Goal: Task Accomplishment & Management: Manage account settings

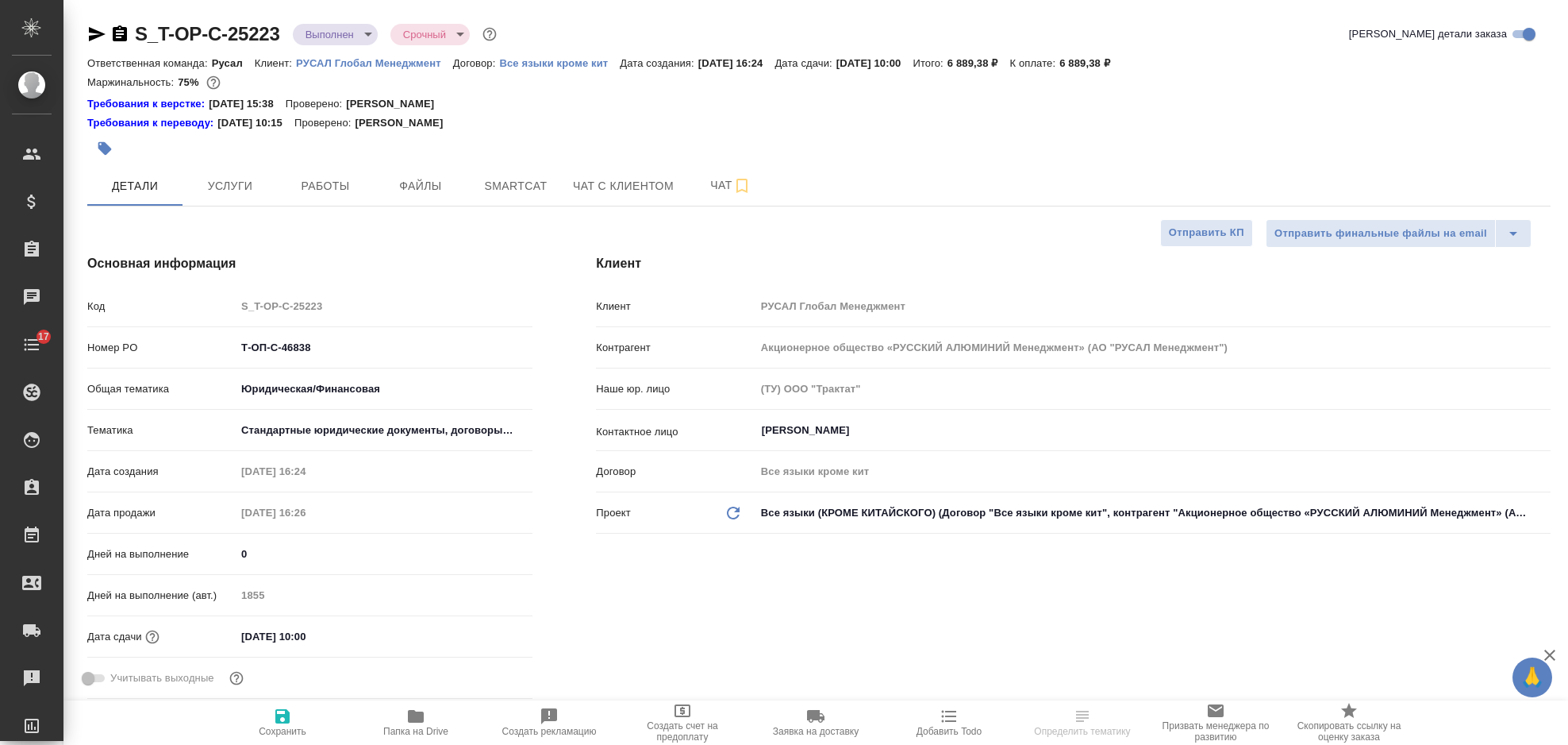
select select "RU"
type input "[PERSON_NAME]"
click at [241, 173] on button "Услуги" at bounding box center [230, 186] width 95 height 40
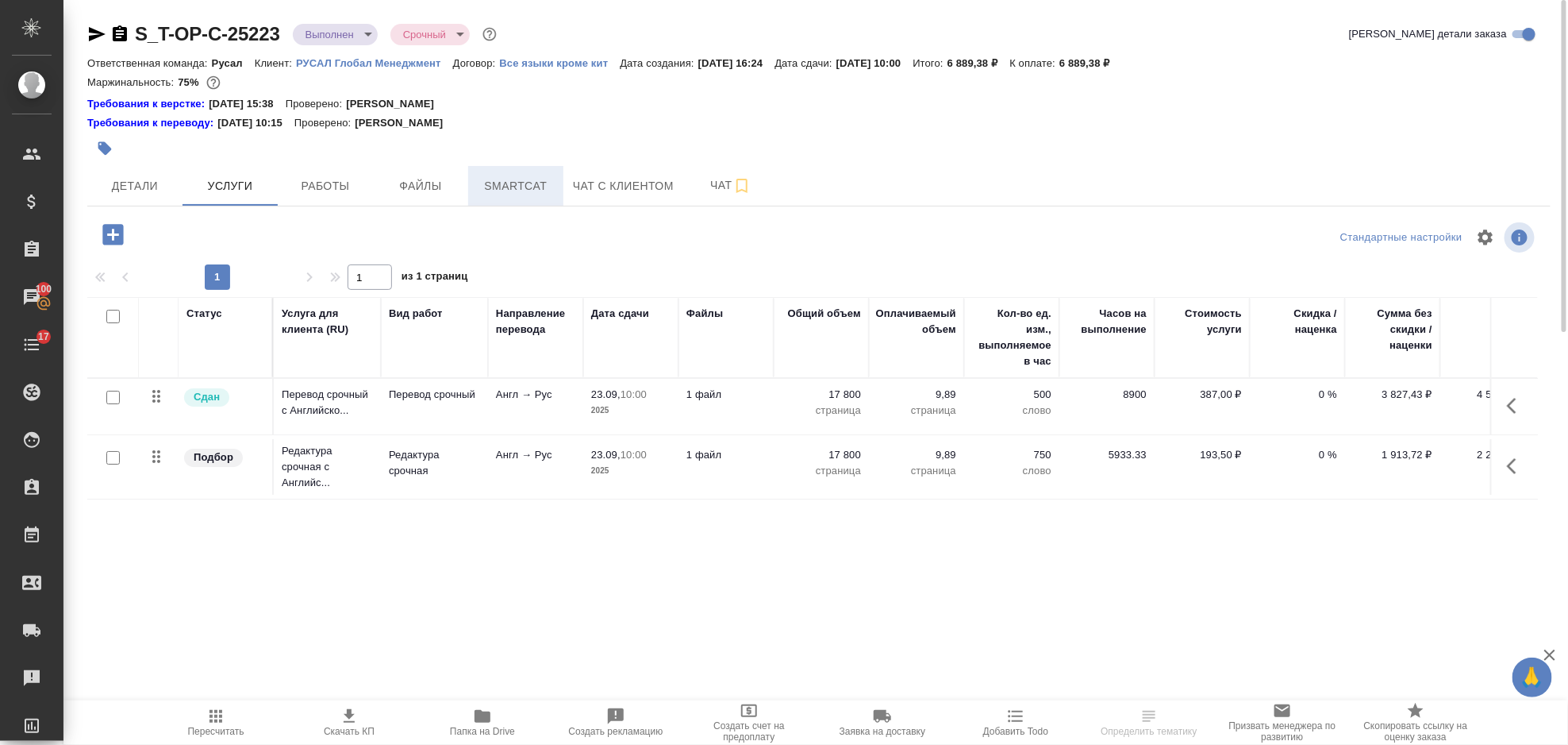
click at [489, 171] on button "Smartcat" at bounding box center [515, 186] width 95 height 40
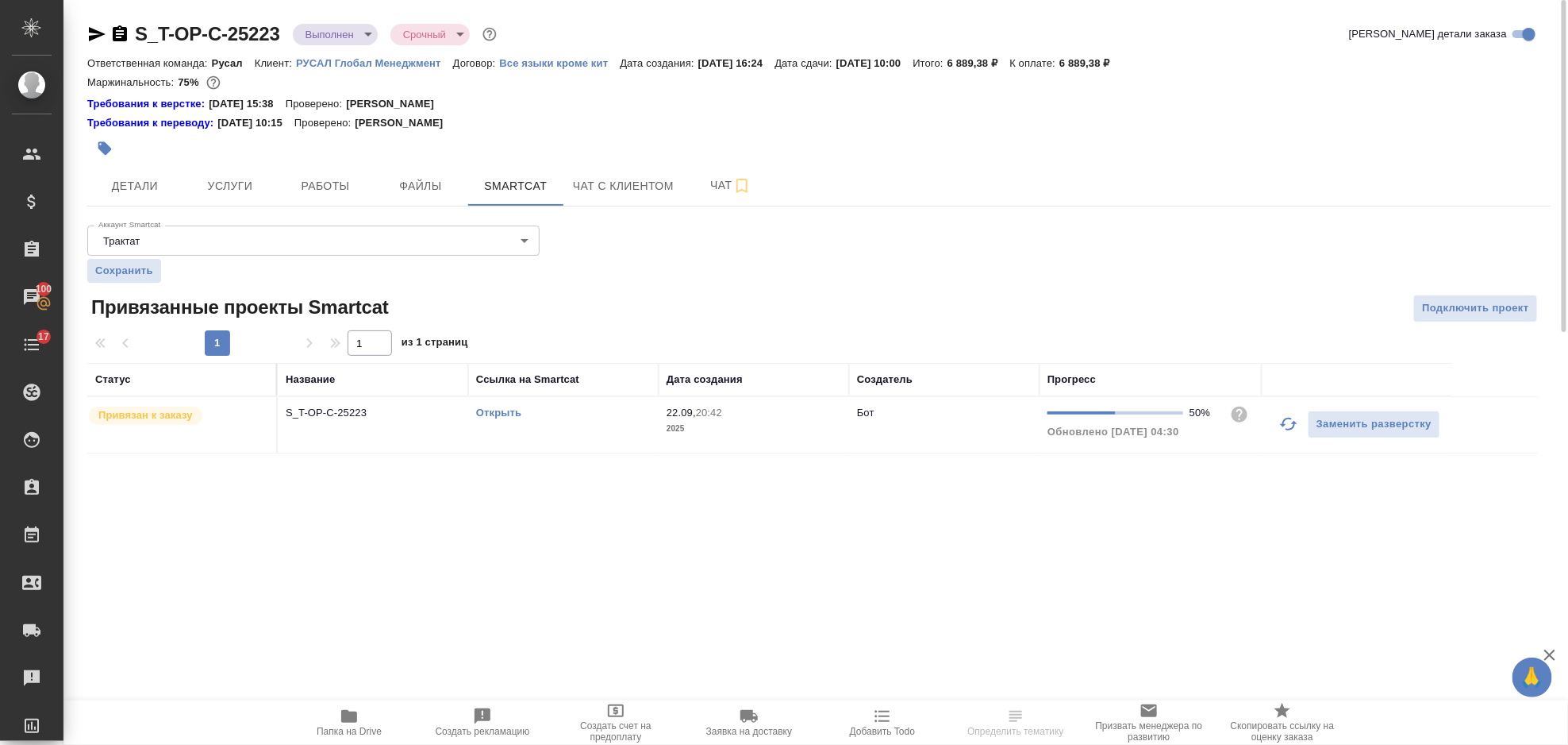
click at [506, 411] on link "Открыть" at bounding box center [498, 412] width 45 height 12
click at [227, 171] on button "Услуги" at bounding box center [230, 186] width 95 height 40
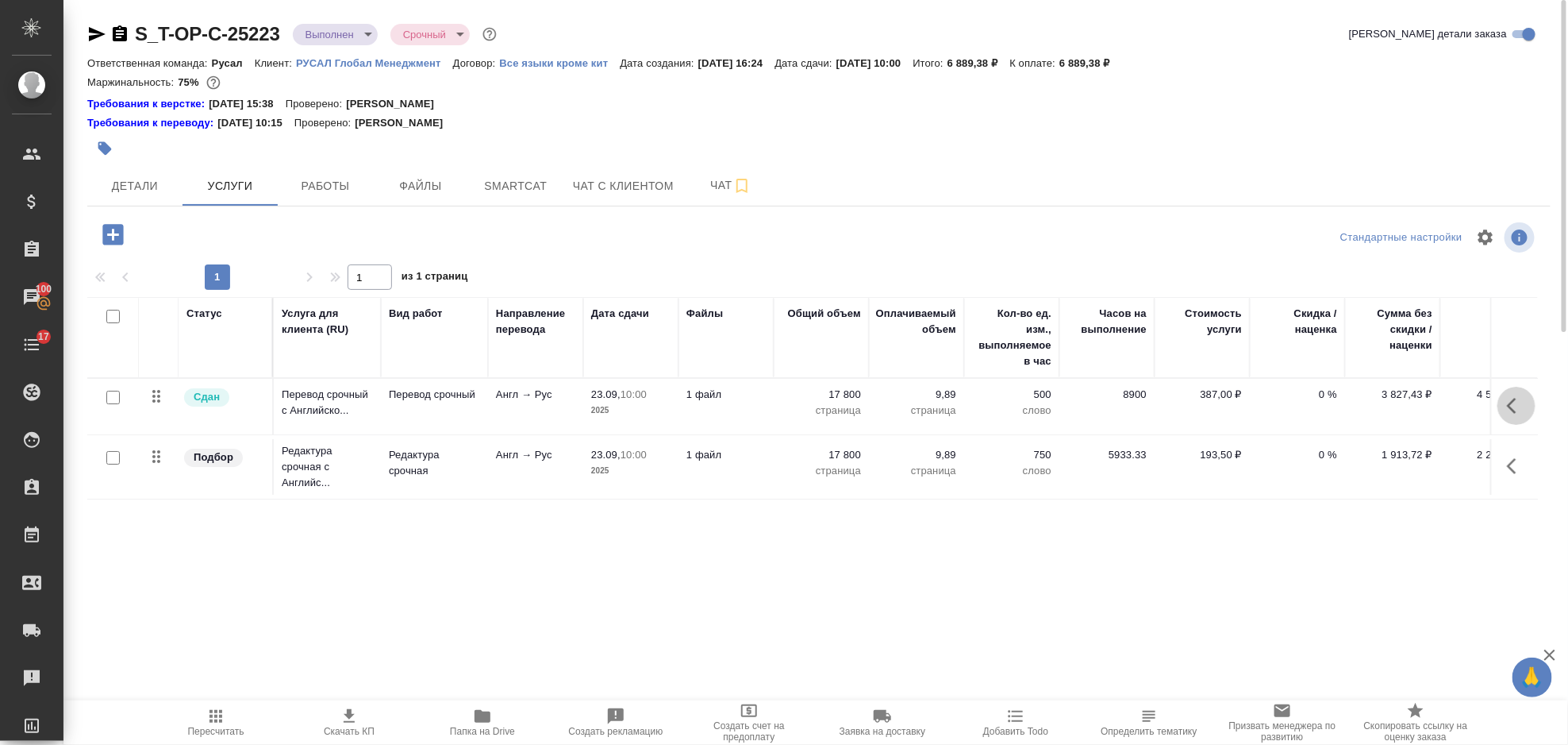
click at [1515, 417] on button "button" at bounding box center [1517, 406] width 38 height 38
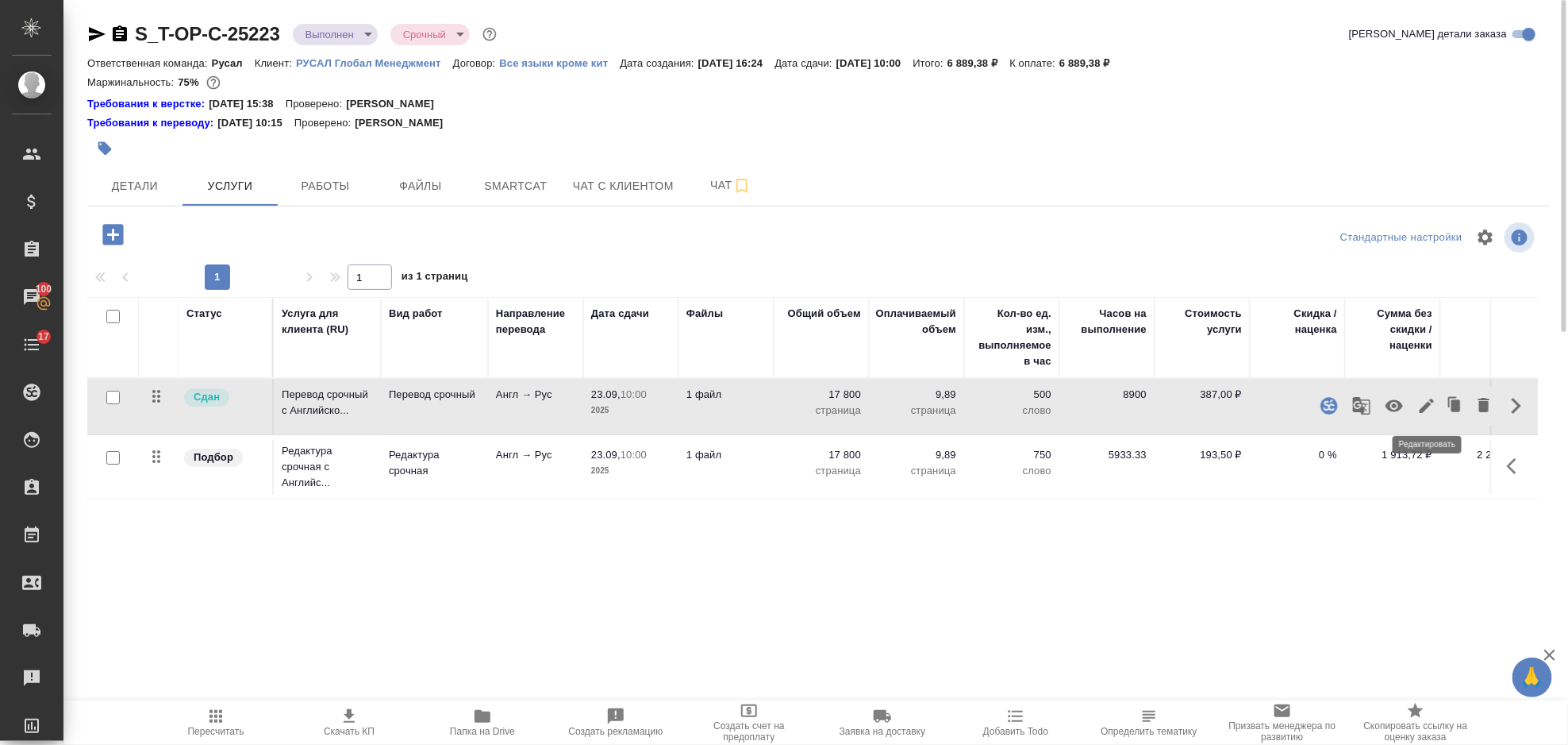
click at [1428, 411] on icon "button" at bounding box center [1427, 406] width 19 height 19
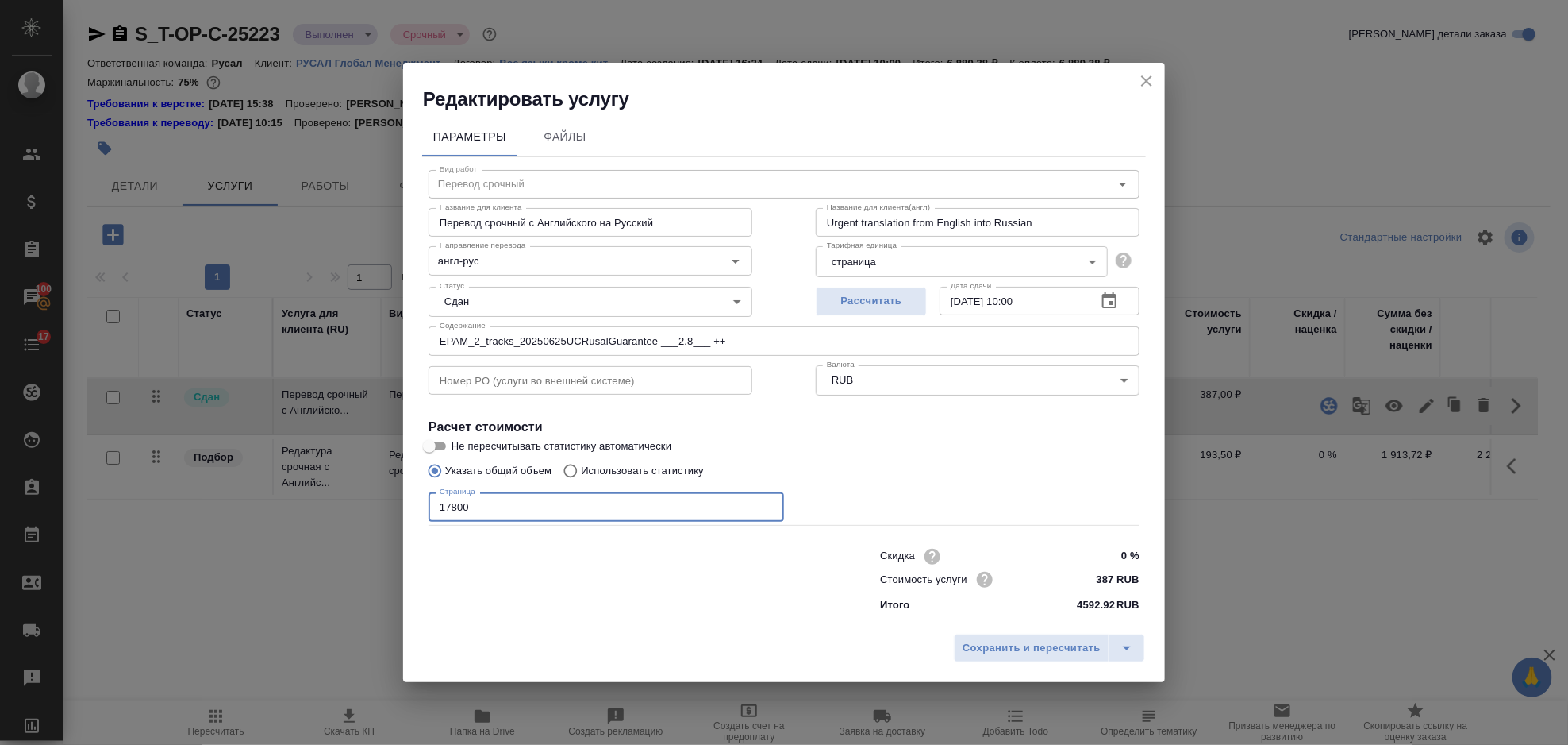
drag, startPoint x: 477, startPoint y: 518, endPoint x: 417, endPoint y: 516, distance: 60.0
click at [417, 516] on div "Параметры Файлы Вид работ Перевод срочный Вид работ Название для клиента Перево…" at bounding box center [784, 369] width 762 height 514
type input "12100"
click at [984, 645] on span "Сохранить и пересчитать" at bounding box center [1032, 648] width 138 height 18
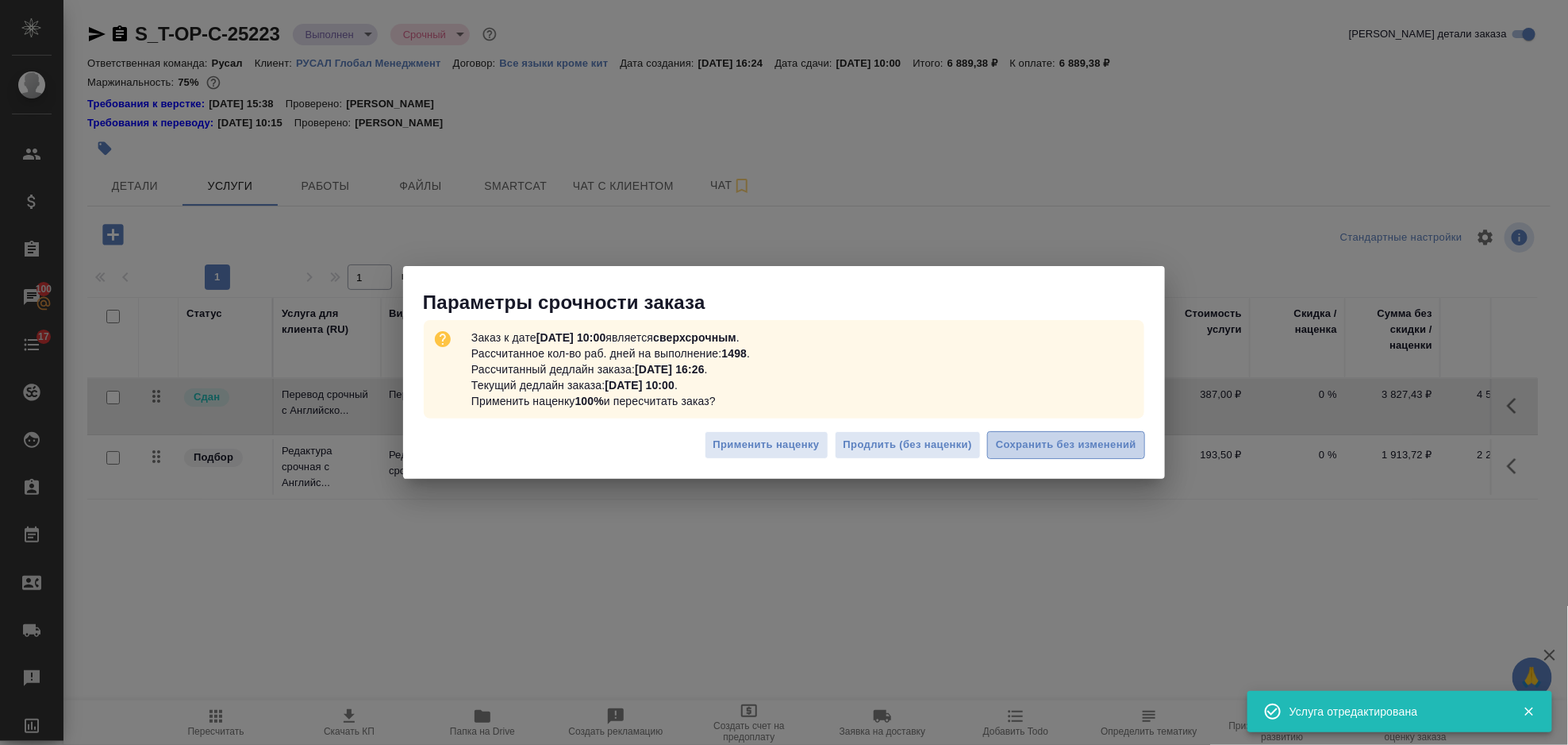
click at [1042, 445] on span "Сохранить без изменений" at bounding box center [1066, 445] width 140 height 18
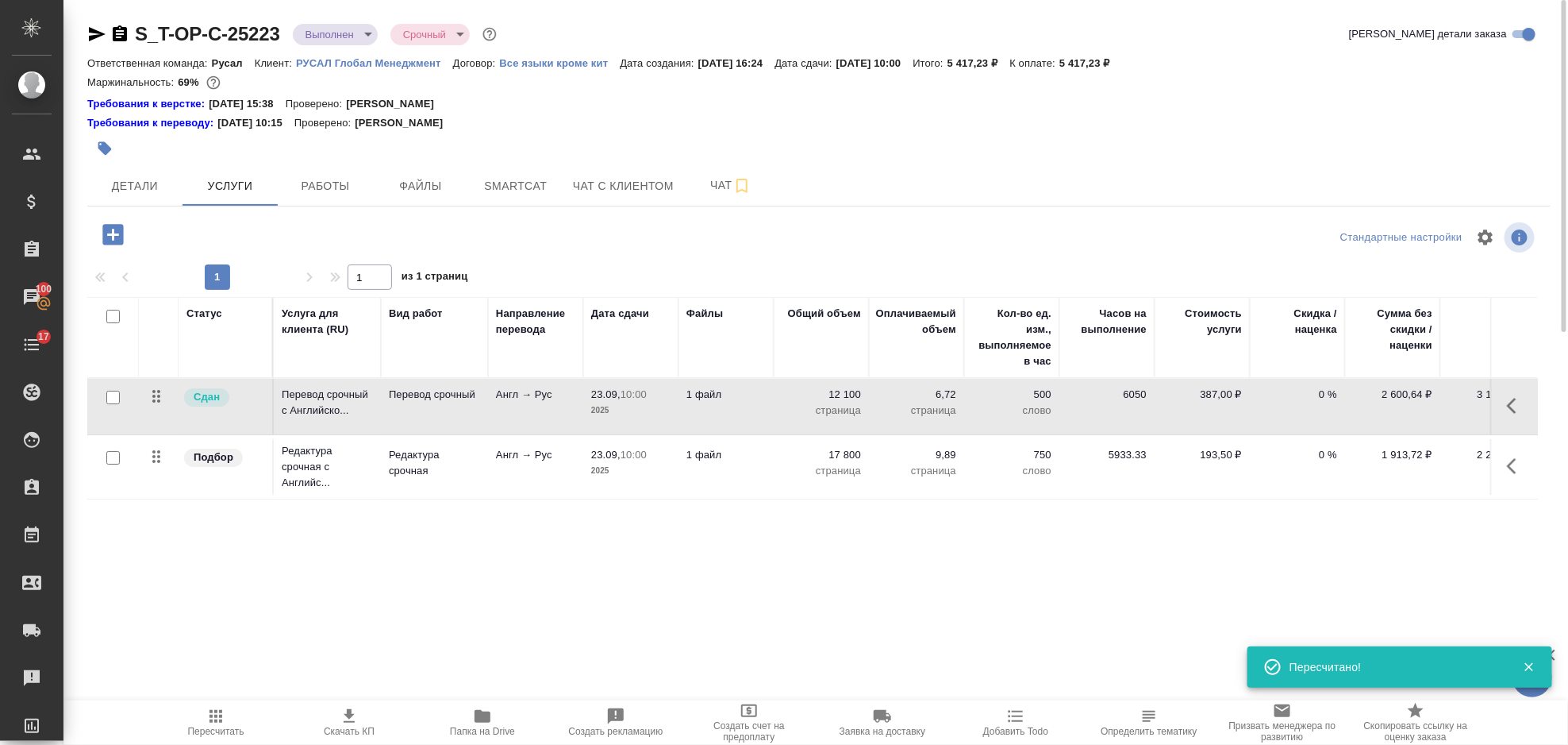
click at [1516, 400] on icon "button" at bounding box center [1517, 406] width 19 height 19
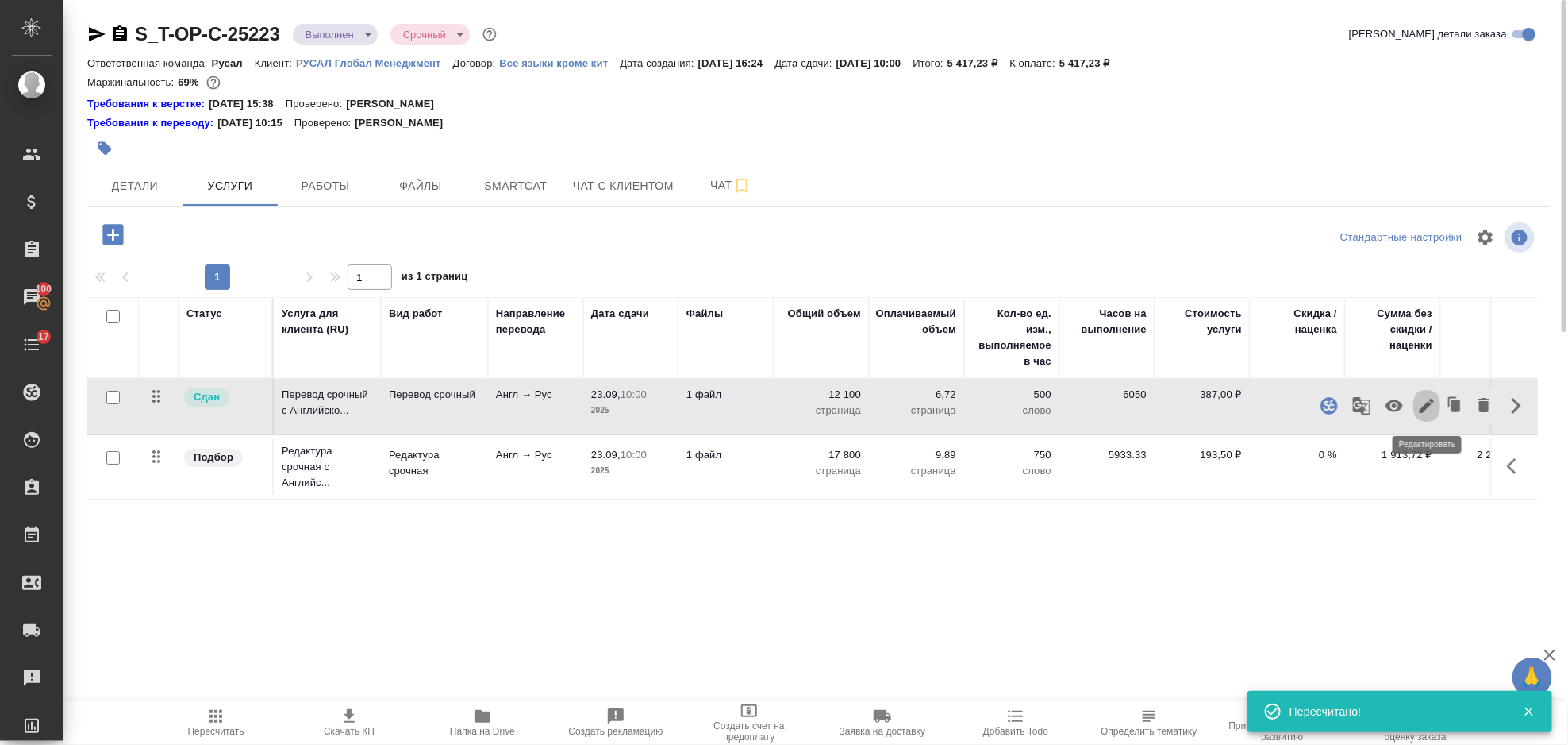
click at [1427, 406] on icon "button" at bounding box center [1427, 406] width 14 height 14
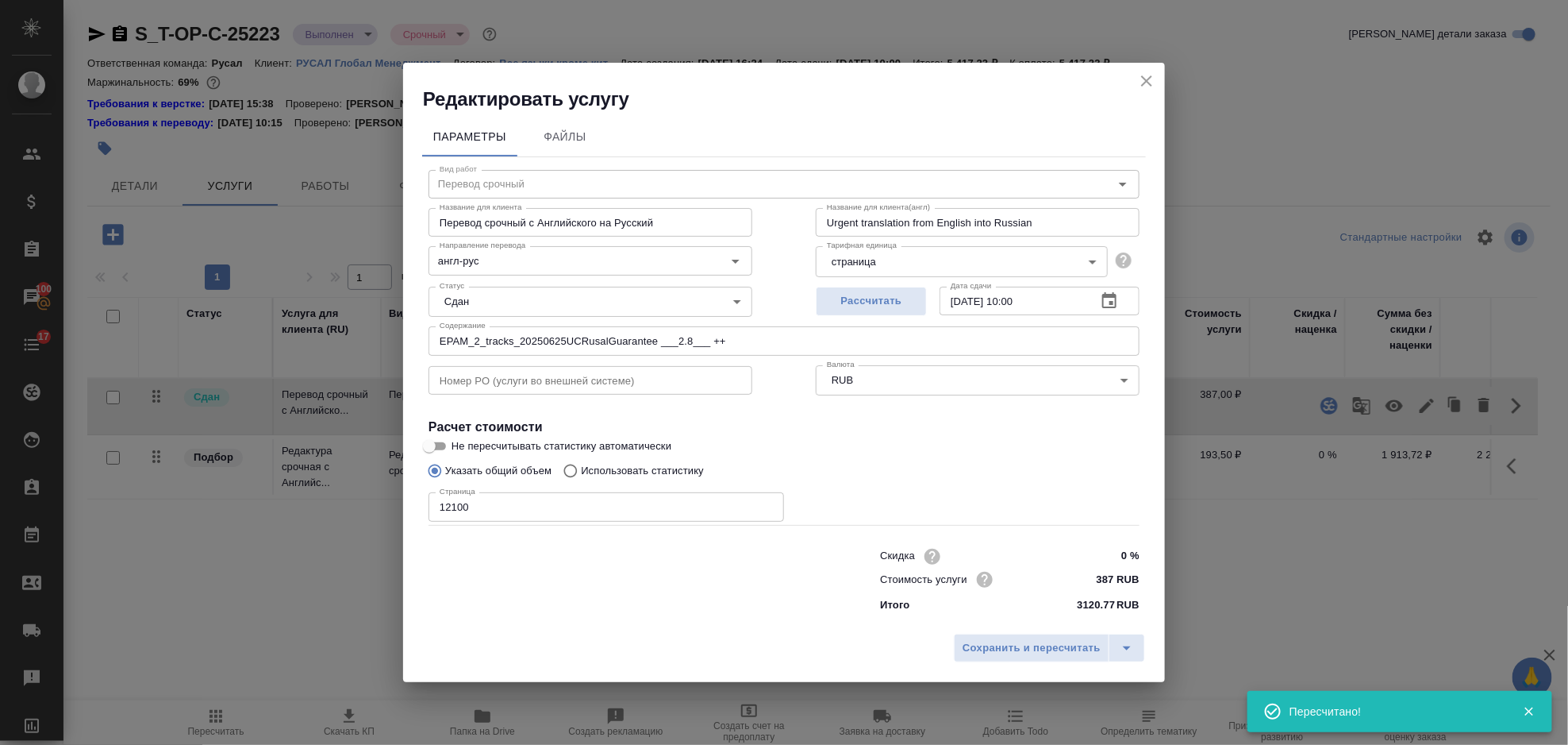
click at [456, 508] on input "12100" at bounding box center [607, 507] width 356 height 29
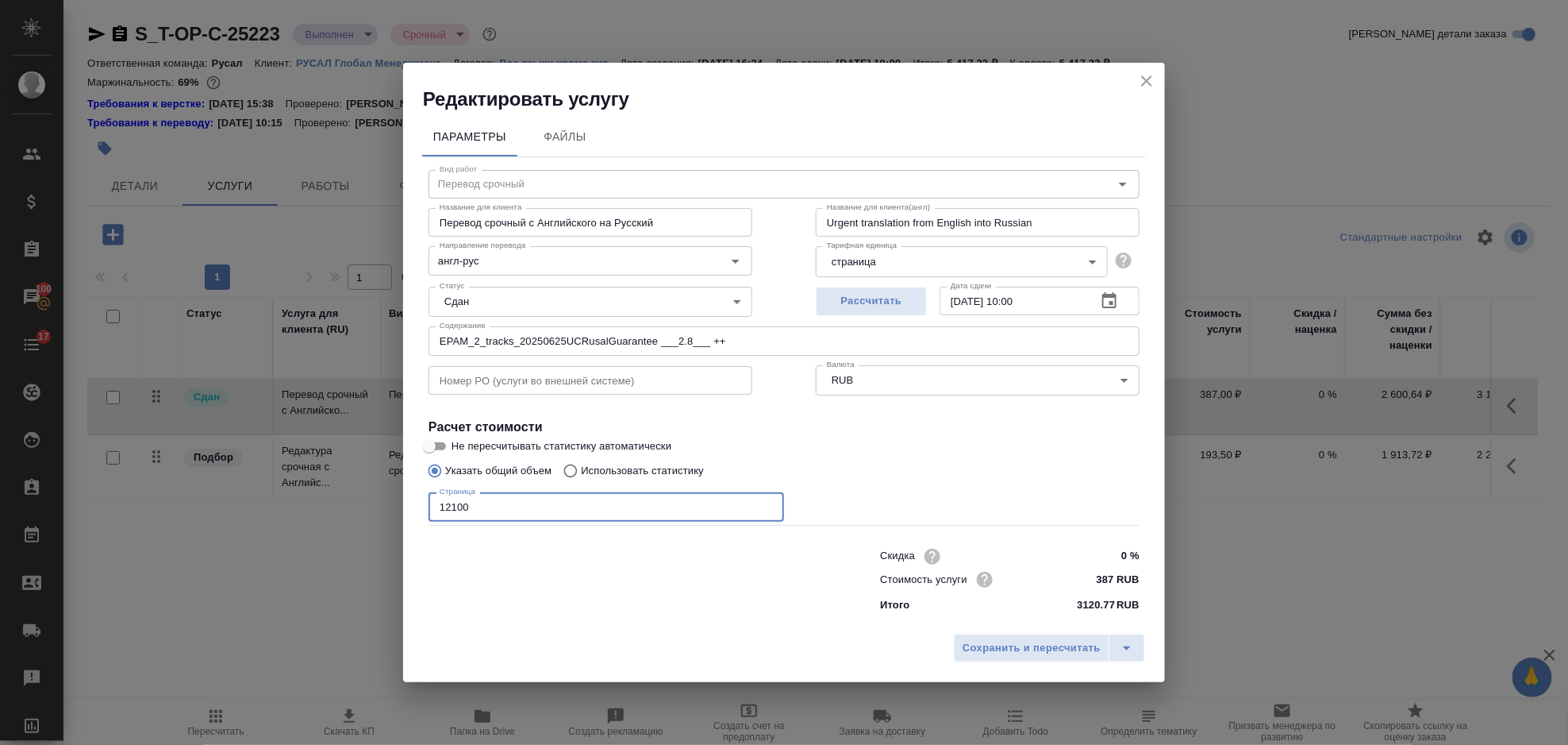
drag, startPoint x: 507, startPoint y: 515, endPoint x: 421, endPoint y: 515, distance: 86.0
click at [433, 515] on input "12100" at bounding box center [607, 507] width 356 height 29
type input "11000"
click at [1035, 661] on button "Сохранить и пересчитать" at bounding box center [1032, 648] width 155 height 29
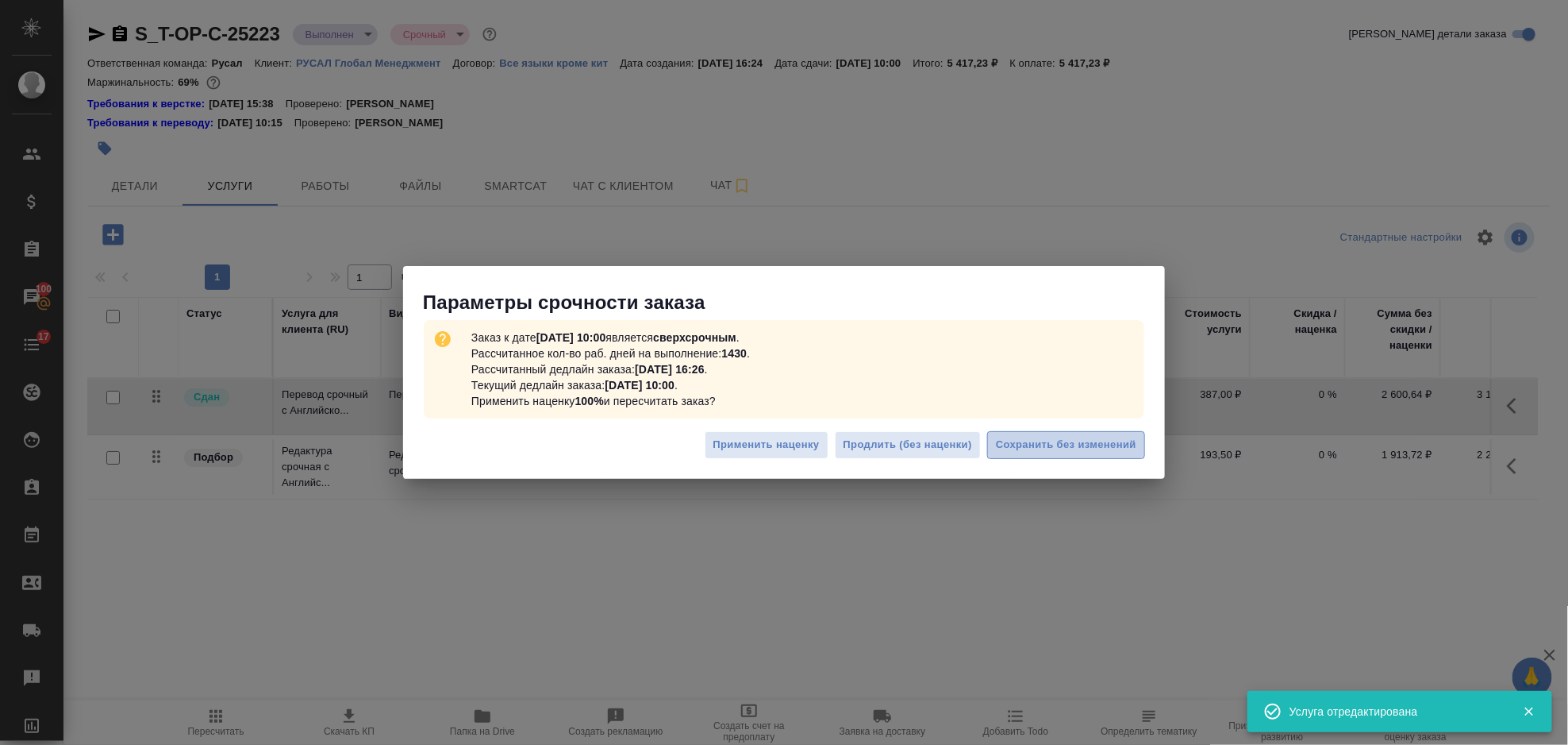
click at [1098, 450] on span "Сохранить без изменений" at bounding box center [1066, 445] width 140 height 18
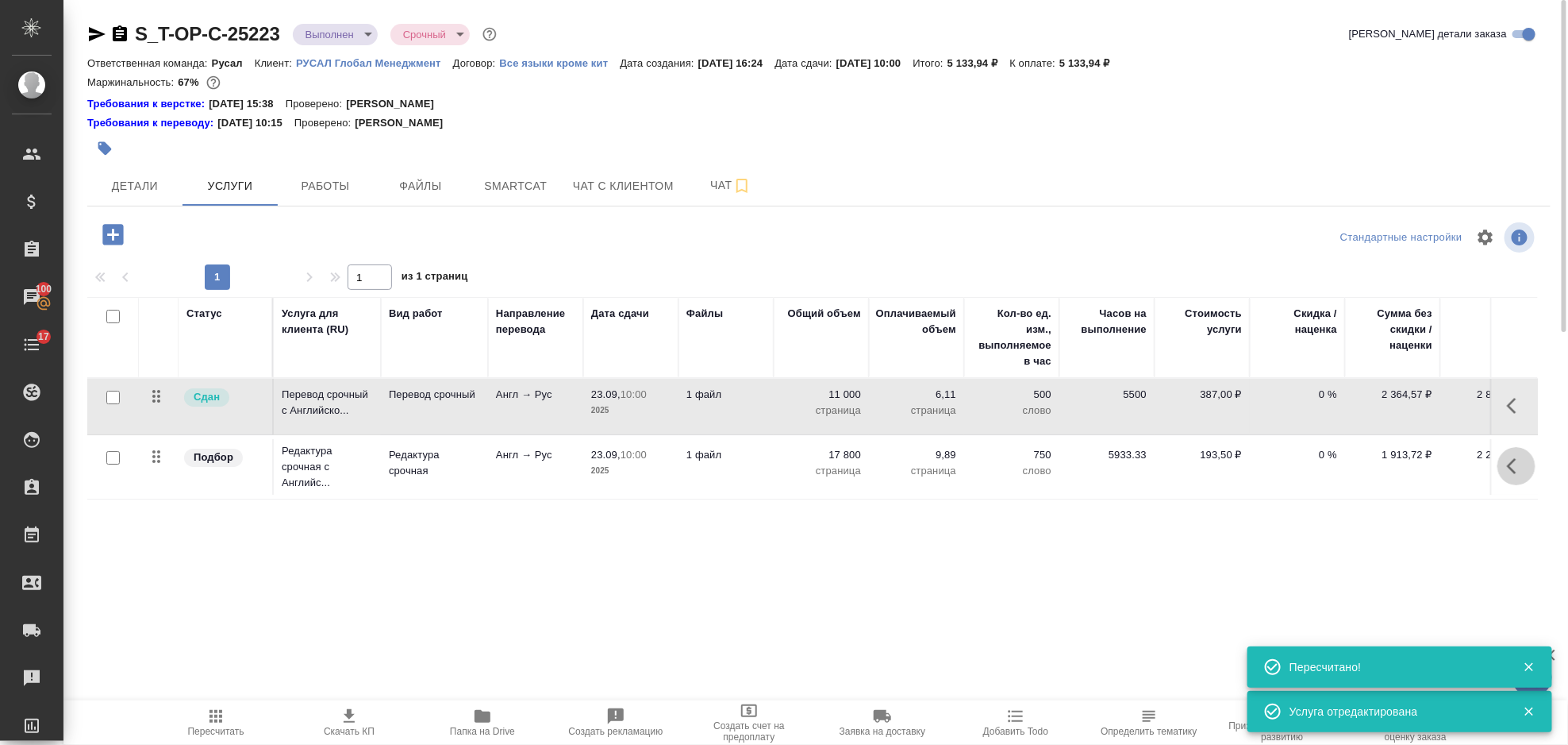
click at [1522, 462] on icon "button" at bounding box center [1517, 466] width 19 height 19
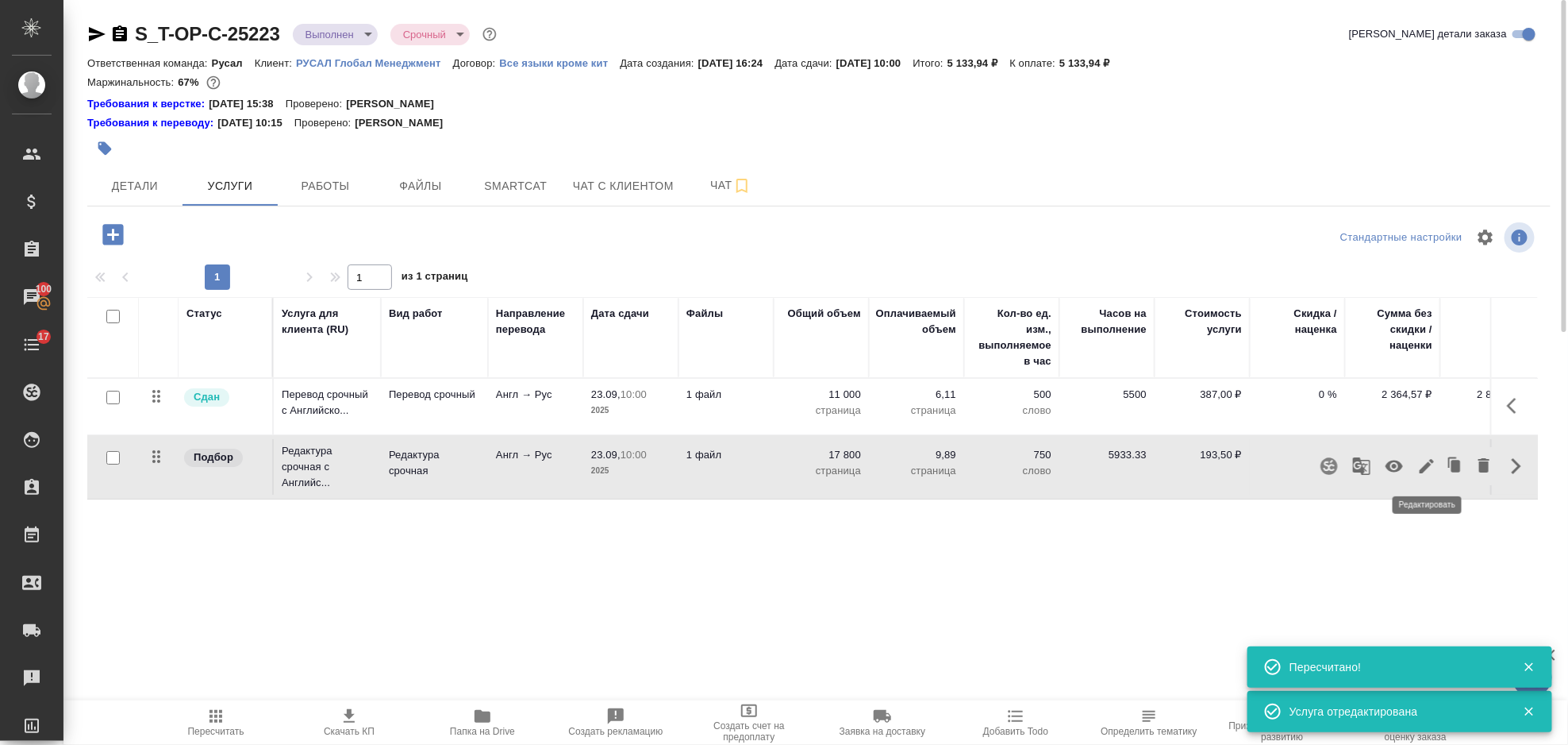
click at [1421, 462] on icon "button" at bounding box center [1427, 466] width 19 height 19
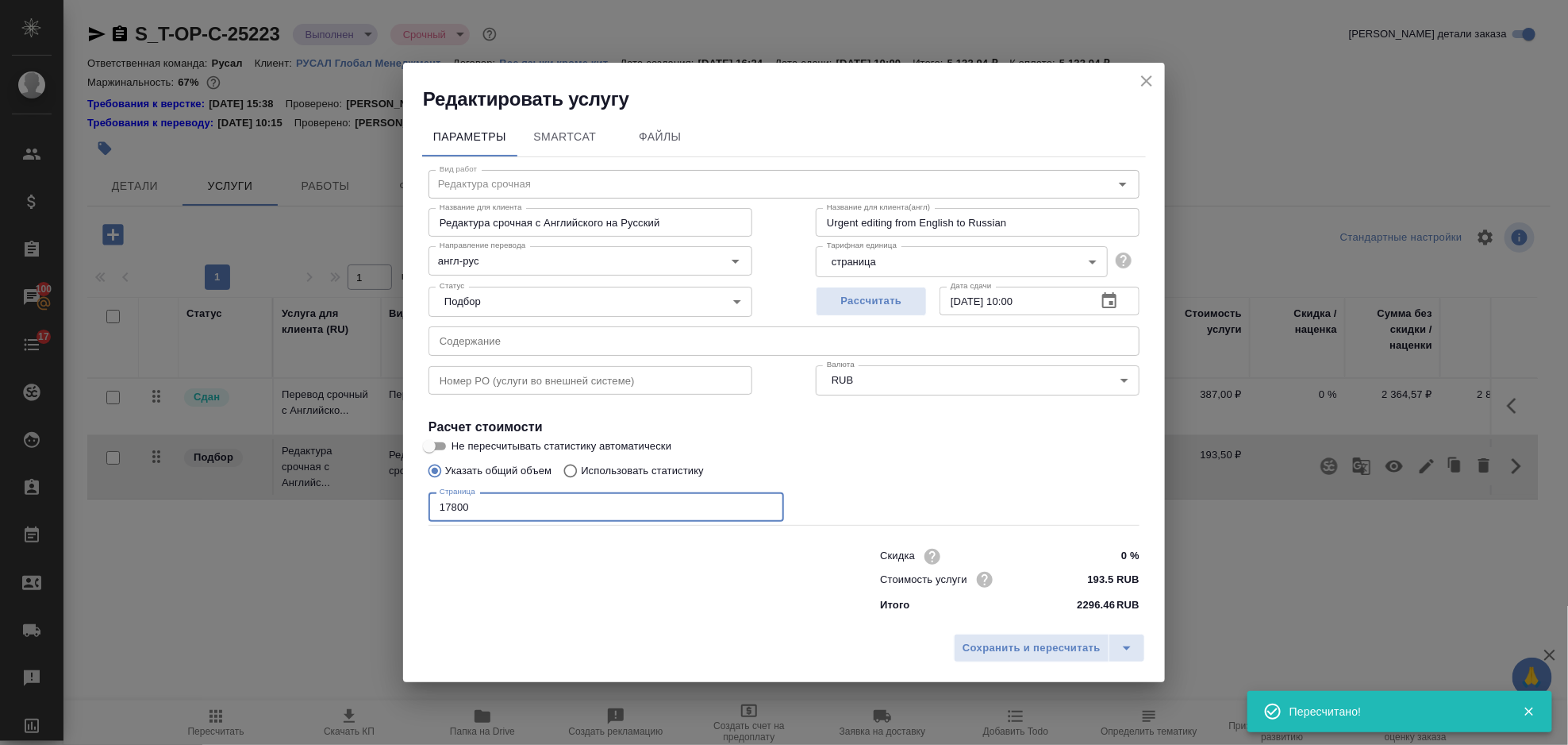
drag, startPoint x: 481, startPoint y: 515, endPoint x: 425, endPoint y: 520, distance: 56.2
click at [425, 520] on div "Вид работ Редактура срочная Вид работ Название для клиента Редактура срочная с …" at bounding box center [784, 388] width 724 height 463
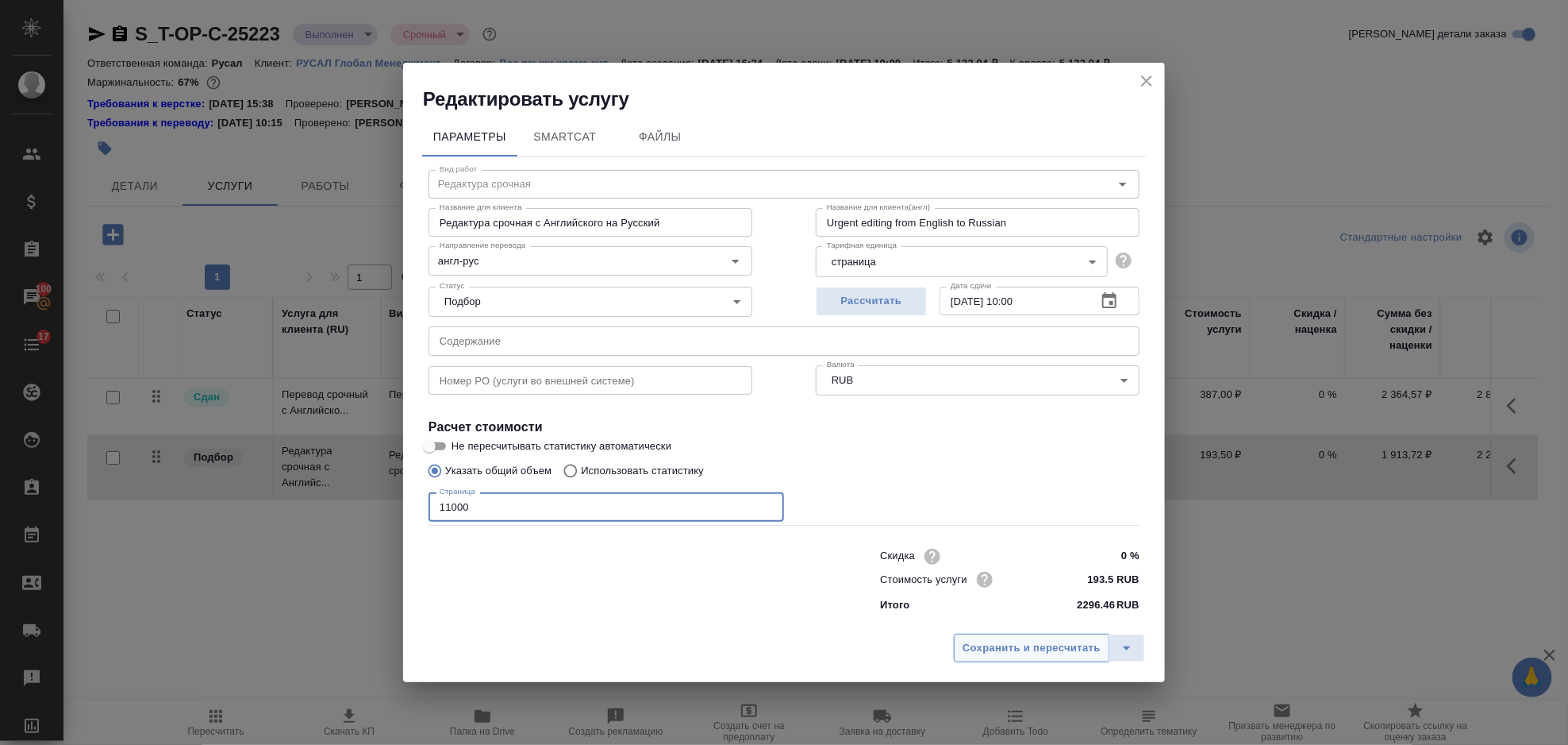
type input "11000"
click at [1032, 636] on button "Сохранить и пересчитать" at bounding box center [1032, 648] width 155 height 29
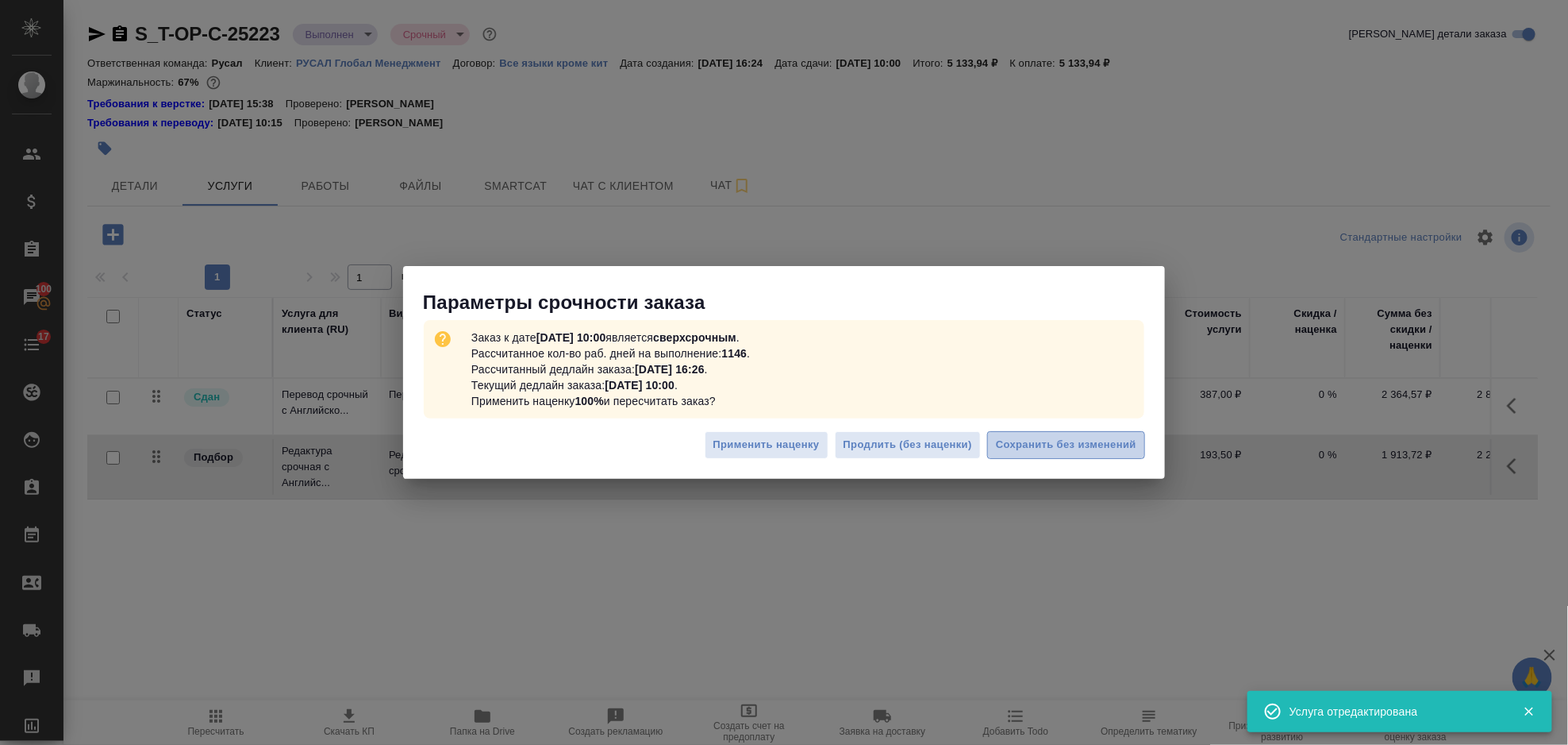
click at [1055, 451] on span "Сохранить без изменений" at bounding box center [1066, 445] width 140 height 18
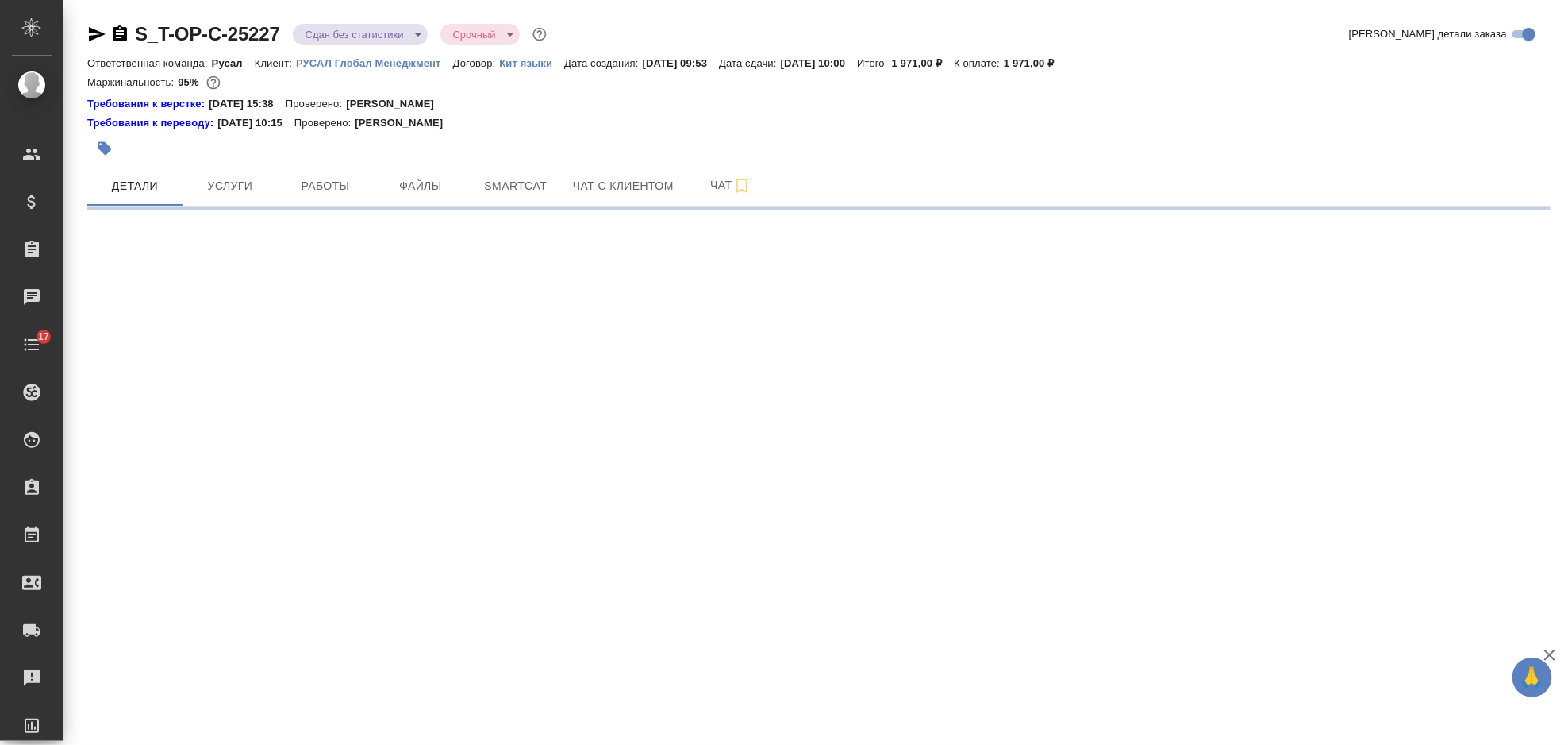
select select "RU"
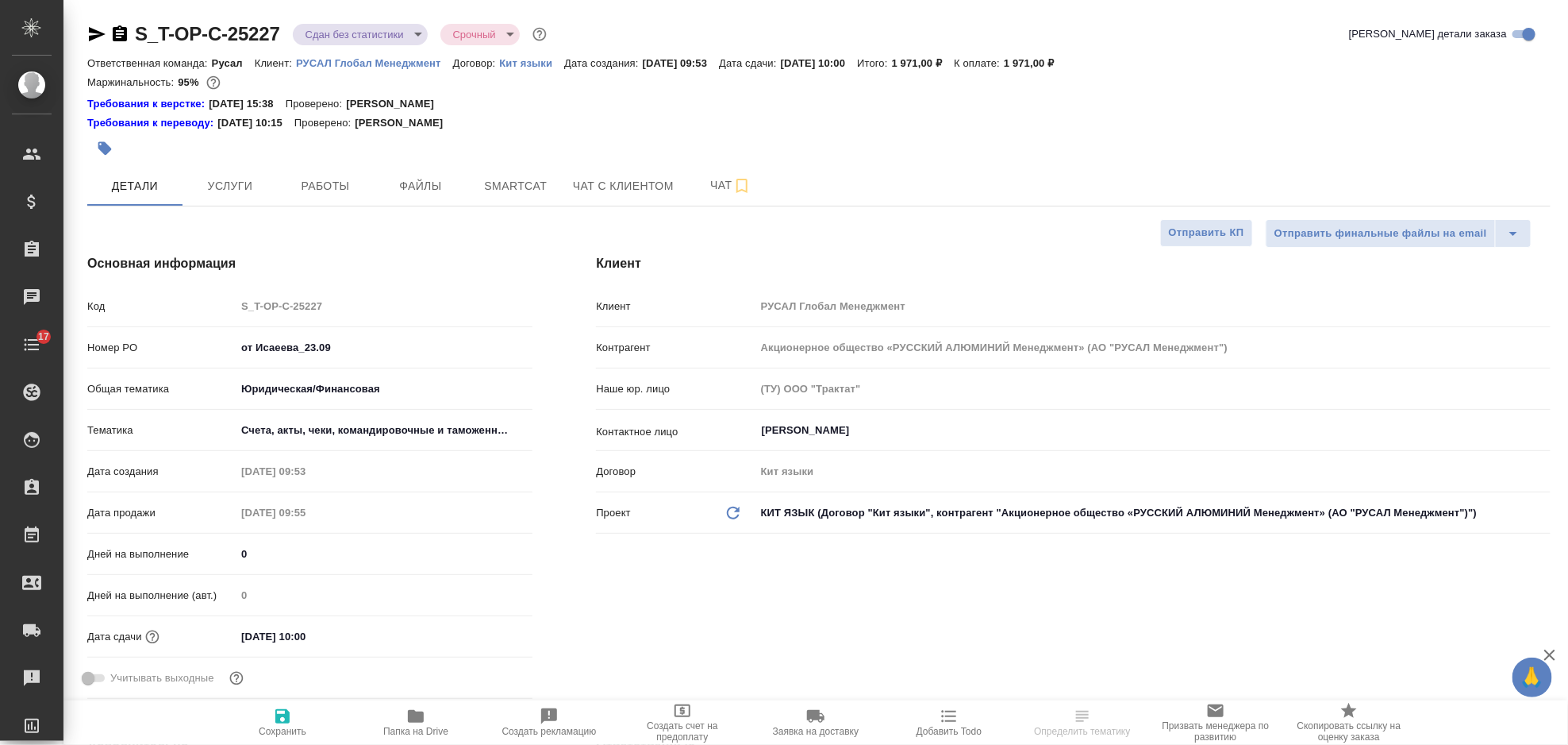
type textarea "x"
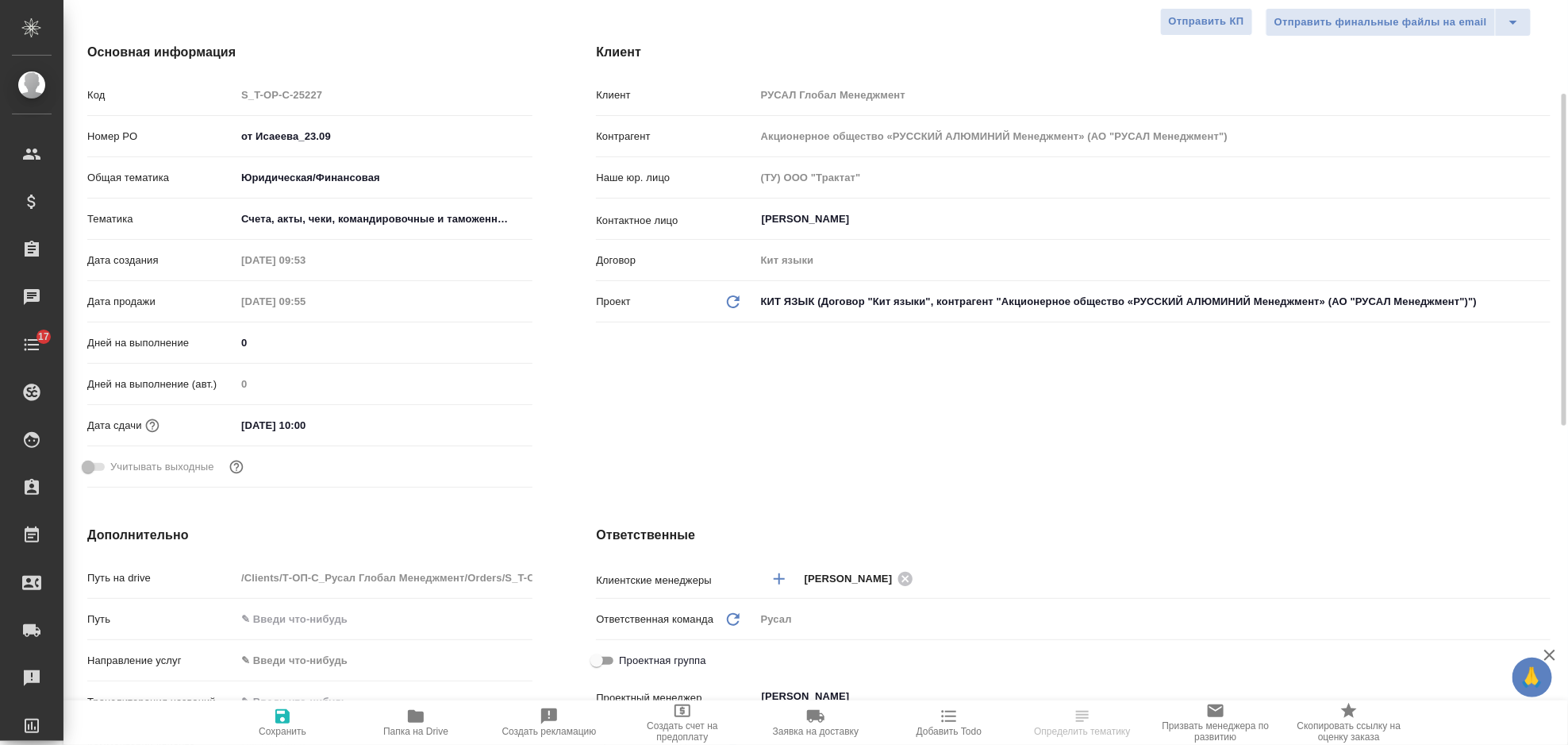
scroll to position [105, 0]
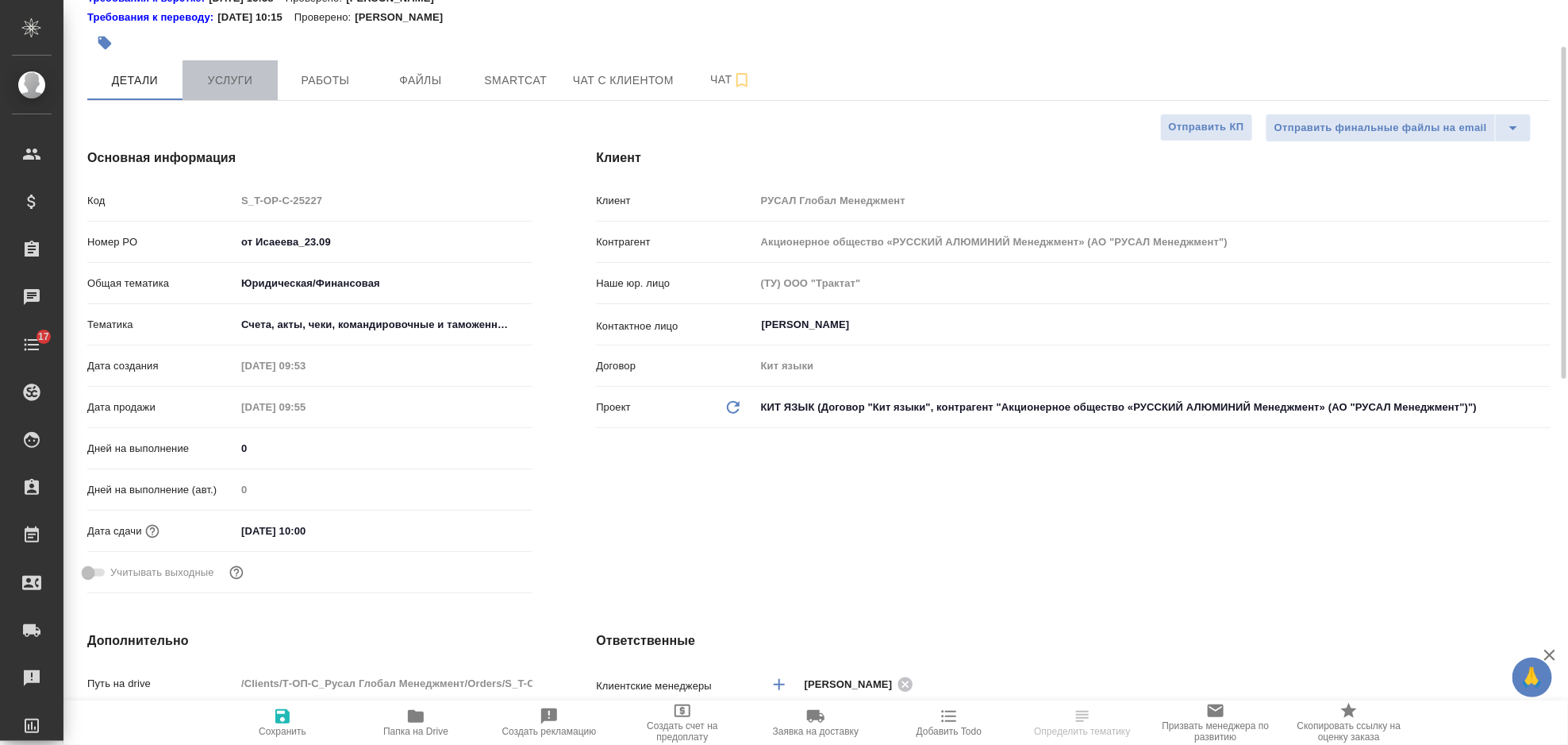
click at [256, 93] on button "Услуги" at bounding box center [230, 81] width 95 height 40
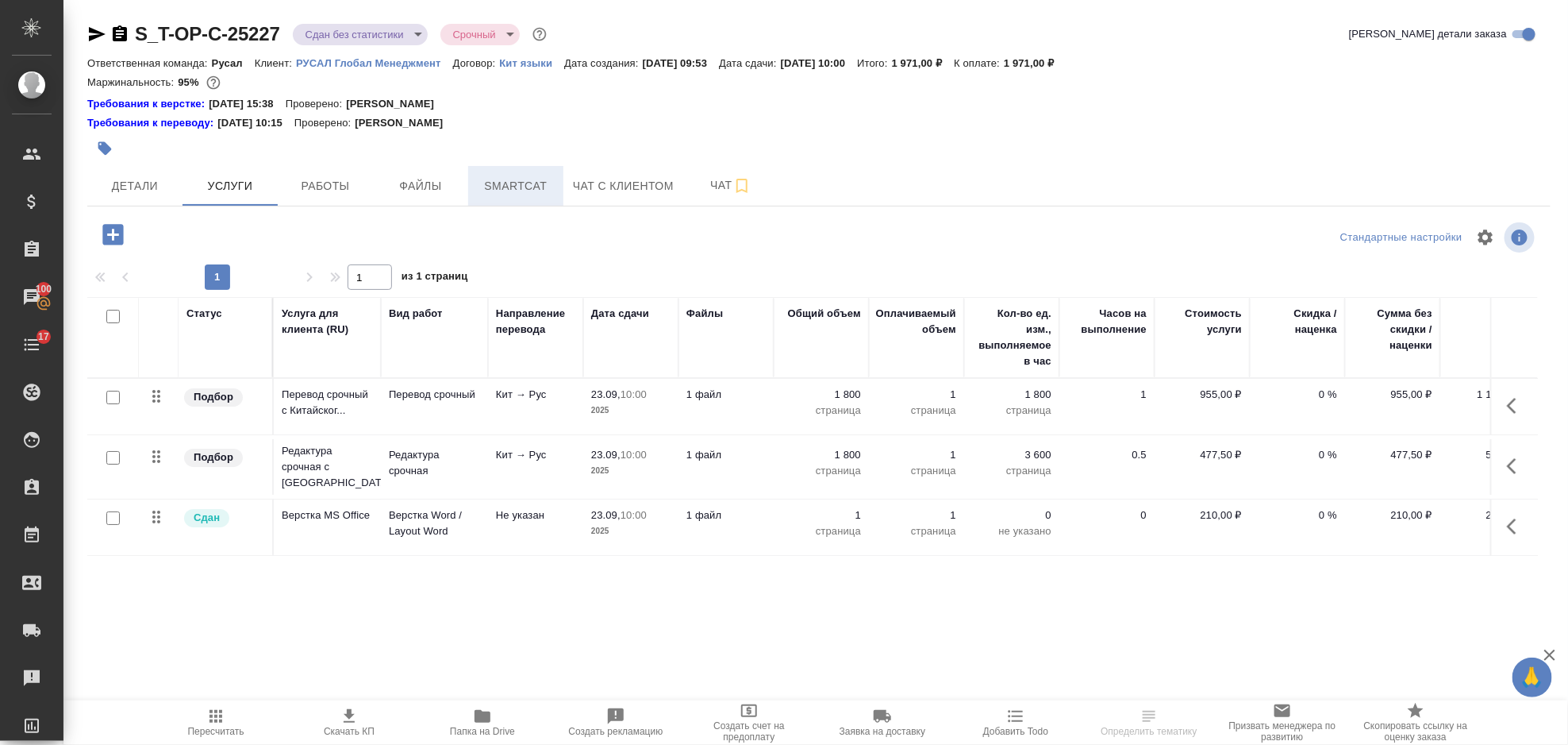
click at [503, 171] on button "Smartcat" at bounding box center [515, 186] width 95 height 40
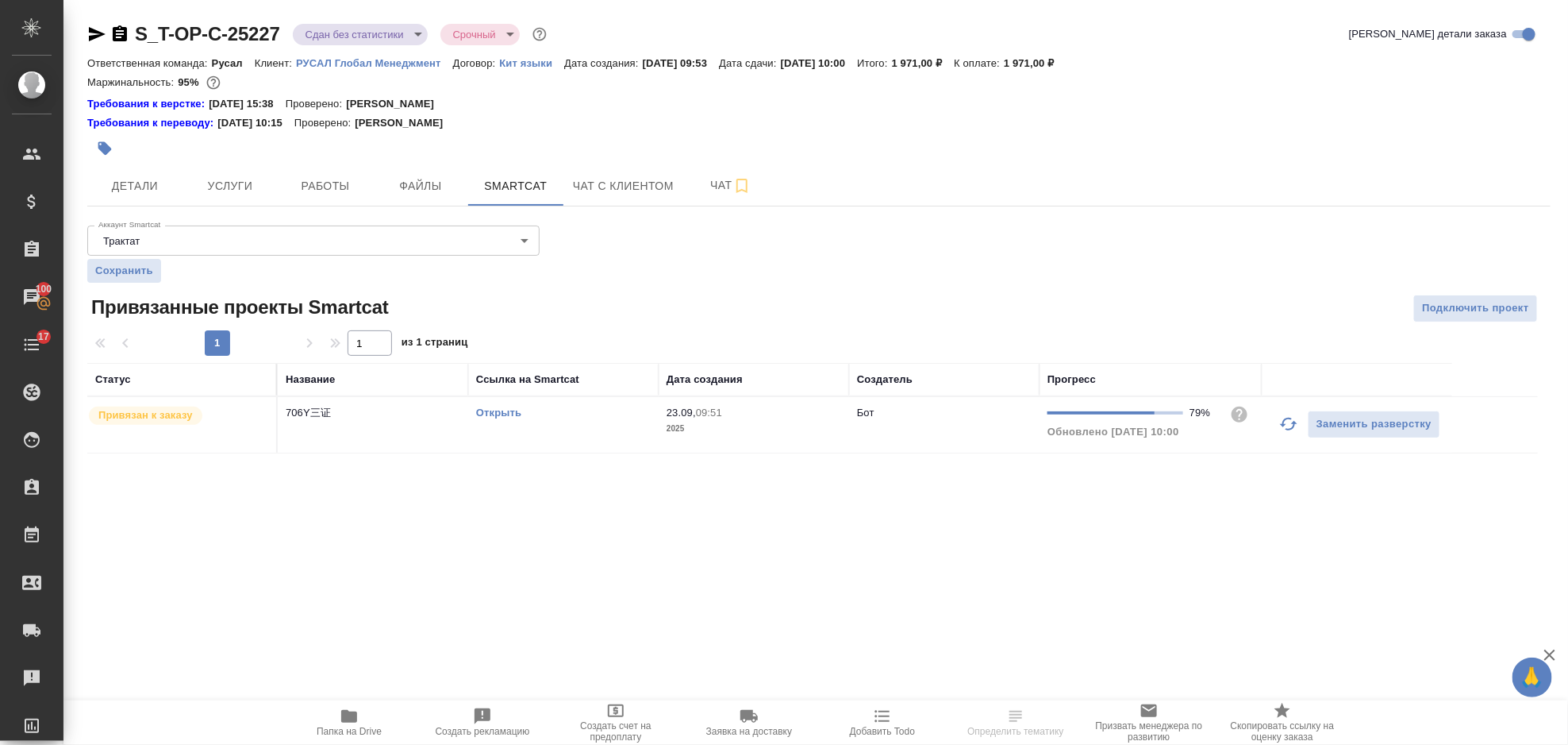
click at [499, 412] on link "Открыть" at bounding box center [498, 412] width 45 height 12
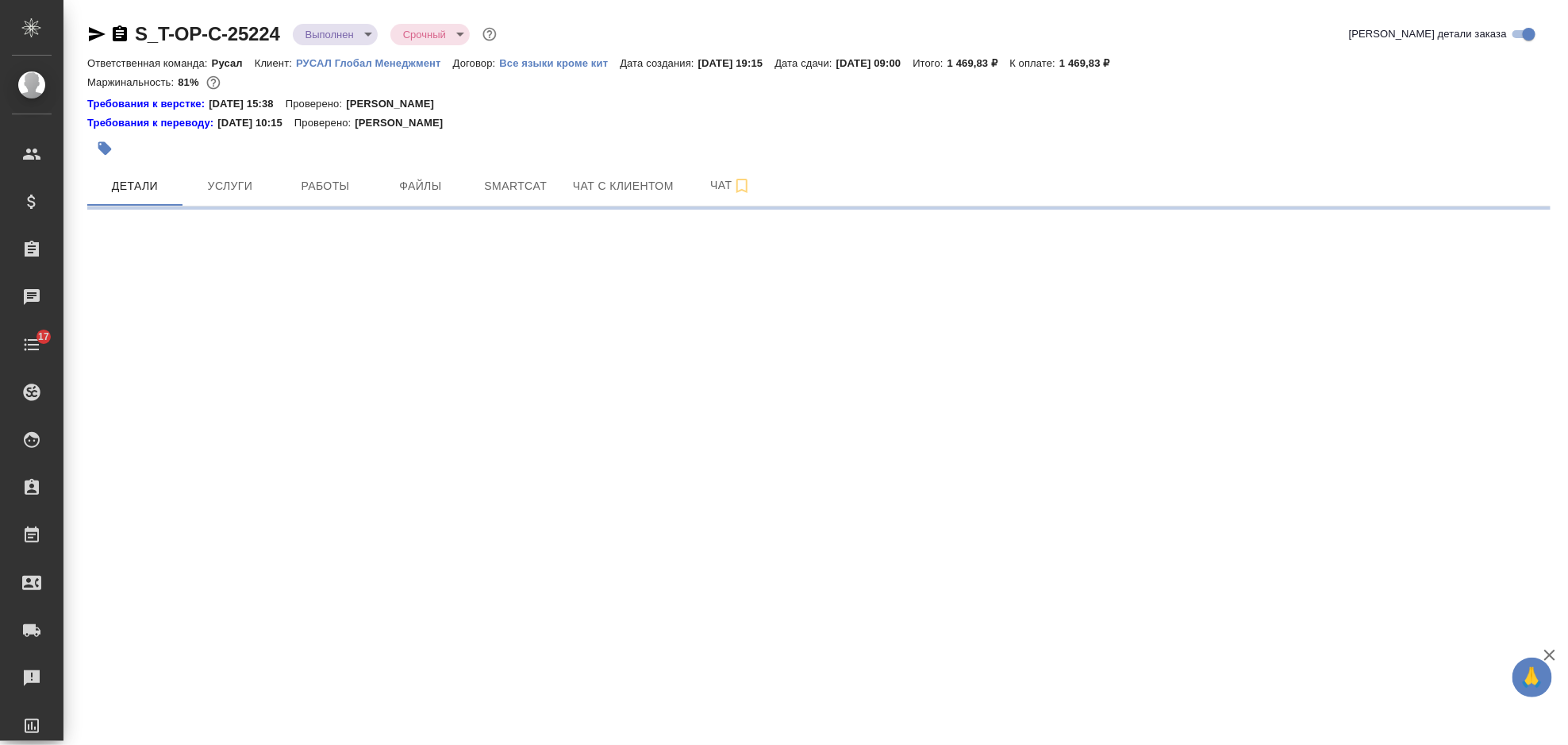
select select "RU"
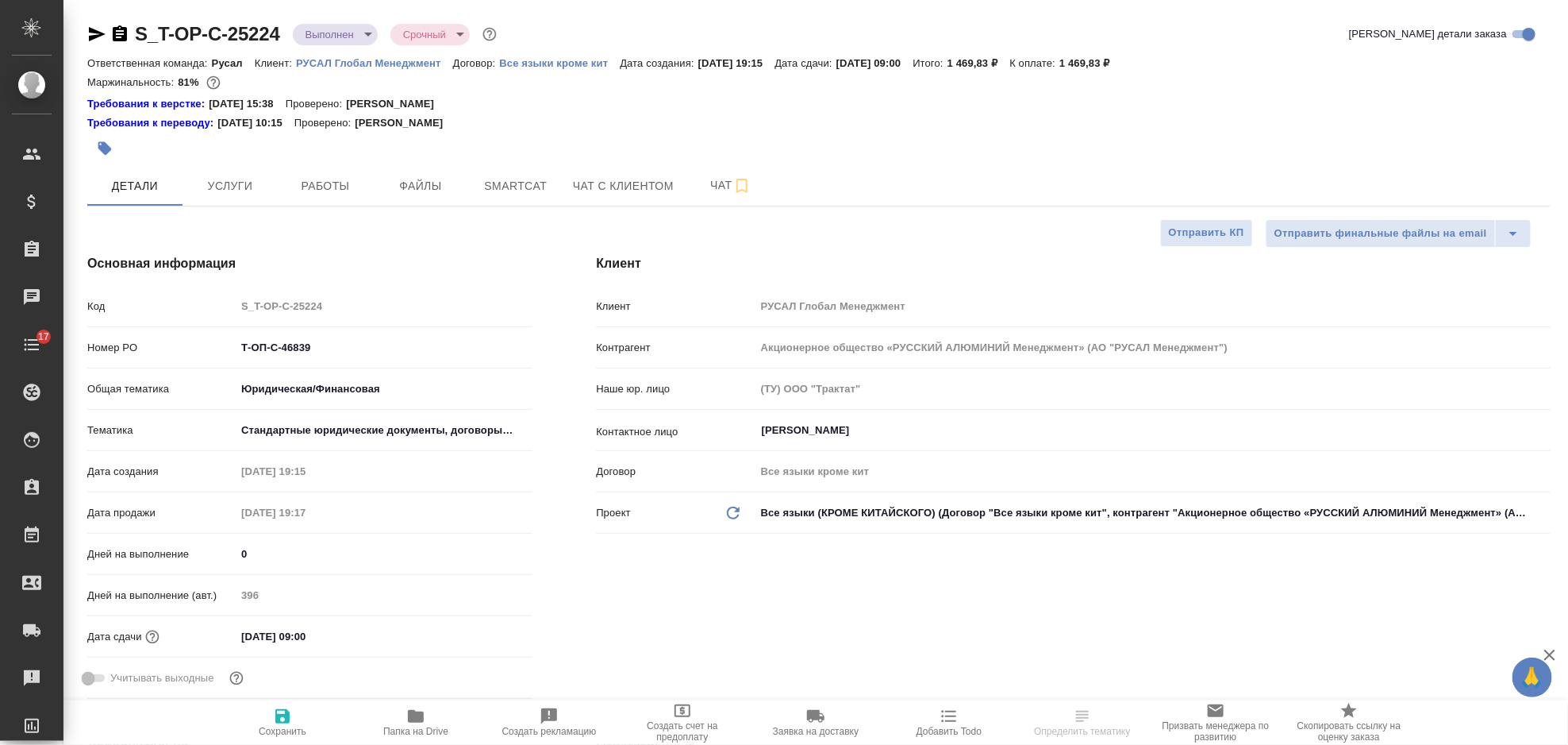
type textarea "x"
click at [206, 170] on button "Услуги" at bounding box center [230, 186] width 95 height 40
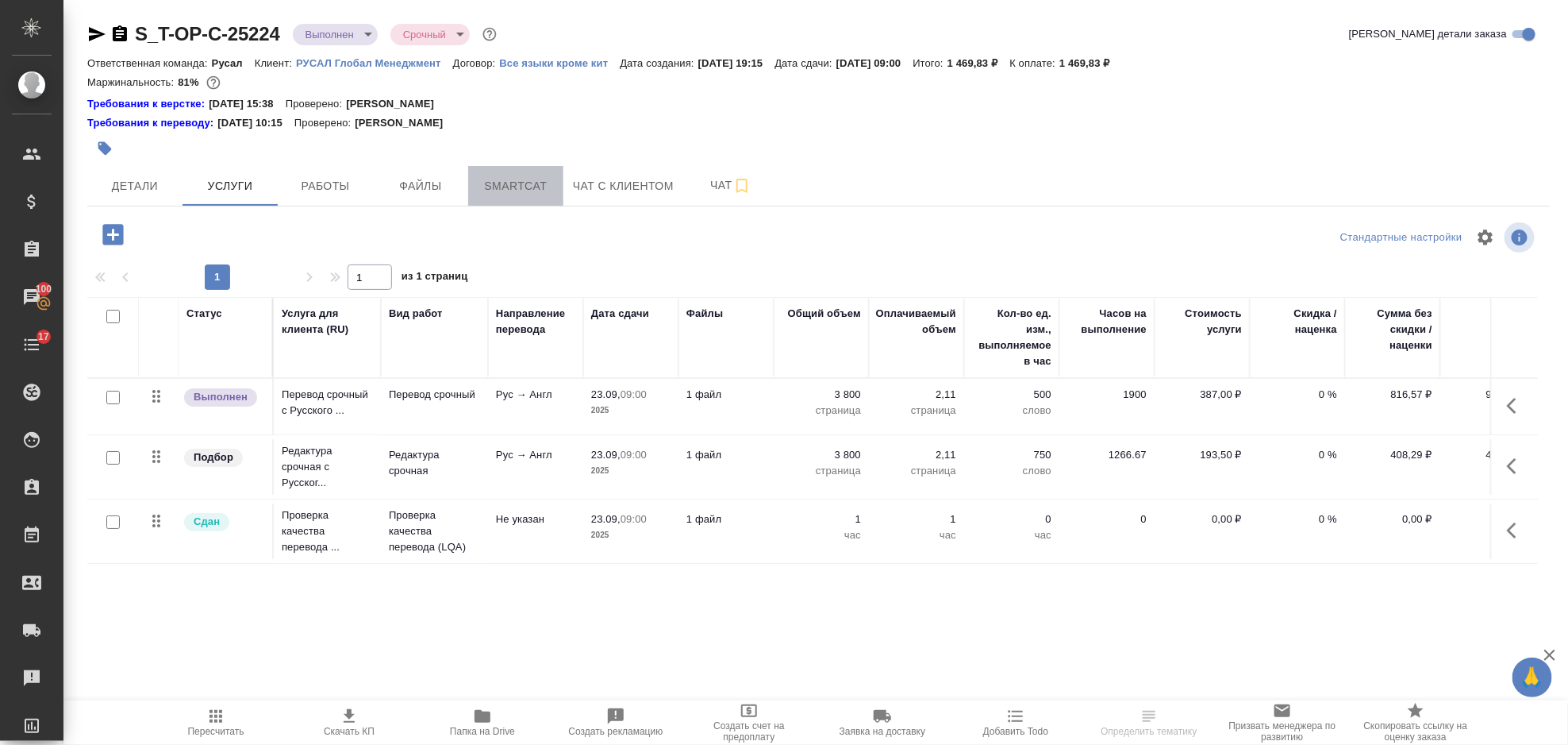
click at [530, 185] on span "Smartcat" at bounding box center [516, 186] width 77 height 20
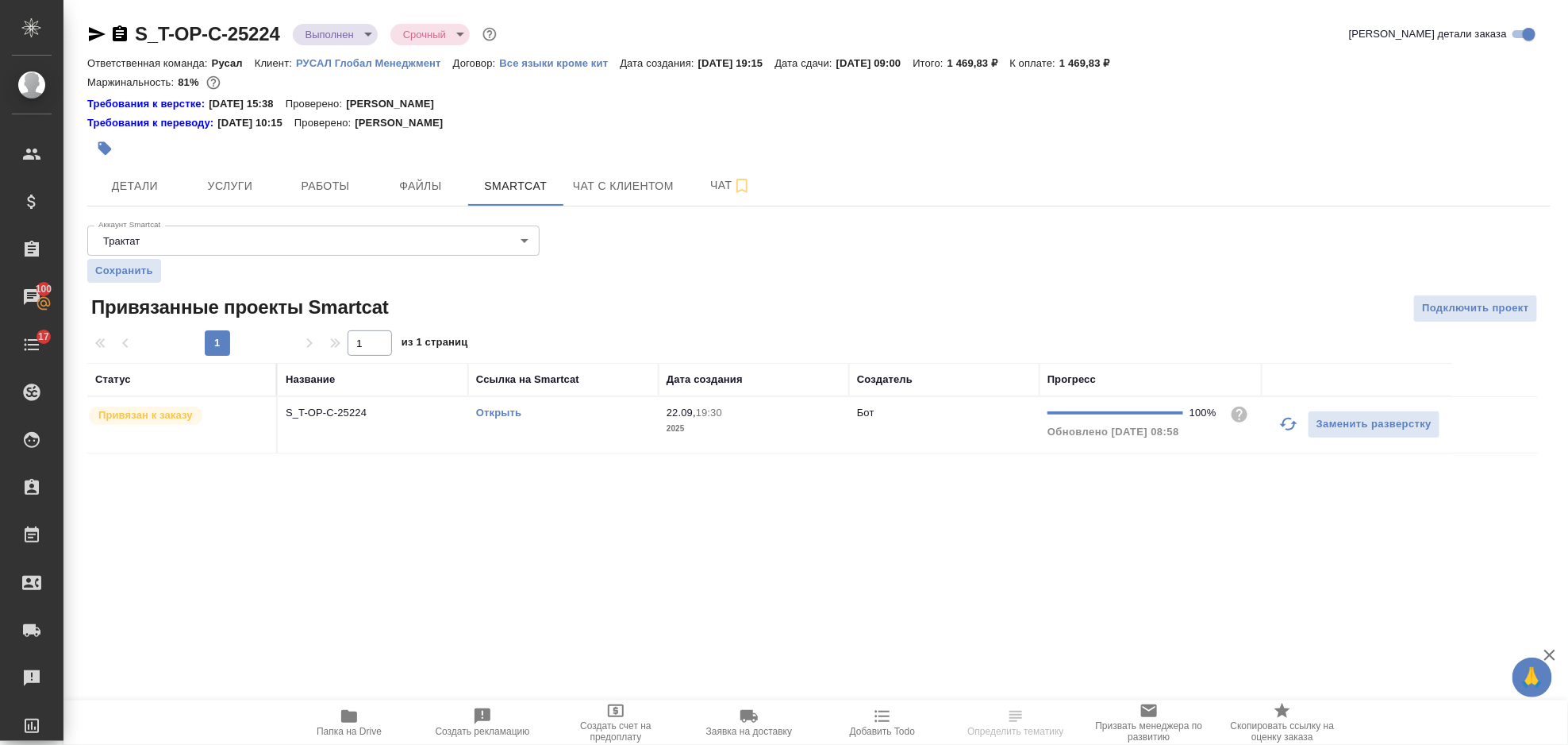
click at [494, 409] on link "Открыть" at bounding box center [498, 412] width 45 height 12
click at [257, 194] on span "Услуги" at bounding box center [230, 186] width 77 height 20
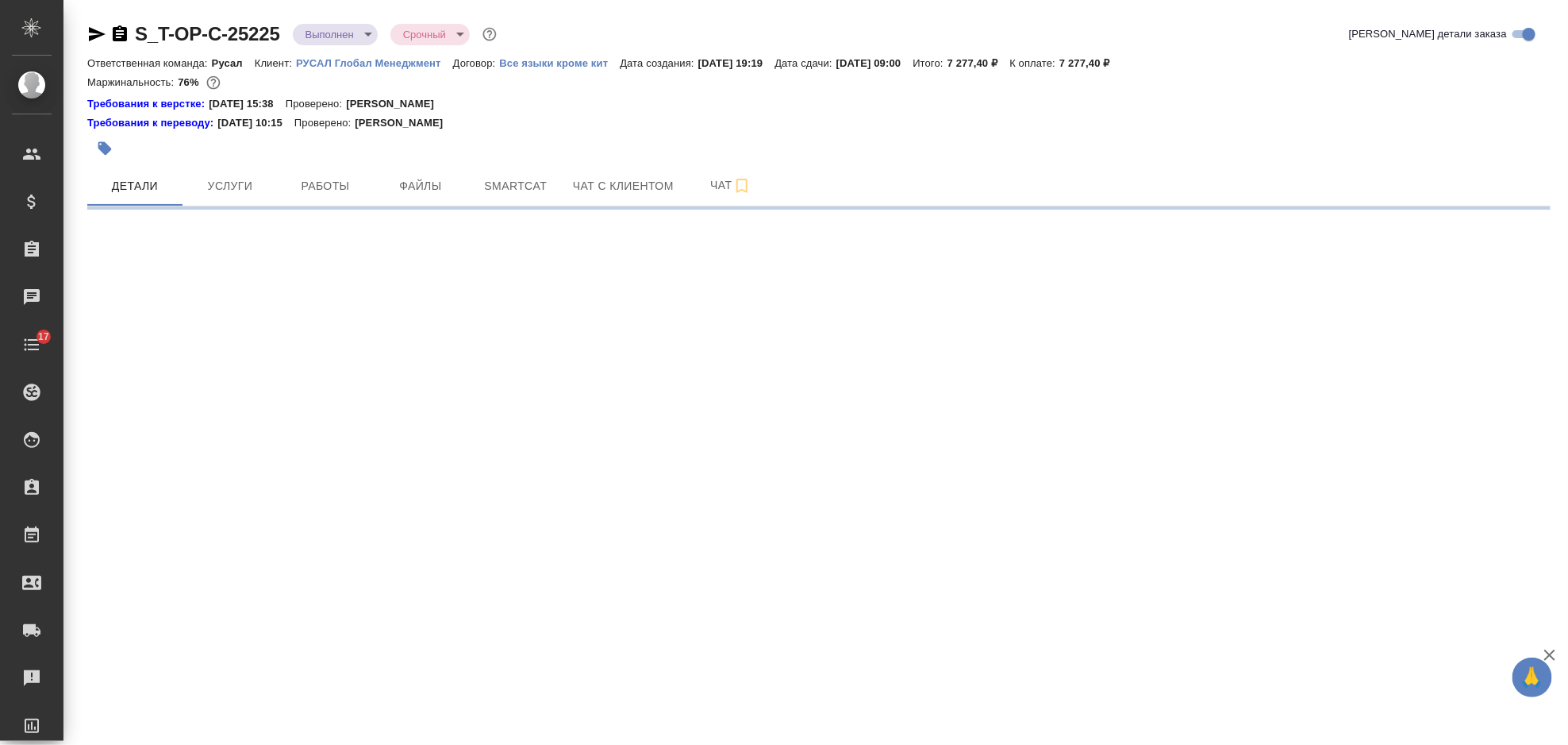
select select "RU"
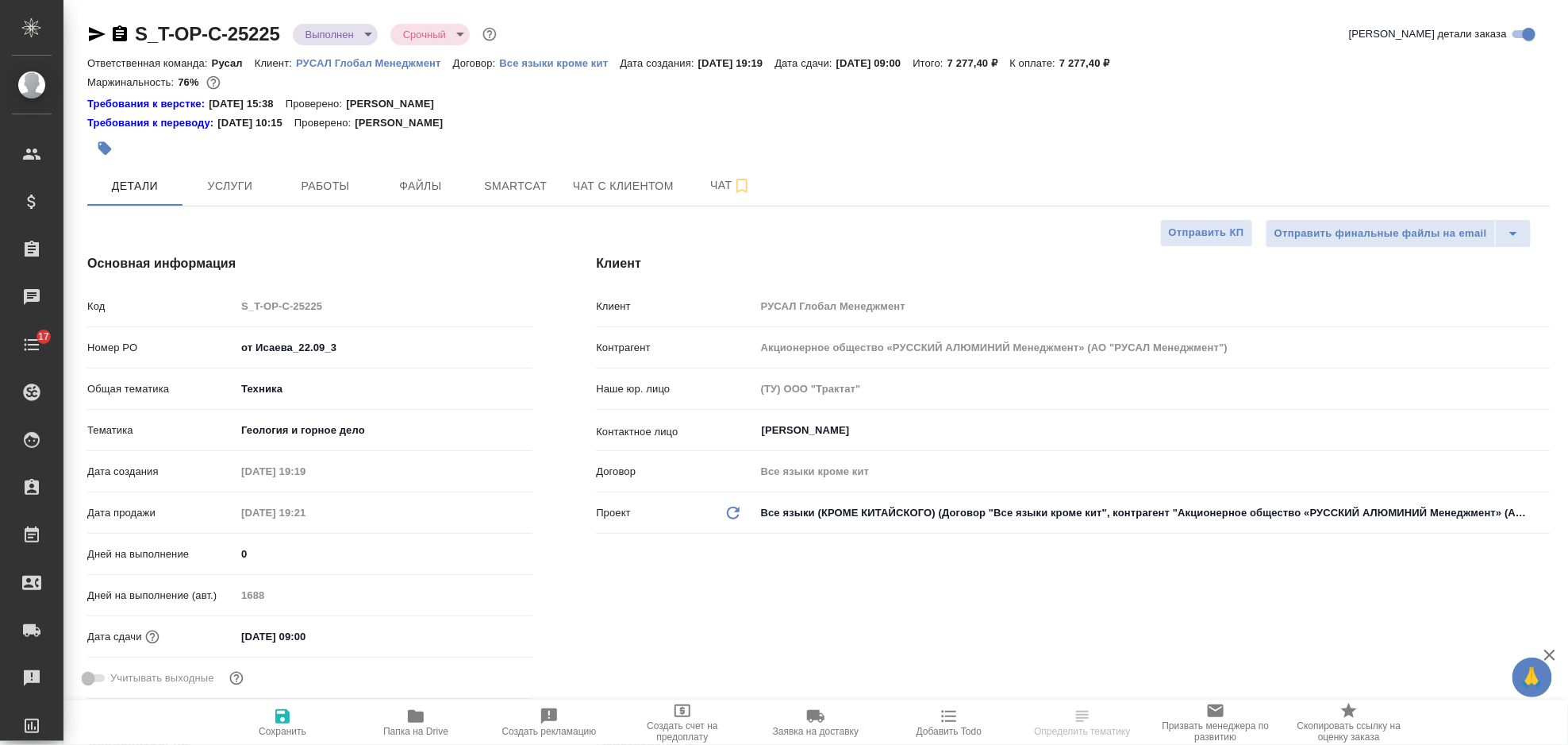
type textarea "x"
click at [495, 169] on button "Smartcat" at bounding box center [515, 186] width 95 height 40
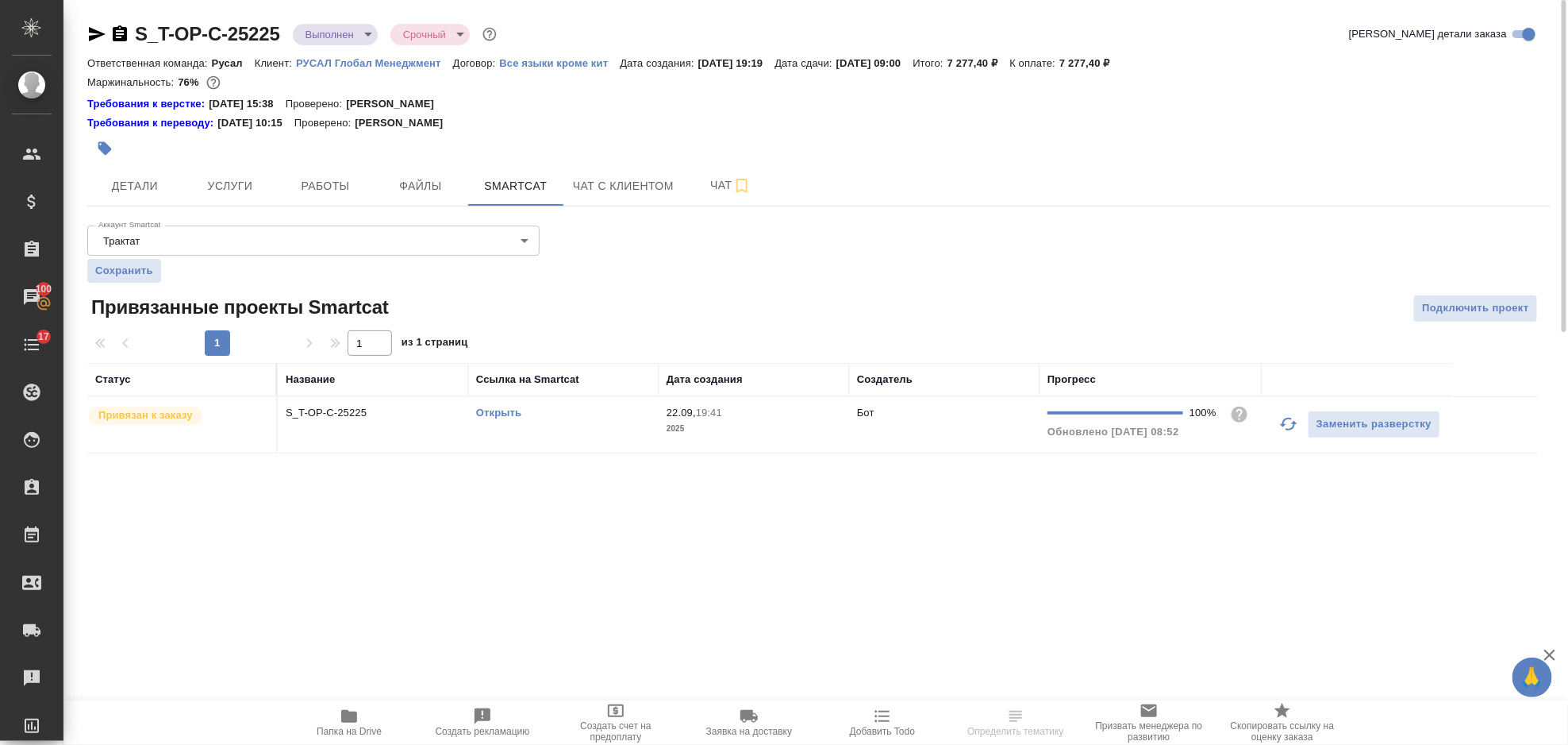
click at [513, 408] on link "Открыть" at bounding box center [498, 412] width 45 height 12
click at [246, 191] on span "Услуги" at bounding box center [230, 186] width 77 height 20
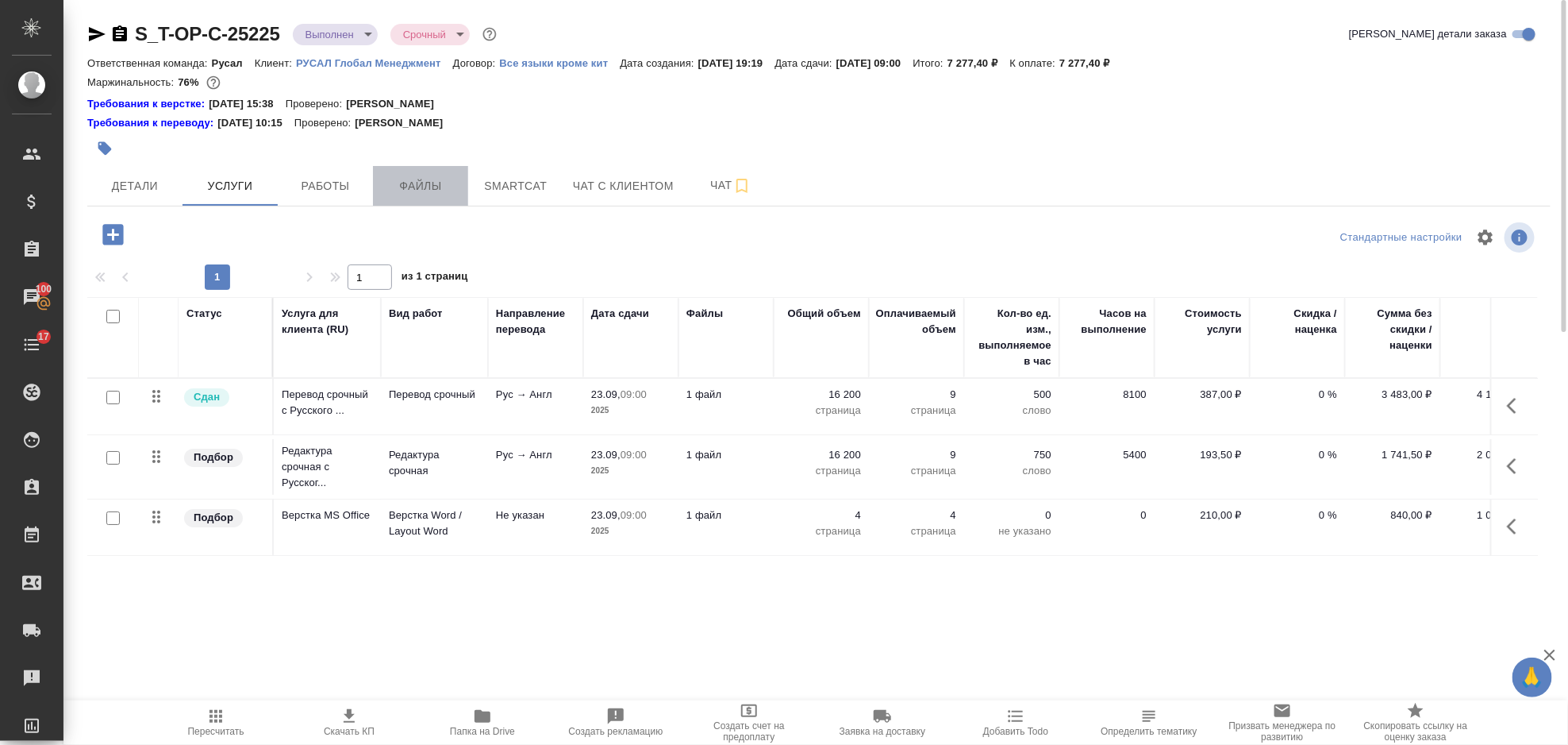
click at [462, 176] on button "Файлы" at bounding box center [420, 186] width 95 height 40
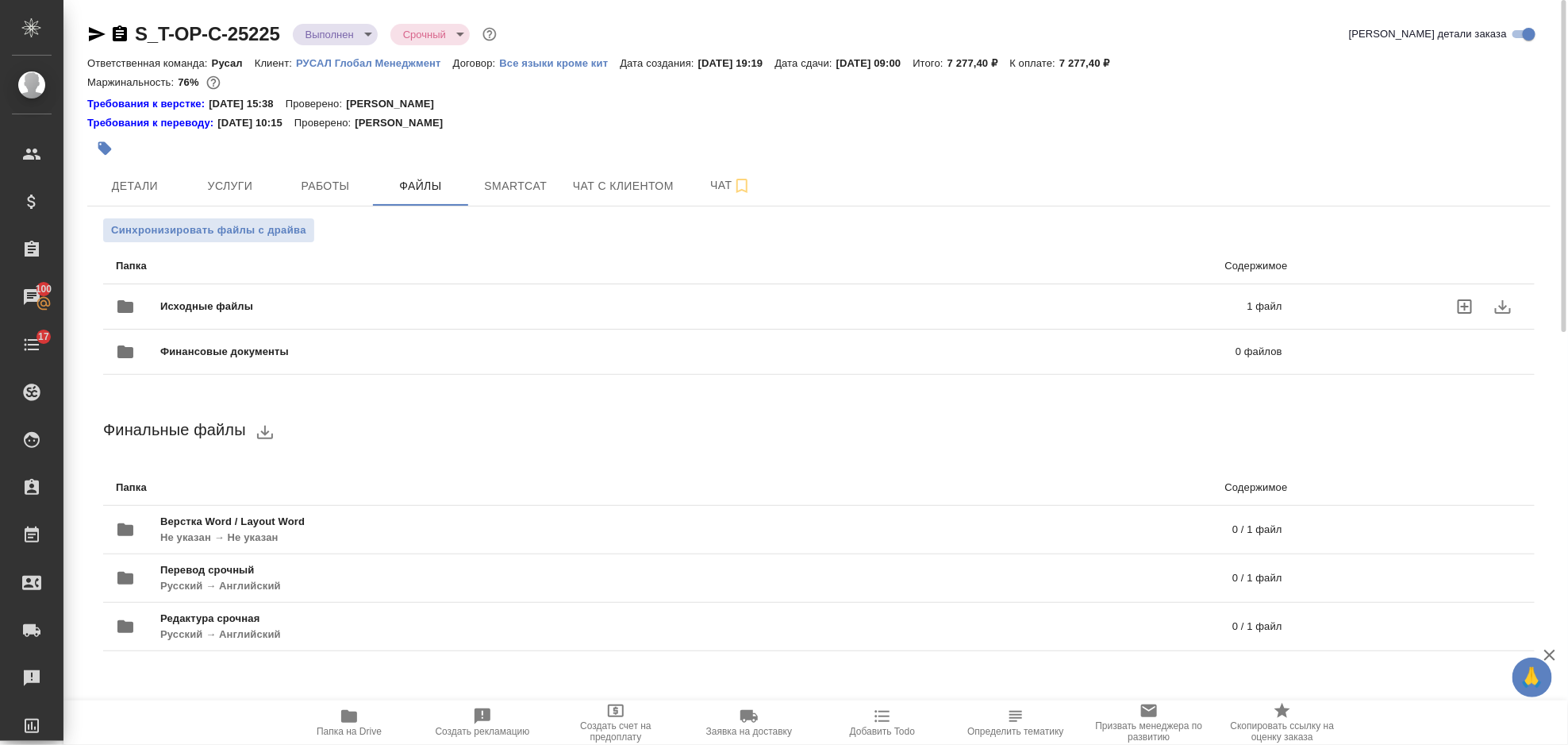
click at [896, 307] on p "1 файл" at bounding box center [1016, 306] width 532 height 16
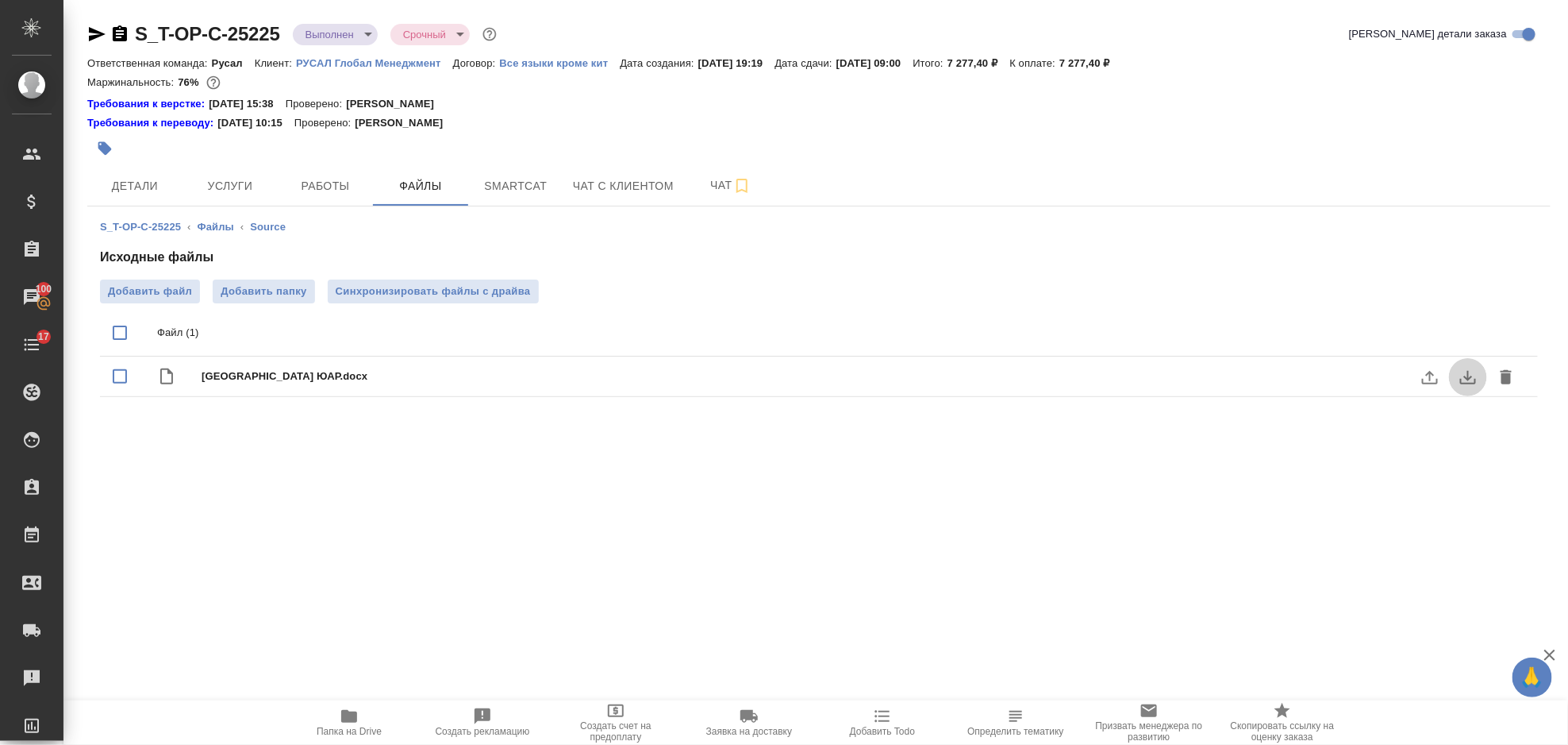
click at [1466, 374] on icon "download" at bounding box center [1468, 377] width 19 height 19
click at [265, 190] on span "Услуги" at bounding box center [230, 186] width 77 height 20
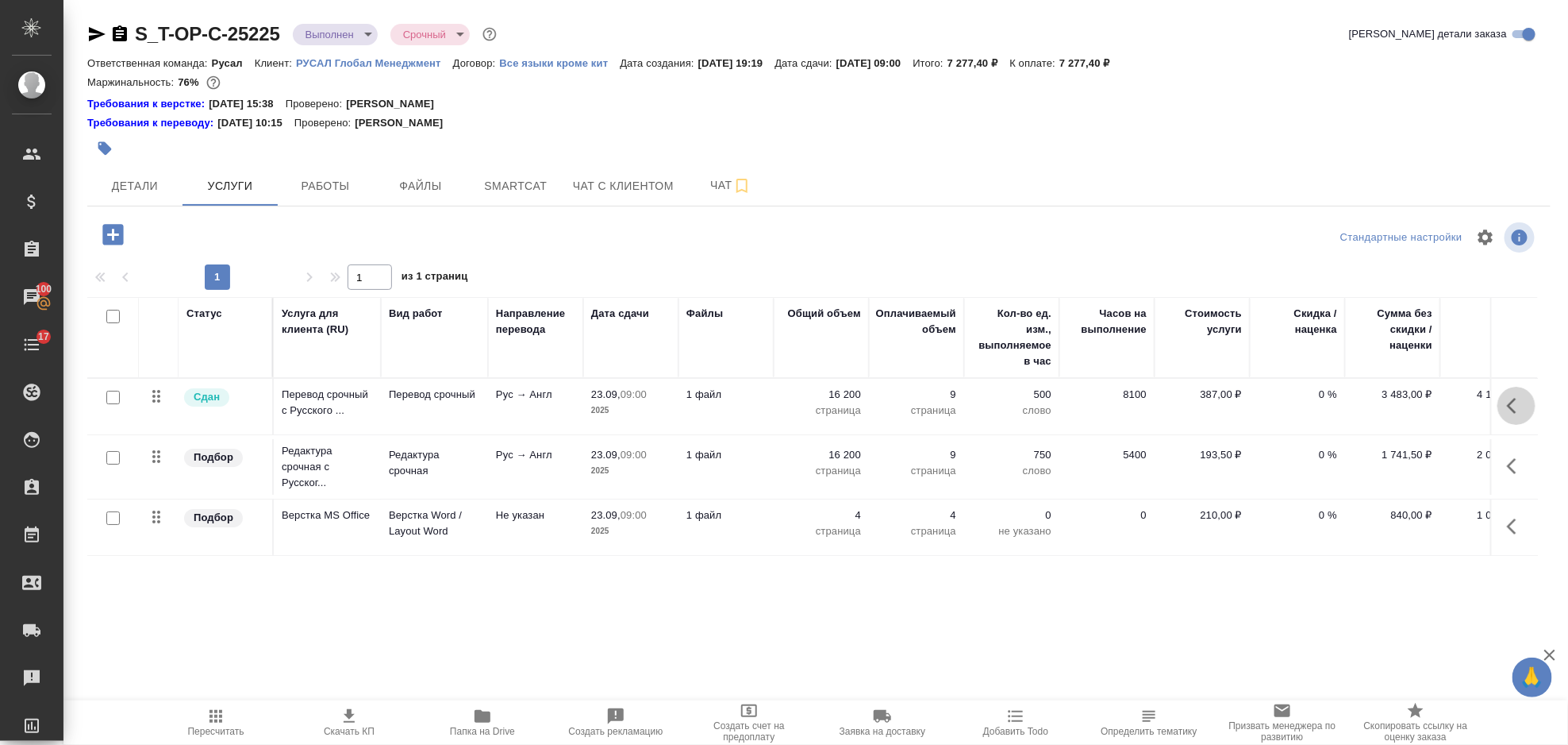
click at [1515, 400] on icon "button" at bounding box center [1512, 406] width 10 height 16
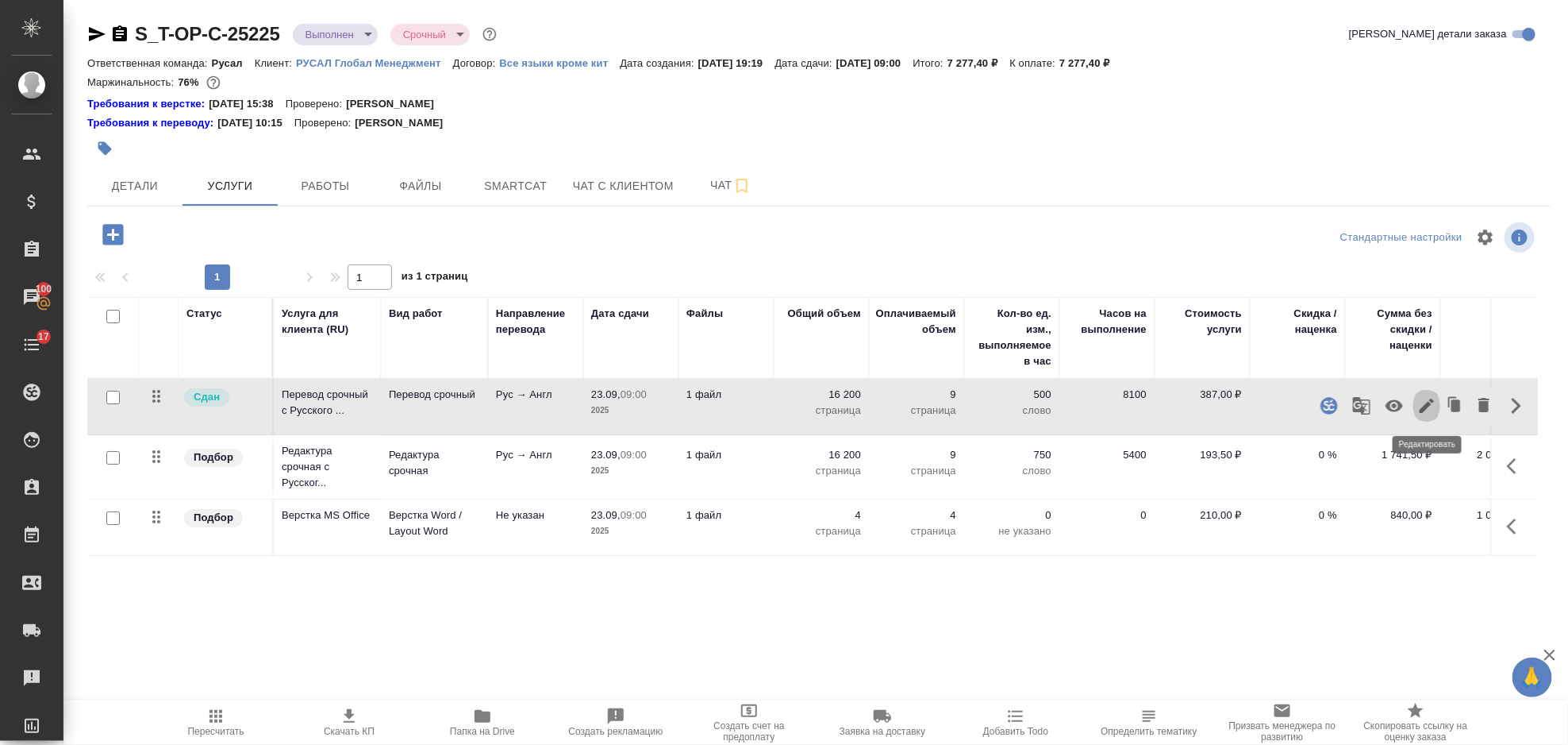
click at [1431, 404] on icon "button" at bounding box center [1427, 406] width 14 height 14
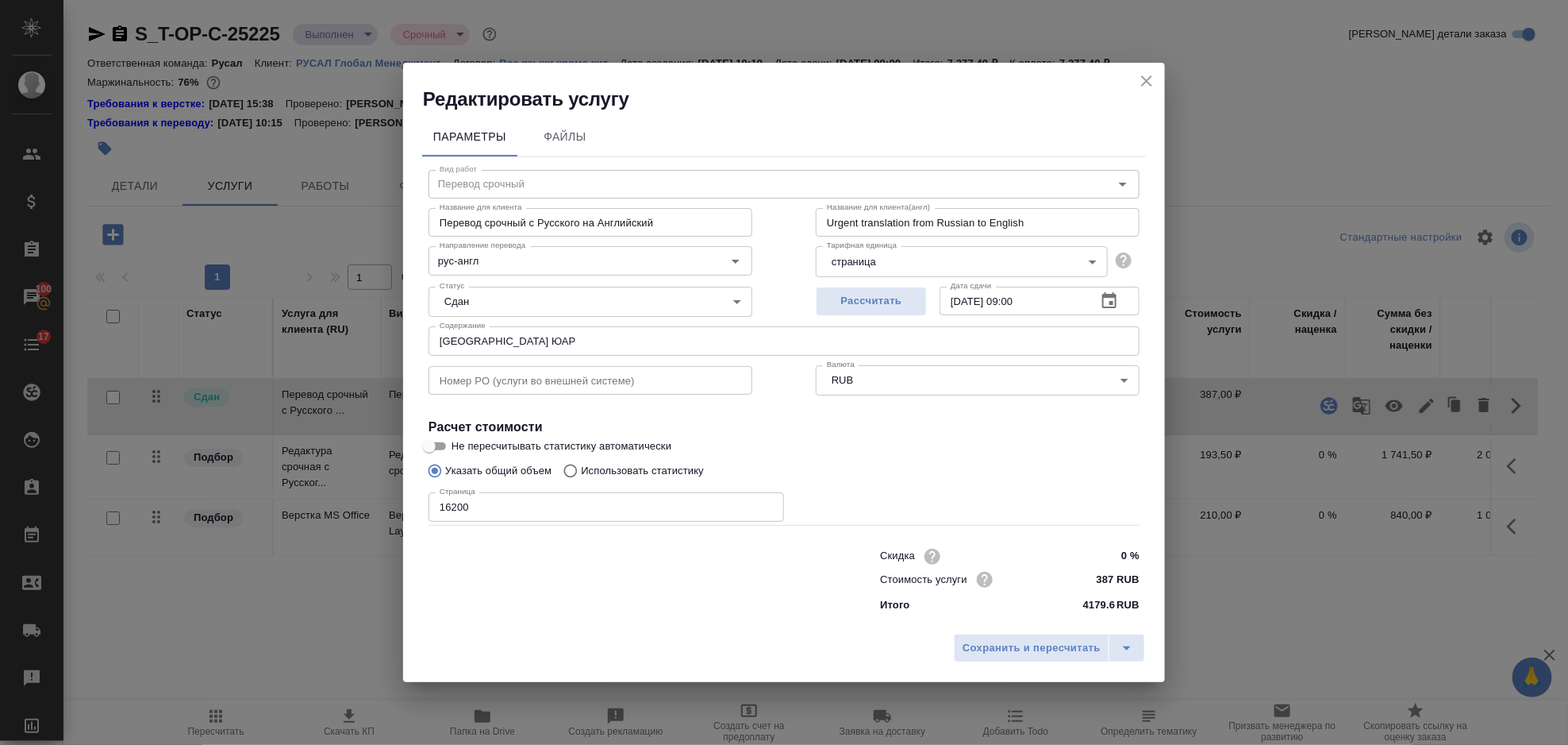
click at [465, 500] on input "16200" at bounding box center [607, 507] width 356 height 29
drag, startPoint x: 489, startPoint y: 506, endPoint x: 404, endPoint y: 518, distance: 85.8
click at [427, 514] on div "Вид работ Перевод срочный Вид работ Название для клиента Перевод срочный с Русс…" at bounding box center [784, 388] width 724 height 463
click at [404, 518] on div "Параметры Файлы Вид работ Перевод срочный Вид работ Название для клиента Перево…" at bounding box center [784, 369] width 762 height 514
drag, startPoint x: 474, startPoint y: 507, endPoint x: 438, endPoint y: 514, distance: 36.7
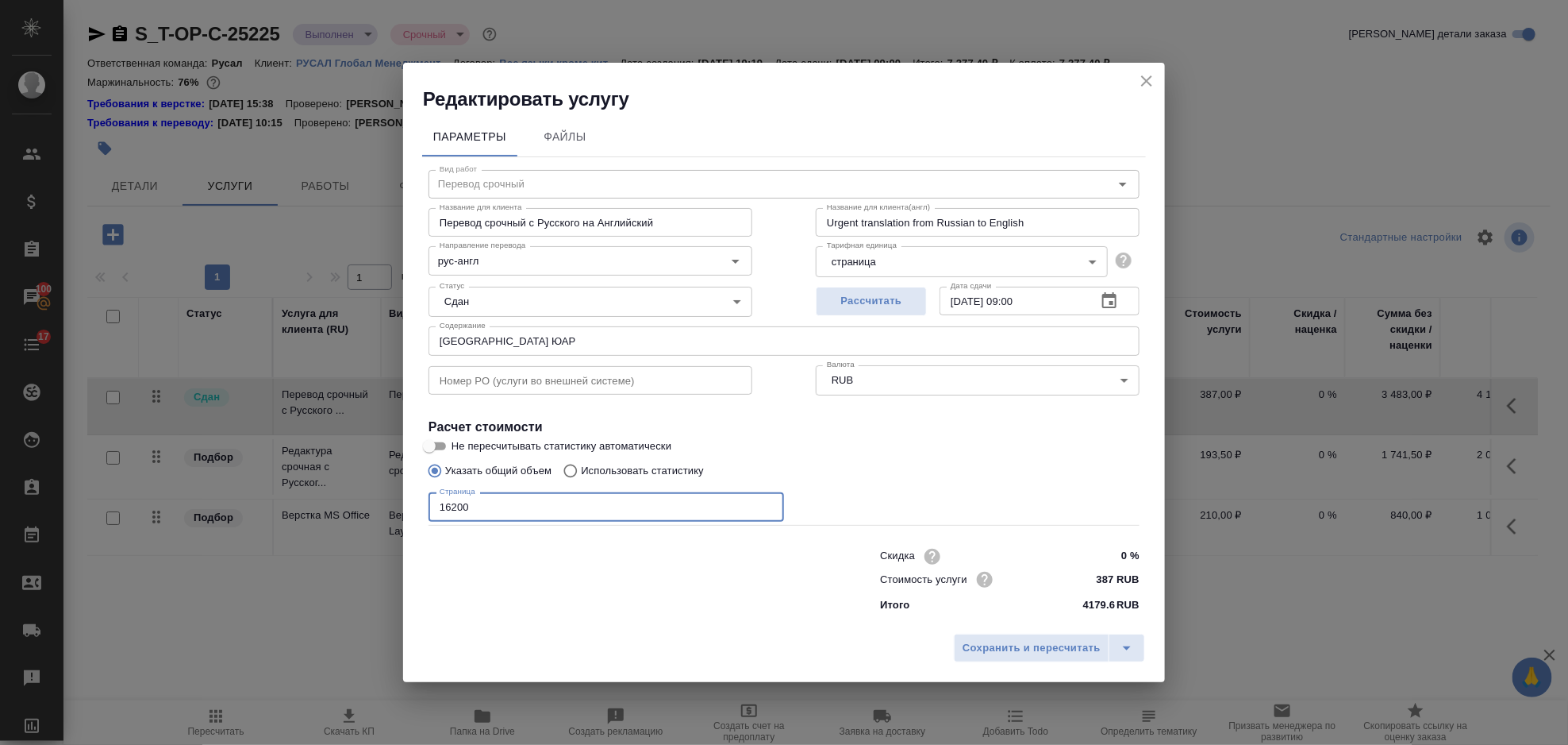
click at [438, 514] on input "16200" at bounding box center [607, 507] width 356 height 29
type input "8900"
click at [977, 648] on span "Сохранить и пересчитать" at bounding box center [1032, 648] width 138 height 18
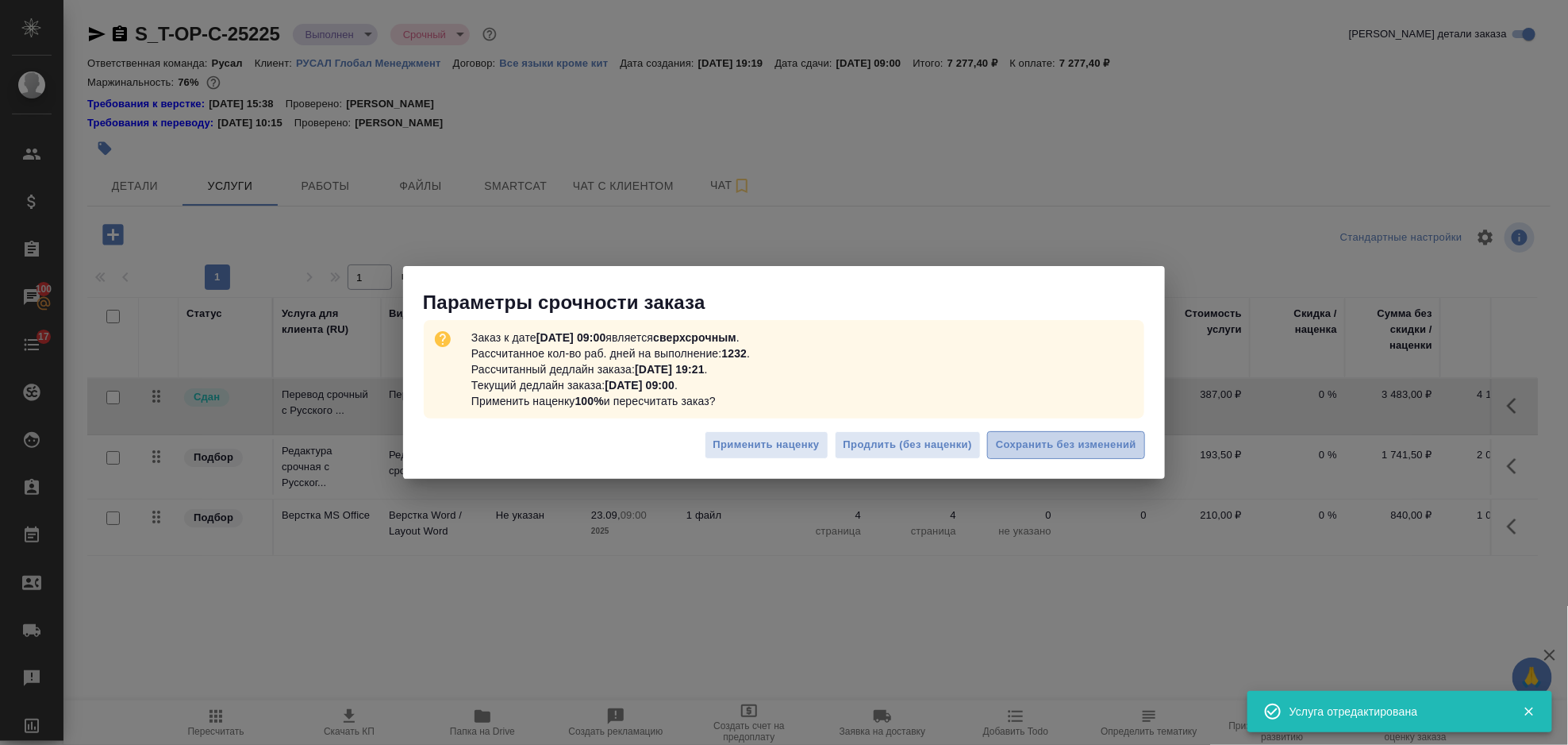
click at [1030, 450] on span "Сохранить без изменений" at bounding box center [1066, 445] width 140 height 18
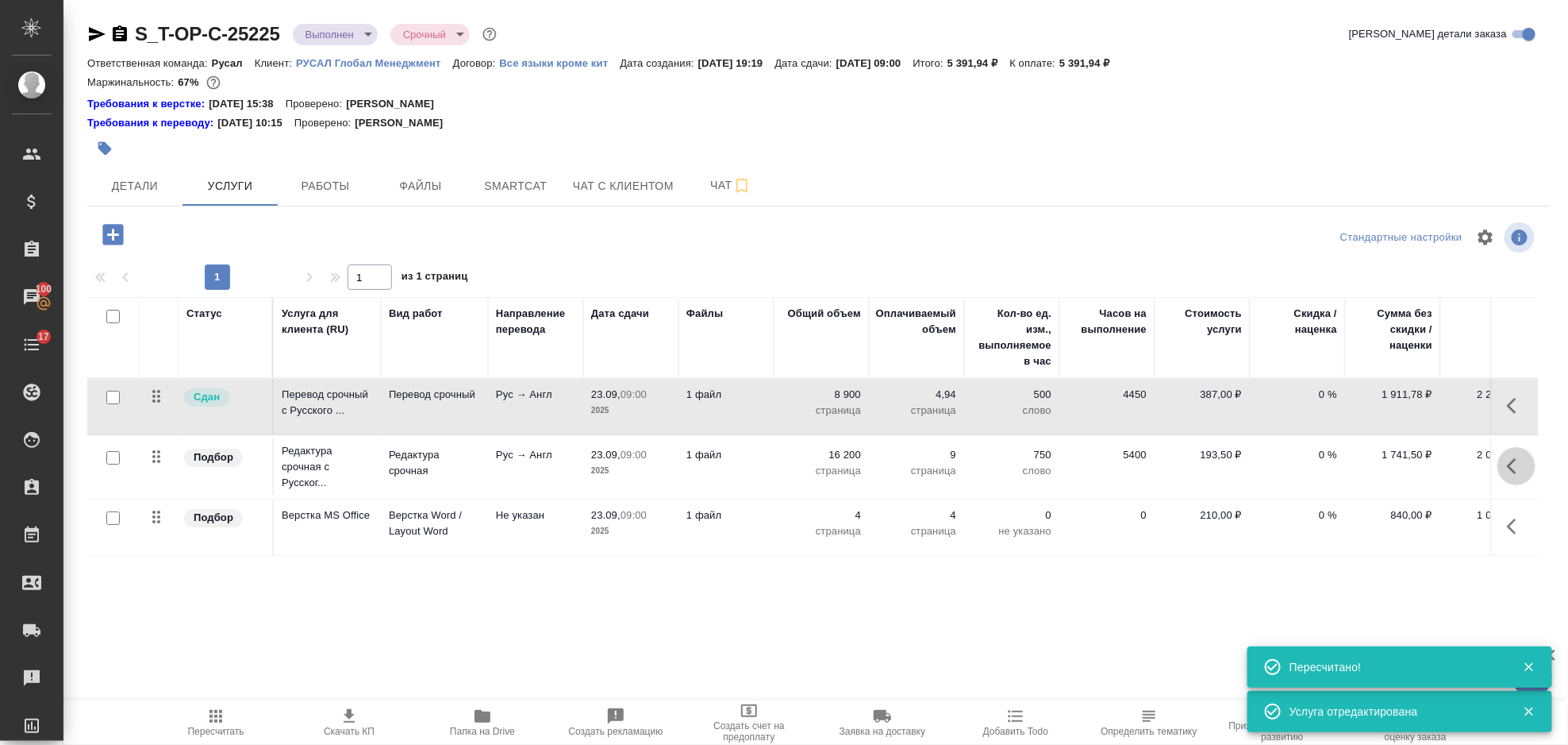
click at [1521, 469] on icon "button" at bounding box center [1517, 466] width 19 height 19
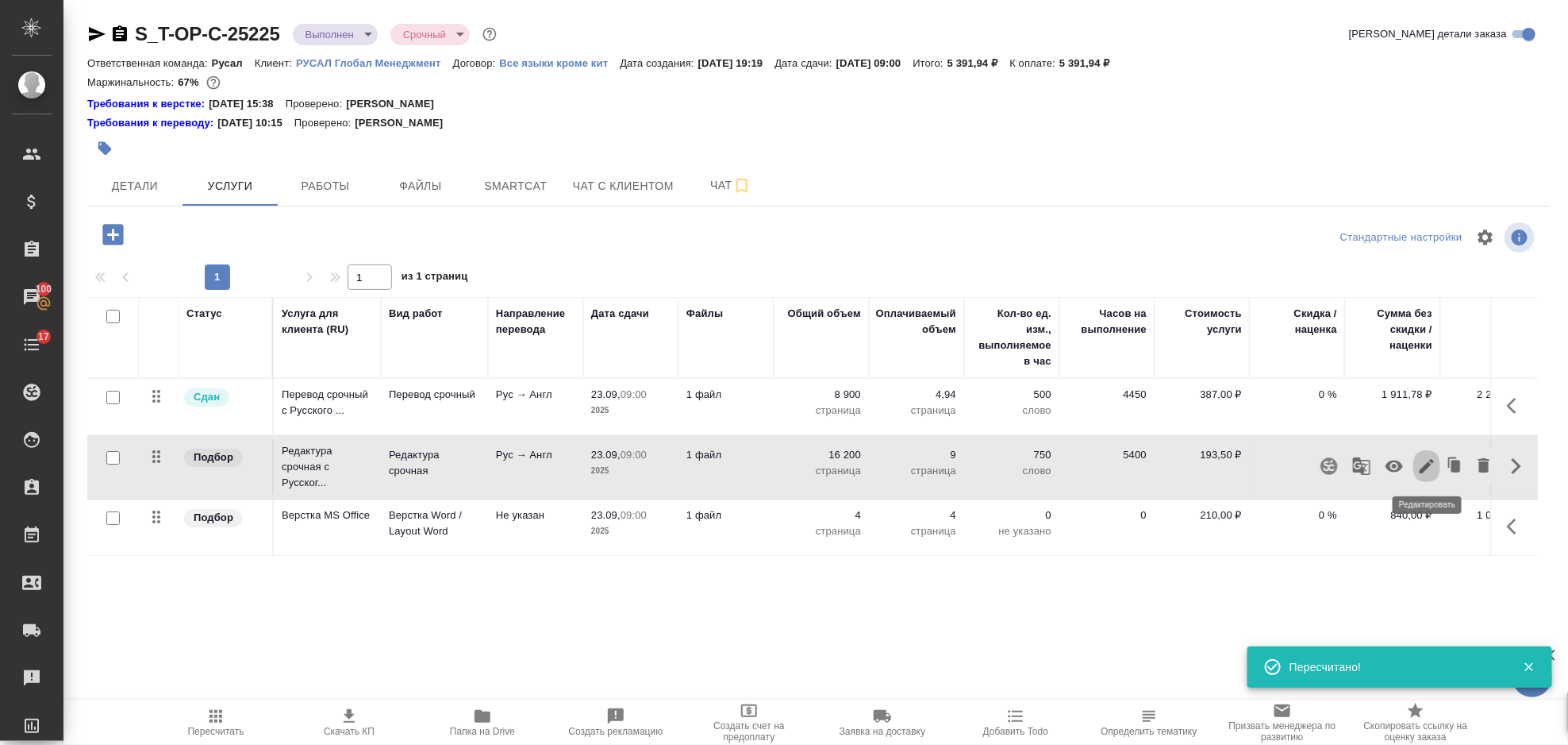
click at [1421, 459] on icon "button" at bounding box center [1427, 466] width 19 height 19
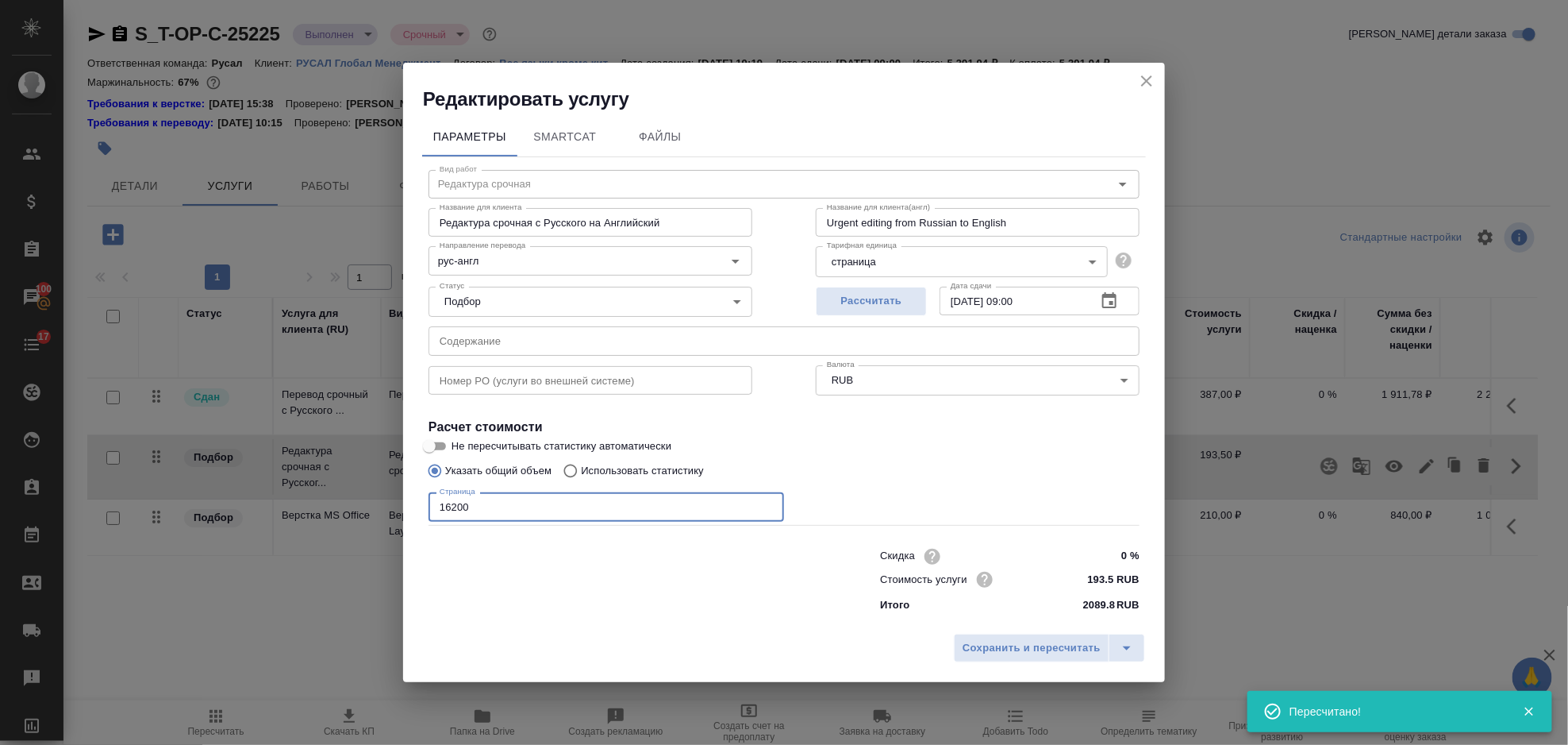
drag, startPoint x: 485, startPoint y: 510, endPoint x: 352, endPoint y: 523, distance: 133.6
click at [352, 523] on div "Редактировать услугу Параметры SmartCat Файлы Вид работ Редактура срочная Вид р…" at bounding box center [784, 372] width 1568 height 745
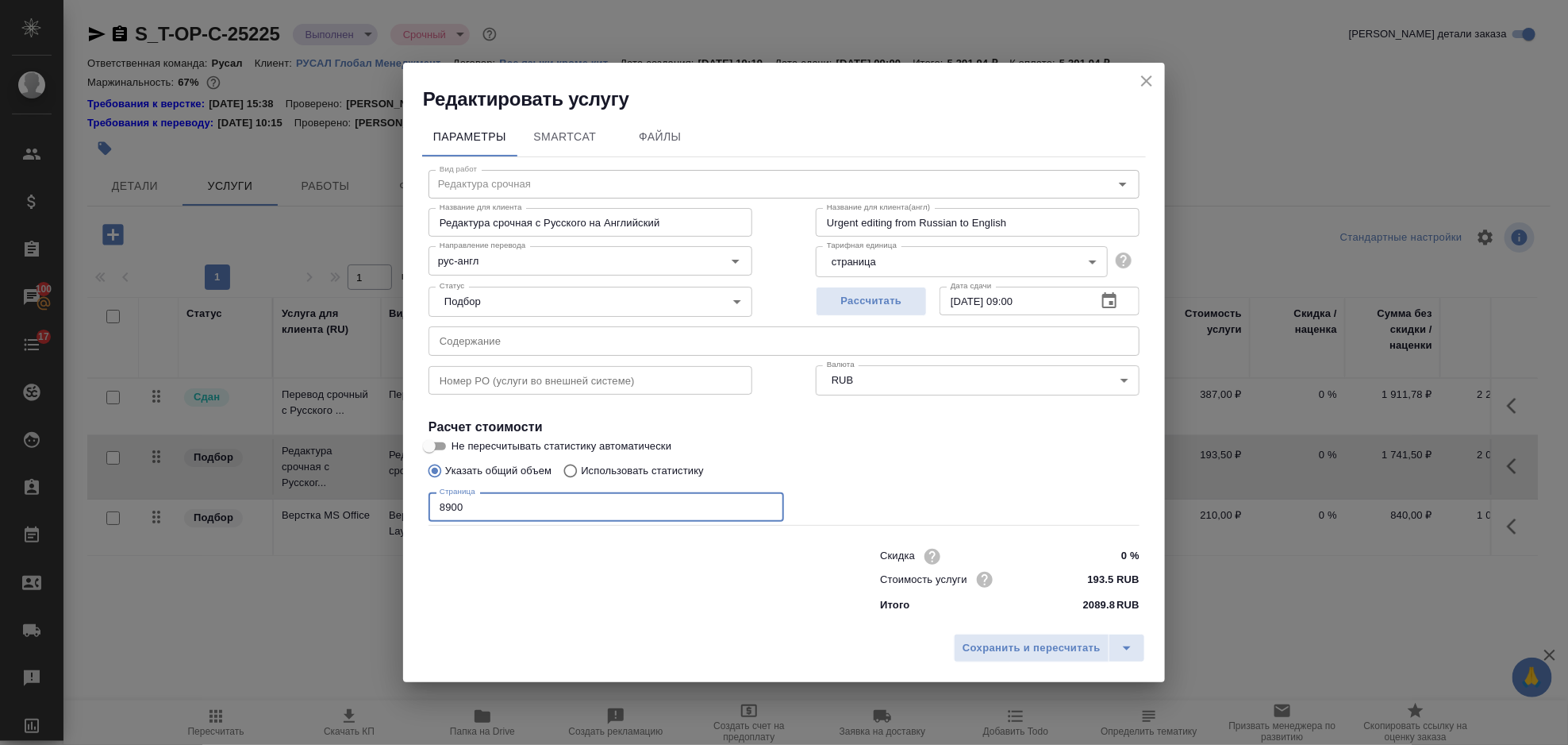
type input "8900"
click at [998, 630] on div "Сохранить и пересчитать" at bounding box center [784, 653] width 762 height 57
click at [1000, 636] on button "Сохранить и пересчитать" at bounding box center [1032, 648] width 155 height 29
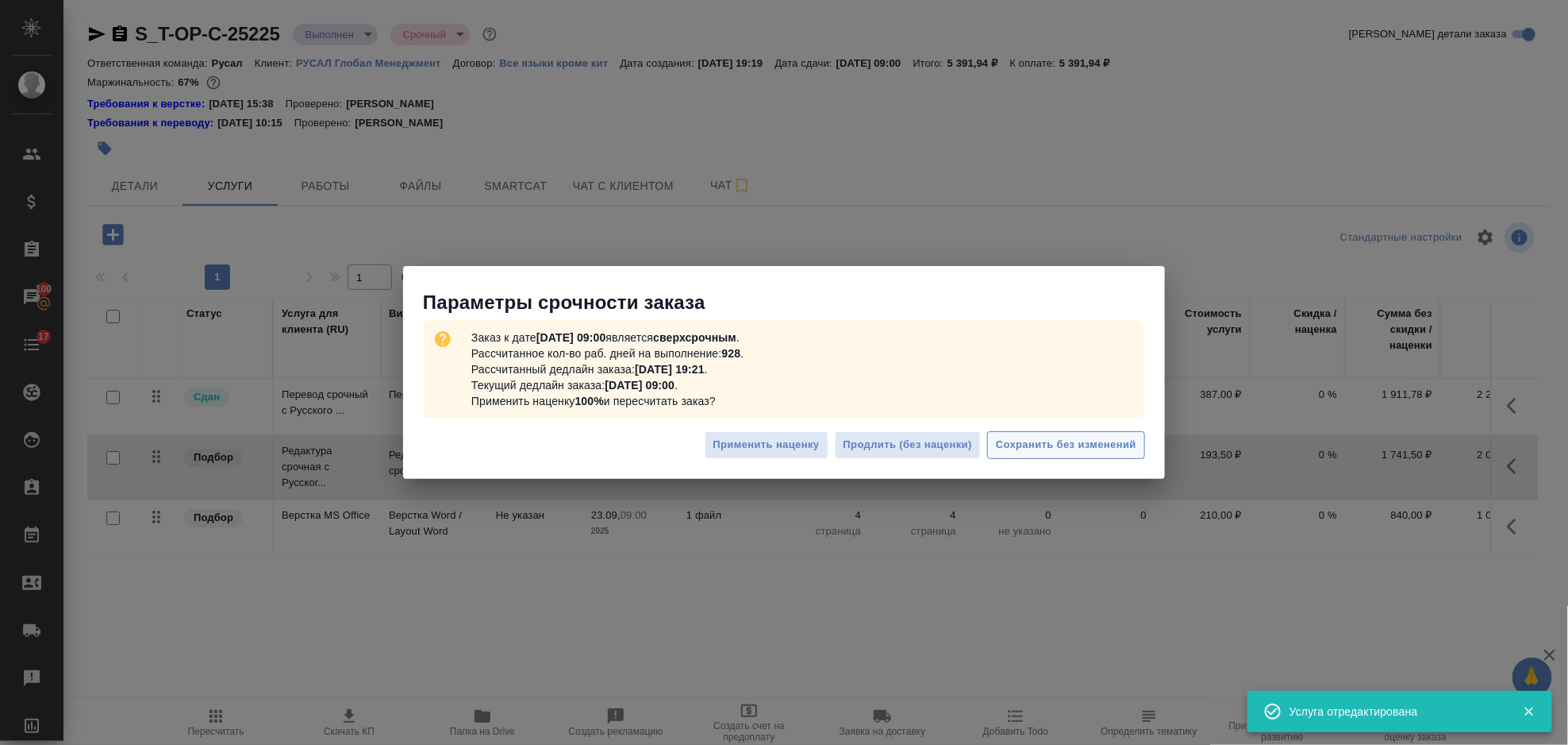
click at [1043, 450] on span "Сохранить без изменений" at bounding box center [1066, 445] width 140 height 18
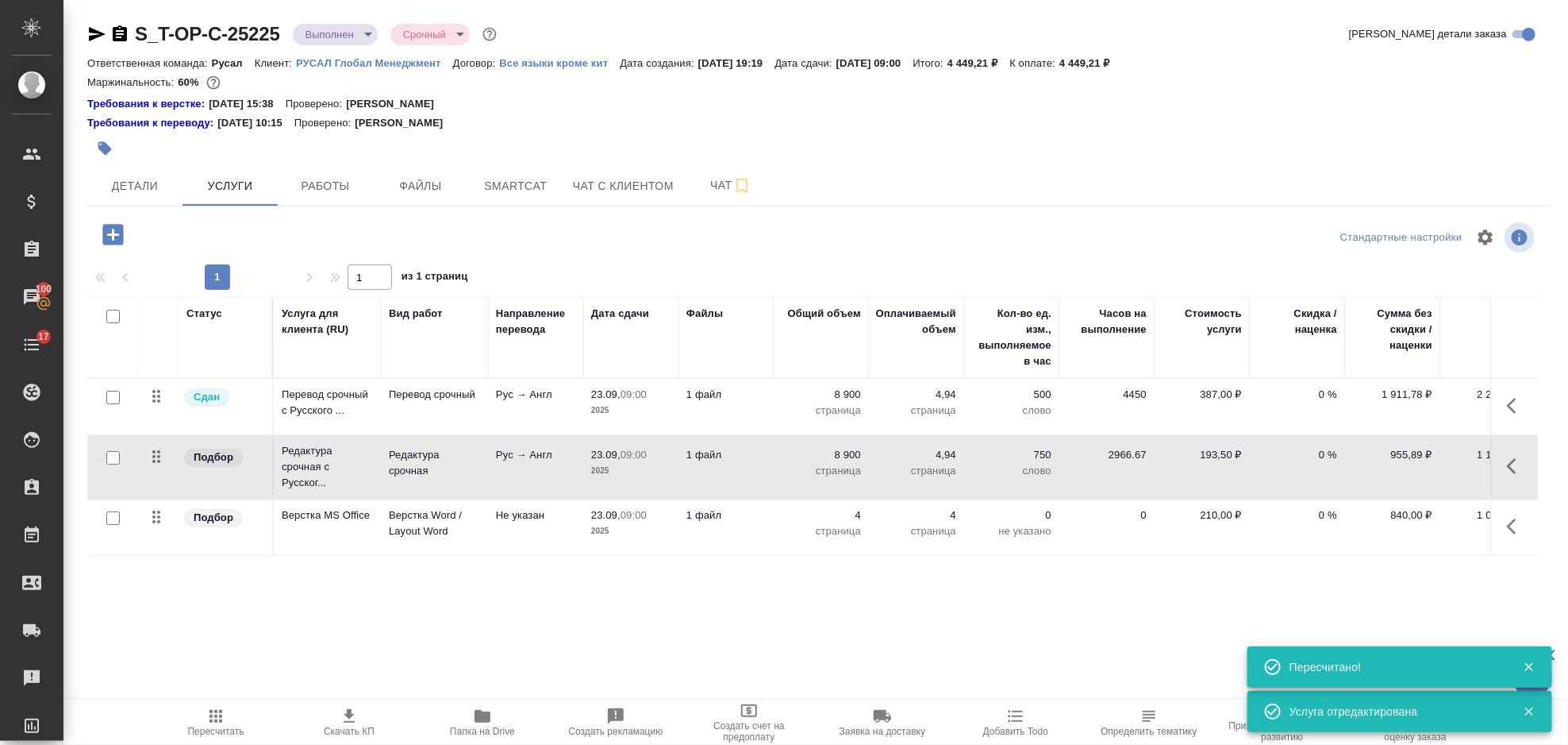
click at [1521, 406] on icon "button" at bounding box center [1517, 406] width 19 height 19
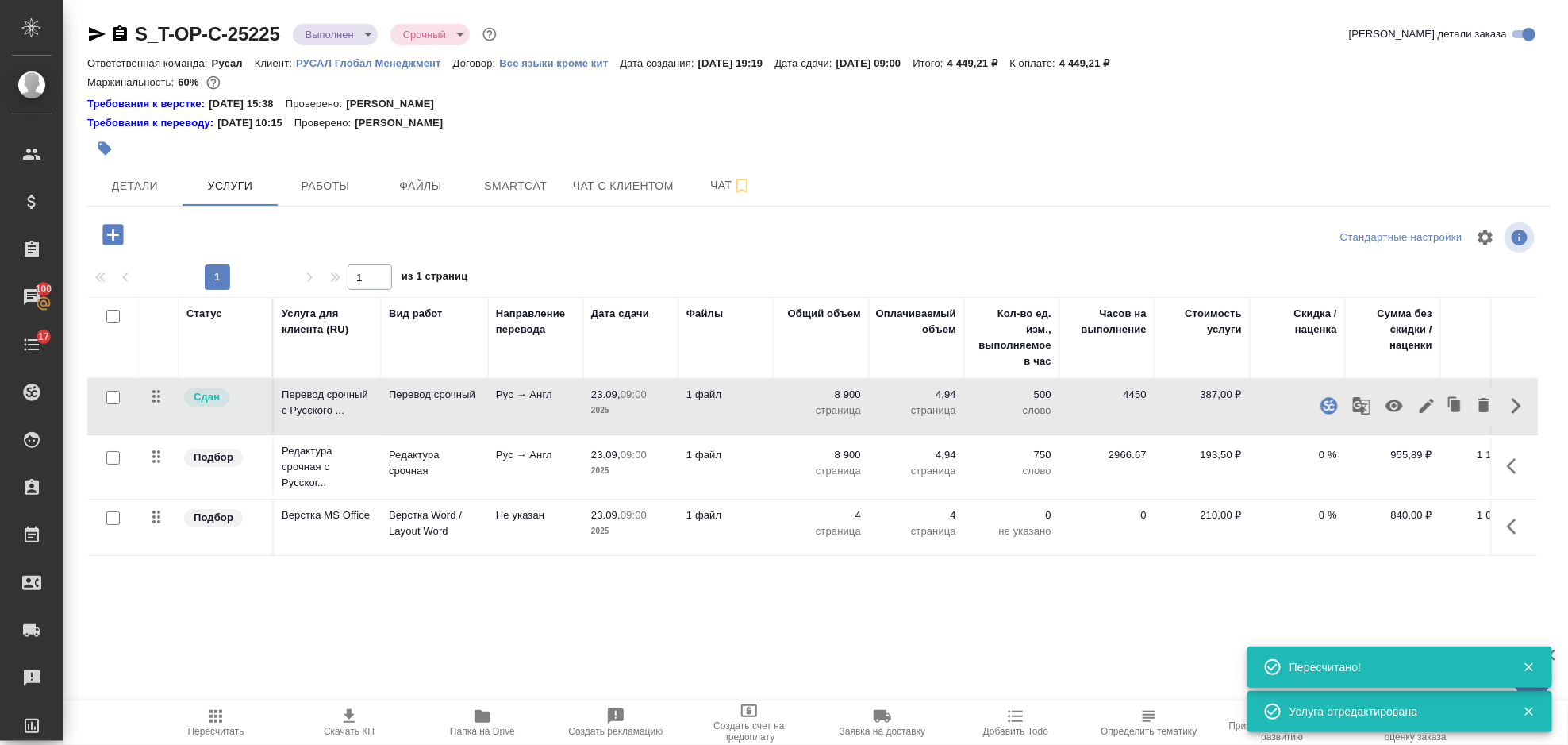
click at [1430, 400] on icon "button" at bounding box center [1427, 406] width 14 height 14
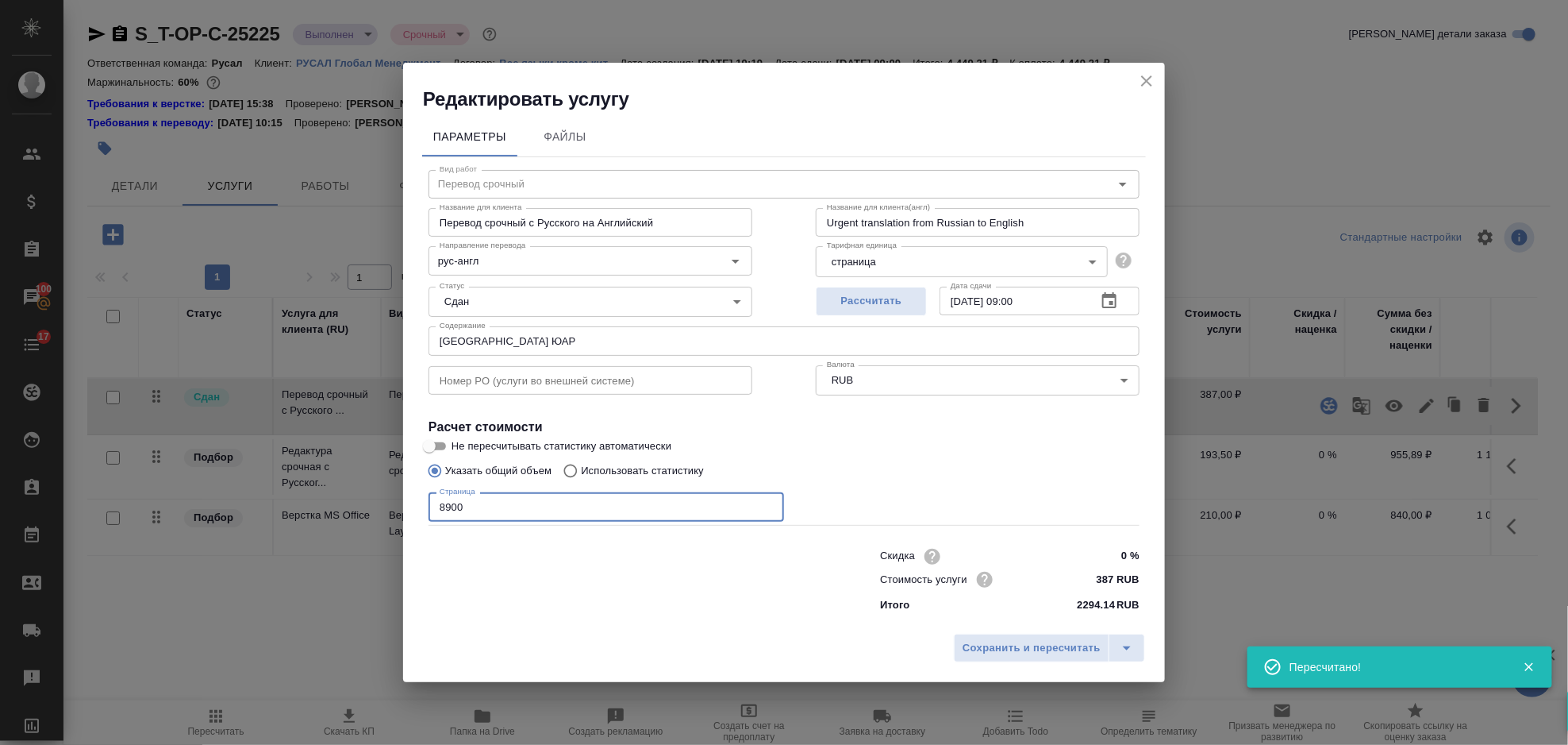
drag, startPoint x: 505, startPoint y: 502, endPoint x: 404, endPoint y: 518, distance: 102.3
click at [406, 518] on div "Параметры Файлы Вид работ Перевод срочный Вид работ Название для клиента Перево…" at bounding box center [784, 369] width 762 height 514
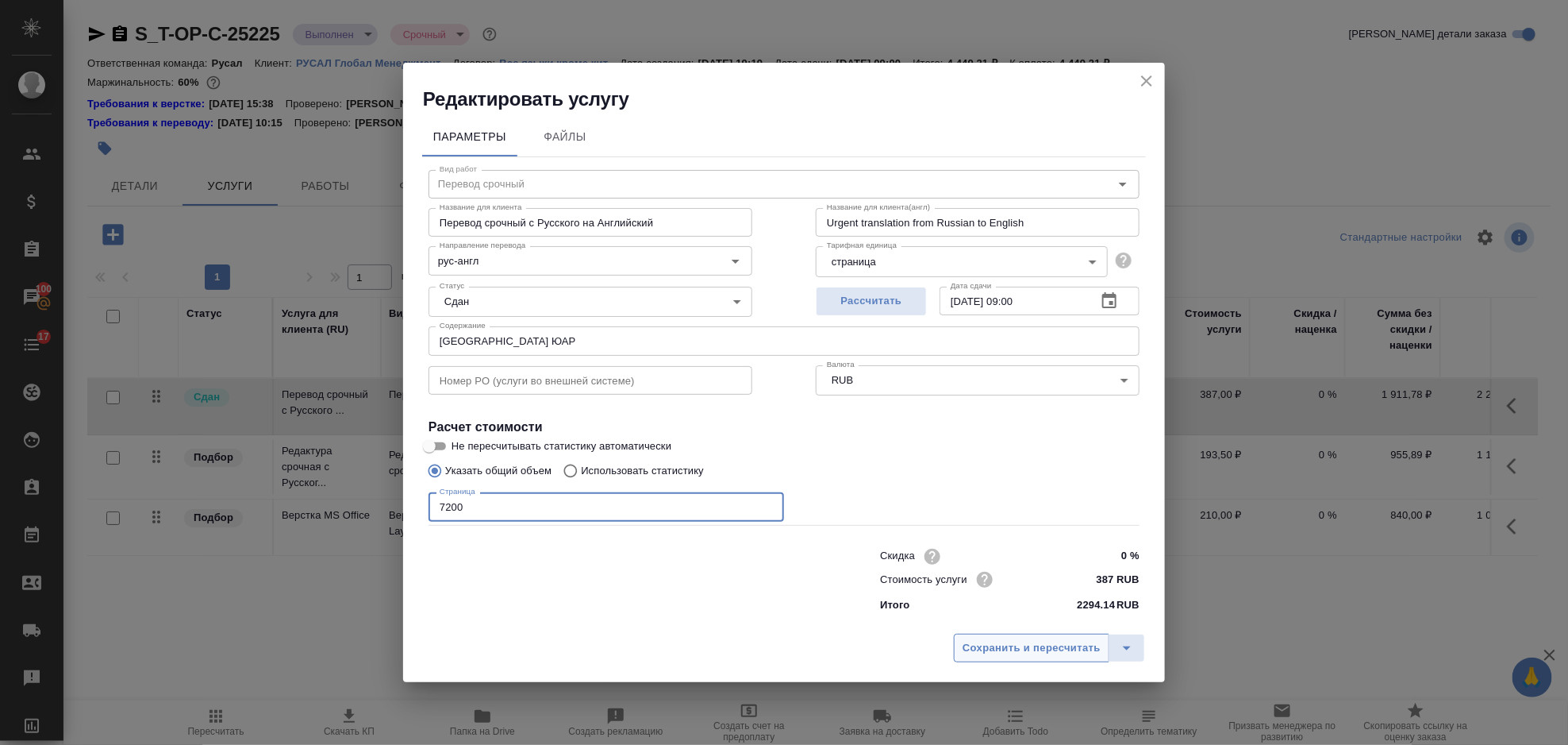
type input "7200"
click at [1020, 635] on button "Сохранить и пересчитать" at bounding box center [1032, 648] width 155 height 29
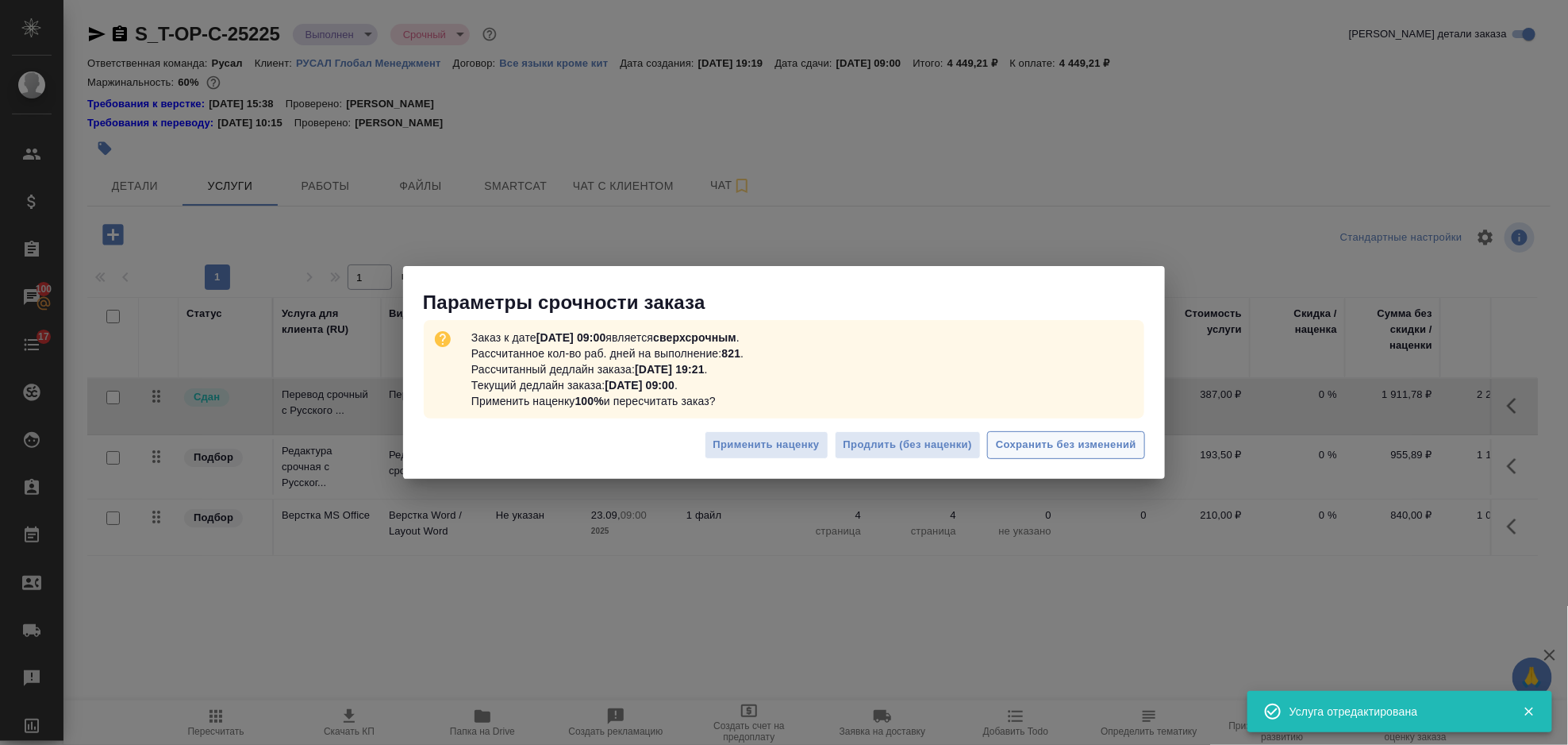
click at [1039, 457] on button "Сохранить без изменений" at bounding box center [1066, 445] width 158 height 28
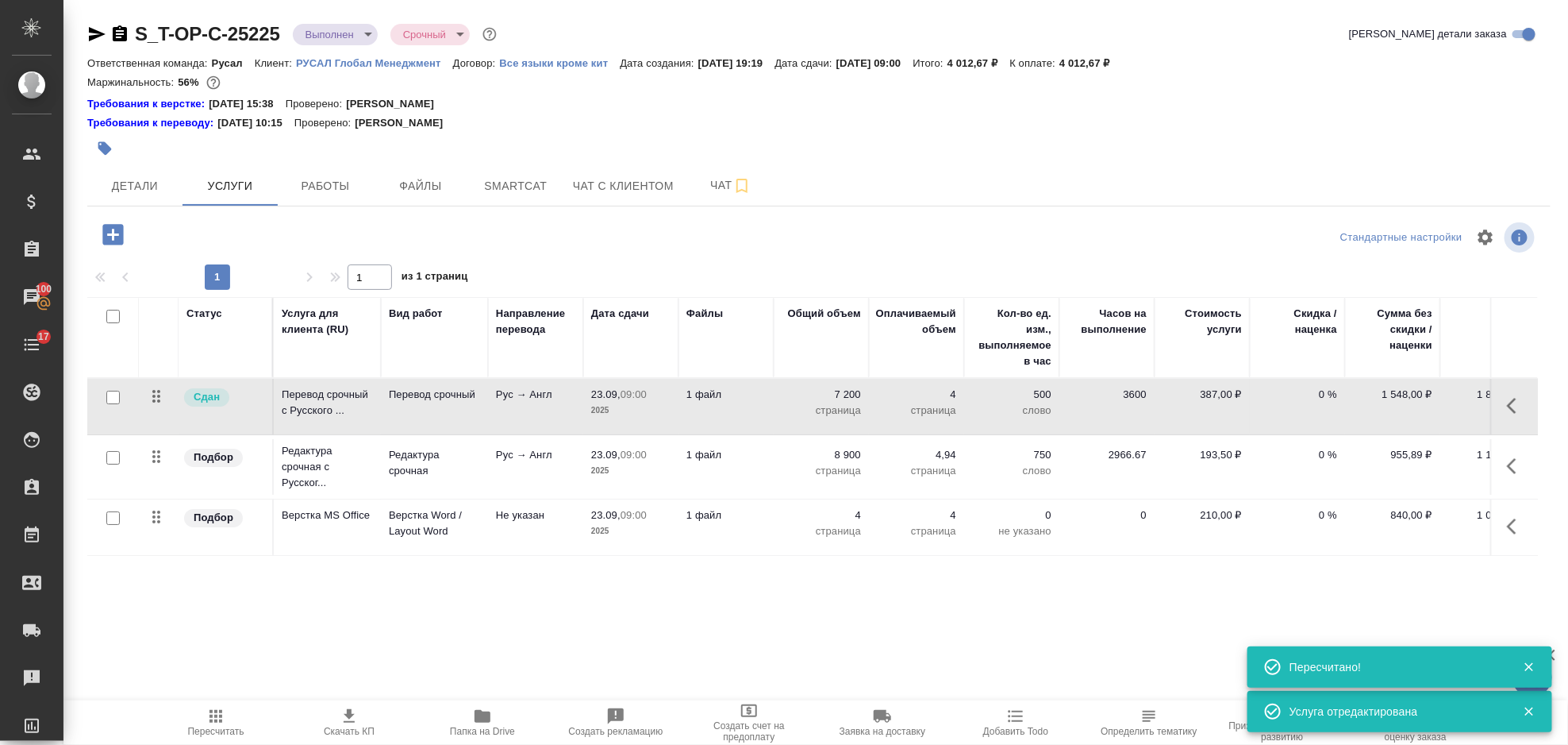
click at [1527, 467] on button "button" at bounding box center [1517, 466] width 38 height 38
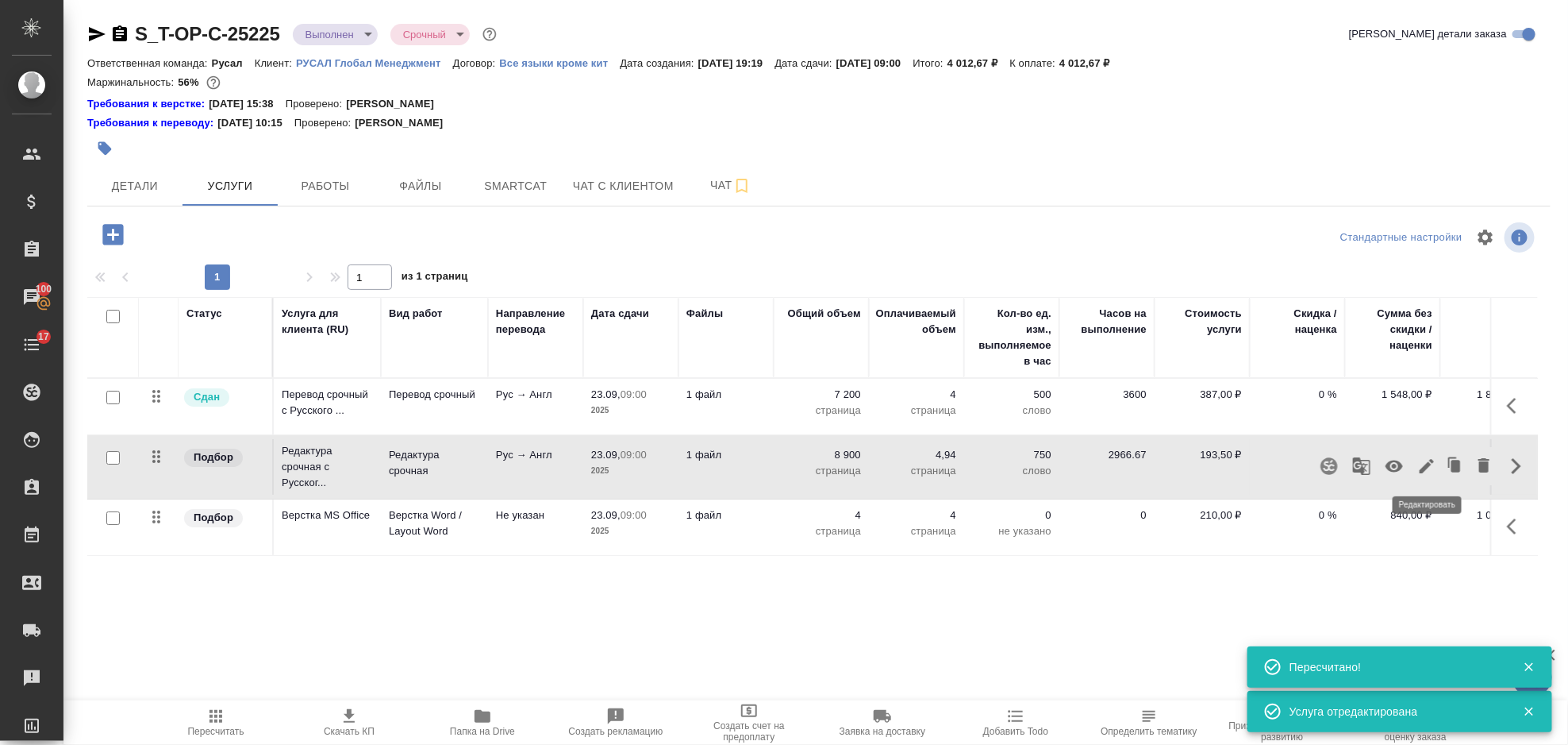
click at [1424, 468] on icon "button" at bounding box center [1427, 466] width 14 height 14
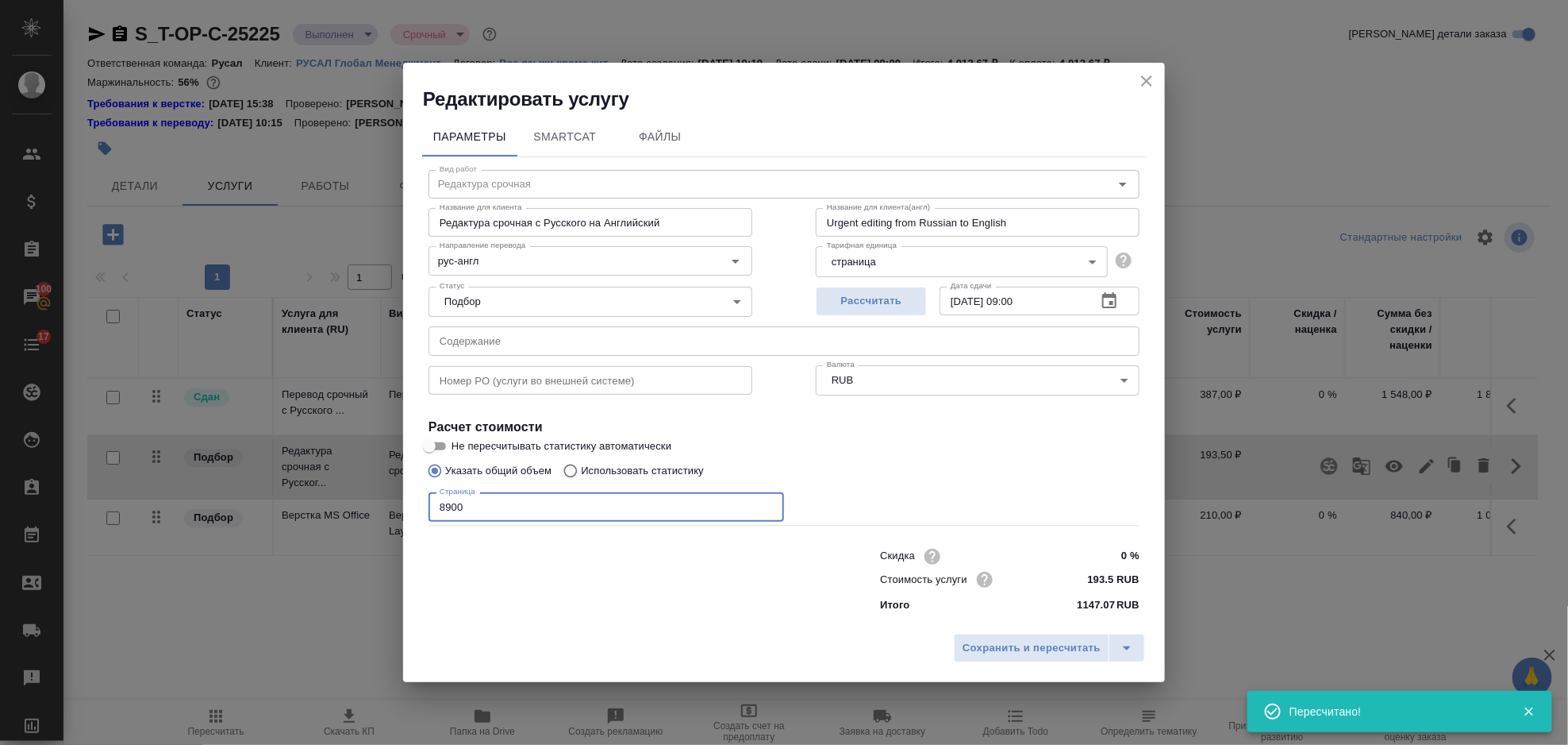
drag, startPoint x: 564, startPoint y: 503, endPoint x: 403, endPoint y: 524, distance: 162.4
click at [403, 524] on div "Редактировать услугу Параметры SmartCat Файлы Вид работ Редактура срочная Вид р…" at bounding box center [784, 372] width 1568 height 745
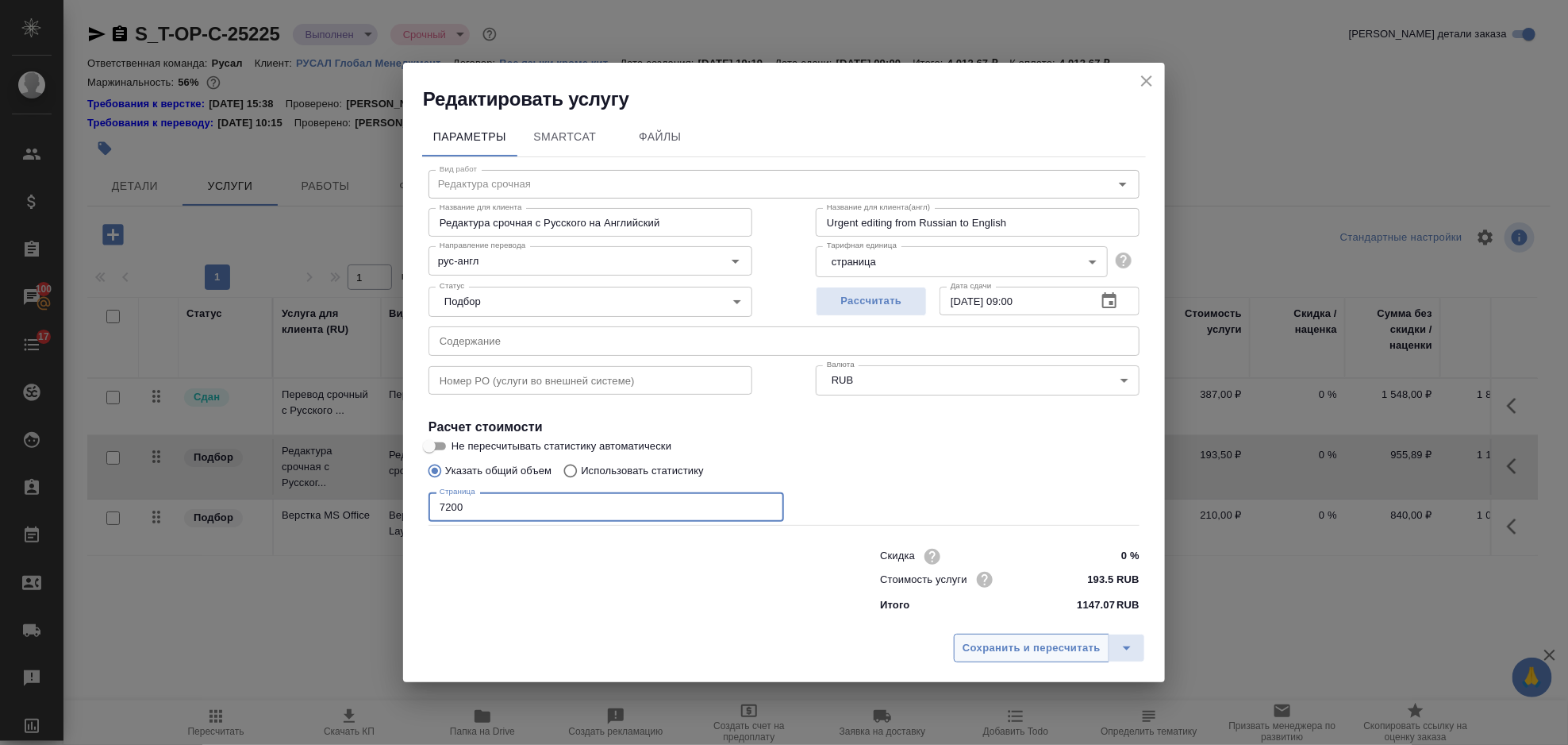
type input "7200"
click at [1067, 652] on span "Сохранить и пересчитать" at bounding box center [1032, 648] width 138 height 18
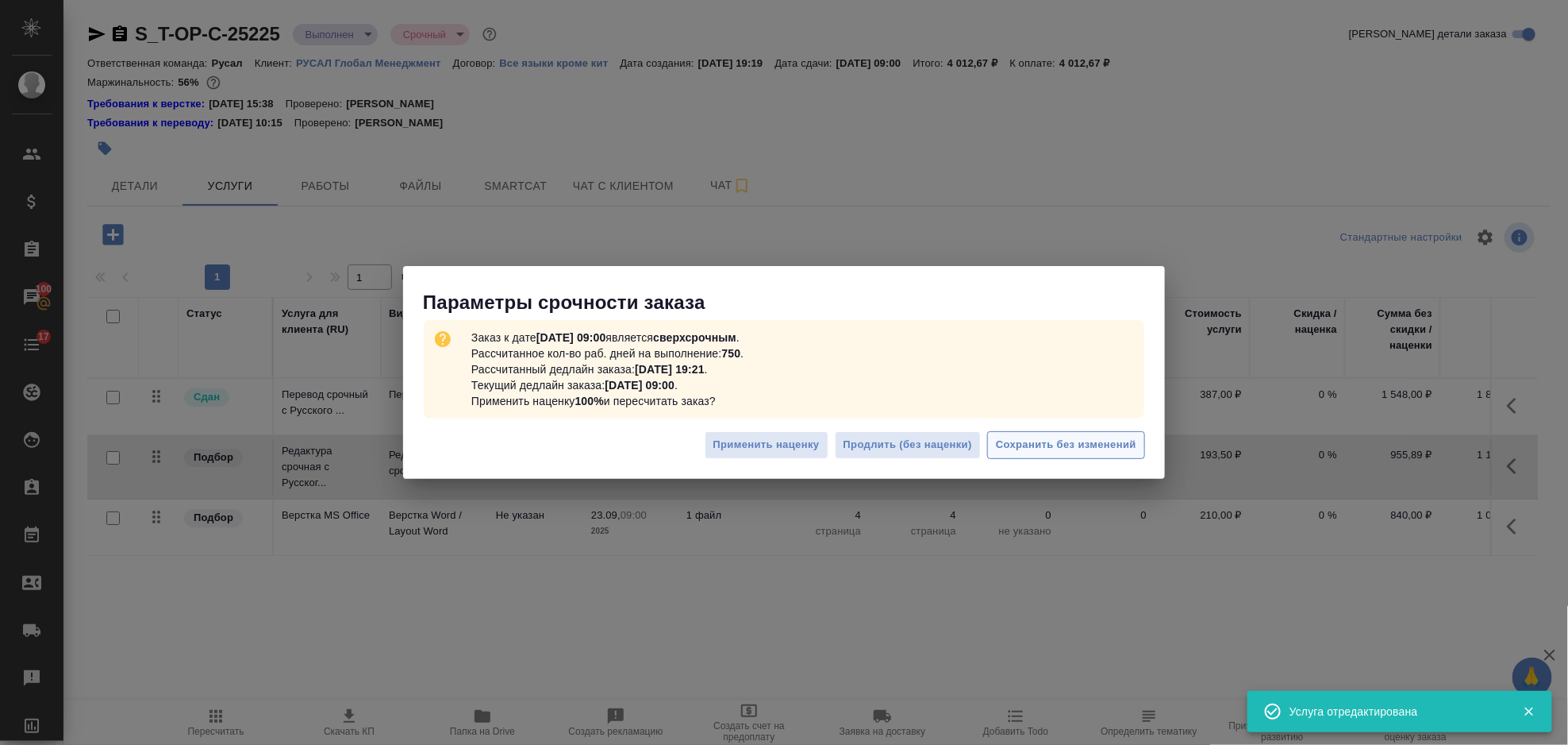
click at [1024, 450] on span "Сохранить без изменений" at bounding box center [1066, 445] width 140 height 18
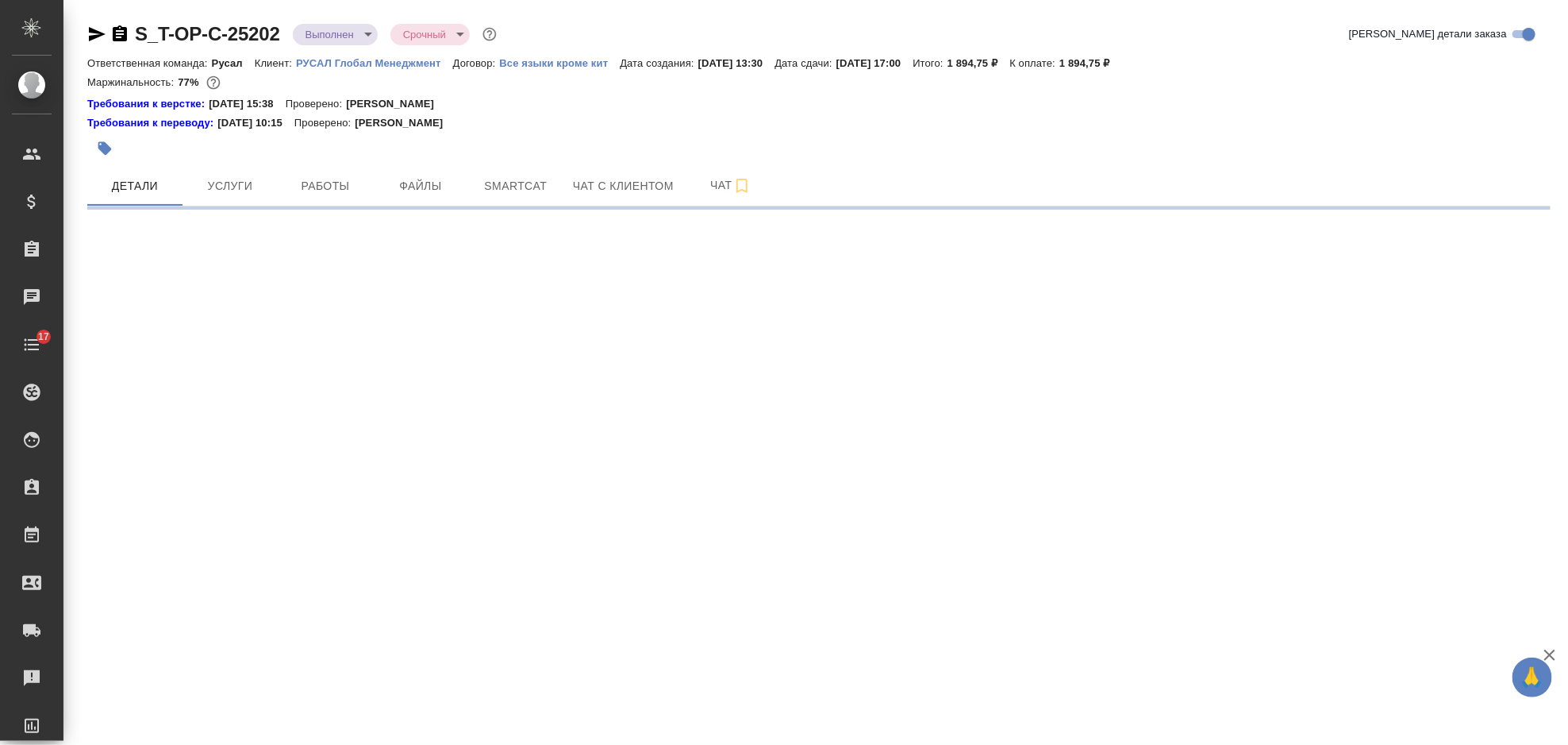
select select "RU"
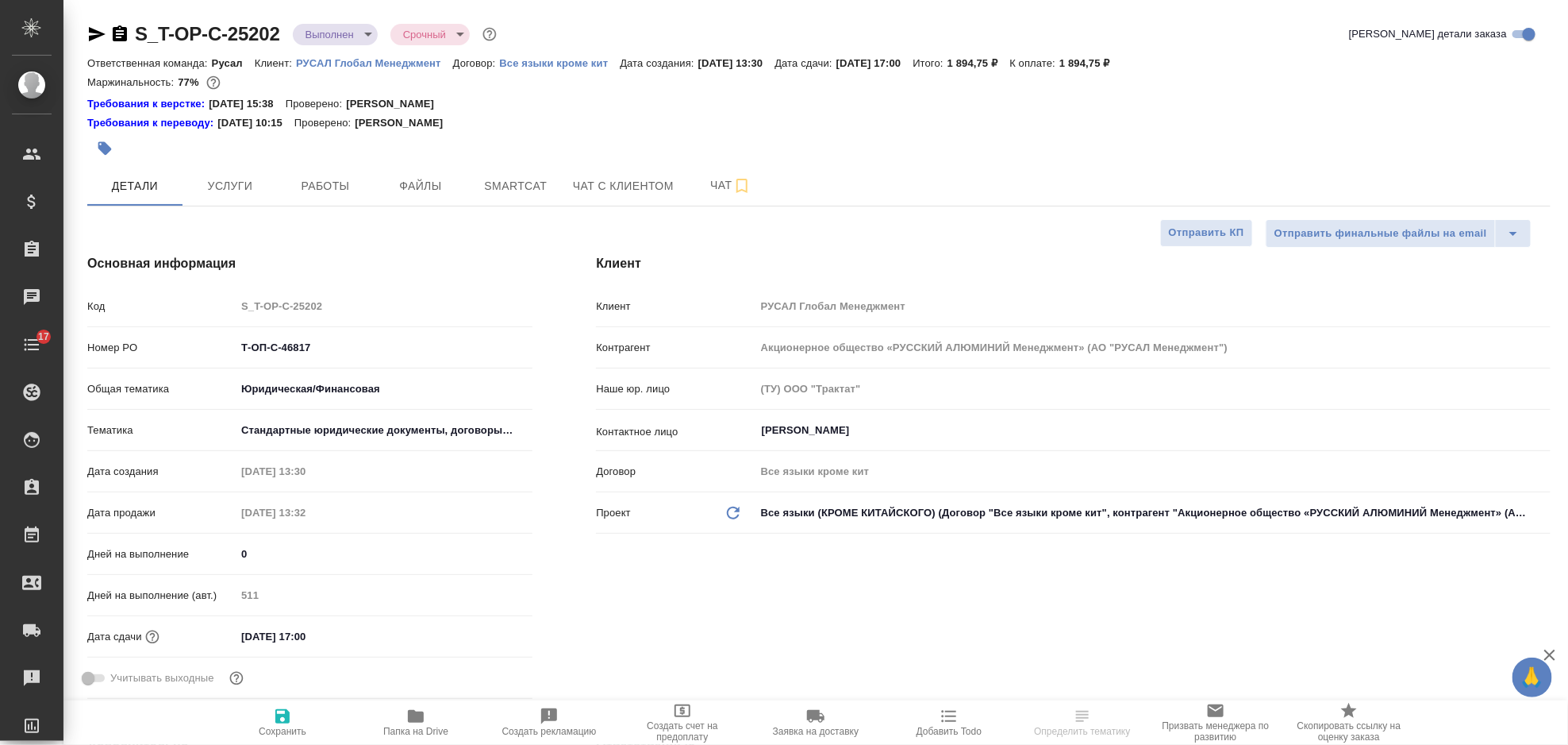
type textarea "x"
click at [209, 166] on button "Услуги" at bounding box center [230, 186] width 95 height 40
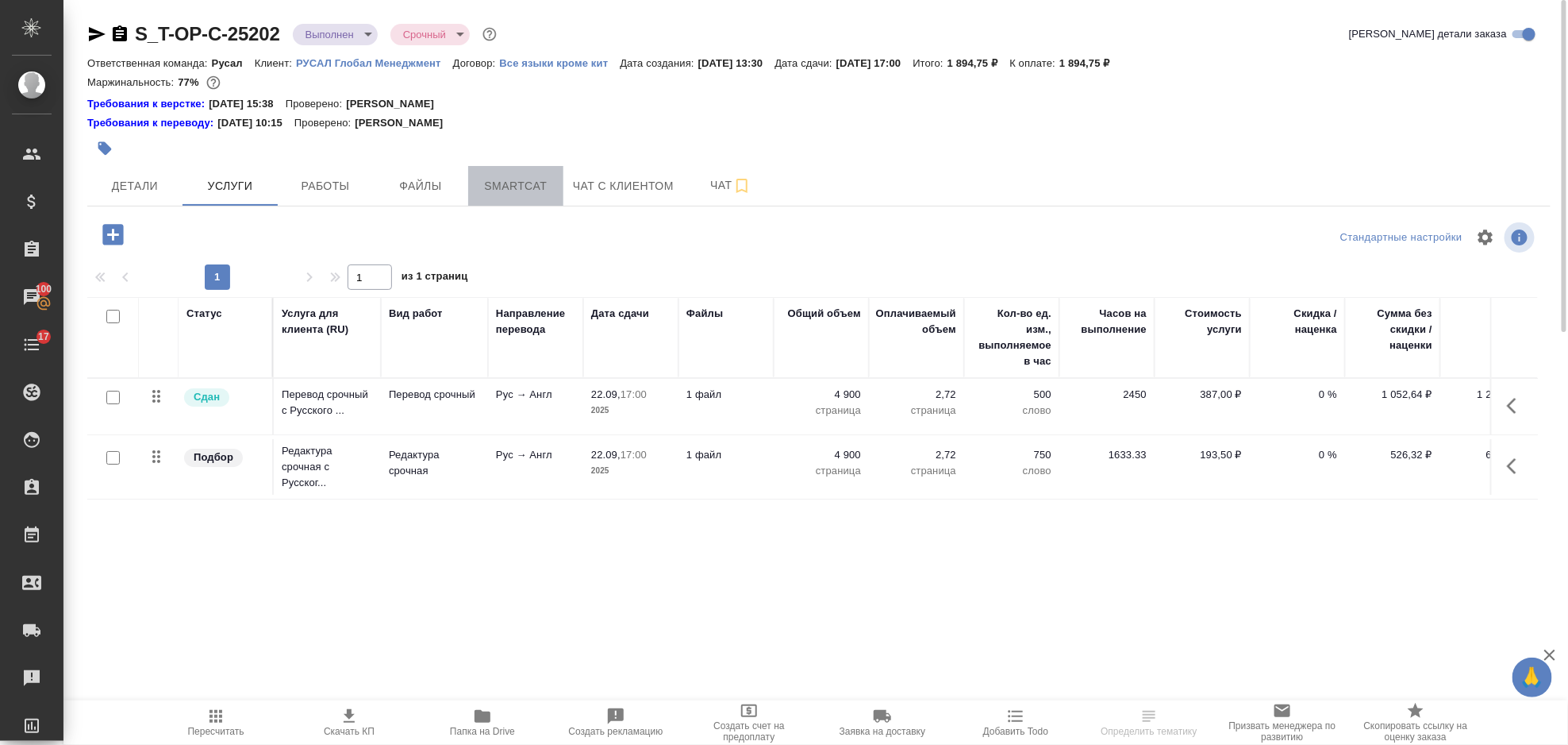
click at [540, 184] on span "Smartcat" at bounding box center [516, 186] width 77 height 20
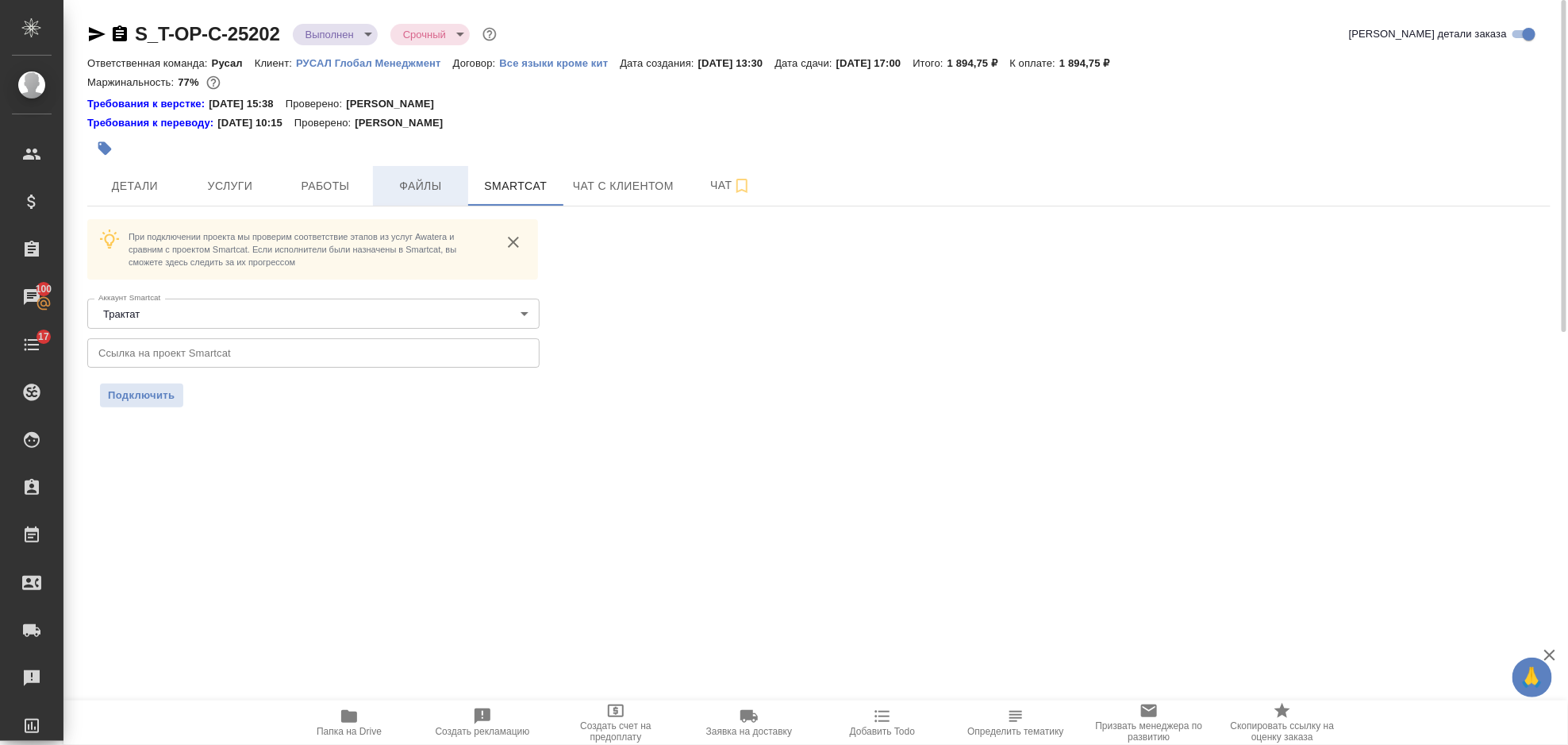
click at [433, 181] on span "Файлы" at bounding box center [421, 186] width 77 height 20
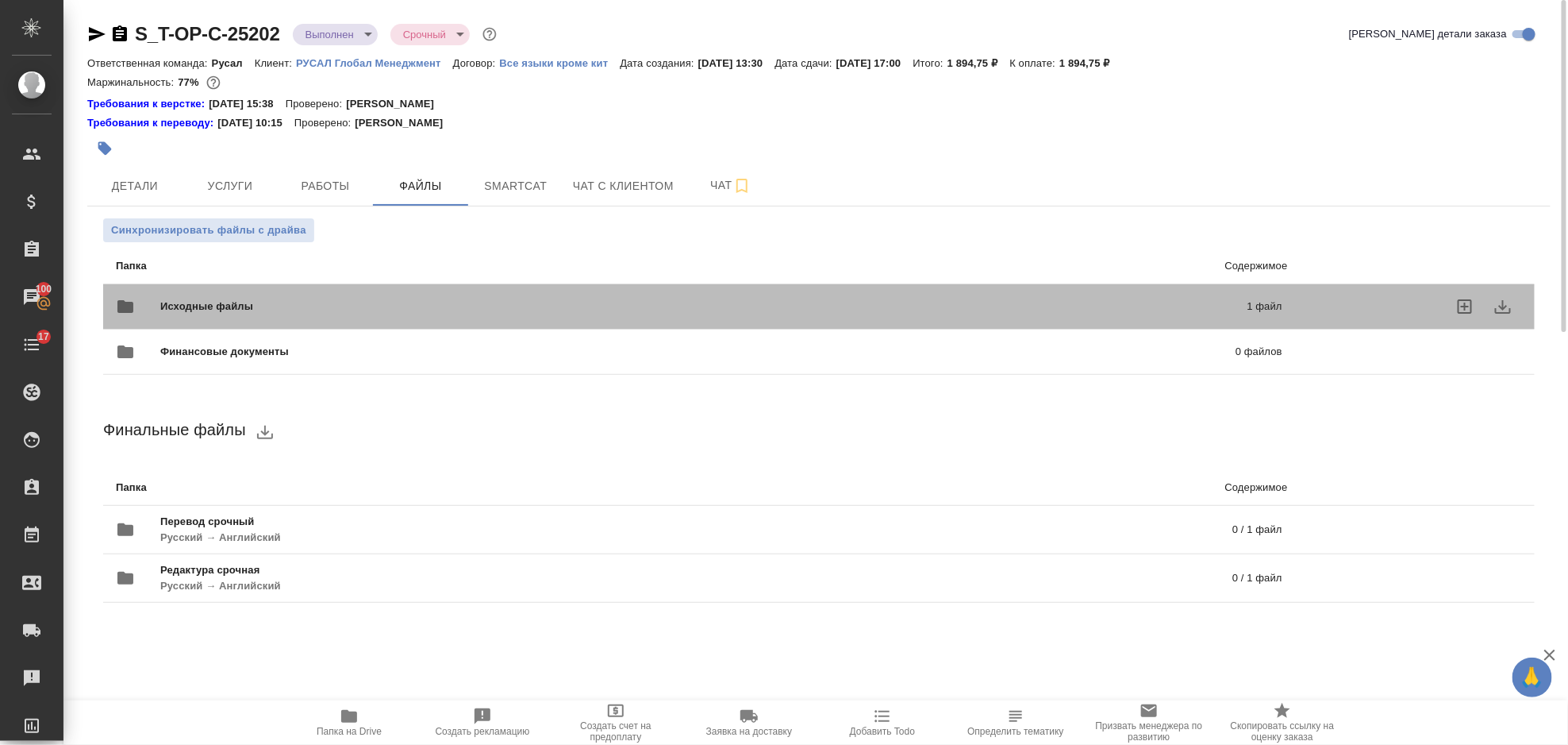
click at [542, 314] on span "Исходные файлы" at bounding box center [455, 306] width 590 height 16
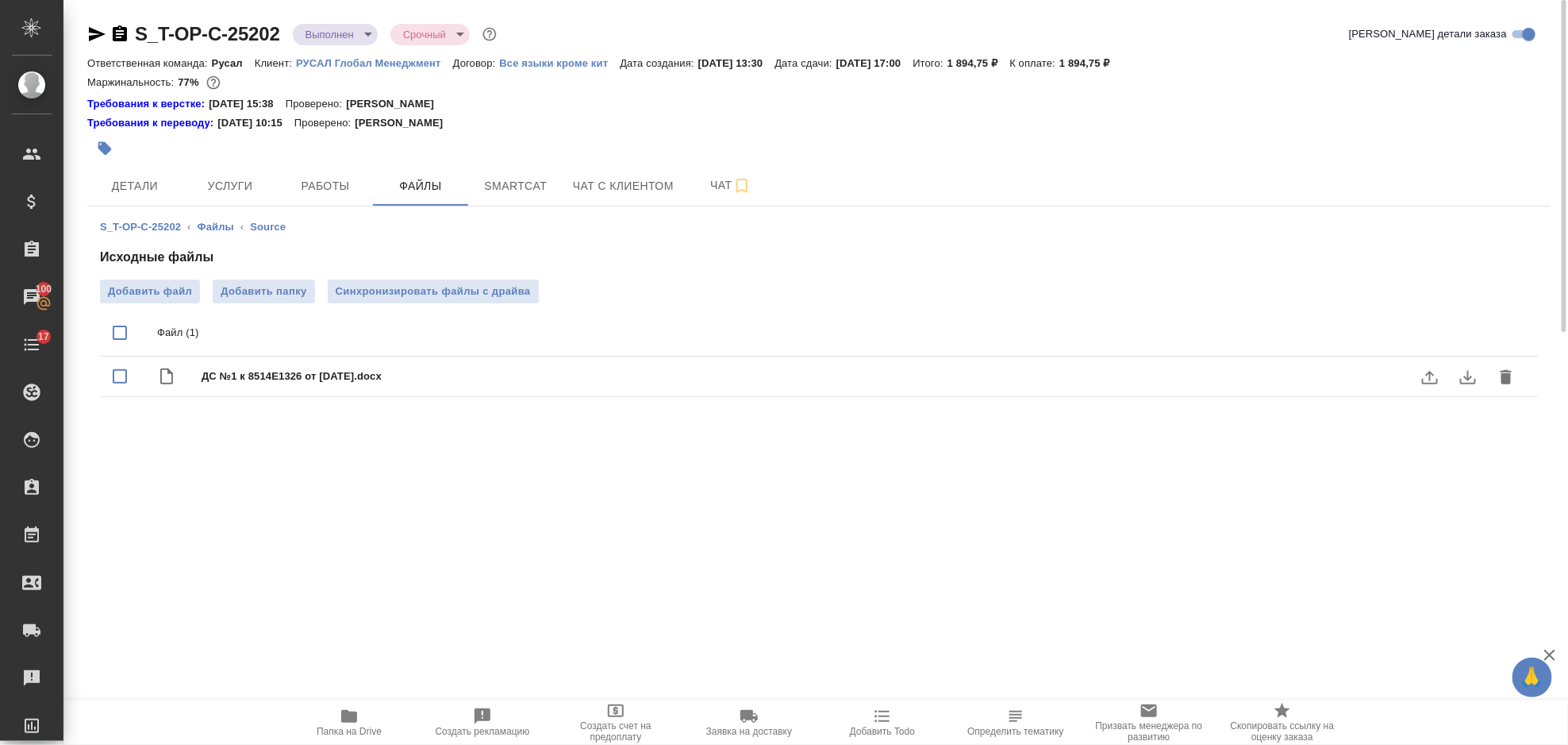
click at [1465, 372] on icon "download" at bounding box center [1468, 377] width 19 height 19
click at [246, 189] on span "Услуги" at bounding box center [230, 186] width 77 height 20
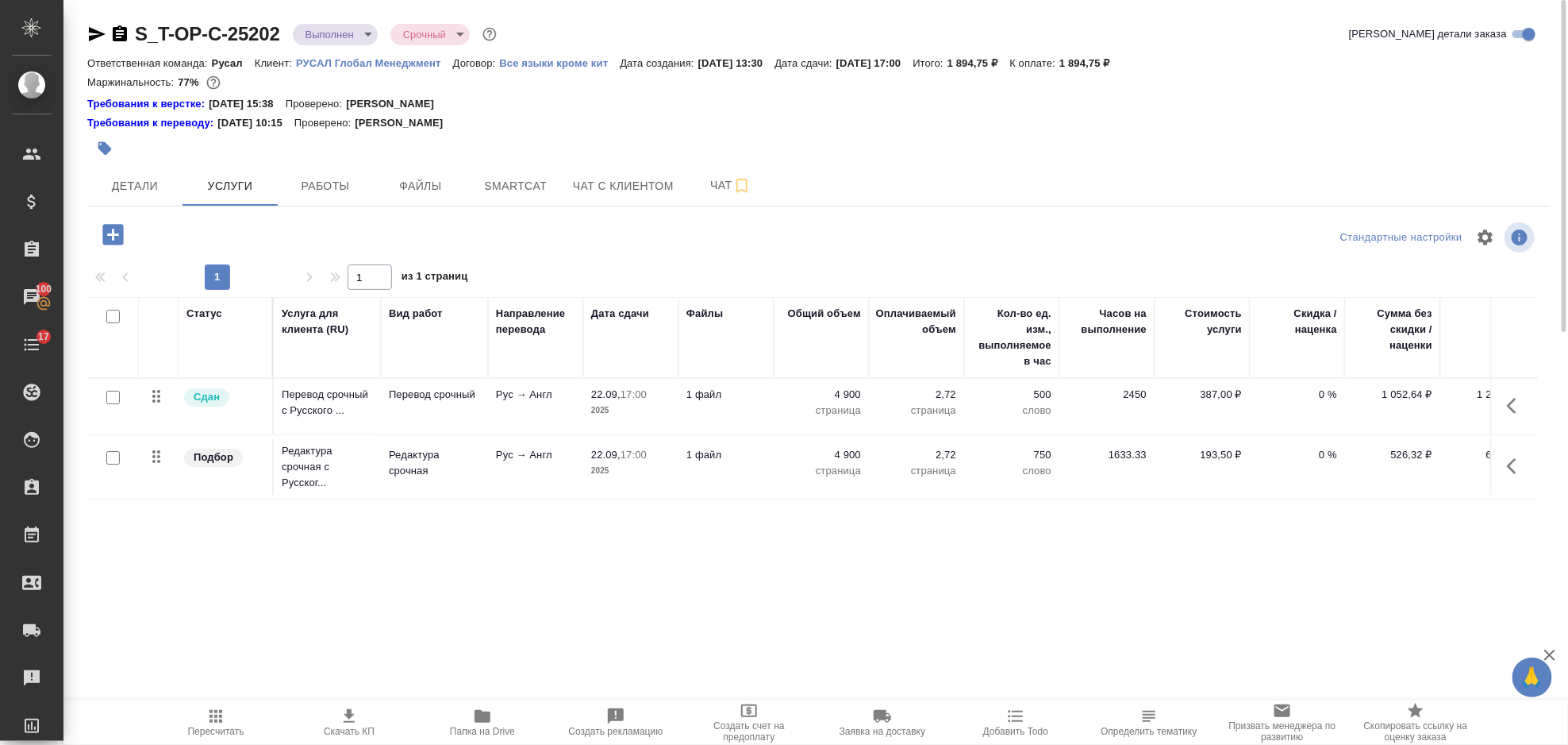
click at [1523, 402] on icon "button" at bounding box center [1517, 406] width 19 height 19
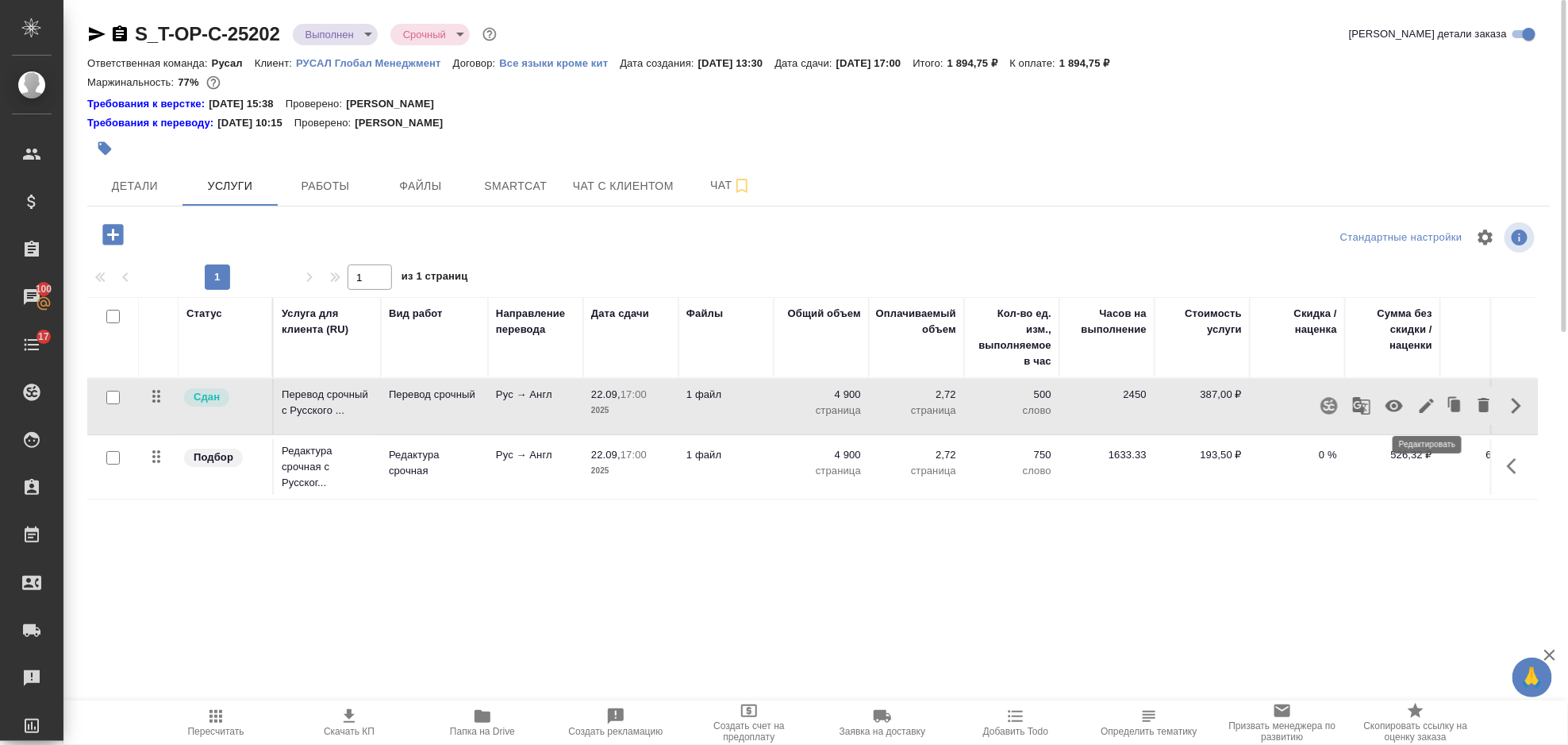
click at [1421, 401] on icon "button" at bounding box center [1427, 406] width 19 height 19
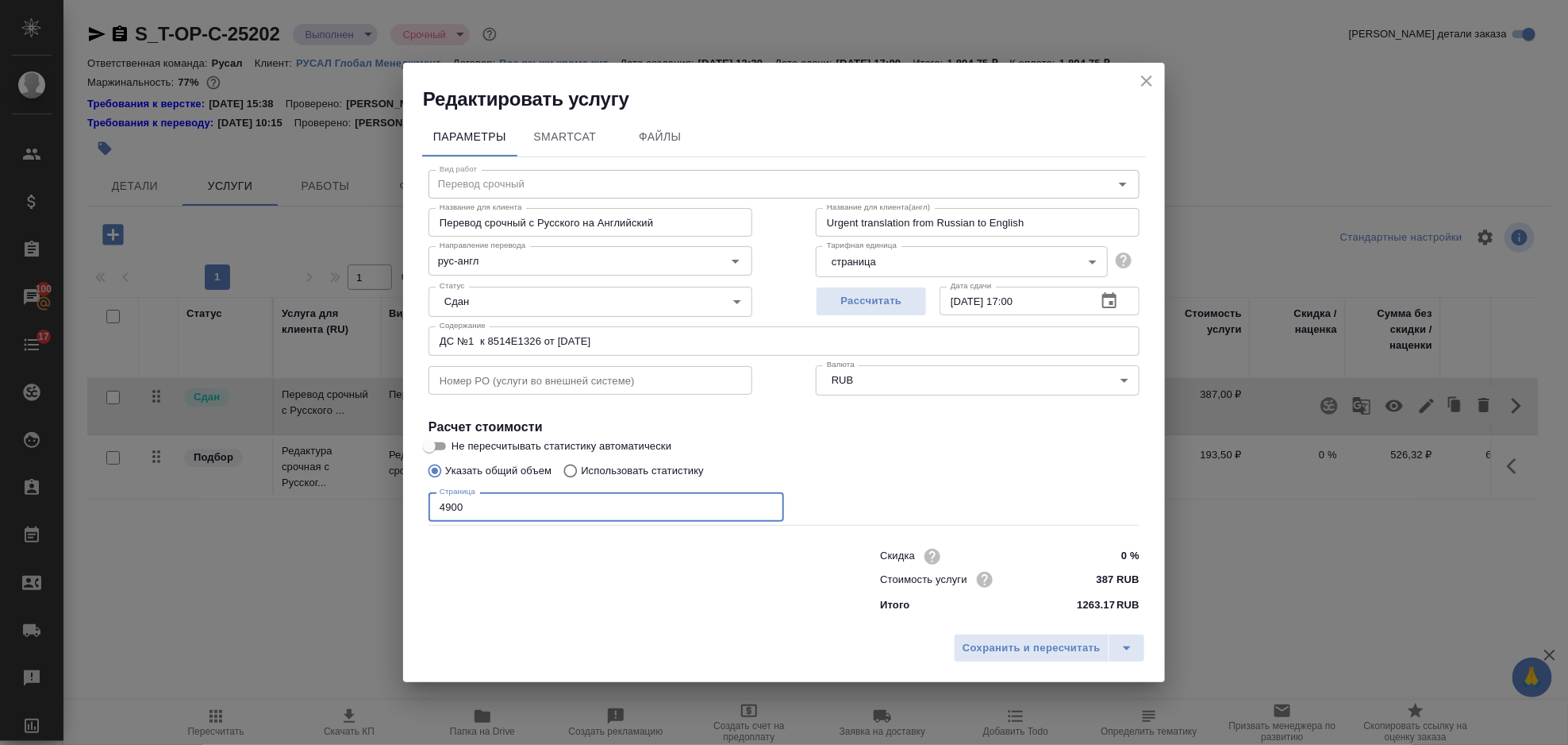
drag, startPoint x: 509, startPoint y: 499, endPoint x: 447, endPoint y: 508, distance: 62.6
click at [447, 508] on input "4900" at bounding box center [607, 507] width 356 height 29
type input "4300"
click at [1074, 653] on span "Сохранить и пересчитать" at bounding box center [1032, 648] width 138 height 18
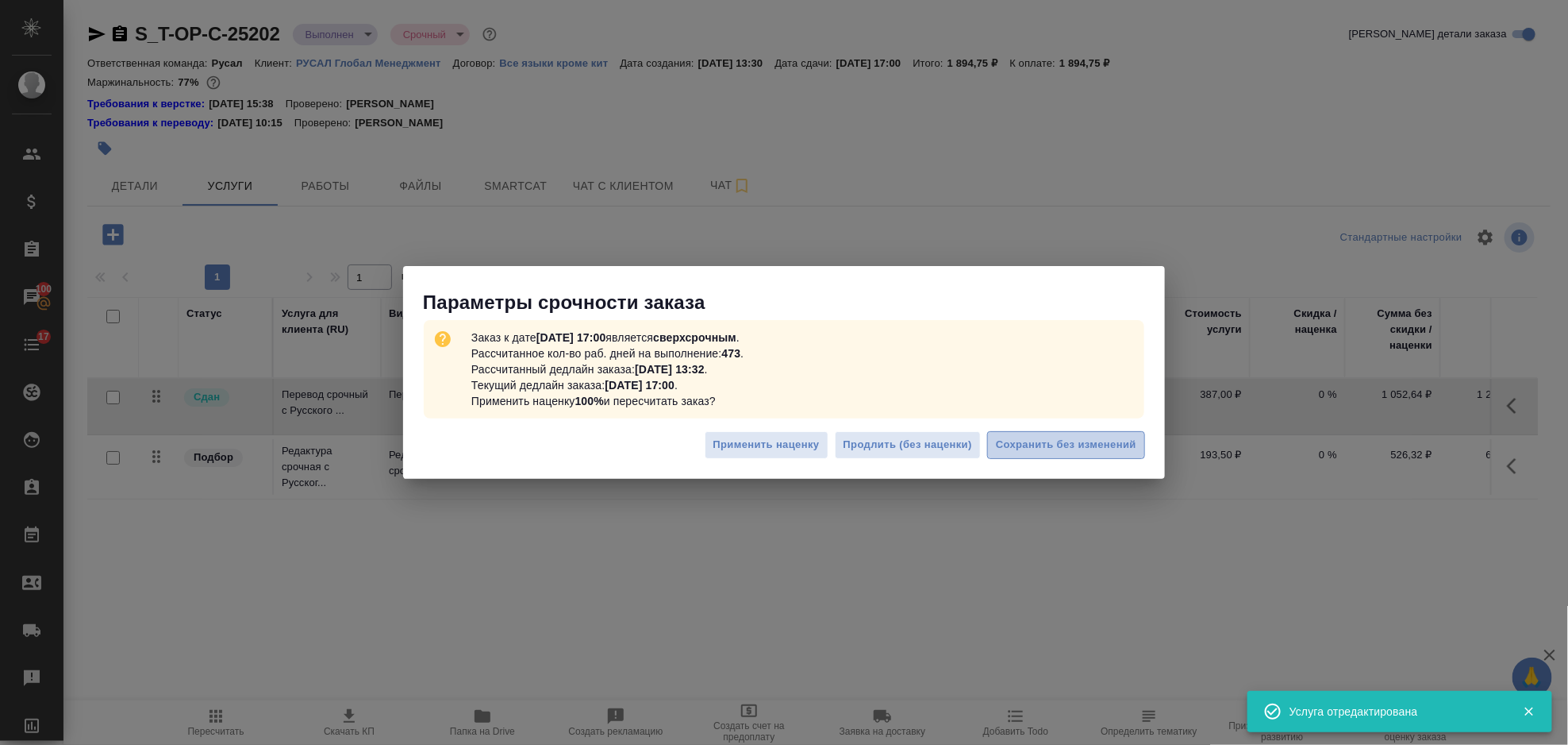
click at [1110, 451] on span "Сохранить без изменений" at bounding box center [1066, 445] width 140 height 18
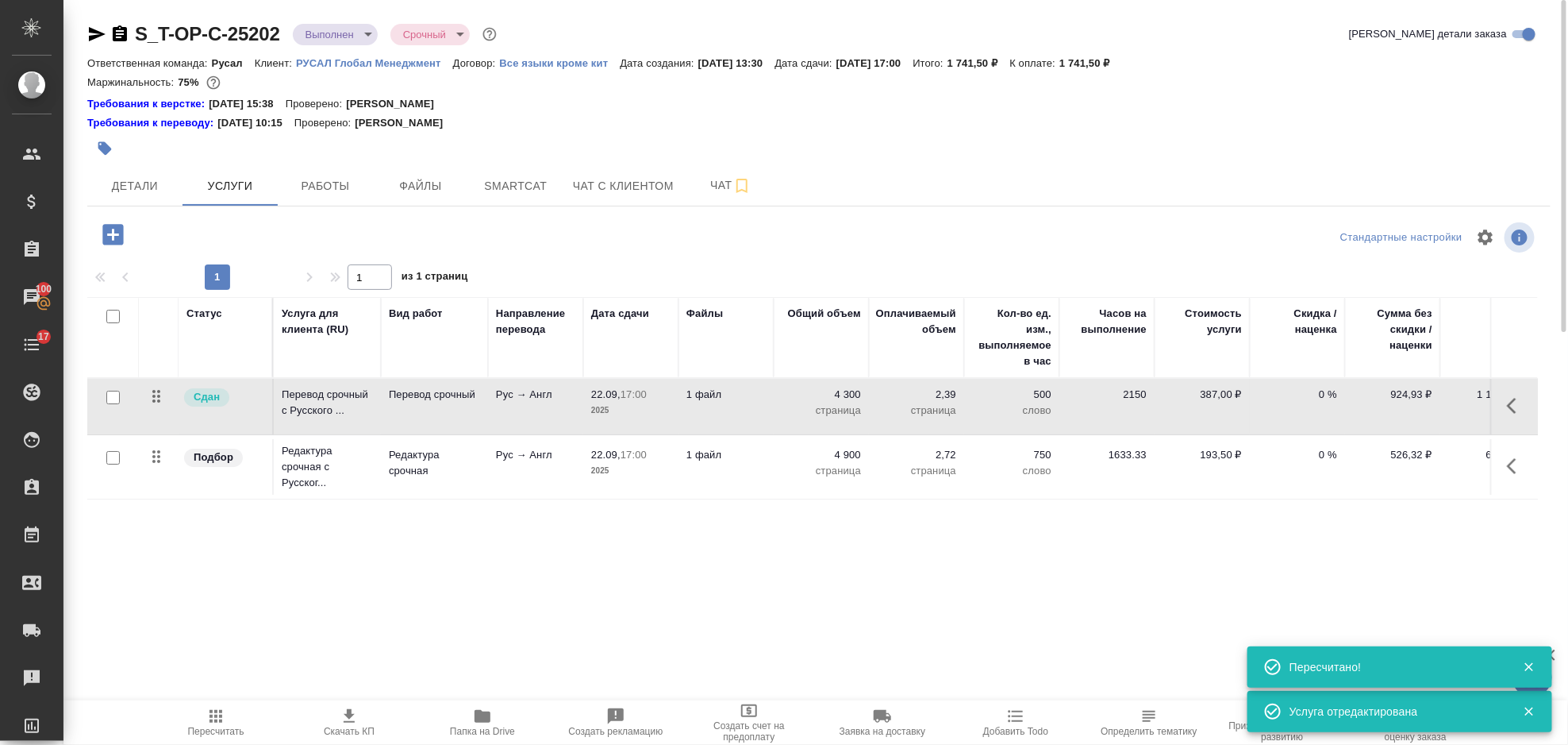
click at [1519, 463] on icon "button" at bounding box center [1517, 466] width 19 height 19
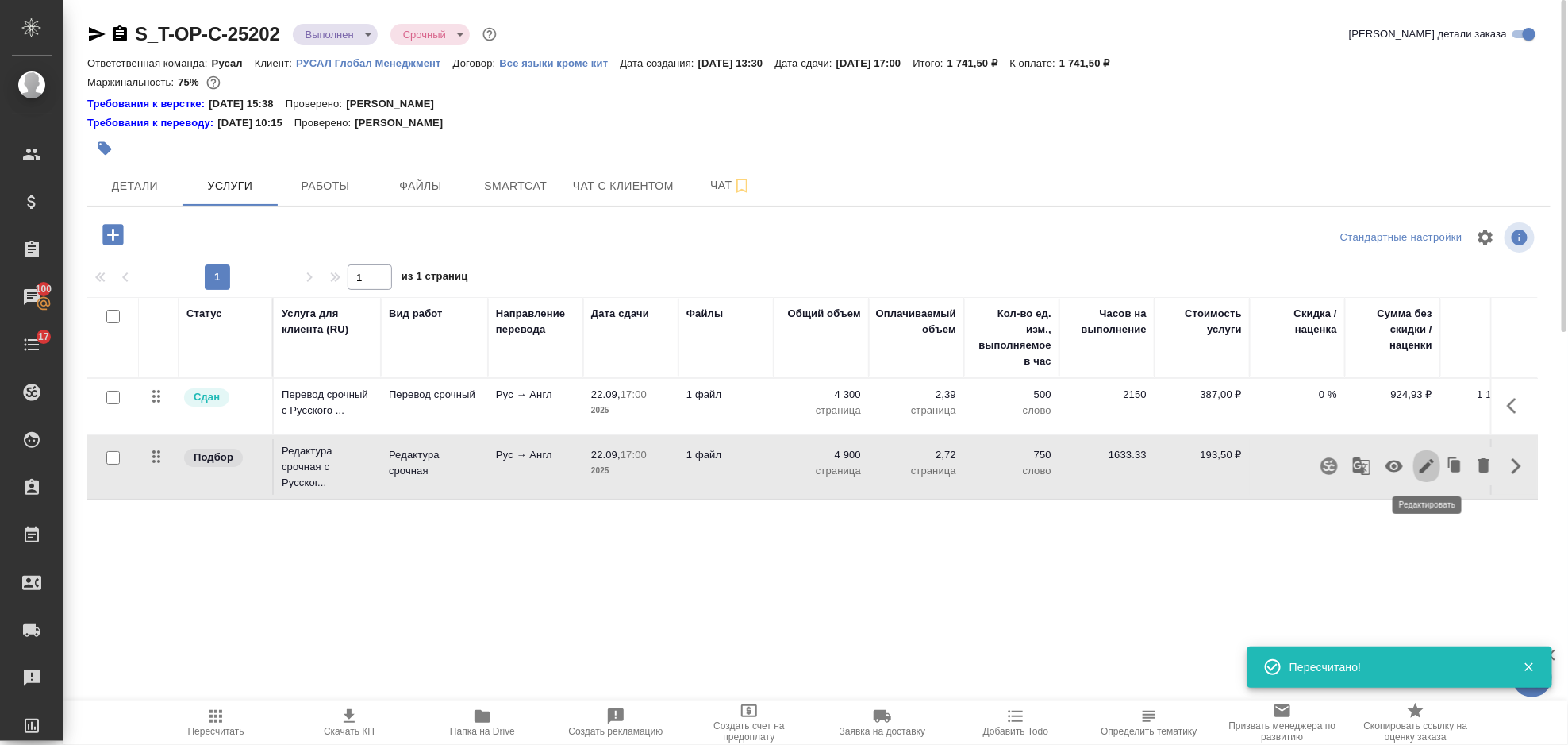
click at [1420, 467] on icon "button" at bounding box center [1427, 466] width 19 height 19
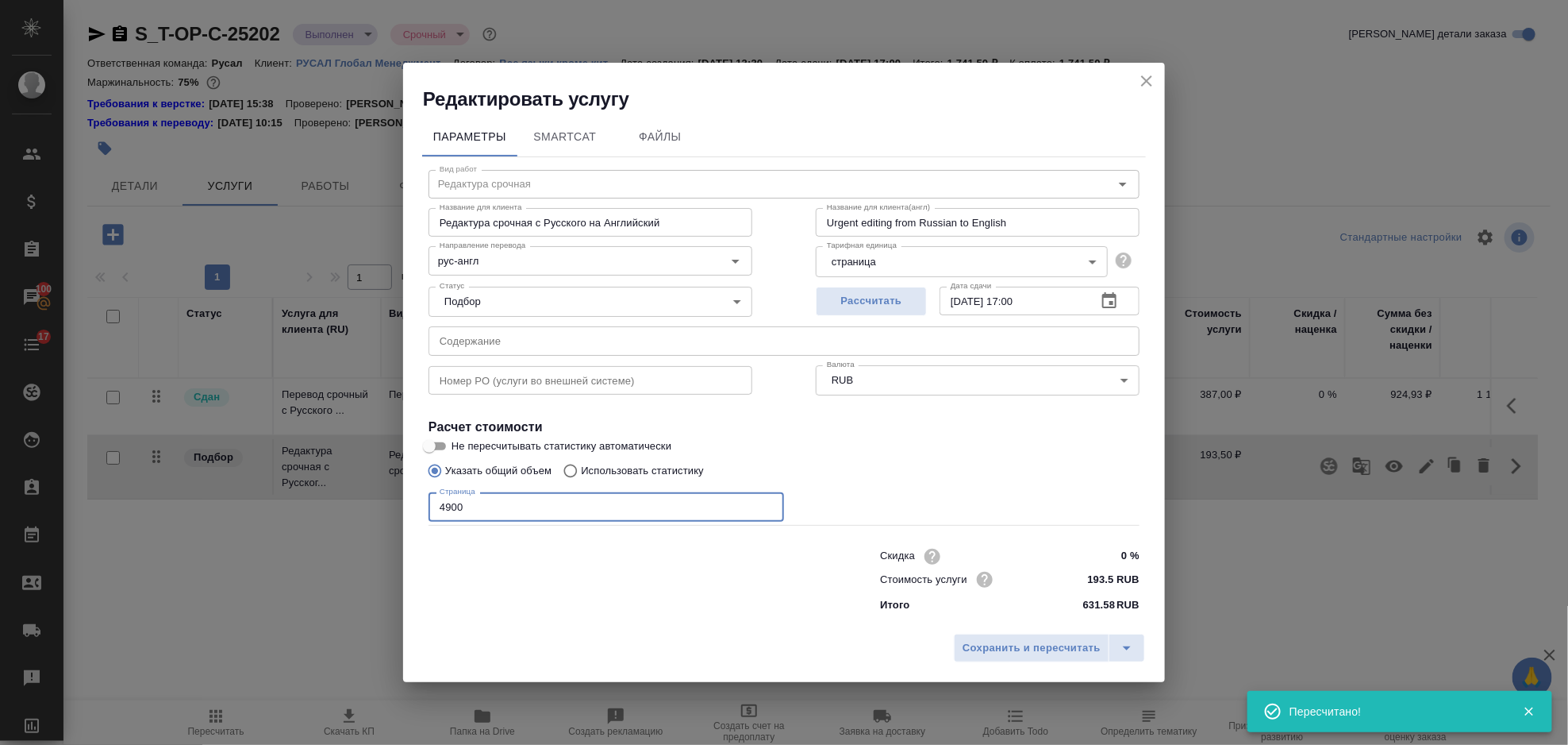
drag, startPoint x: 511, startPoint y: 514, endPoint x: 444, endPoint y: 518, distance: 67.1
click at [444, 518] on input "4900" at bounding box center [607, 507] width 356 height 29
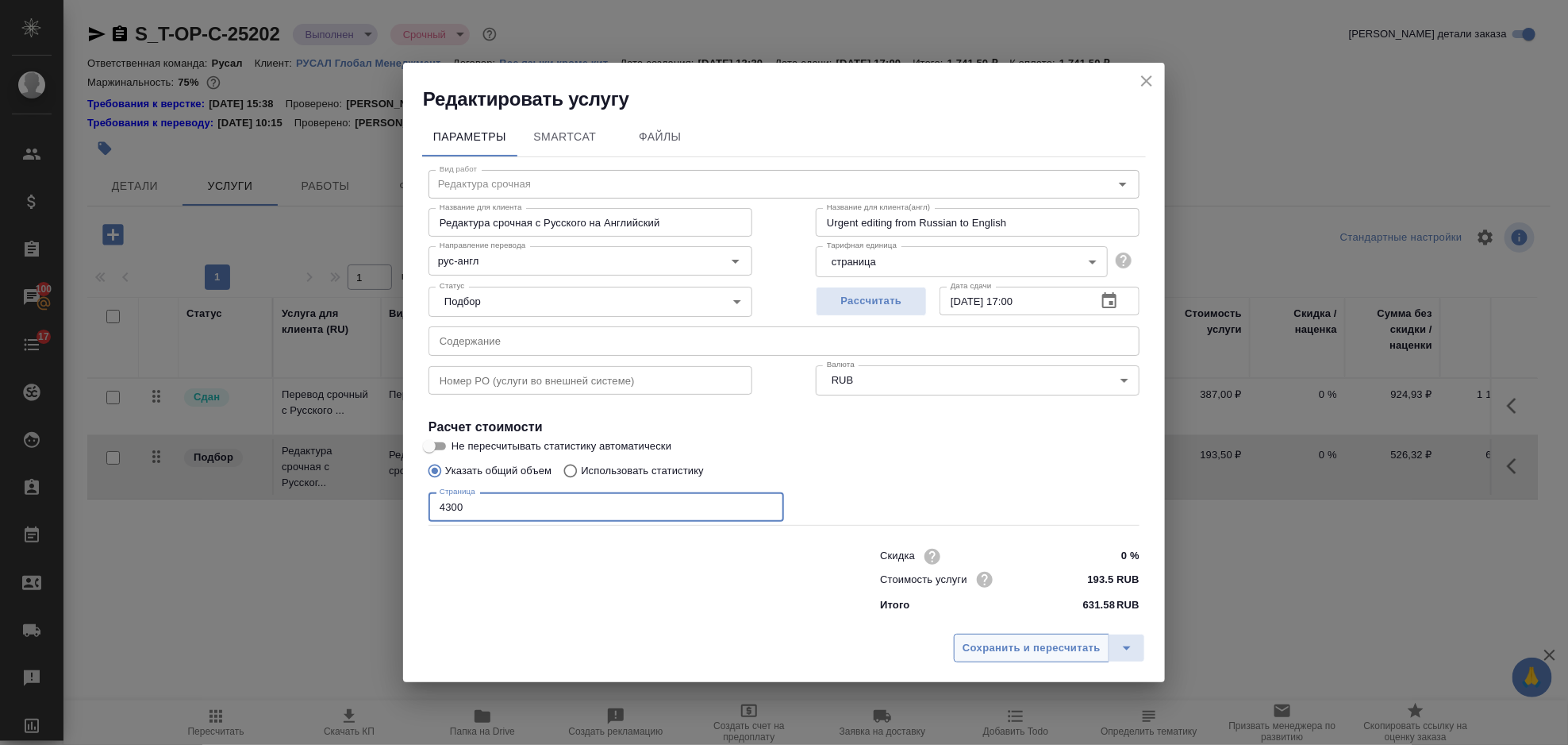
type input "4300"
click at [1026, 658] on button "Сохранить и пересчитать" at bounding box center [1032, 648] width 155 height 29
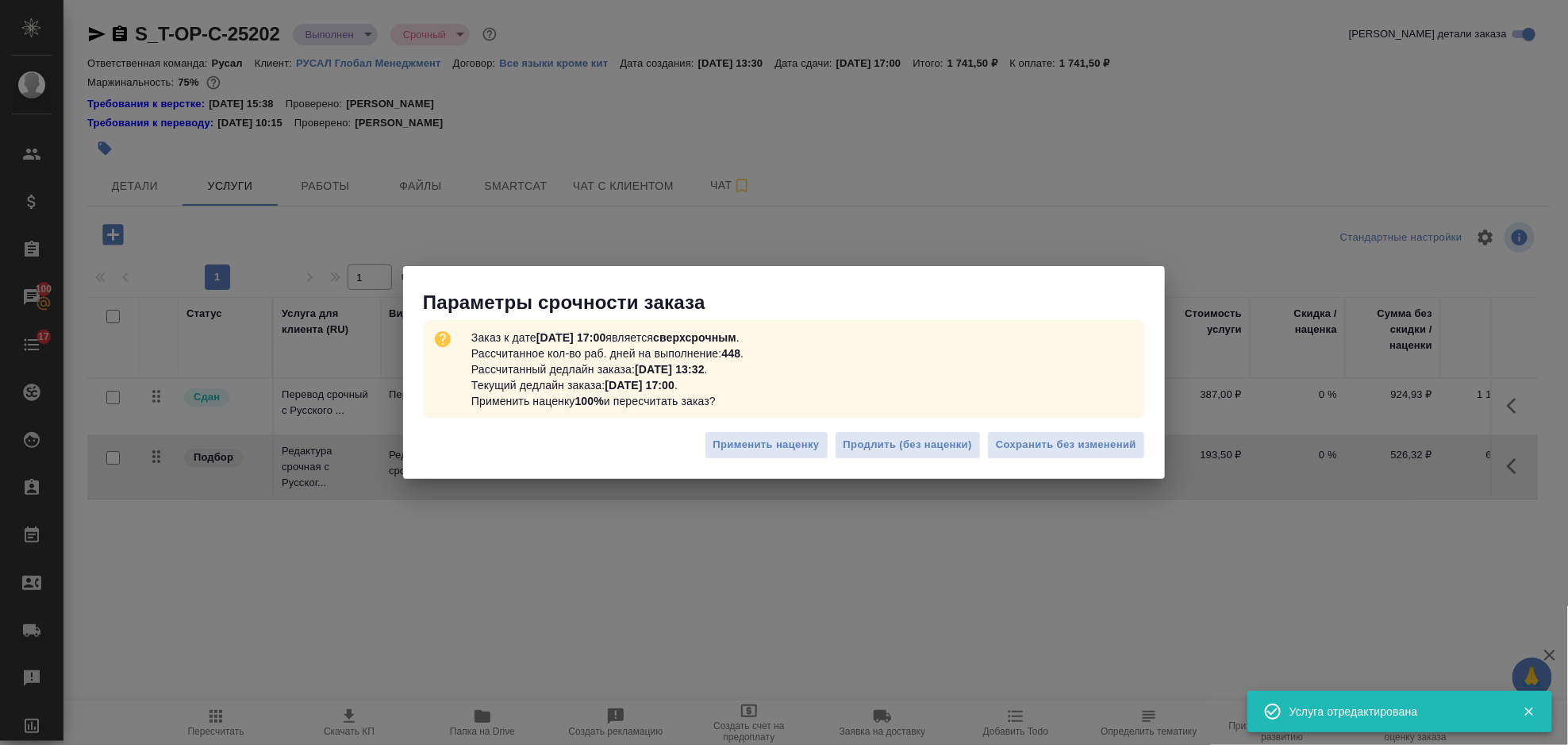
click at [1118, 458] on button "Сохранить без изменений" at bounding box center [1066, 445] width 158 height 28
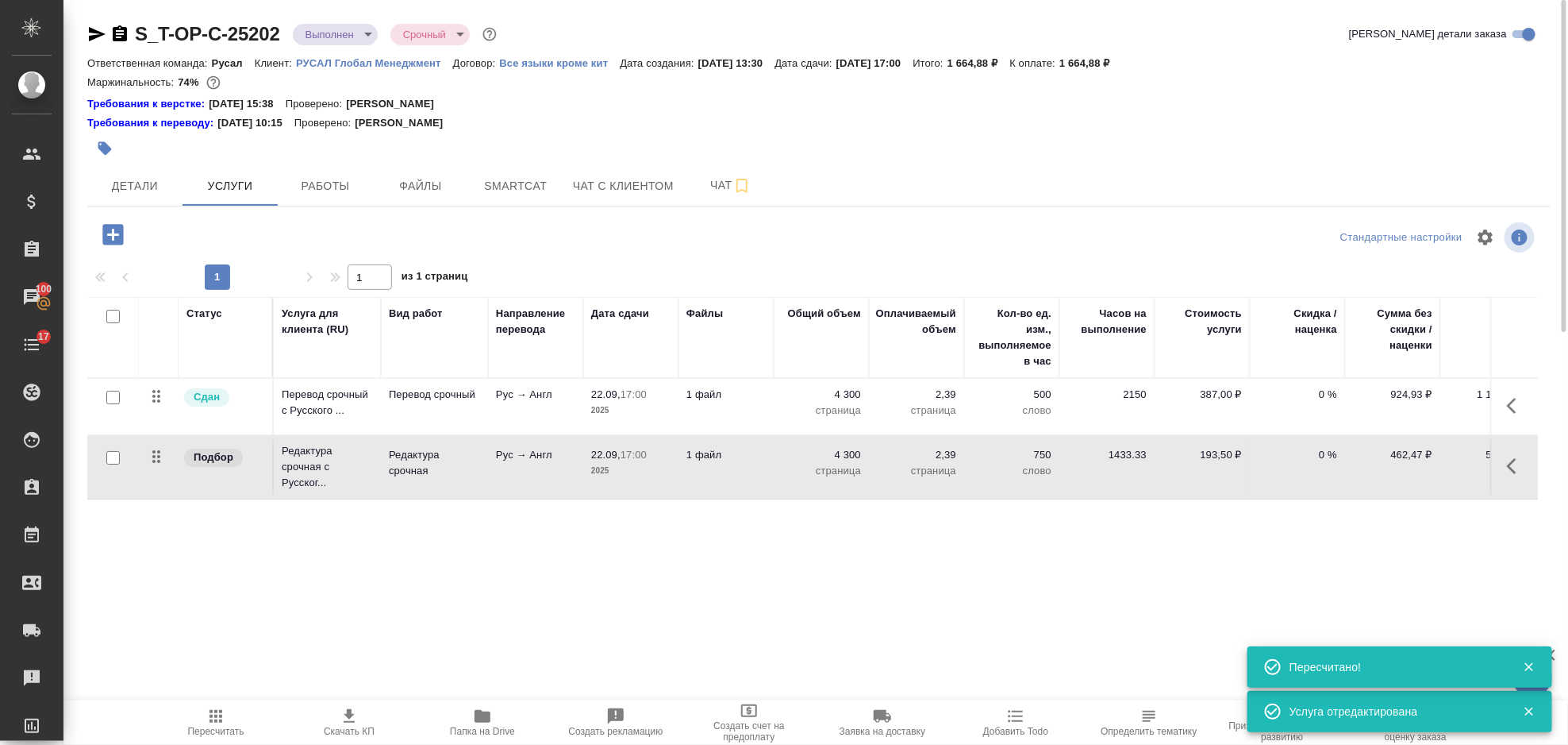
click at [1510, 402] on icon "button" at bounding box center [1517, 406] width 19 height 19
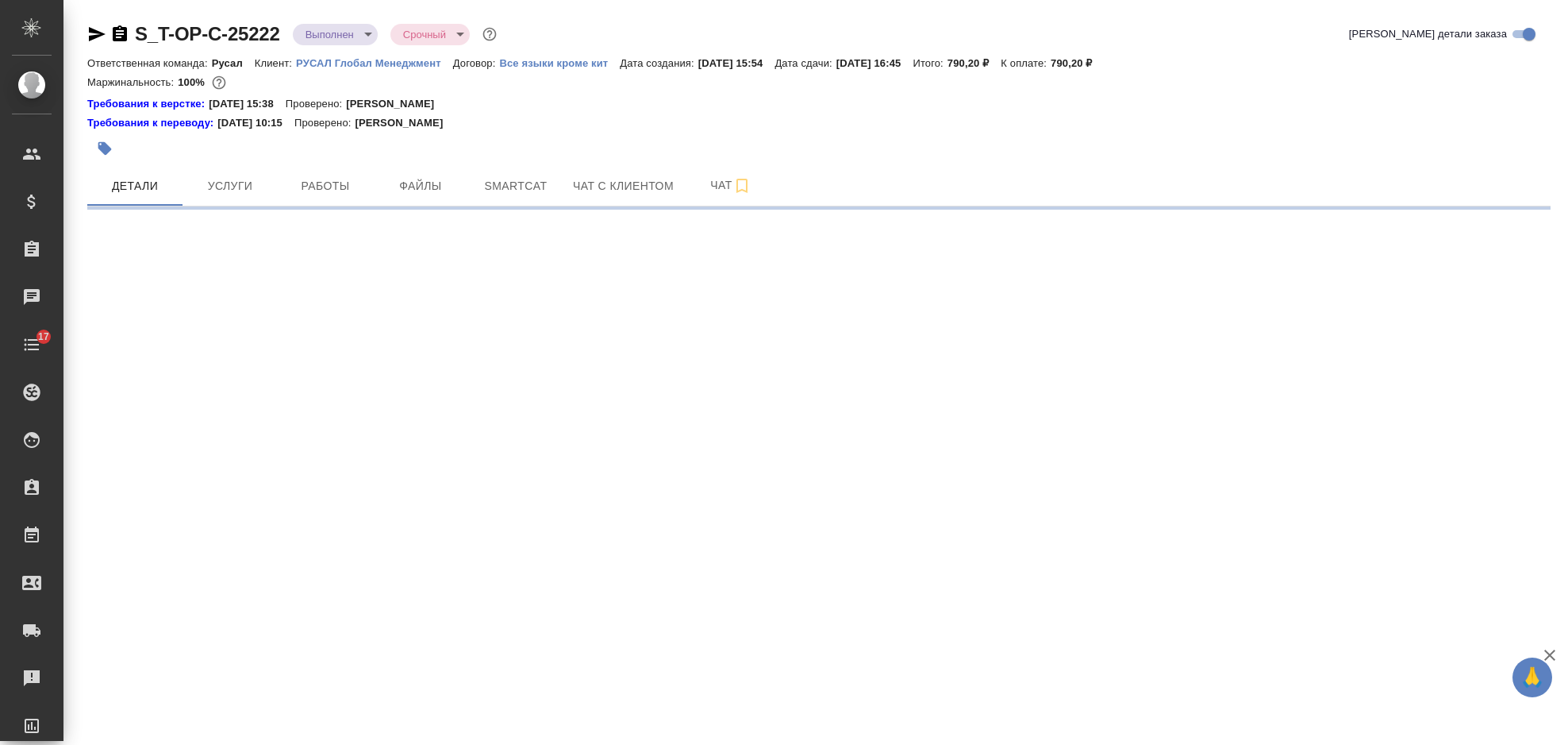
select select "RU"
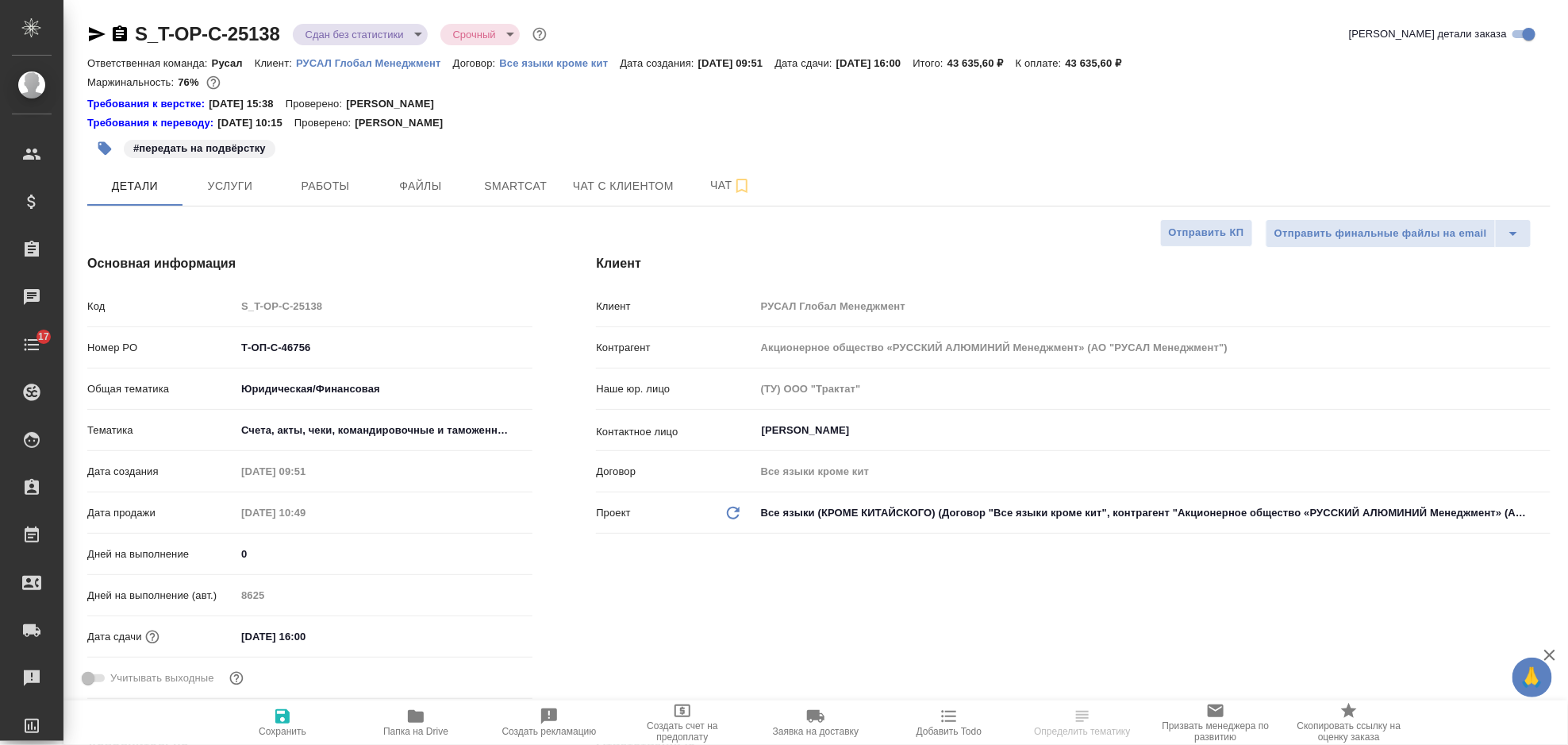
type textarea "x"
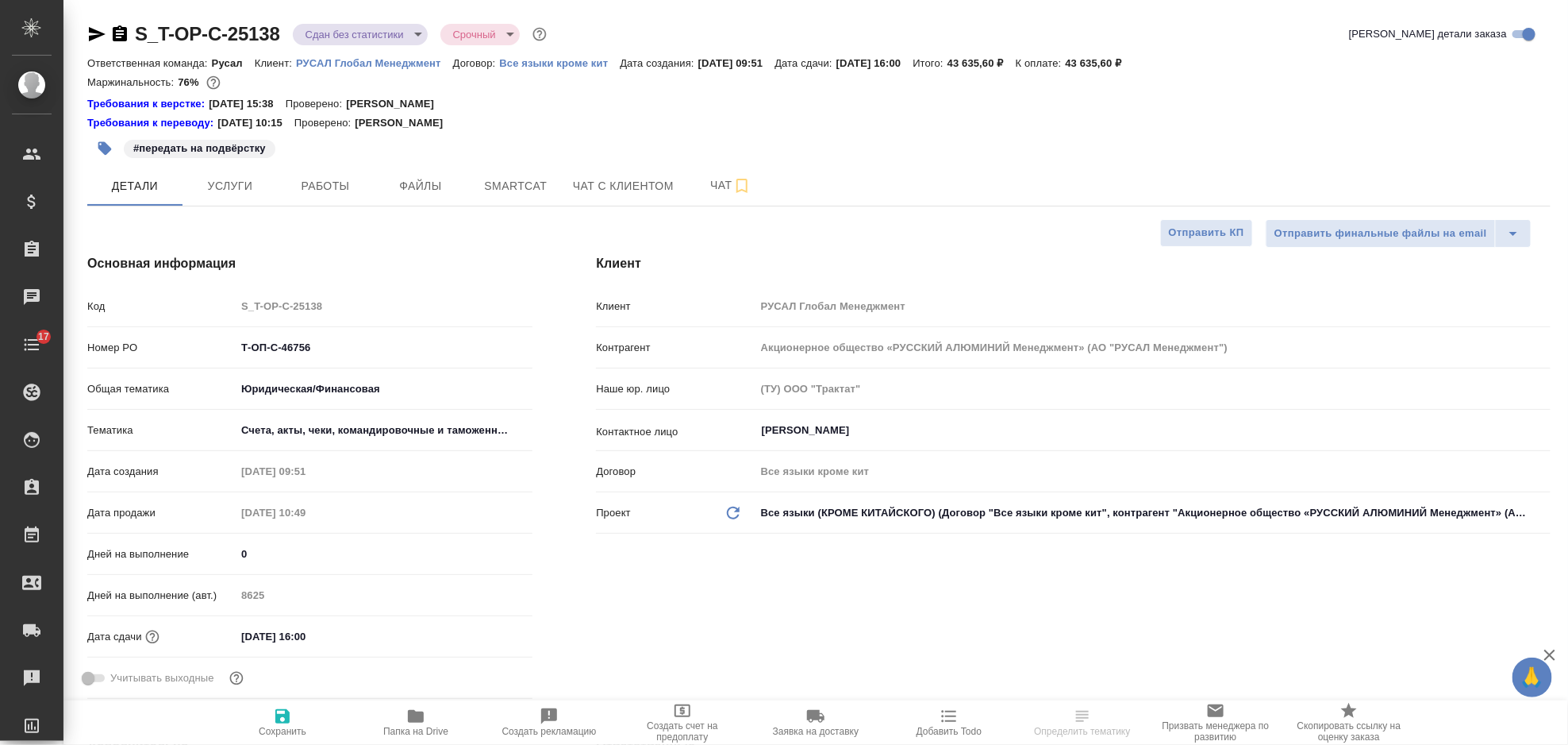
type textarea "x"
click at [263, 179] on span "Услуги" at bounding box center [230, 186] width 77 height 20
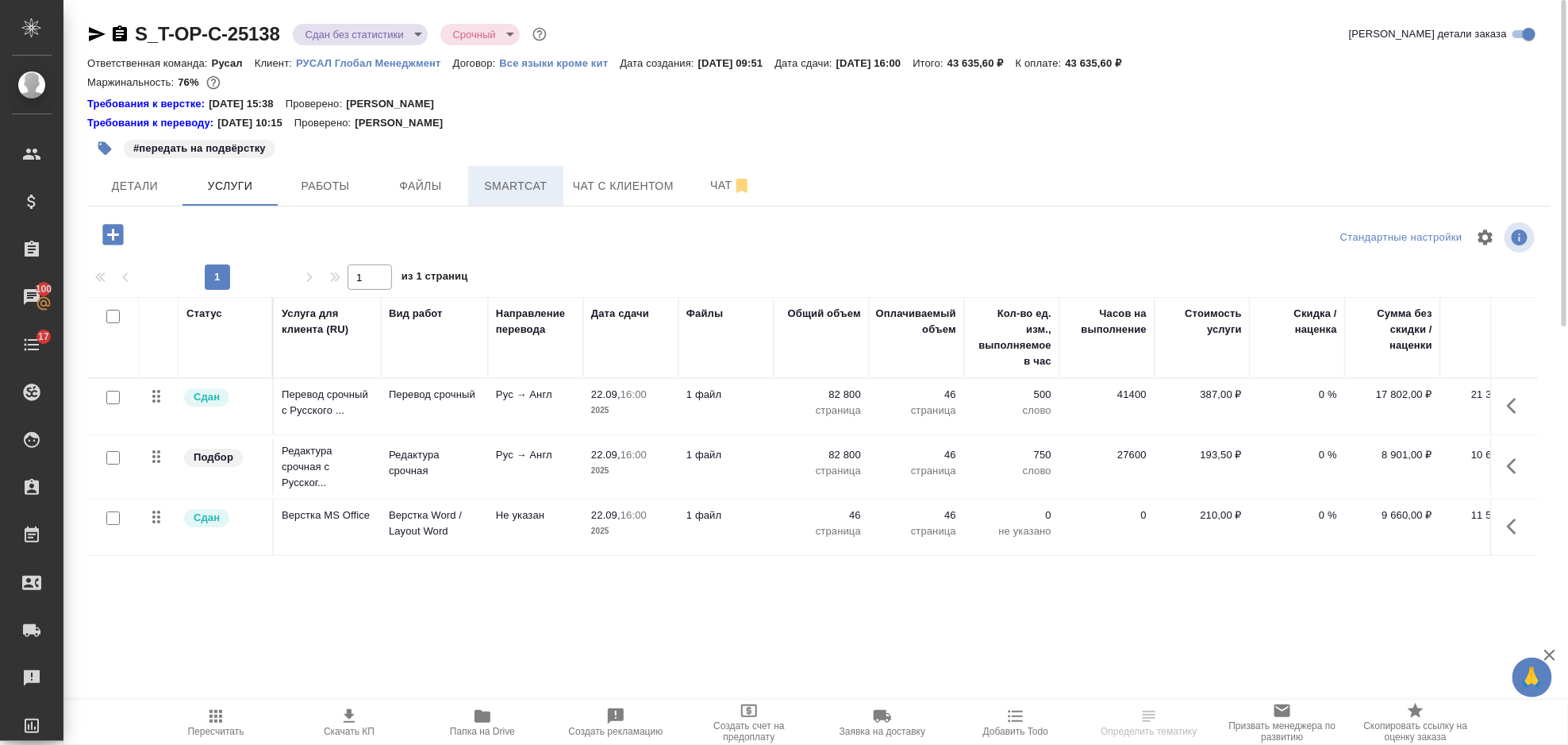
click at [519, 170] on button "Smartcat" at bounding box center [515, 186] width 95 height 40
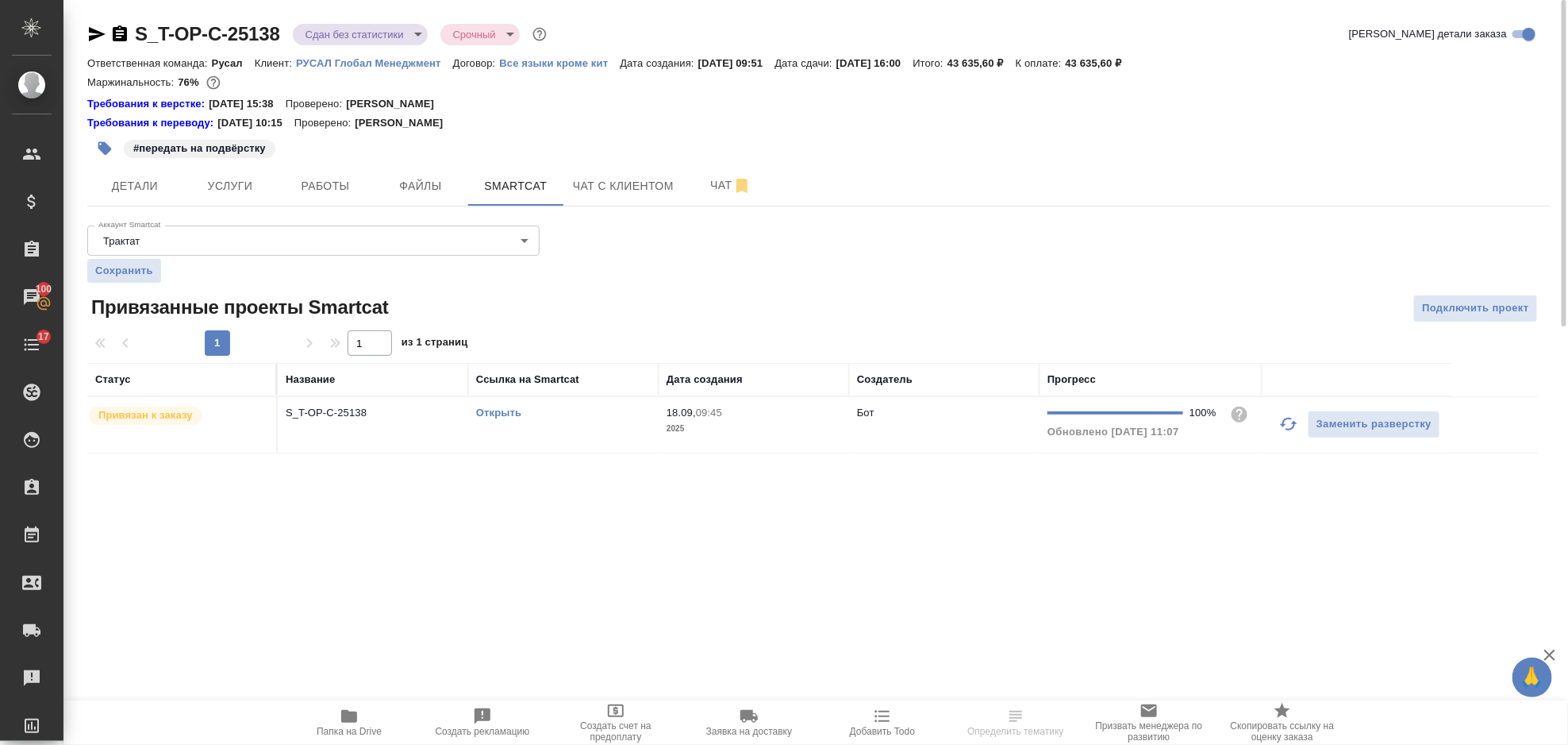
click at [513, 413] on link "Открыть" at bounding box center [498, 412] width 45 height 12
click at [264, 187] on span "Услуги" at bounding box center [230, 186] width 77 height 20
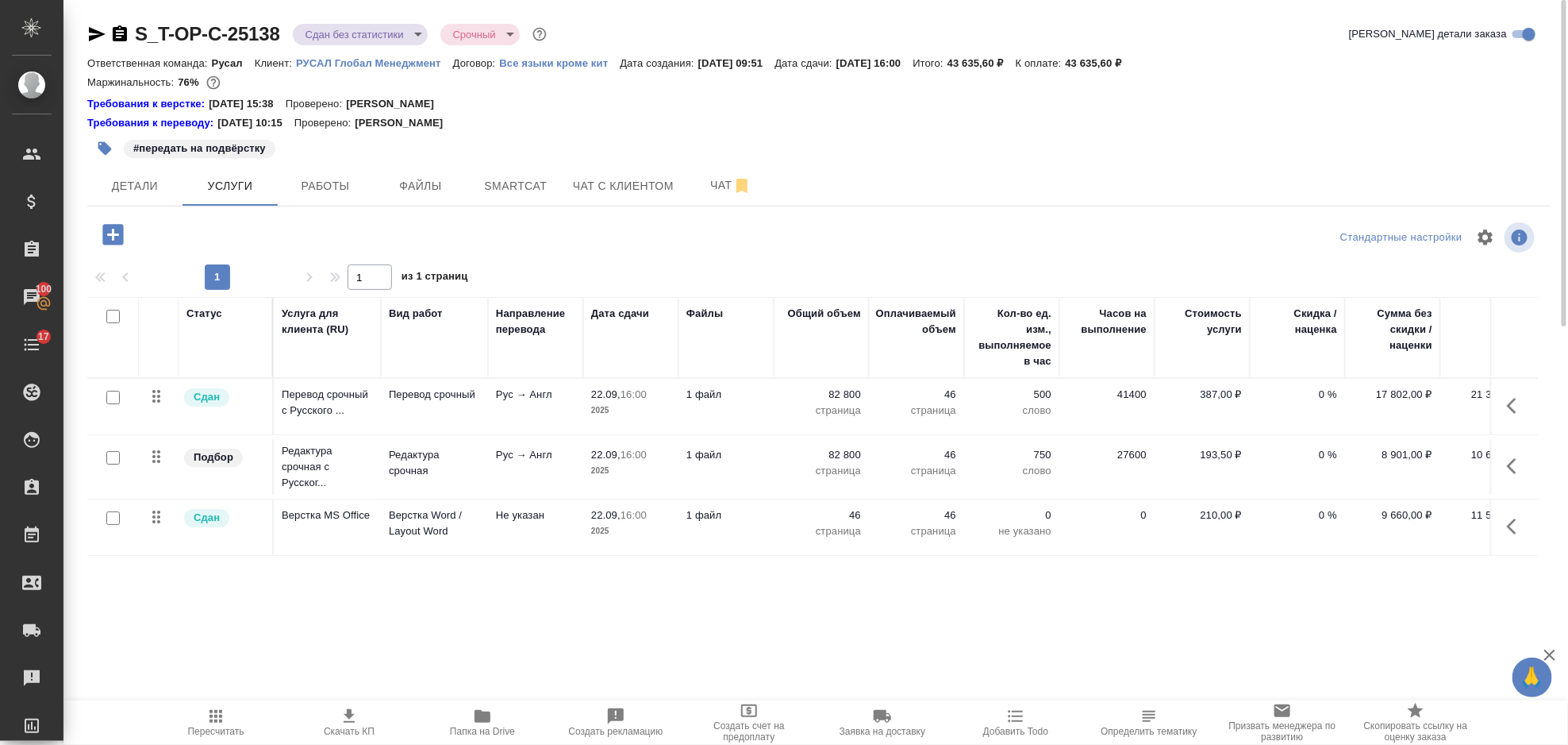
click at [1530, 400] on button "button" at bounding box center [1517, 406] width 38 height 38
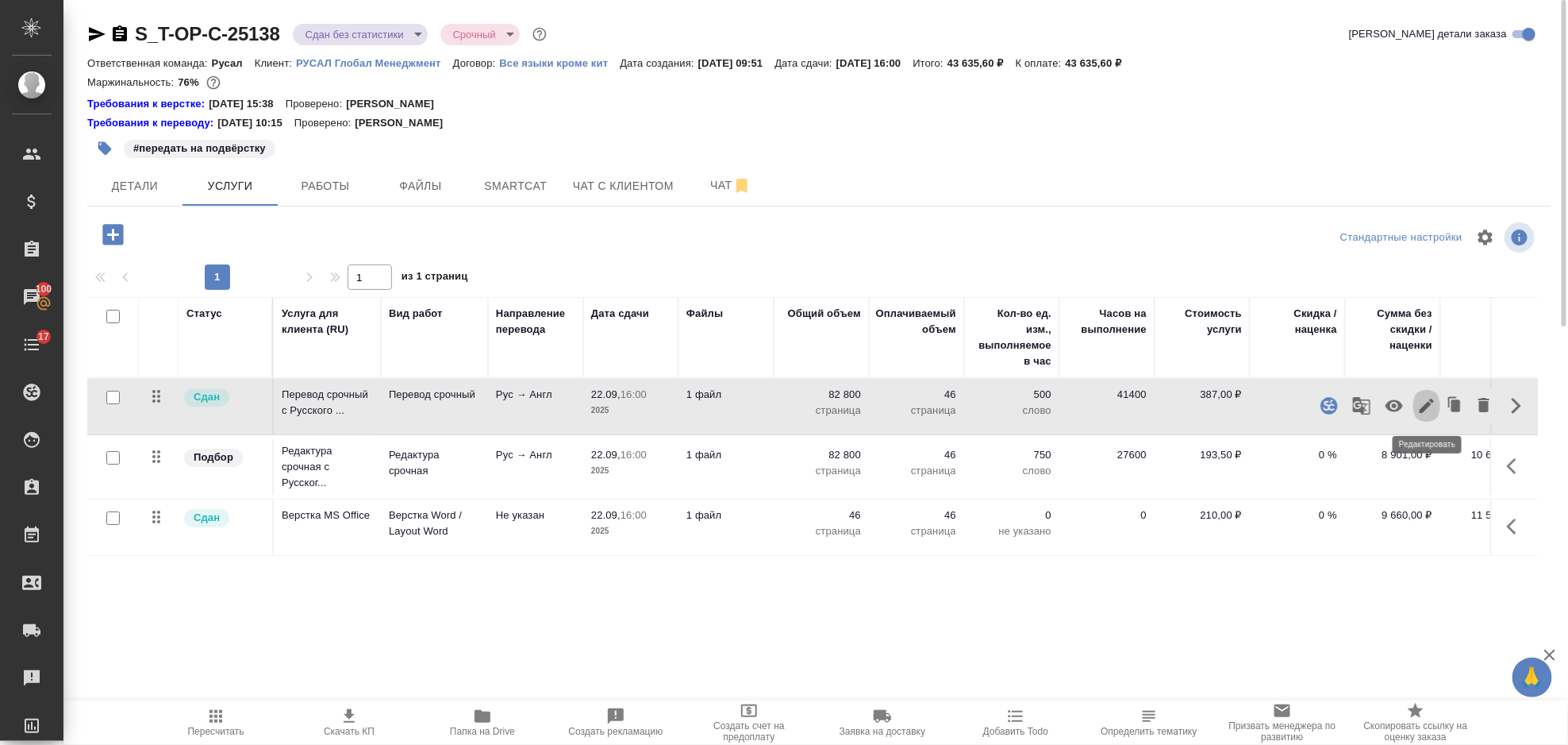
click at [1432, 399] on icon "button" at bounding box center [1427, 406] width 19 height 19
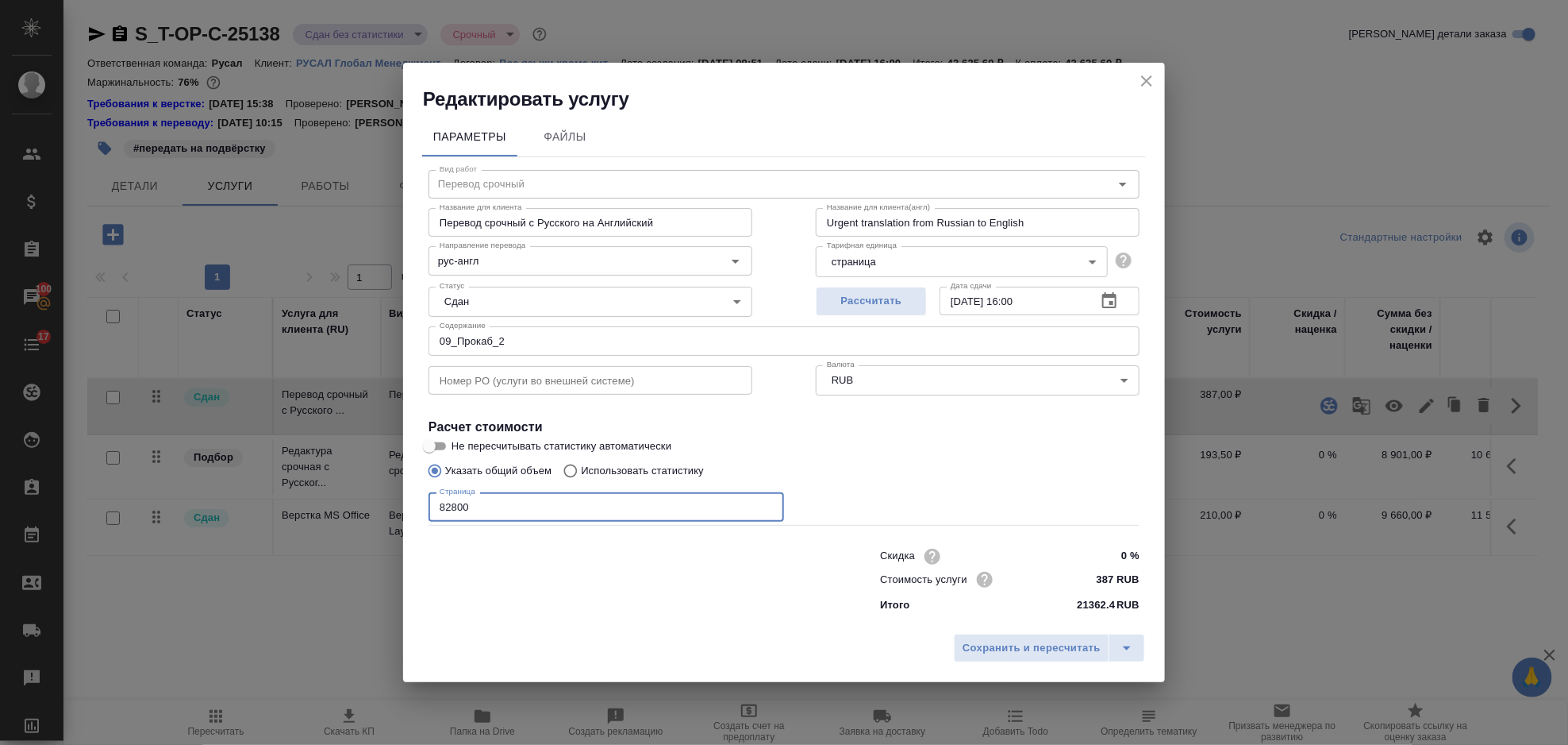
drag, startPoint x: 559, startPoint y: 507, endPoint x: 425, endPoint y: 516, distance: 134.3
click at [425, 516] on div "Вид работ Перевод срочный Вид работ Название для клиента Перевод срочный с Русс…" at bounding box center [784, 388] width 724 height 463
type input "98400"
click at [996, 648] on span "Сохранить и пересчитать" at bounding box center [1032, 648] width 138 height 18
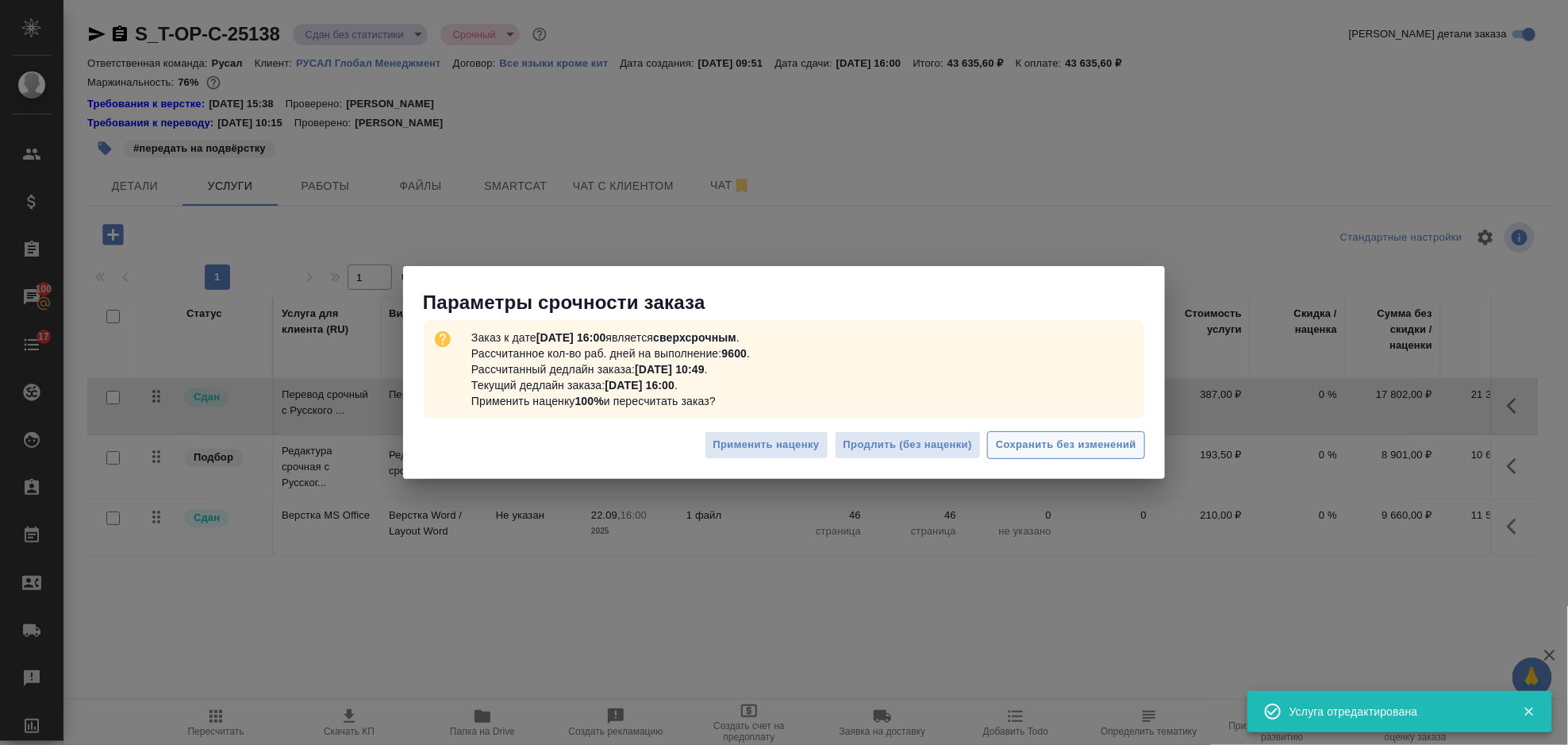
click at [1055, 454] on span "Сохранить без изменений" at bounding box center [1066, 445] width 140 height 18
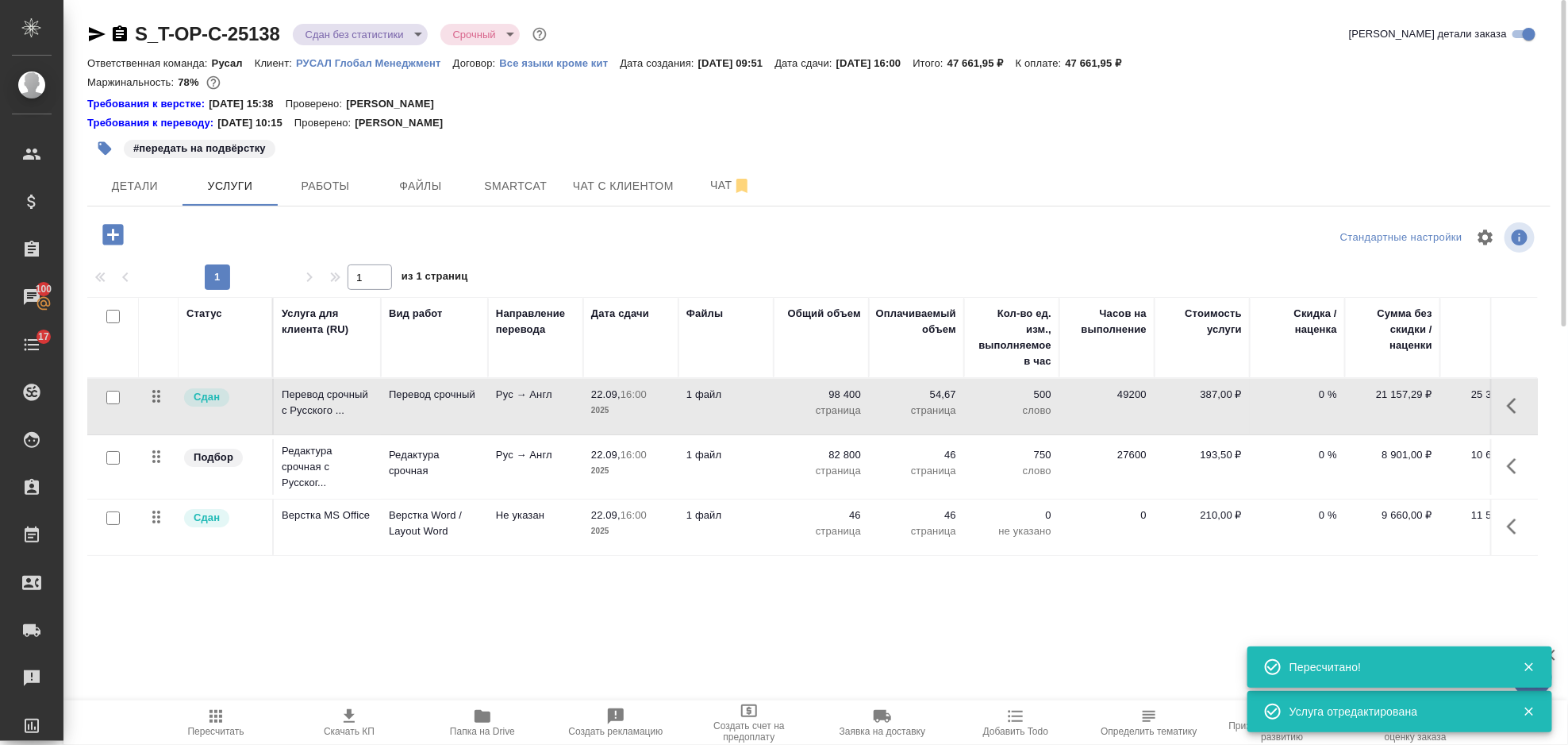
click at [1514, 465] on icon "button" at bounding box center [1517, 466] width 19 height 19
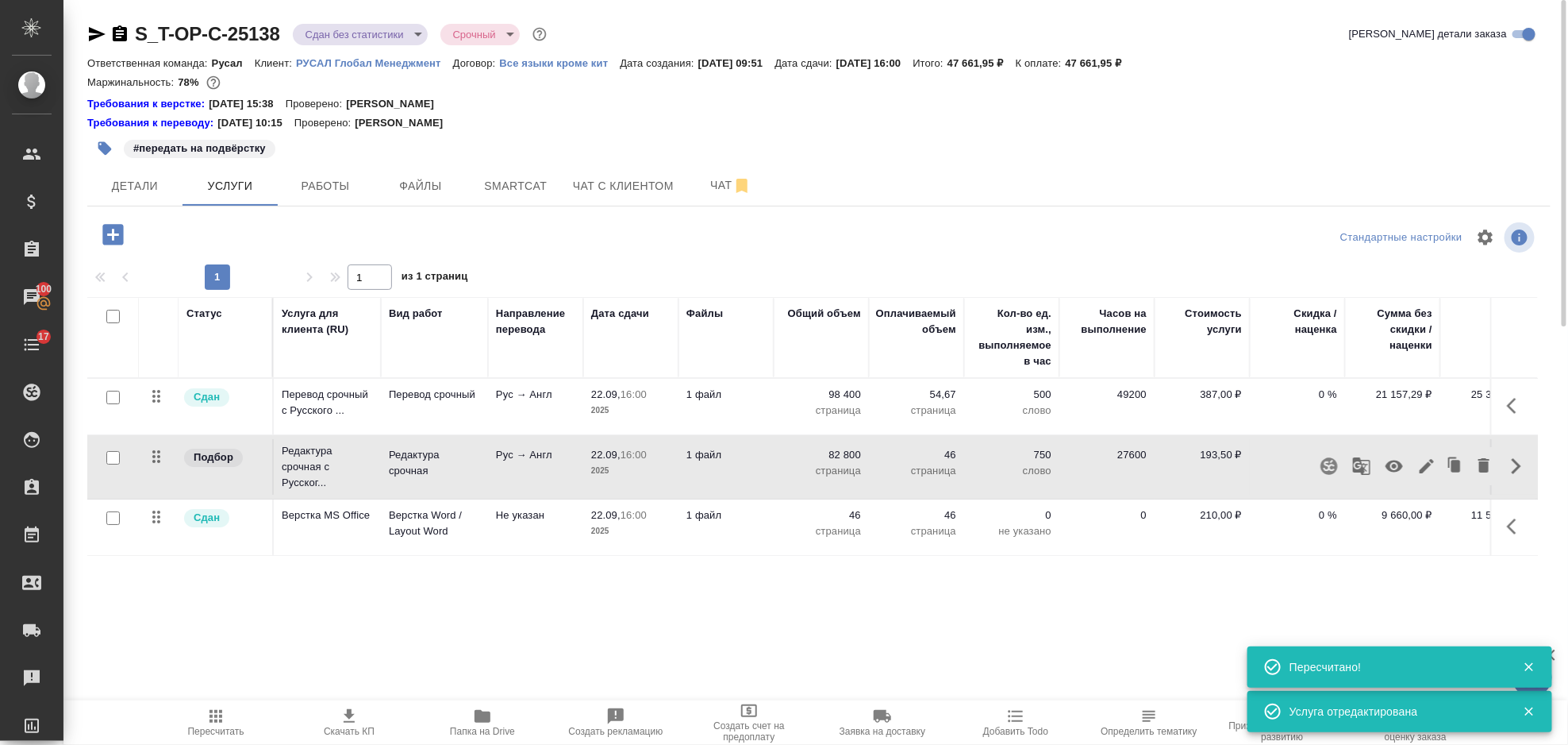
click at [1430, 465] on icon "button" at bounding box center [1427, 466] width 14 height 14
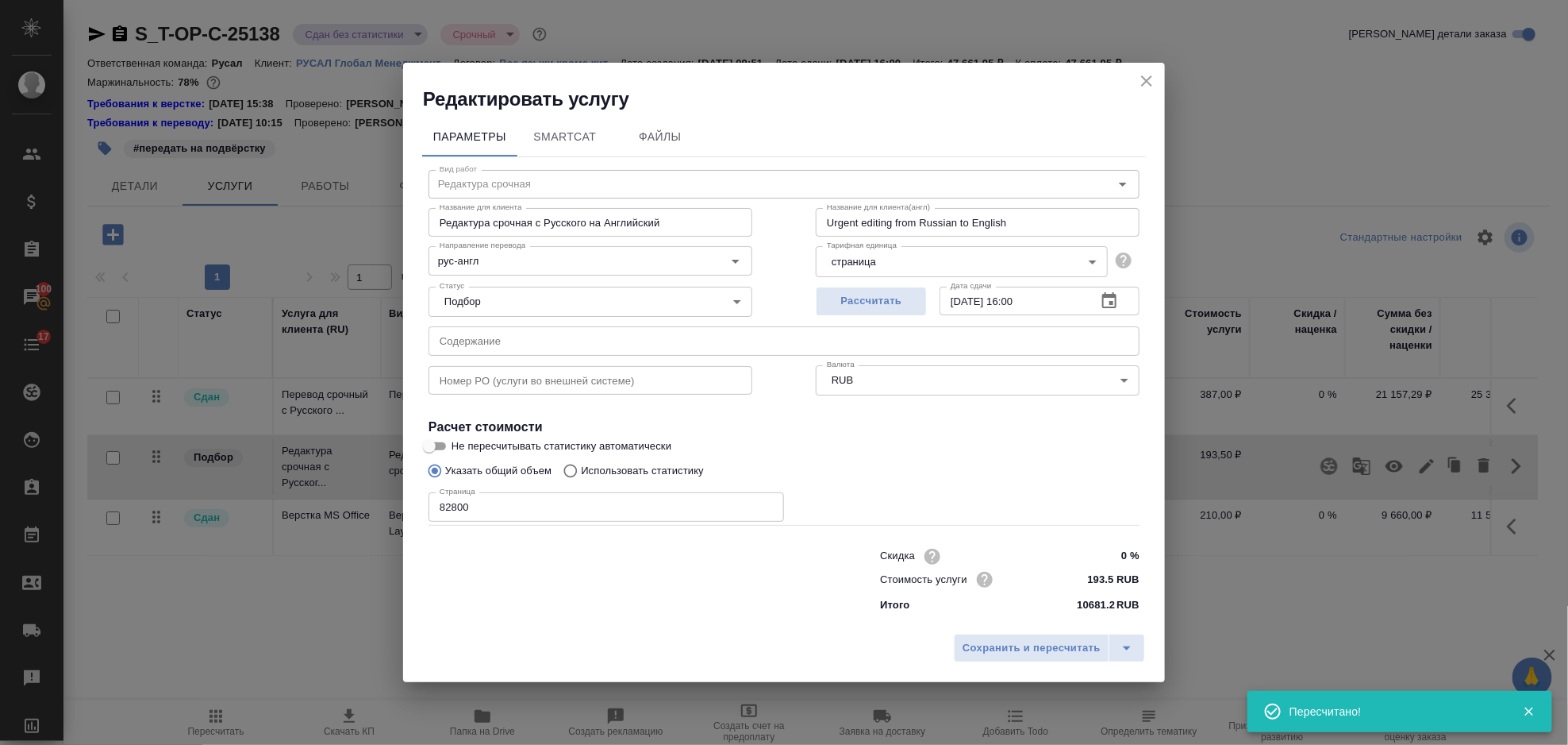
drag, startPoint x: 543, startPoint y: 522, endPoint x: 531, endPoint y: 518, distance: 12.6
click at [533, 520] on div "Вид работ Редактура срочная Вид работ Название для клиента Редактура срочная с …" at bounding box center [784, 388] width 724 height 463
drag, startPoint x: 508, startPoint y: 507, endPoint x: 391, endPoint y: 501, distance: 117.2
click at [391, 501] on div "Редактировать услугу Параметры SmartCat Файлы Вид работ Редактура срочная Вид р…" at bounding box center [784, 372] width 1568 height 745
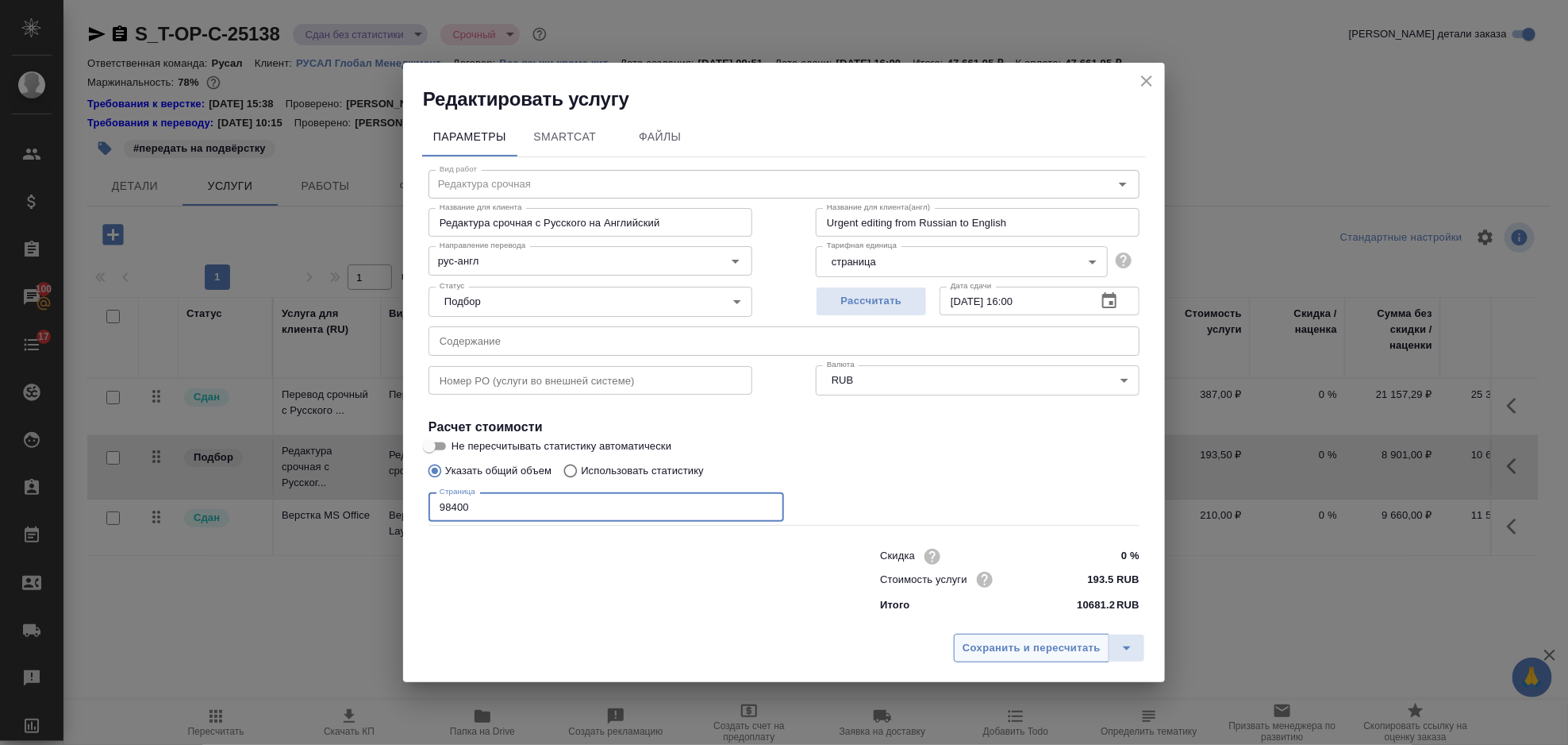
type input "98400"
click at [1021, 650] on span "Сохранить и пересчитать" at bounding box center [1032, 648] width 138 height 18
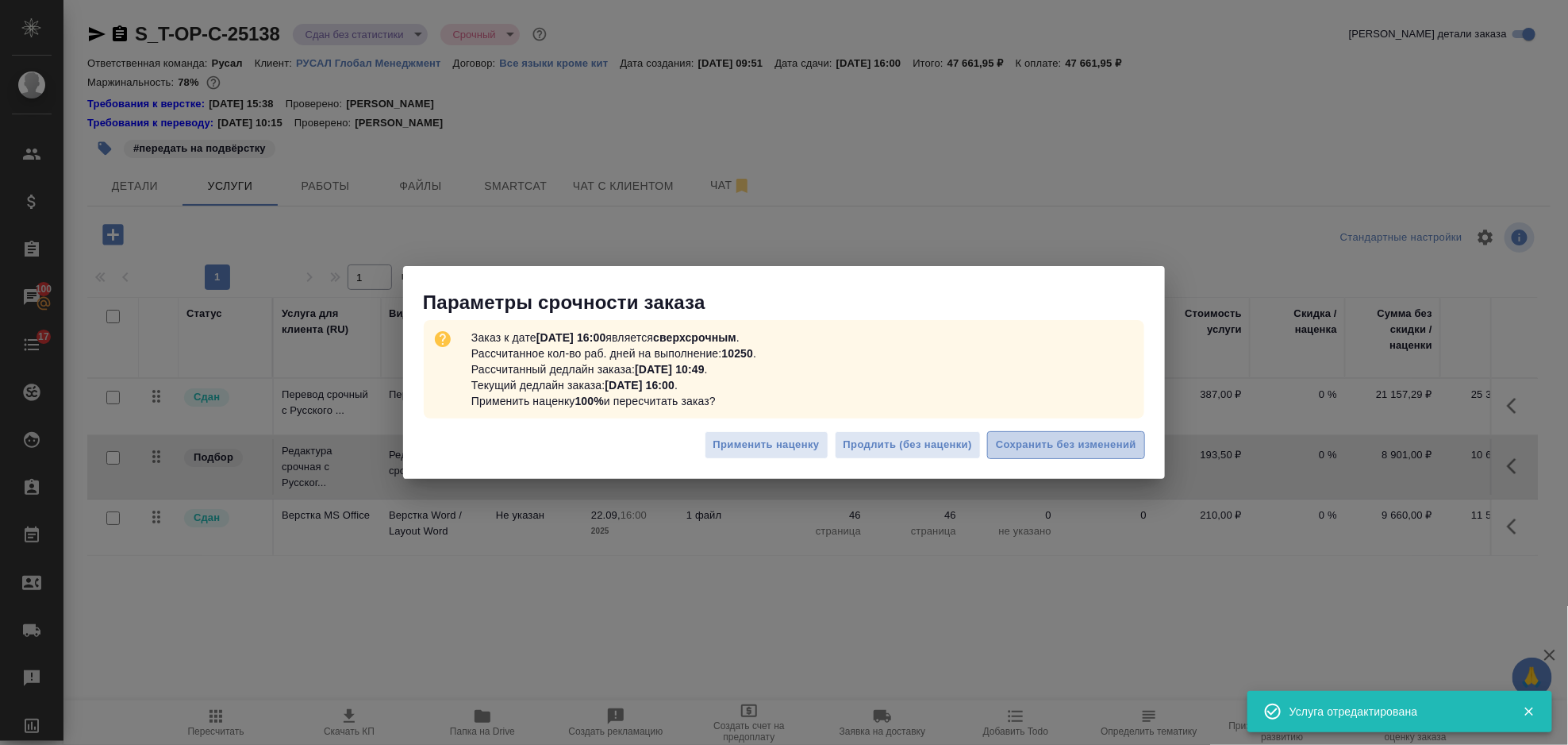
click at [1099, 445] on span "Сохранить без изменений" at bounding box center [1066, 445] width 140 height 18
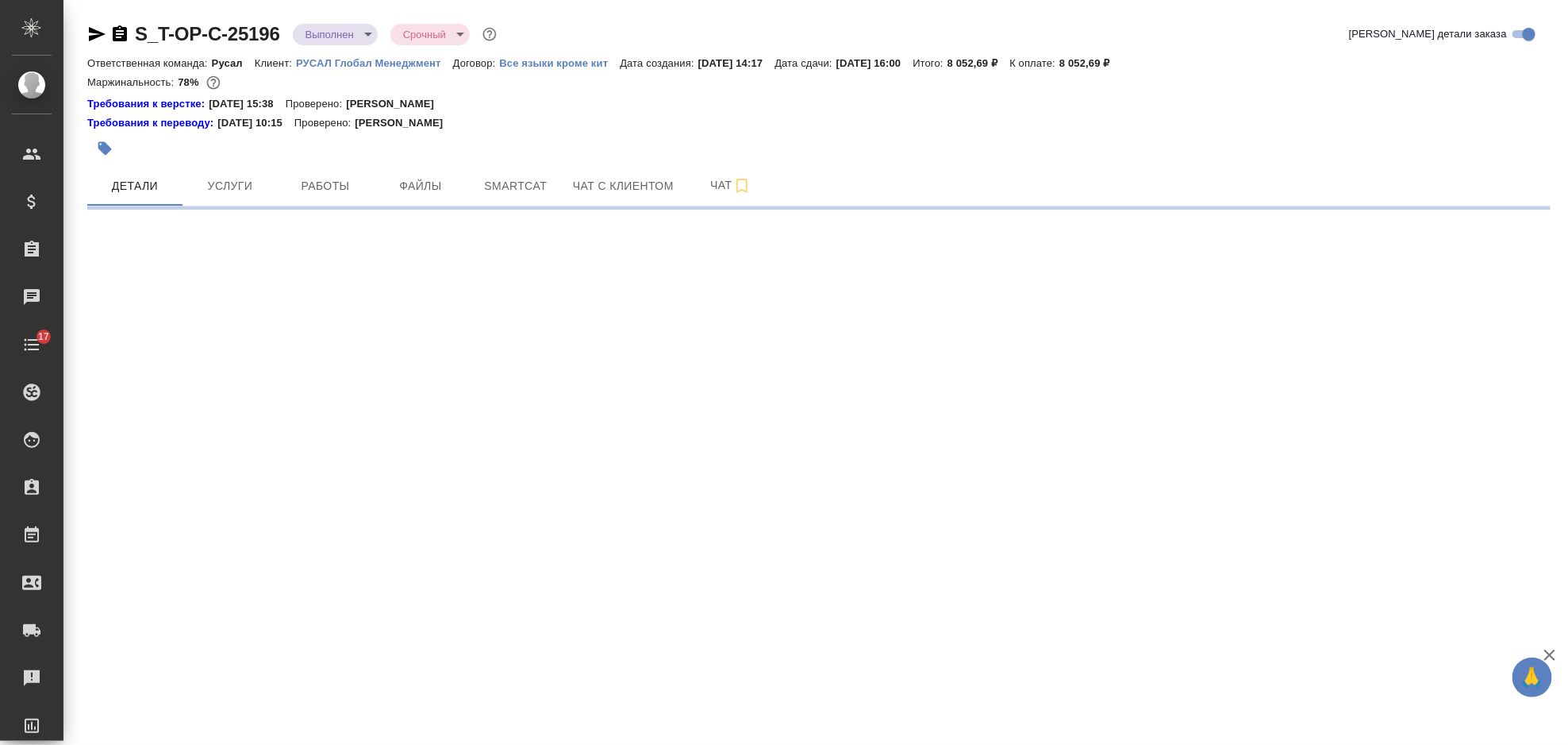
select select "RU"
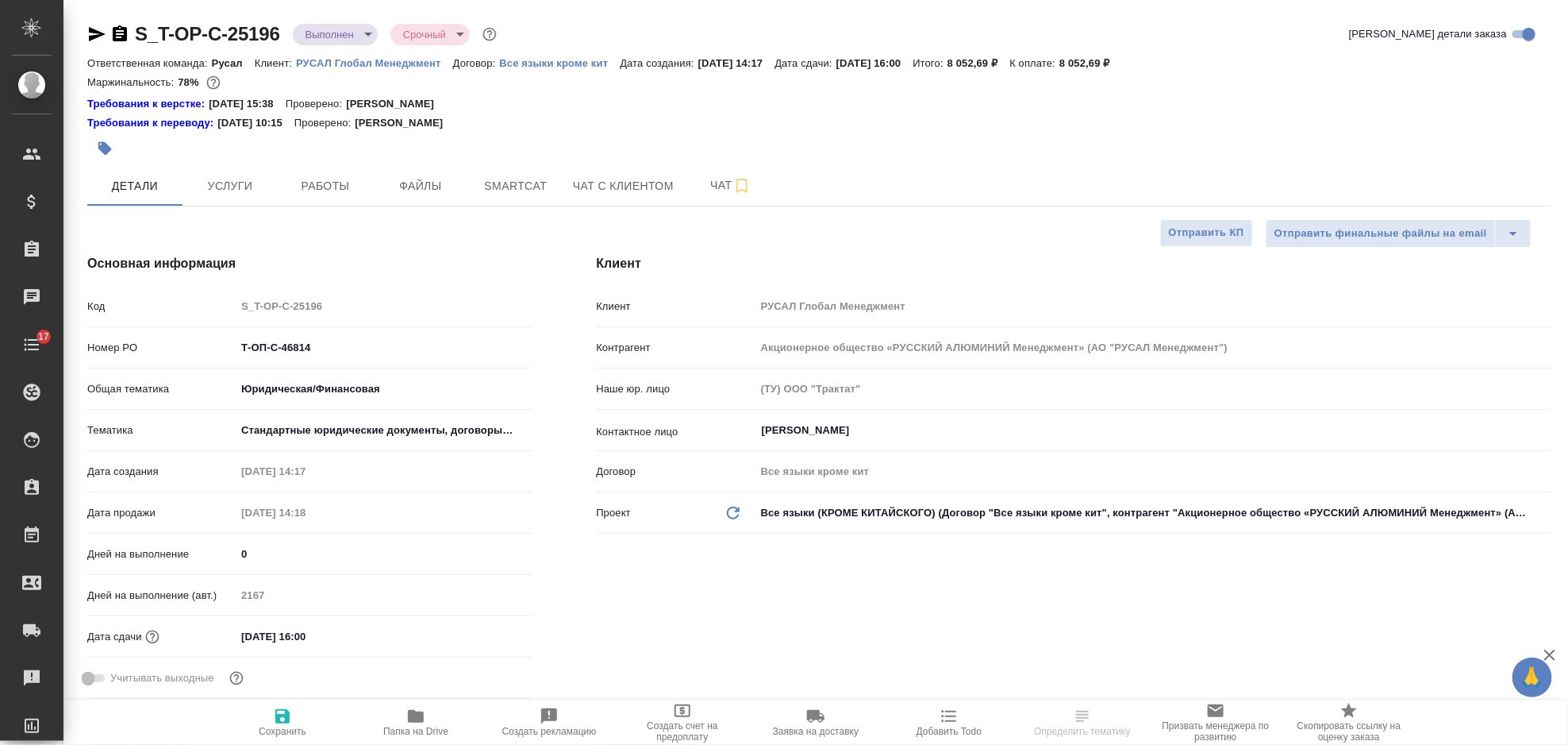
type textarea "x"
click at [226, 164] on div at bounding box center [576, 148] width 976 height 35
click at [237, 170] on button "Услуги" at bounding box center [230, 186] width 95 height 40
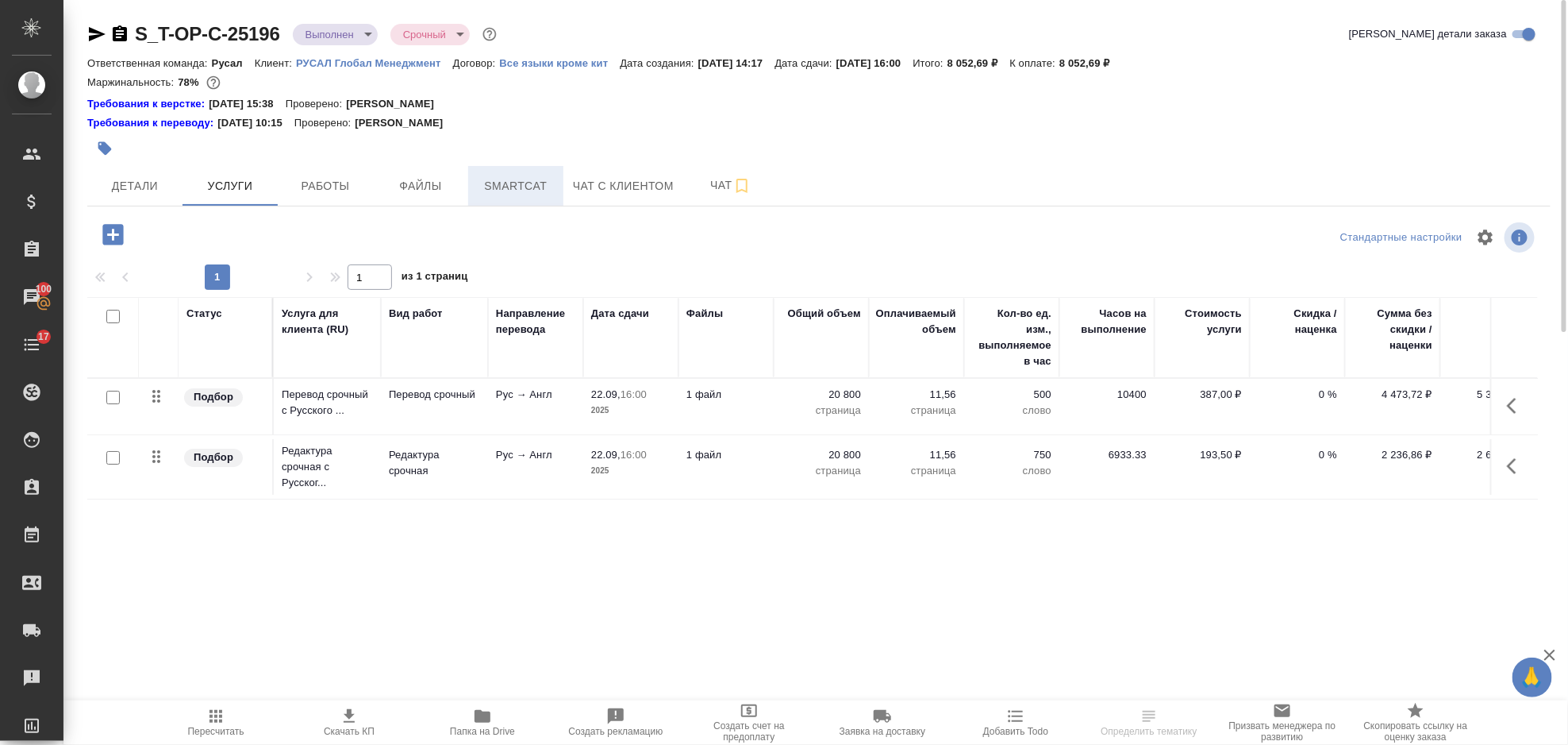
click at [534, 195] on span "Smartcat" at bounding box center [516, 186] width 77 height 20
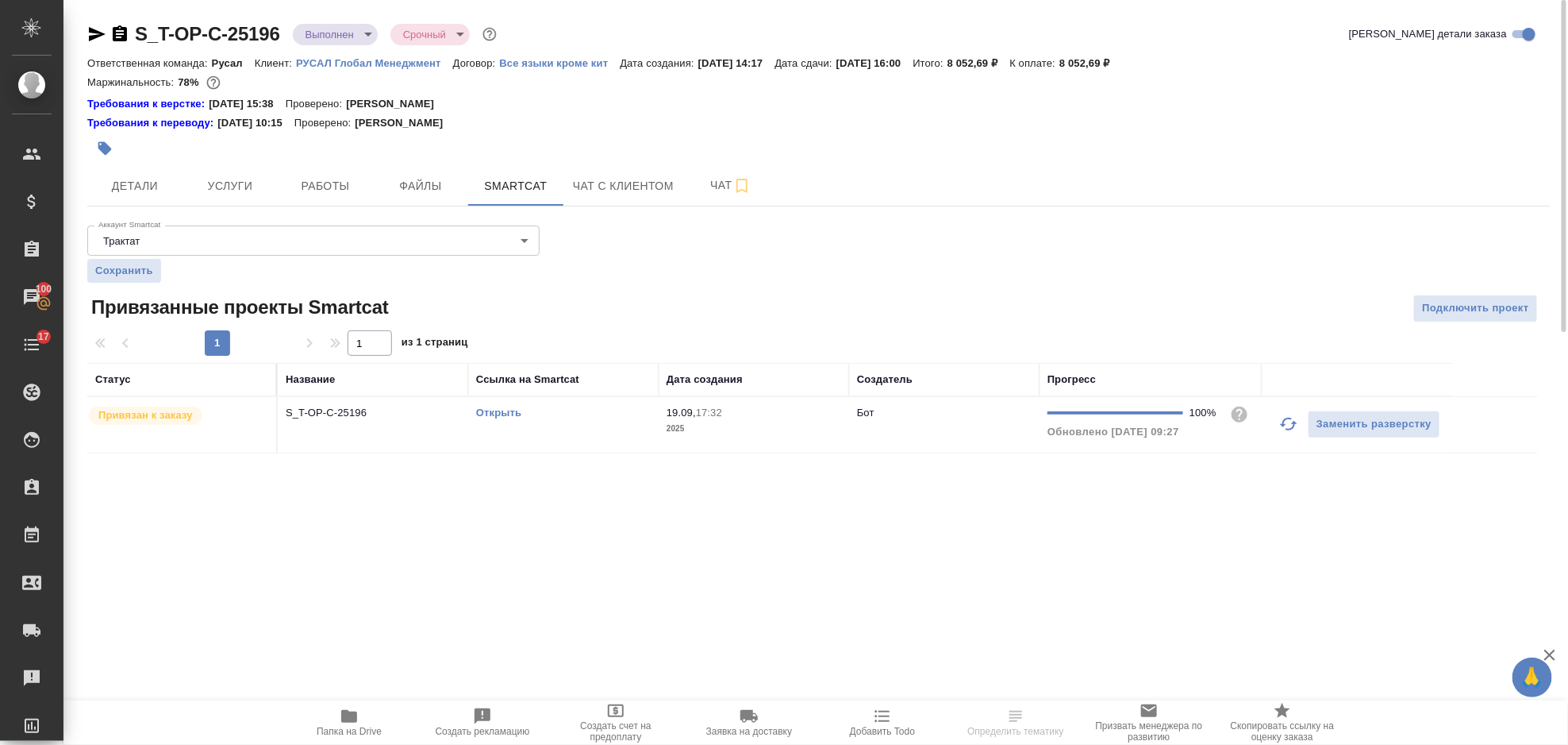
click at [517, 412] on link "Открыть" at bounding box center [498, 412] width 45 height 12
click at [247, 177] on span "Услуги" at bounding box center [230, 186] width 77 height 20
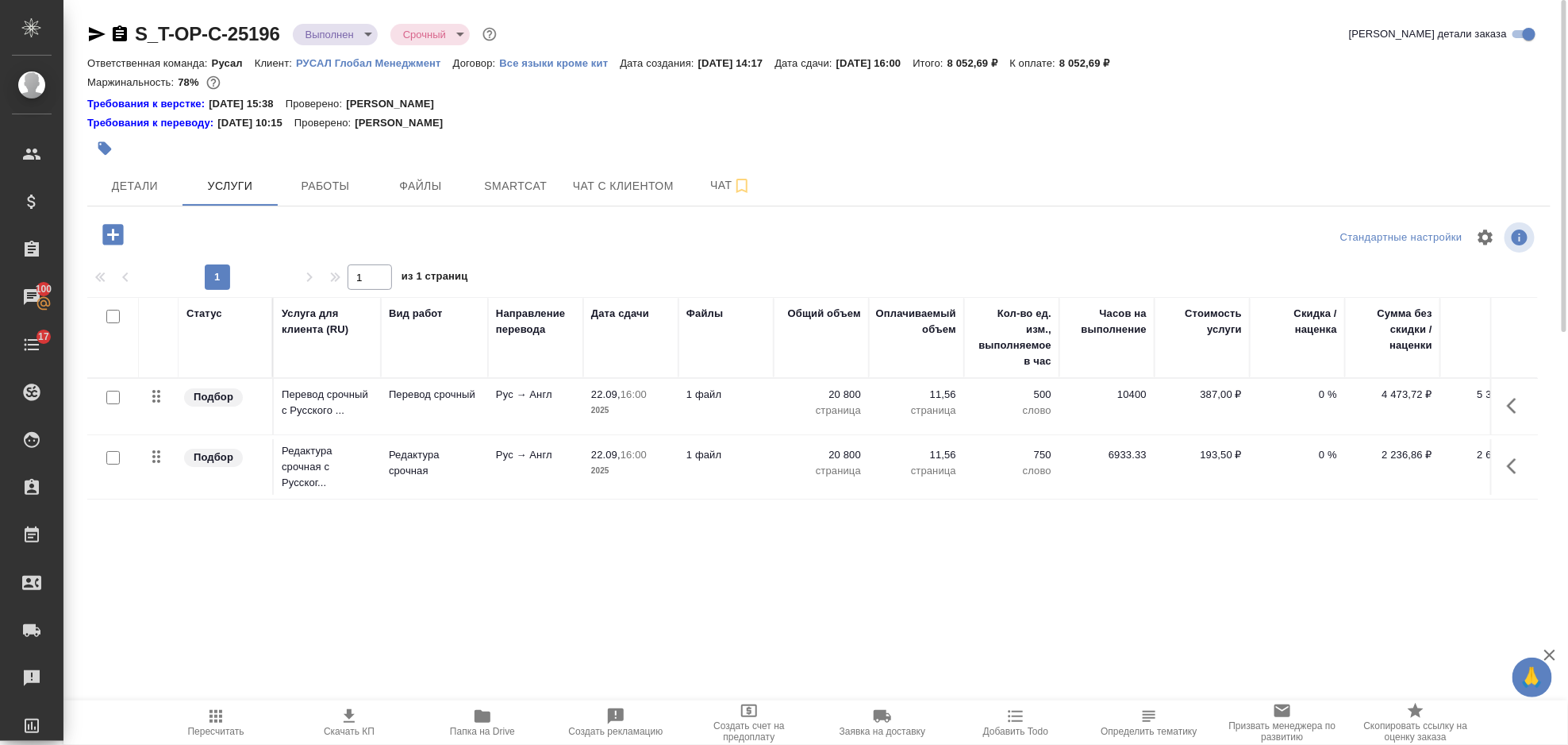
click at [1510, 410] on icon "button" at bounding box center [1517, 406] width 19 height 19
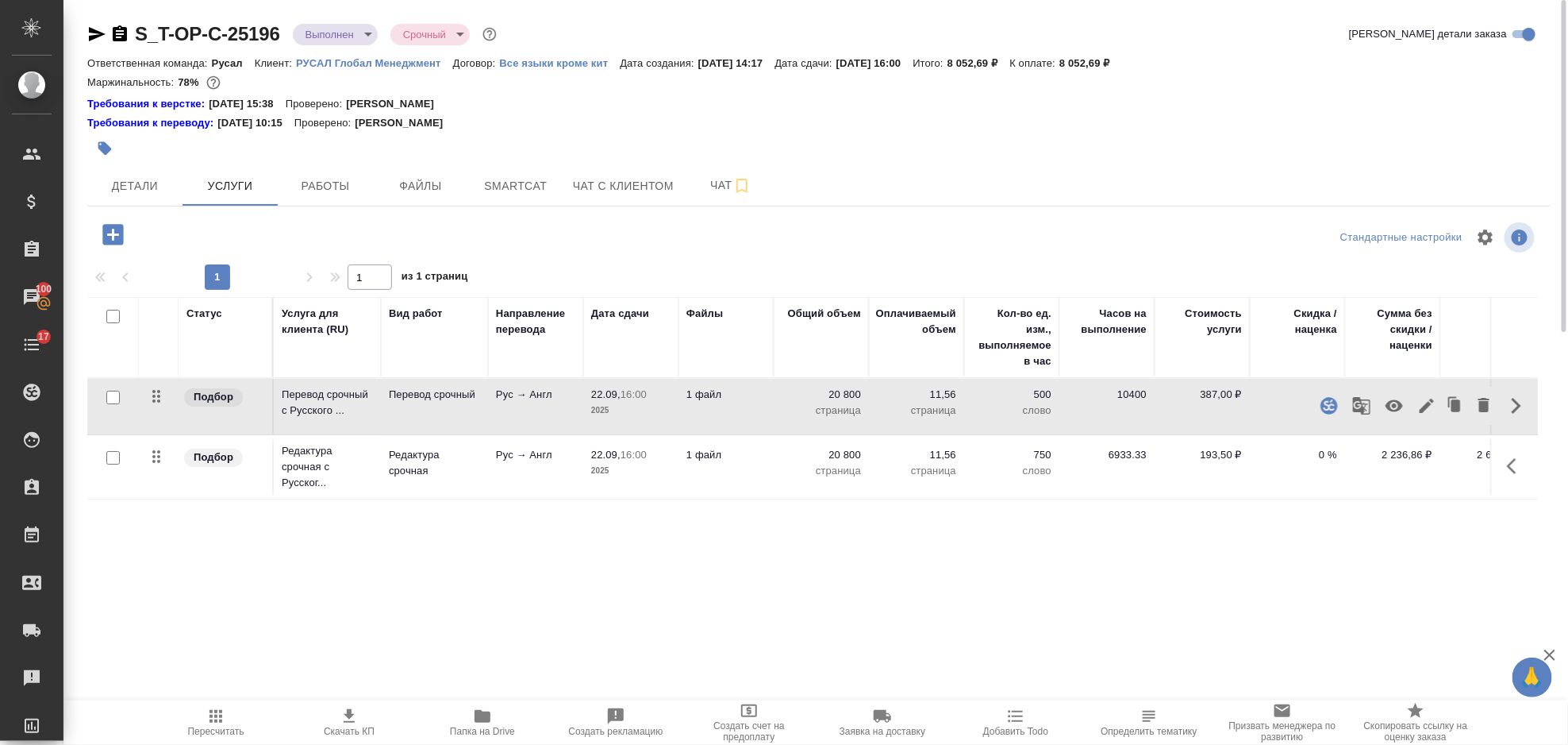
click at [1424, 400] on icon "button" at bounding box center [1427, 406] width 19 height 19
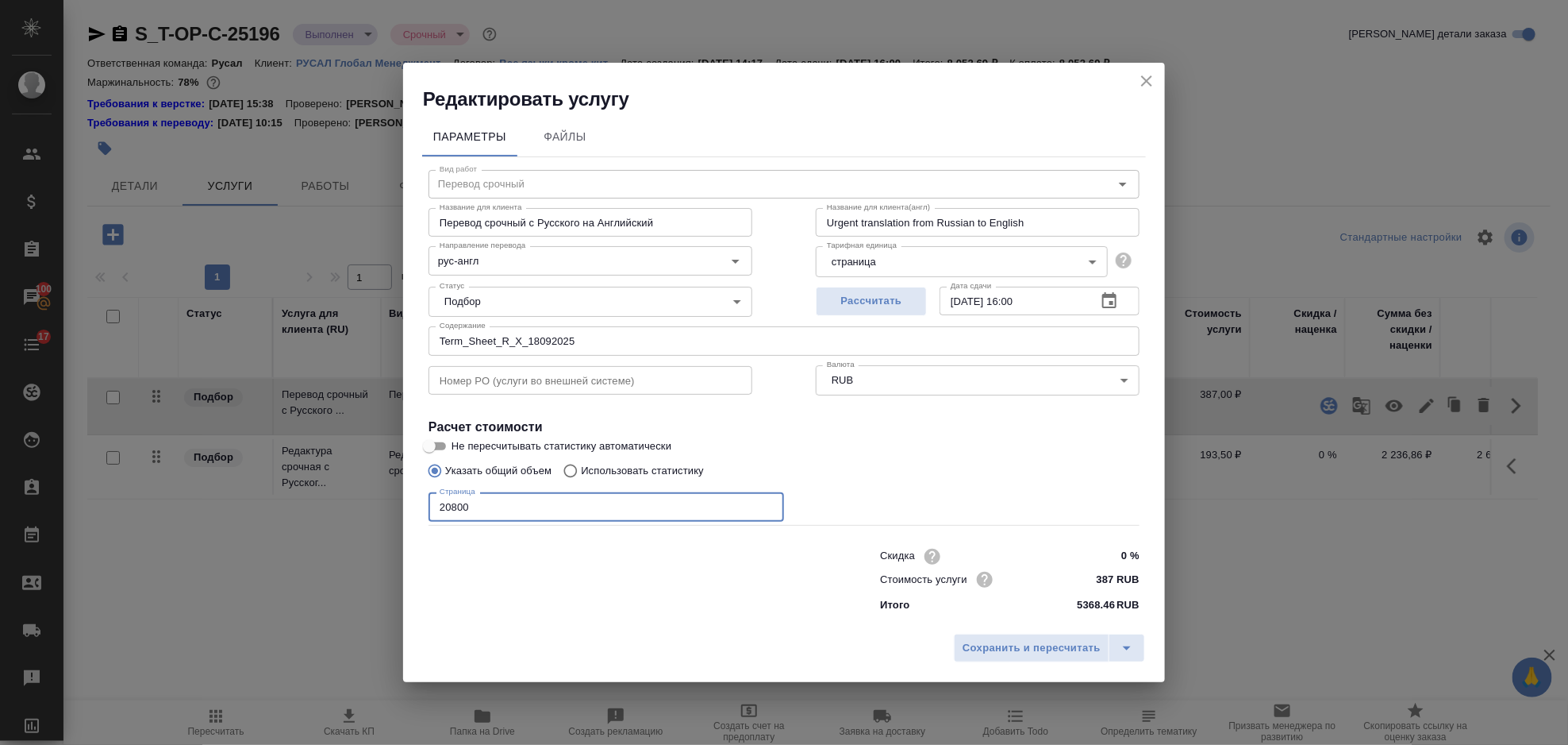
drag, startPoint x: 487, startPoint y: 500, endPoint x: 439, endPoint y: 514, distance: 50.0
click at [439, 514] on input "20800" at bounding box center [607, 507] width 356 height 29
type input "10900"
click at [1026, 650] on span "Сохранить и пересчитать" at bounding box center [1032, 648] width 138 height 18
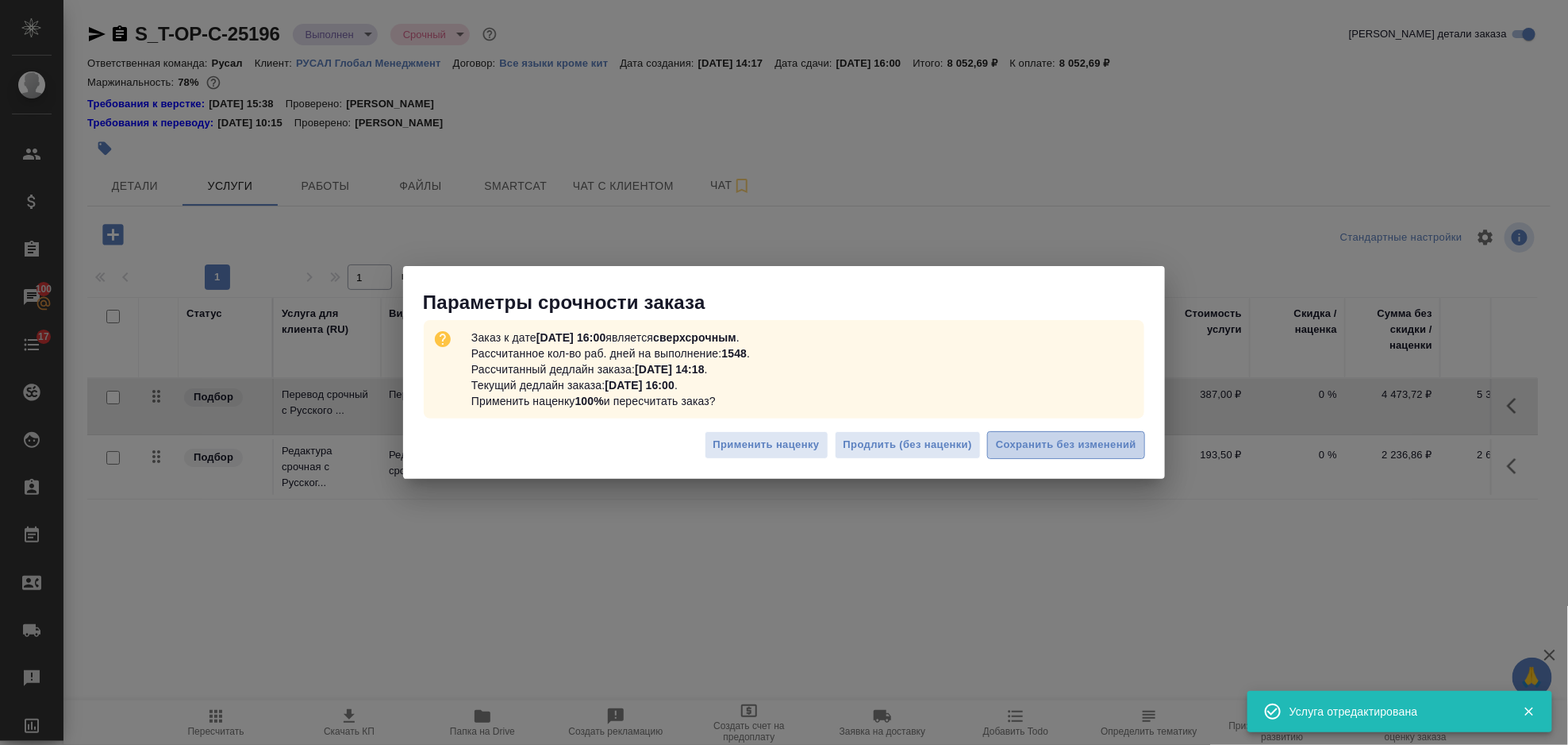
click at [1071, 449] on span "Сохранить без изменений" at bounding box center [1066, 445] width 140 height 18
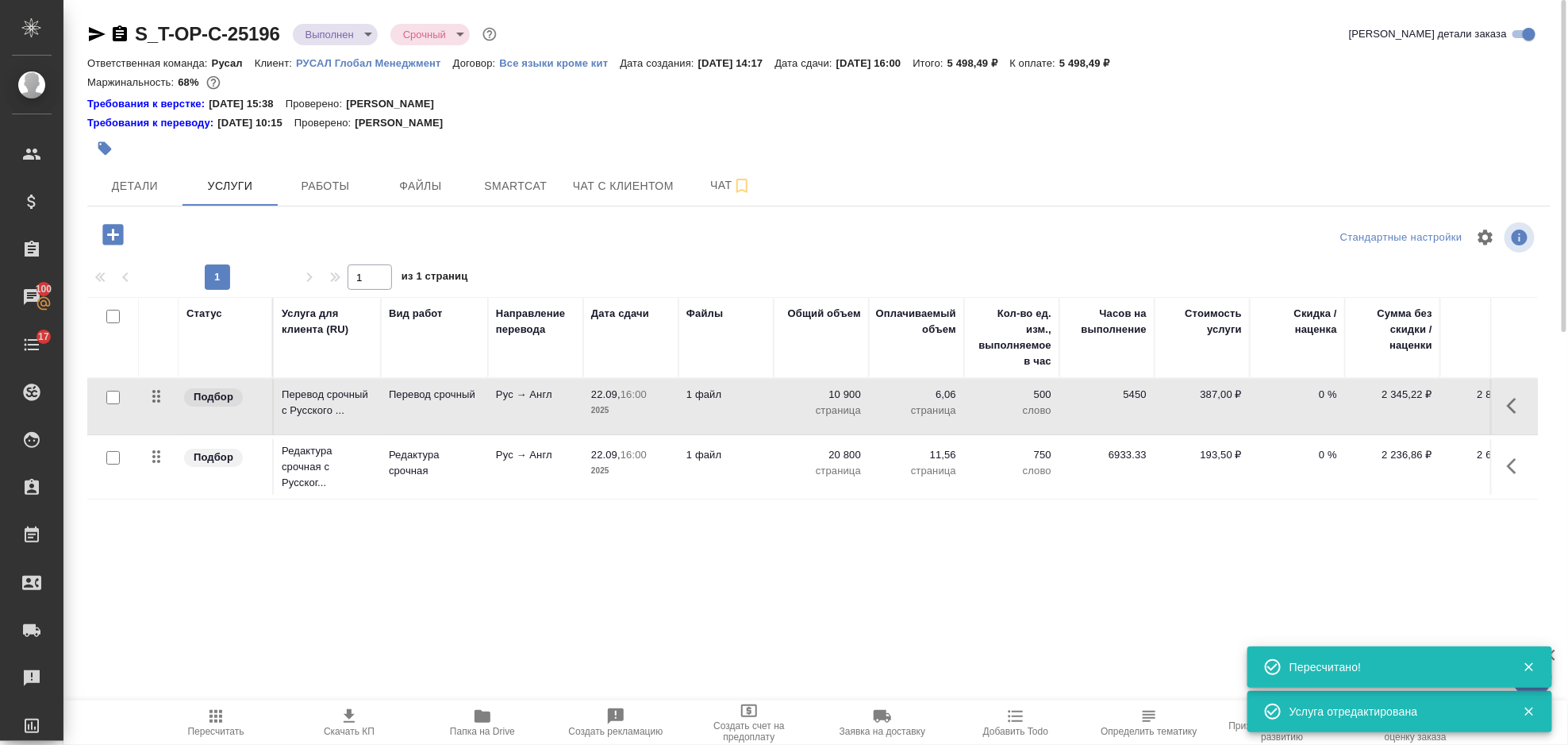
click at [1519, 461] on icon "button" at bounding box center [1517, 466] width 19 height 19
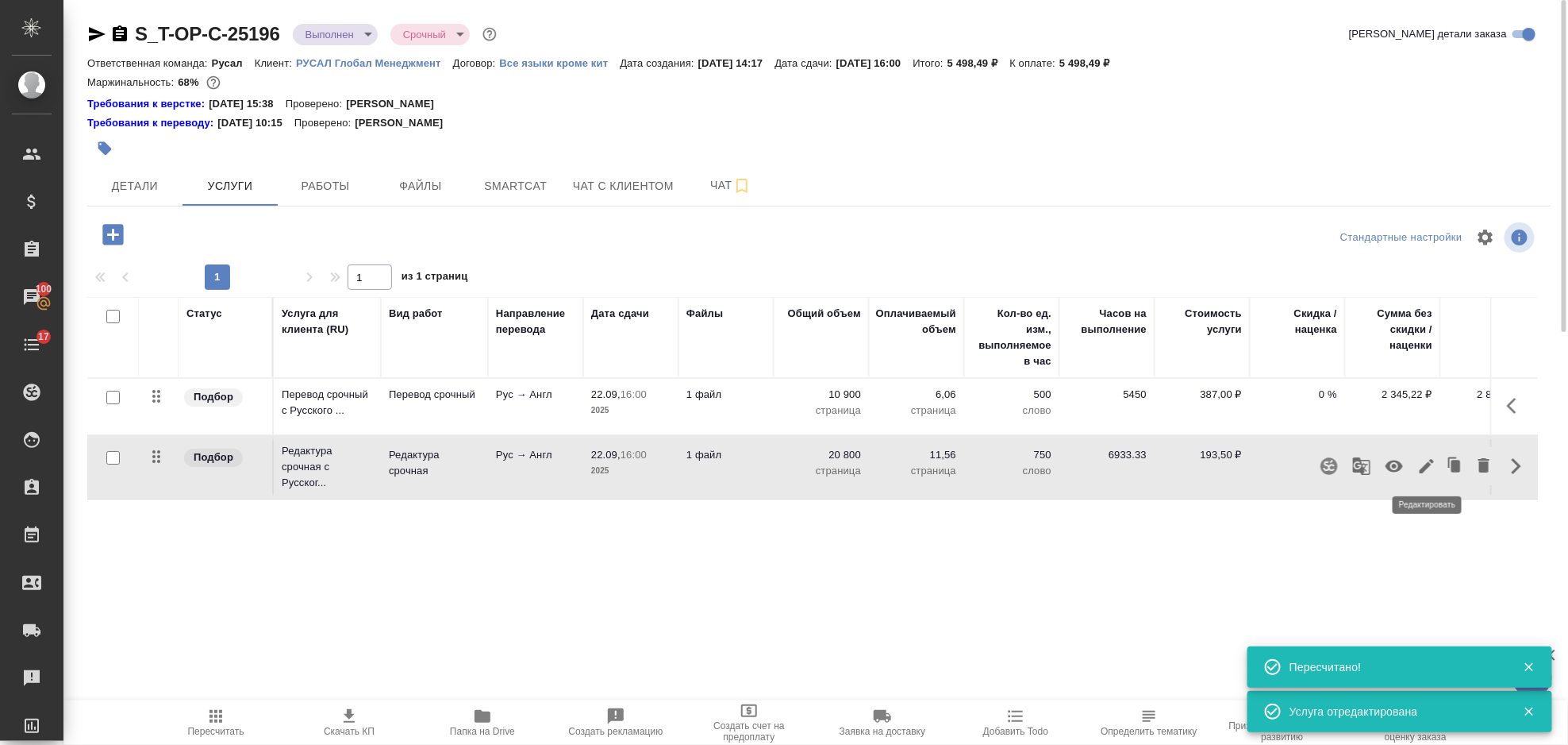
click at [1430, 462] on icon "button" at bounding box center [1427, 466] width 19 height 19
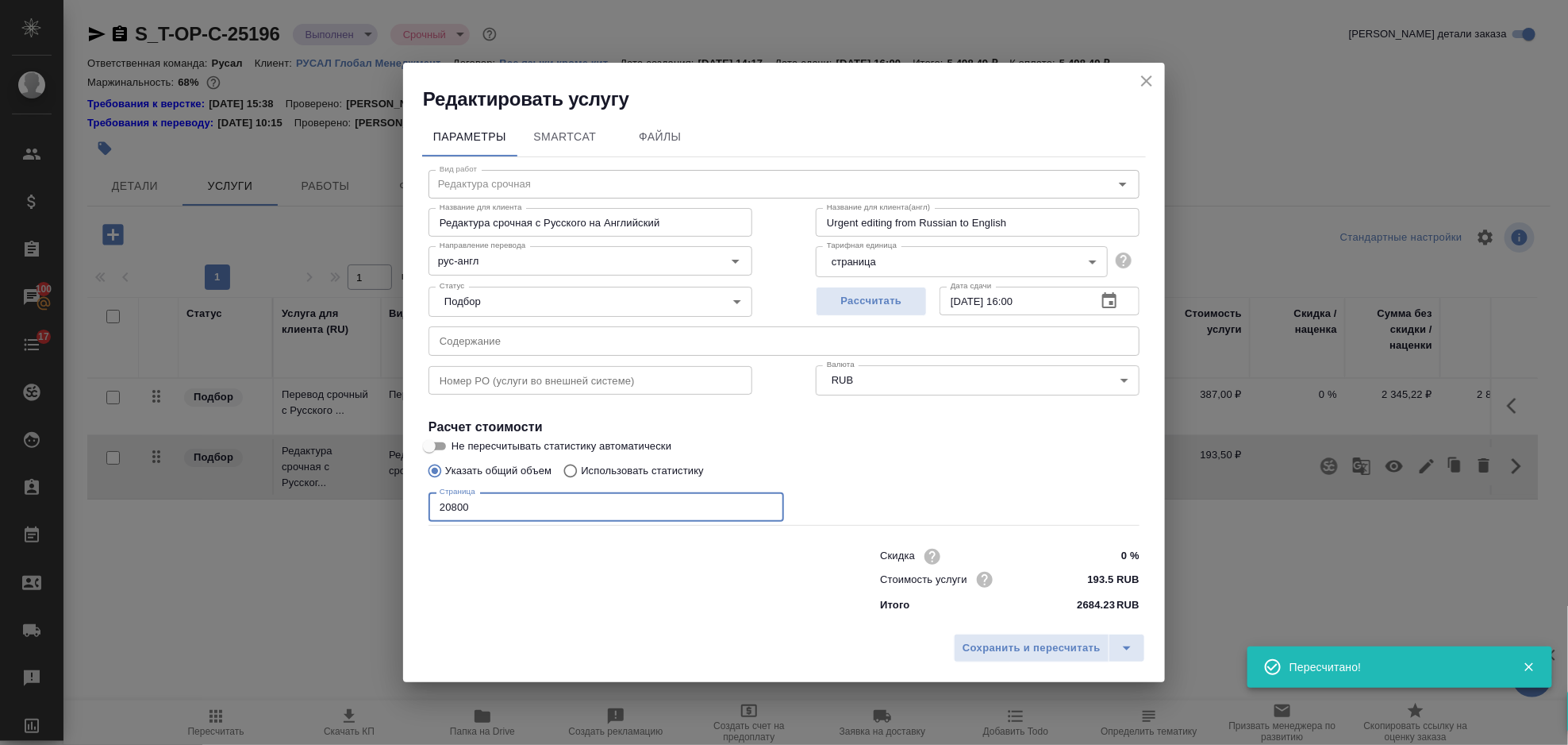
drag, startPoint x: 482, startPoint y: 514, endPoint x: 380, endPoint y: 530, distance: 103.2
click at [380, 530] on div "Редактировать услугу Параметры SmartCat Файлы Вид работ Редактура срочная Вид р…" at bounding box center [784, 372] width 1568 height 745
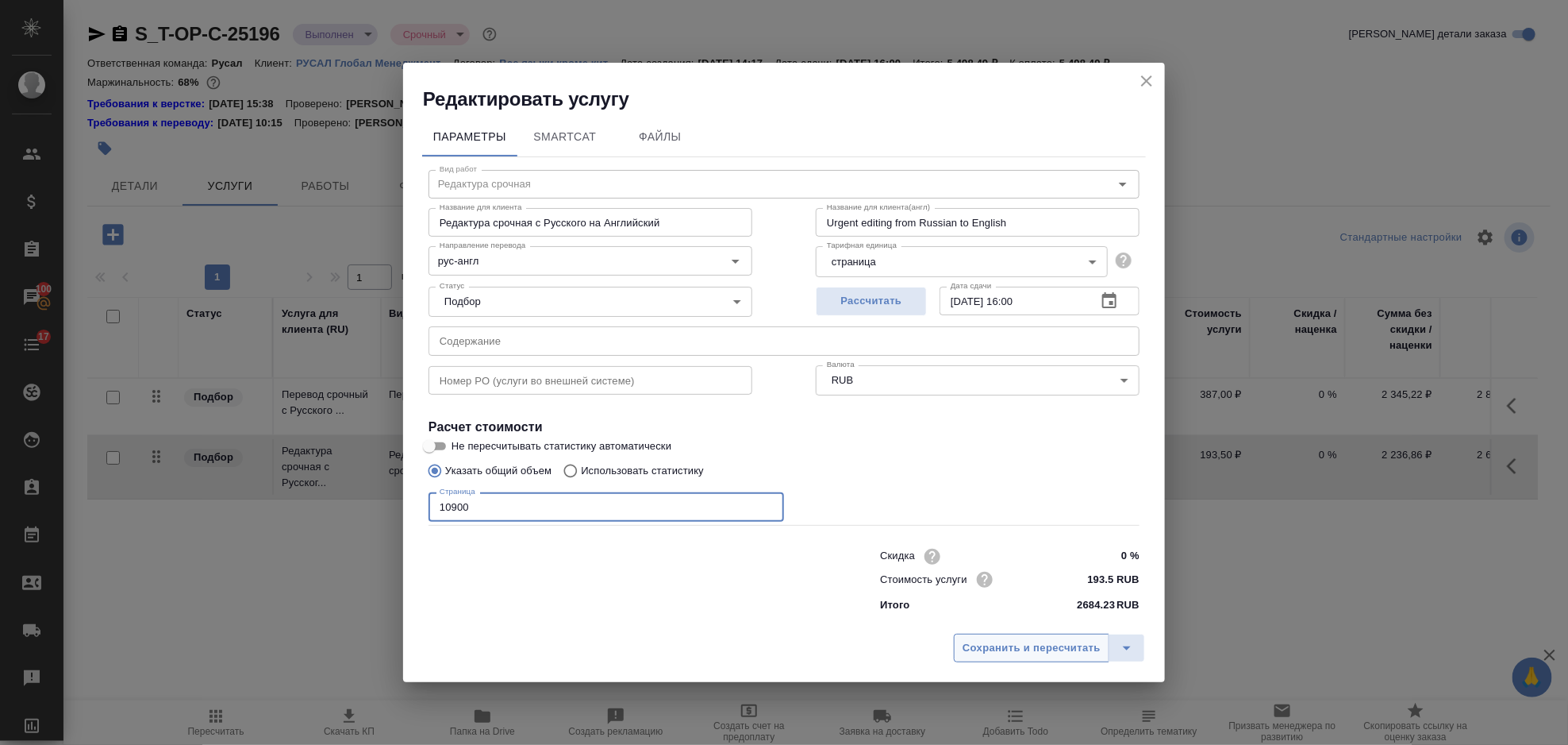
type input "10900"
click at [1012, 644] on span "Сохранить и пересчитать" at bounding box center [1032, 648] width 138 height 18
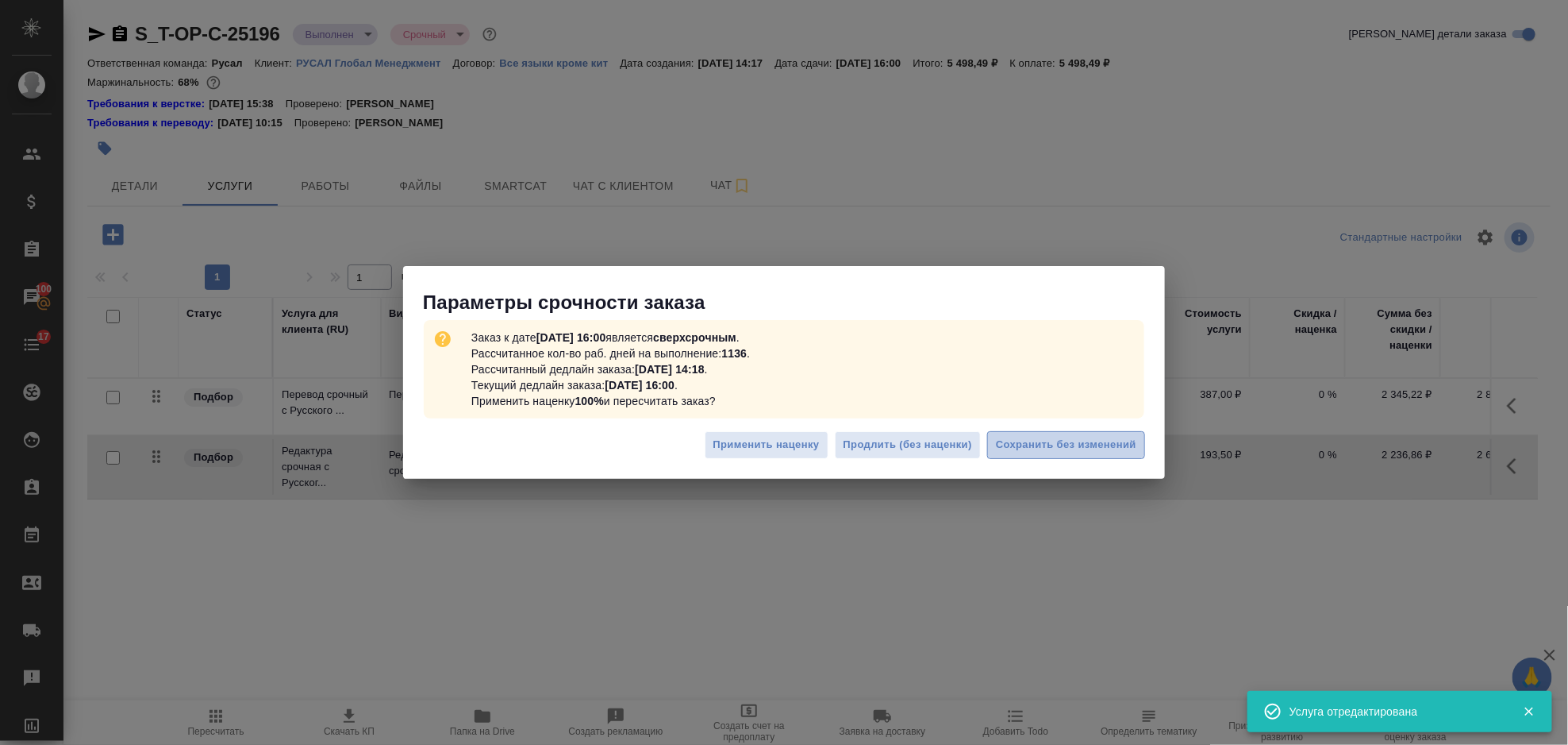
click at [1044, 444] on span "Сохранить без изменений" at bounding box center [1066, 445] width 140 height 18
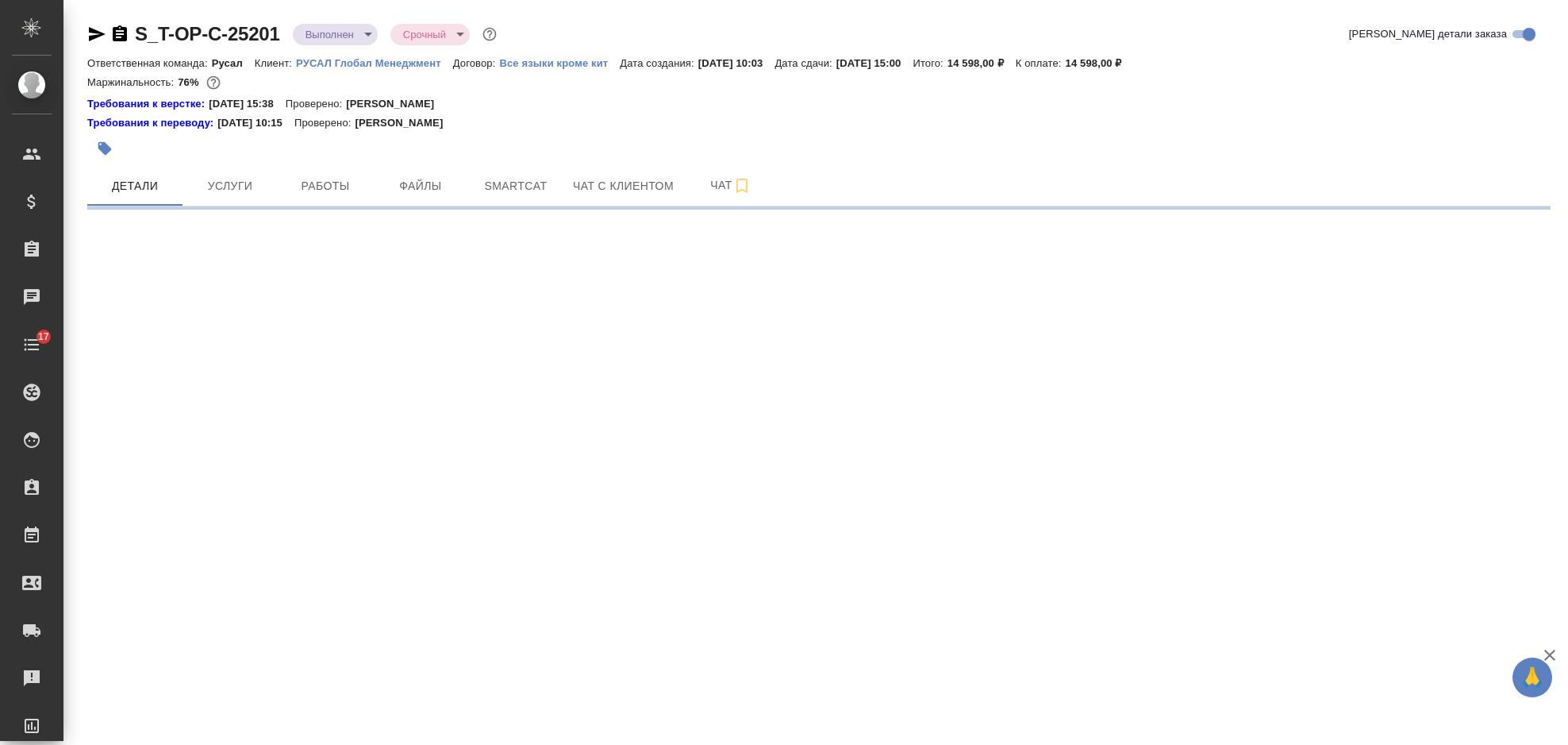
select select "RU"
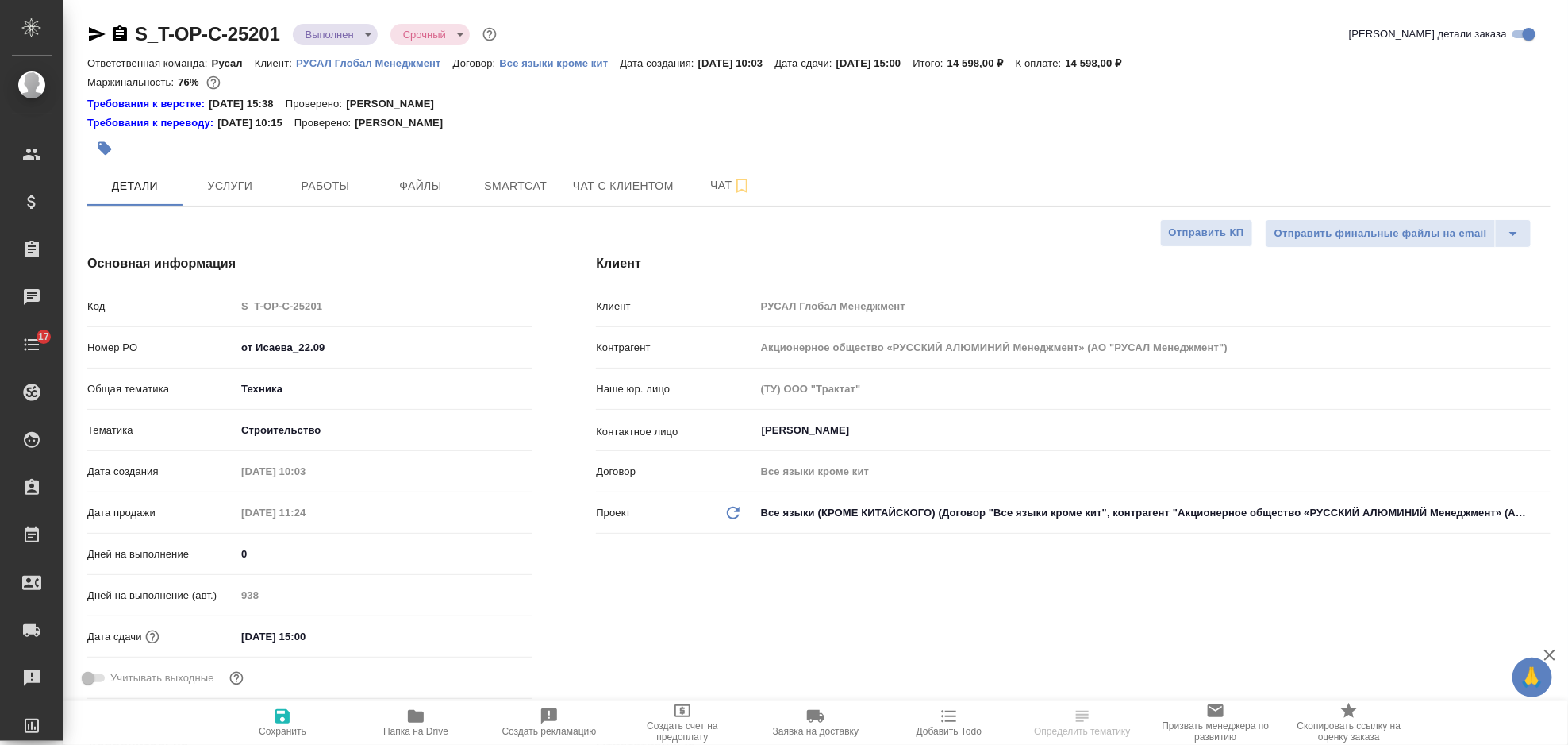
type textarea "x"
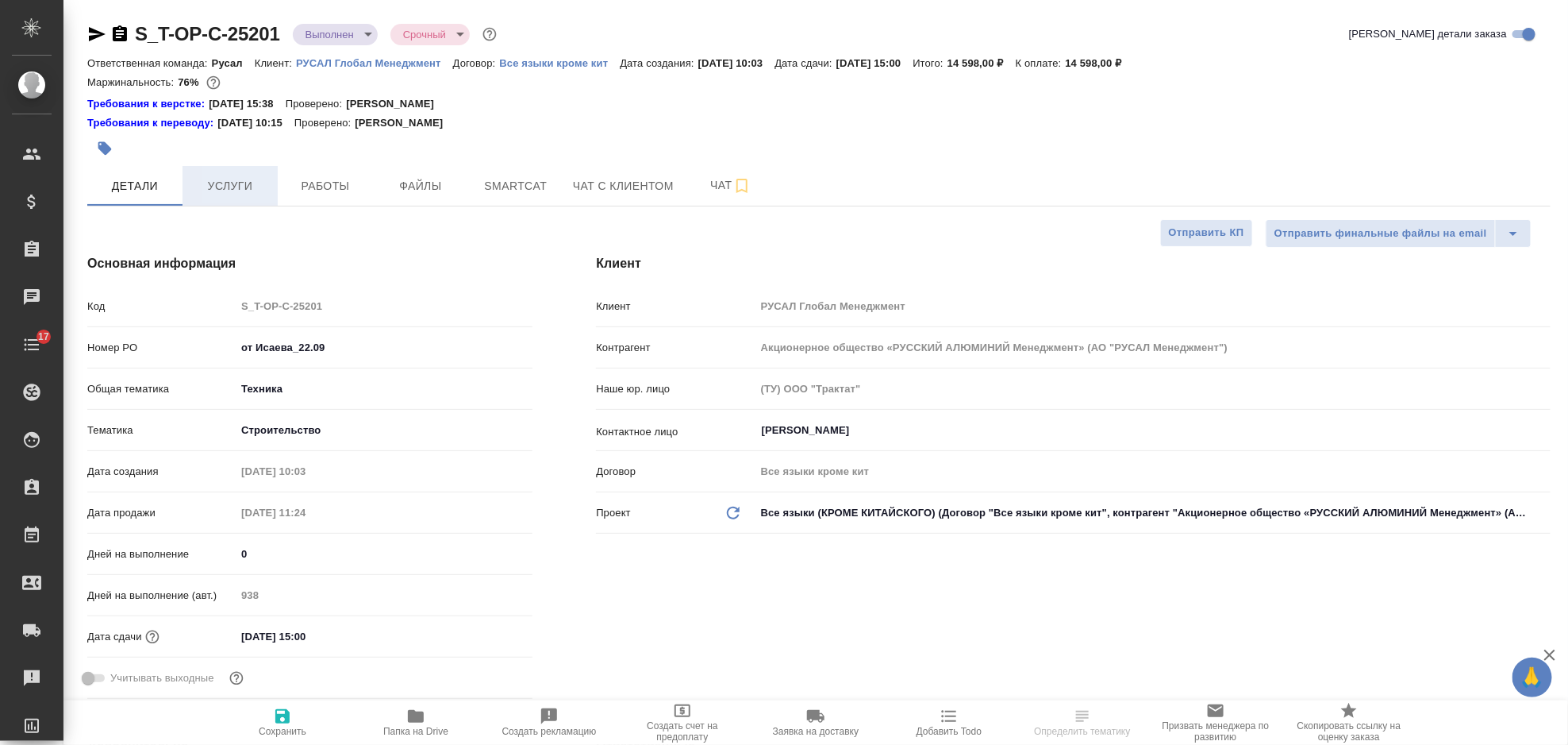
type textarea "x"
click at [232, 166] on button "Услуги" at bounding box center [230, 186] width 95 height 40
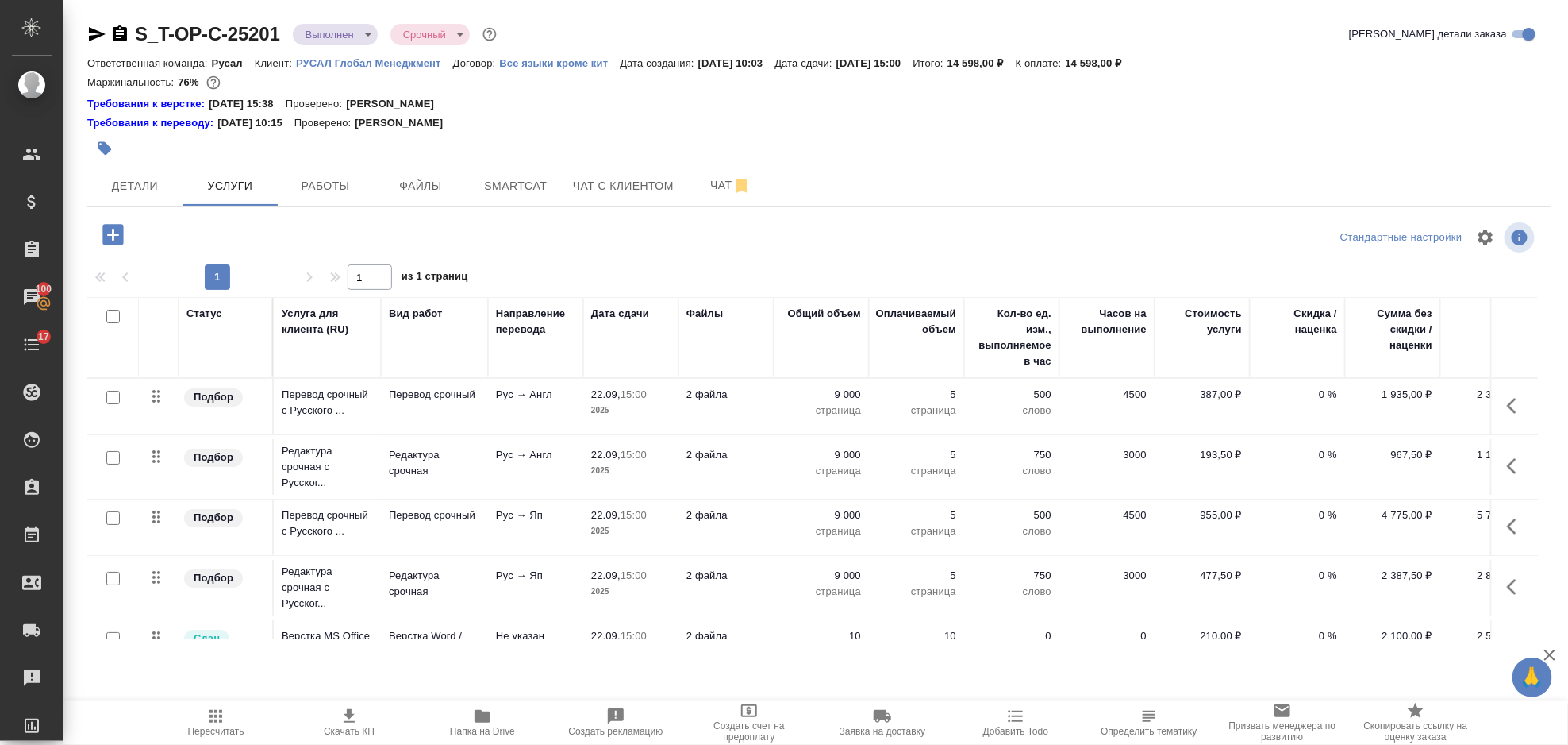
click at [516, 164] on div at bounding box center [576, 148] width 976 height 35
click at [516, 170] on button "Smartcat" at bounding box center [515, 186] width 95 height 40
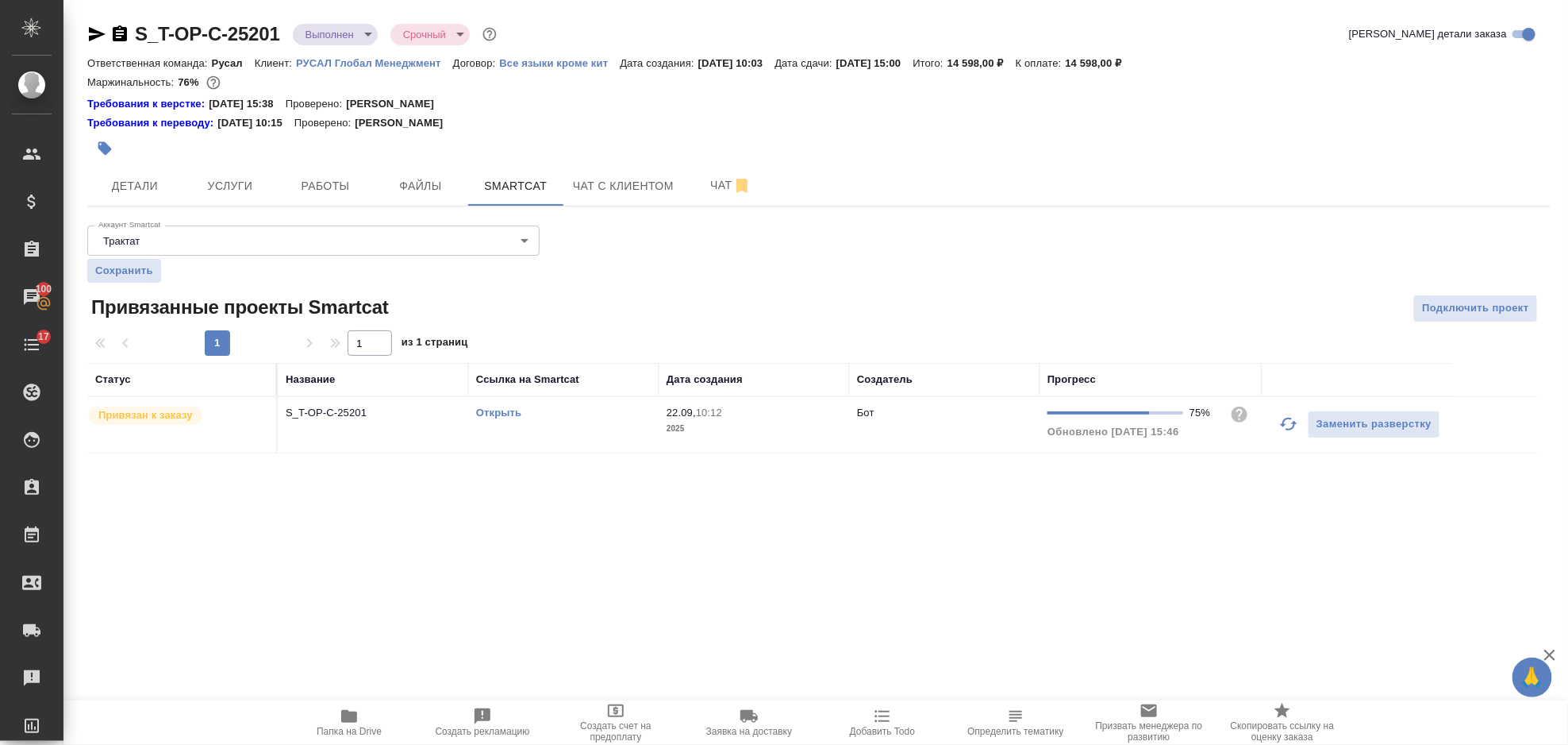
click at [511, 415] on link "Открыть" at bounding box center [498, 412] width 45 height 12
click at [258, 171] on button "Услуги" at bounding box center [230, 186] width 95 height 40
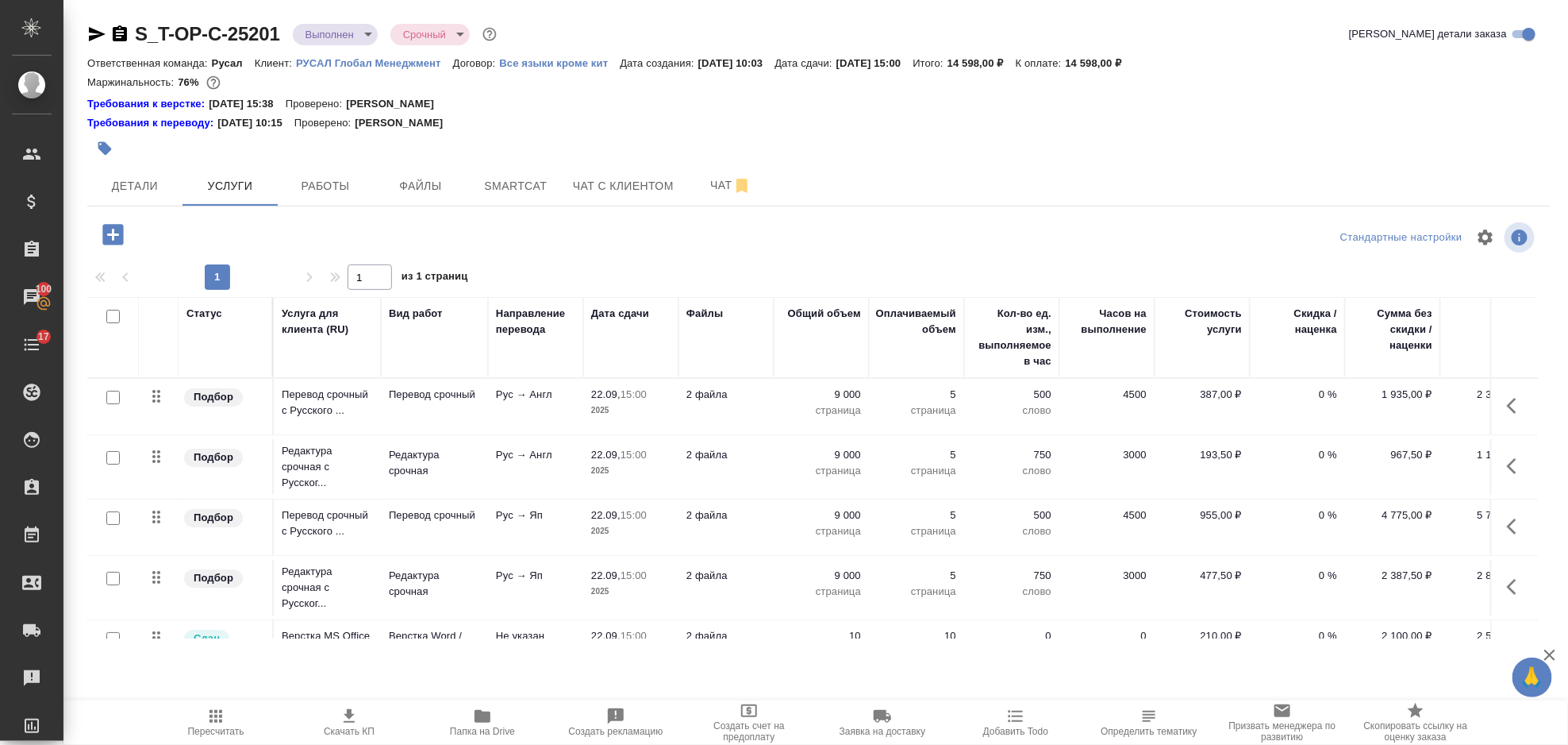
click at [1507, 396] on icon "button" at bounding box center [1517, 406] width 19 height 19
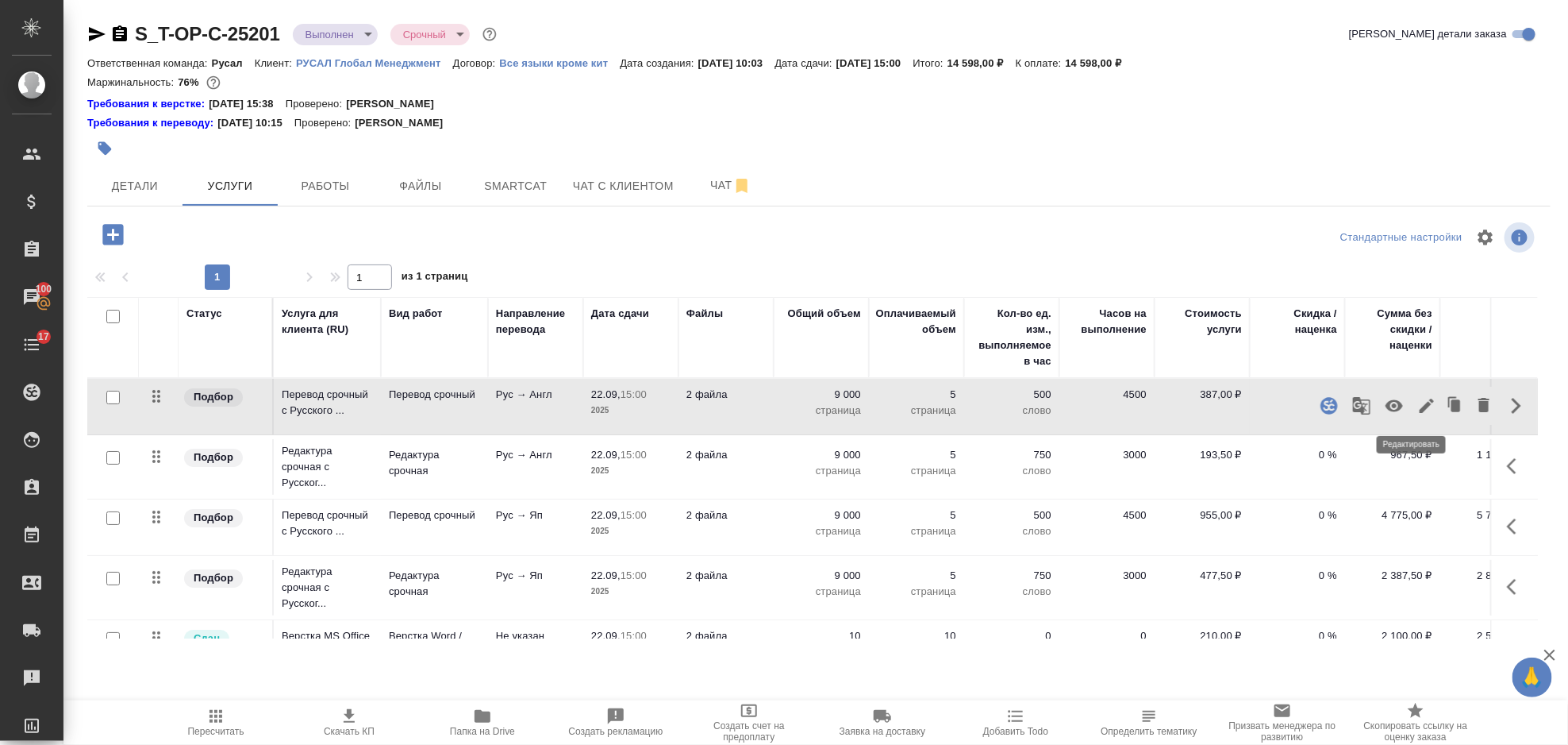
click at [1420, 400] on icon "button" at bounding box center [1427, 406] width 14 height 14
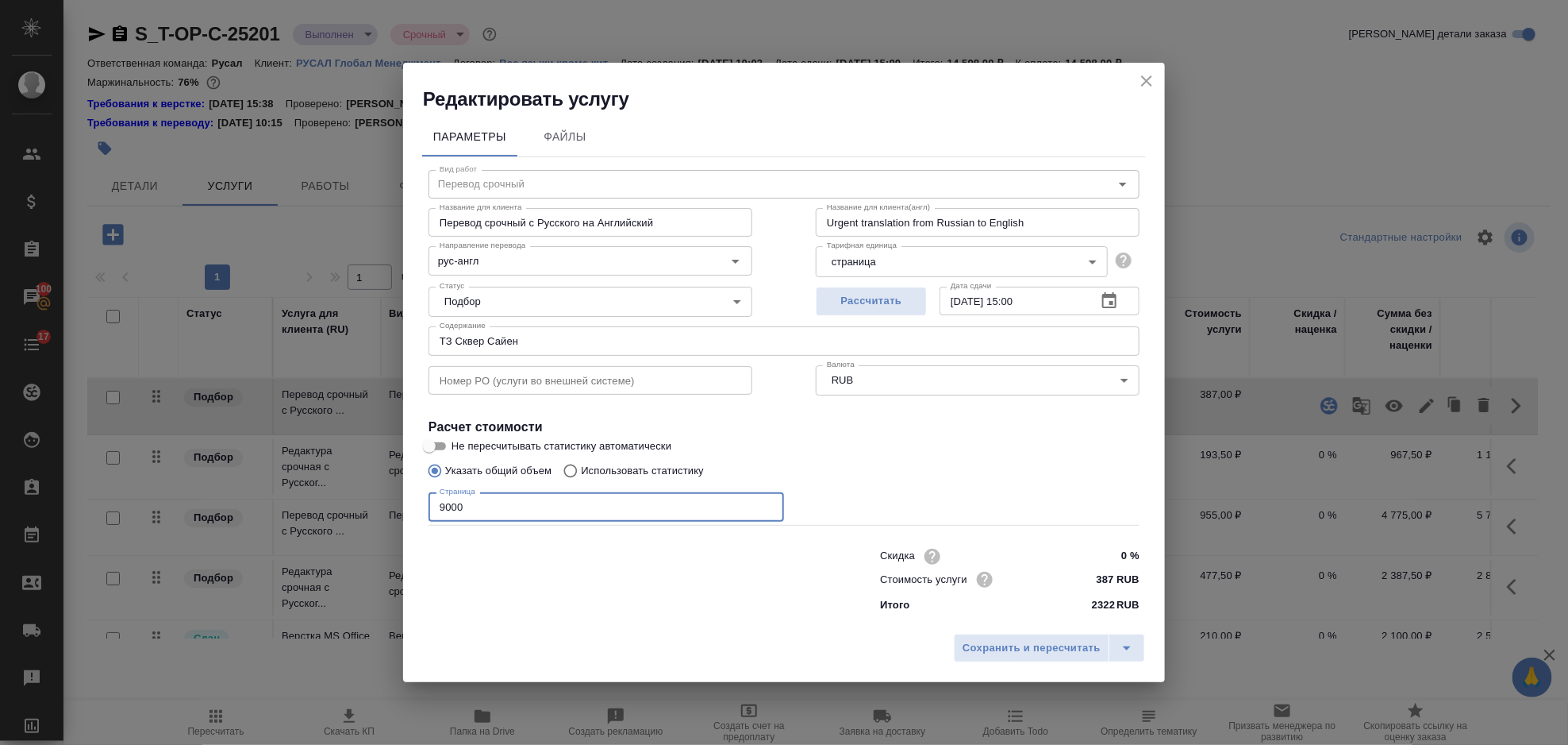
drag, startPoint x: 545, startPoint y: 510, endPoint x: 420, endPoint y: 506, distance: 125.1
click at [420, 506] on div "Параметры Файлы Вид работ Перевод срочный Вид работ Название для клиента Перево…" at bounding box center [784, 369] width 762 height 514
type input "8500"
click at [1059, 644] on span "Сохранить и пересчитать" at bounding box center [1032, 648] width 138 height 18
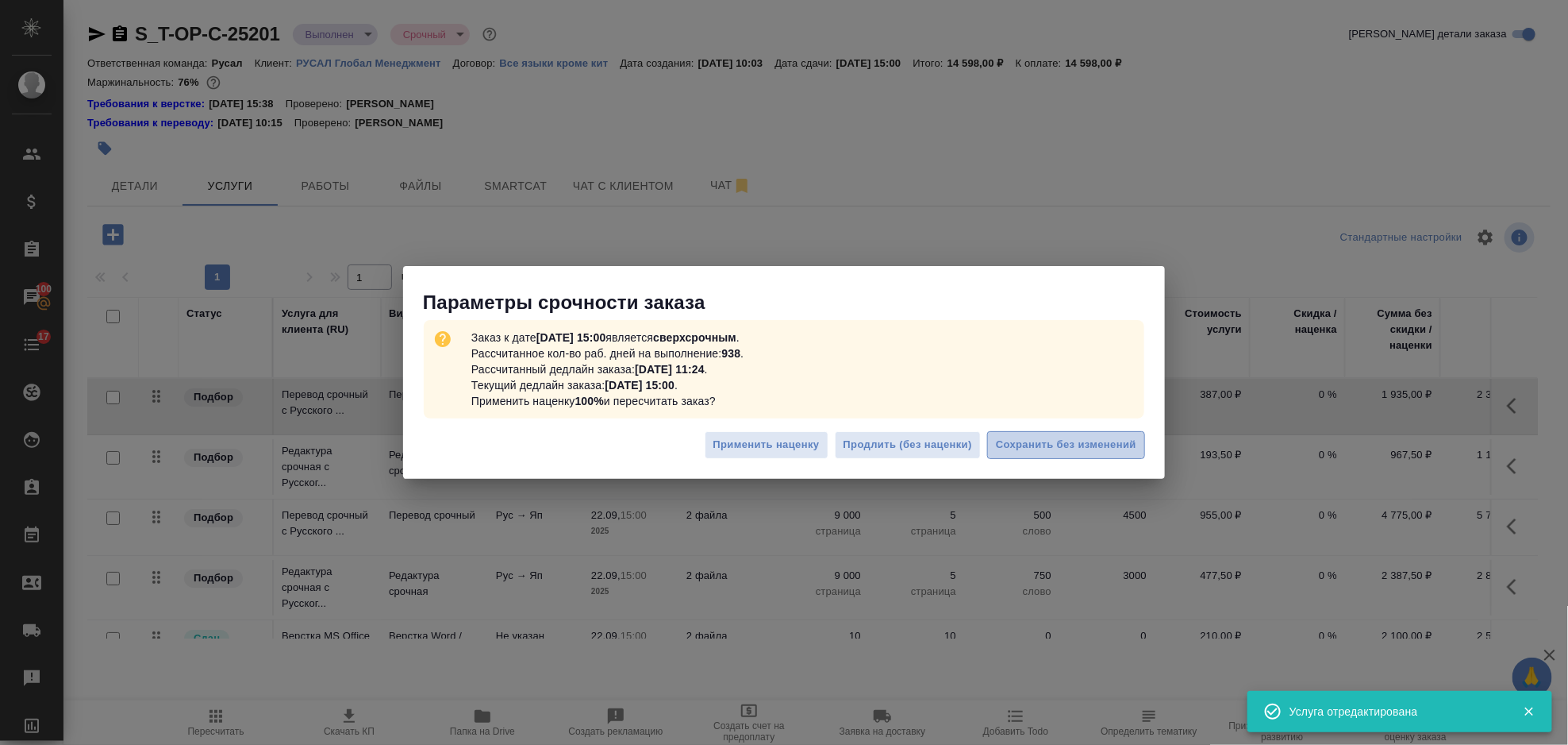
click at [1087, 443] on span "Сохранить без изменений" at bounding box center [1066, 445] width 140 height 18
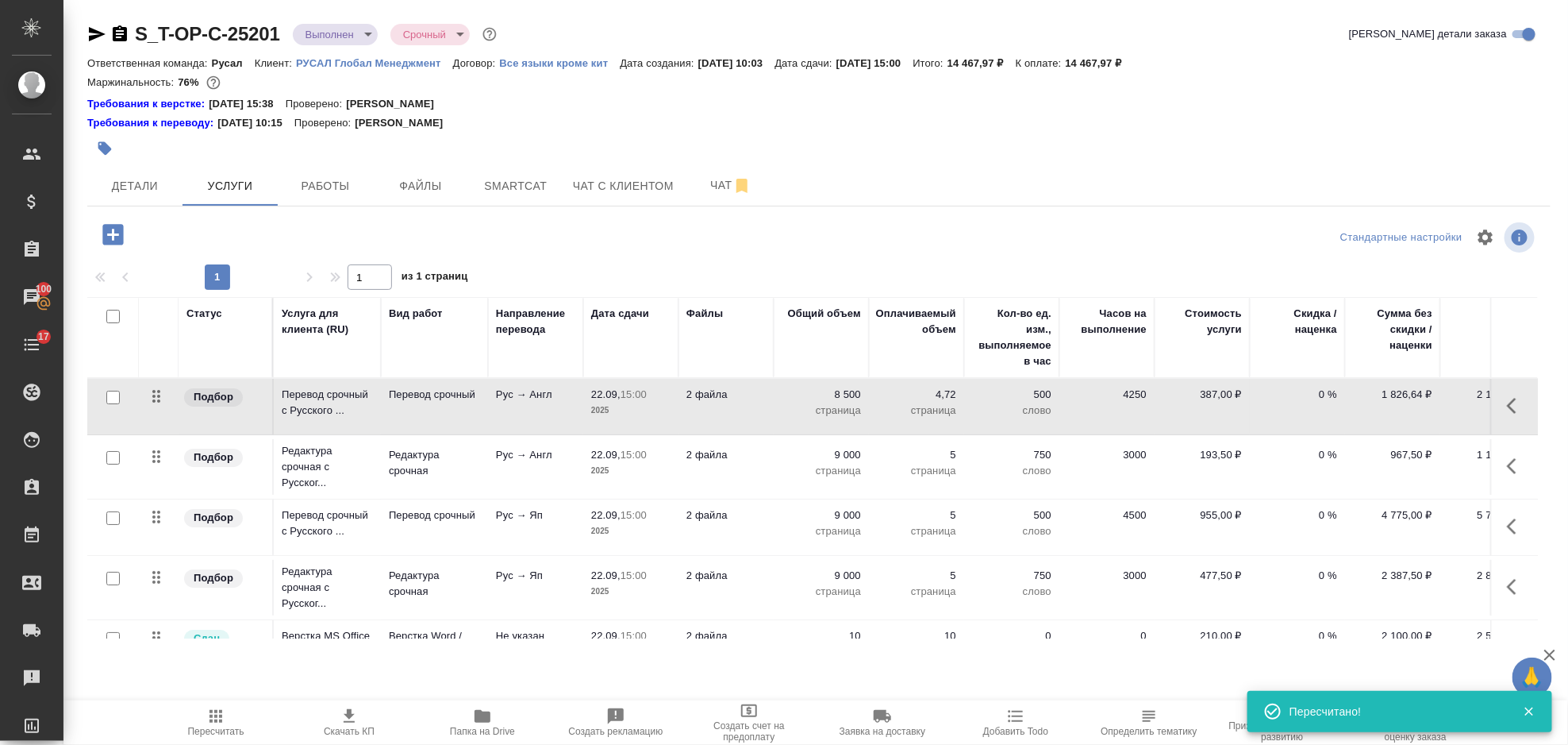
drag, startPoint x: 1516, startPoint y: 404, endPoint x: 1487, endPoint y: 404, distance: 29.0
click at [1516, 404] on button "button" at bounding box center [1517, 406] width 38 height 38
click at [1417, 407] on icon "button" at bounding box center [1427, 406] width 19 height 19
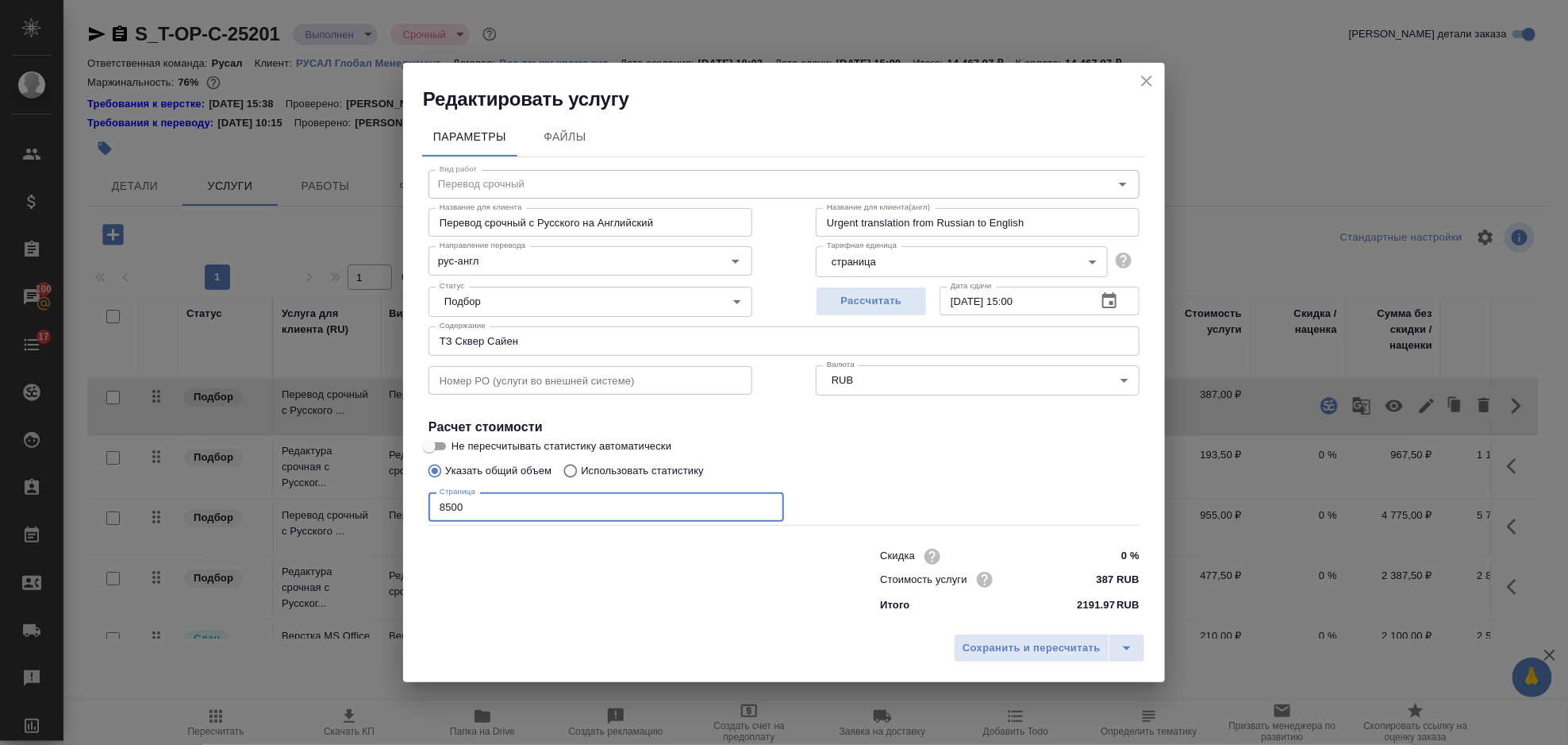
drag, startPoint x: 480, startPoint y: 503, endPoint x: 418, endPoint y: 513, distance: 62.8
click at [405, 510] on div "Параметры Файлы Вид работ Перевод срочный Вид работ Название для клиента Перево…" at bounding box center [784, 369] width 762 height 514
type input "9000"
click at [993, 656] on span "Сохранить и пересчитать" at bounding box center [1032, 648] width 138 height 18
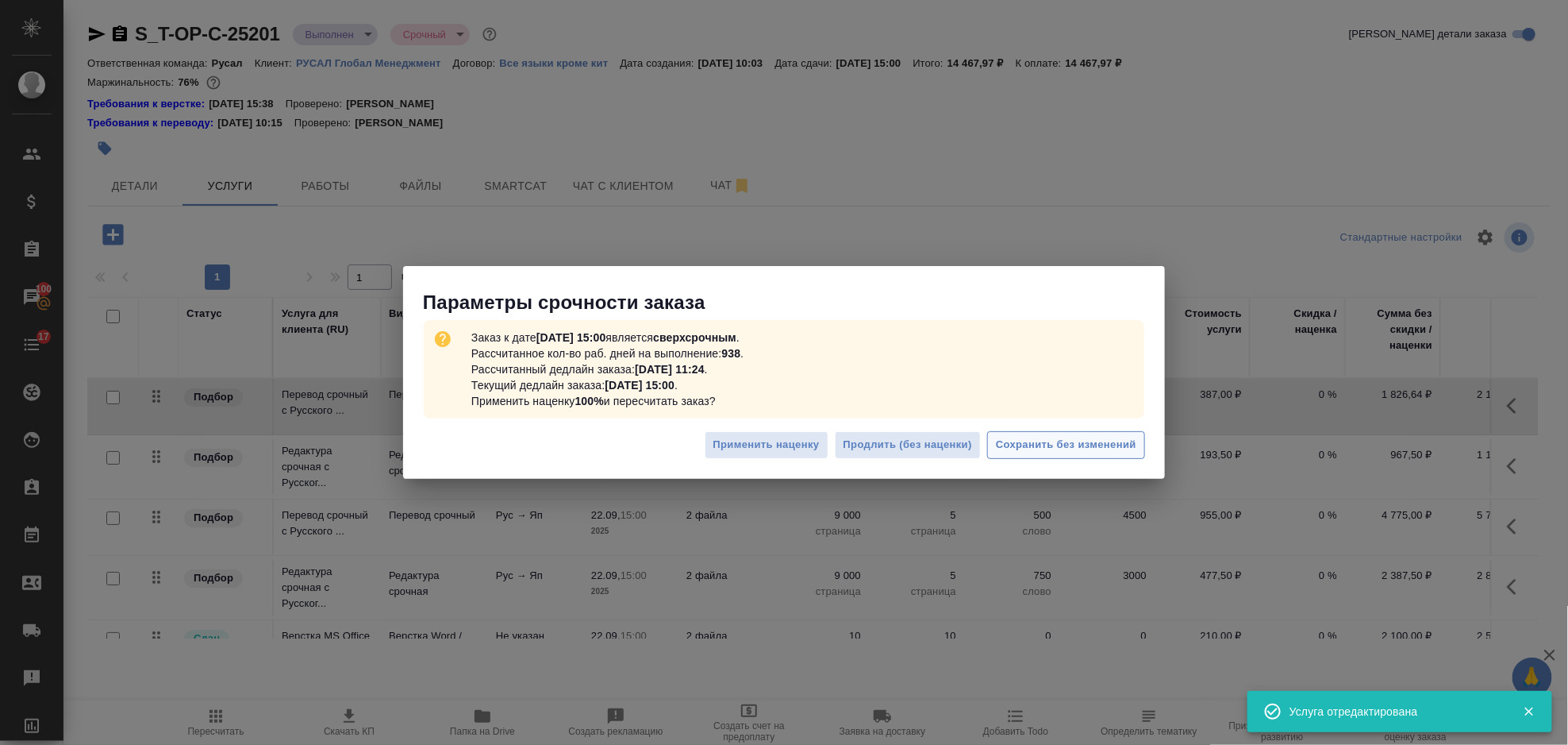
click at [1067, 440] on span "Сохранить без изменений" at bounding box center [1066, 445] width 140 height 18
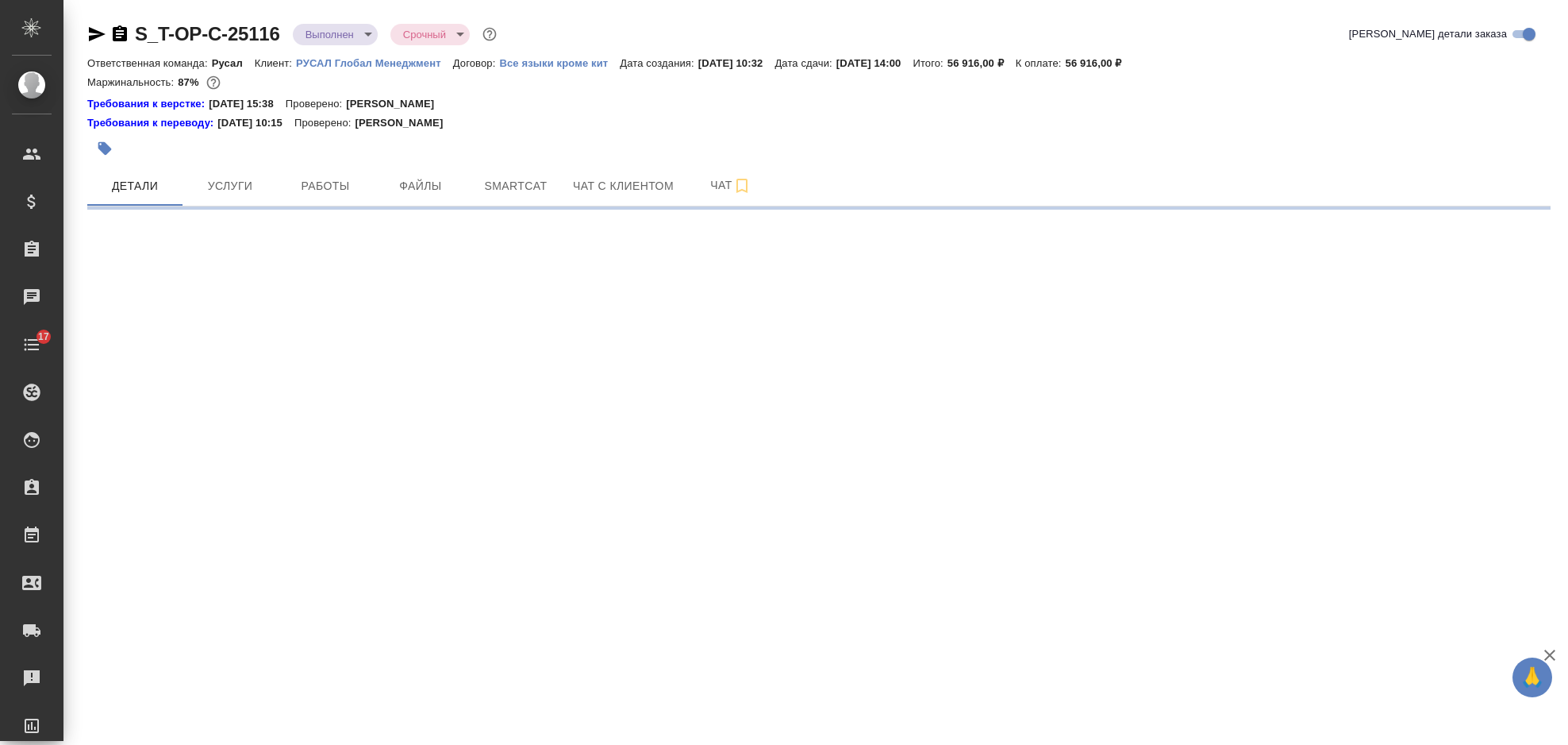
select select "RU"
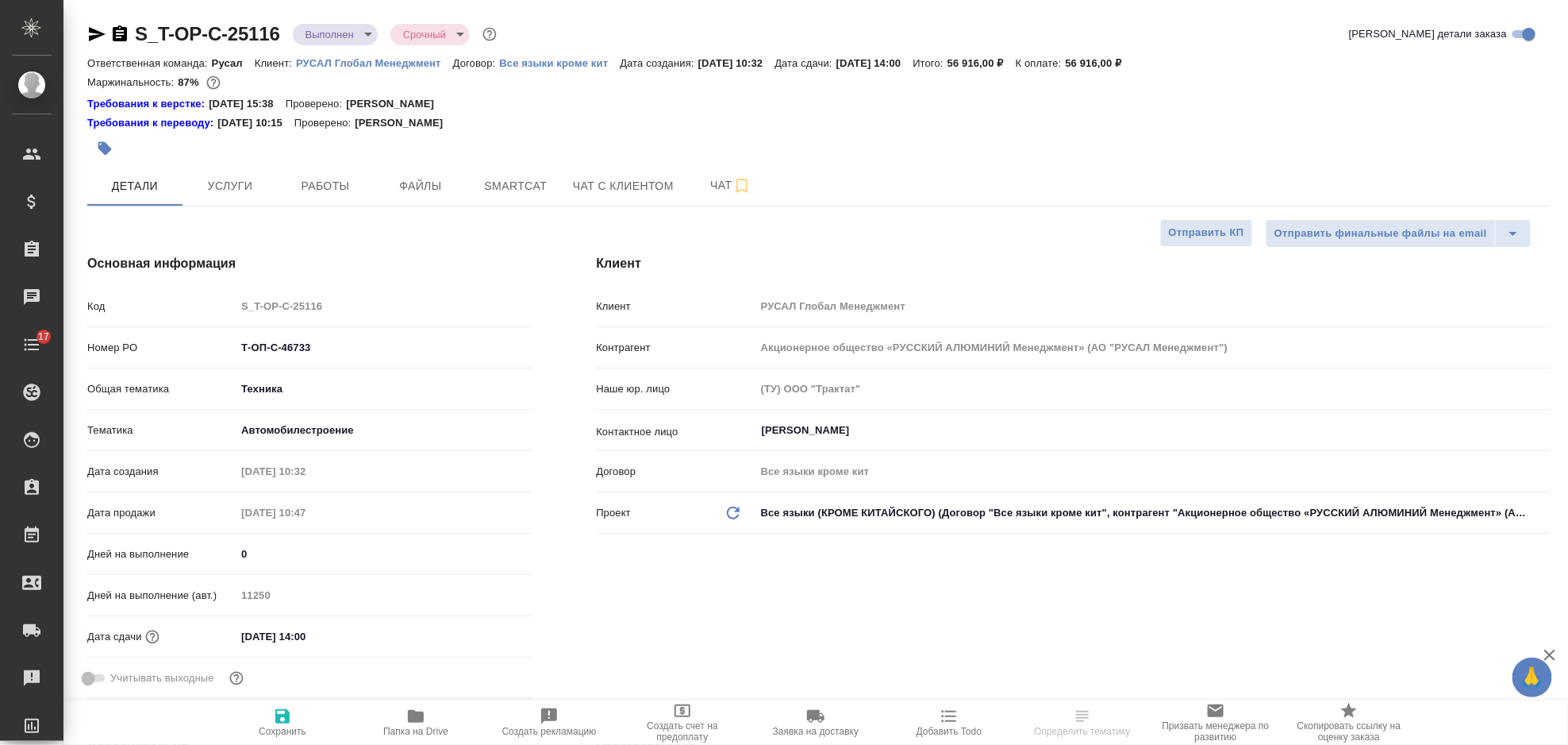
type textarea "x"
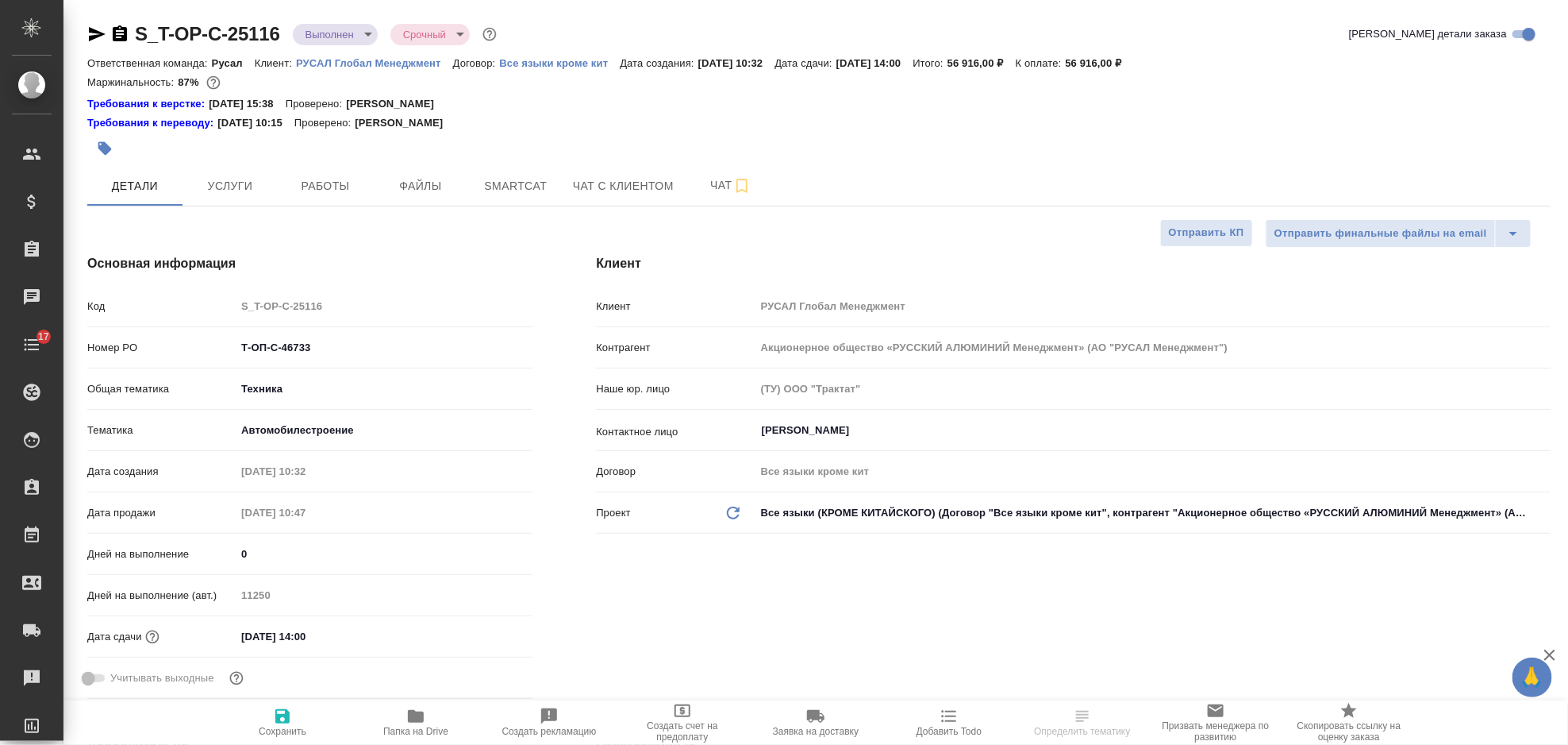
type textarea "x"
click at [218, 188] on span "Услуги" at bounding box center [230, 186] width 77 height 20
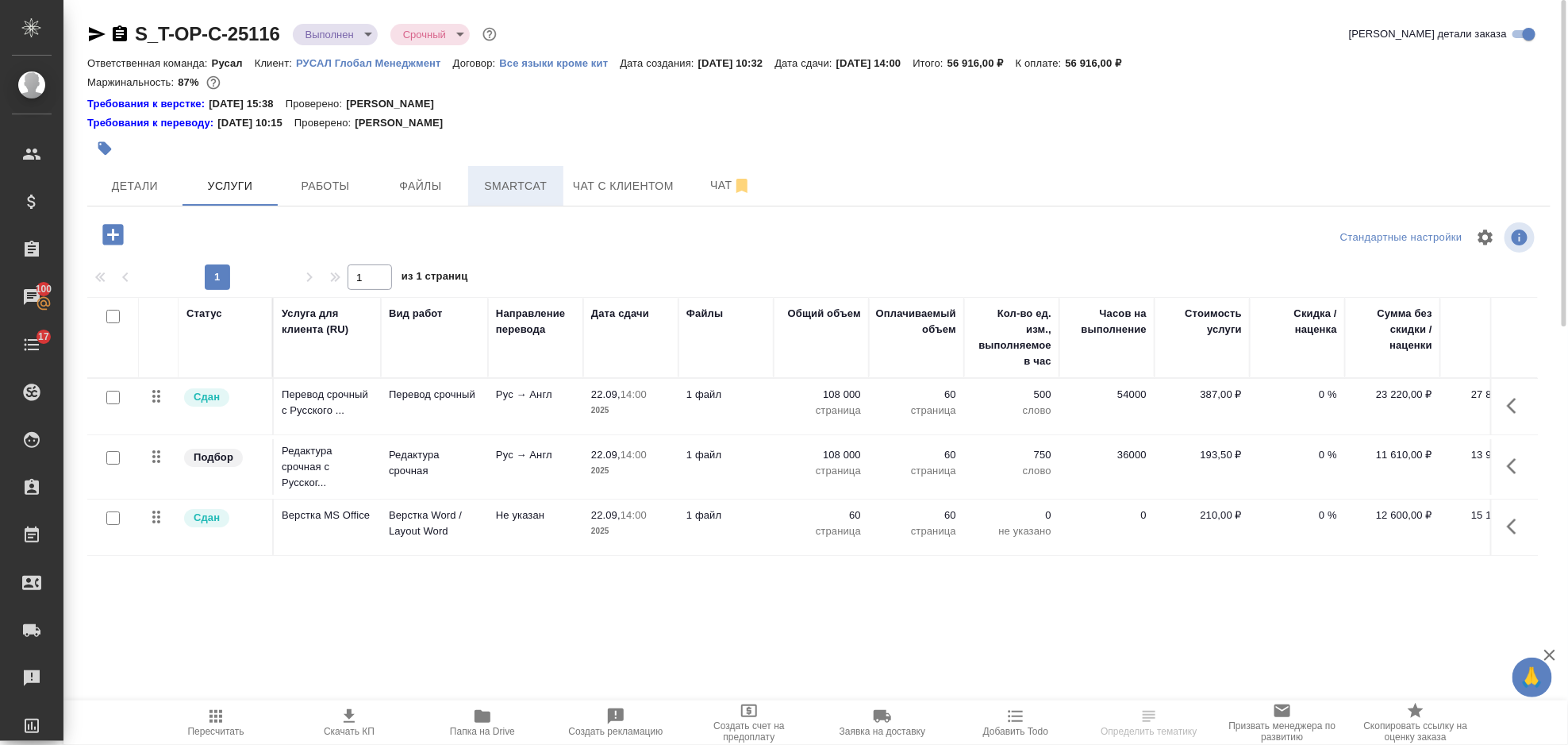
click at [506, 184] on span "Smartcat" at bounding box center [516, 186] width 77 height 20
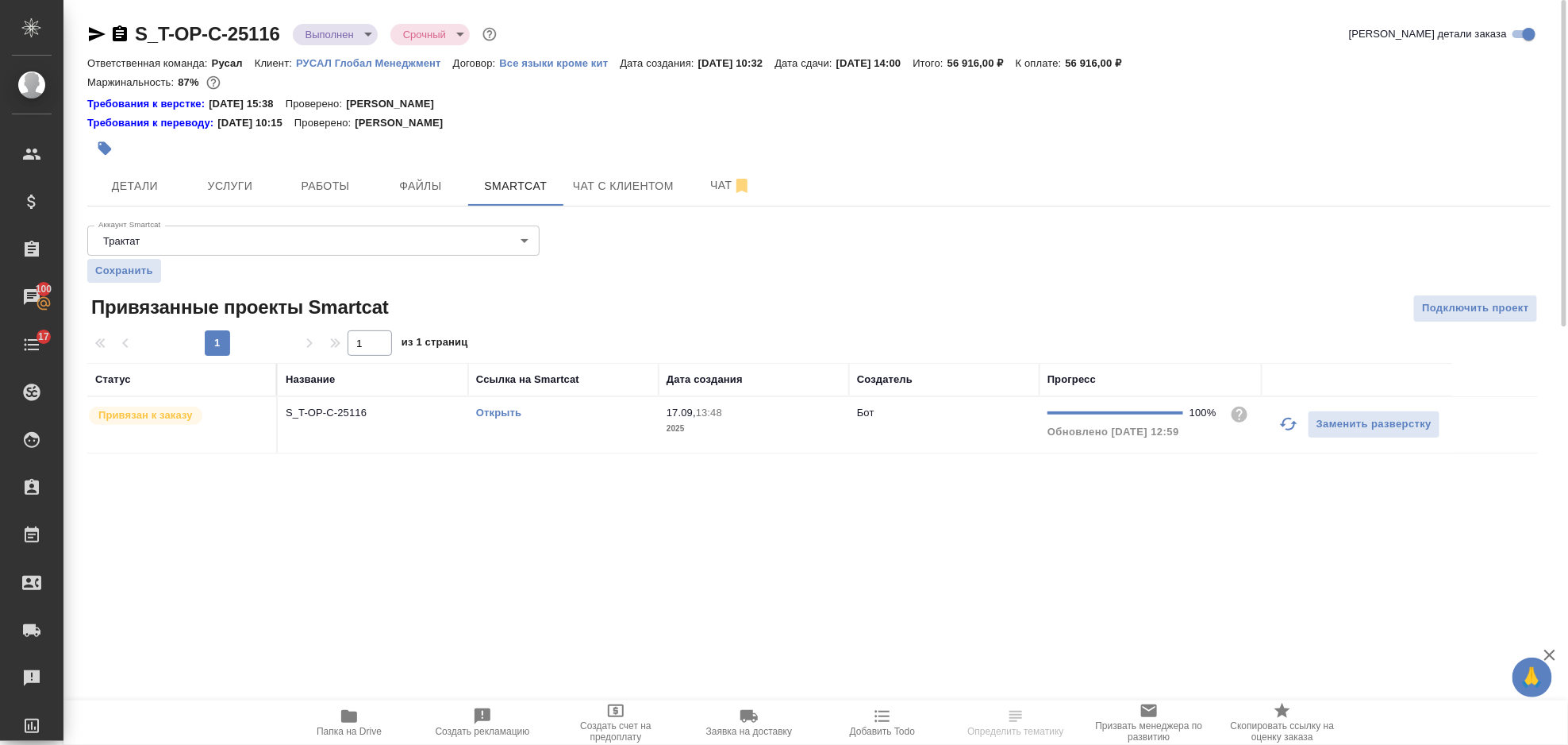
click at [496, 417] on link "Открыть" at bounding box center [498, 412] width 45 height 12
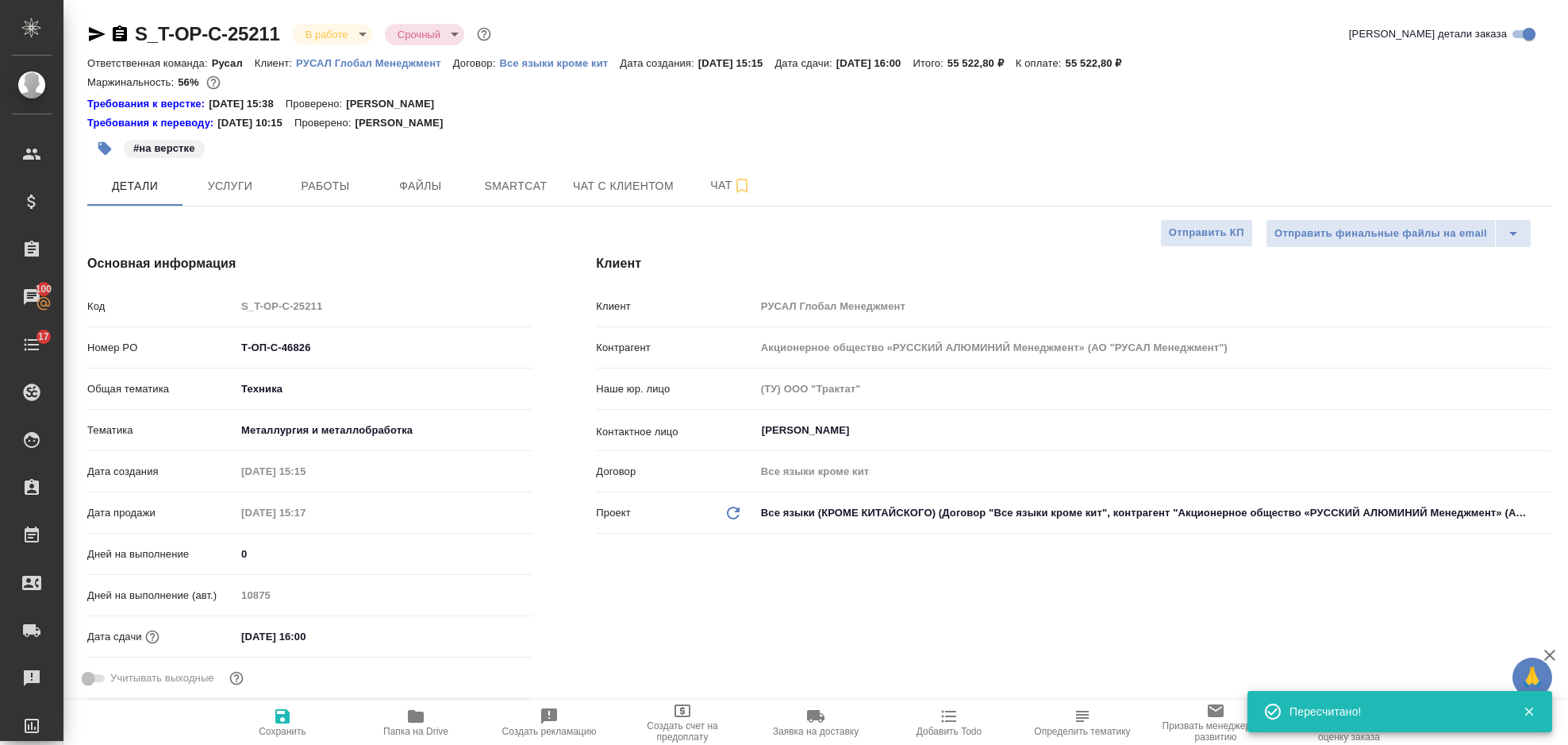
select select "RU"
drag, startPoint x: 238, startPoint y: 183, endPoint x: 245, endPoint y: 176, distance: 9.9
click at [245, 179] on span "Услуги" at bounding box center [230, 186] width 77 height 20
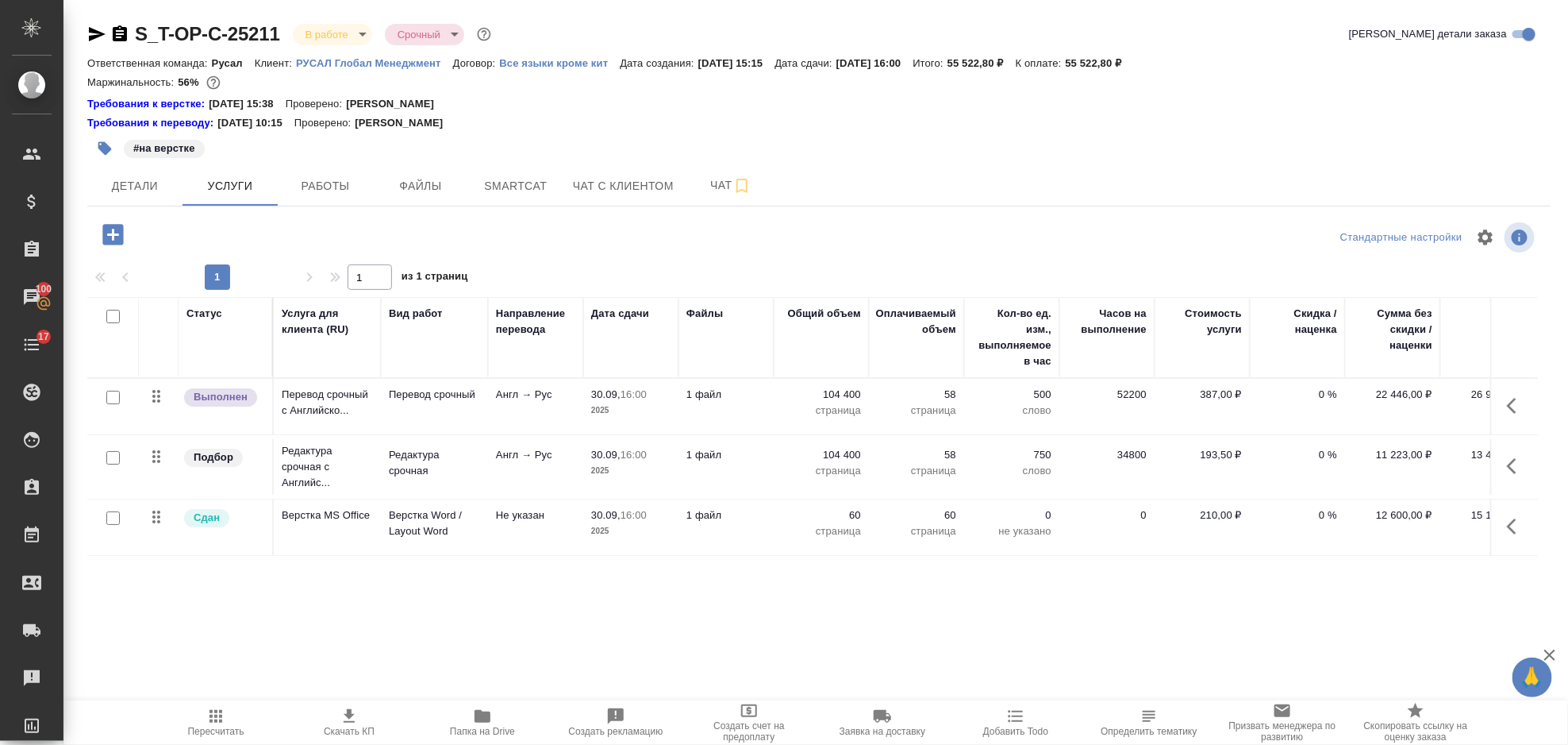
click at [1515, 397] on icon "button" at bounding box center [1517, 406] width 19 height 19
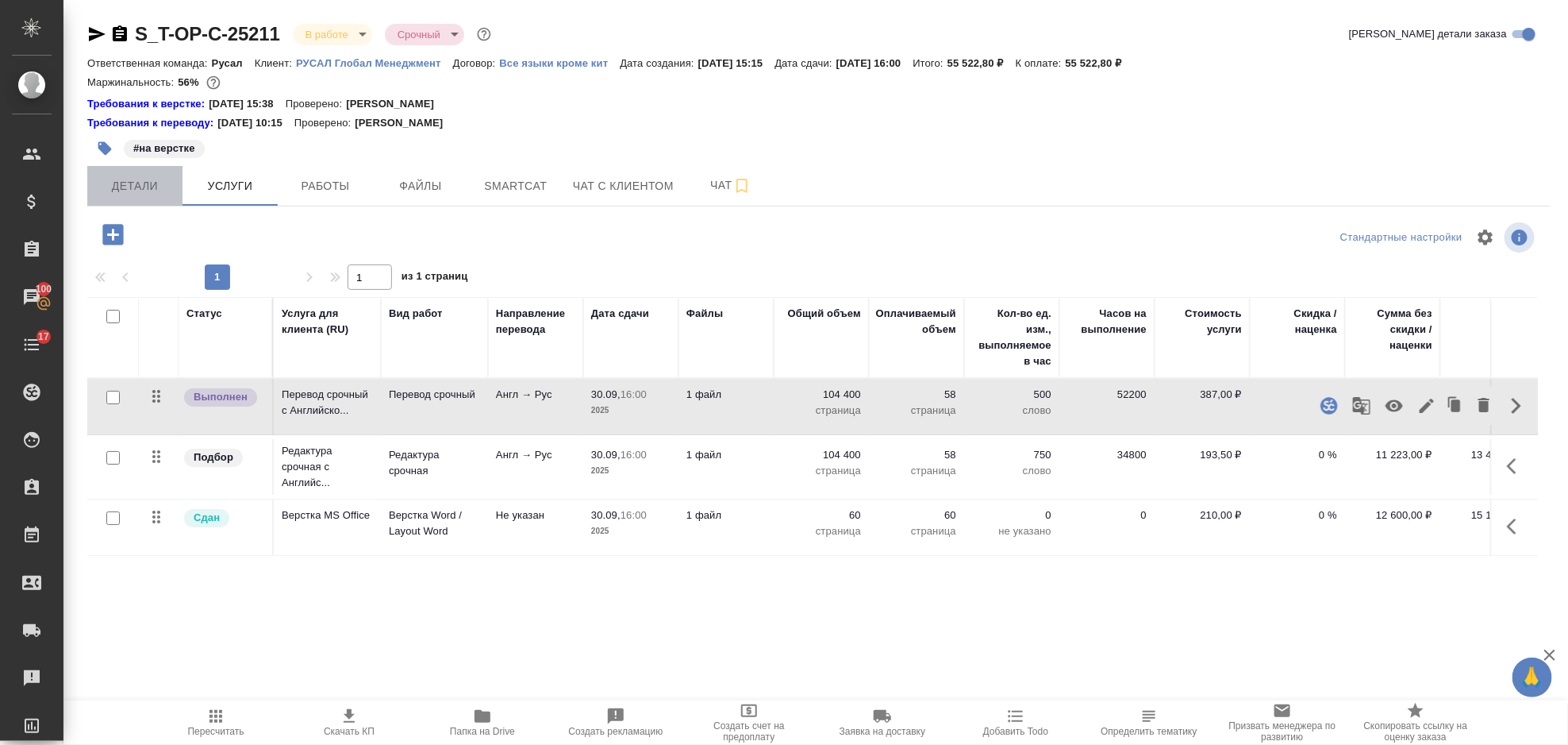
click at [119, 184] on span "Детали" at bounding box center [135, 186] width 77 height 20
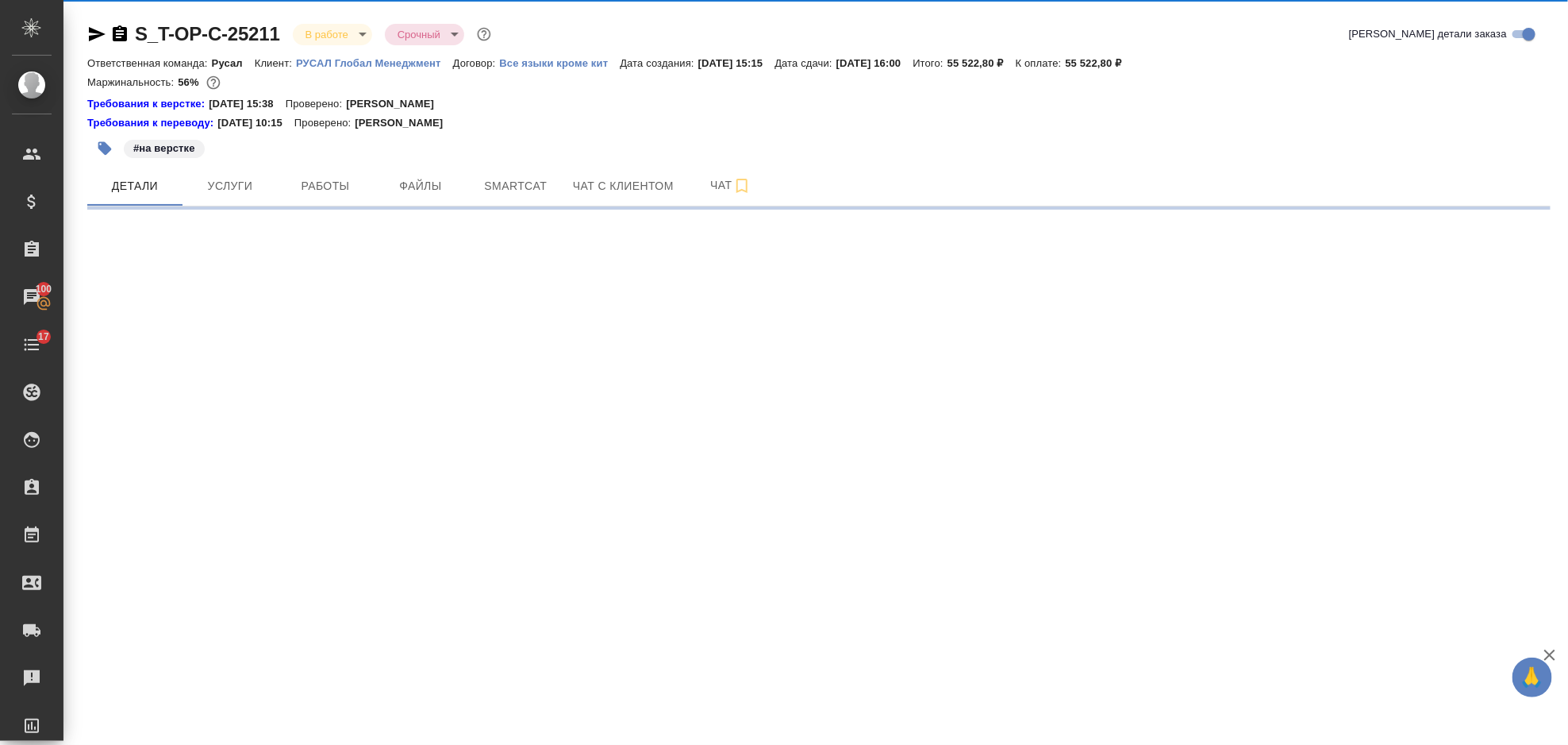
select select "RU"
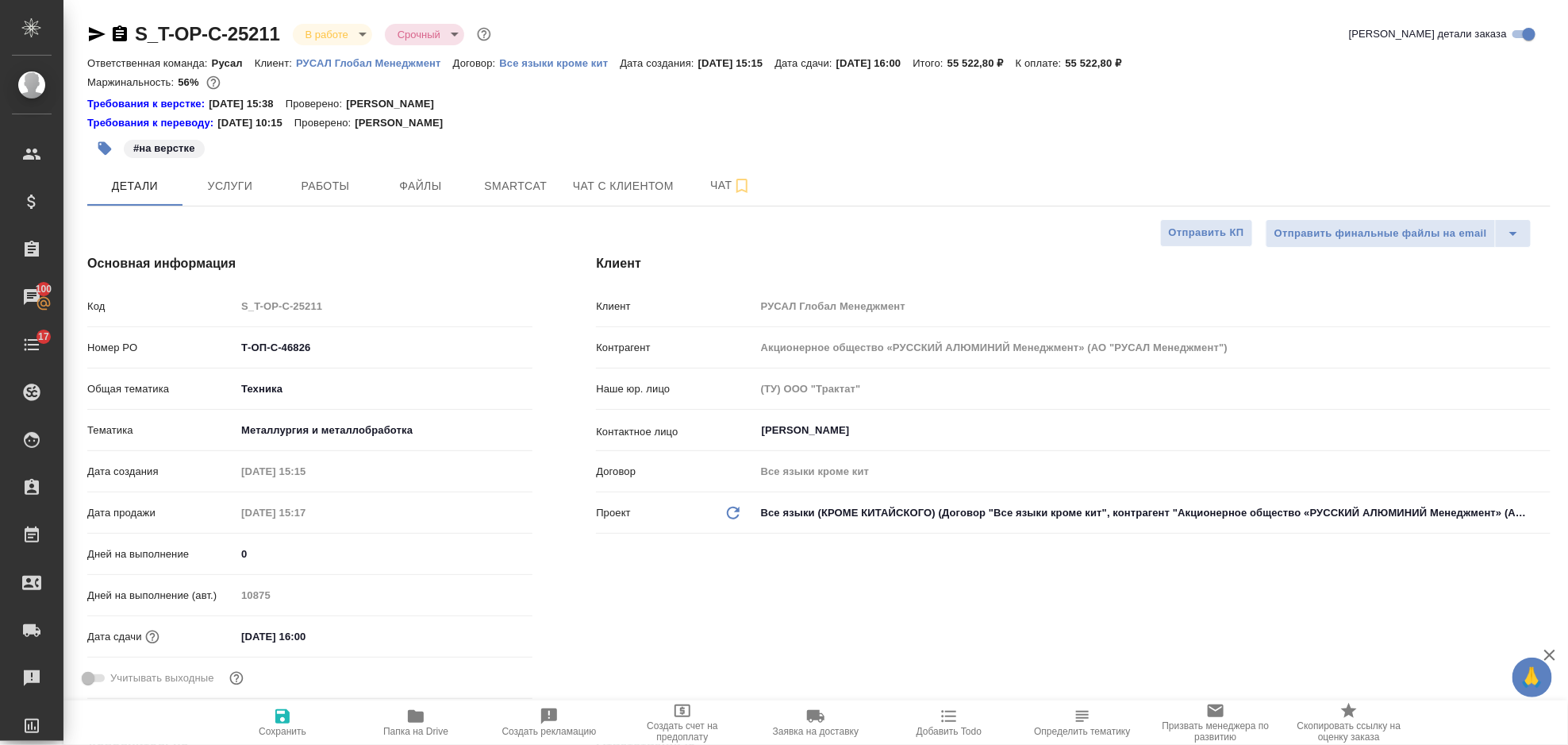
type textarea "x"
drag, startPoint x: 329, startPoint y: 349, endPoint x: 238, endPoint y: 348, distance: 91.0
click at [238, 348] on input "Т-ОП-С-46826" at bounding box center [384, 347] width 295 height 23
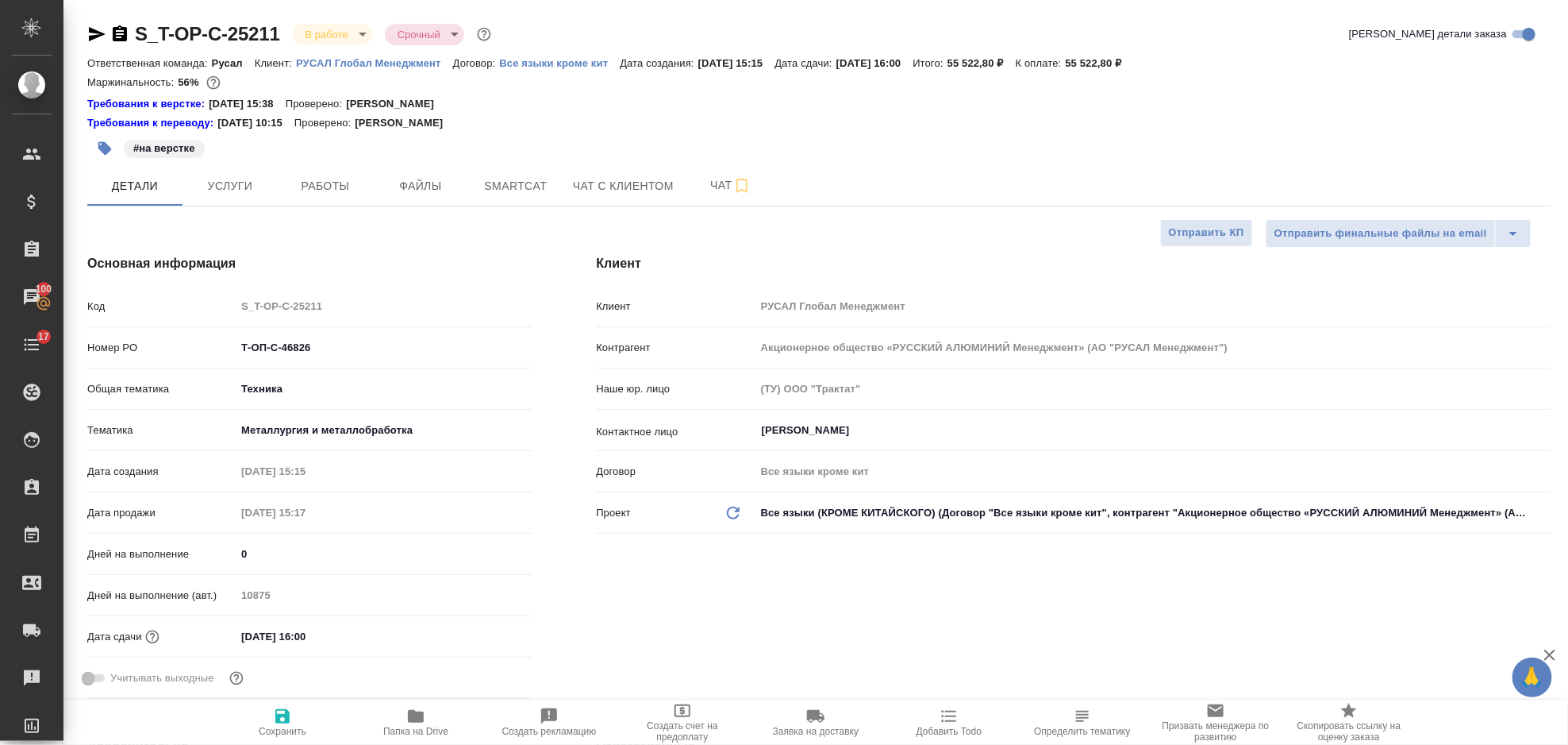
type textarea "x"
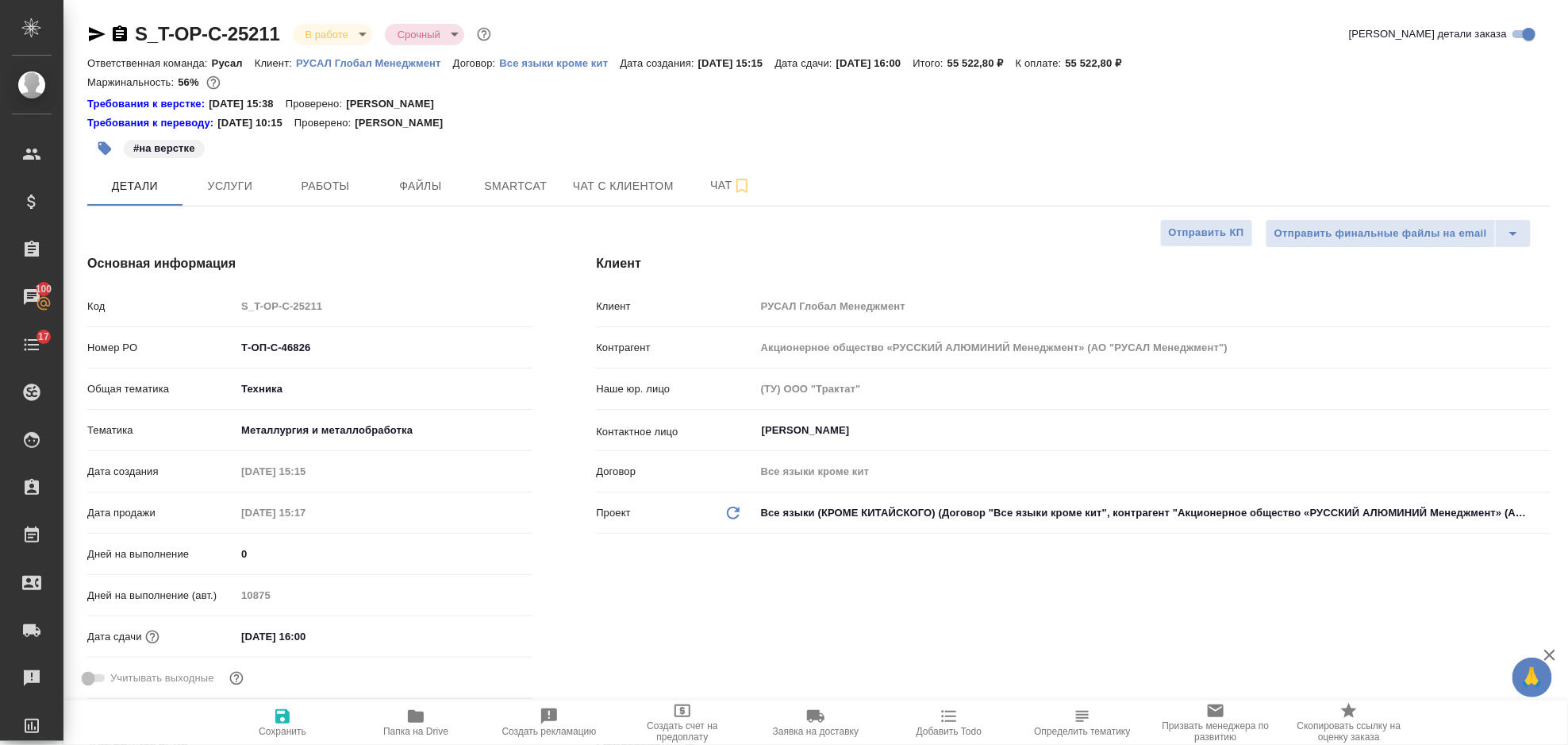
type textarea "x"
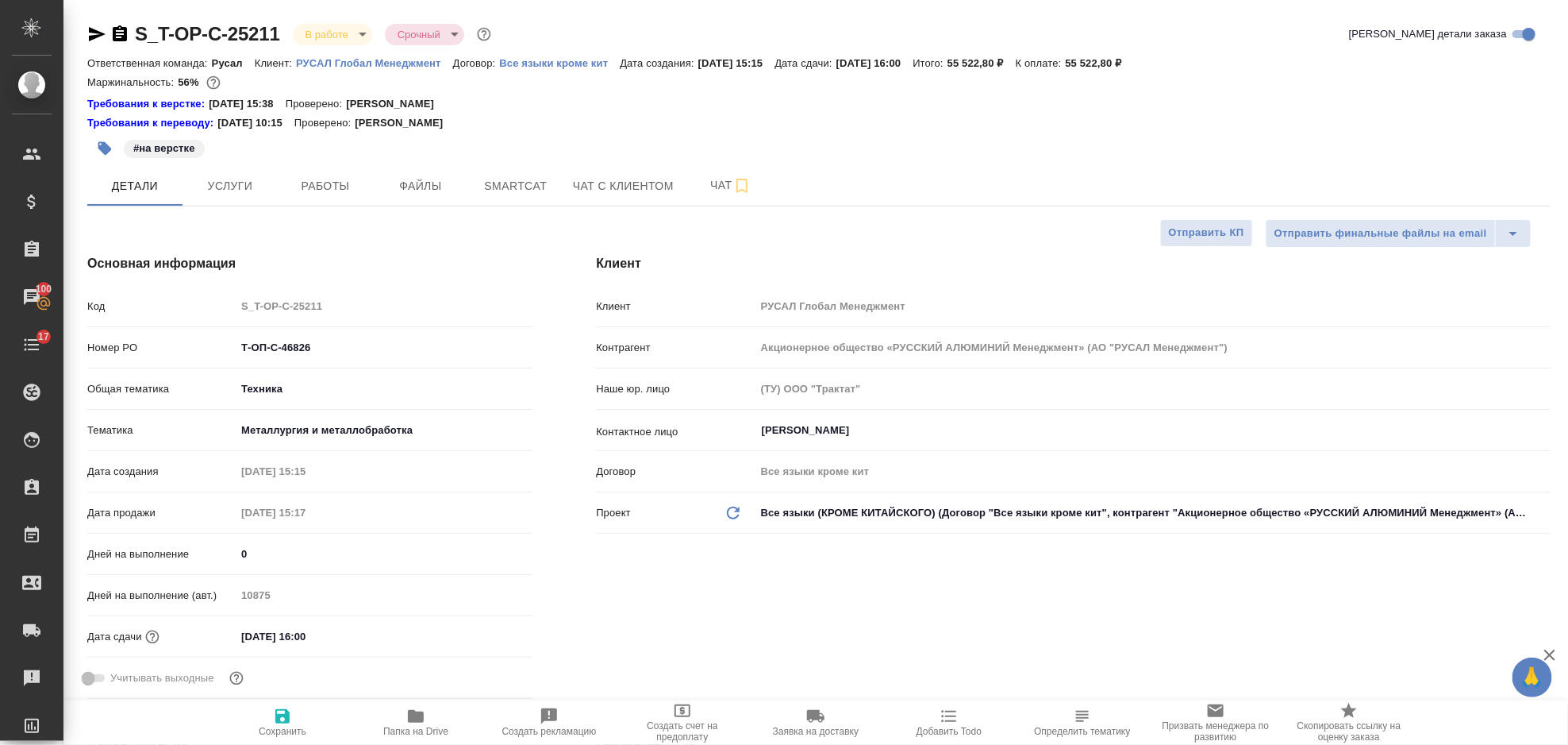
type textarea "x"
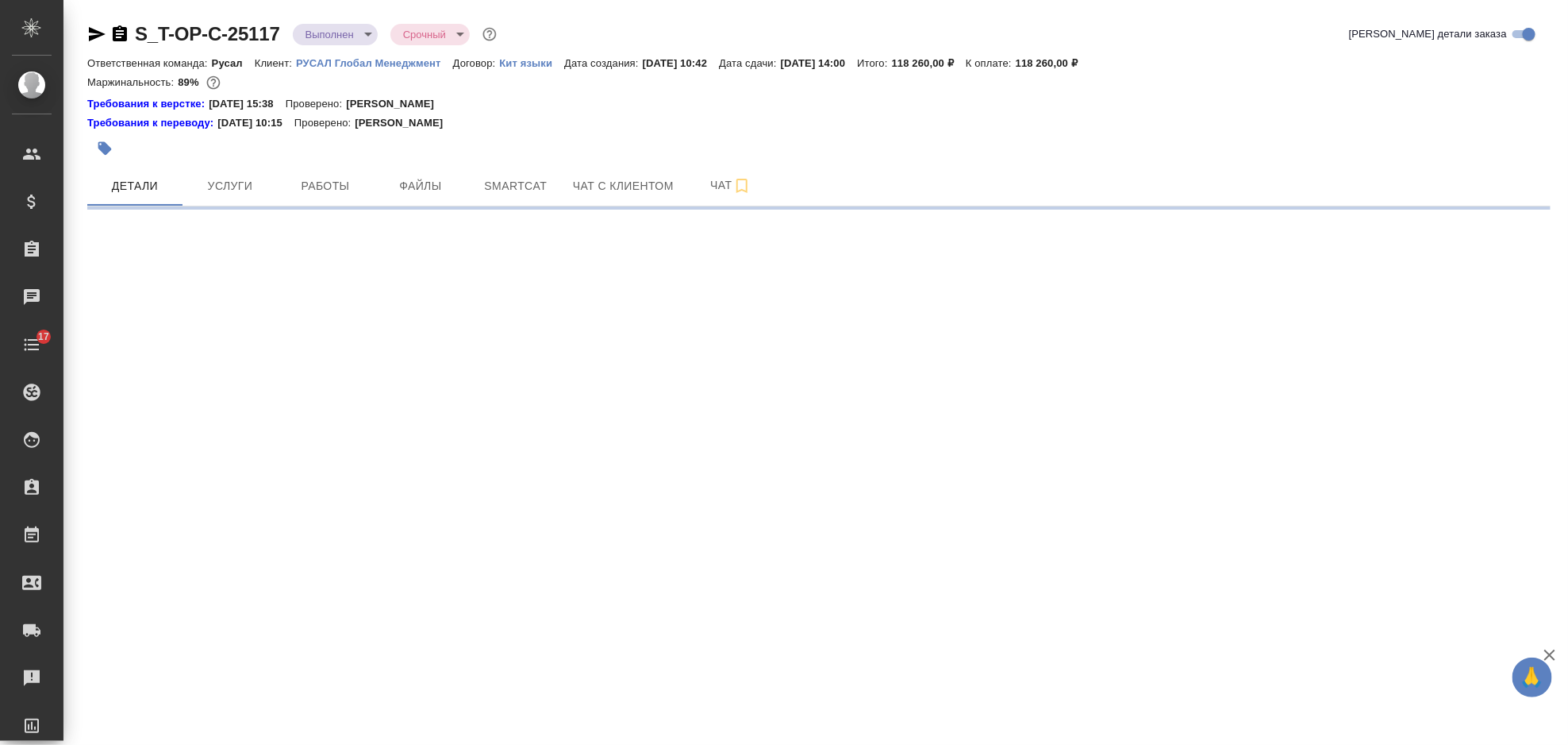
select select "RU"
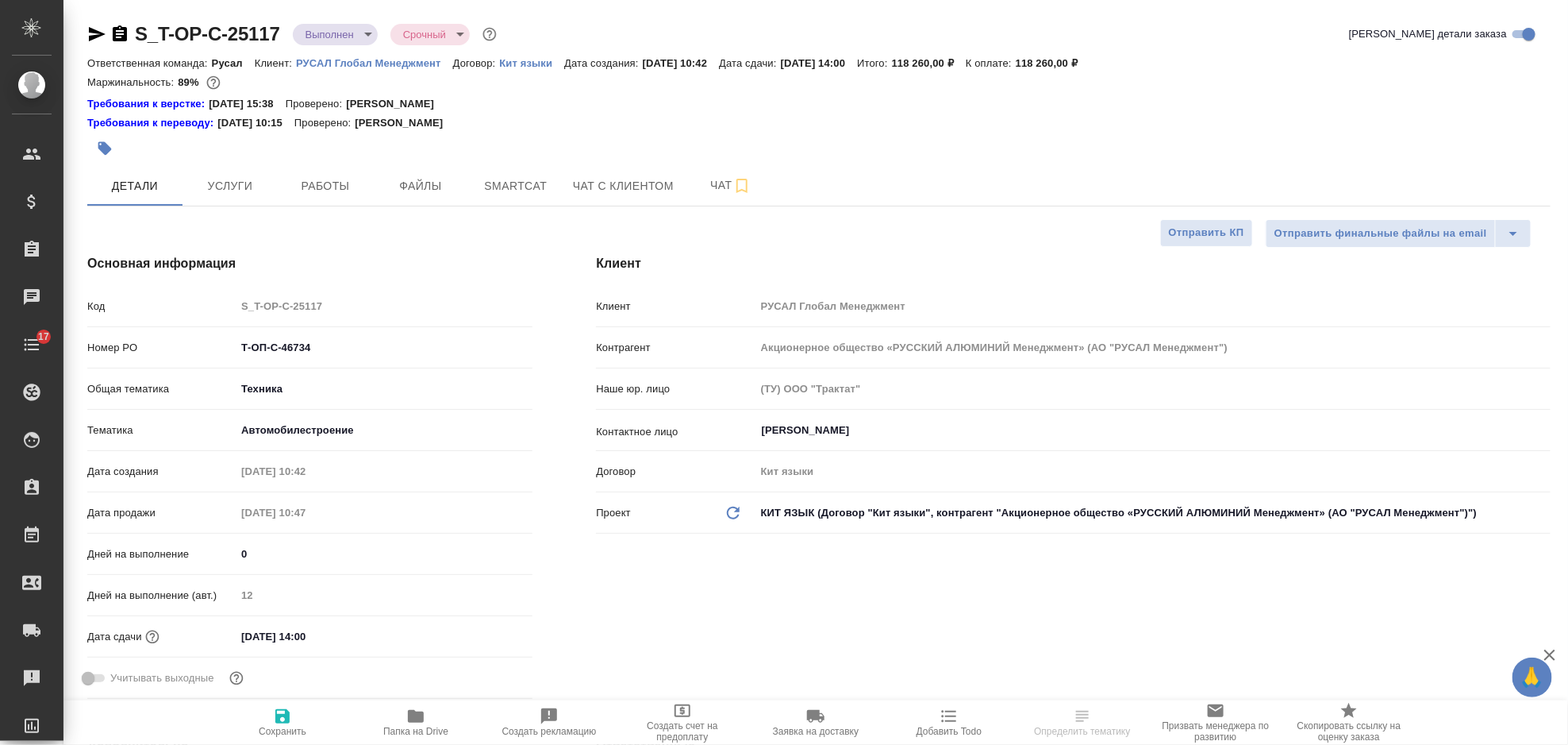
type textarea "x"
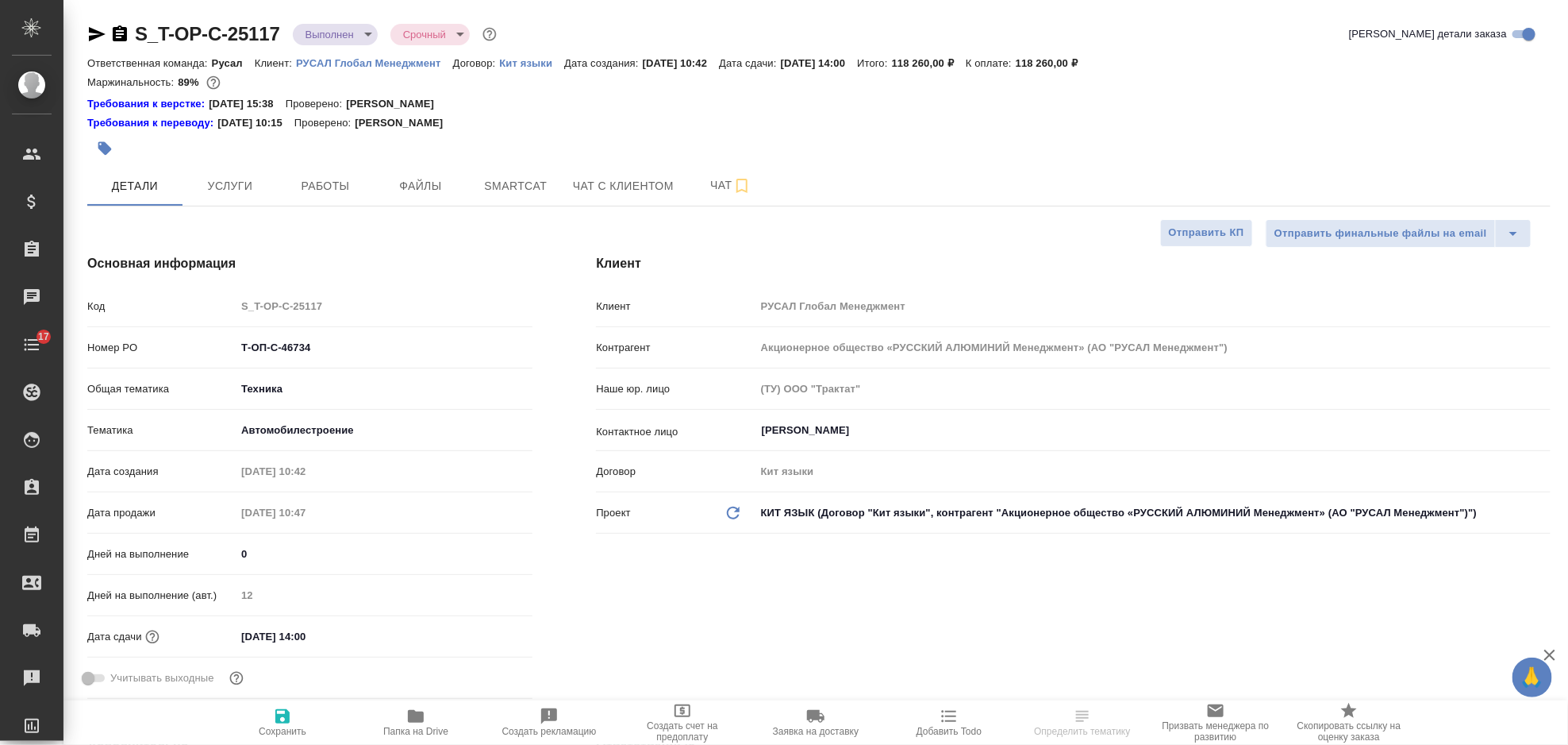
type textarea "x"
click at [246, 197] on button "Услуги" at bounding box center [230, 186] width 95 height 40
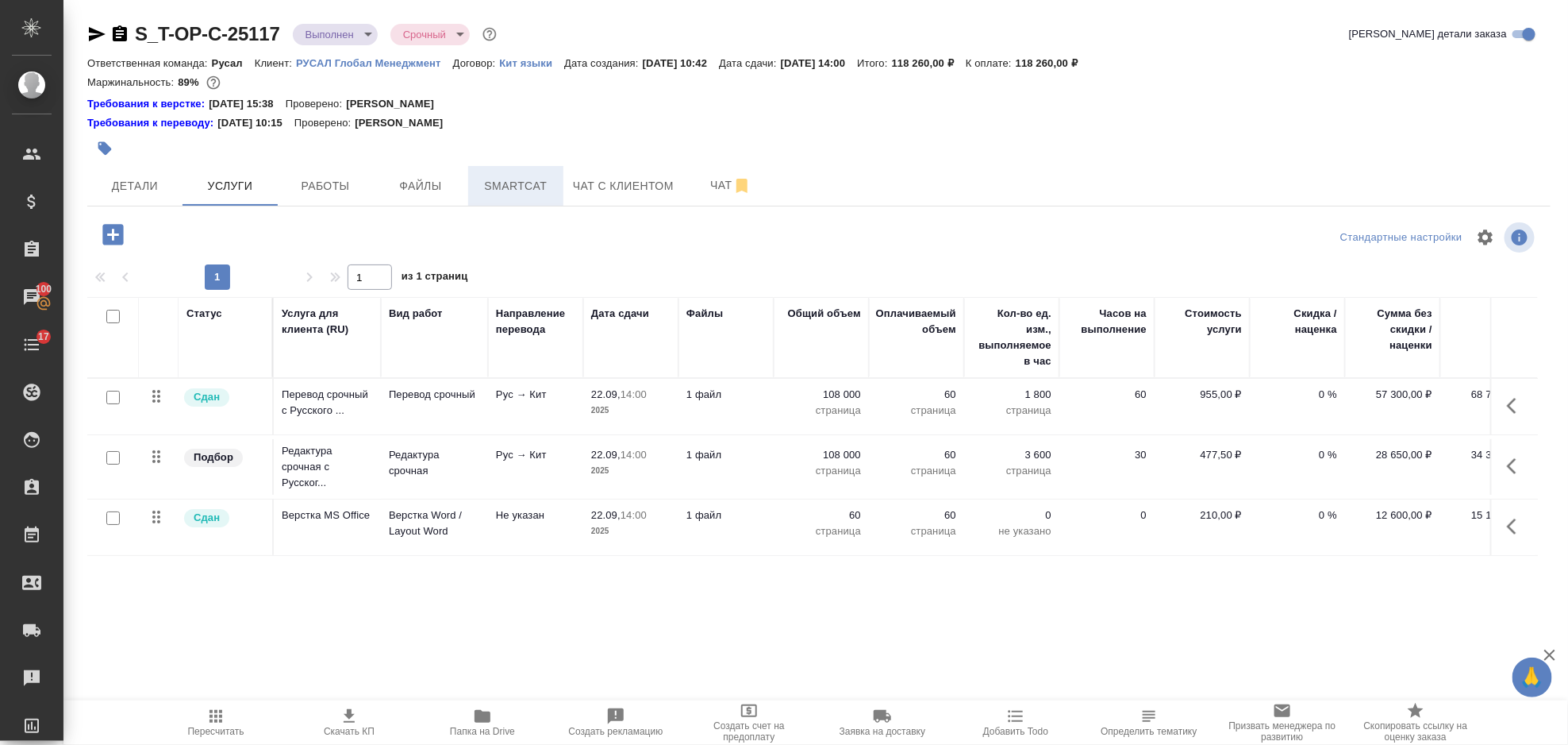
click at [539, 171] on button "Smartcat" at bounding box center [515, 186] width 95 height 40
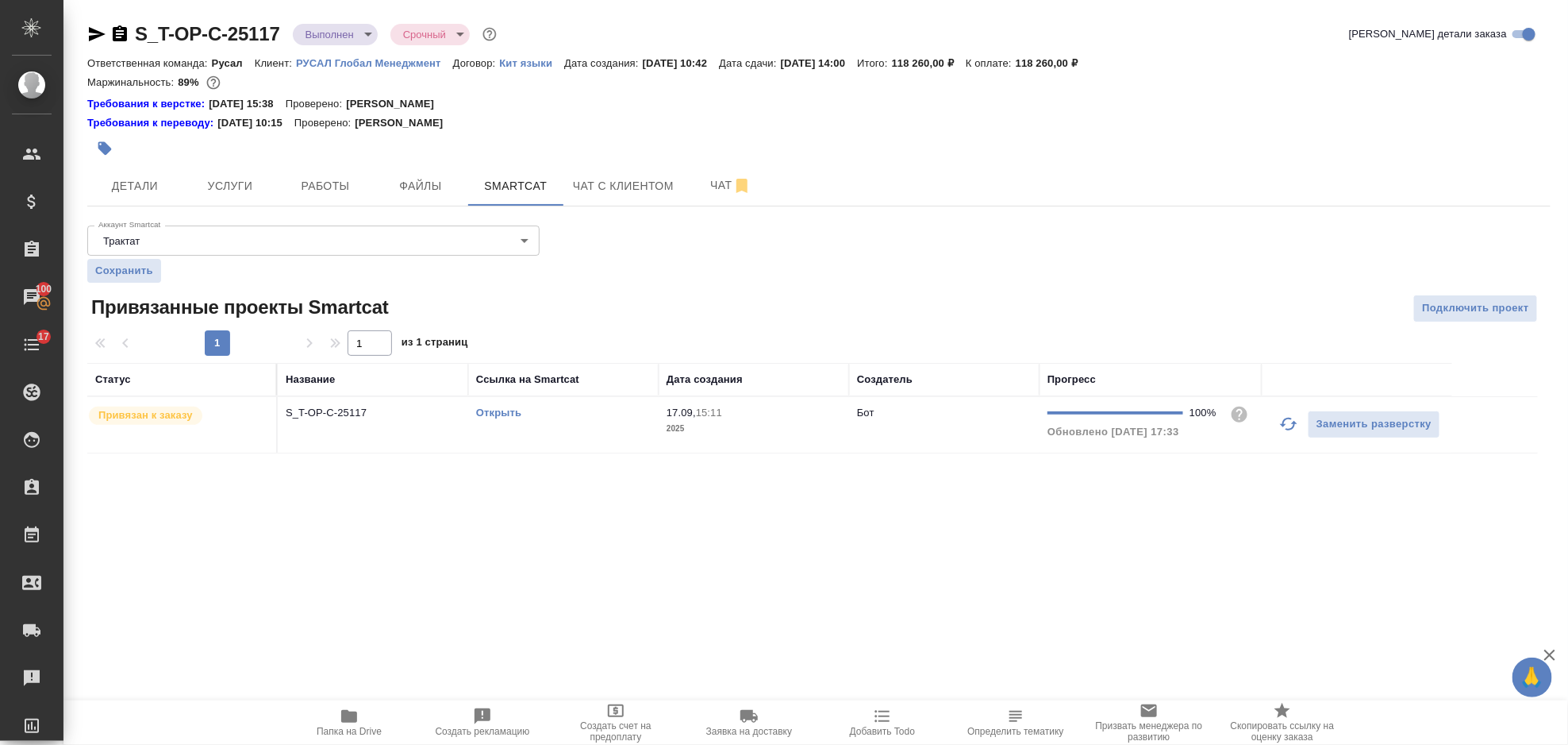
click at [516, 409] on link "Открыть" at bounding box center [498, 412] width 45 height 12
click at [252, 197] on button "Услуги" at bounding box center [230, 186] width 95 height 40
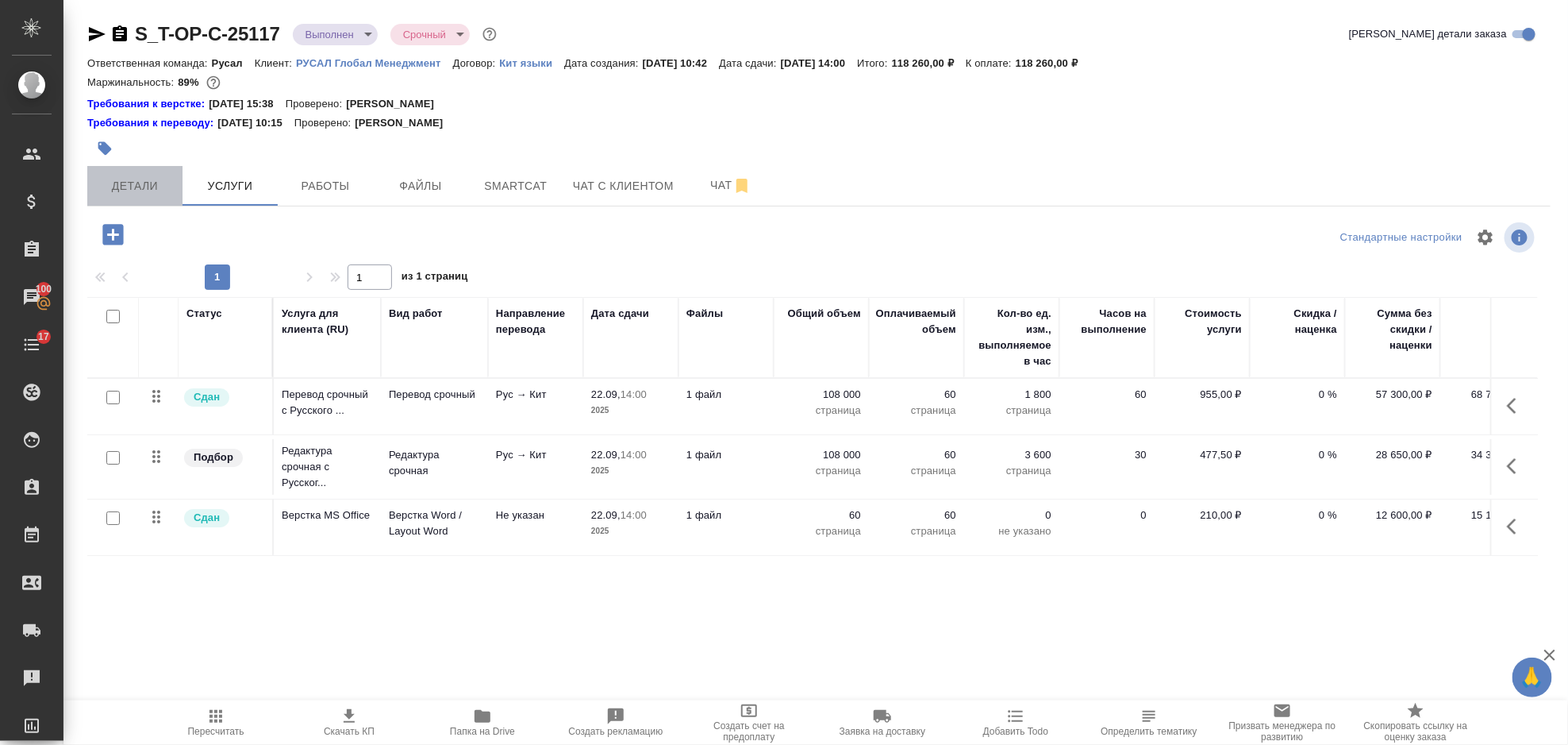
click at [171, 191] on span "Детали" at bounding box center [135, 186] width 77 height 20
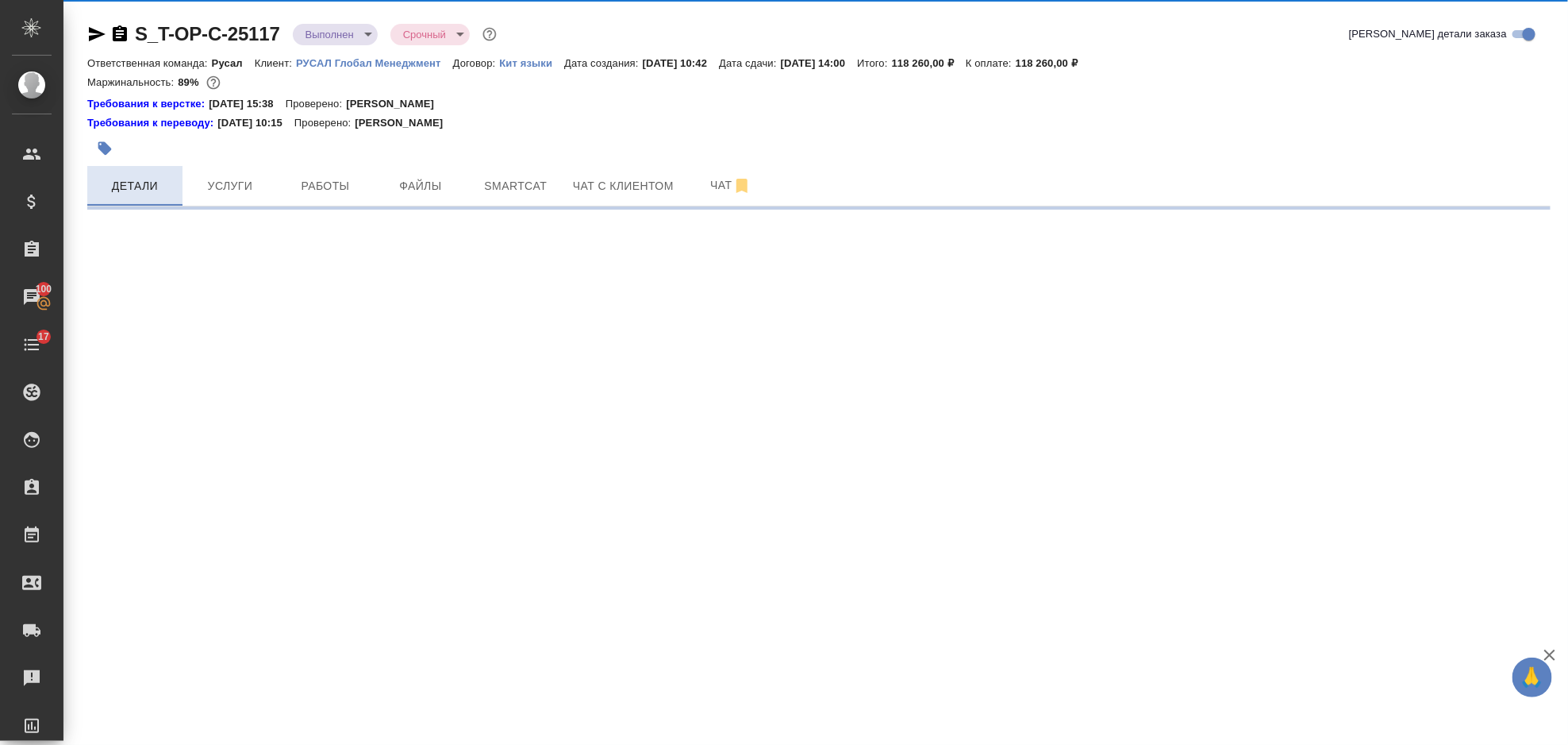
select select "RU"
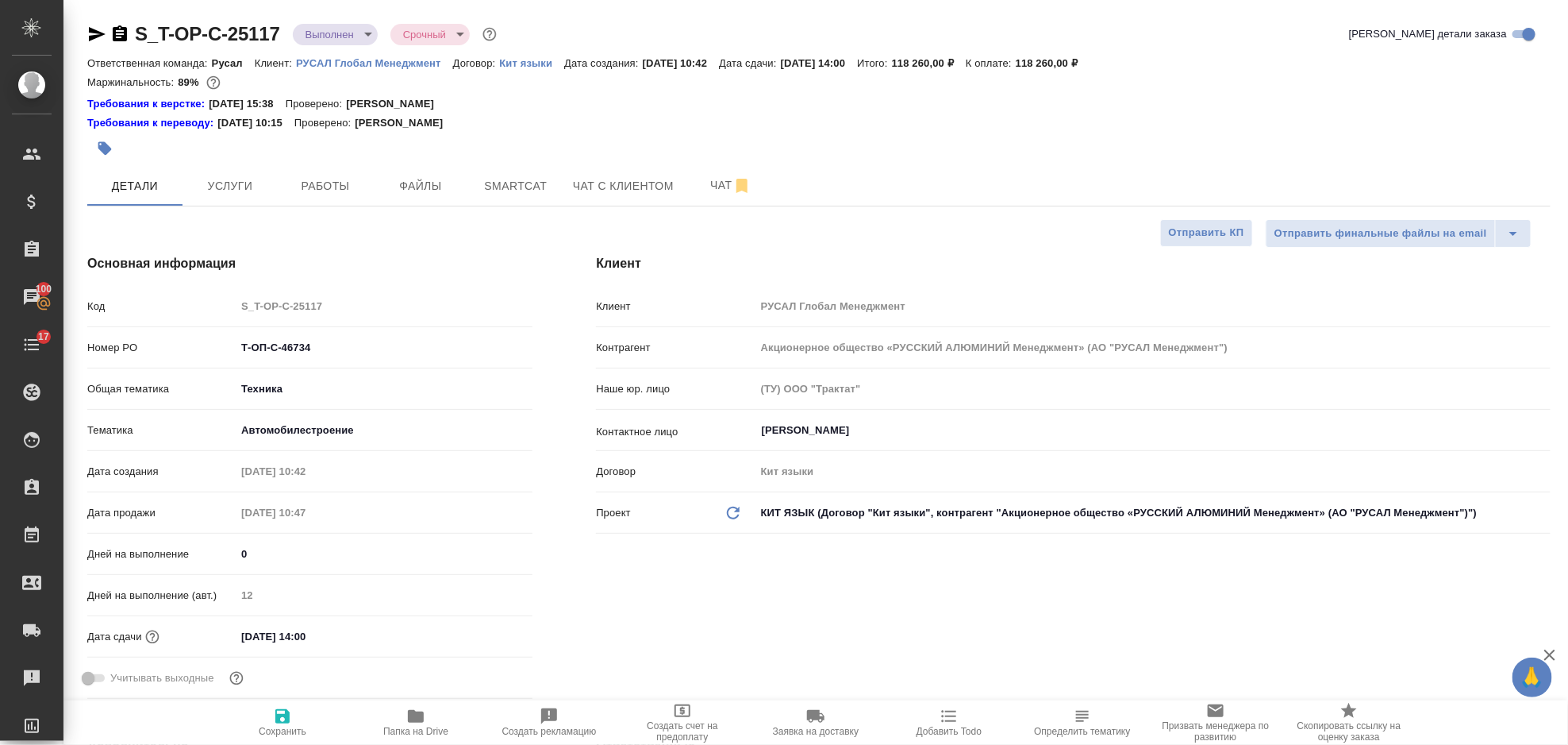
type textarea "x"
drag, startPoint x: 329, startPoint y: 350, endPoint x: 207, endPoint y: 349, distance: 122.0
click at [207, 349] on div "Номер PO Т-ОП-С-46734" at bounding box center [310, 347] width 445 height 28
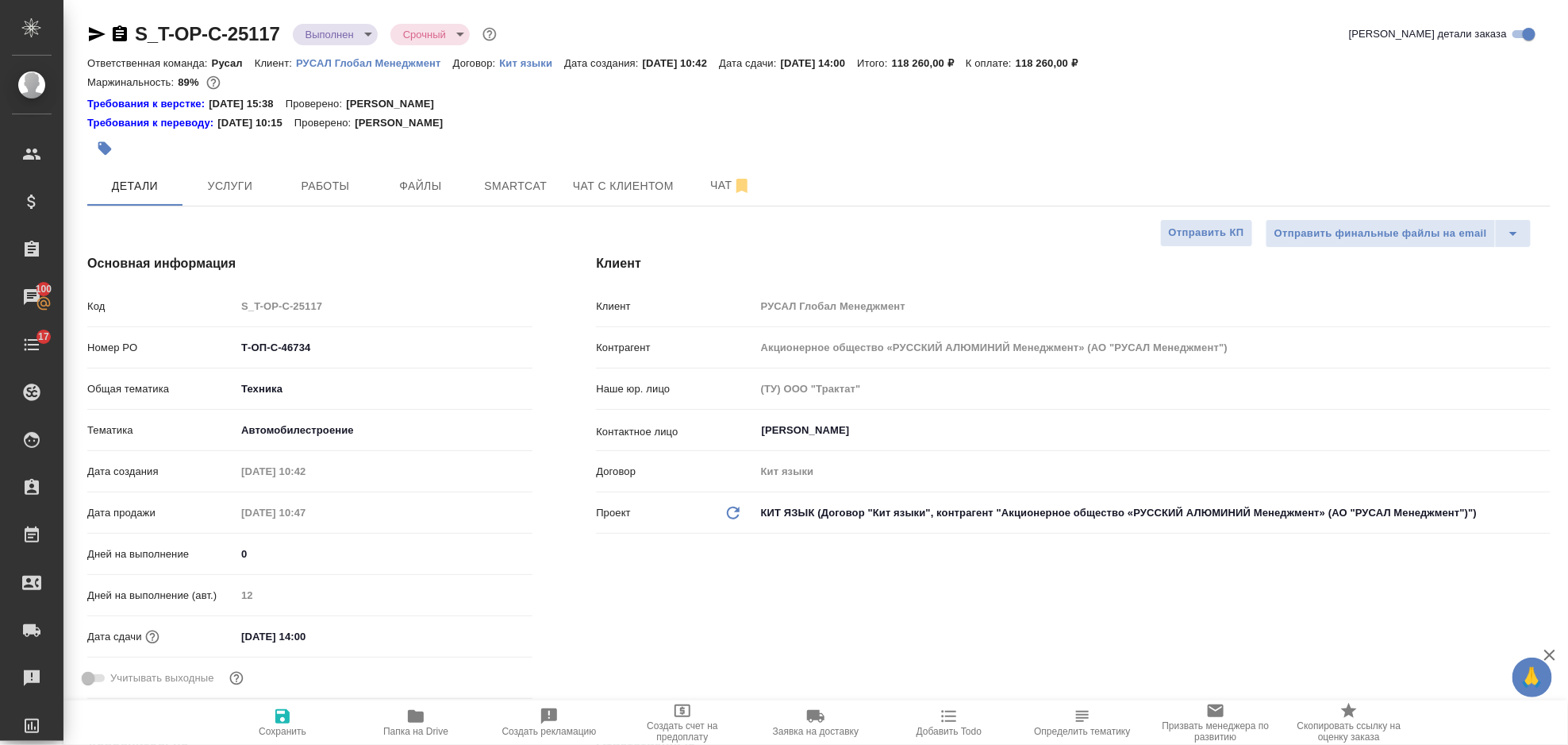
type textarea "x"
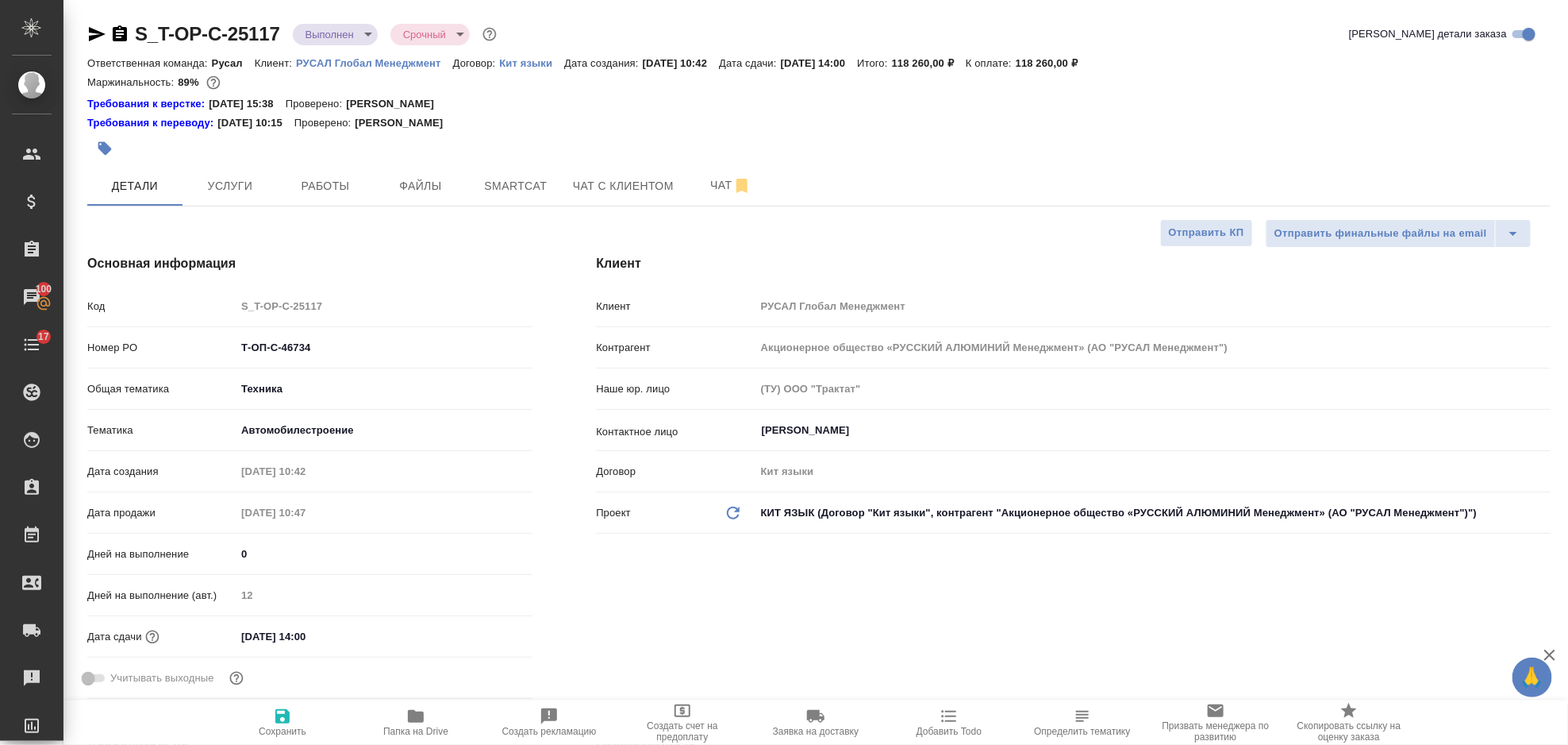
type textarea "x"
click at [429, 723] on span "Папка на Drive" at bounding box center [415, 722] width 114 height 30
type textarea "x"
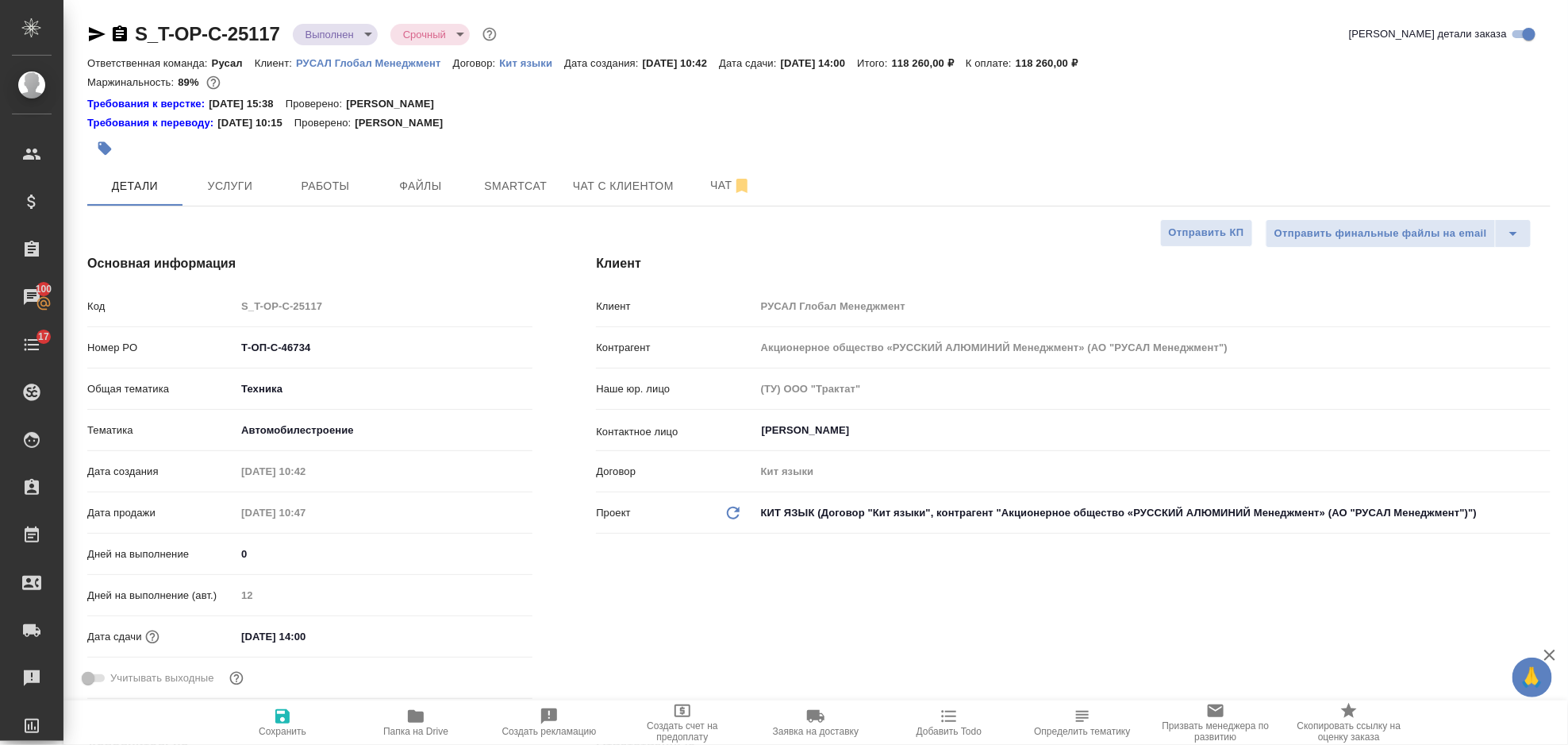
type textarea "x"
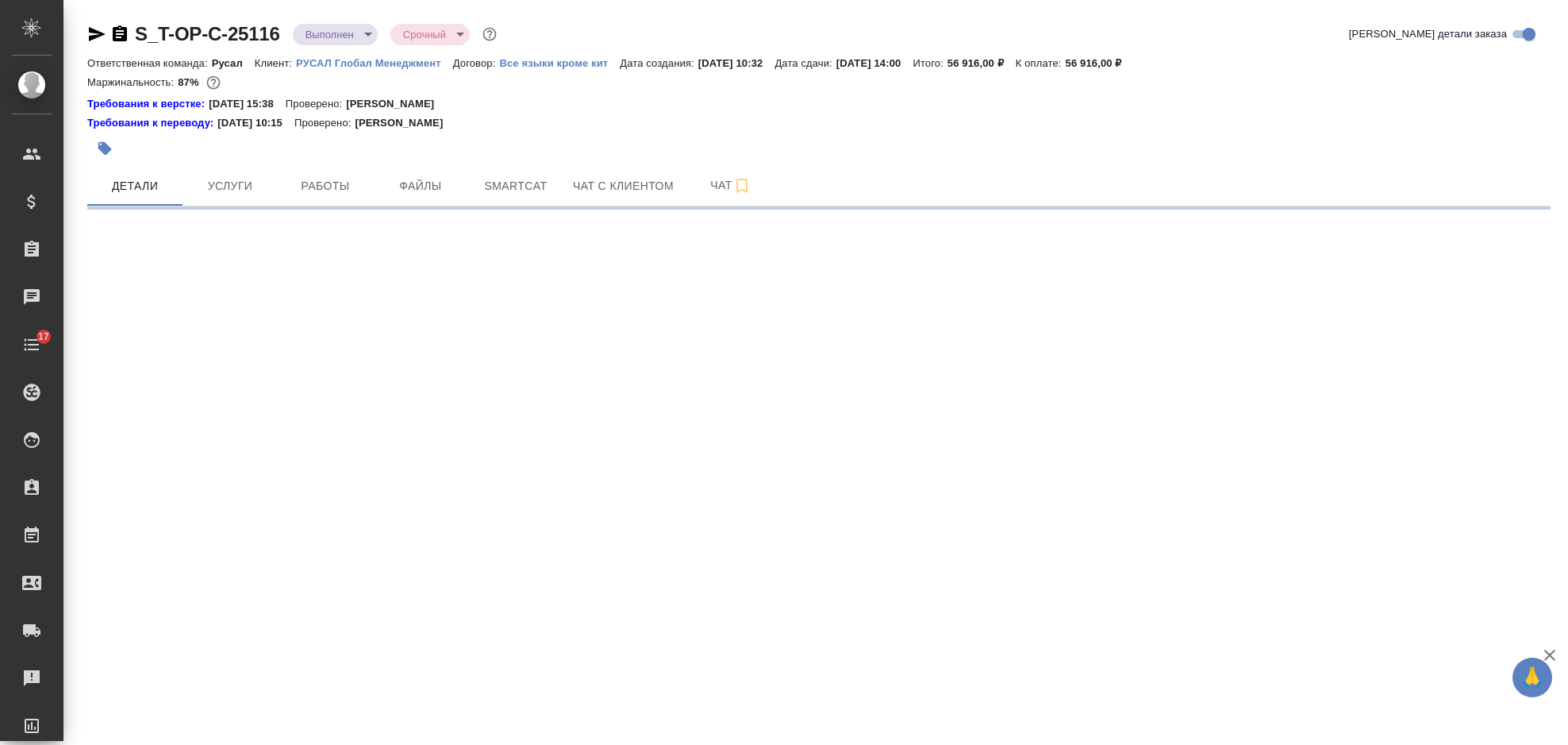
select select "RU"
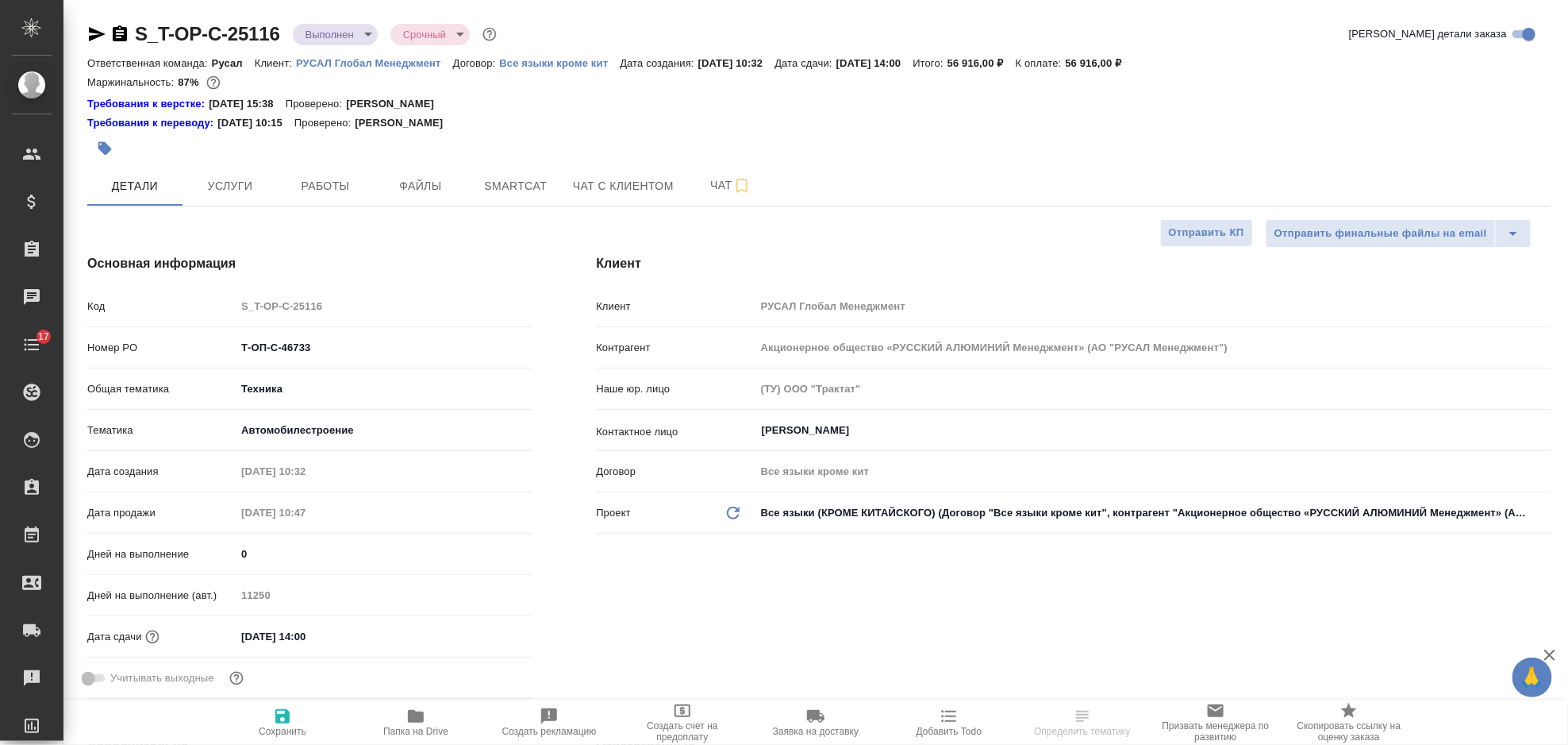
type textarea "x"
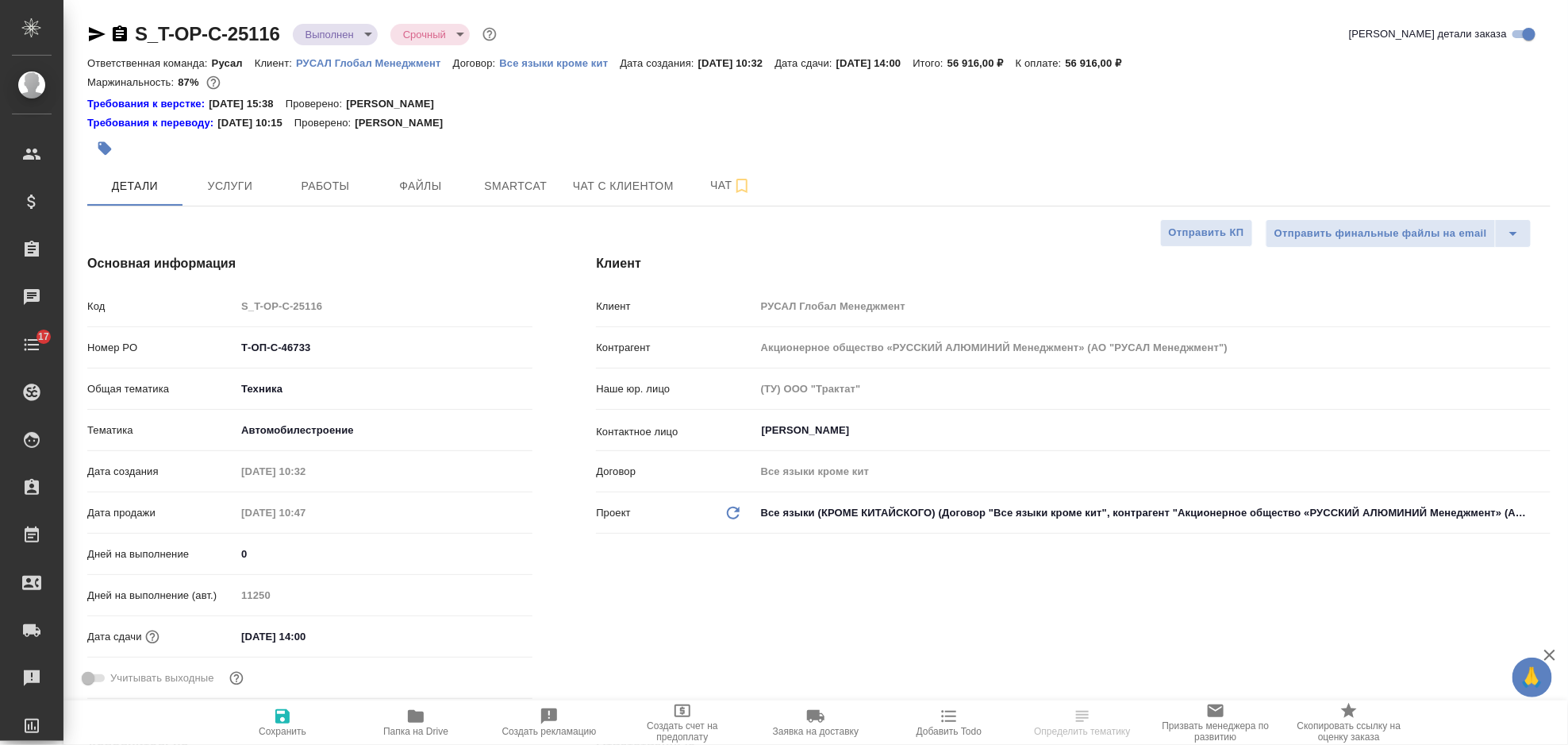
type textarea "x"
click at [423, 710] on icon "button" at bounding box center [416, 716] width 19 height 19
type textarea "x"
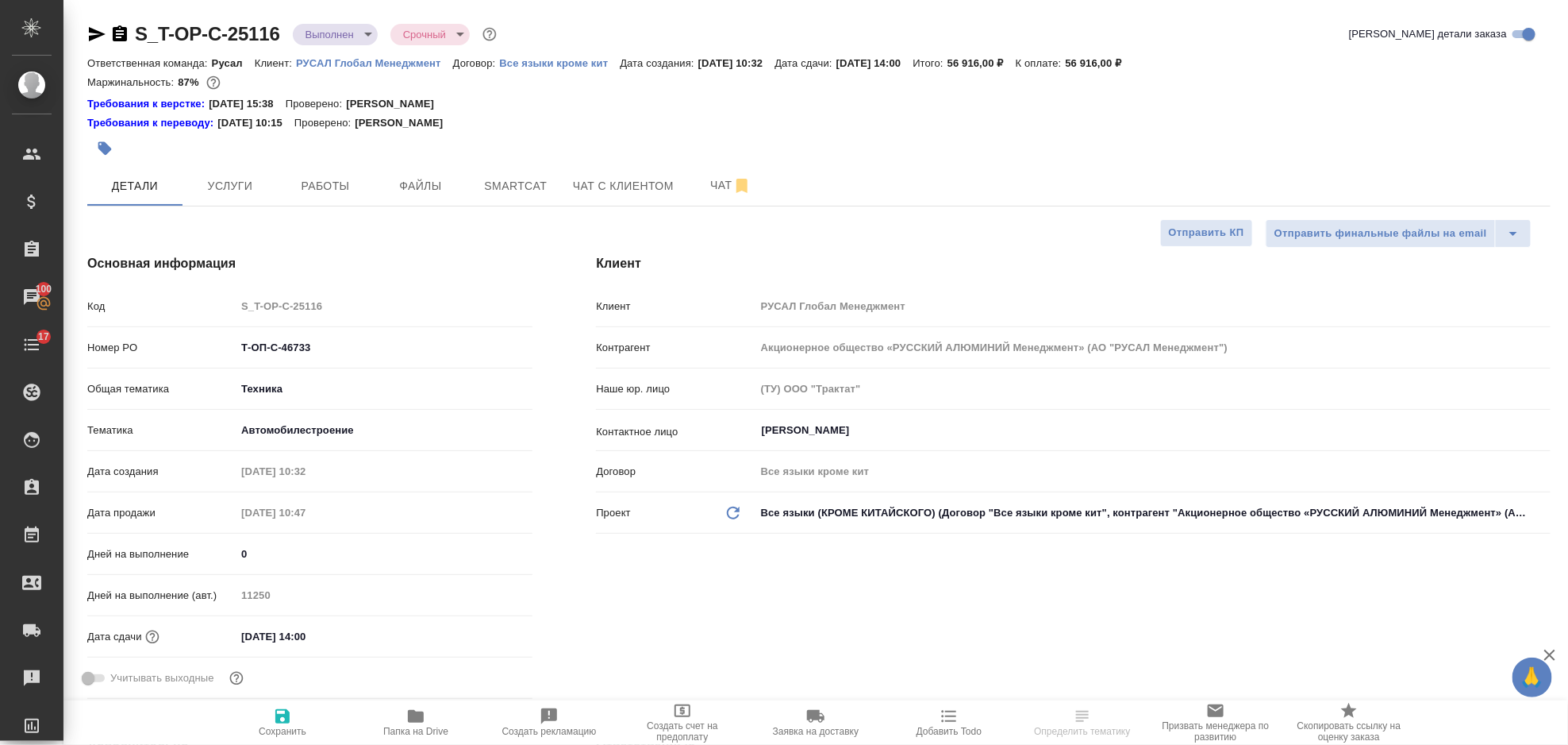
select select "RU"
type textarea "x"
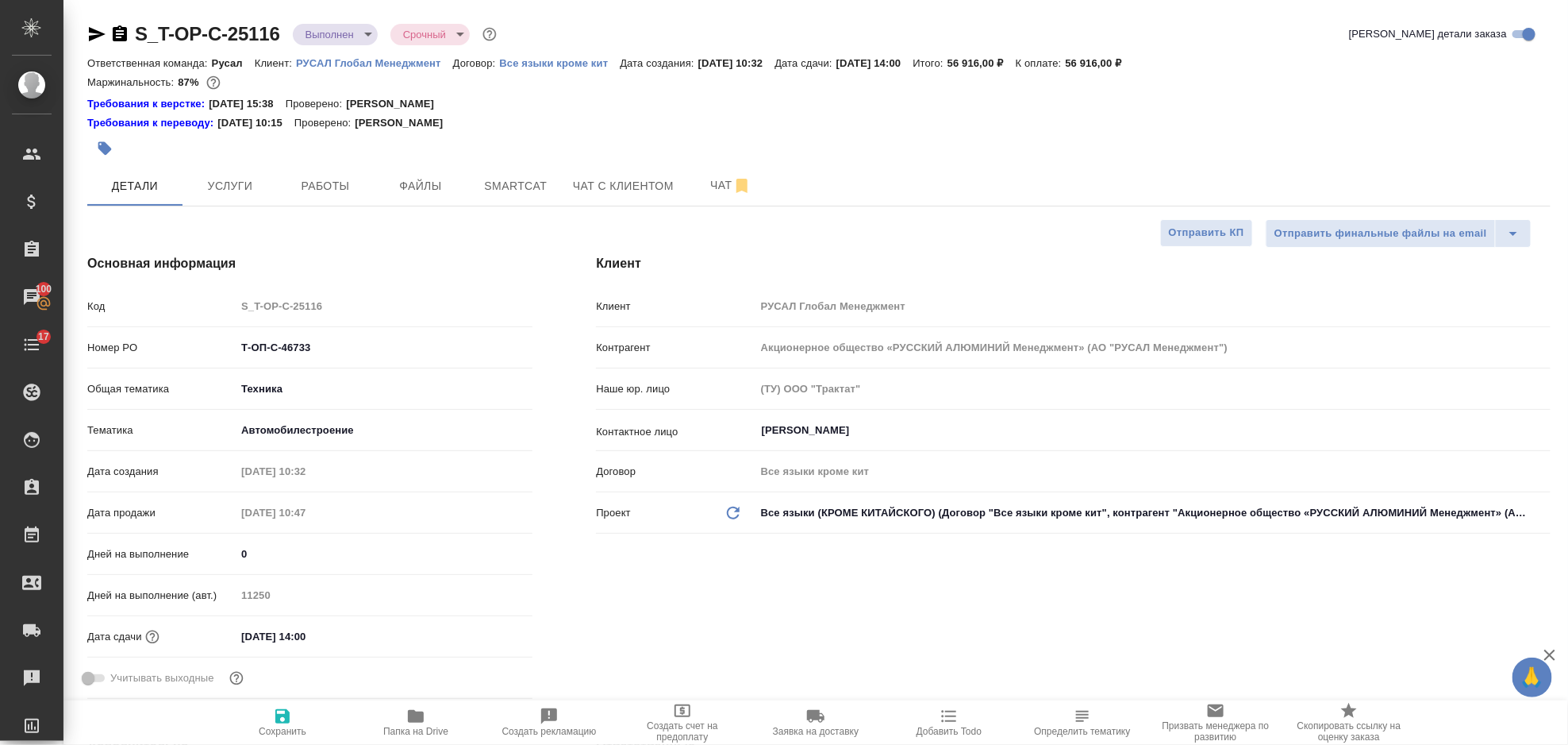
type textarea "x"
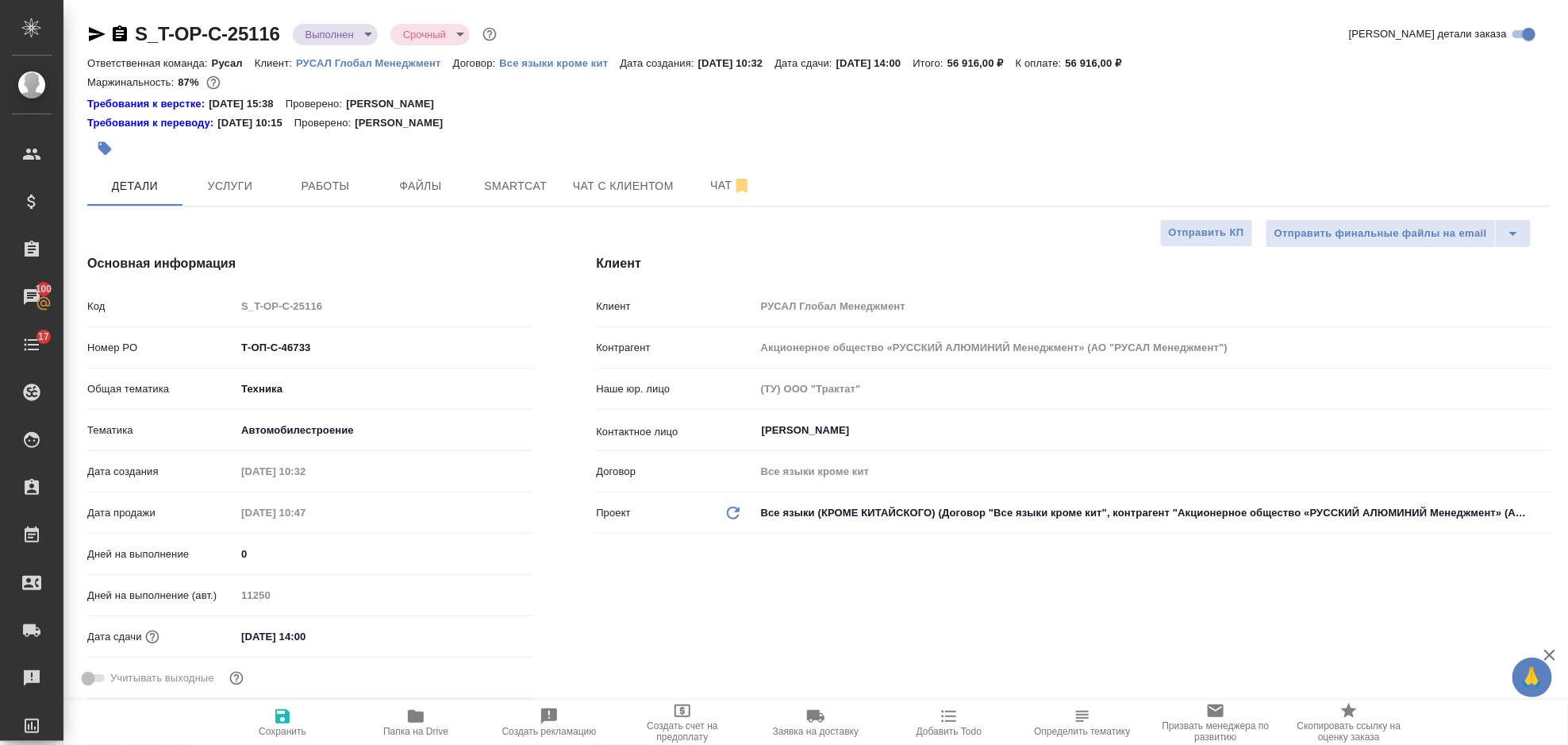
type textarea "x"
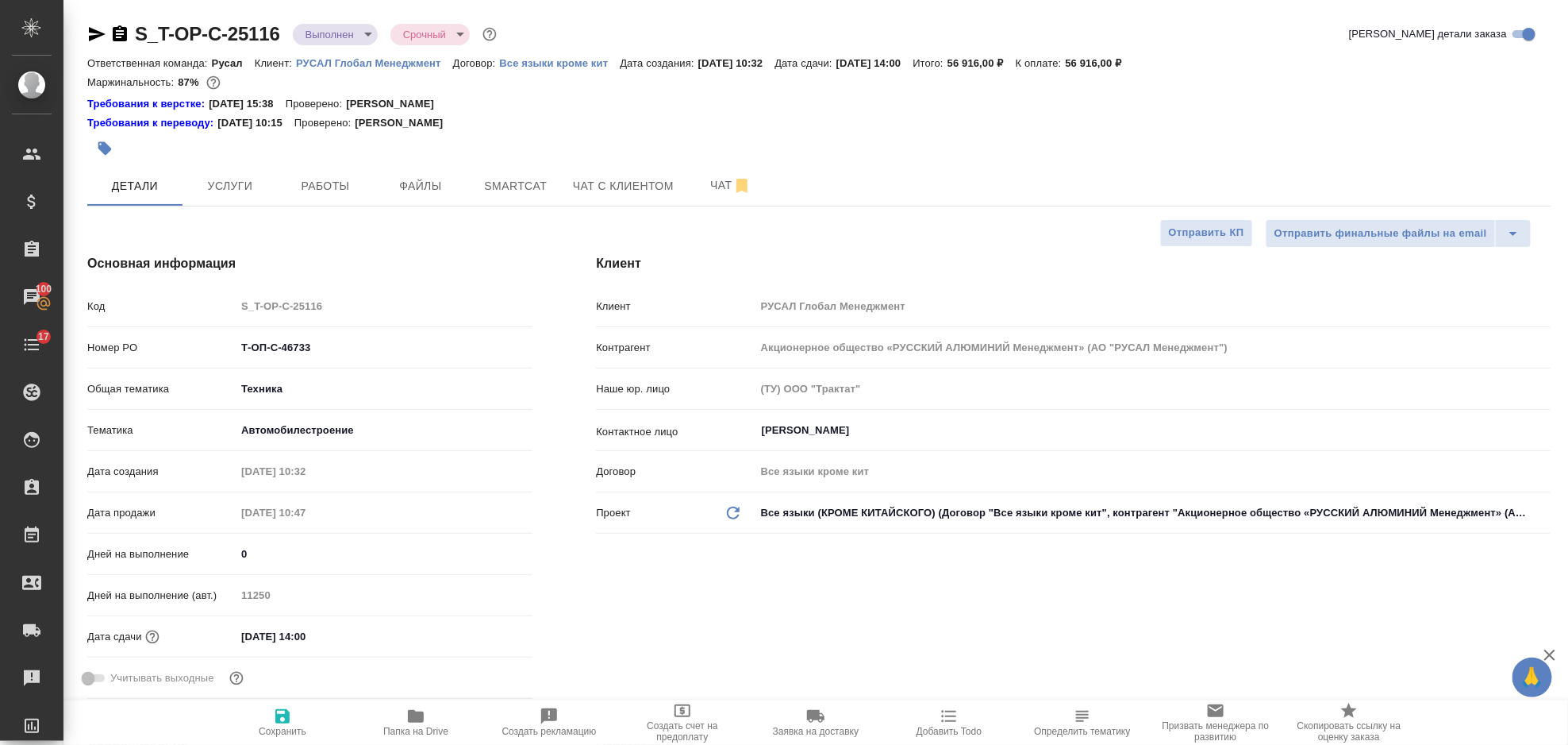
type textarea "x"
click at [270, 183] on button "Услуги" at bounding box center [230, 186] width 95 height 40
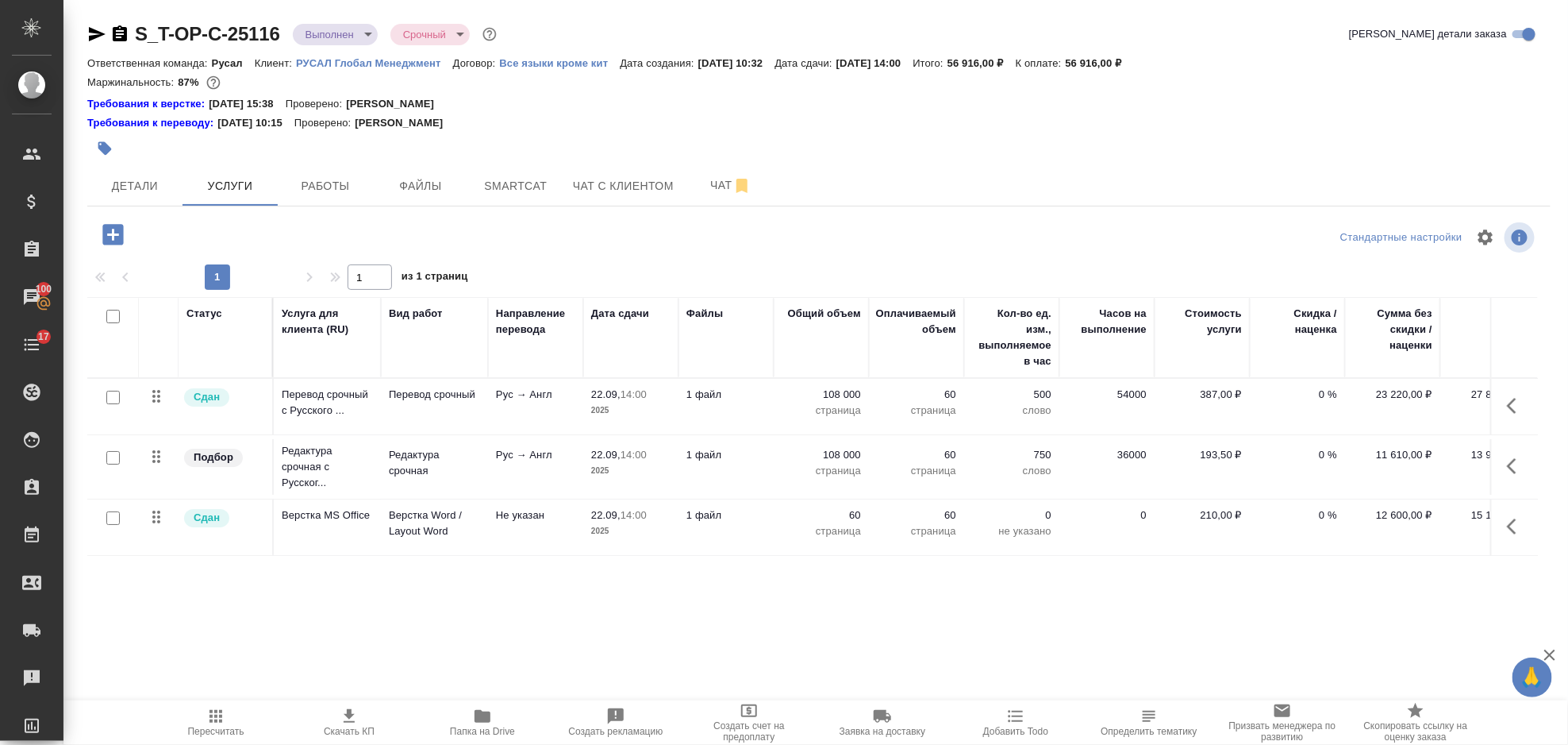
click at [1519, 419] on button "button" at bounding box center [1517, 406] width 38 height 38
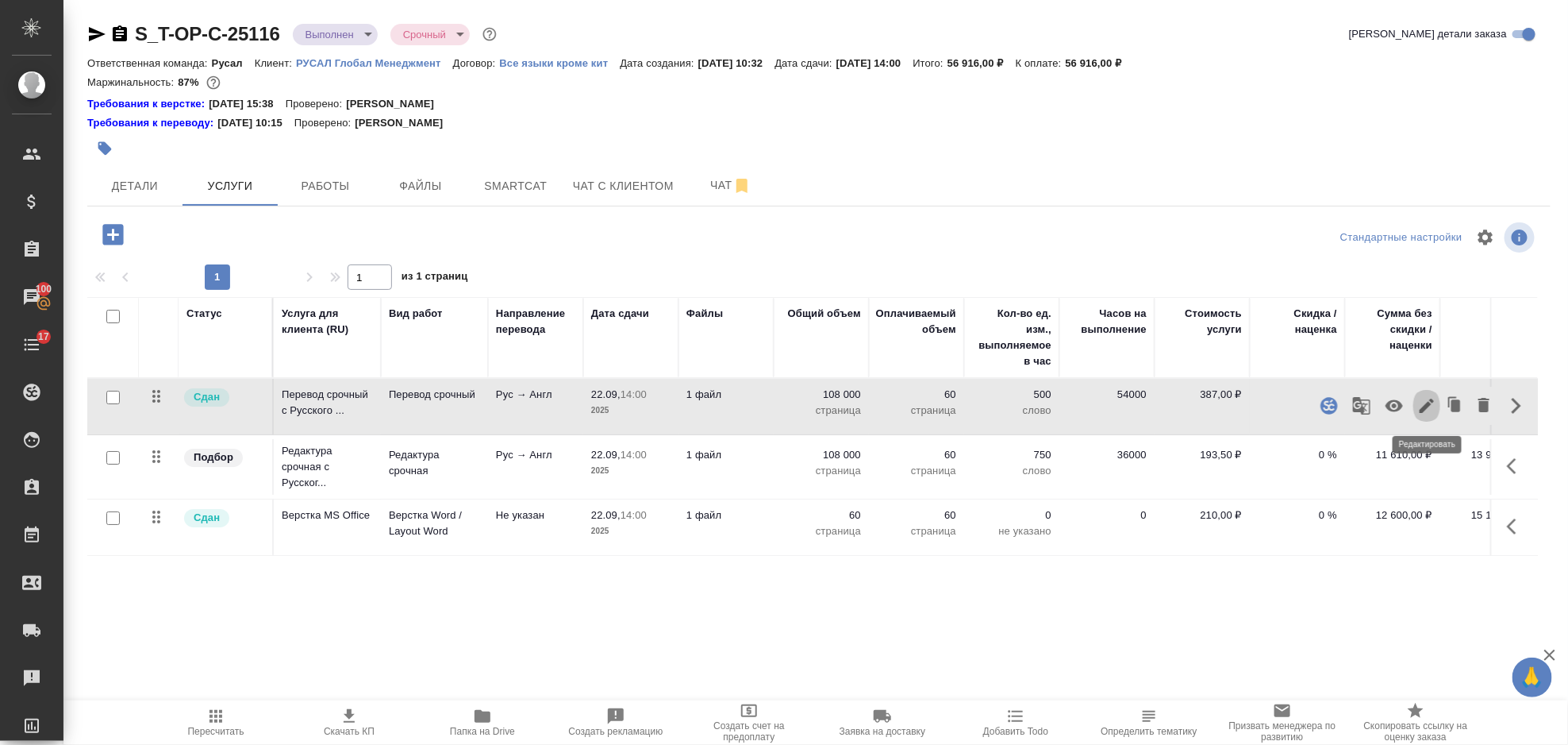
click at [1432, 404] on icon "button" at bounding box center [1427, 406] width 19 height 19
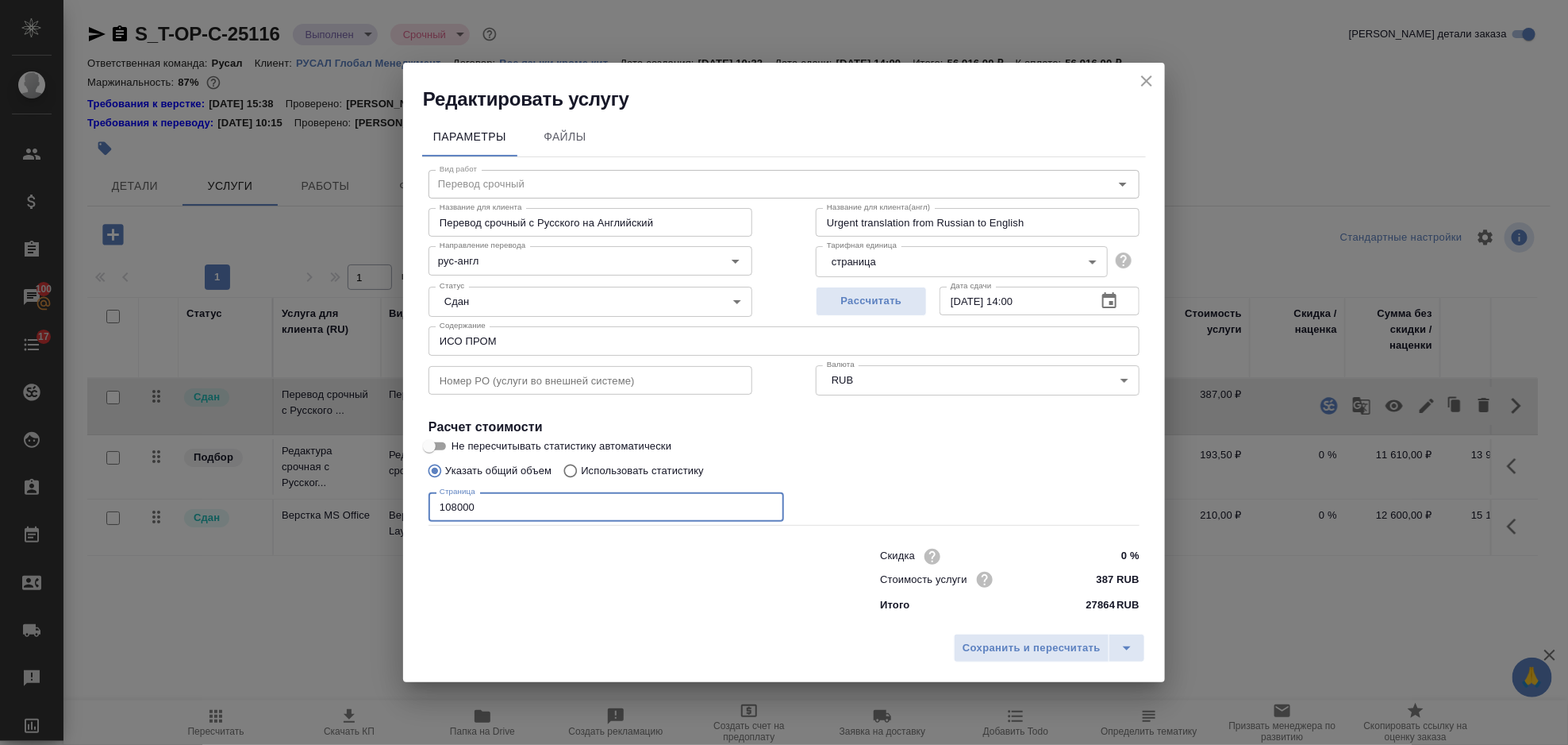
drag, startPoint x: 530, startPoint y: 507, endPoint x: 420, endPoint y: 519, distance: 110.7
click at [420, 519] on div "Параметры Файлы Вид работ Перевод срочный Вид работ Название для клиента Перево…" at bounding box center [784, 369] width 762 height 514
type input "47200"
click at [1000, 639] on span "Сохранить и пересчитать" at bounding box center [1032, 648] width 138 height 18
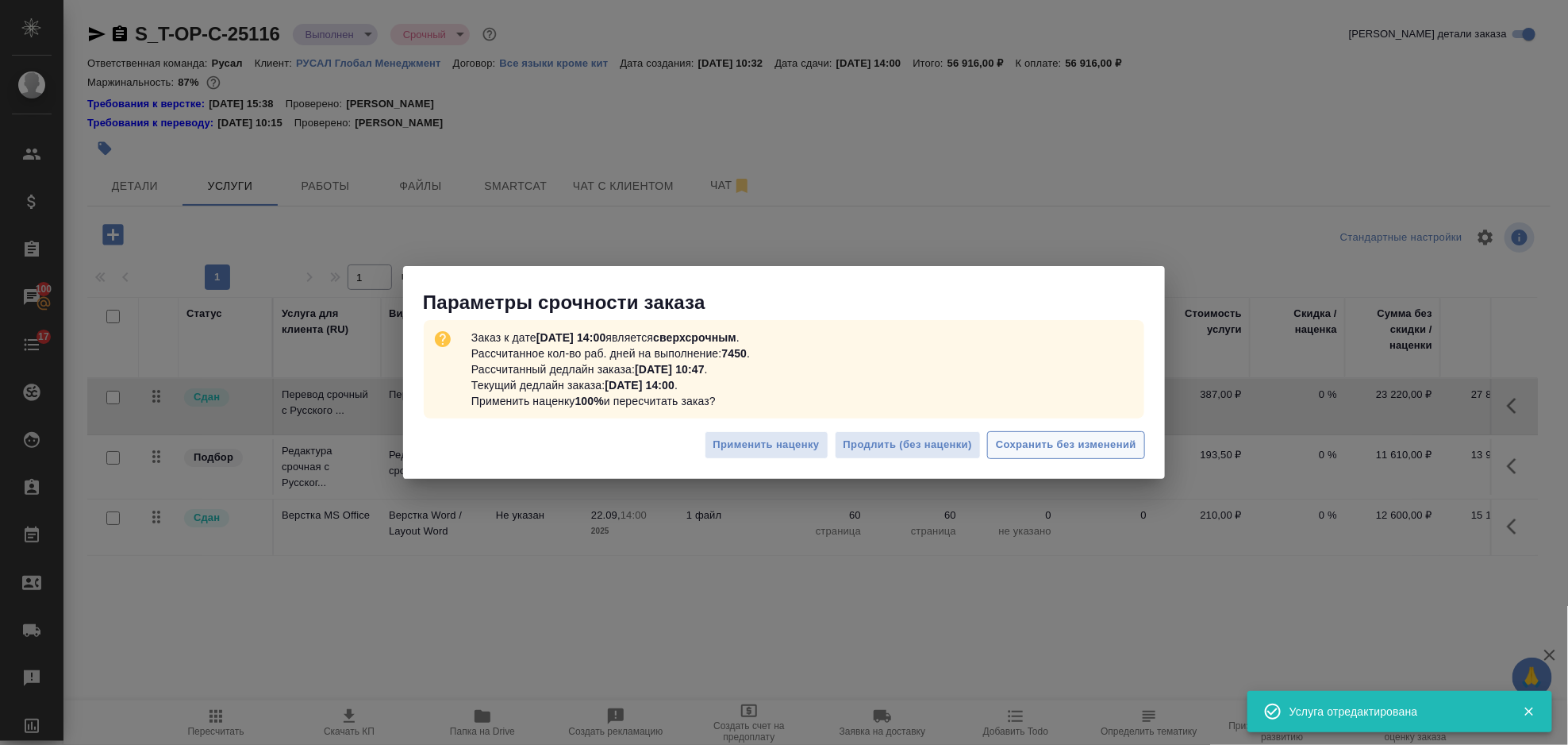
click at [1038, 454] on span "Сохранить без изменений" at bounding box center [1066, 445] width 140 height 18
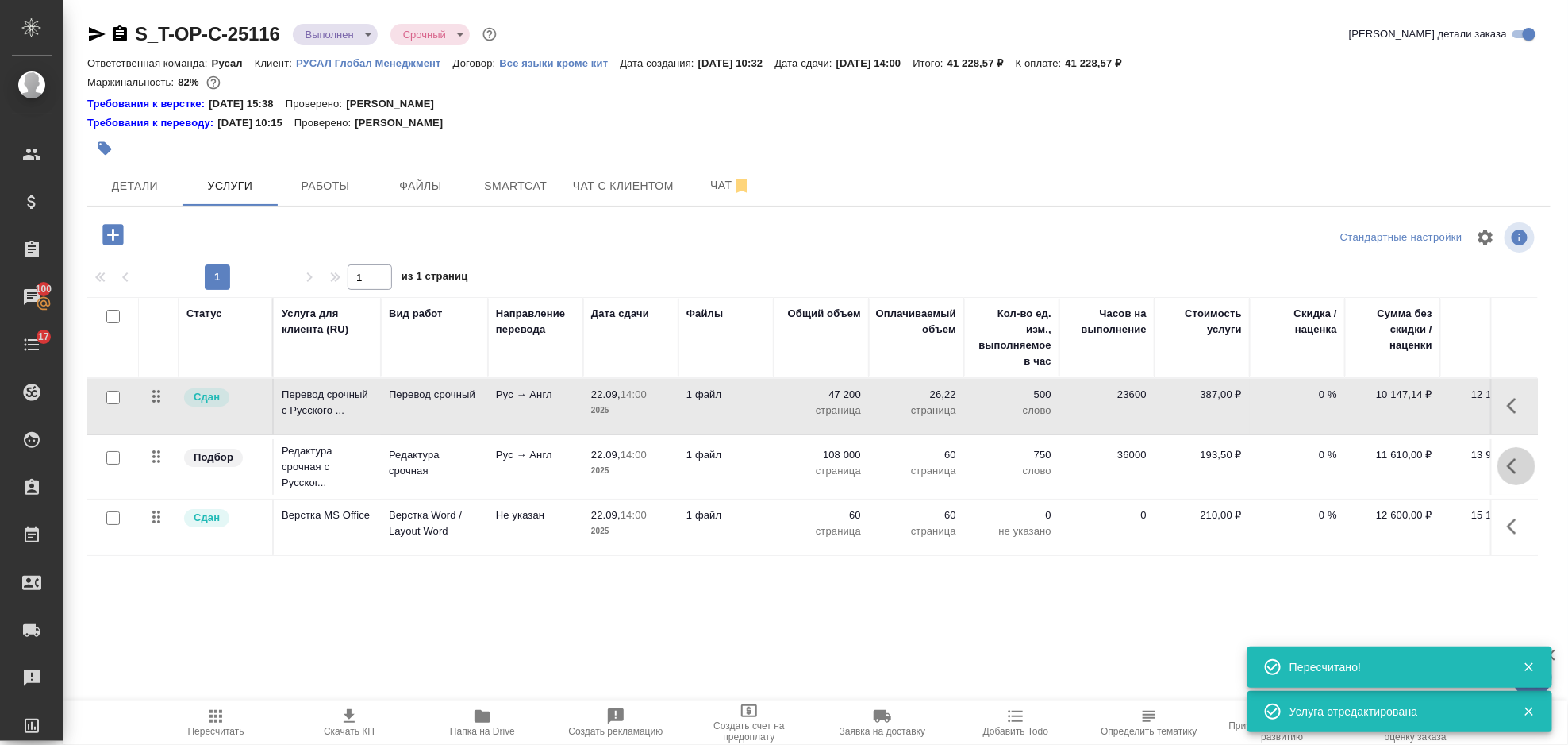
click at [1511, 459] on icon "button" at bounding box center [1517, 466] width 19 height 19
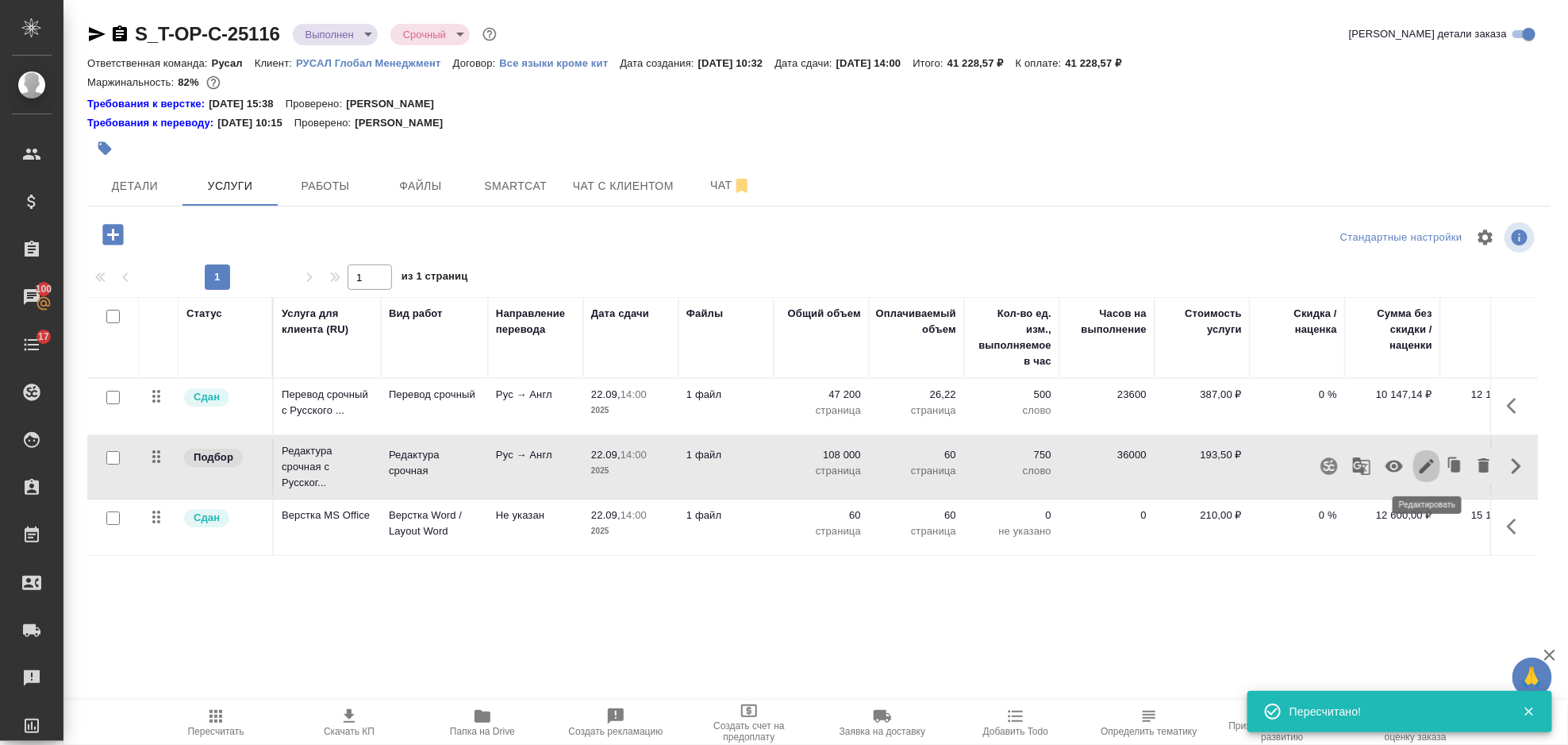
click at [1421, 463] on icon "button" at bounding box center [1427, 466] width 19 height 19
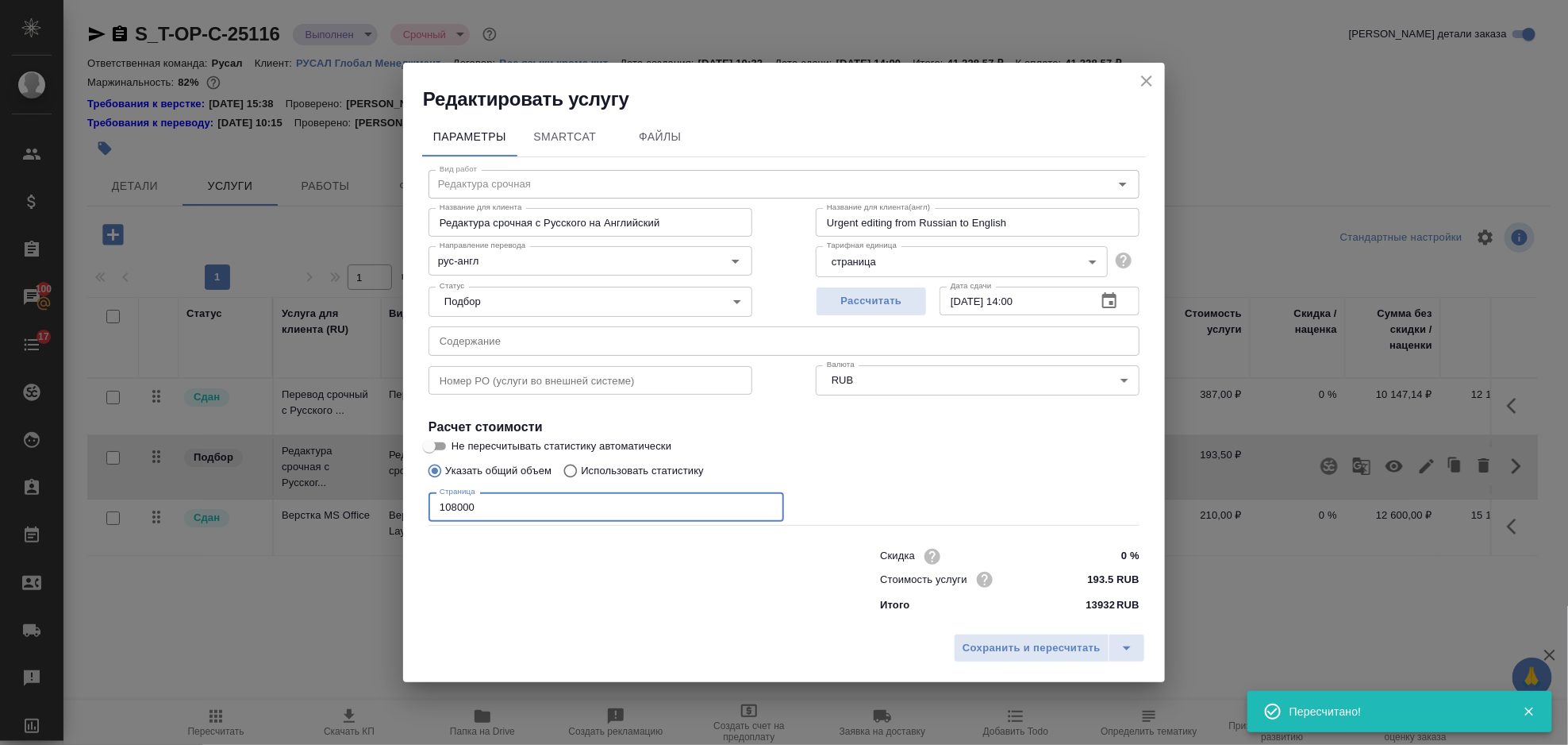
drag, startPoint x: 528, startPoint y: 512, endPoint x: 326, endPoint y: 505, distance: 202.1
click at [326, 507] on div "Редактировать услугу Параметры SmartCat Файлы Вид работ Редактура срочная Вид р…" at bounding box center [784, 372] width 1568 height 745
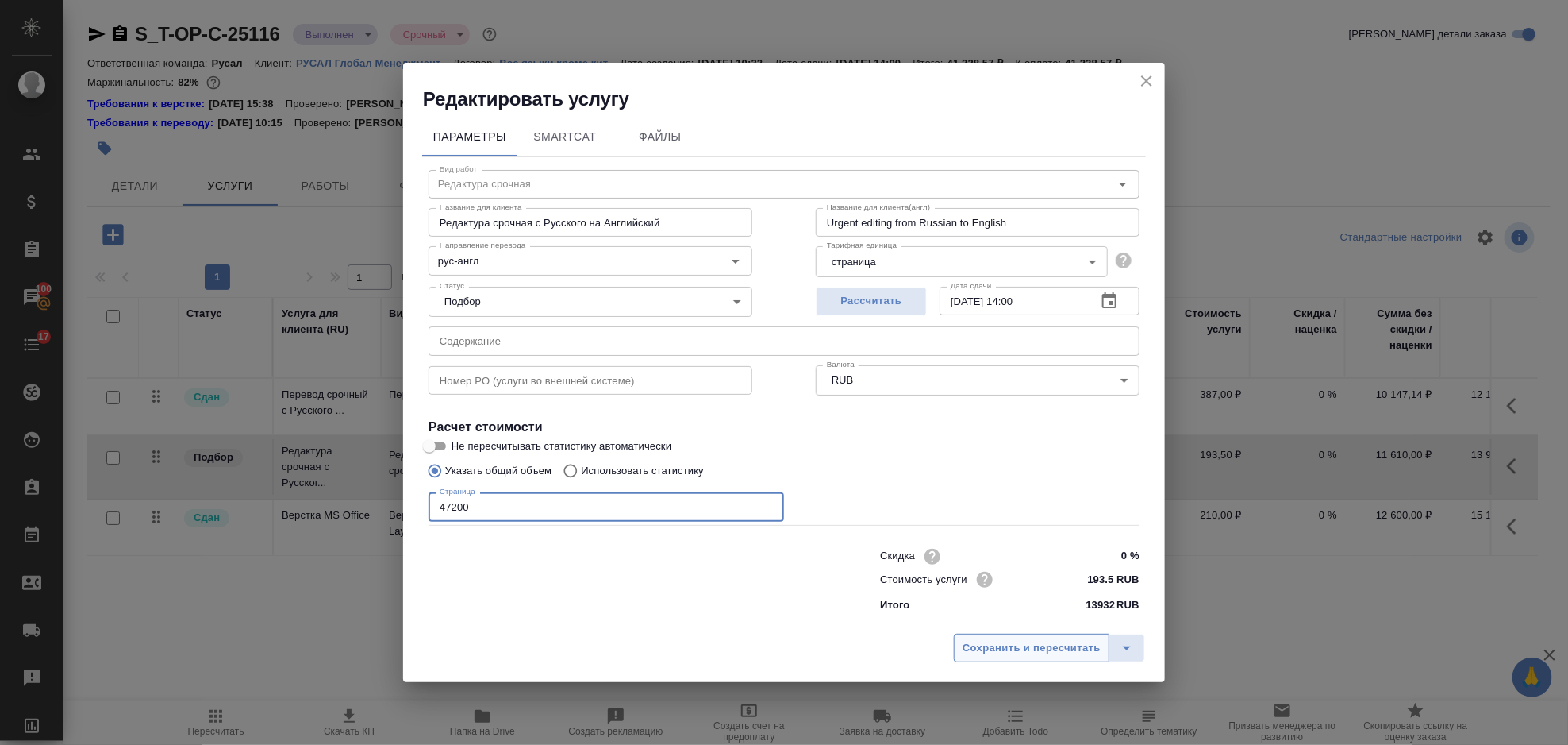
type input "47200"
click at [997, 653] on span "Сохранить и пересчитать" at bounding box center [1032, 648] width 138 height 18
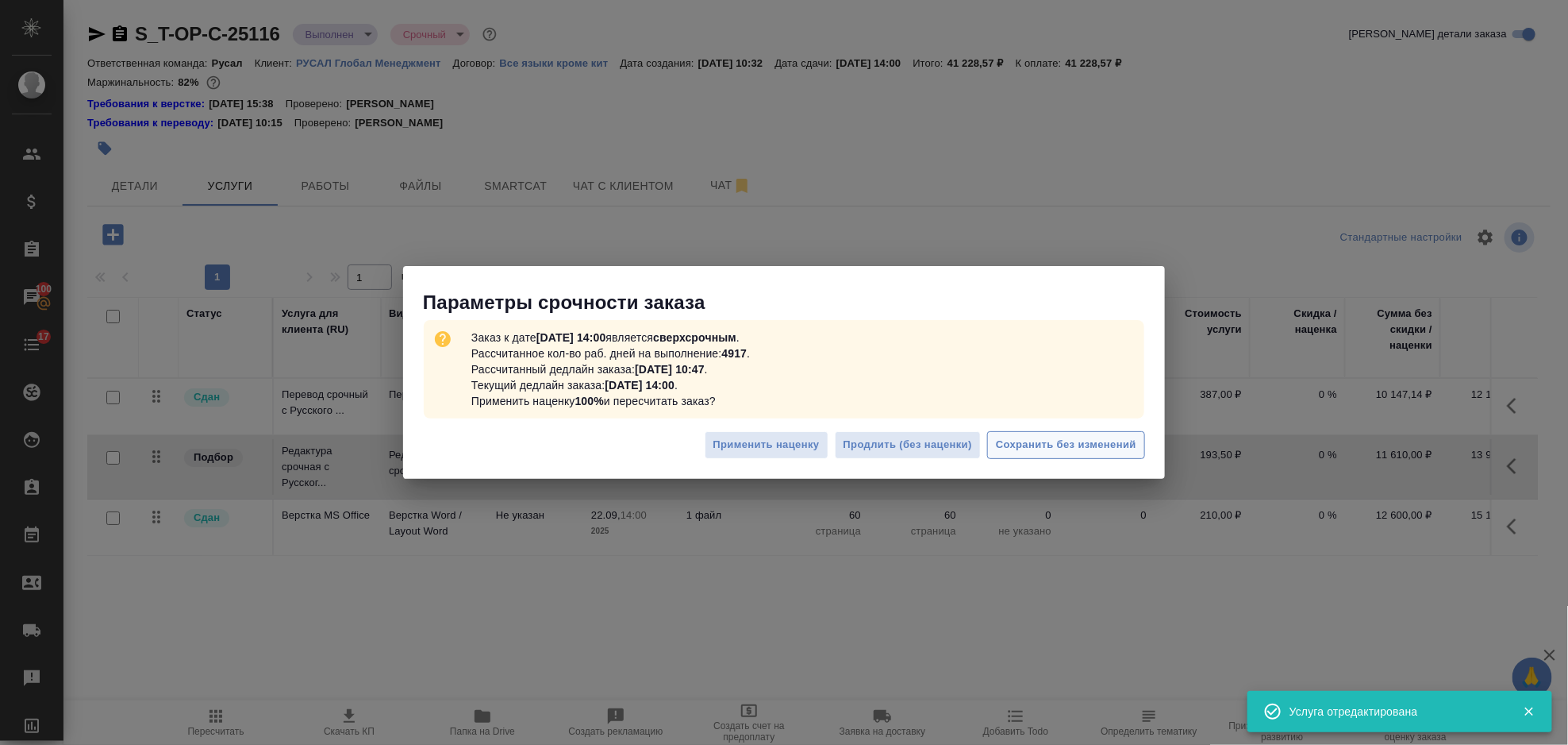
click at [1102, 449] on span "Сохранить без изменений" at bounding box center [1066, 445] width 140 height 18
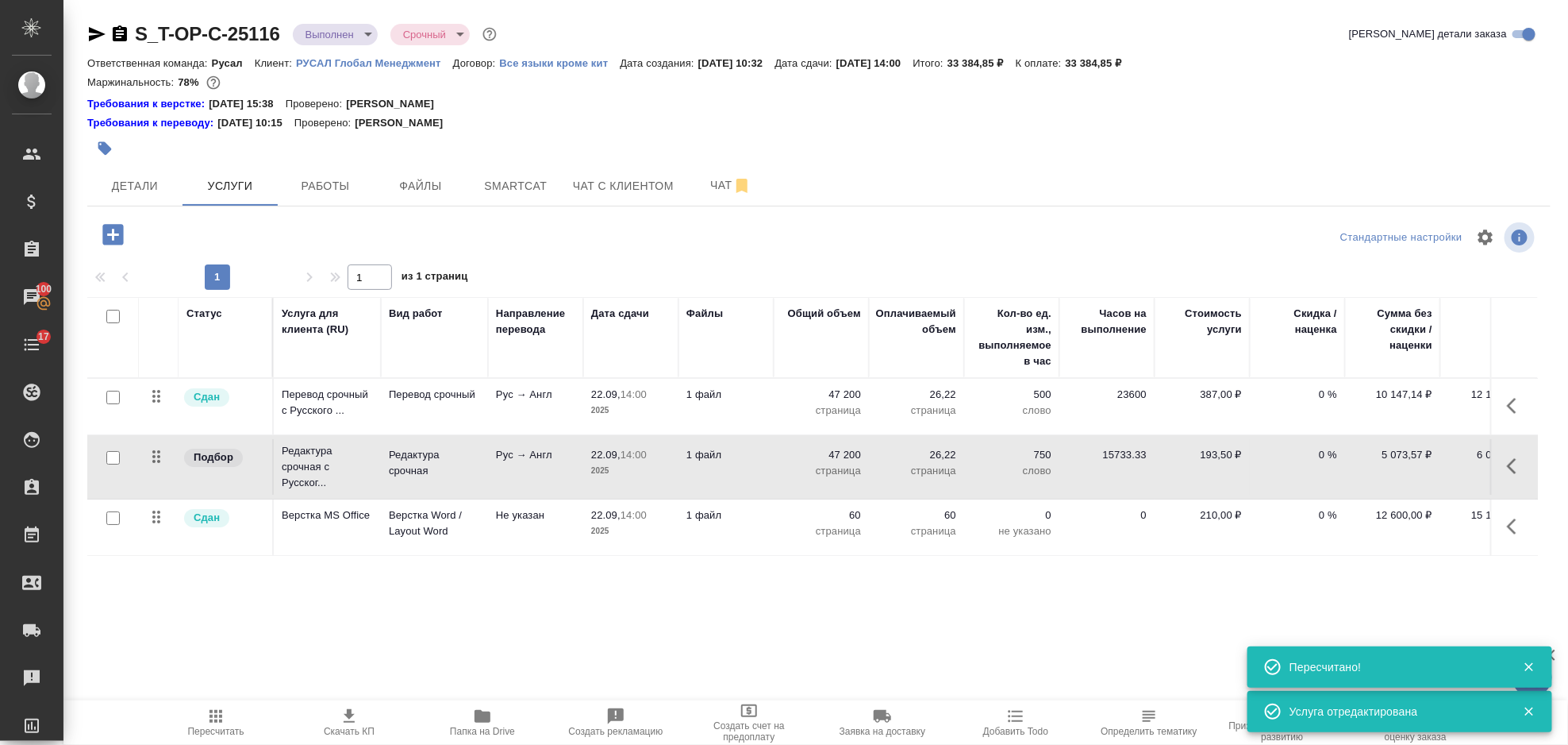
click at [1521, 399] on icon "button" at bounding box center [1517, 406] width 19 height 19
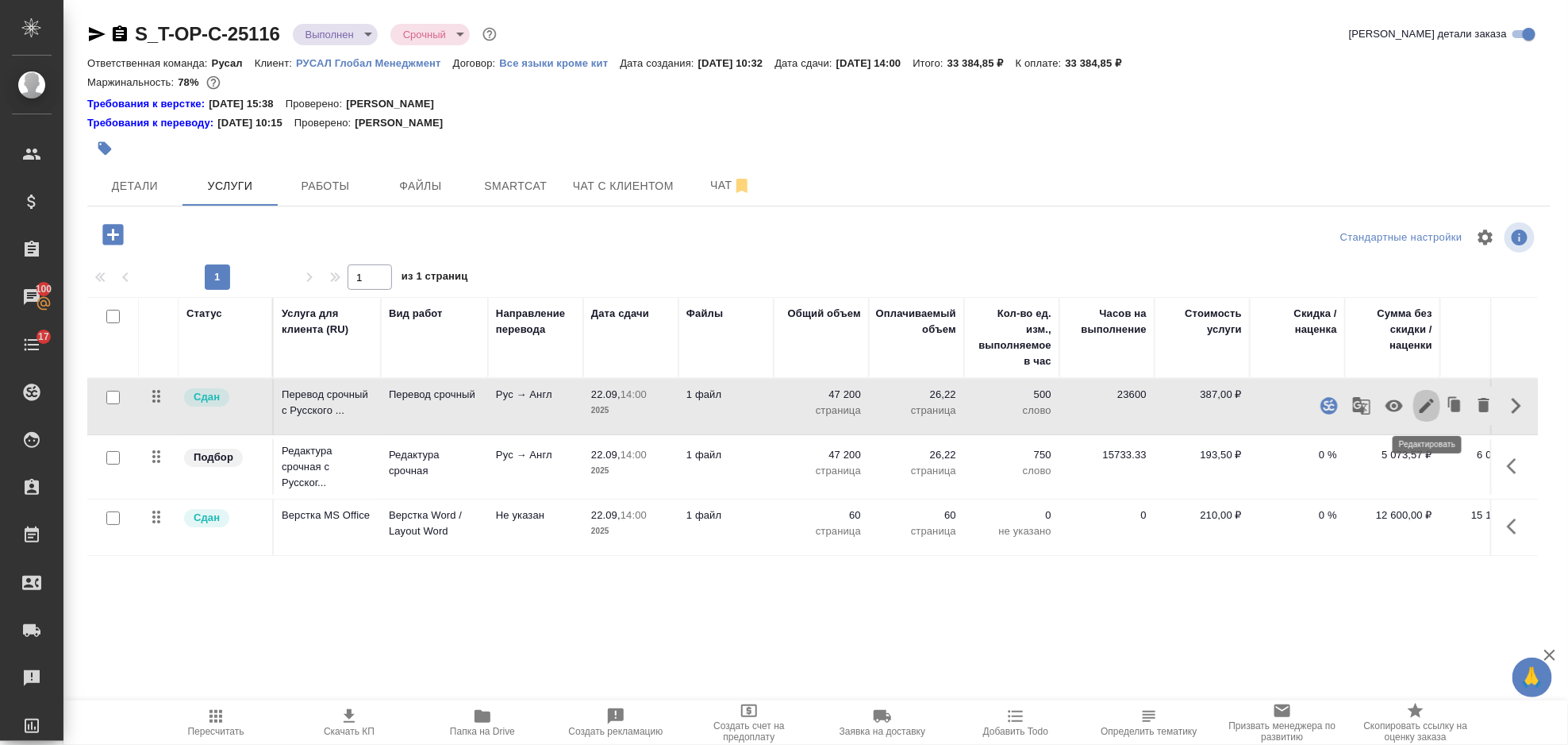
click at [1429, 407] on icon "button" at bounding box center [1427, 406] width 19 height 19
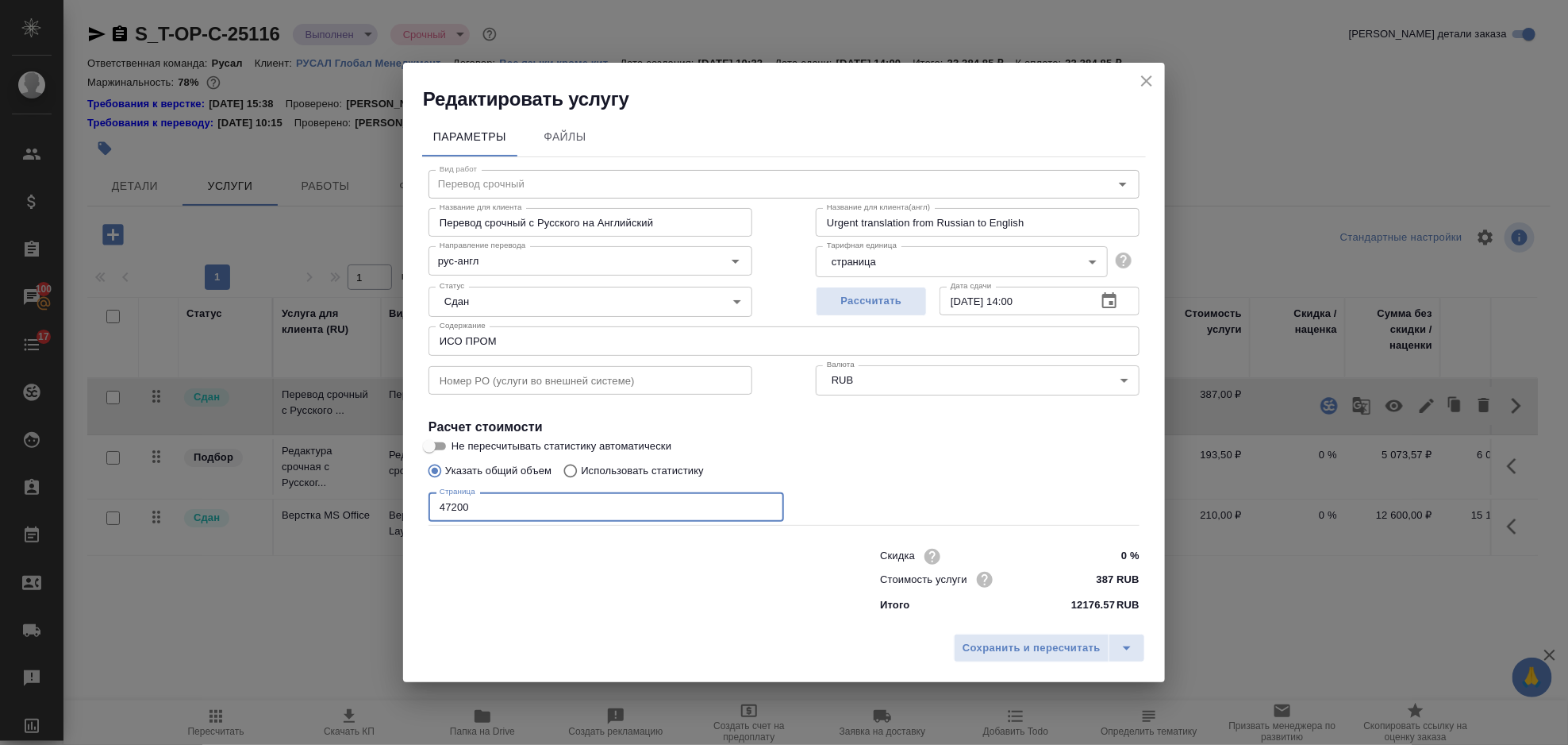
drag, startPoint x: 571, startPoint y: 510, endPoint x: 382, endPoint y: 521, distance: 189.3
click at [387, 521] on div "Редактировать услугу Параметры Файлы Вид работ Перевод срочный Вид работ Назван…" at bounding box center [784, 372] width 1568 height 745
type input "50400"
click at [993, 645] on span "Сохранить и пересчитать" at bounding box center [1032, 648] width 138 height 18
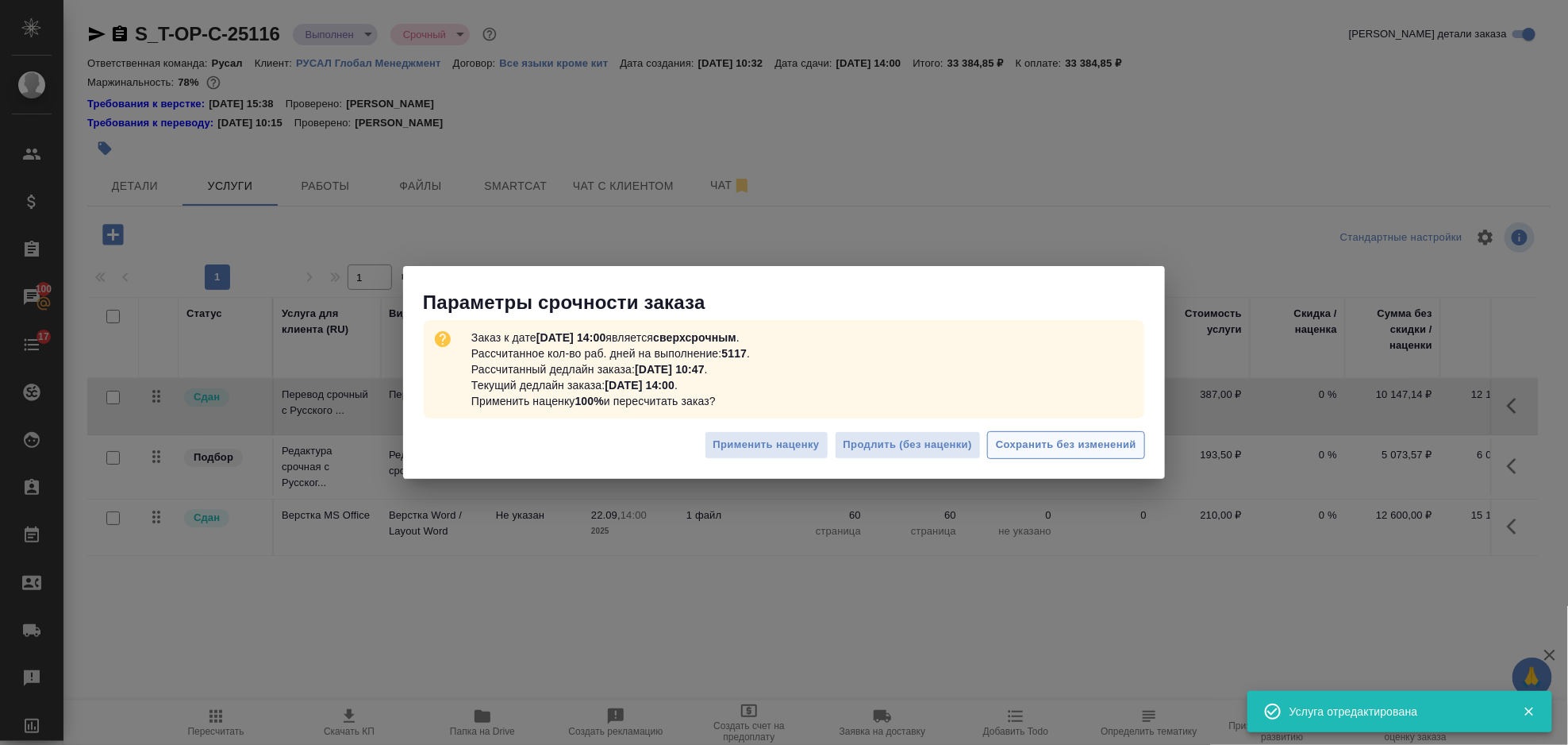
click at [1028, 451] on span "Сохранить без изменений" at bounding box center [1066, 445] width 140 height 18
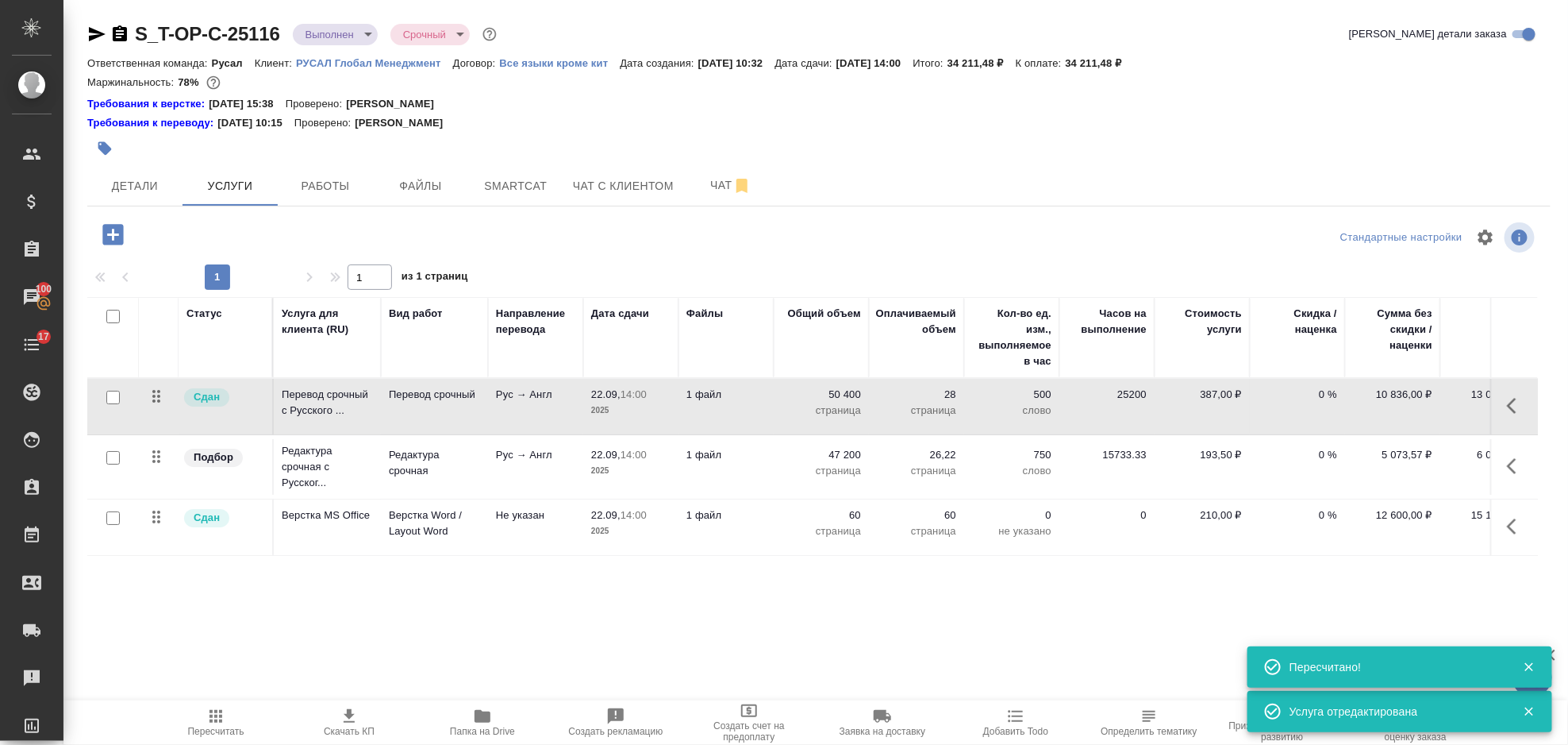
click at [1519, 459] on icon "button" at bounding box center [1517, 466] width 19 height 19
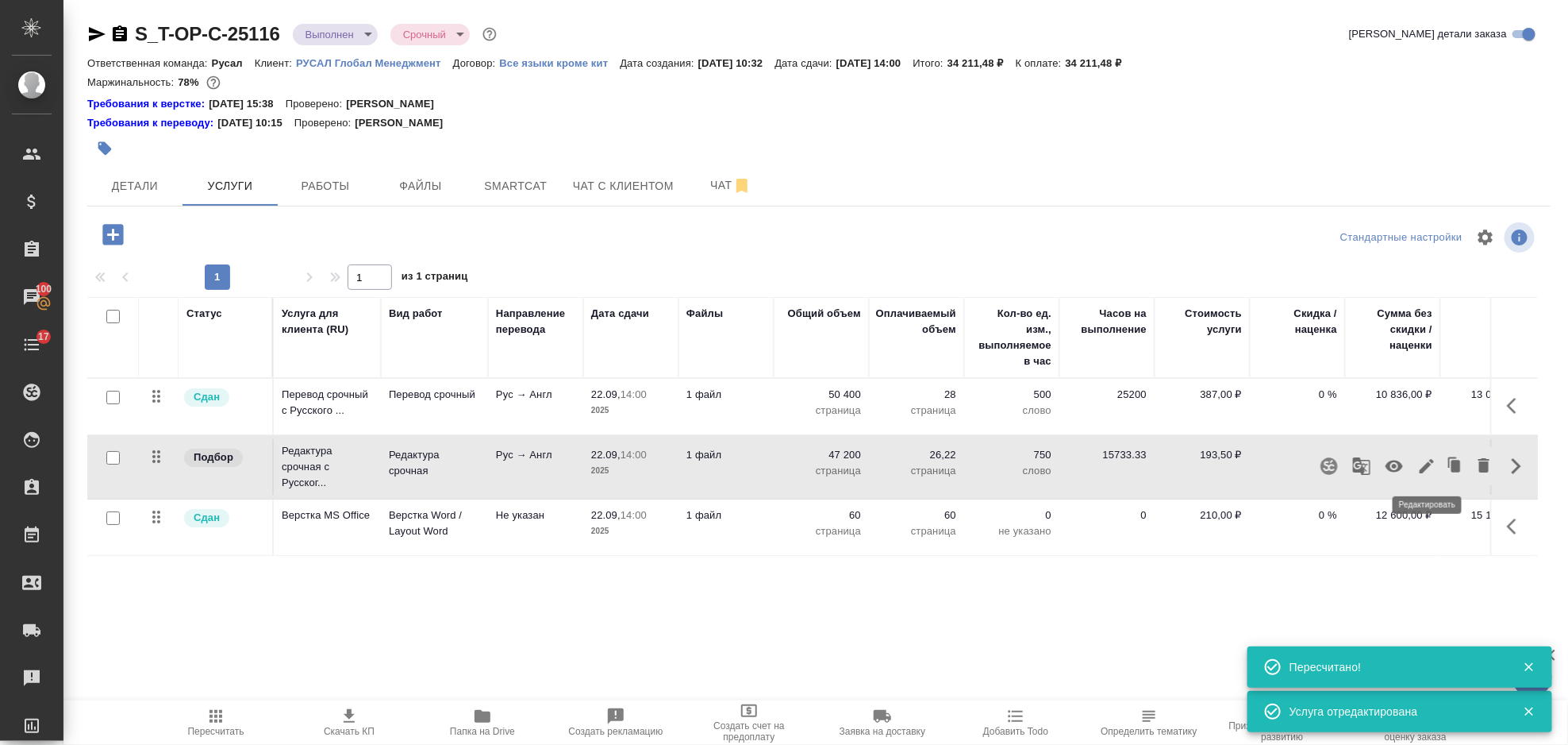
click at [1432, 465] on icon "button" at bounding box center [1427, 466] width 19 height 19
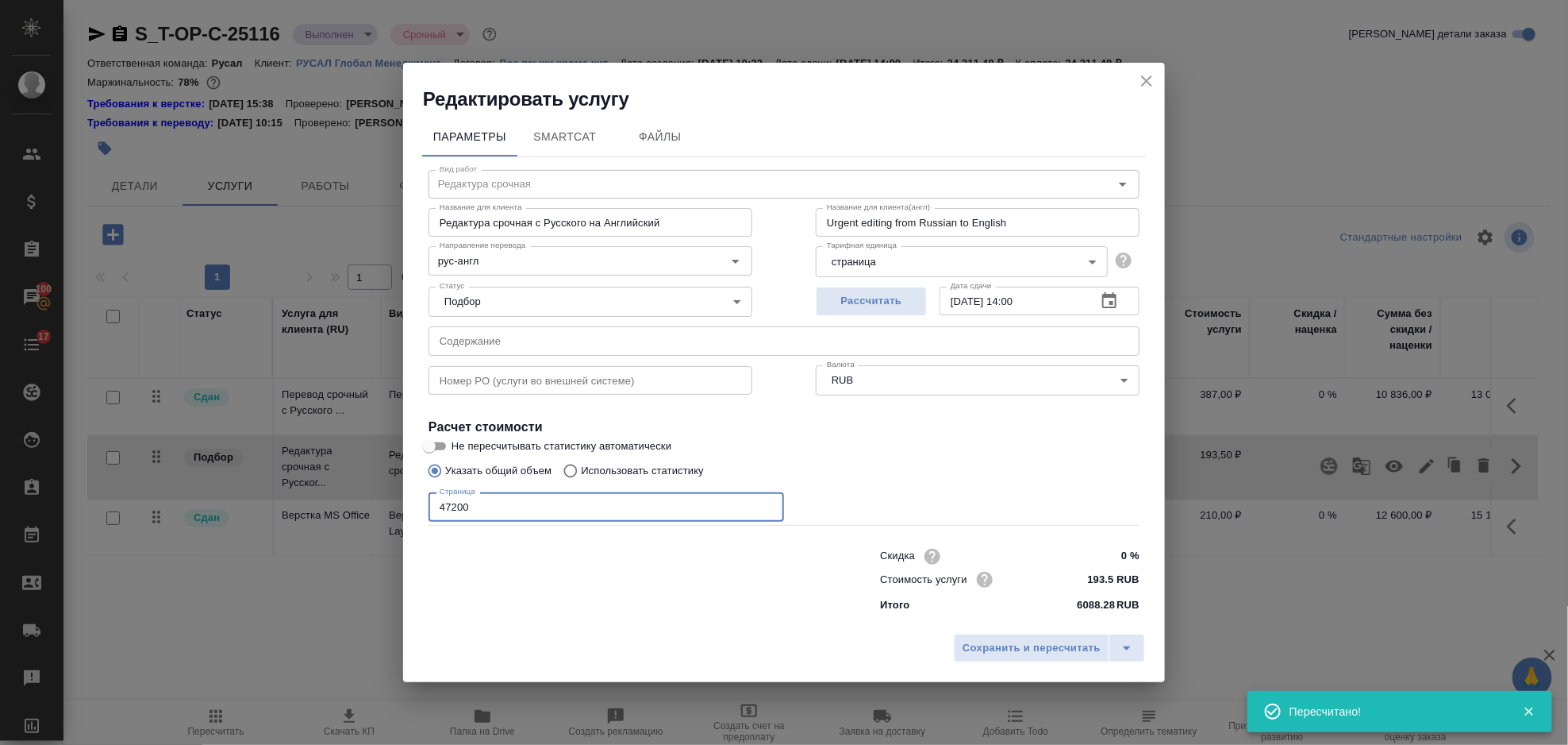
drag, startPoint x: 506, startPoint y: 506, endPoint x: 401, endPoint y: 519, distance: 105.8
click at [403, 519] on div "Редактировать услугу Параметры SmartCat Файлы Вид работ Редактура срочная Вид р…" at bounding box center [784, 372] width 1568 height 745
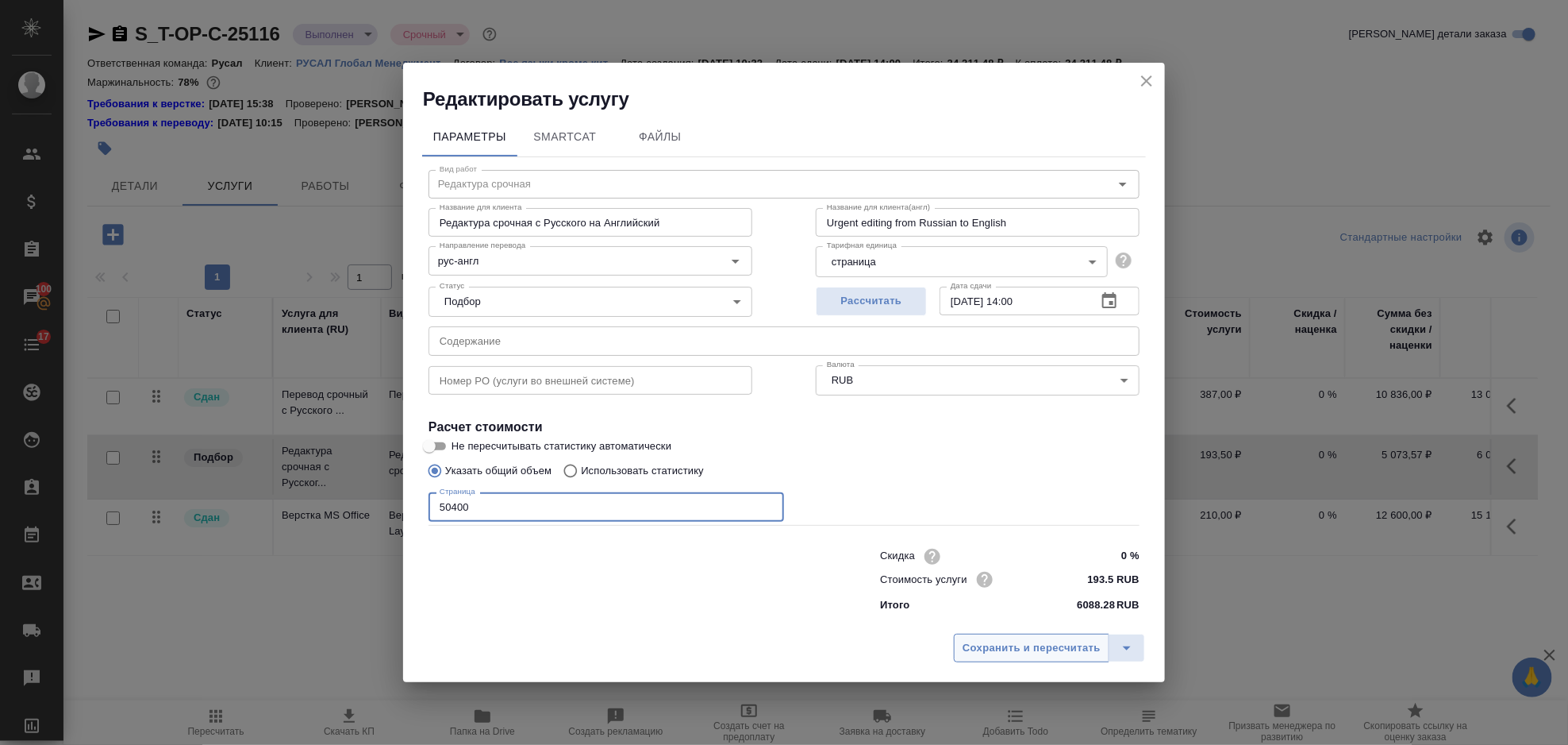
type input "50400"
click at [985, 654] on span "Сохранить и пересчитать" at bounding box center [1032, 648] width 138 height 18
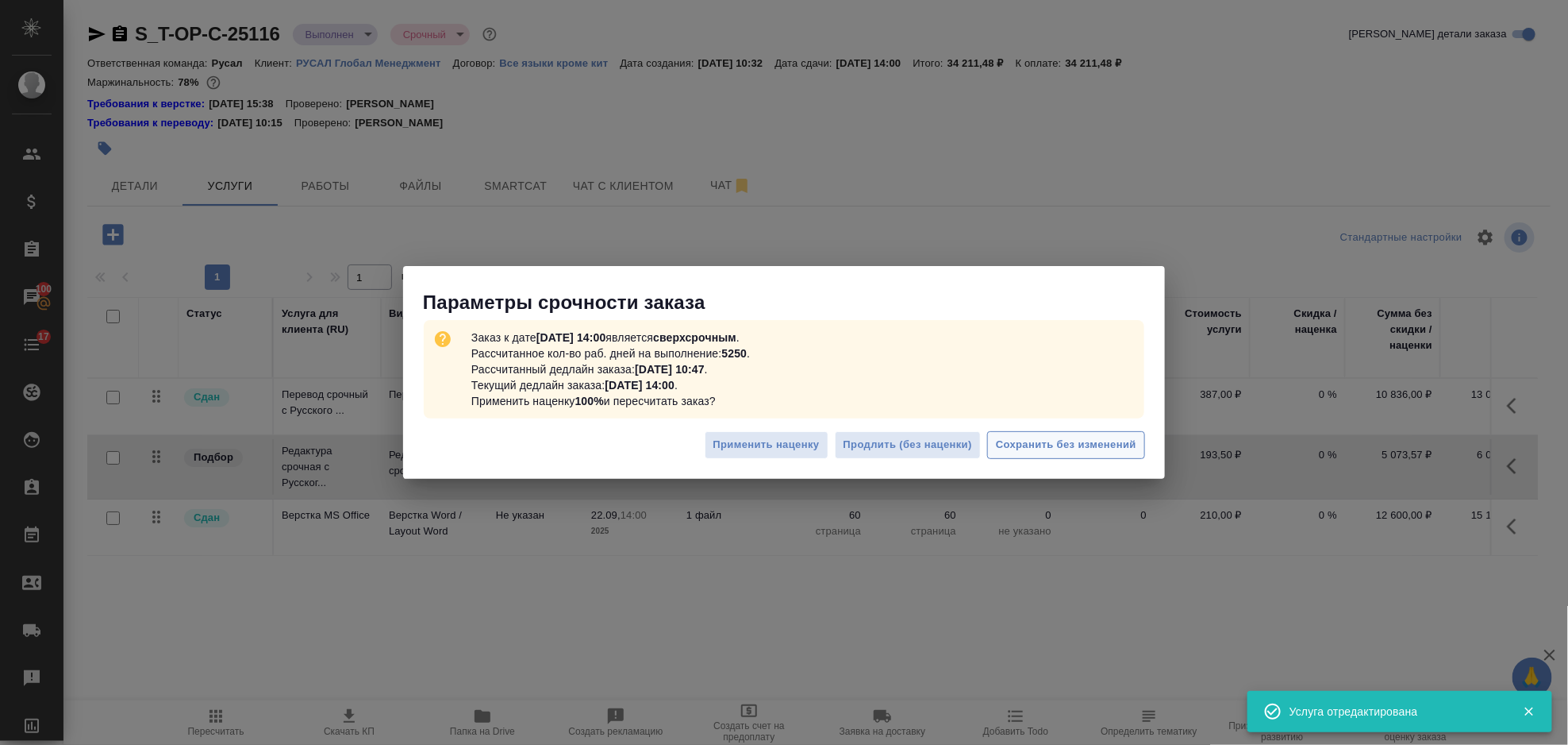
click at [1039, 457] on button "Сохранить без изменений" at bounding box center [1066, 445] width 158 height 28
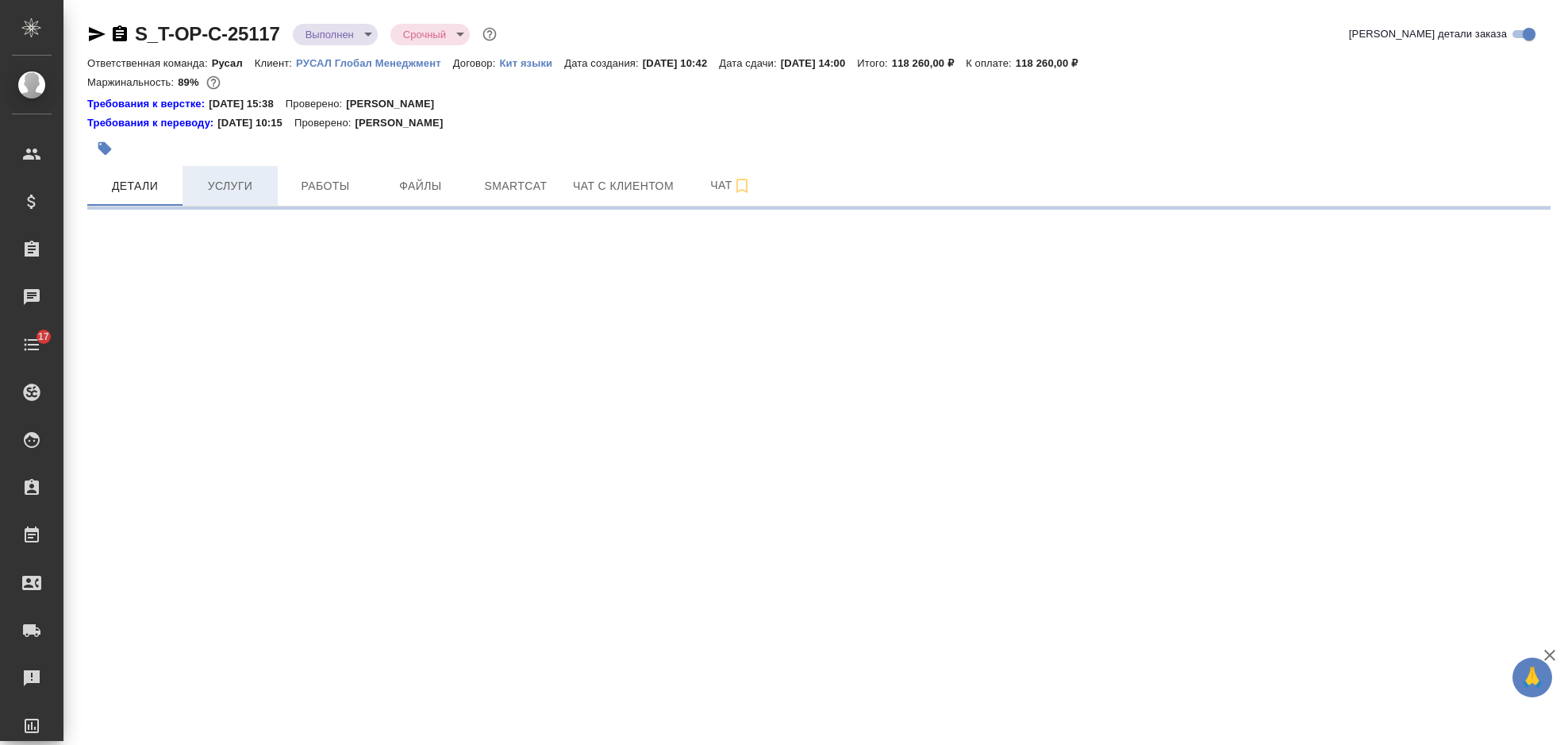
click at [238, 193] on span "Услуги" at bounding box center [230, 186] width 77 height 20
select select "RU"
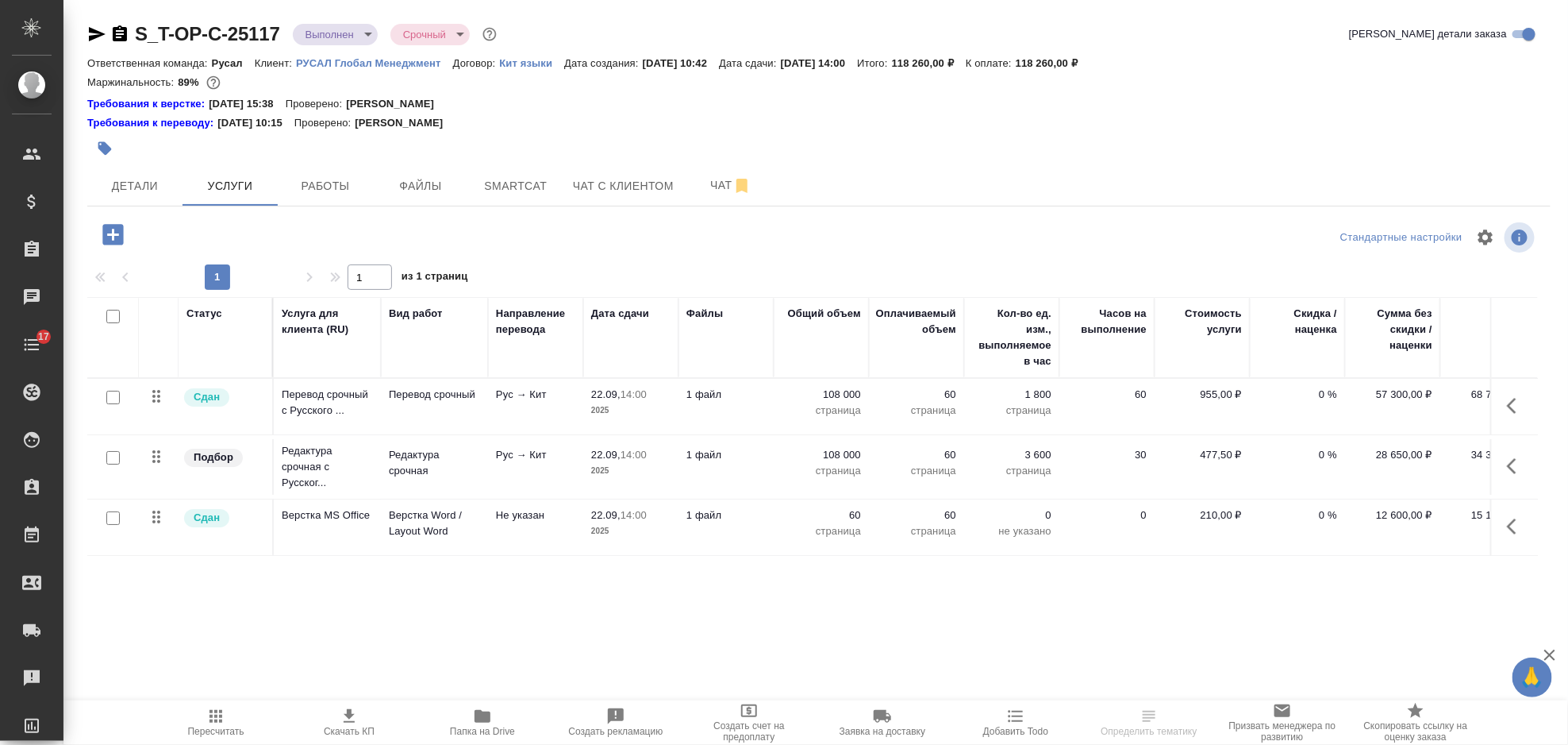
click at [1518, 400] on icon "button" at bounding box center [1517, 406] width 19 height 19
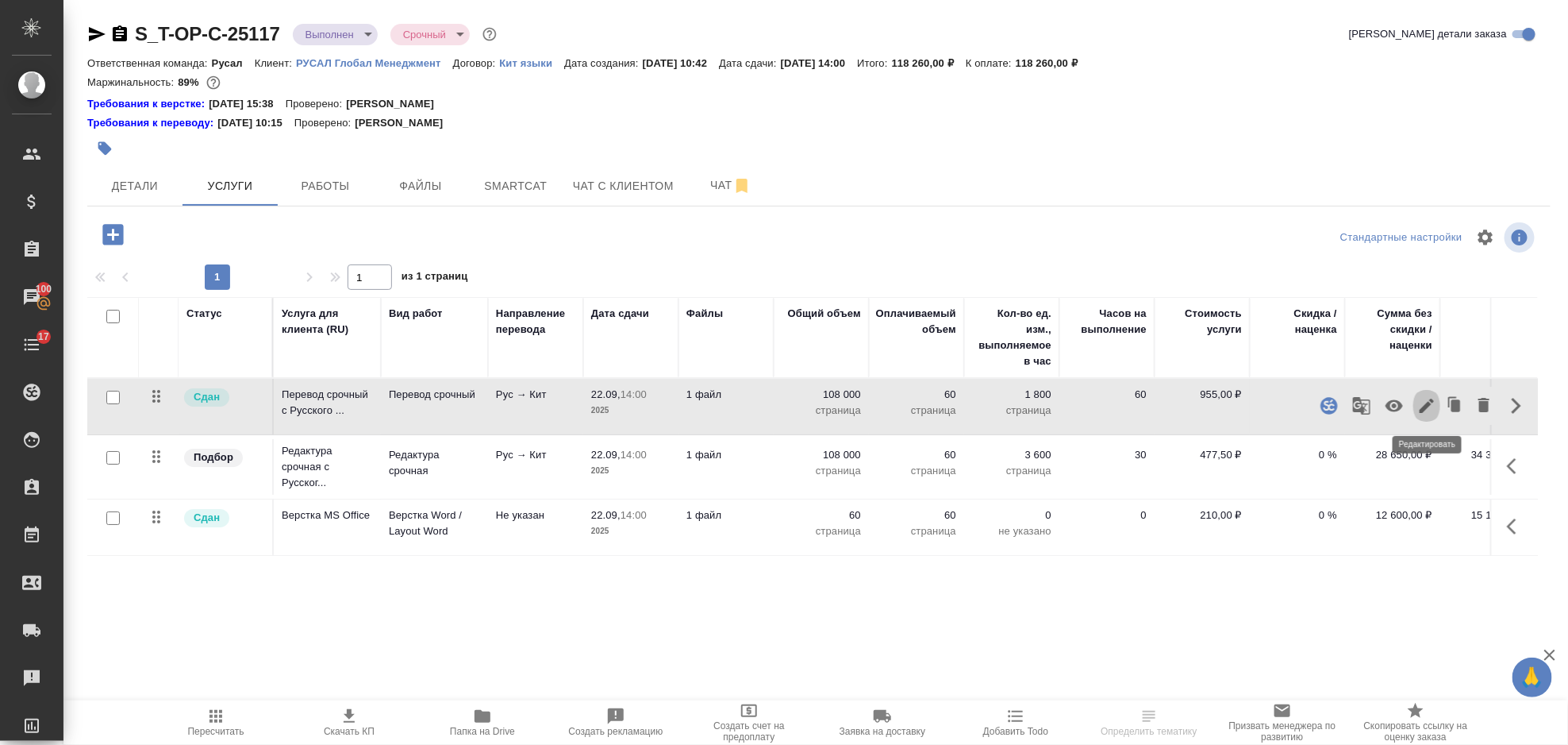
click at [1431, 404] on icon "button" at bounding box center [1427, 406] width 14 height 14
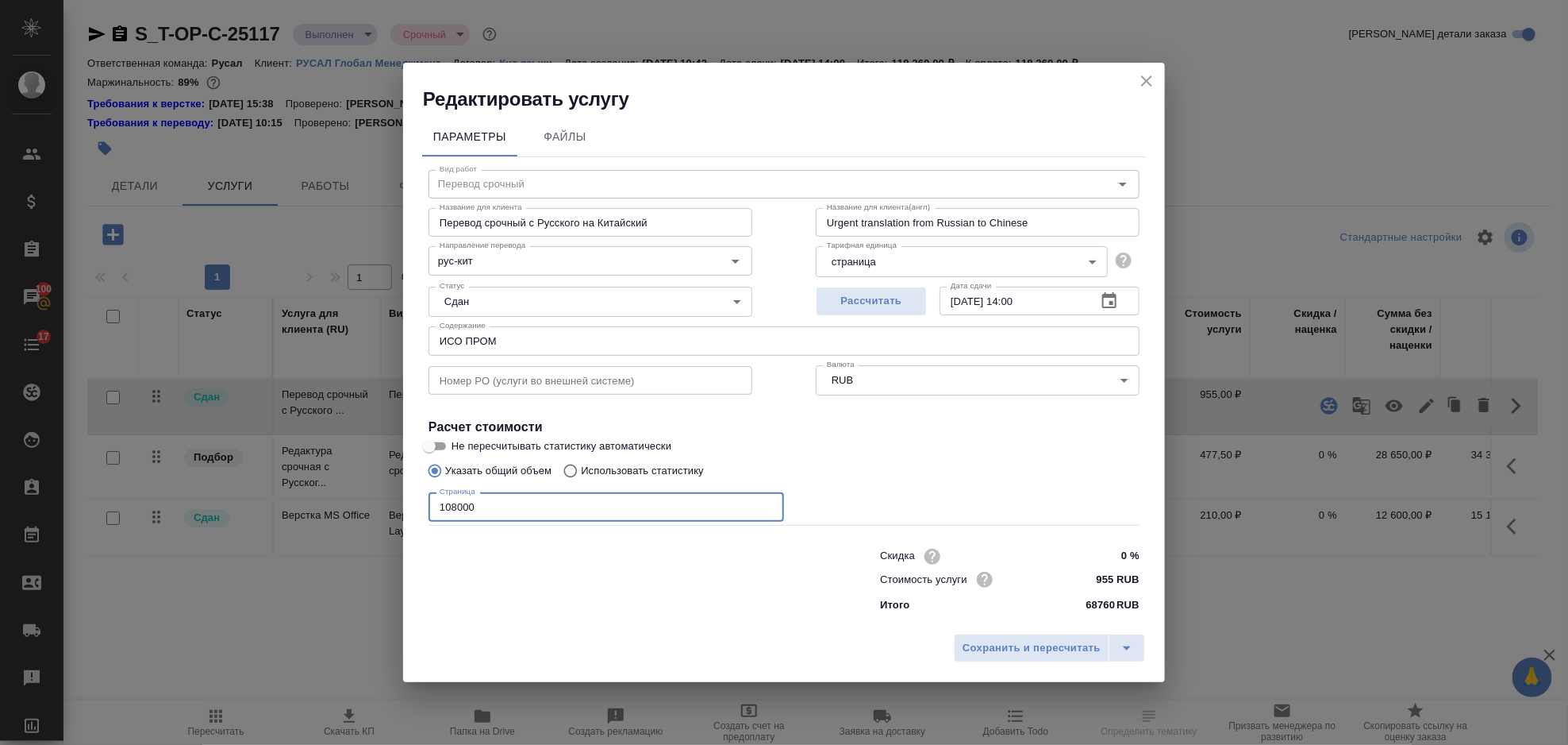
drag, startPoint x: 508, startPoint y: 501, endPoint x: 422, endPoint y: 508, distance: 86.3
click at [439, 508] on input "108000" at bounding box center [607, 507] width 356 height 29
type input "50400"
click at [1021, 662] on button "Сохранить и пересчитать" at bounding box center [1032, 648] width 155 height 29
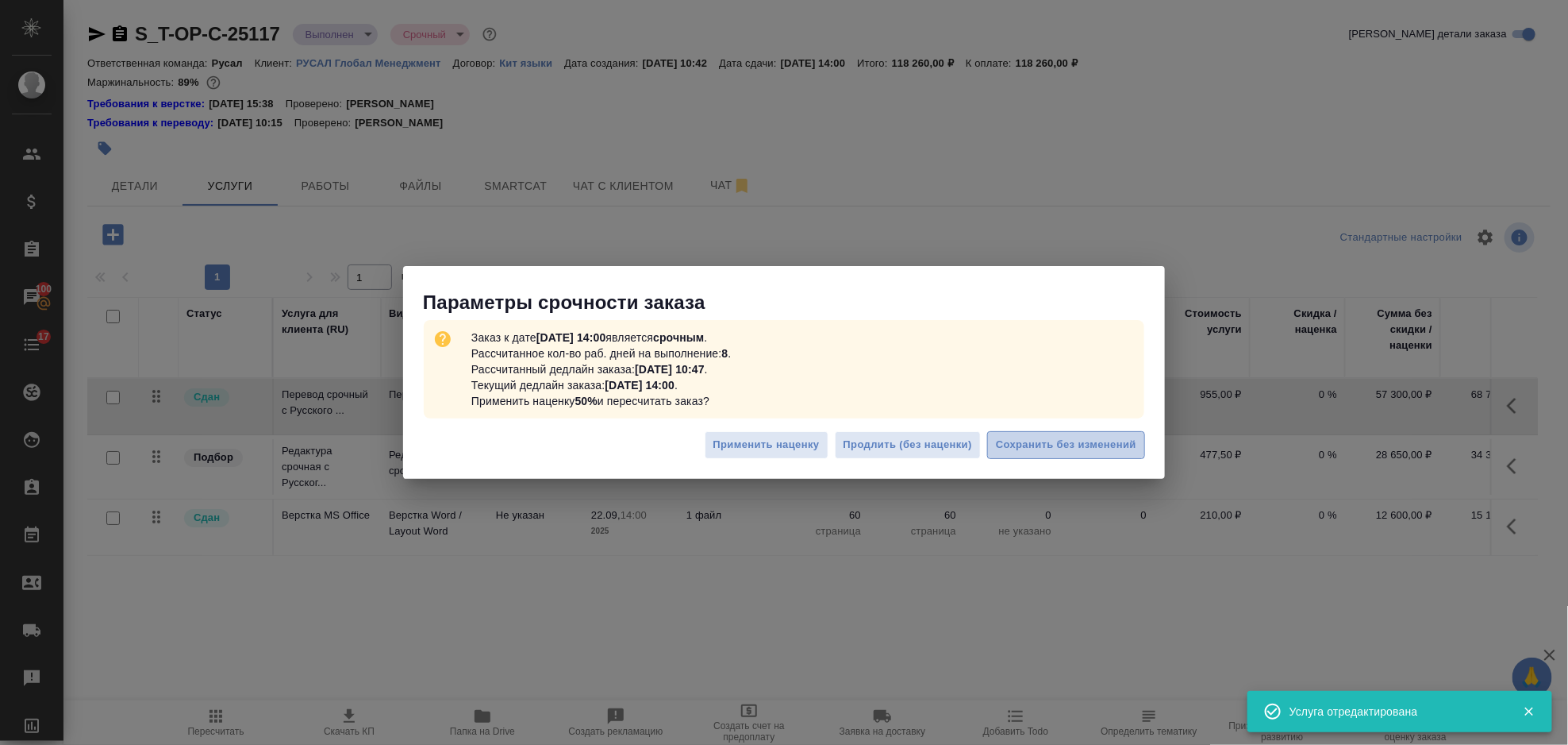
click at [1041, 457] on button "Сохранить без изменений" at bounding box center [1066, 445] width 158 height 28
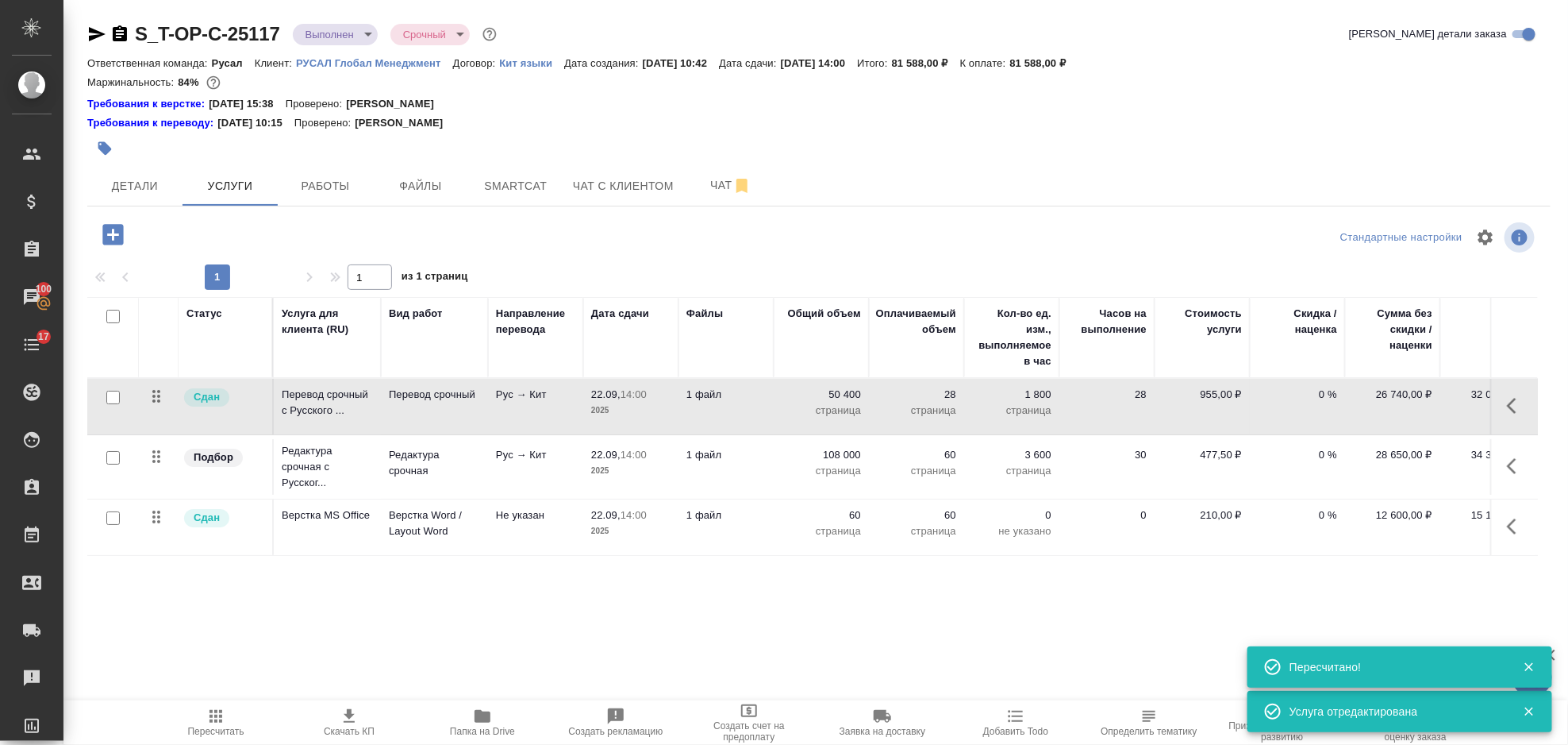
click at [1511, 467] on icon "button" at bounding box center [1512, 466] width 10 height 16
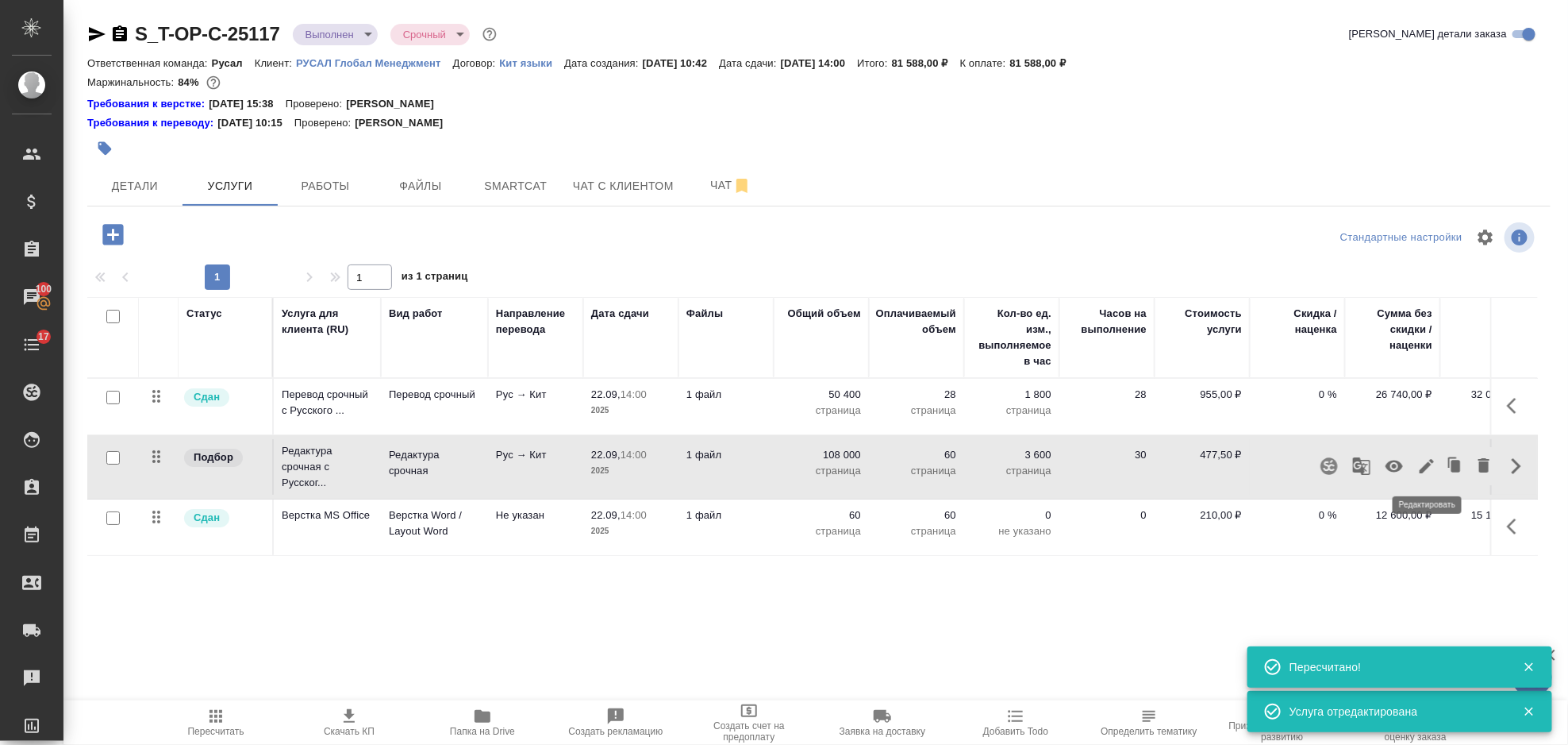
click at [1425, 476] on button "button" at bounding box center [1427, 466] width 27 height 38
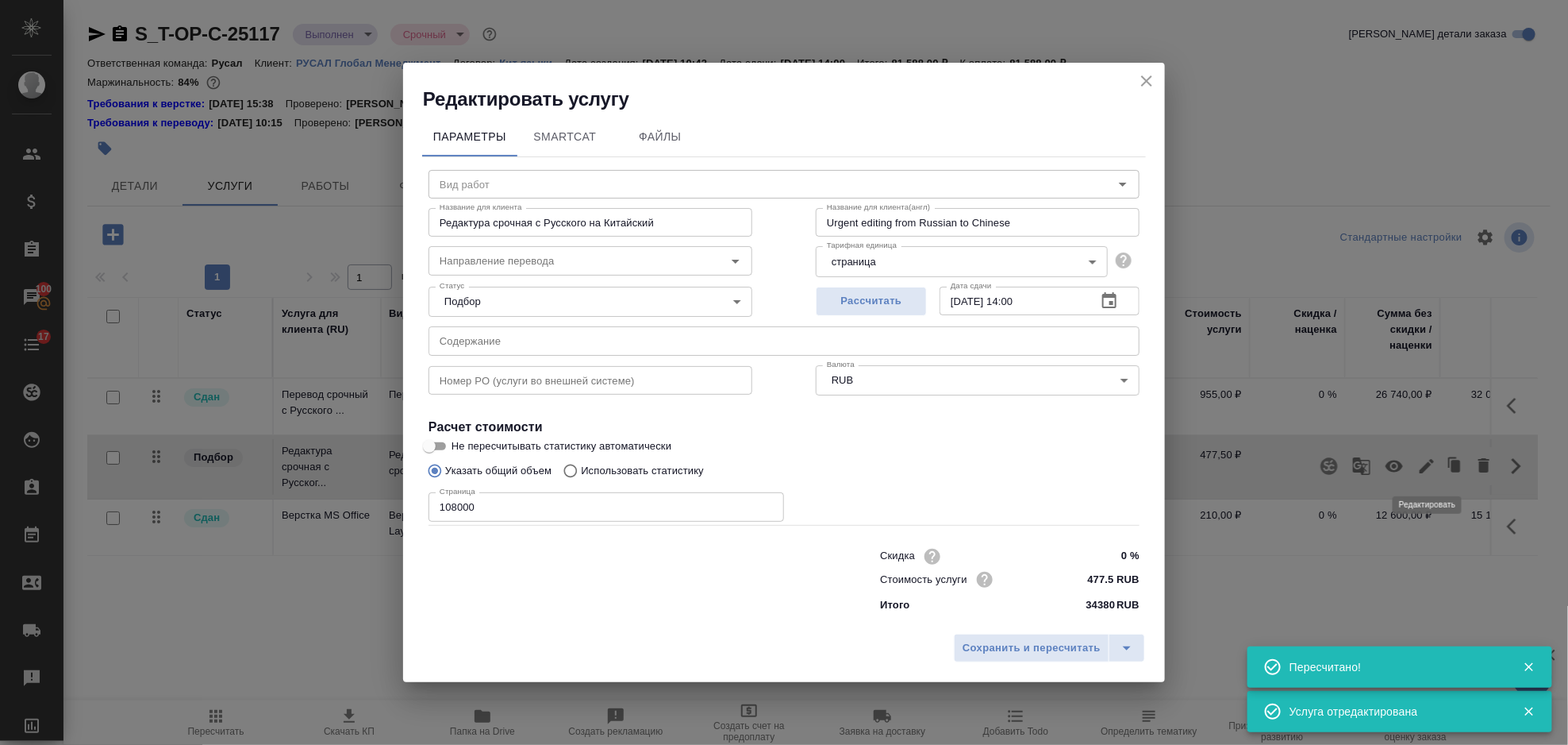
type input "Редактура срочная"
type input "рус-кит"
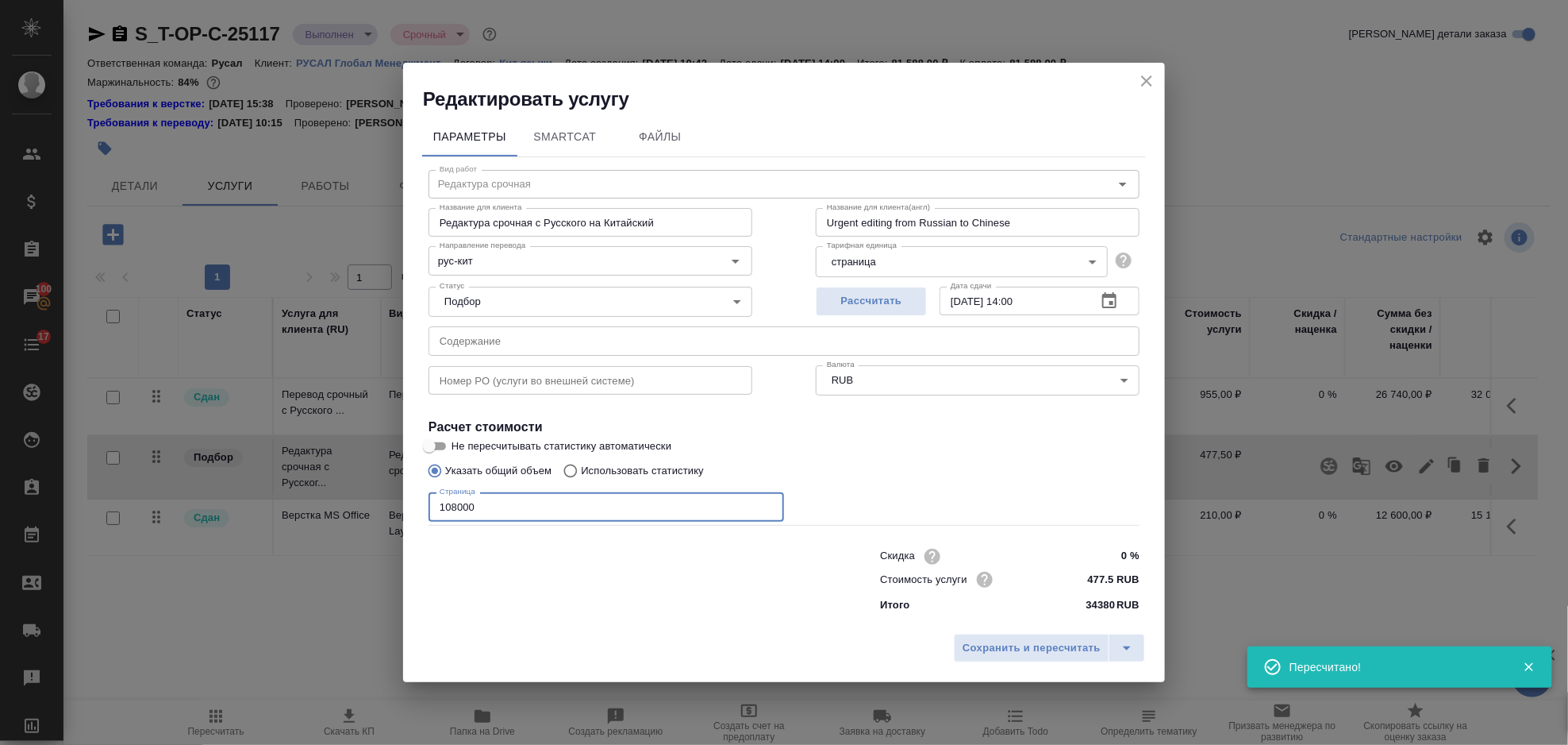
drag, startPoint x: 508, startPoint y: 508, endPoint x: 430, endPoint y: 509, distance: 78.0
click at [430, 509] on input "108000" at bounding box center [607, 507] width 356 height 29
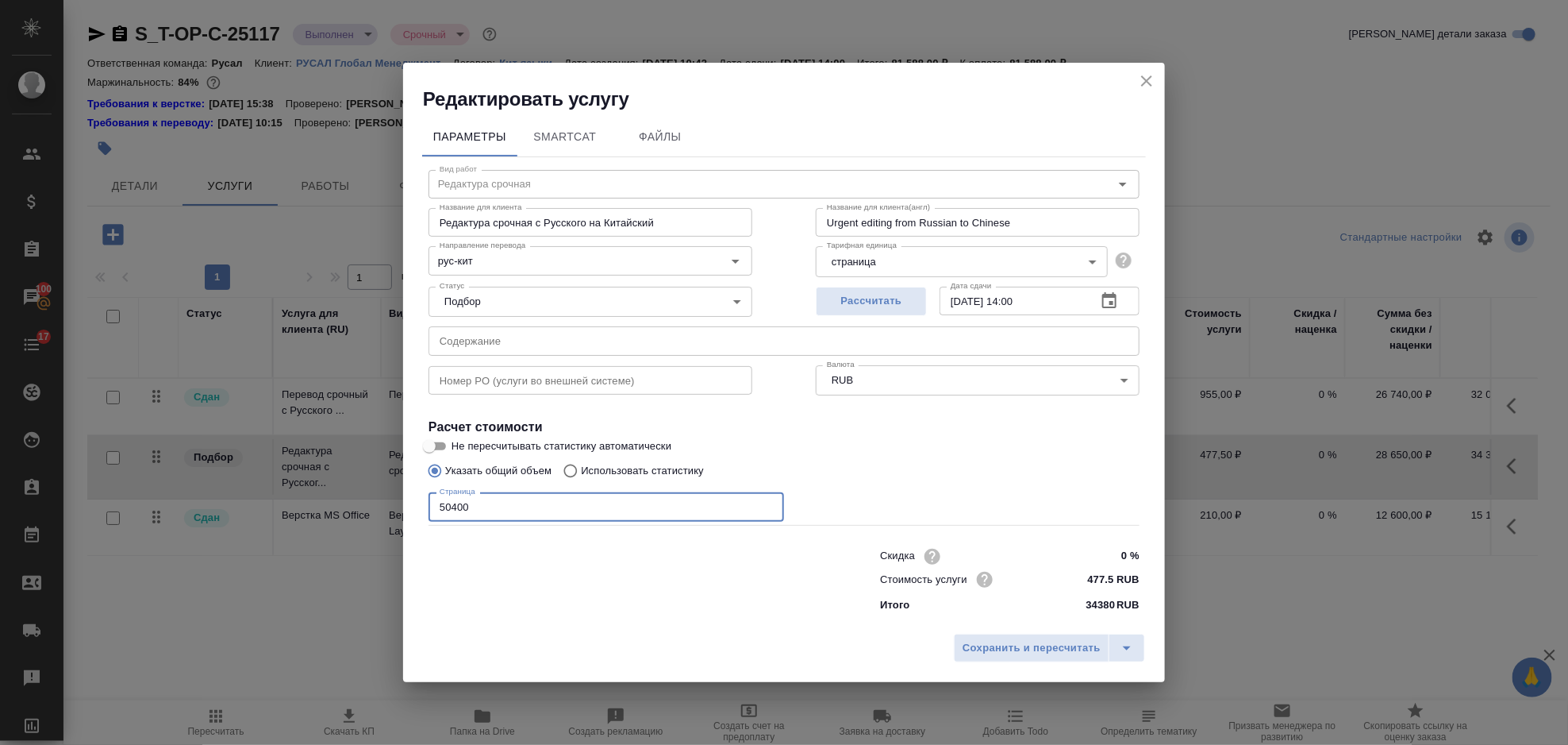
type input "50400"
click at [1007, 633] on div "Сохранить и пересчитать" at bounding box center [784, 653] width 762 height 57
click at [1009, 643] on span "Сохранить и пересчитать" at bounding box center [1032, 648] width 138 height 18
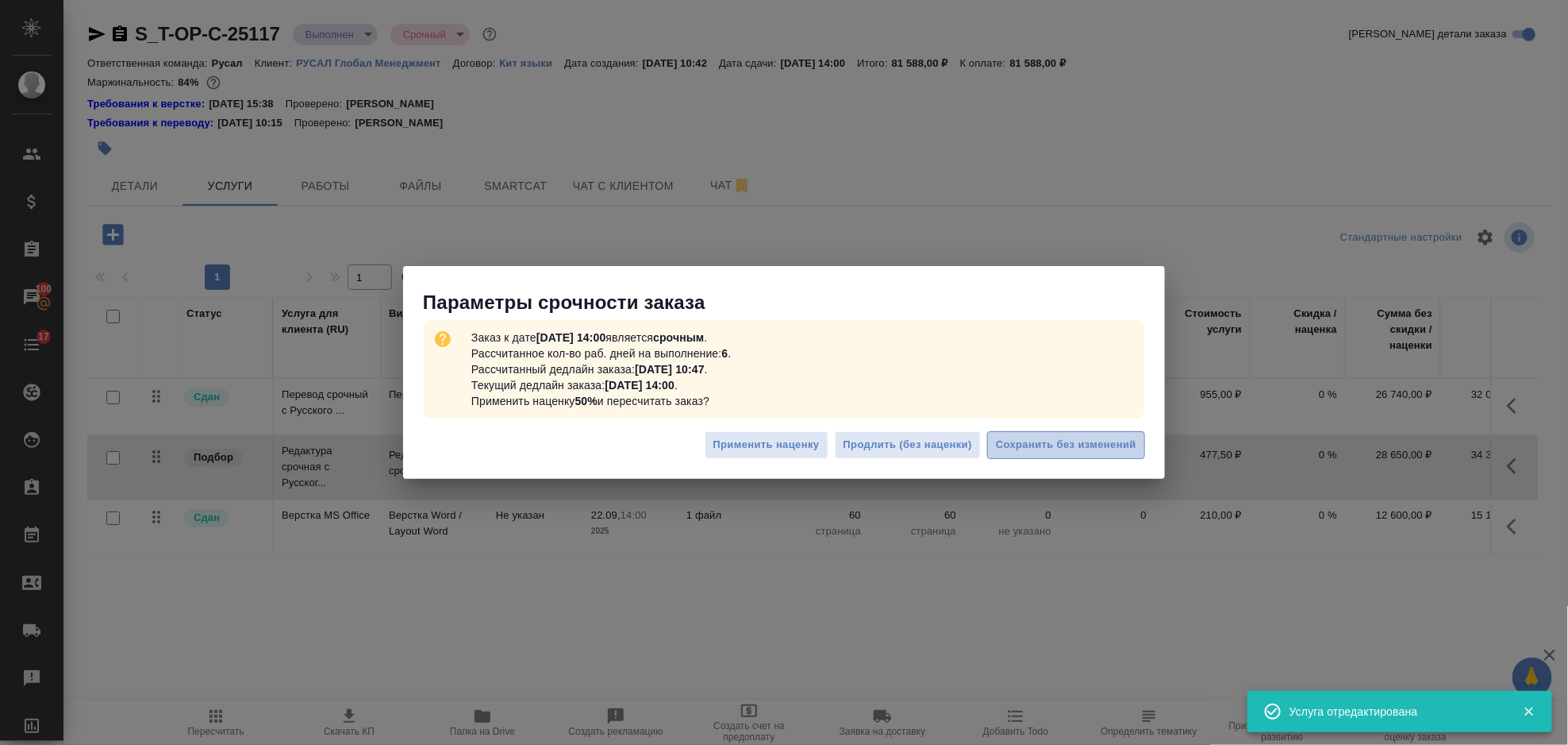
click at [1035, 449] on span "Сохранить без изменений" at bounding box center [1066, 445] width 140 height 18
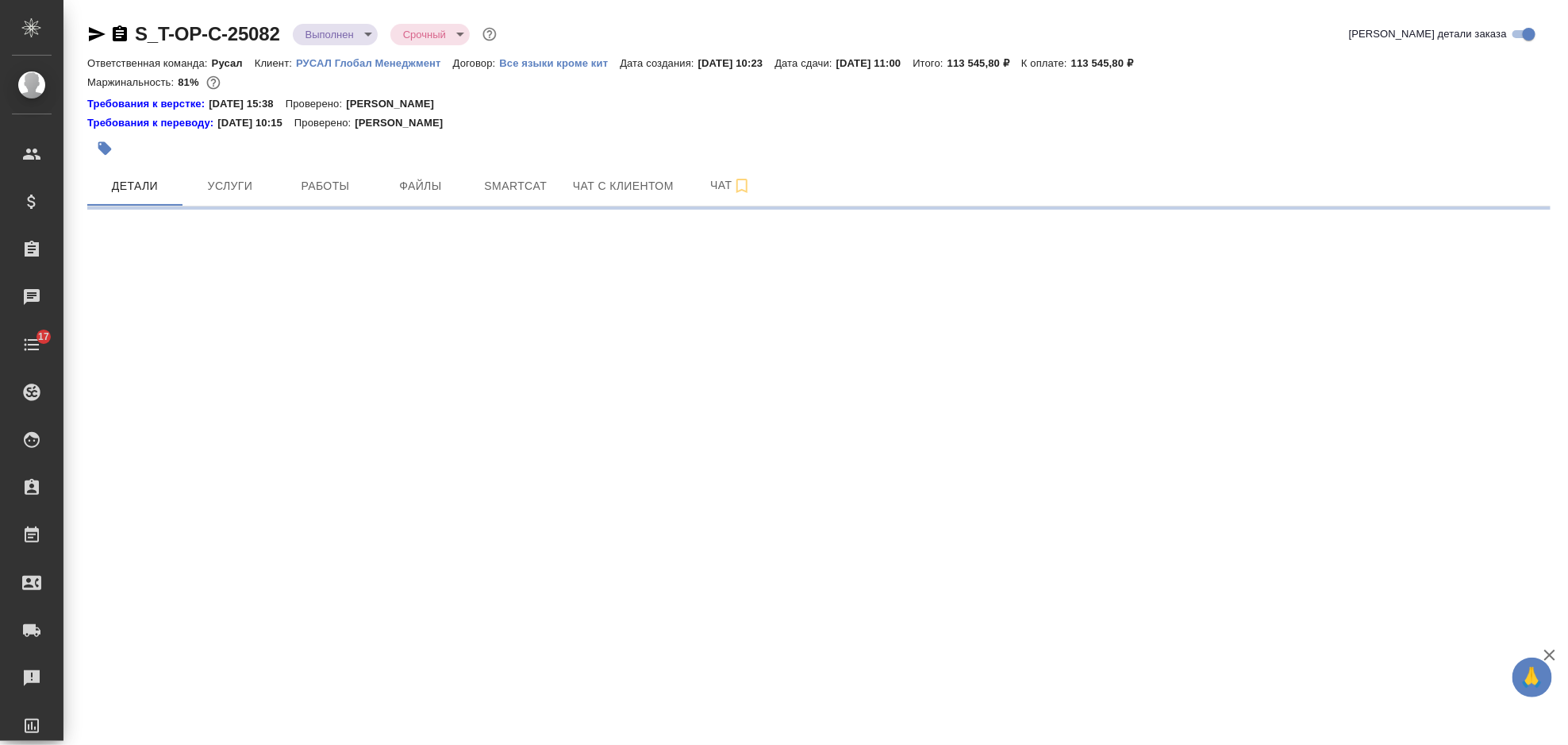
select select "RU"
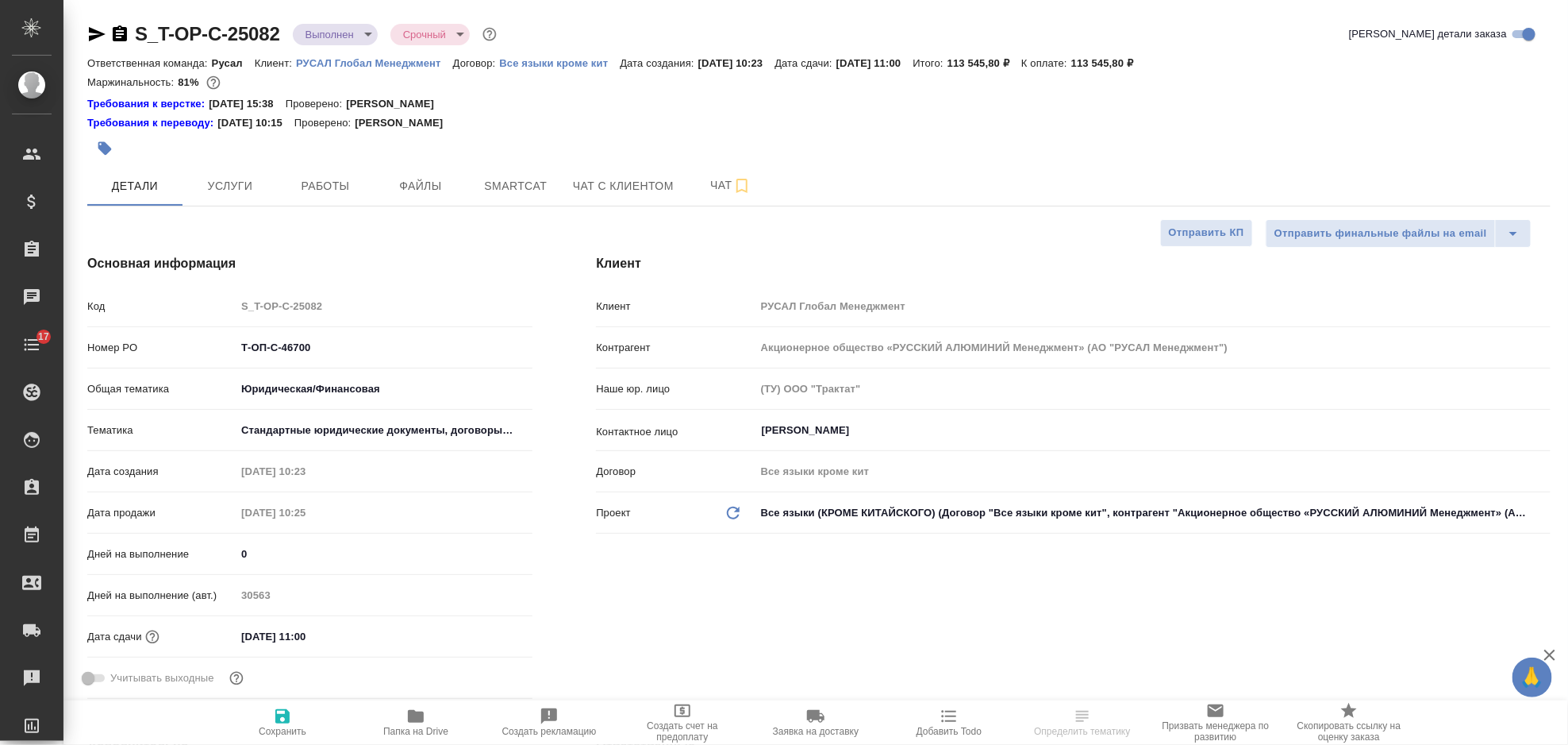
type textarea "x"
click at [235, 188] on span "Услуги" at bounding box center [230, 186] width 77 height 20
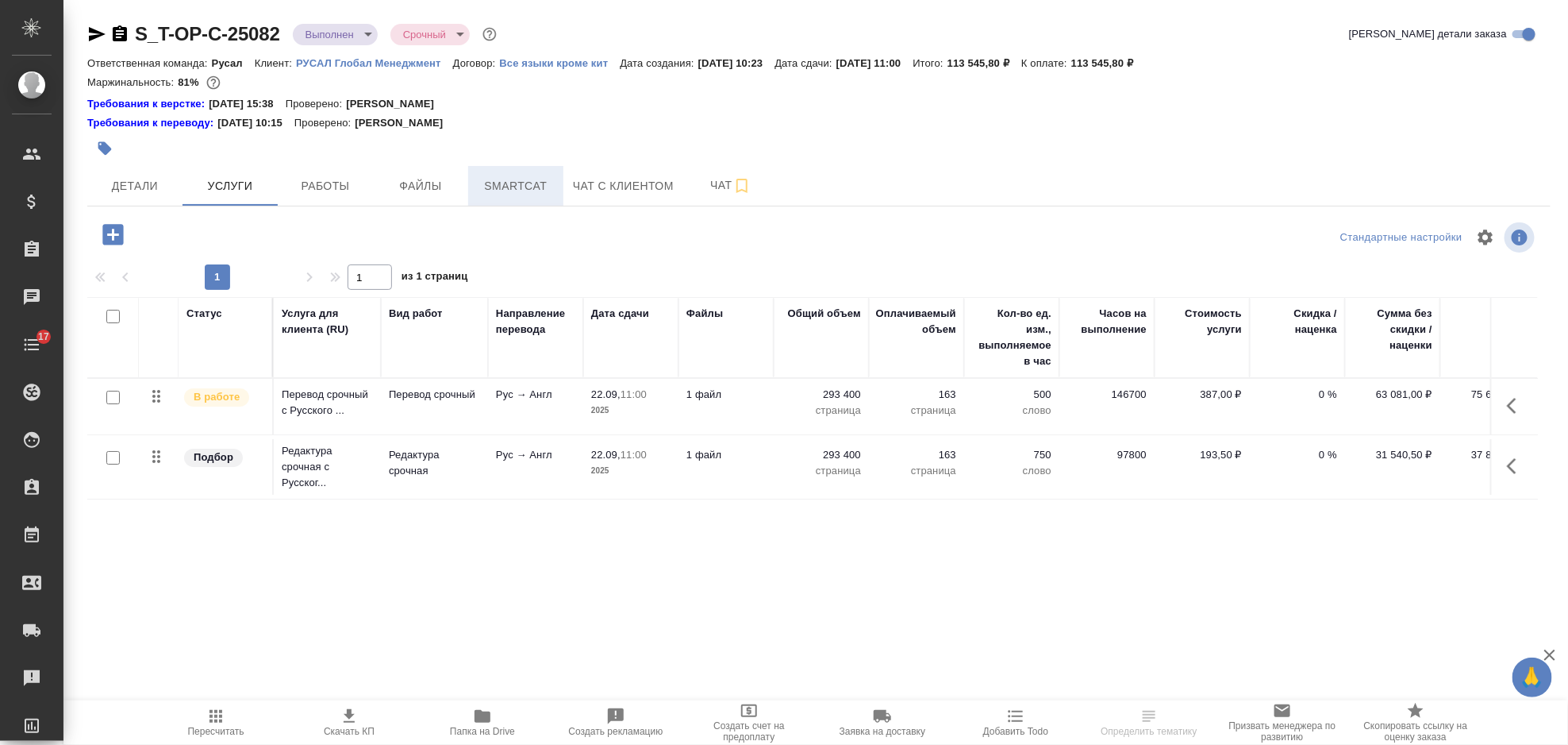
click at [498, 190] on span "Smartcat" at bounding box center [516, 186] width 77 height 20
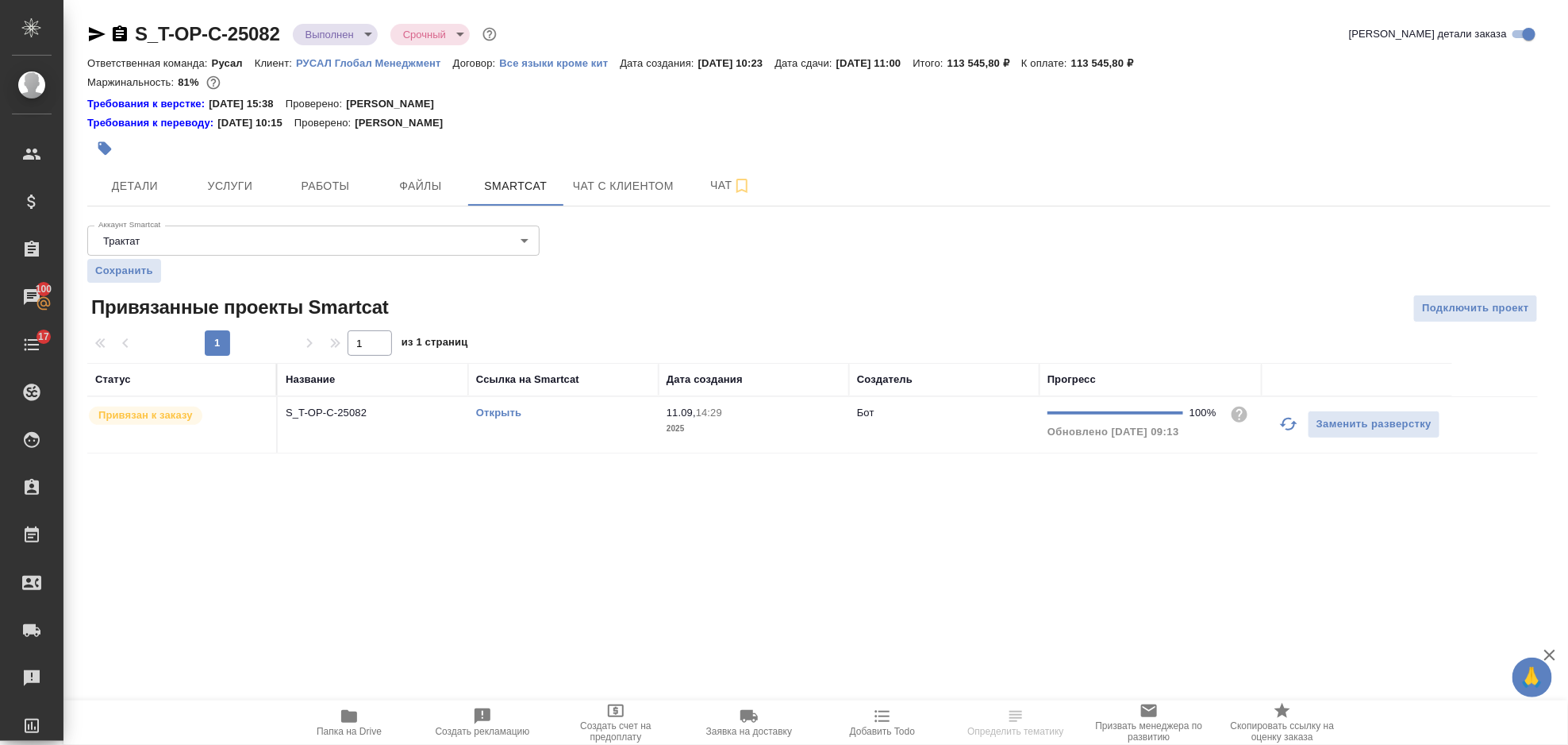
click at [513, 412] on link "Открыть" at bounding box center [498, 412] width 45 height 12
click at [250, 182] on span "Услуги" at bounding box center [230, 186] width 77 height 20
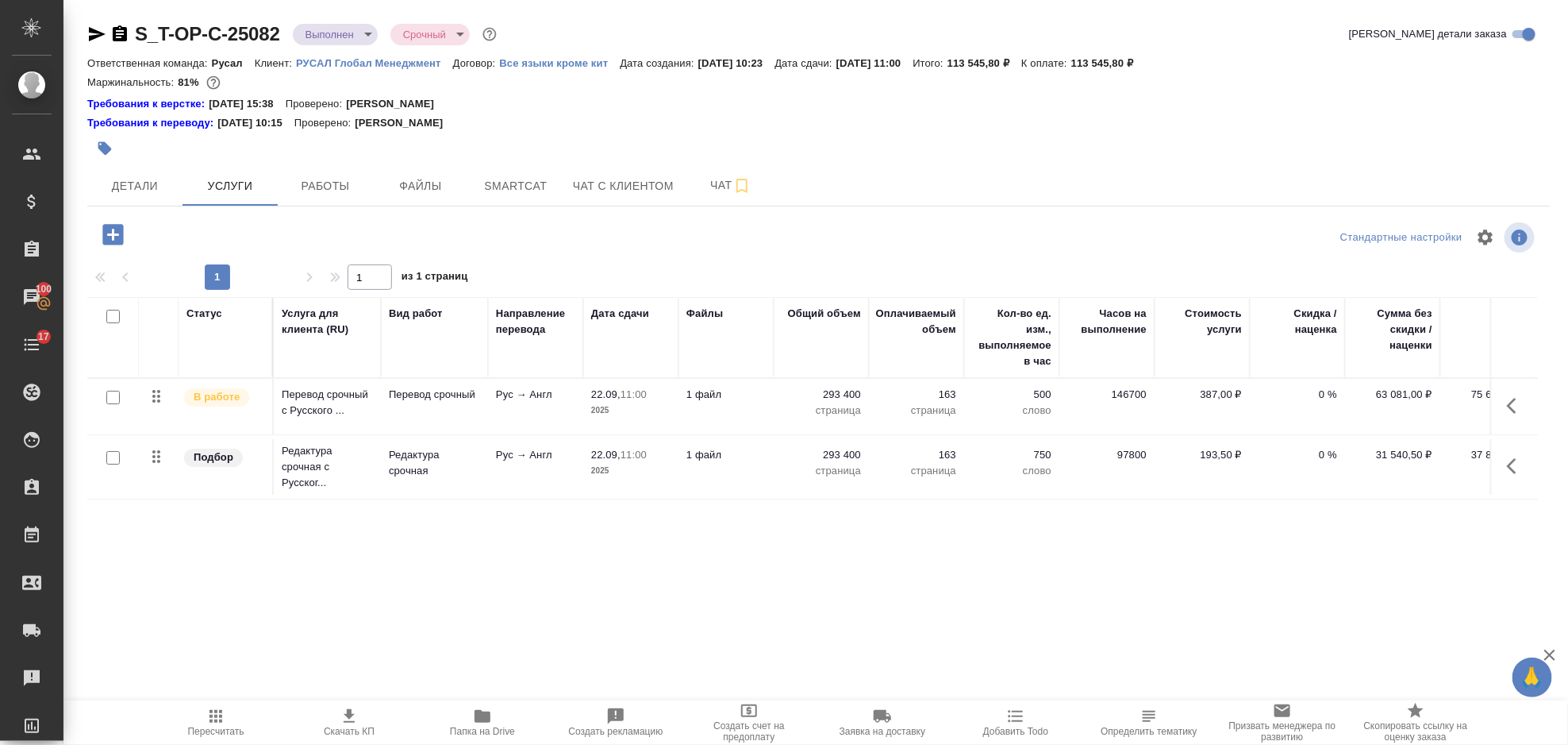
click at [1511, 396] on icon "button" at bounding box center [1517, 406] width 19 height 19
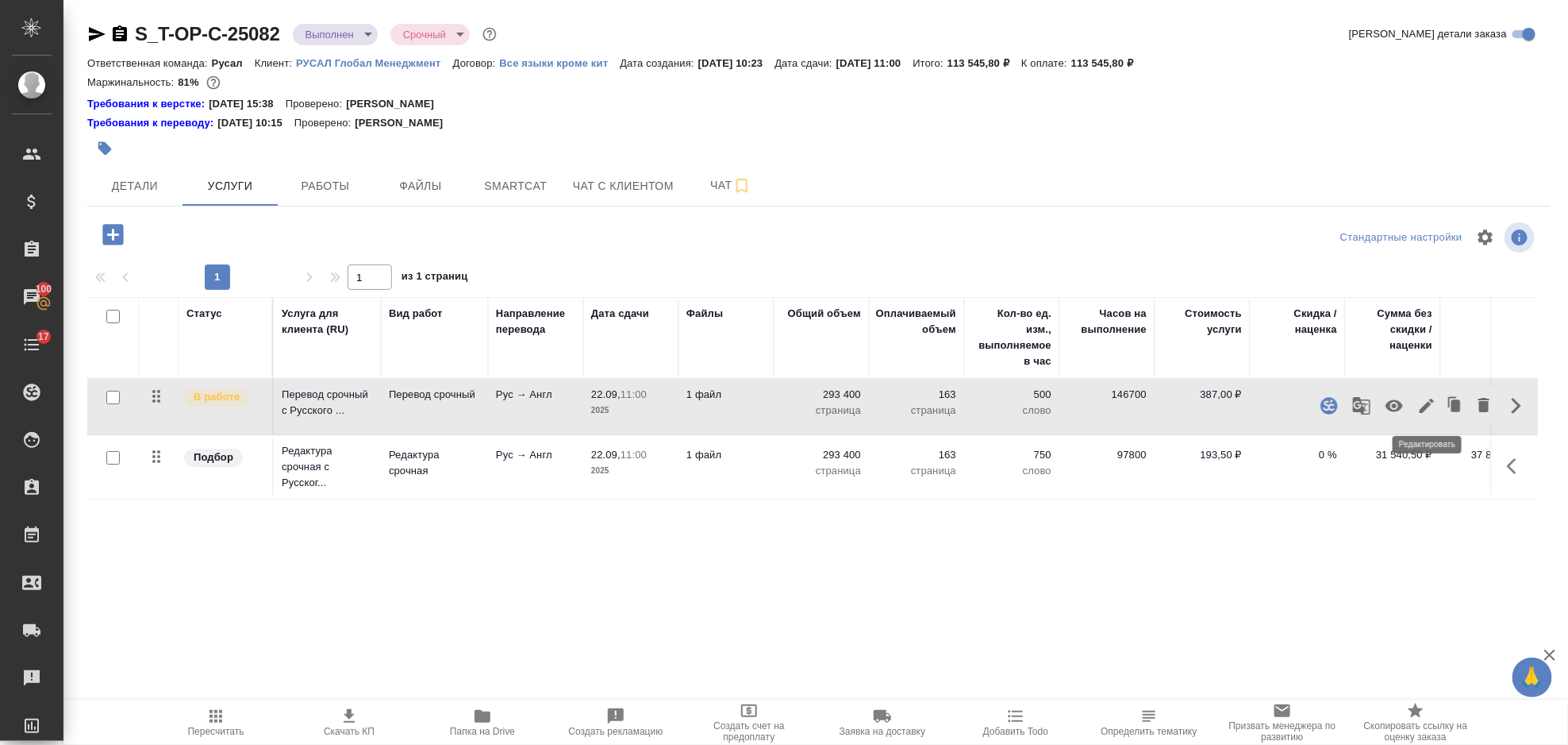
click at [1432, 400] on icon "button" at bounding box center [1427, 406] width 14 height 14
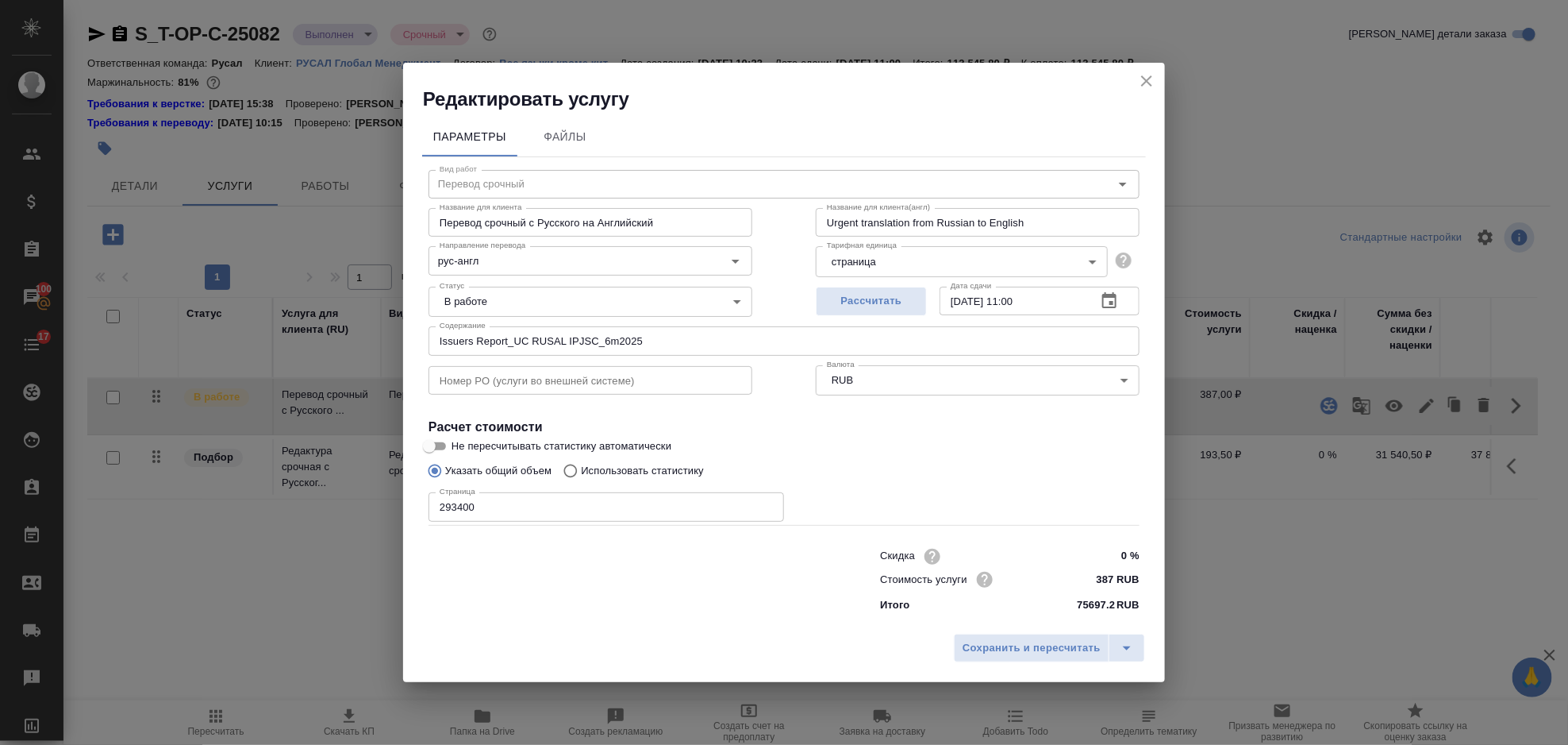
click at [1138, 79] on icon "close" at bounding box center [1147, 81] width 19 height 19
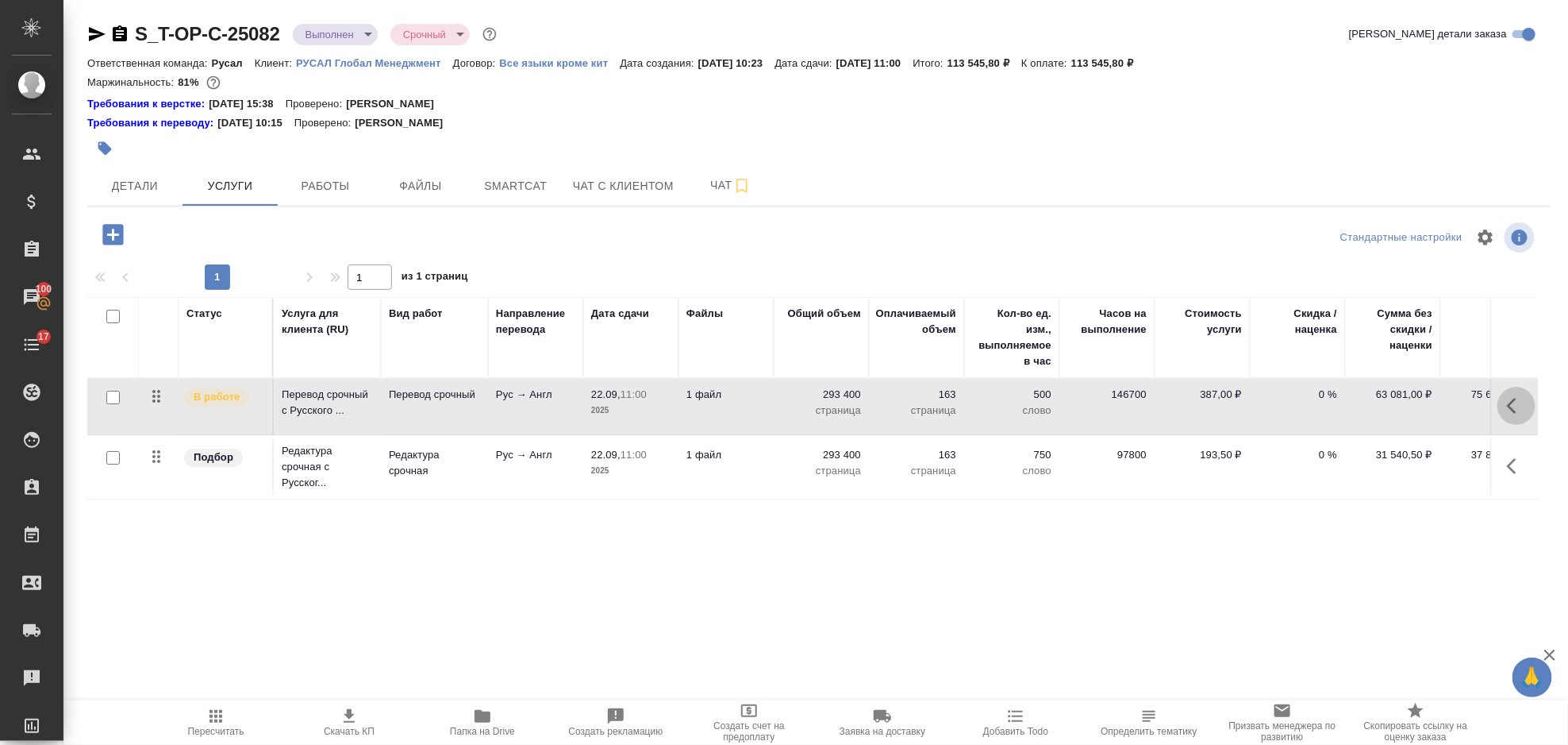
click at [1514, 398] on icon "button" at bounding box center [1517, 406] width 19 height 19
click at [1425, 396] on icon "button" at bounding box center [1427, 406] width 19 height 19
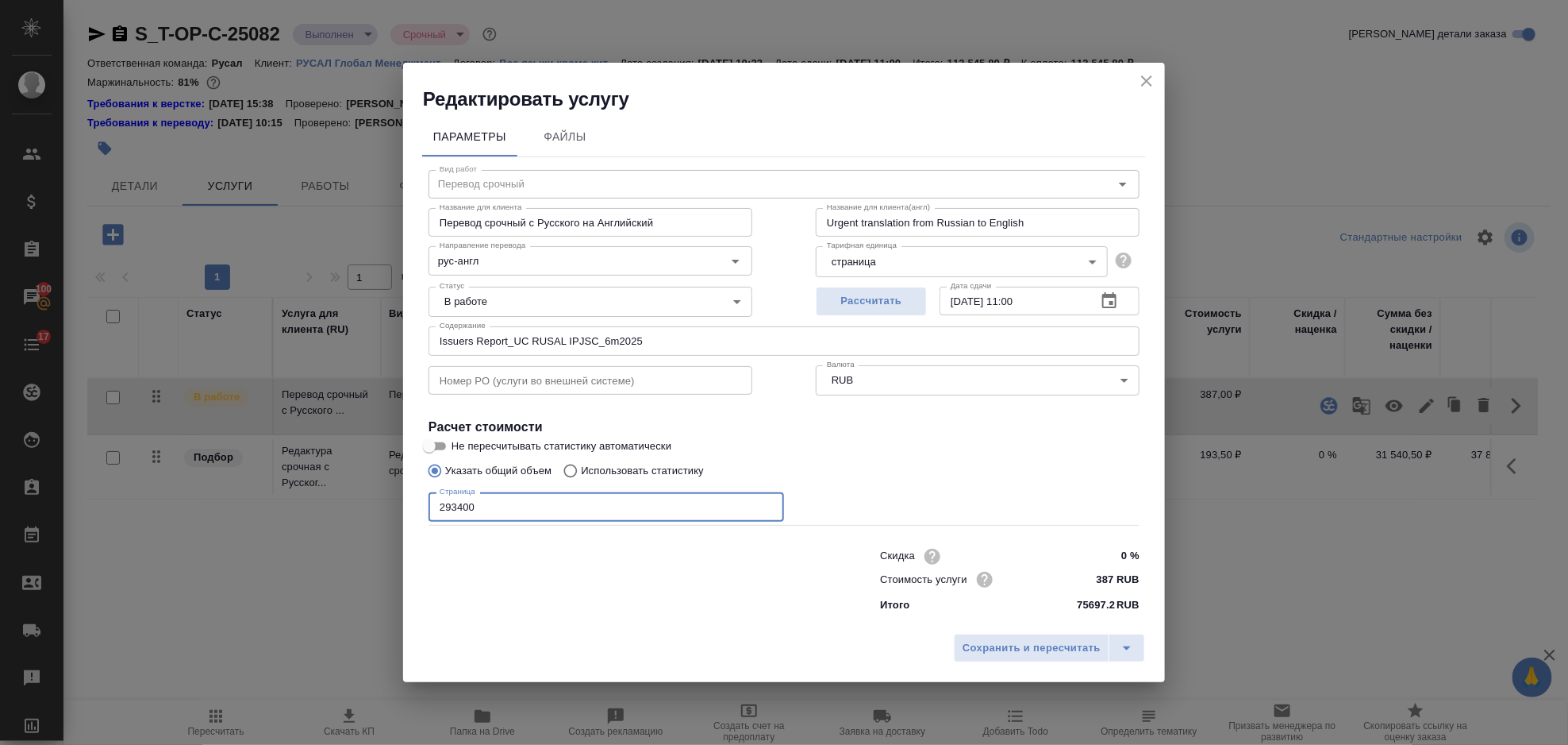
drag, startPoint x: 509, startPoint y: 496, endPoint x: 438, endPoint y: 503, distance: 71.3
click at [438, 503] on input "293400" at bounding box center [607, 507] width 356 height 29
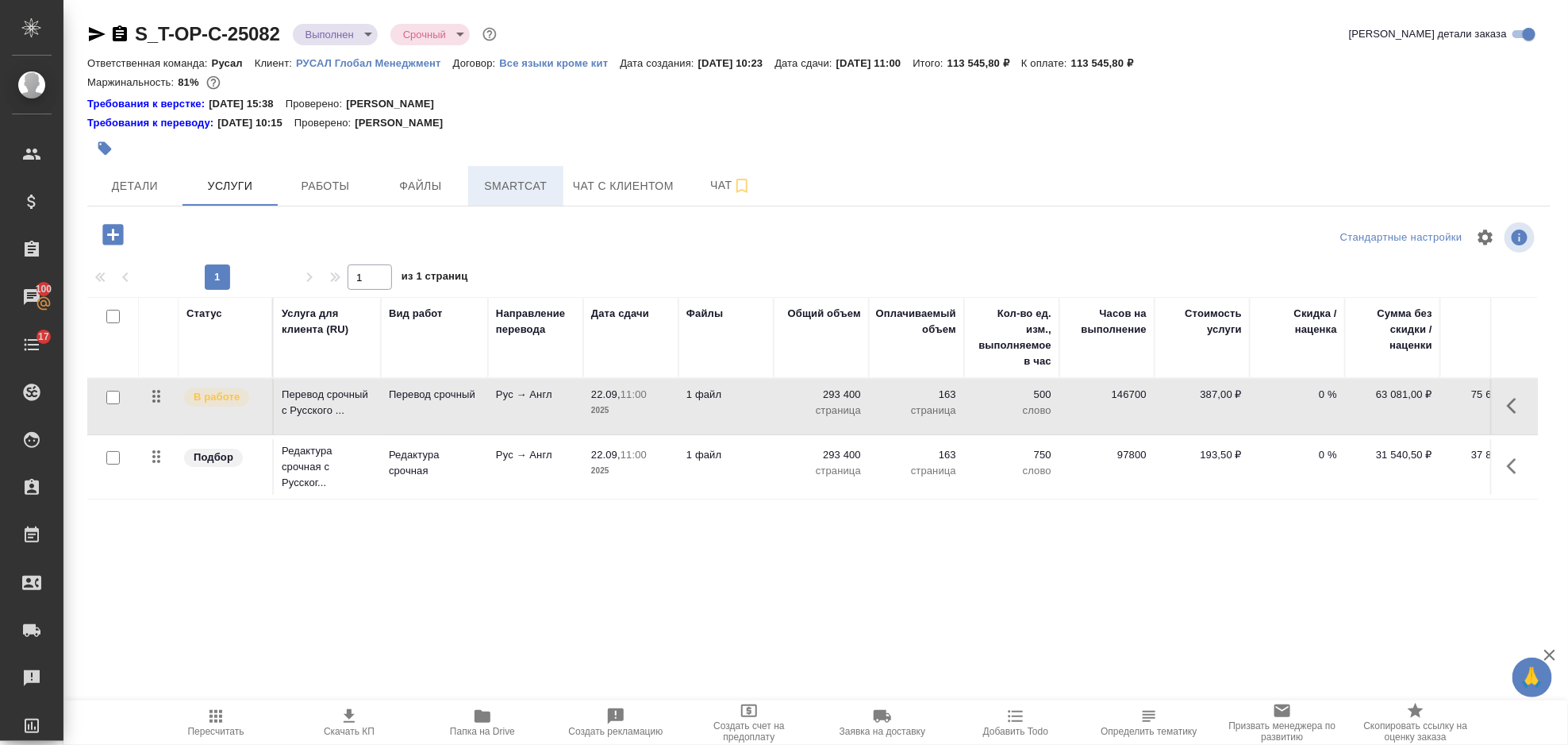
click at [505, 182] on span "Smartcat" at bounding box center [516, 186] width 77 height 20
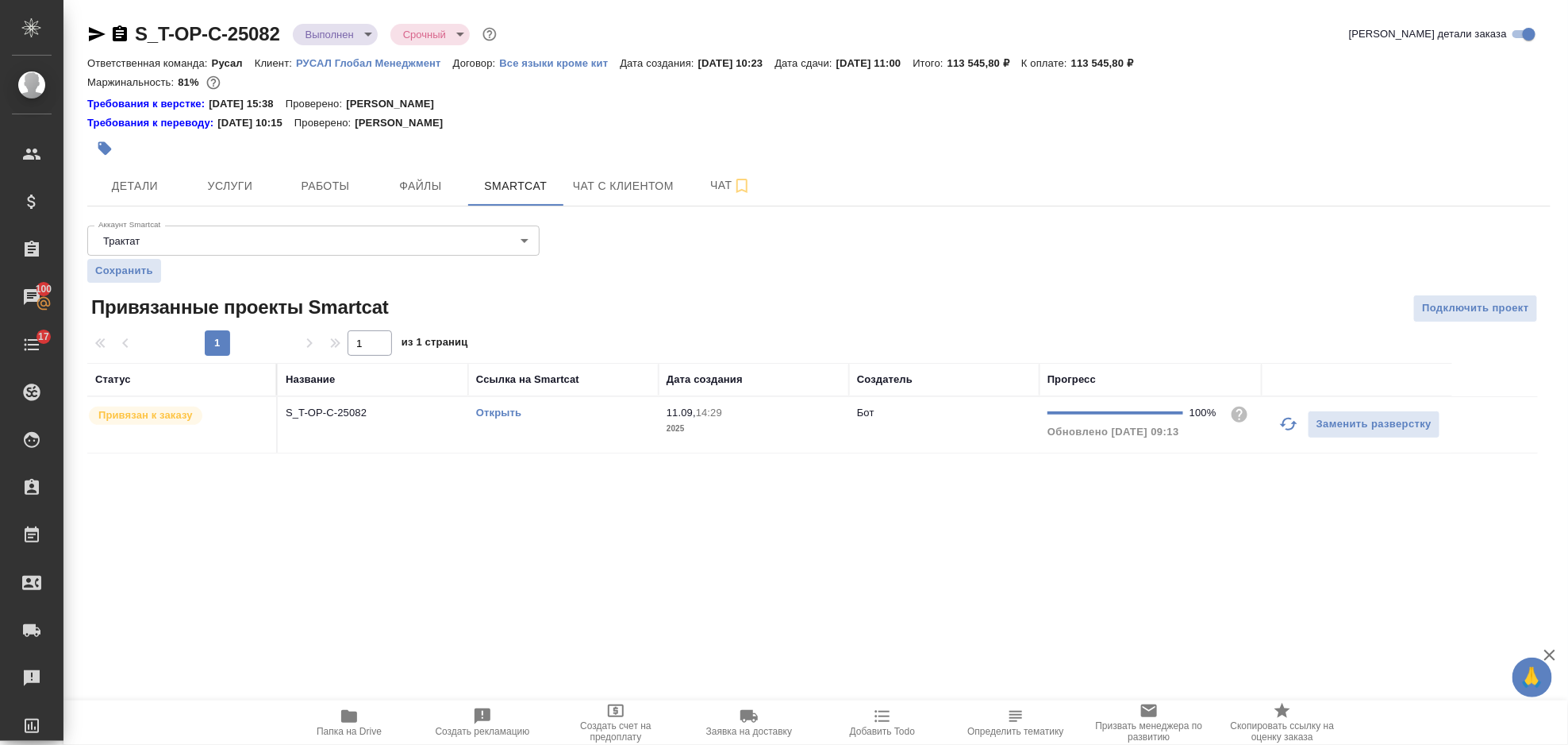
click at [505, 415] on link "Открыть" at bounding box center [498, 412] width 45 height 12
click at [124, 184] on span "Детали" at bounding box center [135, 186] width 77 height 20
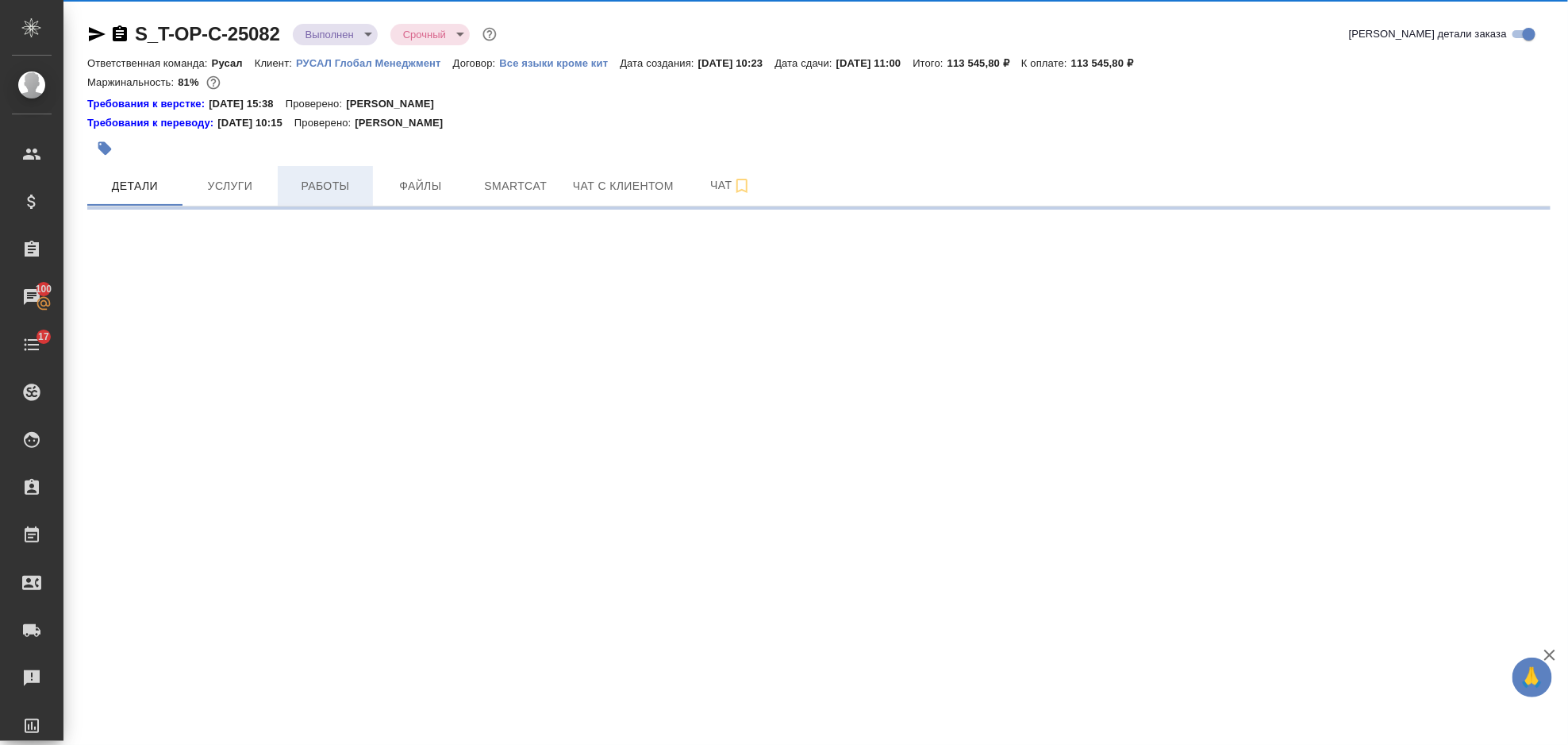
select select "RU"
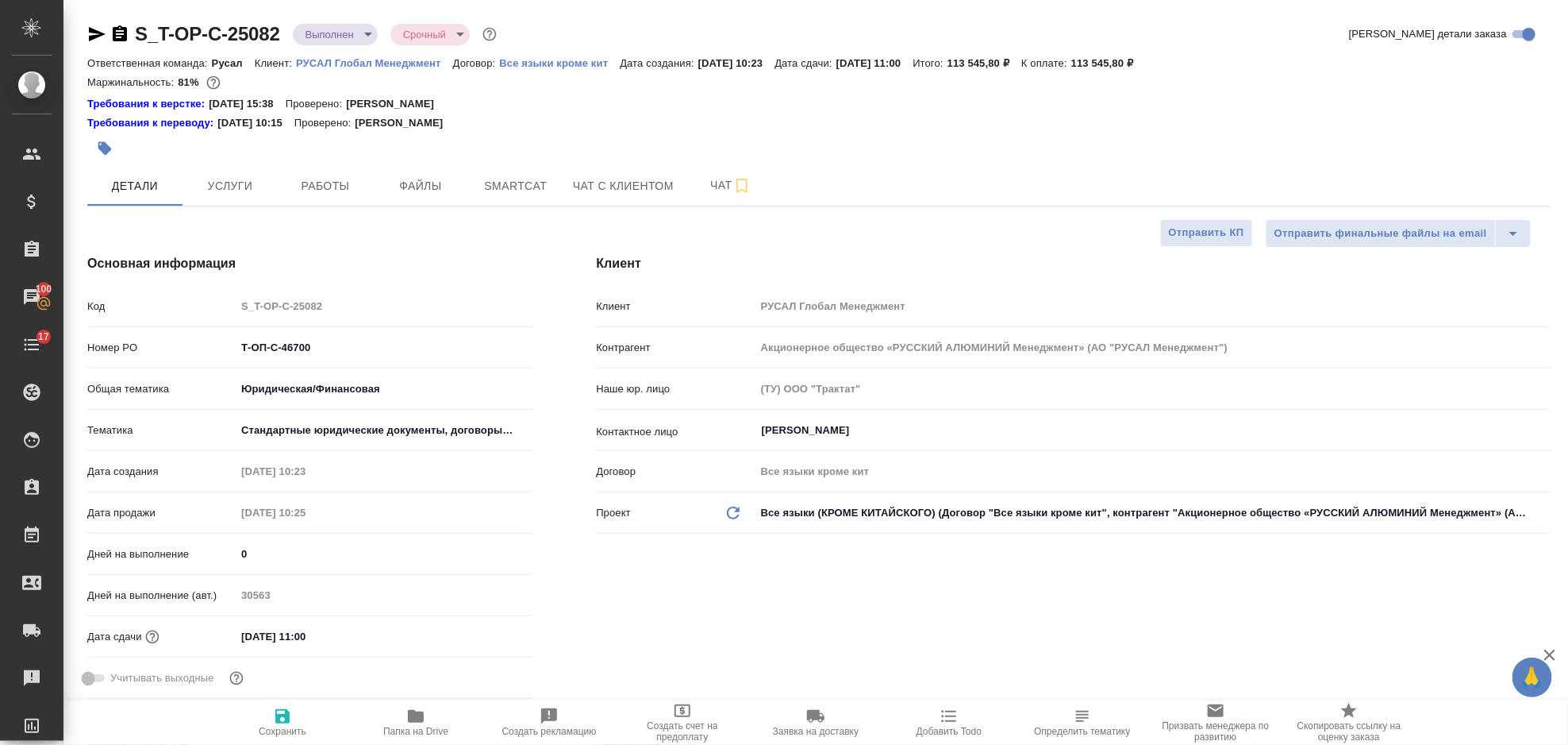
type textarea "x"
drag, startPoint x: 318, startPoint y: 347, endPoint x: 213, endPoint y: 350, distance: 105.0
click at [211, 350] on div "Номер PO Т-ОП-С-46700" at bounding box center [310, 347] width 445 height 28
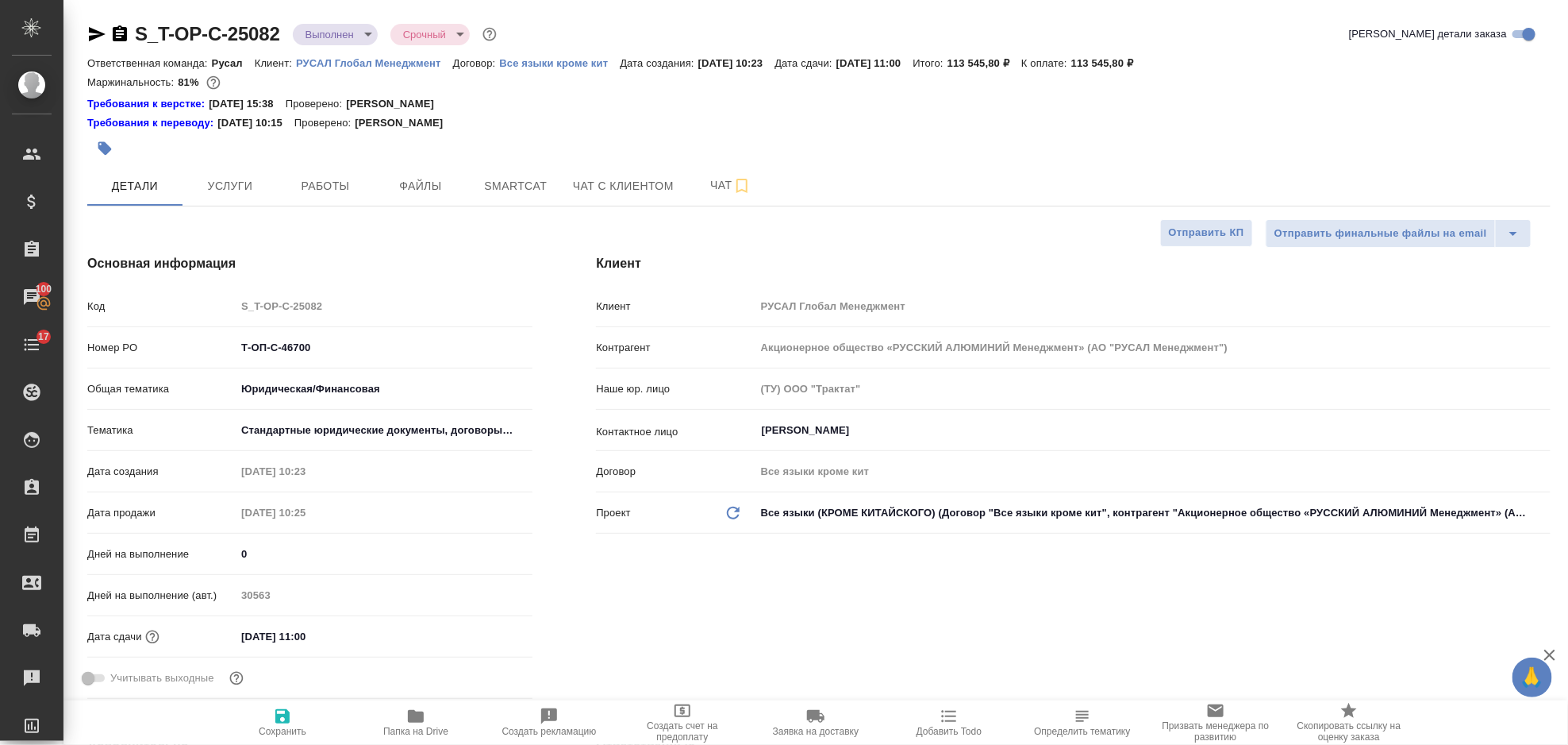
type textarea "x"
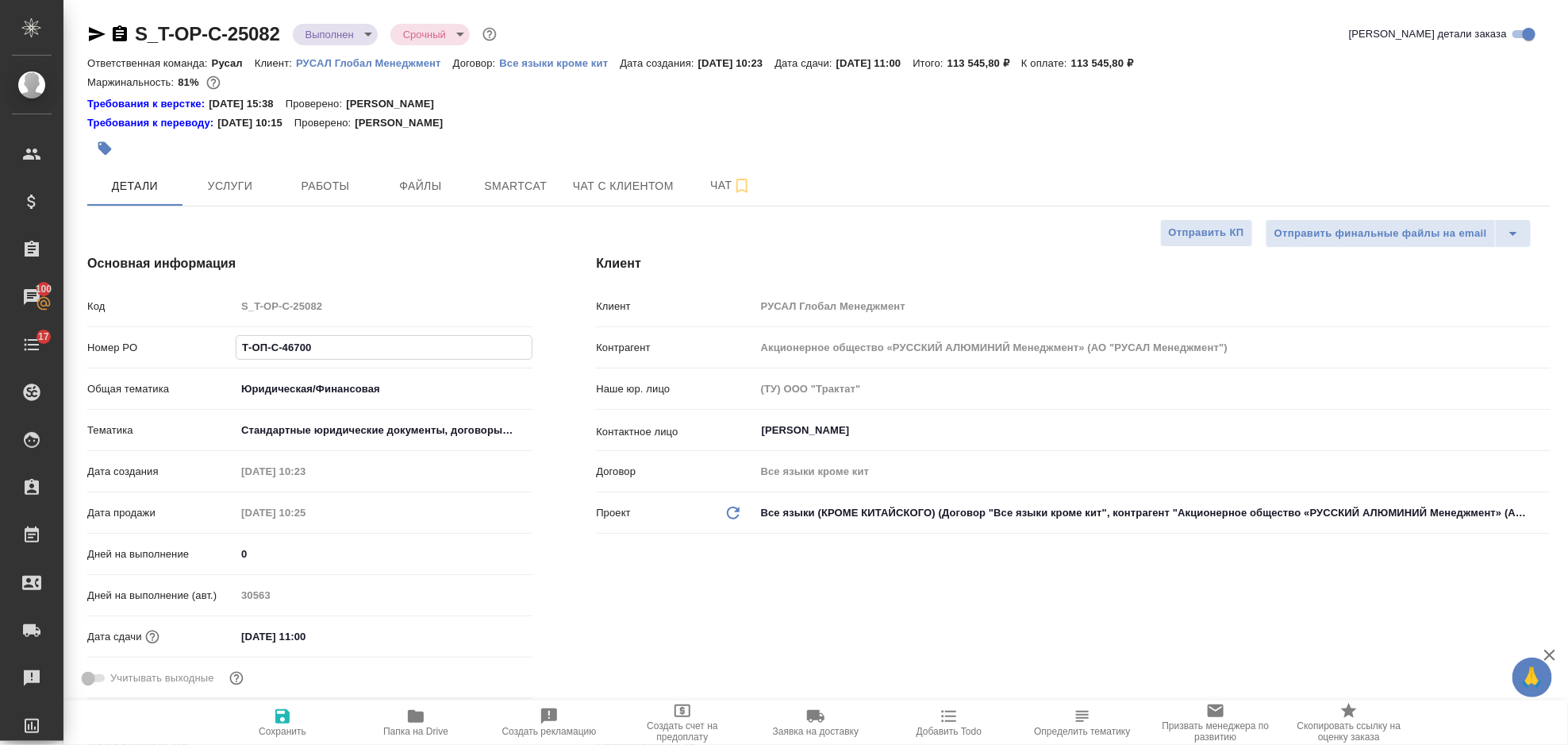
type textarea "x"
click at [216, 189] on span "Услуги" at bounding box center [230, 186] width 77 height 20
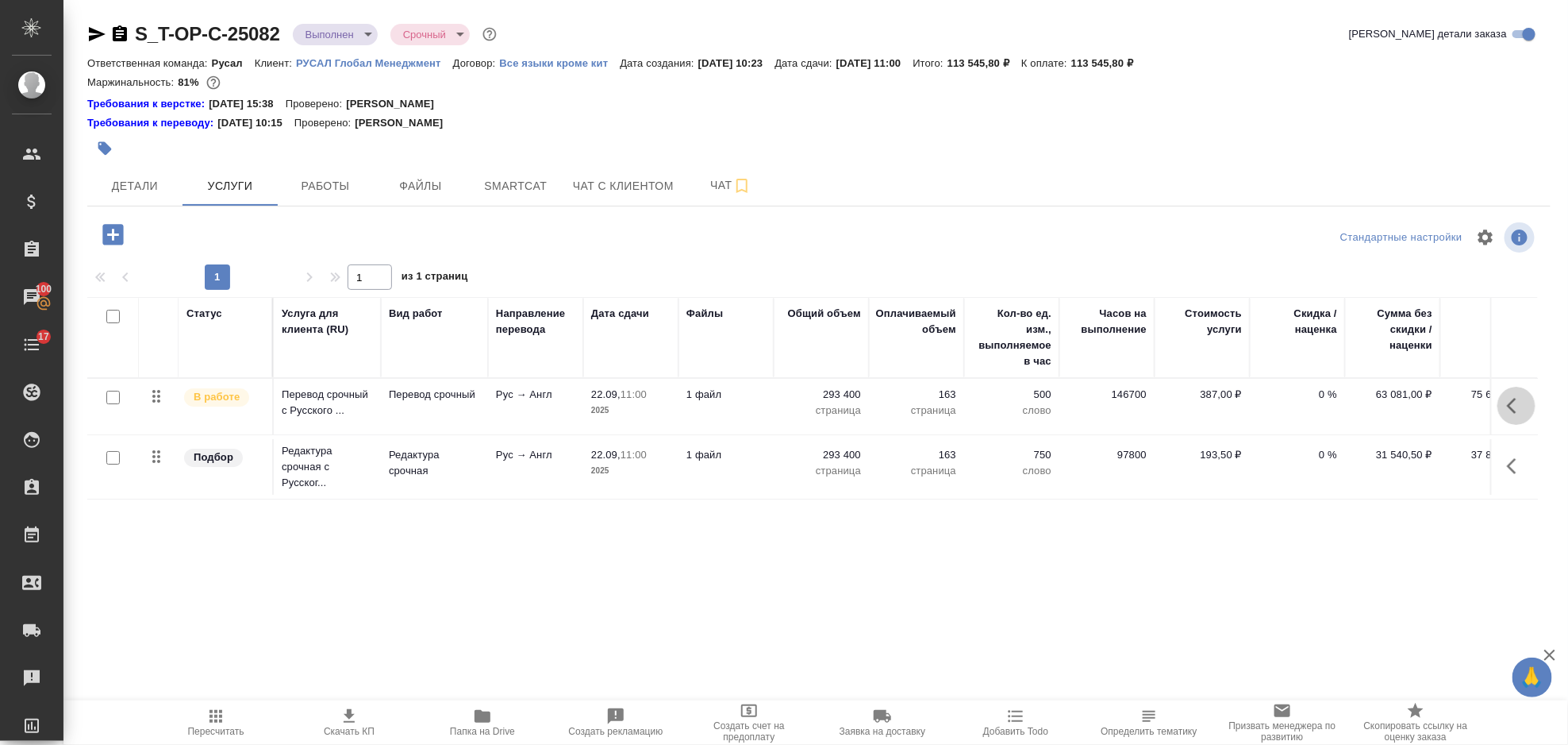
click at [1507, 404] on icon "button" at bounding box center [1517, 406] width 19 height 19
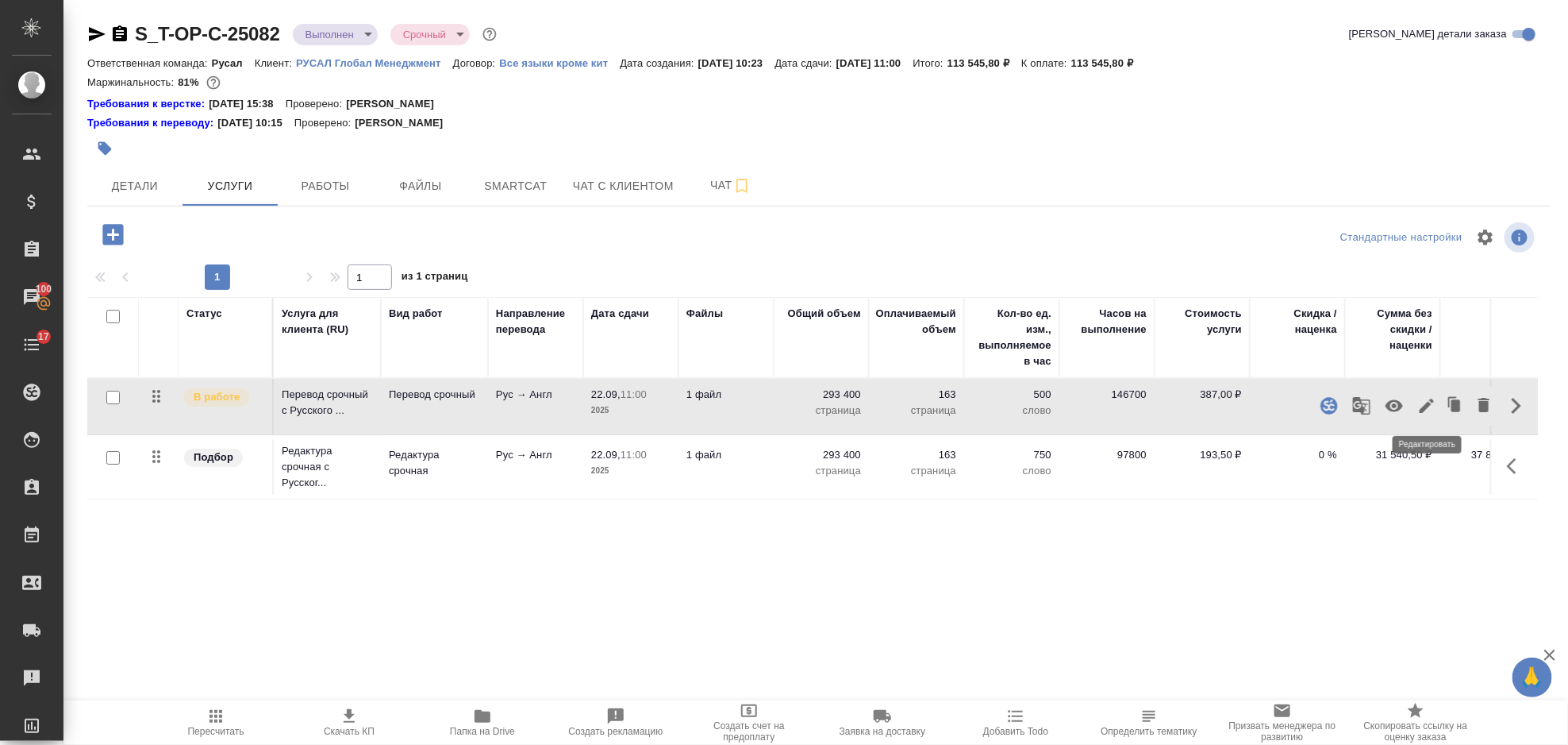
click at [1417, 412] on button "button" at bounding box center [1427, 406] width 27 height 38
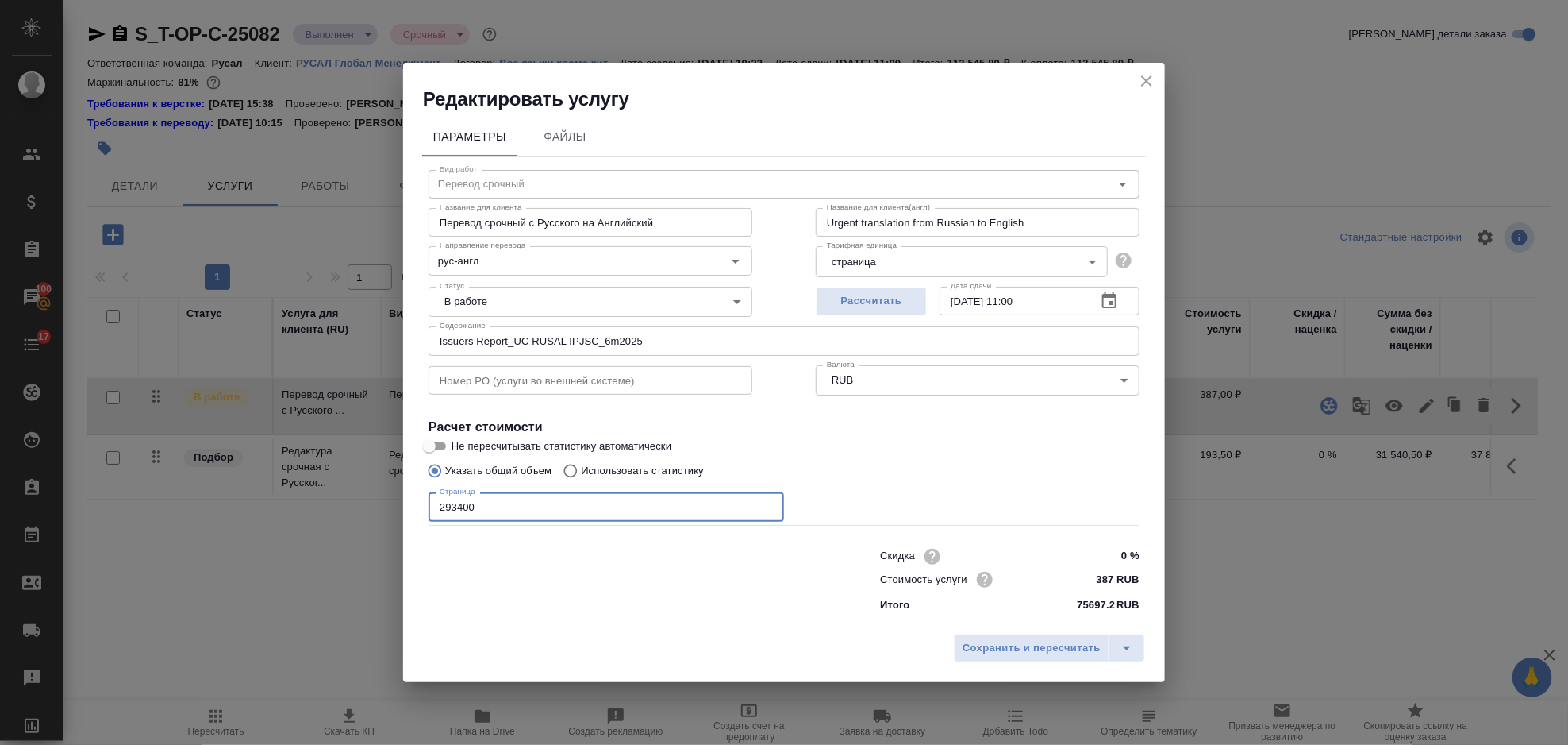
drag, startPoint x: 491, startPoint y: 514, endPoint x: 413, endPoint y: 521, distance: 78.3
click at [413, 521] on div "Параметры Файлы Вид работ Перевод срочный Вид работ Название для клиента Перево…" at bounding box center [784, 369] width 762 height 514
type input "331000"
click at [1051, 646] on span "Сохранить и пересчитать" at bounding box center [1032, 648] width 138 height 18
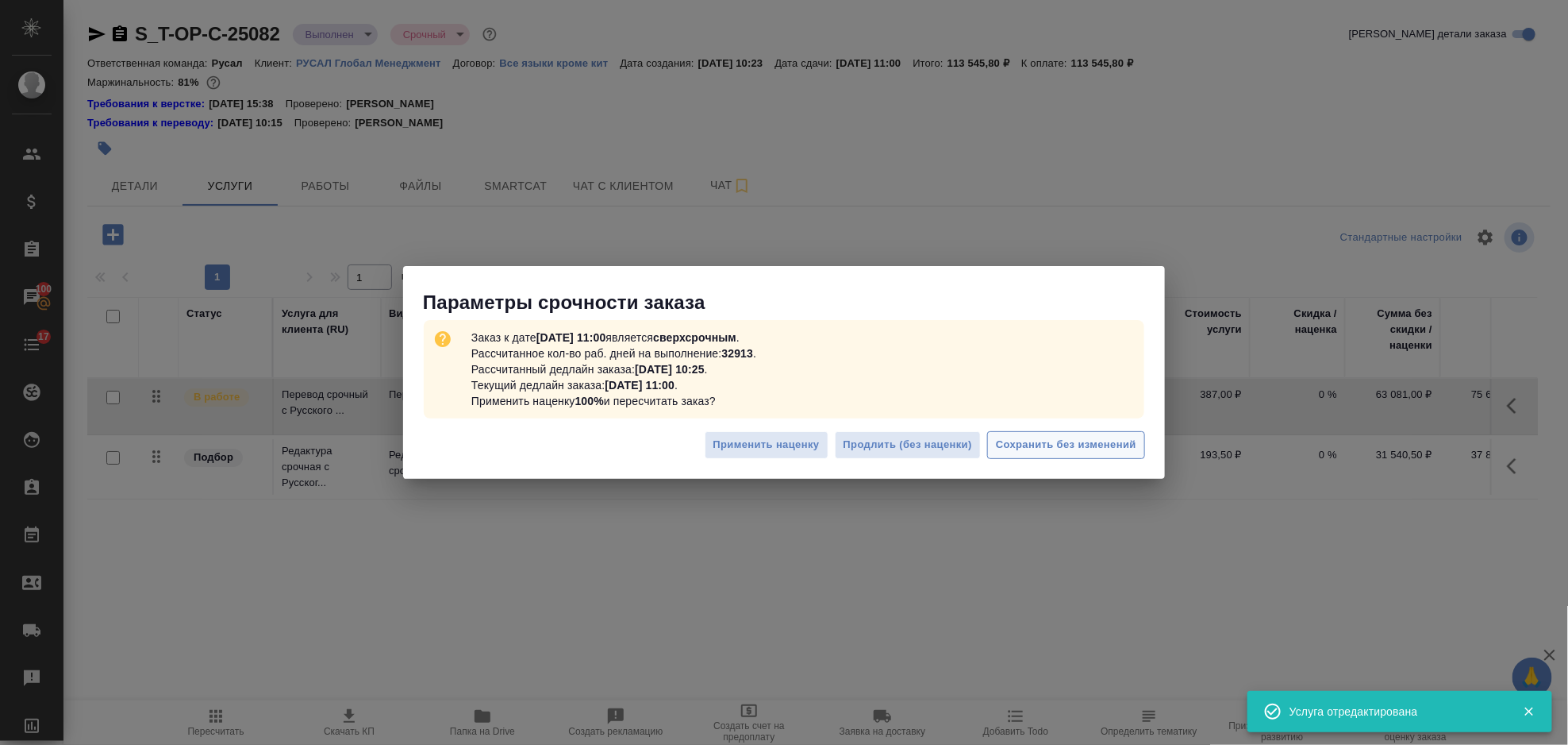
click at [1075, 440] on span "Сохранить без изменений" at bounding box center [1066, 445] width 140 height 18
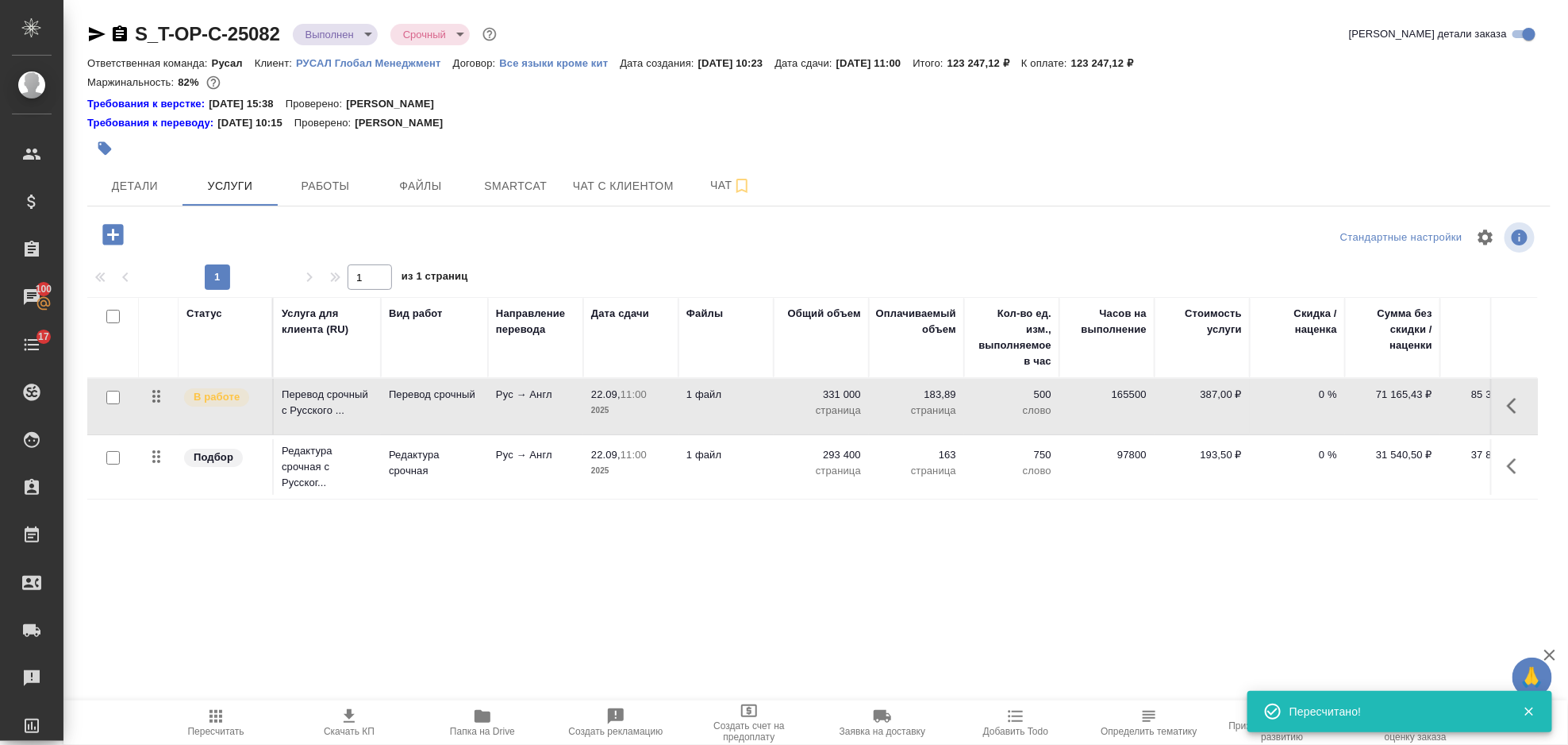
click at [1517, 463] on icon "button" at bounding box center [1517, 466] width 19 height 19
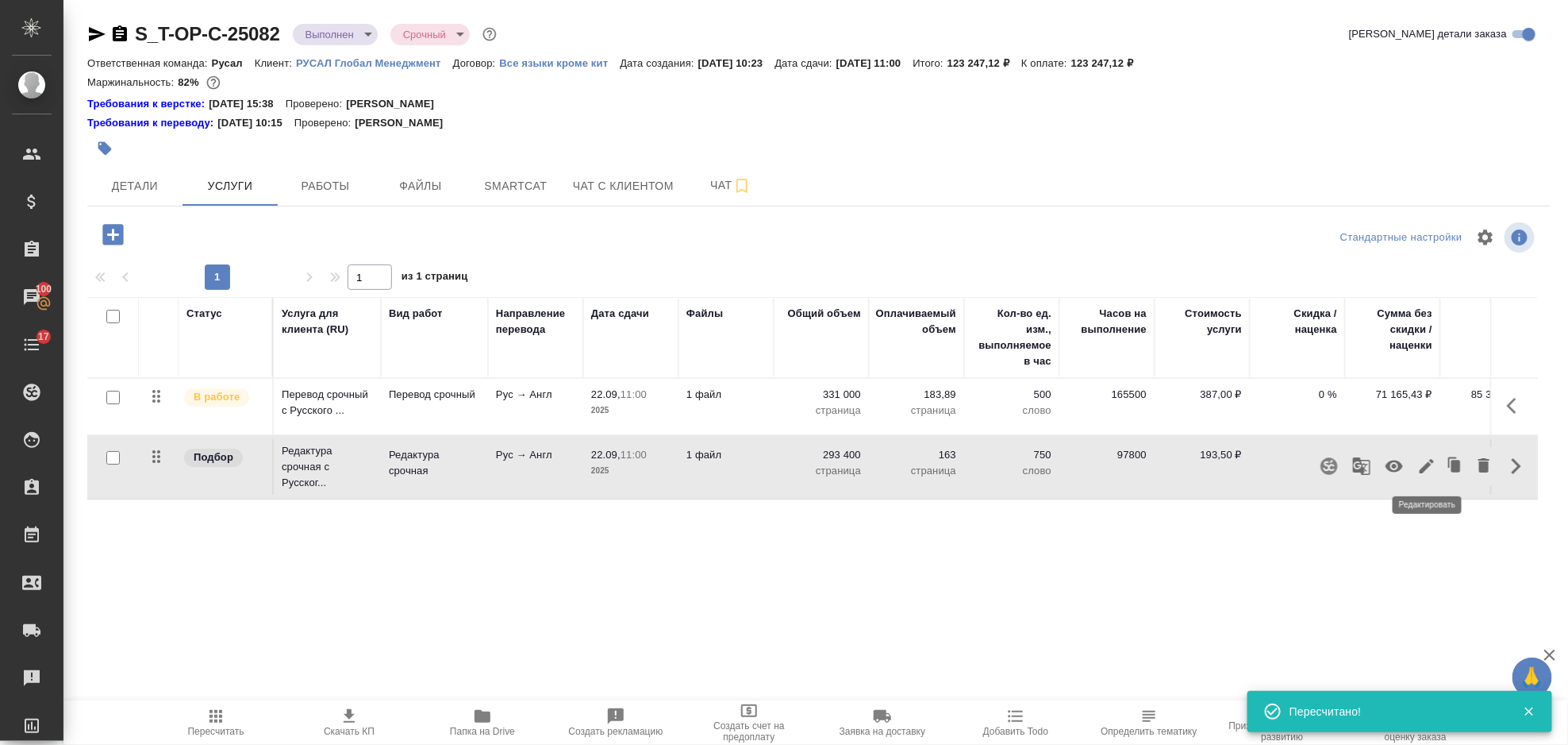
click at [1423, 467] on icon "button" at bounding box center [1427, 466] width 14 height 14
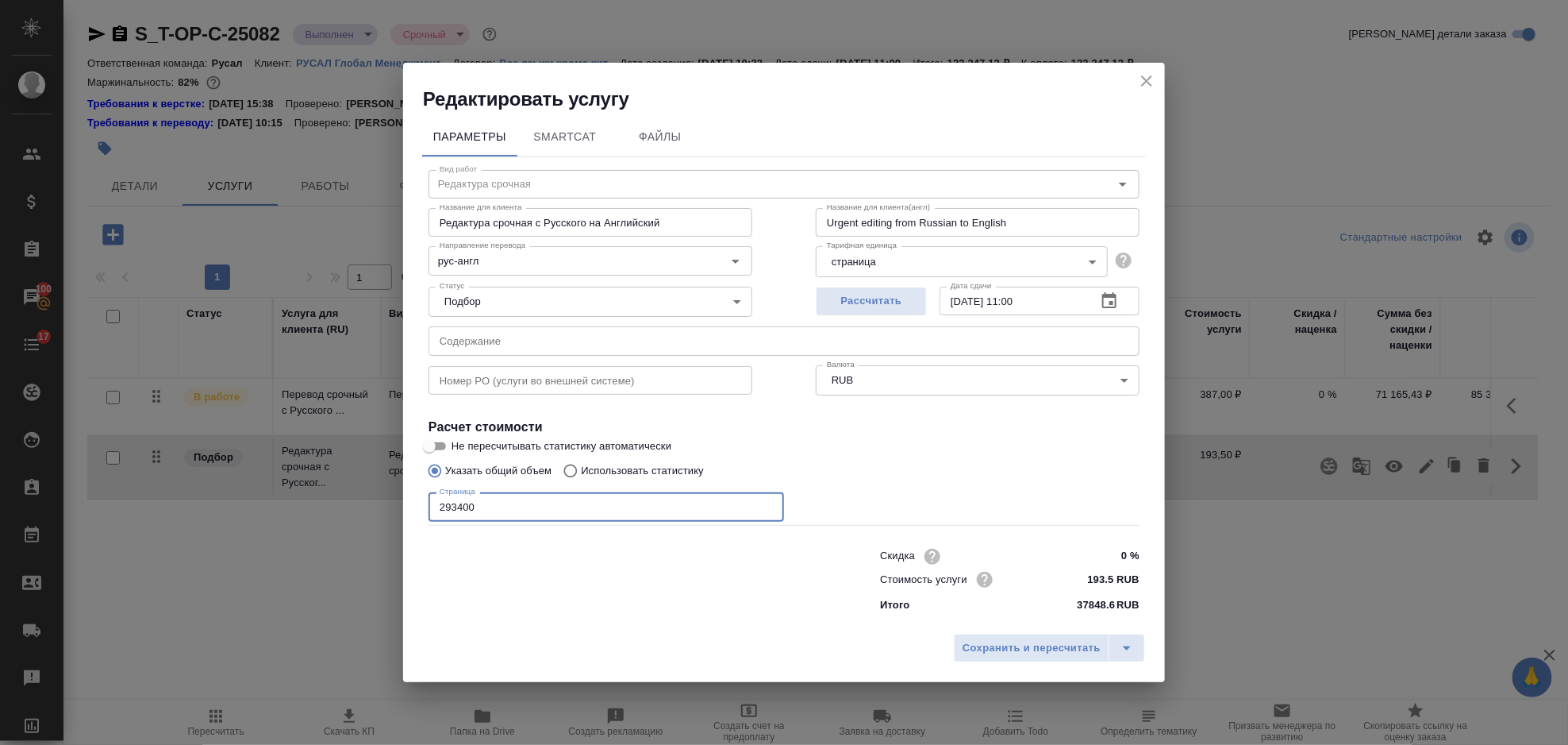
drag, startPoint x: 525, startPoint y: 507, endPoint x: 335, endPoint y: 516, distance: 190.2
click at [335, 516] on div "Редактировать услугу Параметры SmartCat Файлы Вид работ Редактура срочная Вид р…" at bounding box center [784, 372] width 1568 height 745
type input "331000"
click at [1032, 628] on div "Сохранить и пересчитать" at bounding box center [784, 653] width 762 height 57
click at [1026, 642] on span "Сохранить и пересчитать" at bounding box center [1032, 648] width 138 height 18
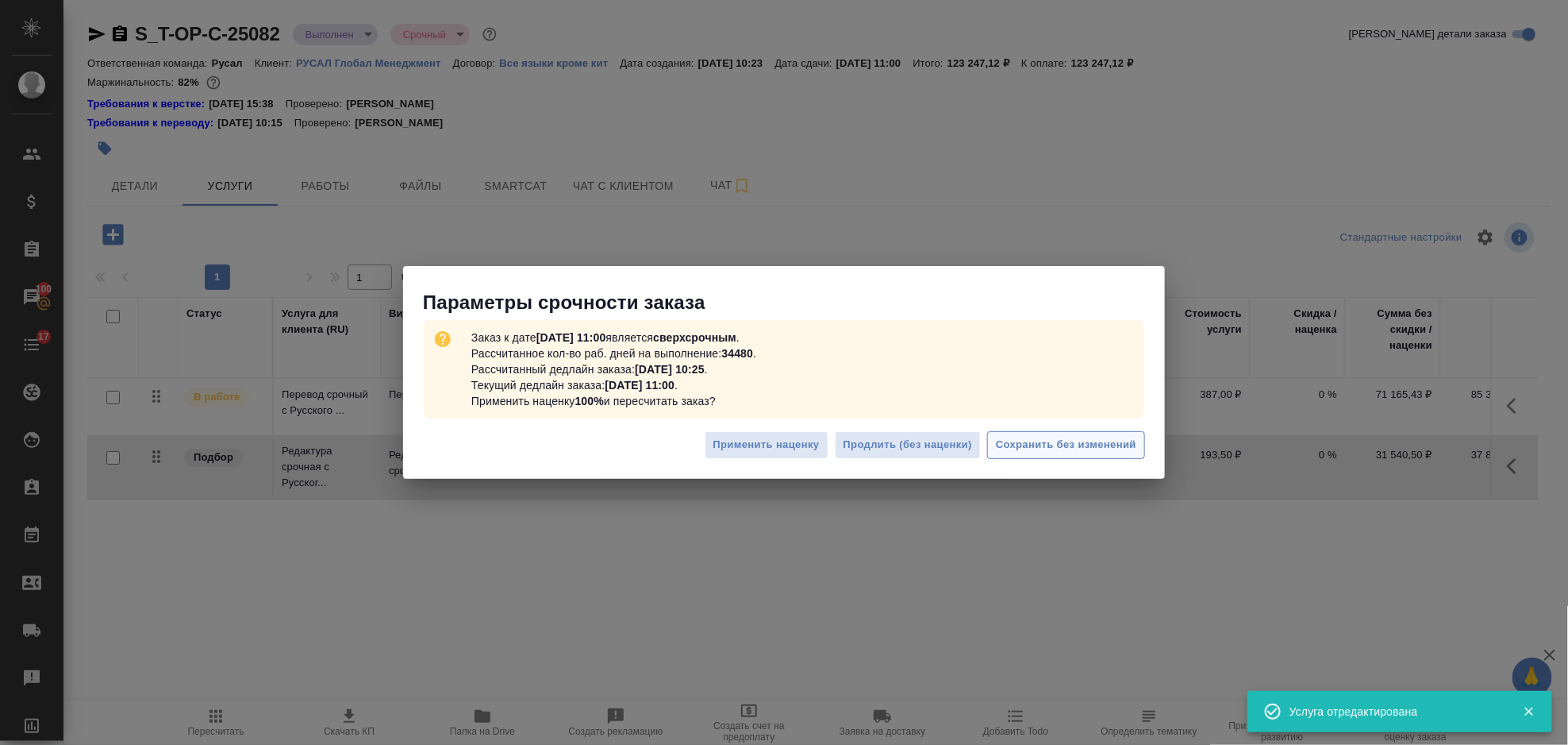
click at [1074, 438] on span "Сохранить без изменений" at bounding box center [1066, 445] width 140 height 18
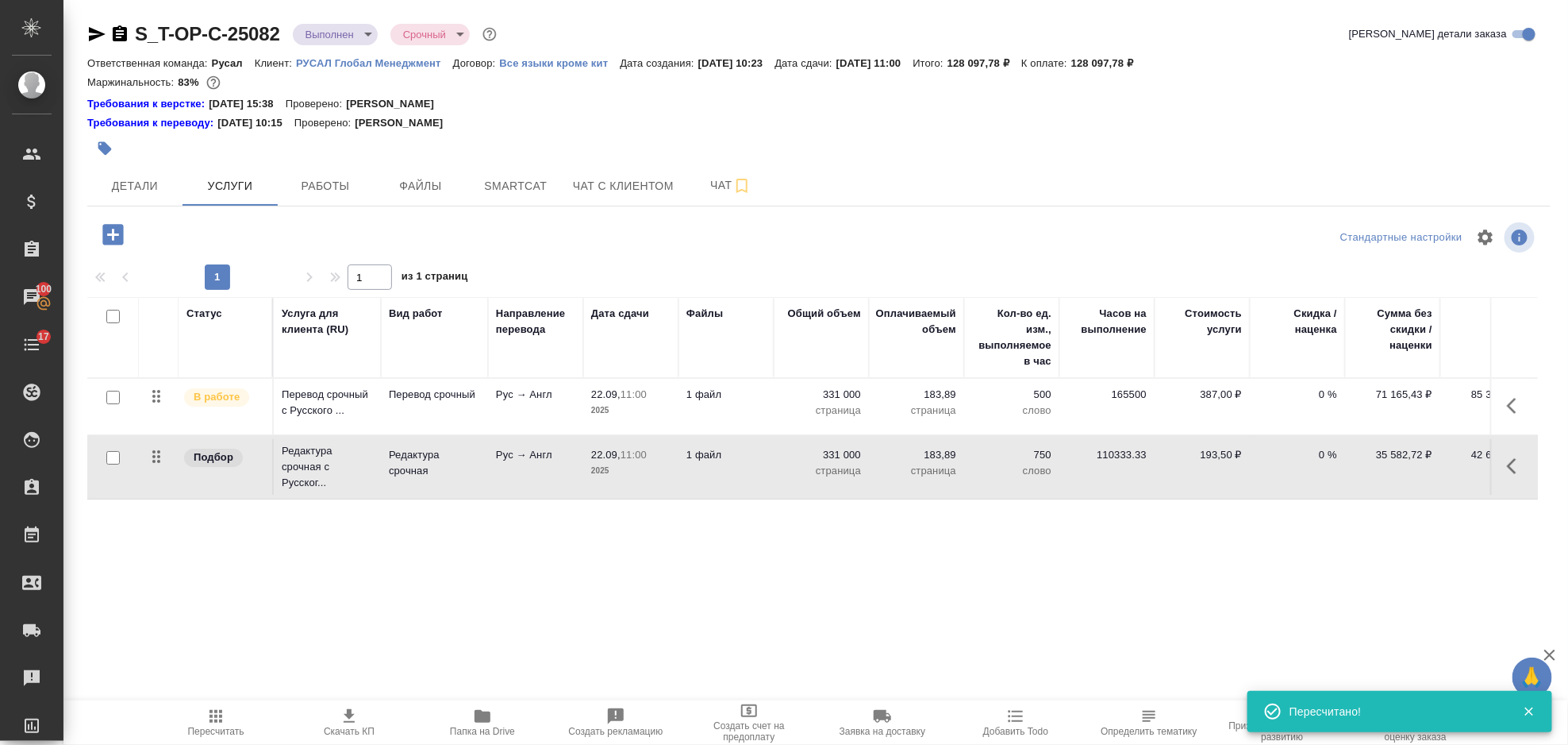
click at [237, 715] on span "Пересчитать" at bounding box center [215, 722] width 114 height 30
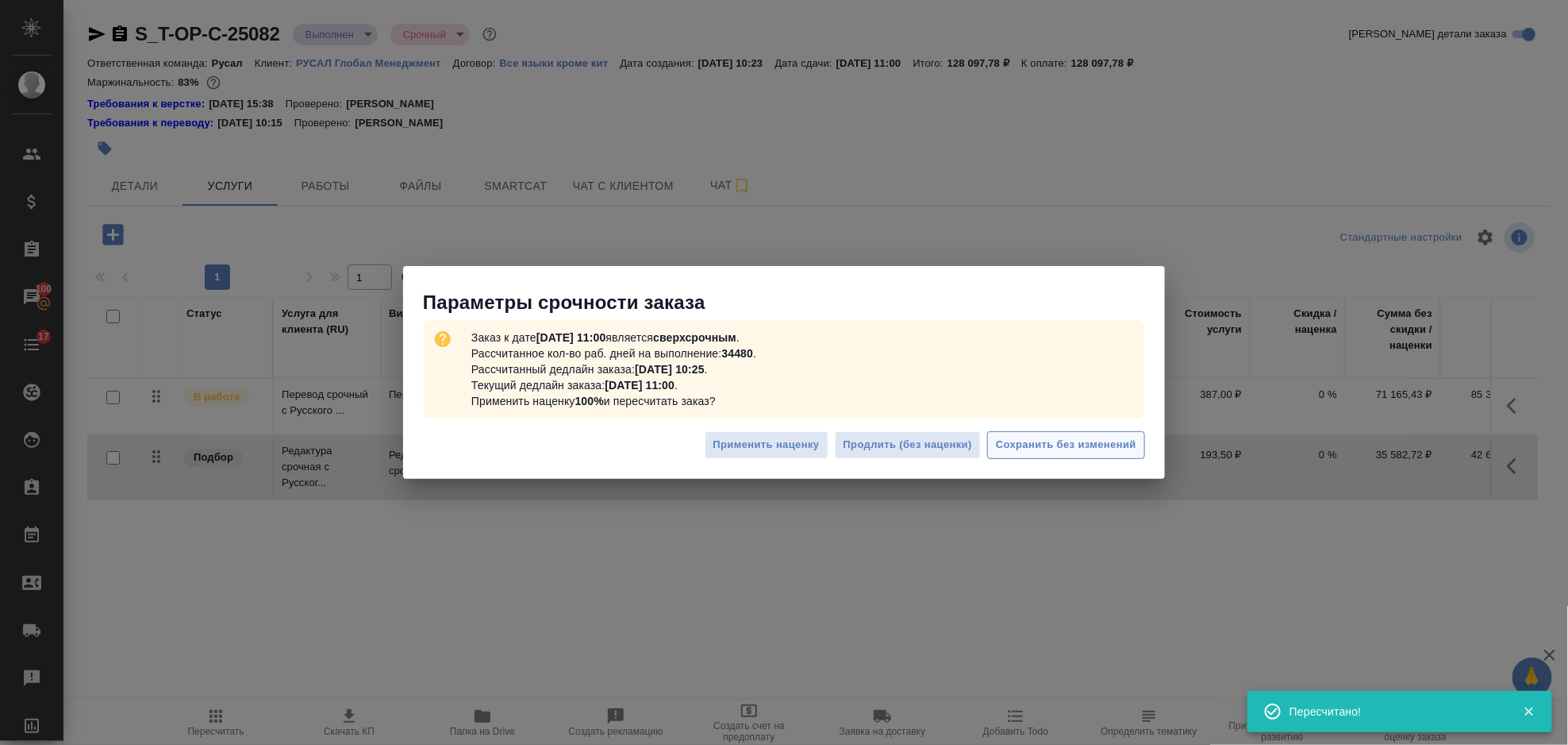
click at [1011, 436] on span "Сохранить без изменений" at bounding box center [1066, 445] width 140 height 18
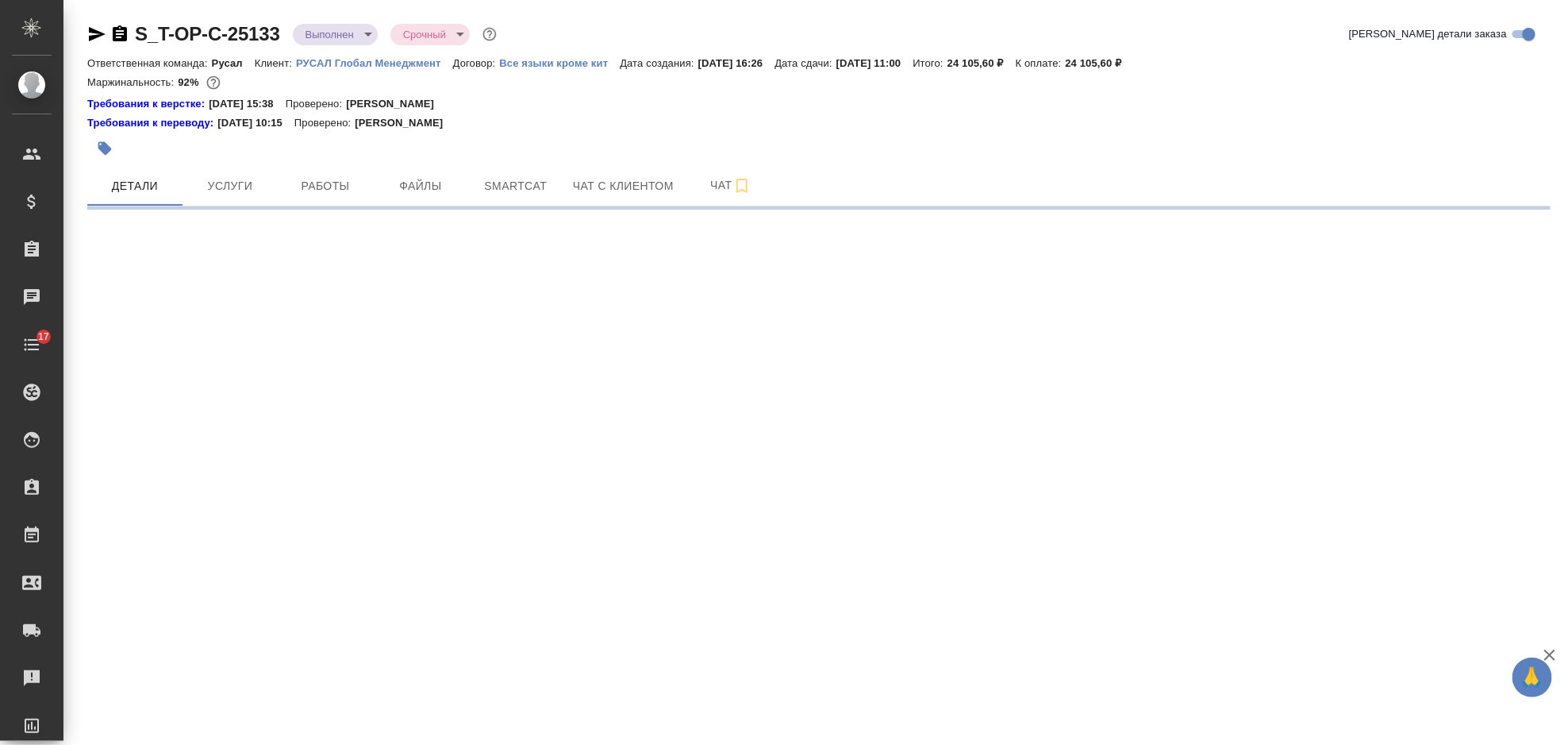
select select "RU"
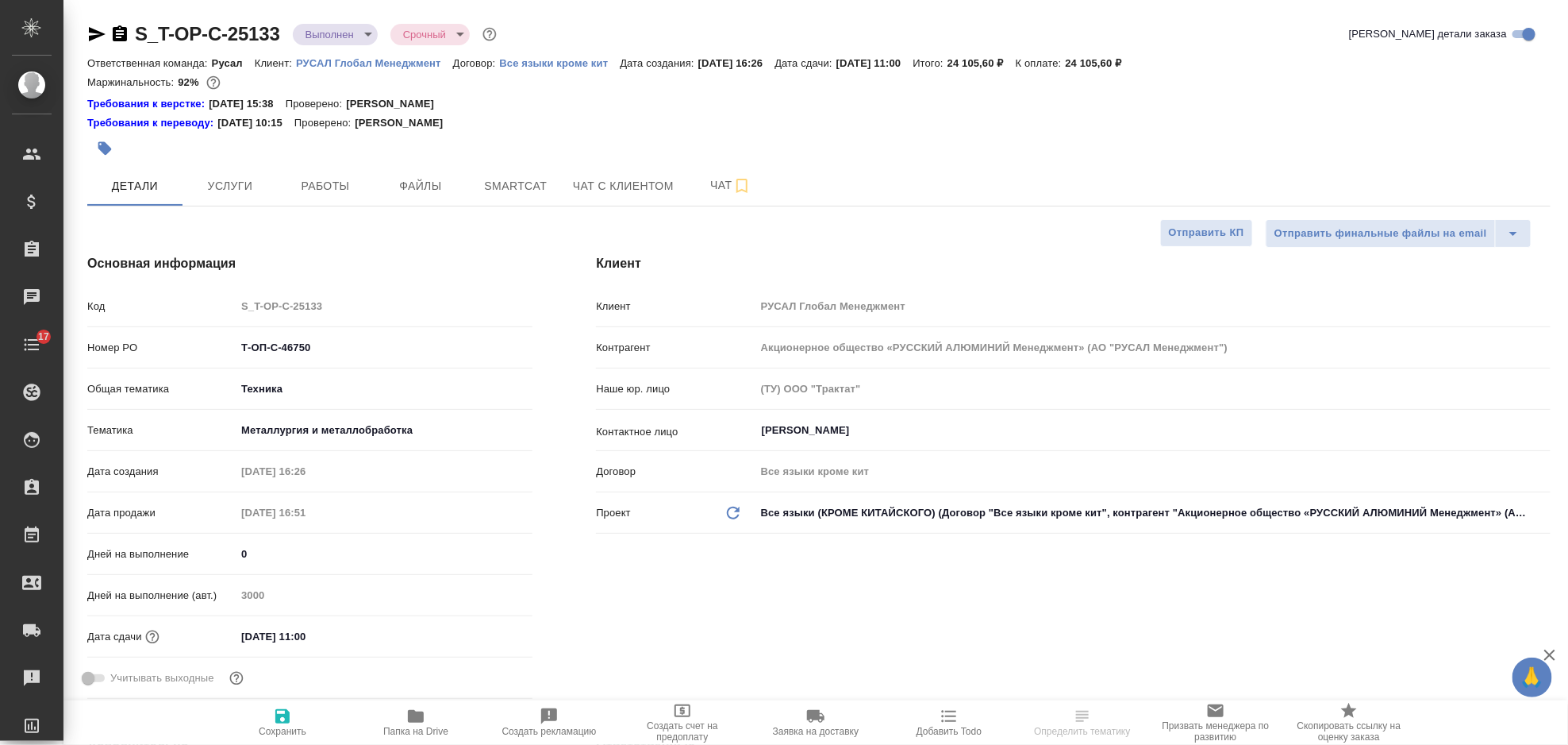
type textarea "x"
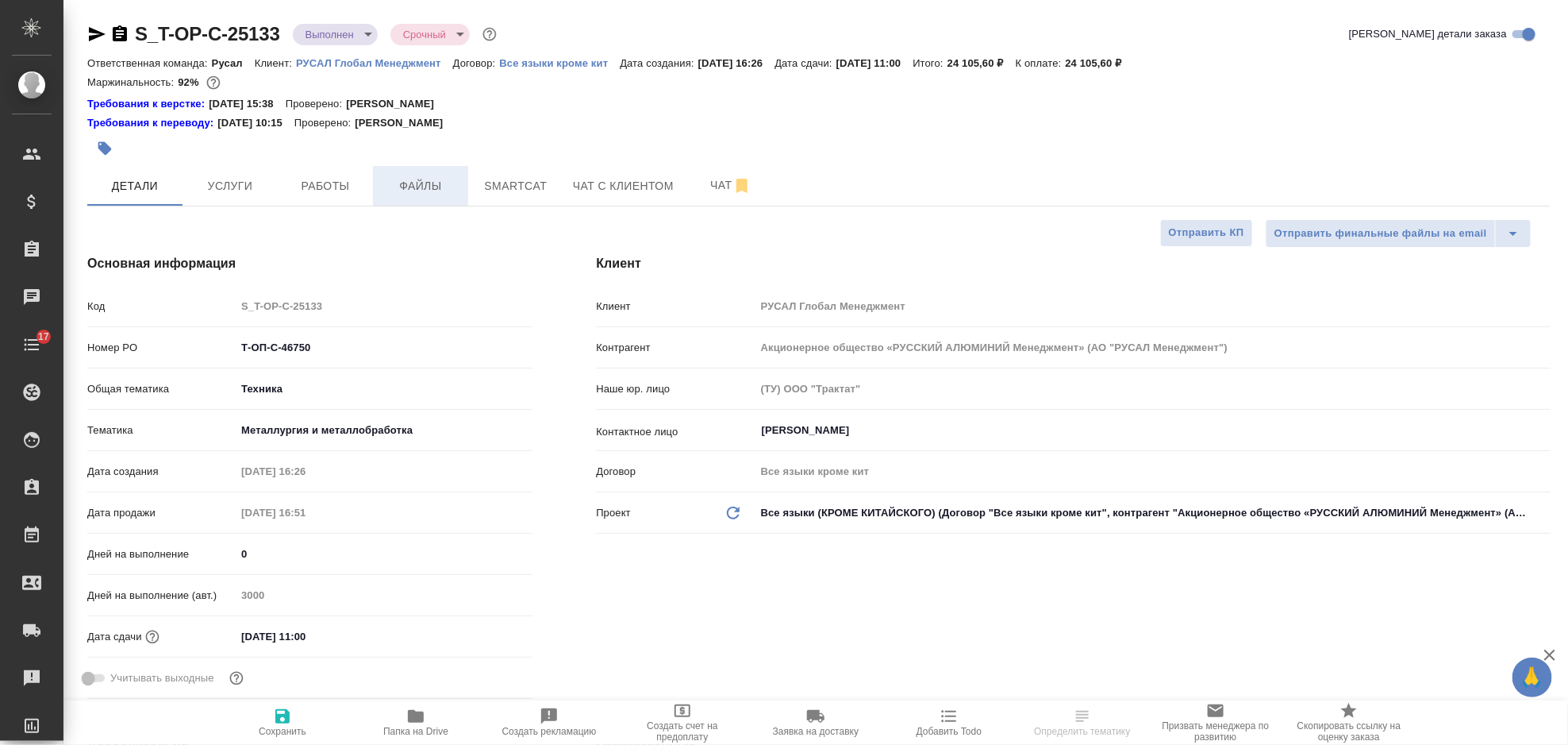
type textarea "x"
click at [247, 182] on span "Услуги" at bounding box center [230, 186] width 77 height 20
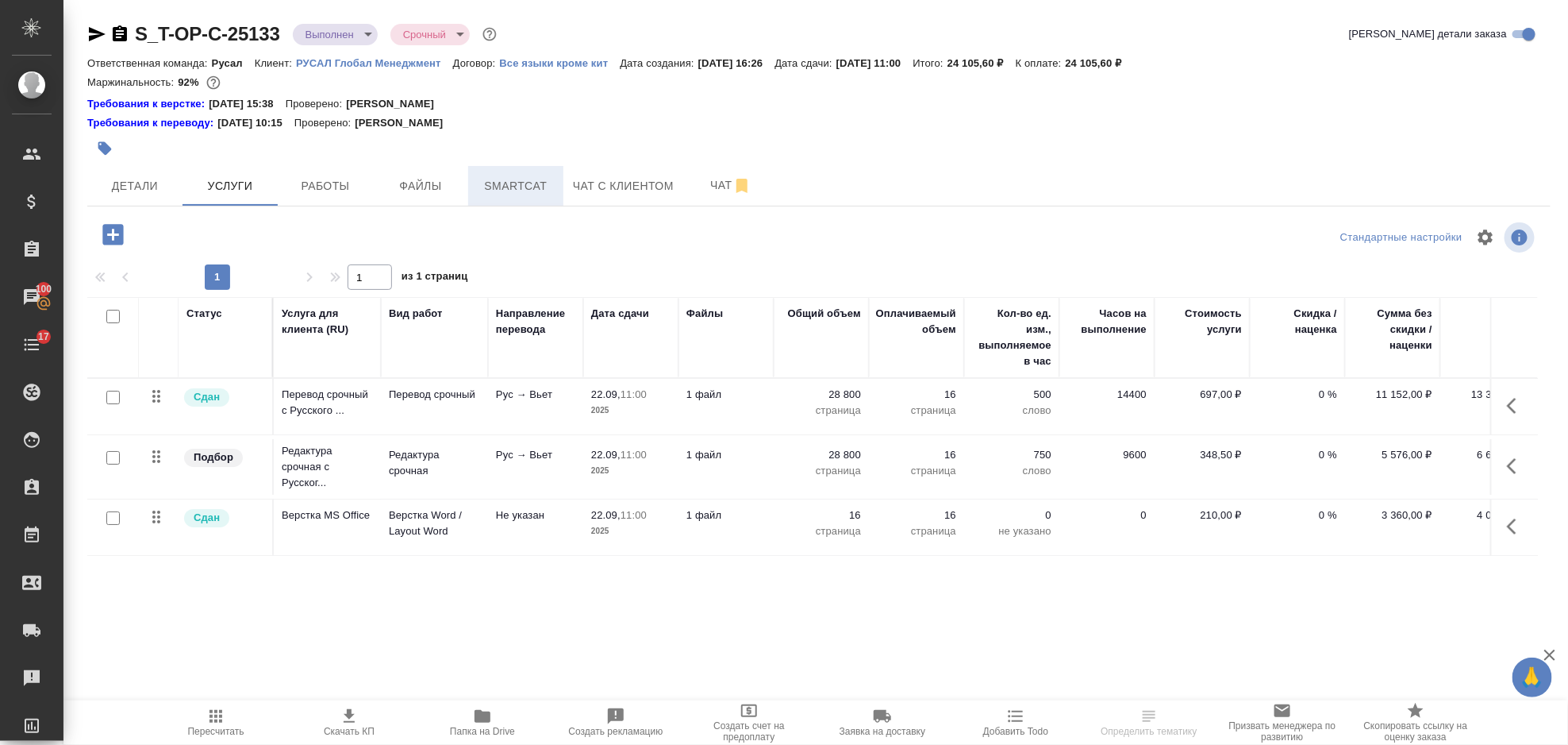
click at [517, 180] on span "Smartcat" at bounding box center [516, 186] width 77 height 20
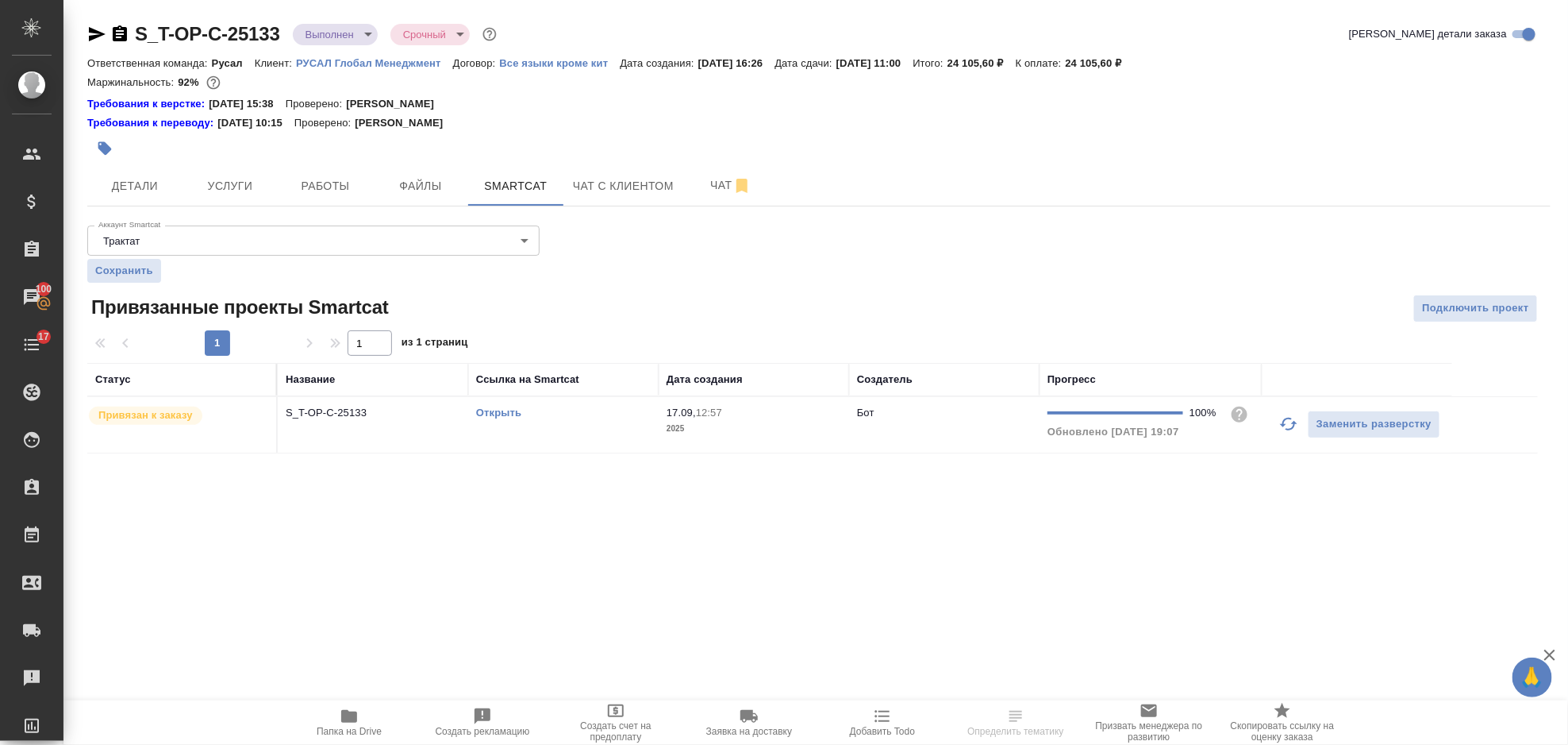
click at [509, 412] on link "Открыть" at bounding box center [498, 412] width 45 height 12
click at [219, 195] on span "Услуги" at bounding box center [230, 186] width 77 height 20
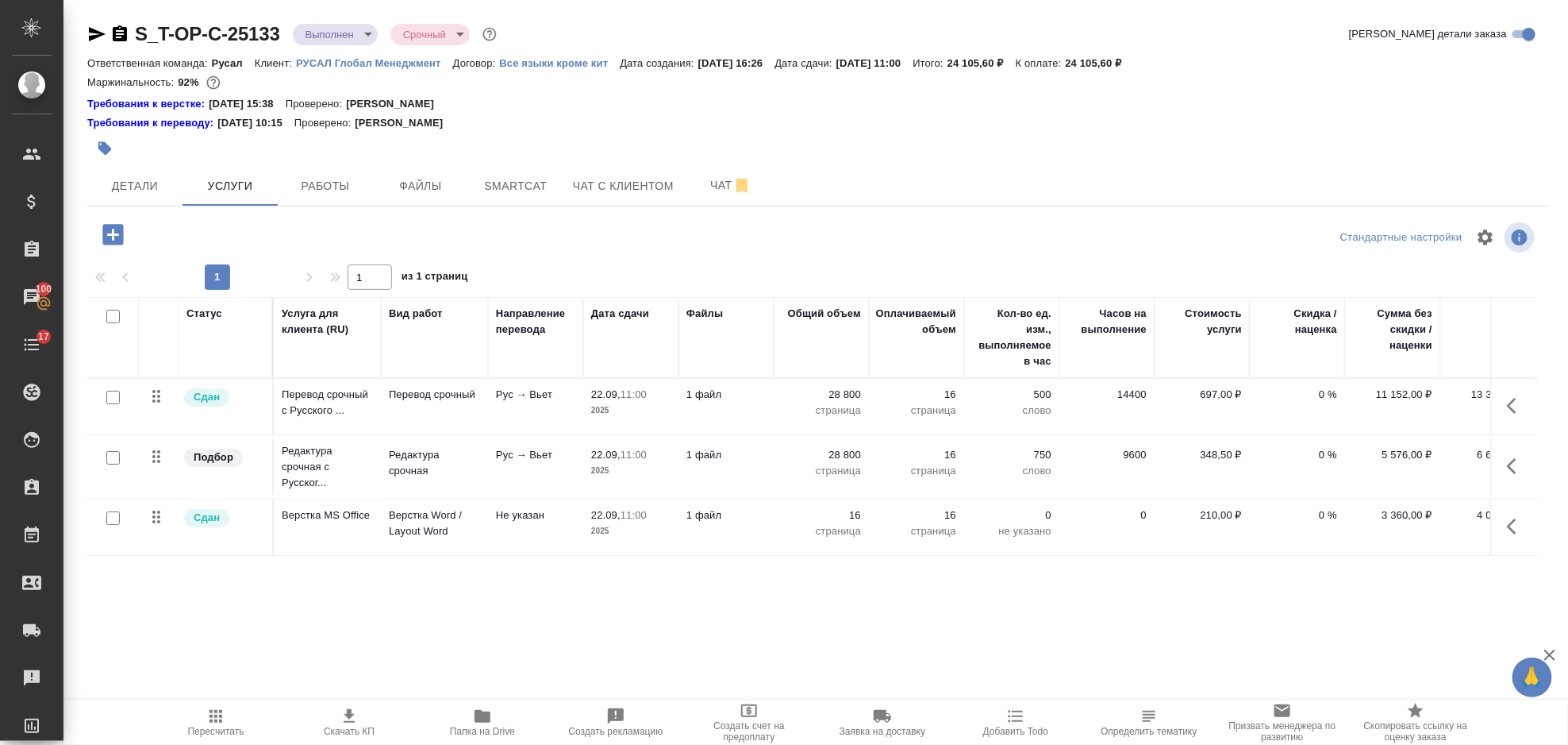
click at [1515, 404] on icon "button" at bounding box center [1517, 406] width 19 height 19
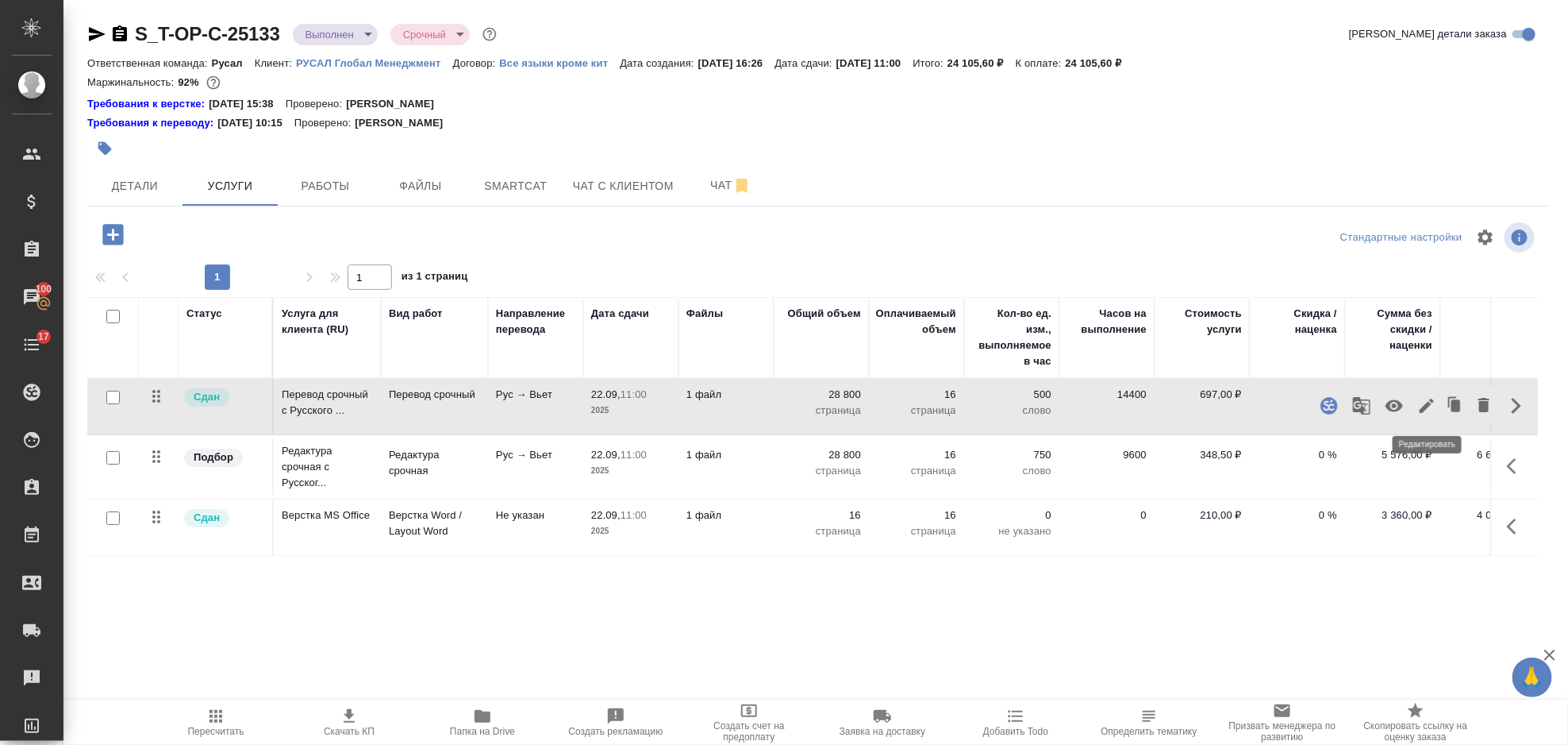
click at [1427, 408] on icon "button" at bounding box center [1427, 406] width 14 height 14
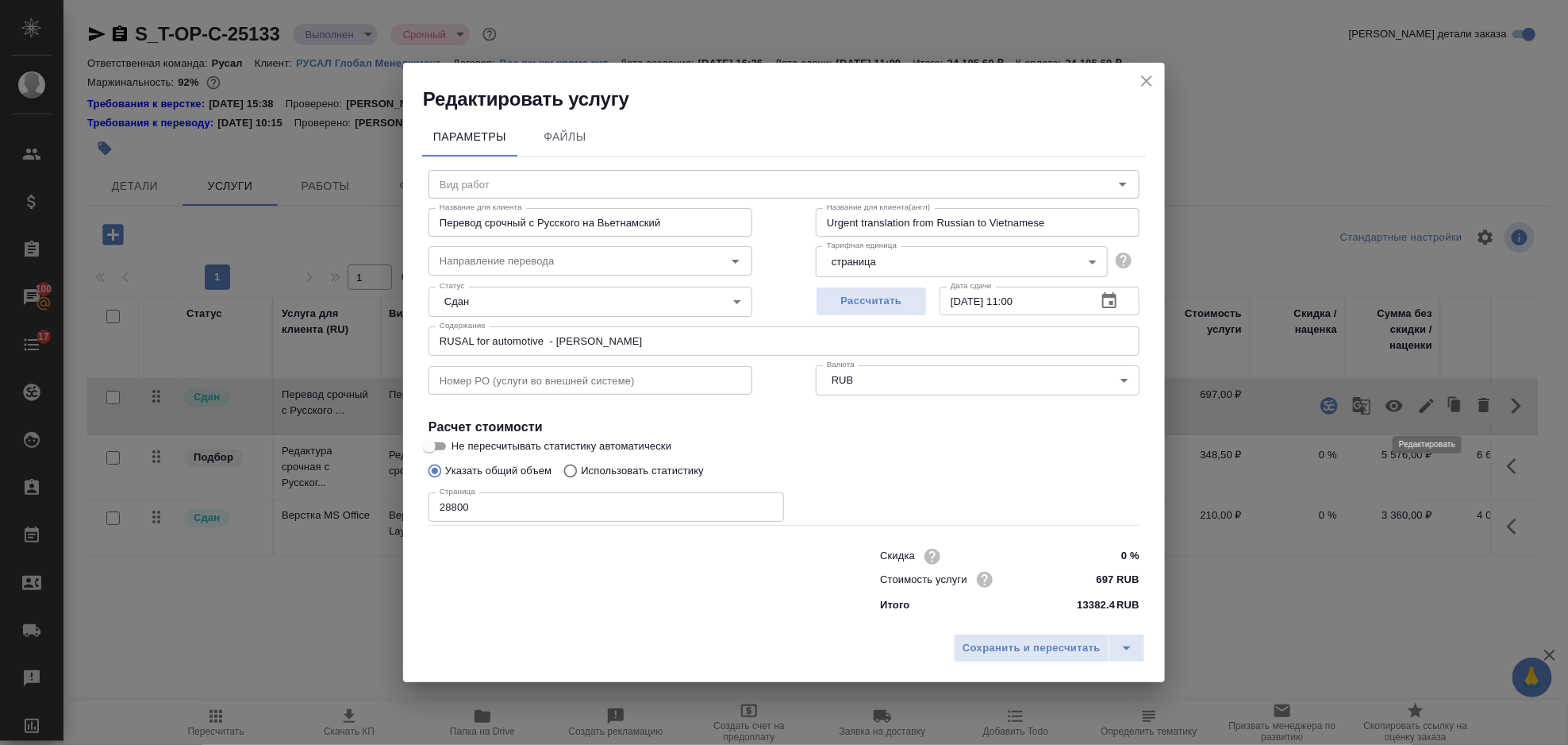
type input "Перевод срочный"
type input "рус-вьет"
drag, startPoint x: 497, startPoint y: 513, endPoint x: 433, endPoint y: 515, distance: 64.0
click at [433, 515] on input "28800" at bounding box center [607, 507] width 356 height 29
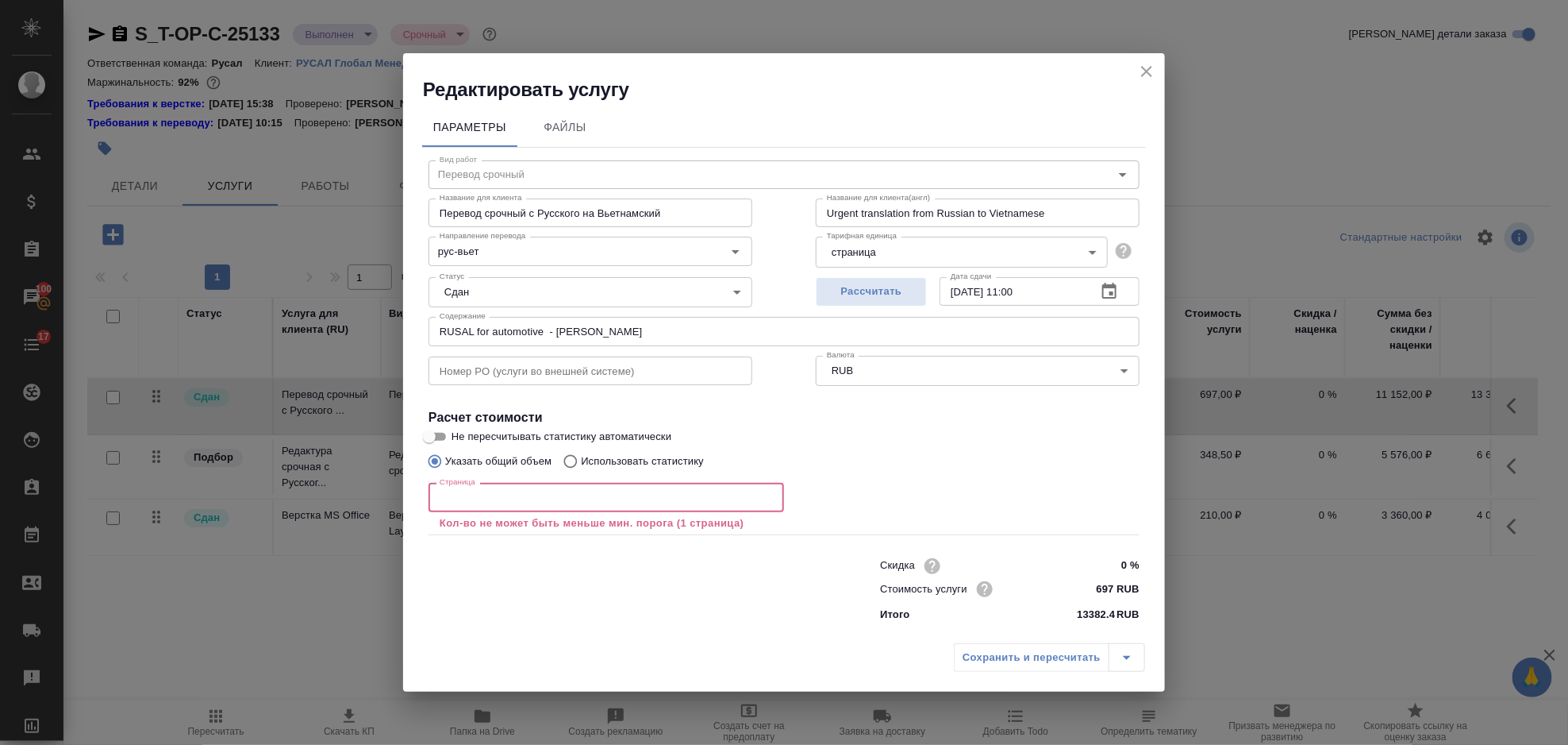
type input "9"
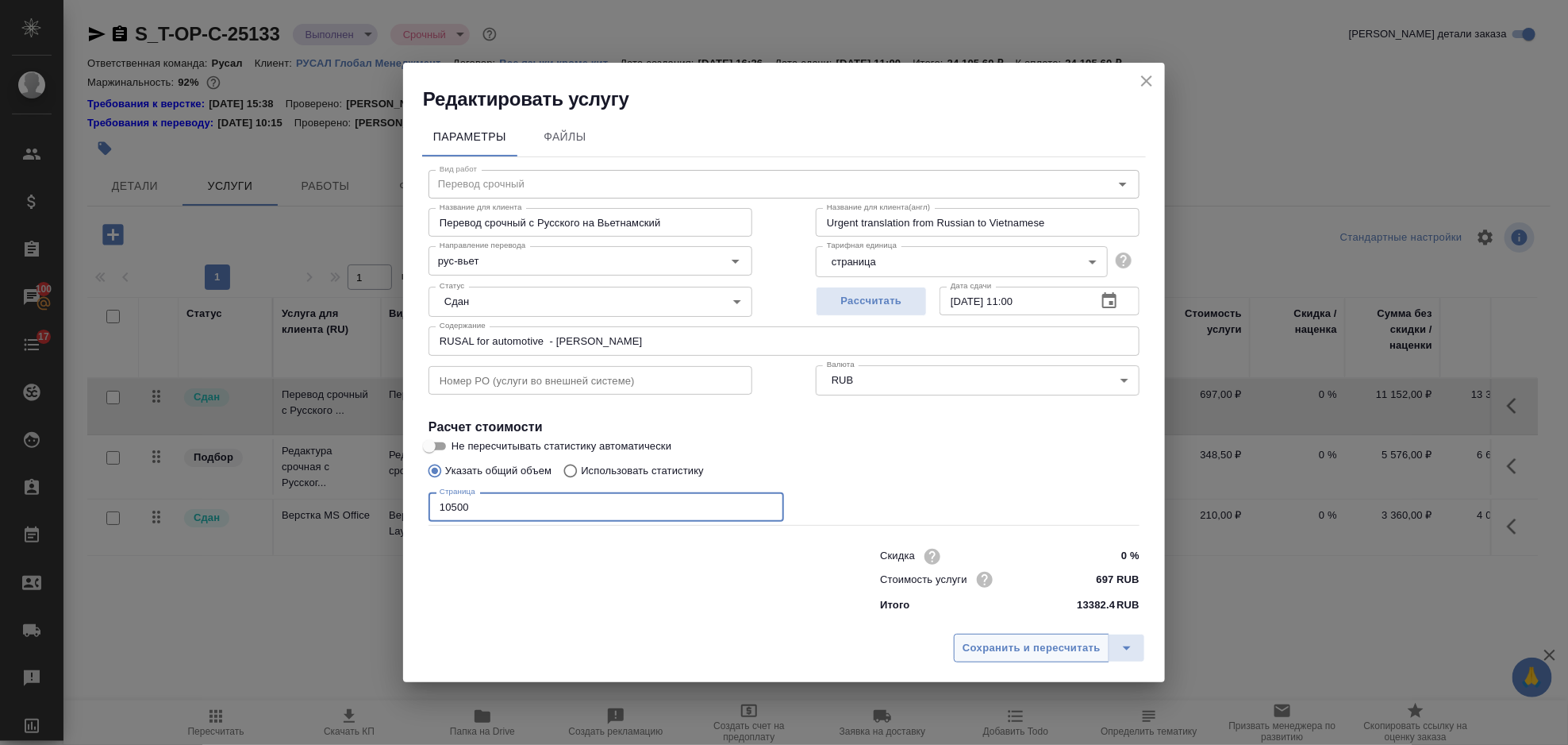
type input "10500"
click at [1012, 646] on span "Сохранить и пересчитать" at bounding box center [1032, 648] width 138 height 18
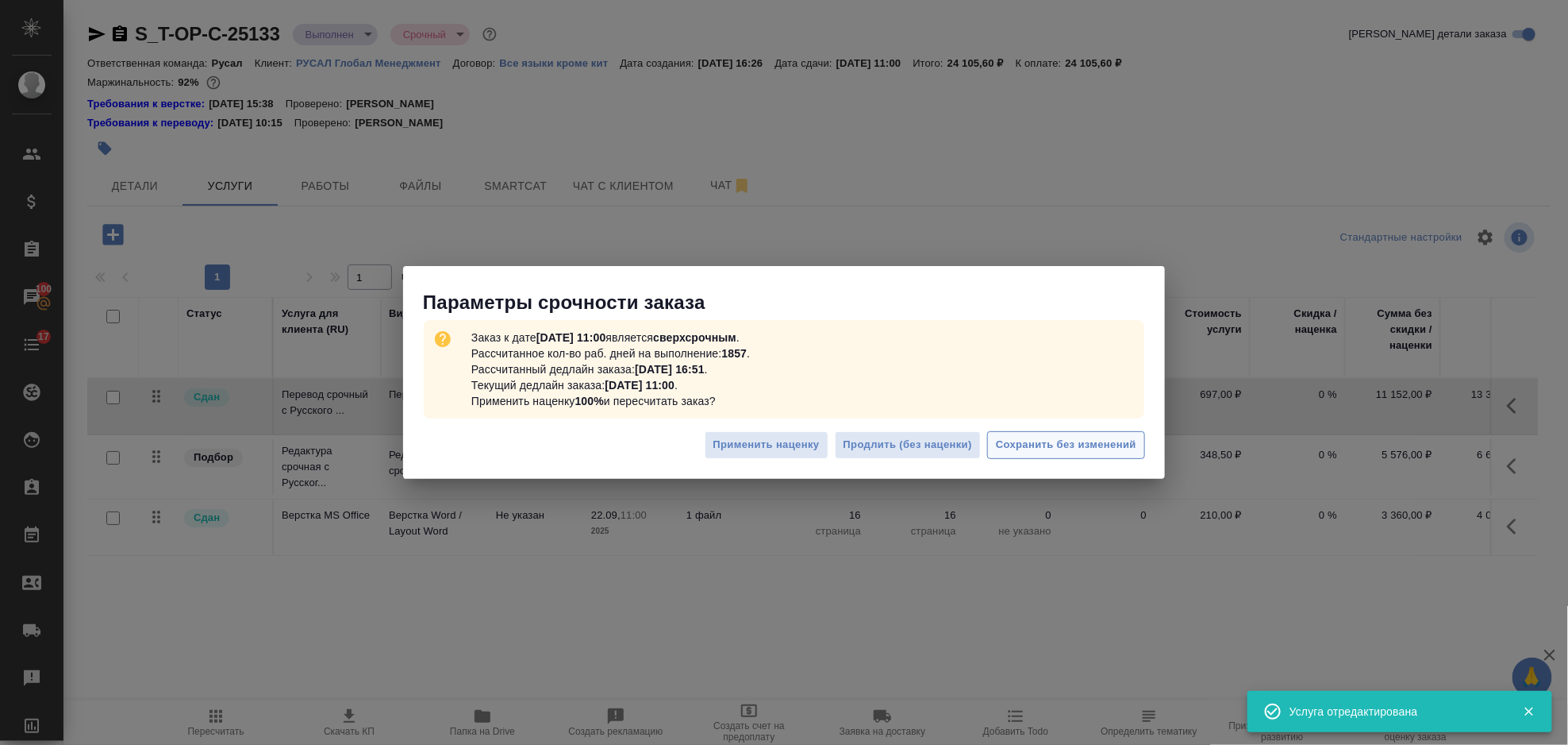
click at [1047, 443] on span "Сохранить без изменений" at bounding box center [1066, 445] width 140 height 18
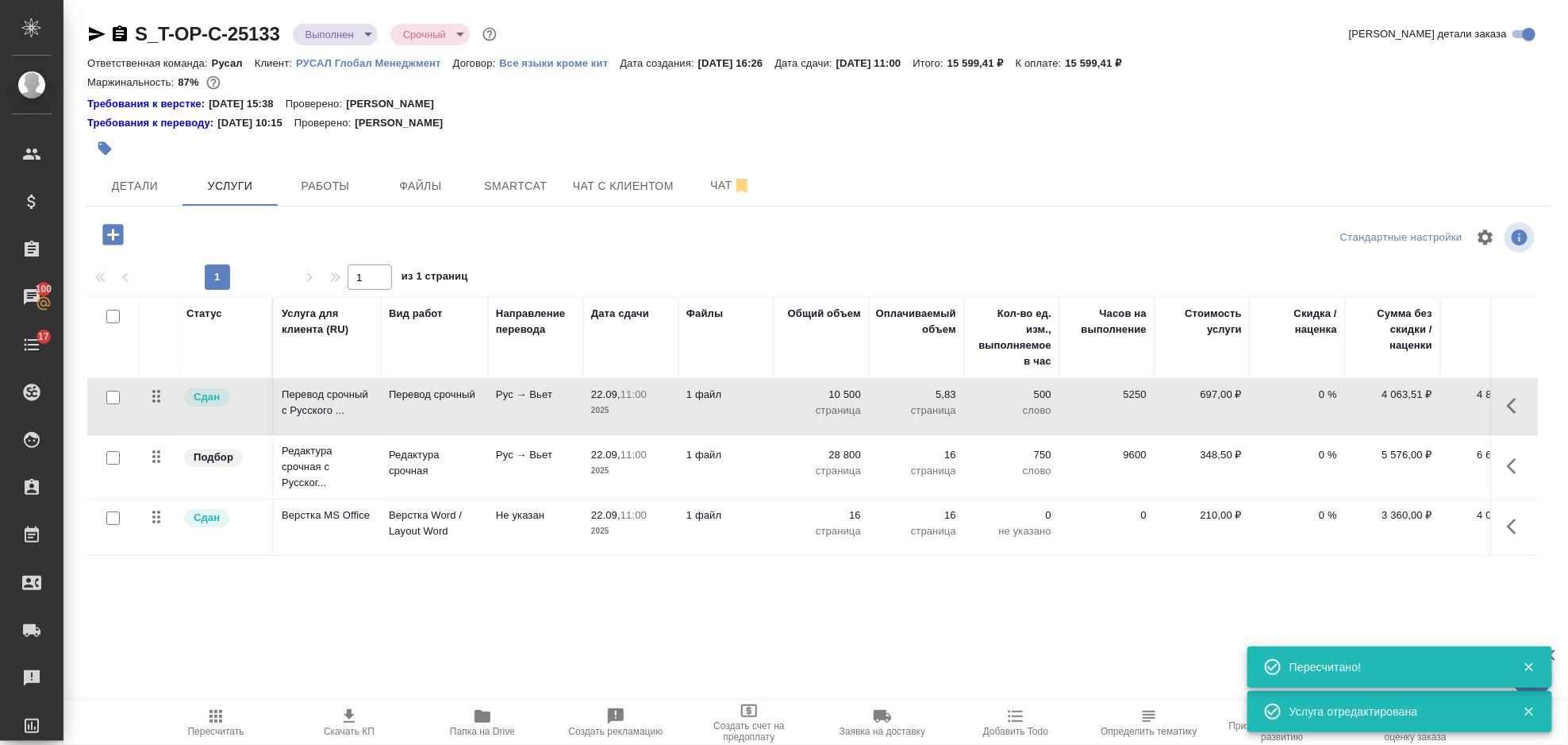
click at [1511, 467] on icon "button" at bounding box center [1517, 466] width 19 height 19
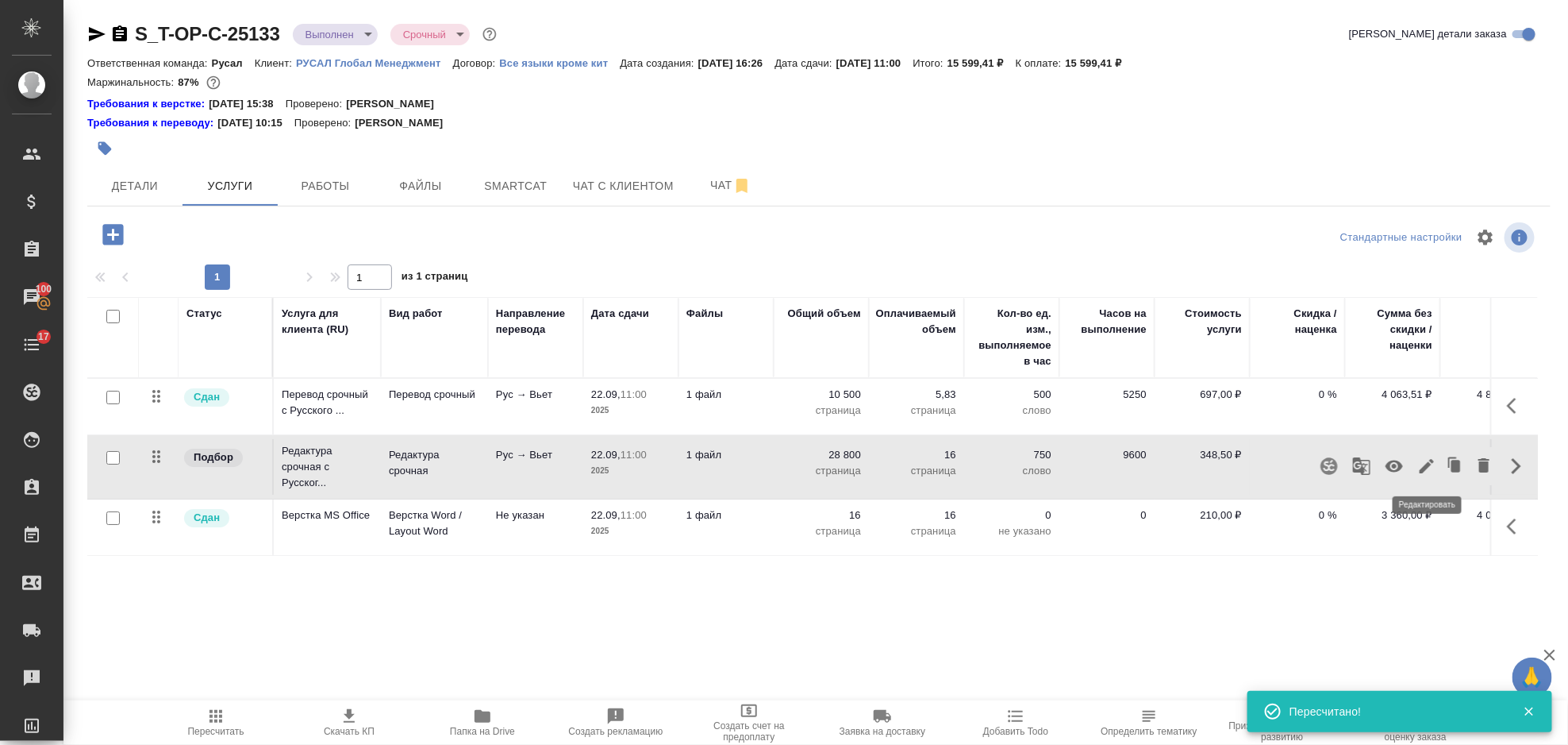
click at [1421, 463] on icon "button" at bounding box center [1427, 466] width 19 height 19
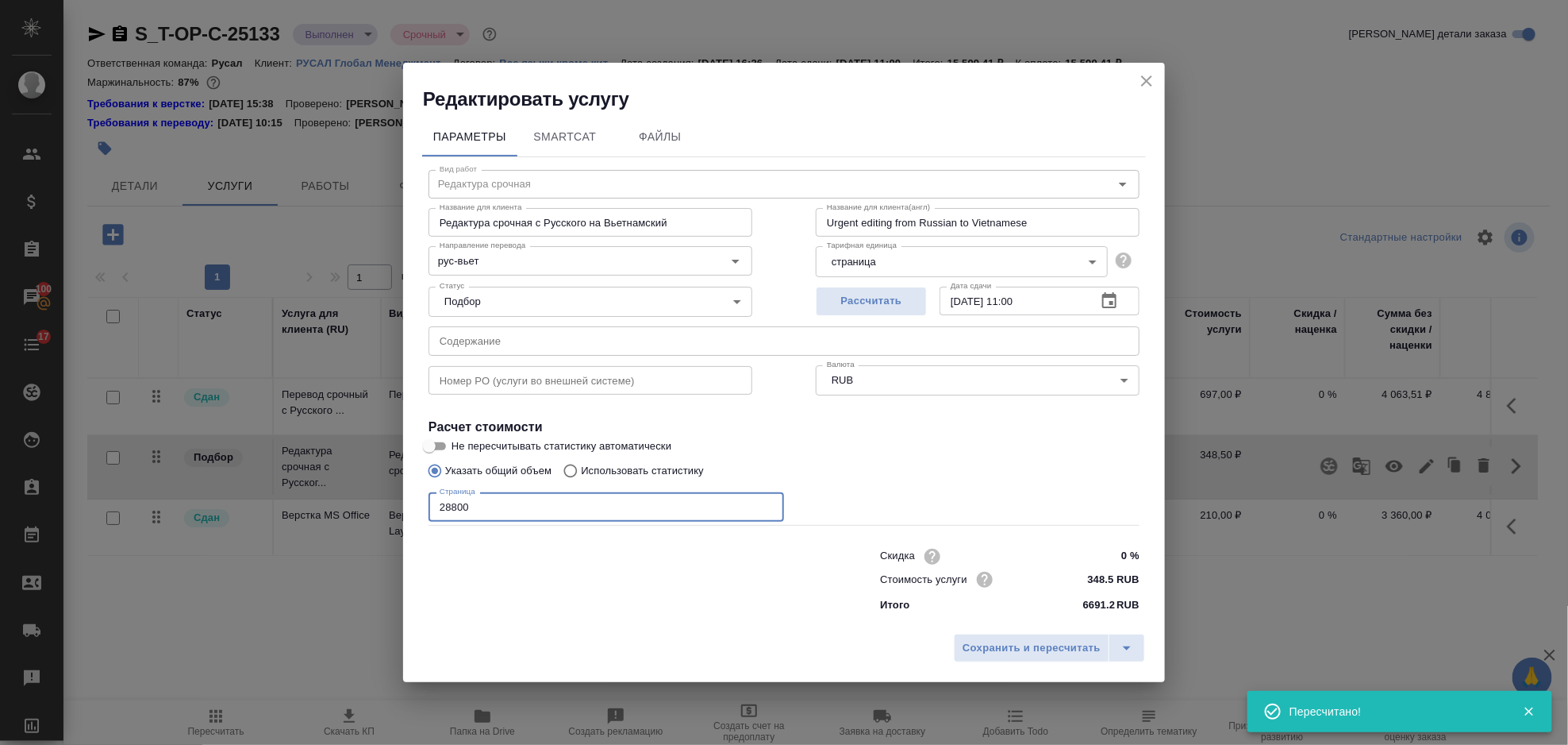
drag, startPoint x: 548, startPoint y: 501, endPoint x: 428, endPoint y: 510, distance: 120.3
click at [429, 510] on input "28800" at bounding box center [607, 507] width 356 height 29
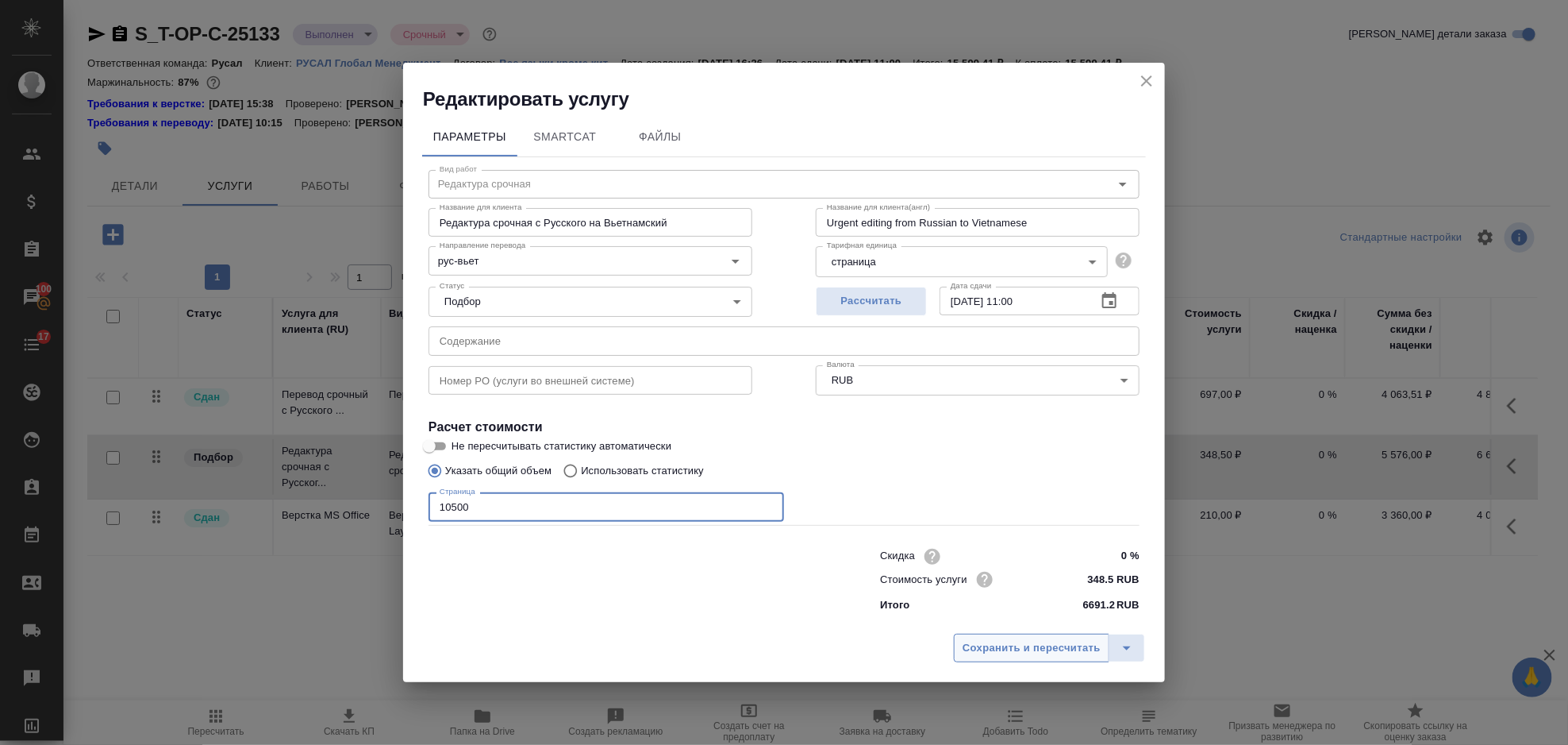
type input "10500"
click at [1003, 657] on span "Сохранить и пересчитать" at bounding box center [1032, 648] width 138 height 18
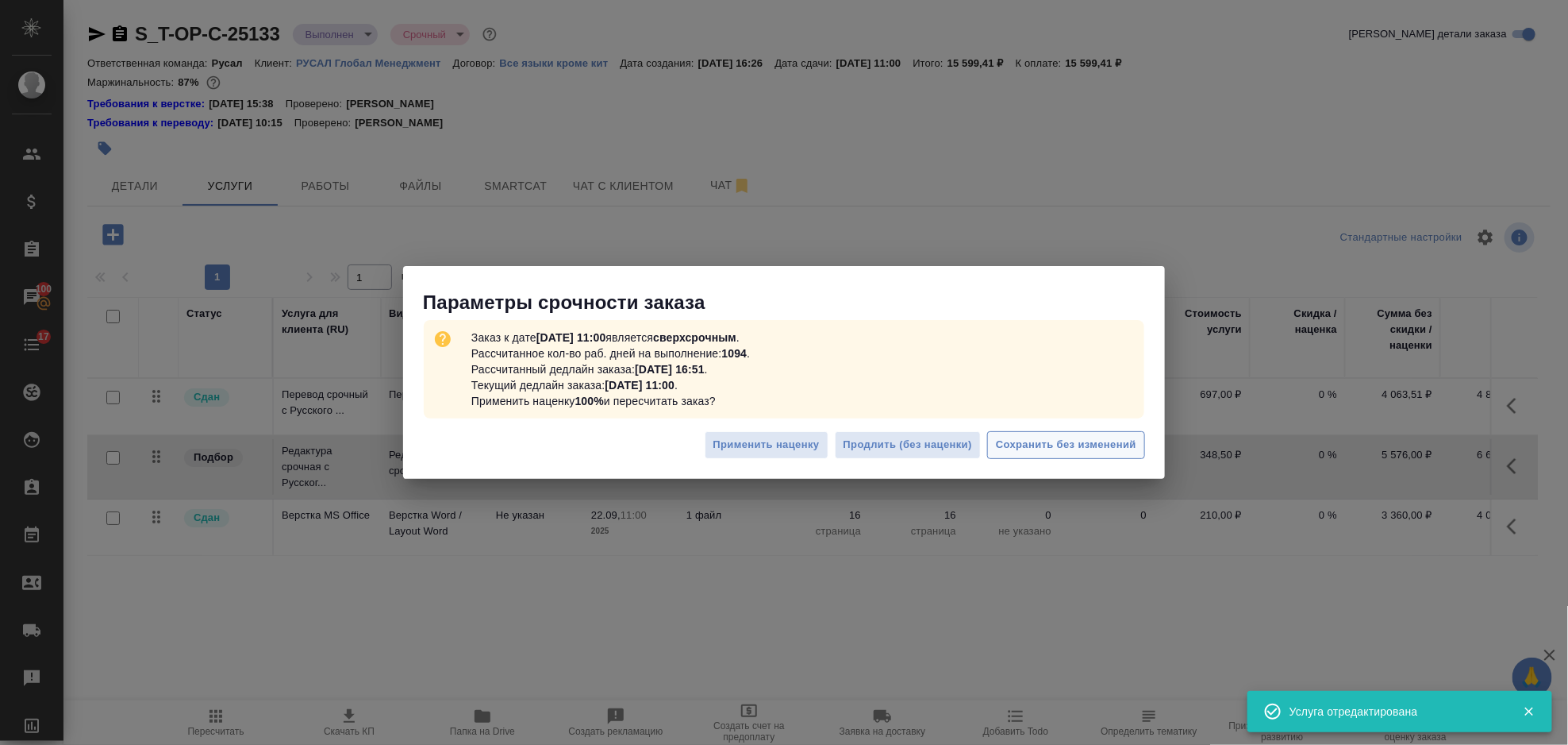
click at [1010, 446] on span "Сохранить без изменений" at bounding box center [1066, 445] width 140 height 18
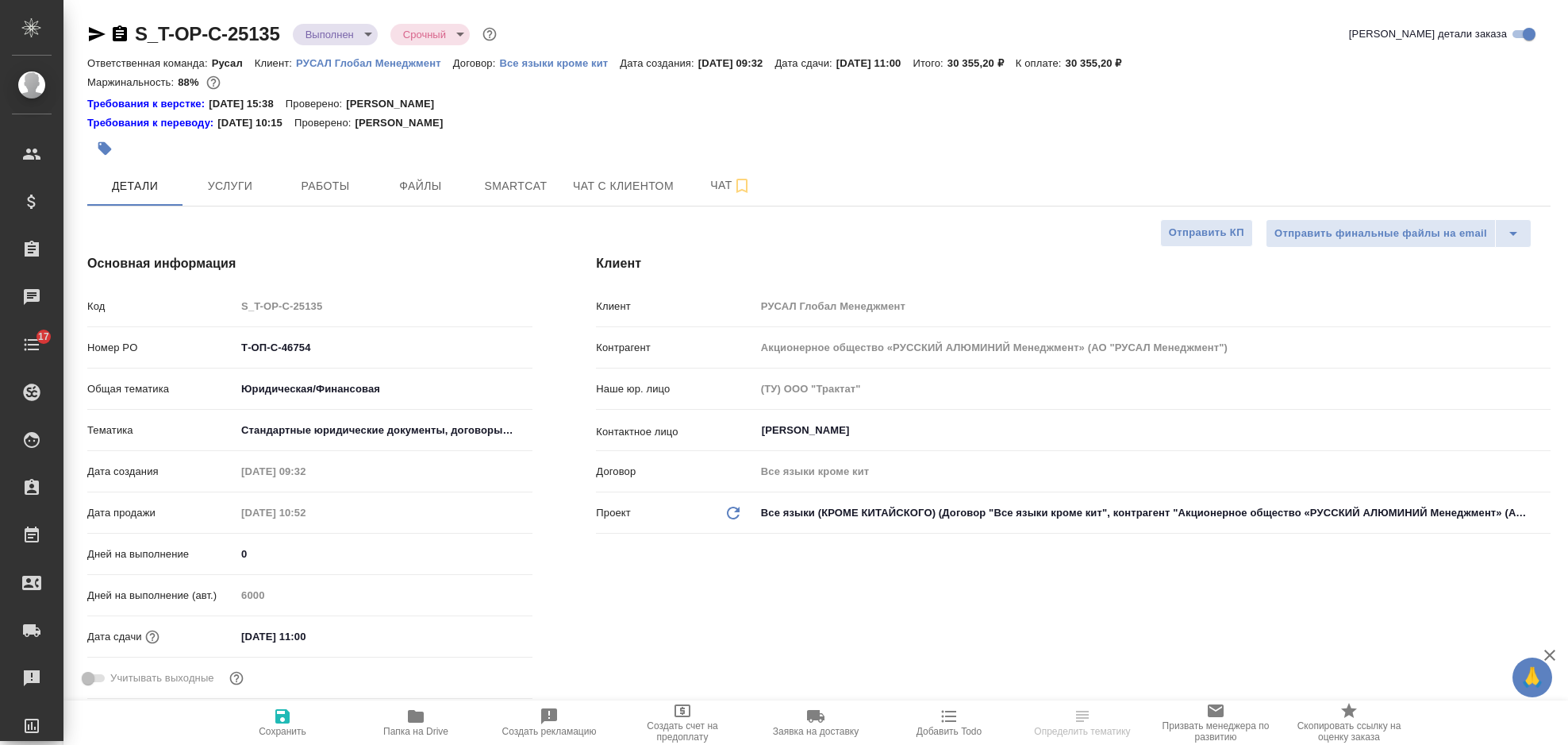
select select "RU"
click at [219, 181] on span "Услуги" at bounding box center [230, 186] width 77 height 20
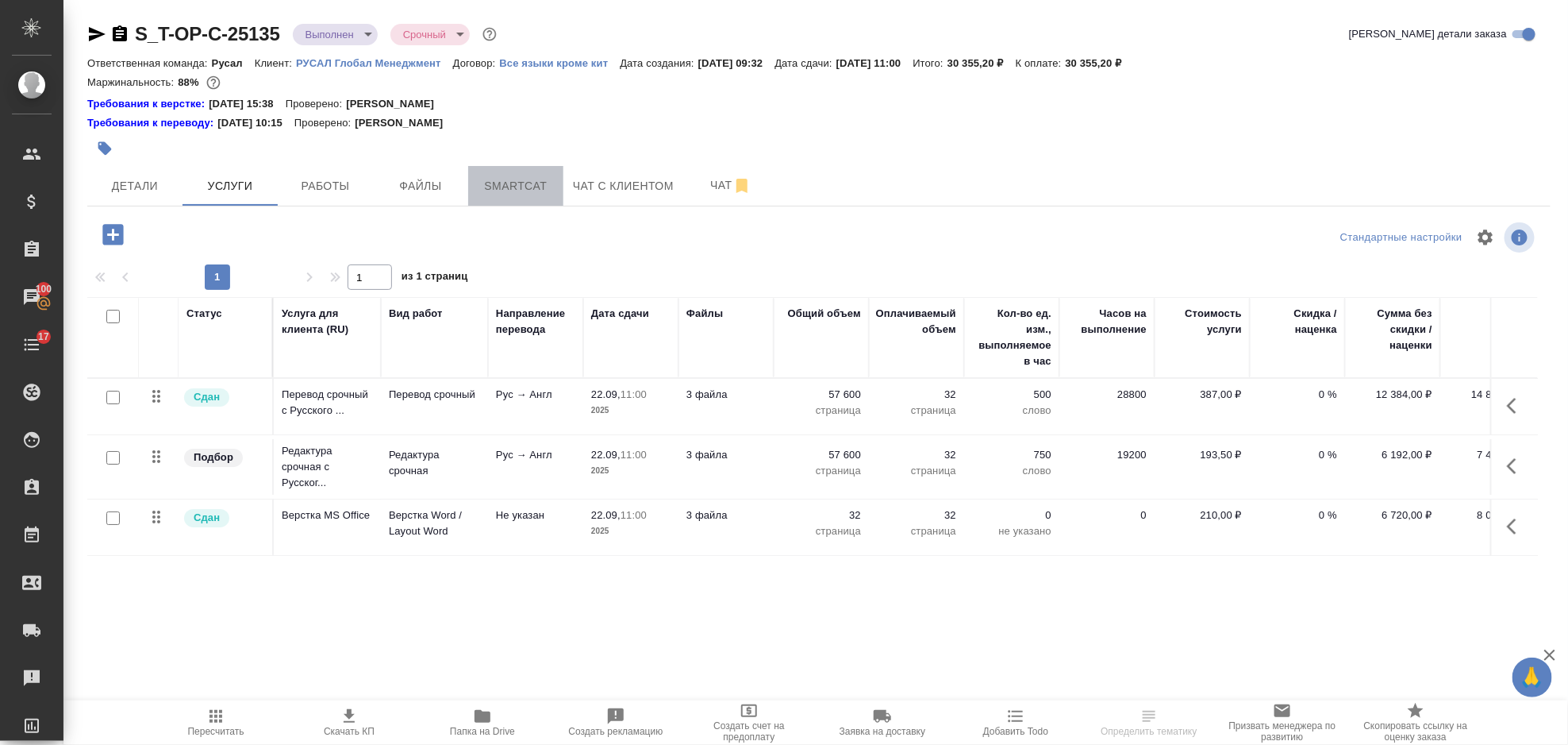
click at [490, 188] on span "Smartcat" at bounding box center [516, 186] width 77 height 20
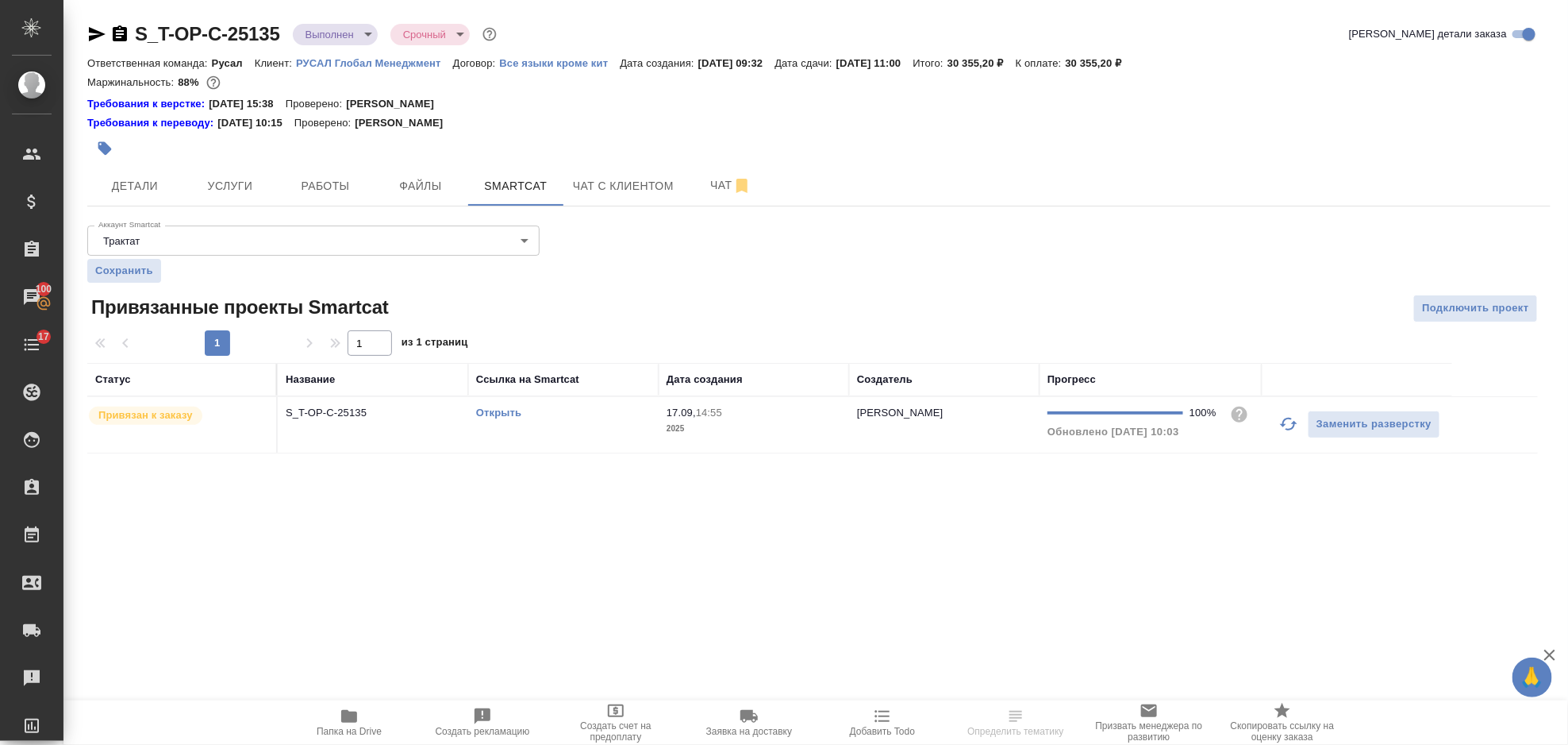
click at [488, 410] on link "Открыть" at bounding box center [498, 412] width 45 height 12
click at [254, 191] on span "Услуги" at bounding box center [230, 186] width 77 height 20
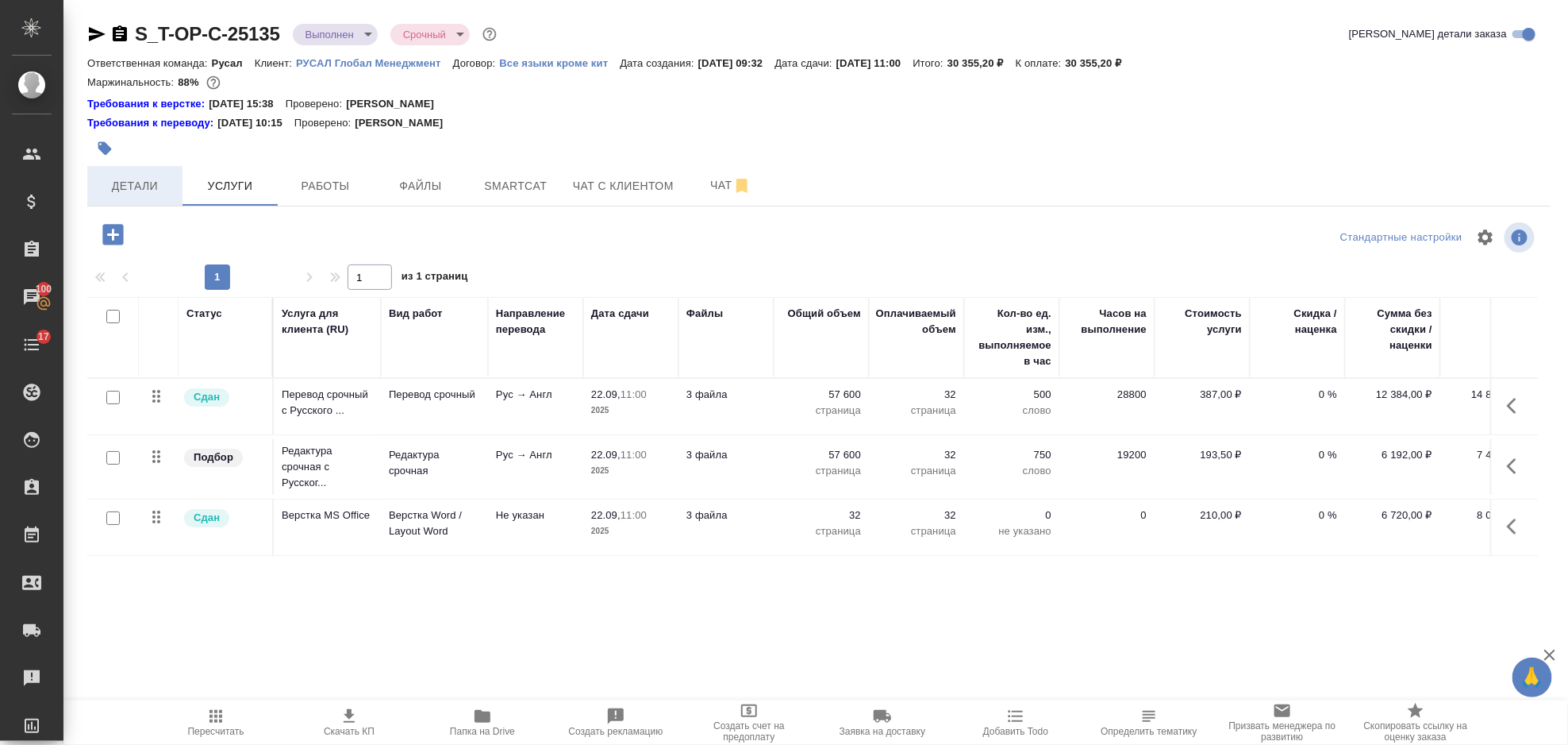
click at [153, 195] on button "Детали" at bounding box center [135, 186] width 95 height 40
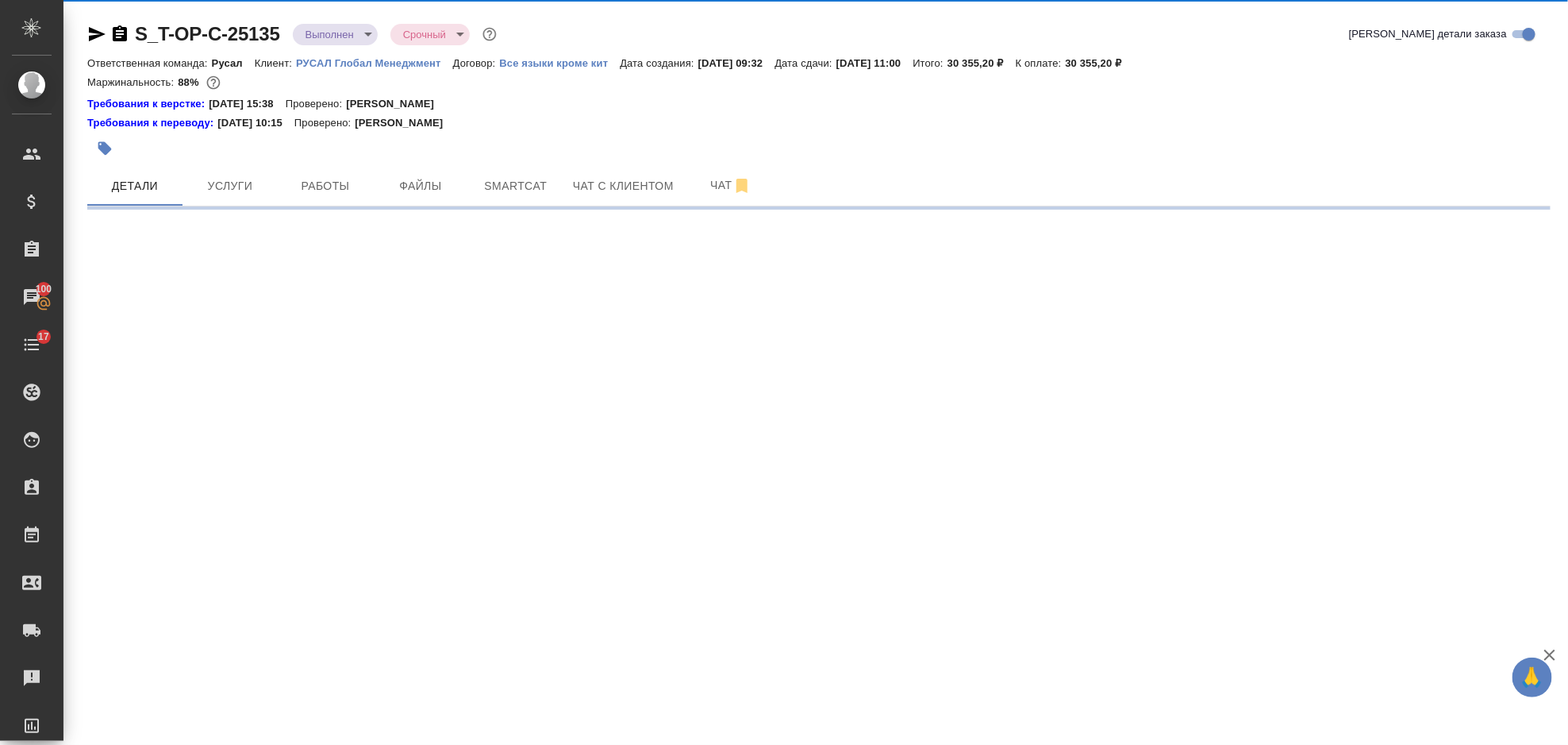
select select "RU"
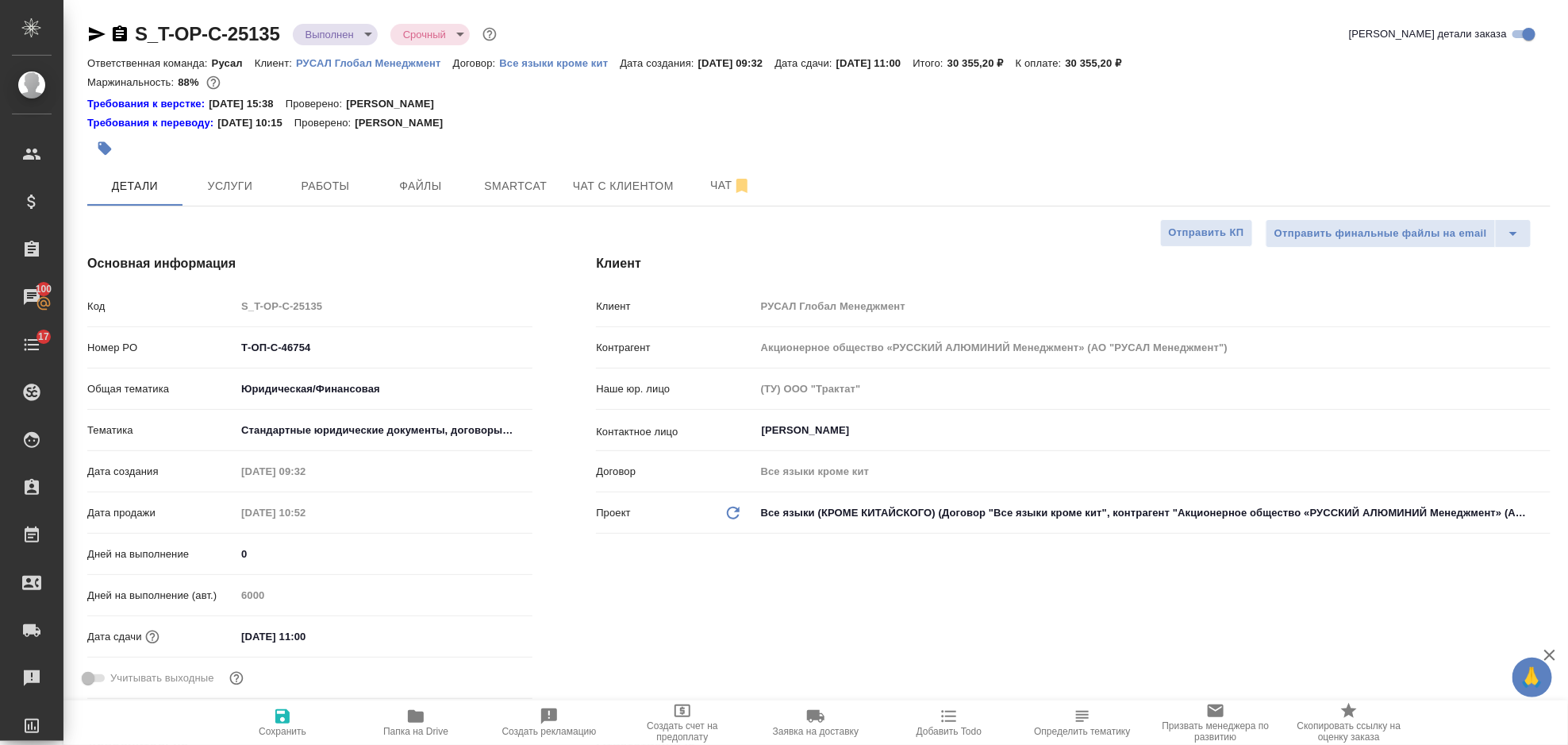
type textarea "x"
drag, startPoint x: 335, startPoint y: 351, endPoint x: 218, endPoint y: 355, distance: 117.1
click at [218, 355] on div "Номер PO Т-ОП-С-46754" at bounding box center [310, 347] width 445 height 28
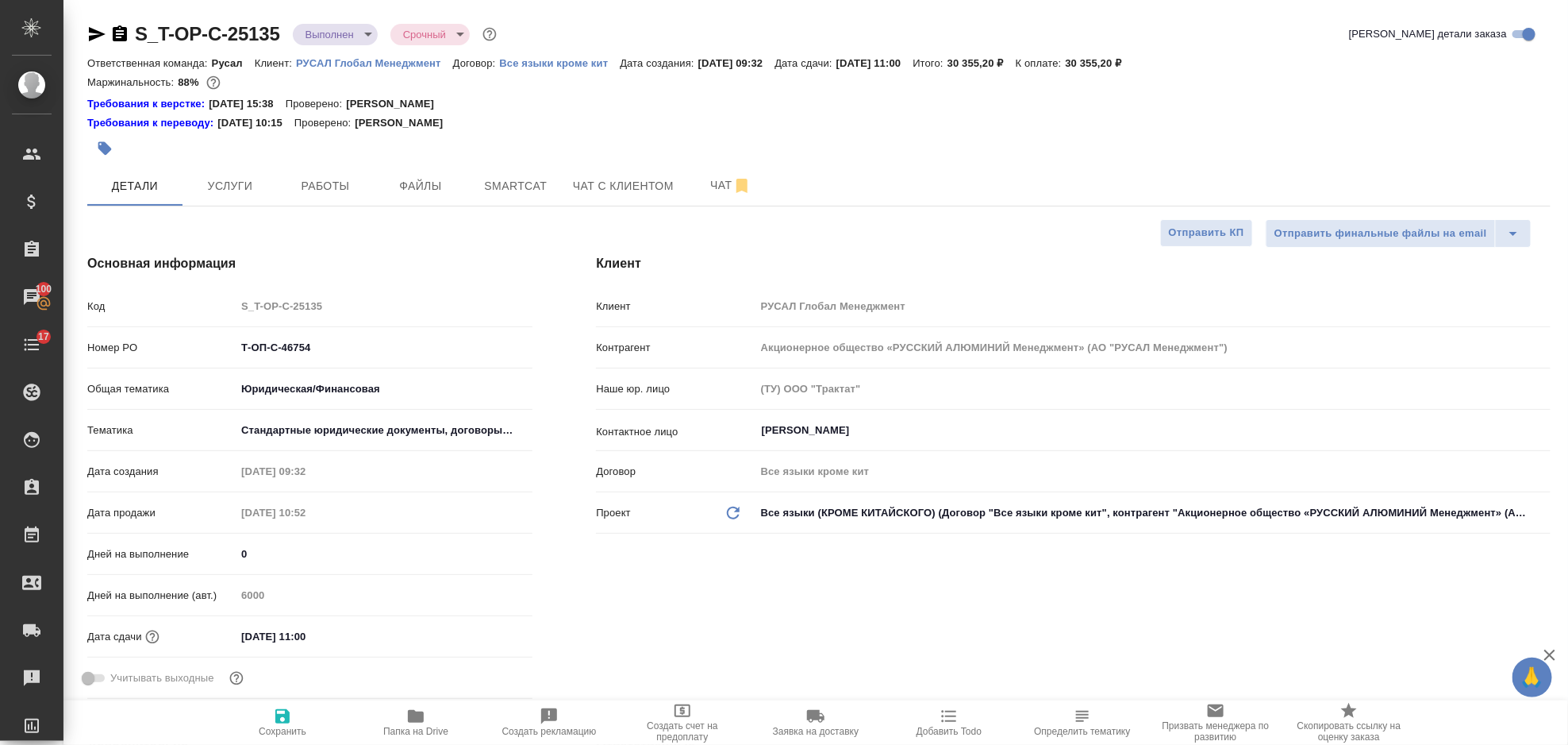
type textarea "x"
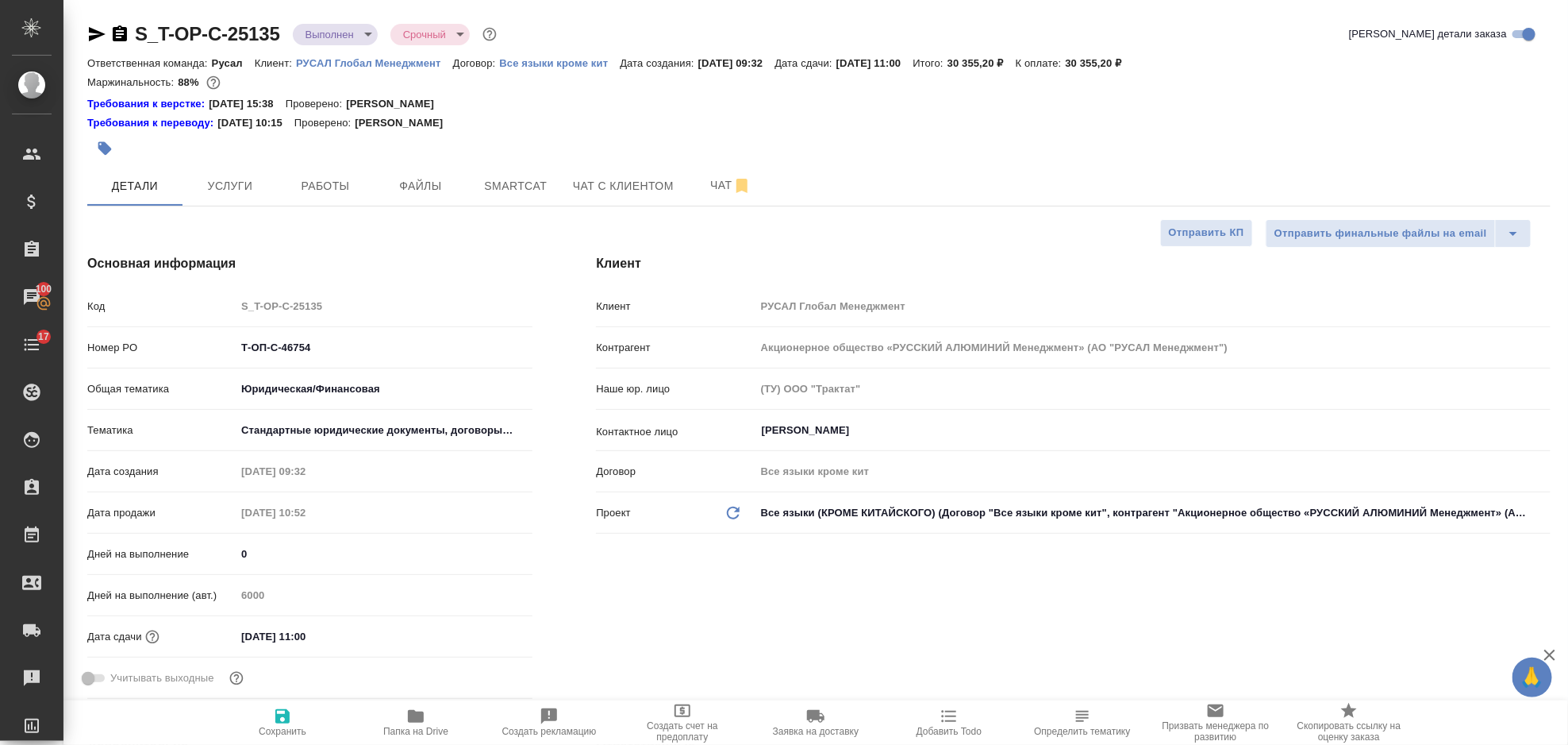
type textarea "x"
click at [234, 197] on button "Услуги" at bounding box center [230, 186] width 95 height 40
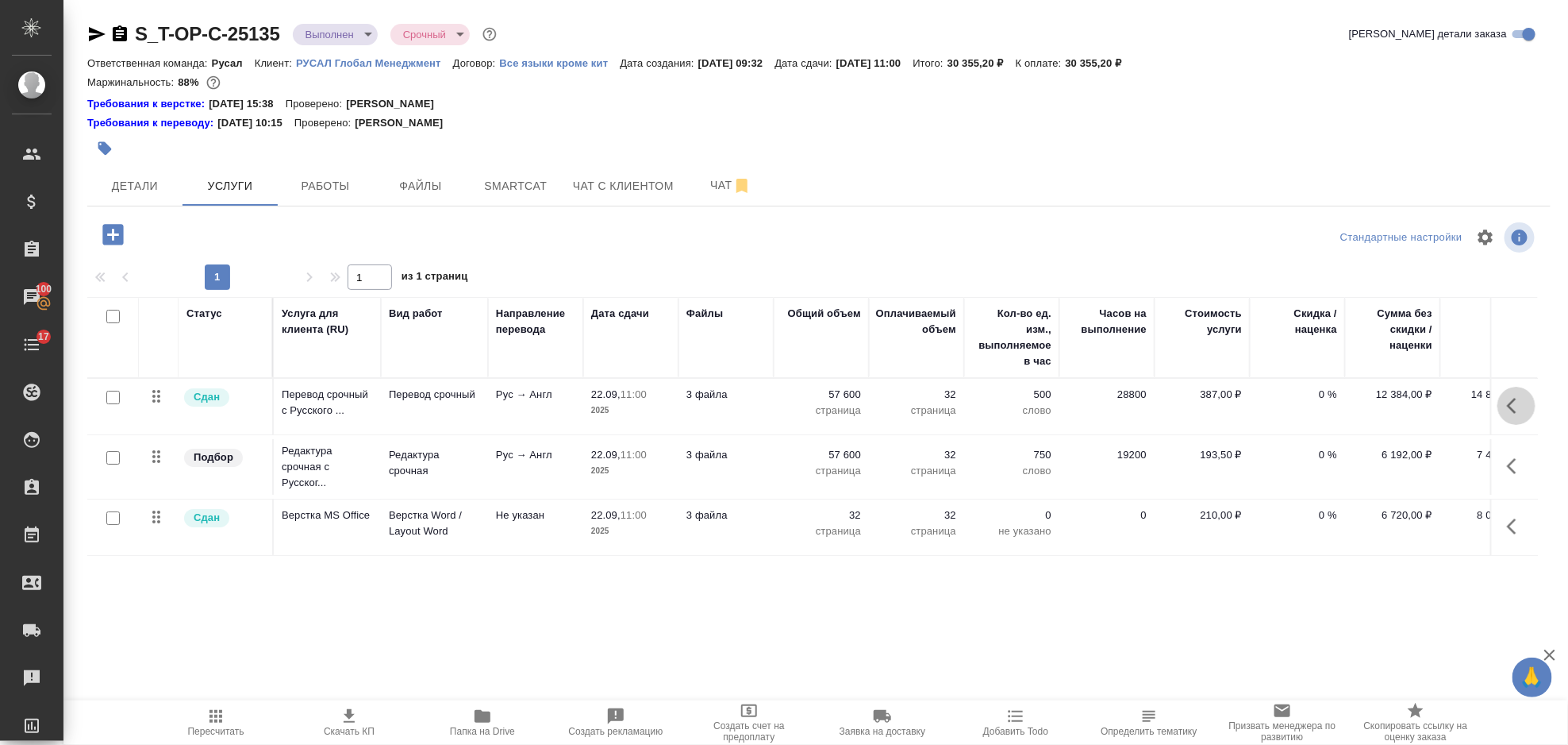
click at [1527, 396] on button "button" at bounding box center [1517, 406] width 38 height 38
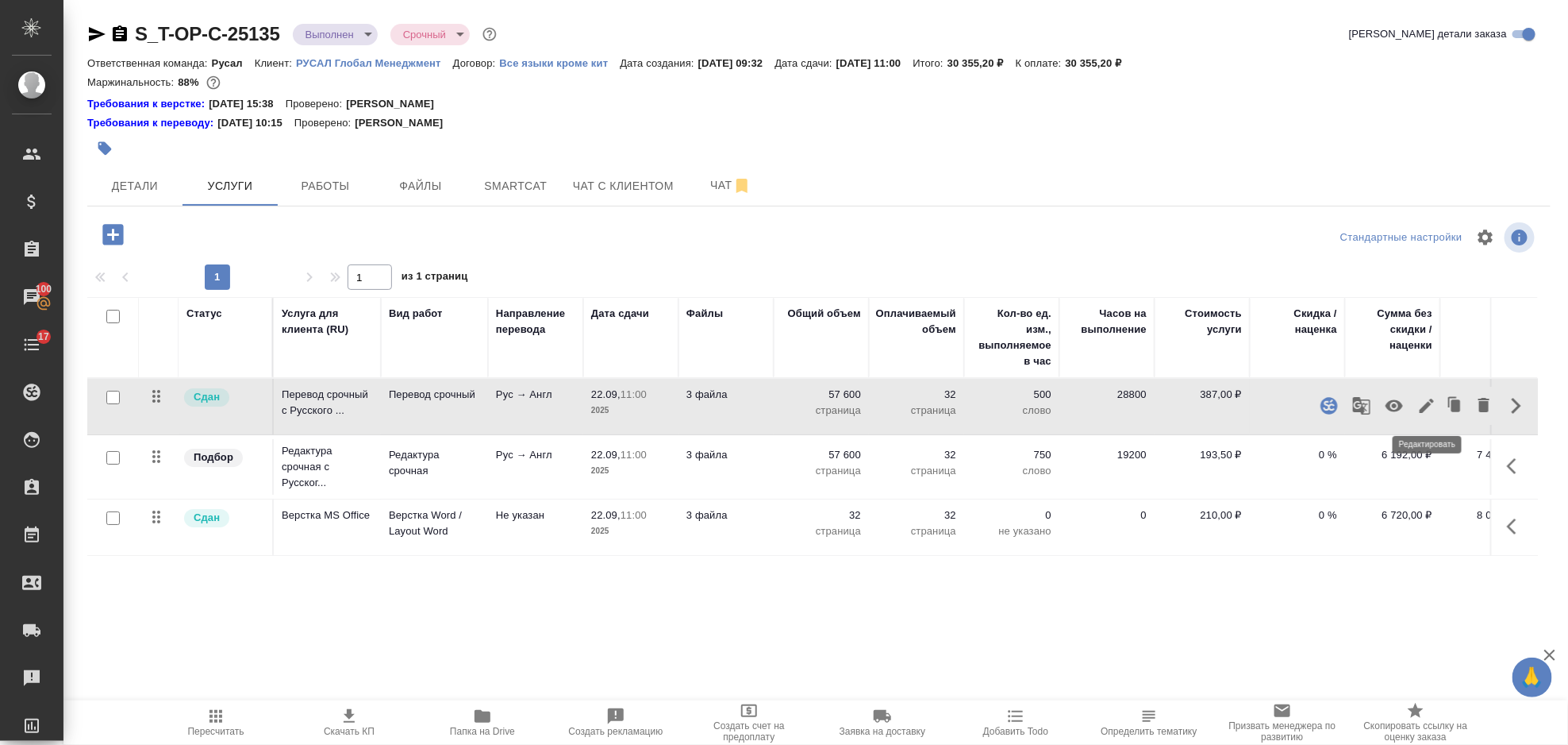
click at [1426, 400] on icon "button" at bounding box center [1427, 406] width 19 height 19
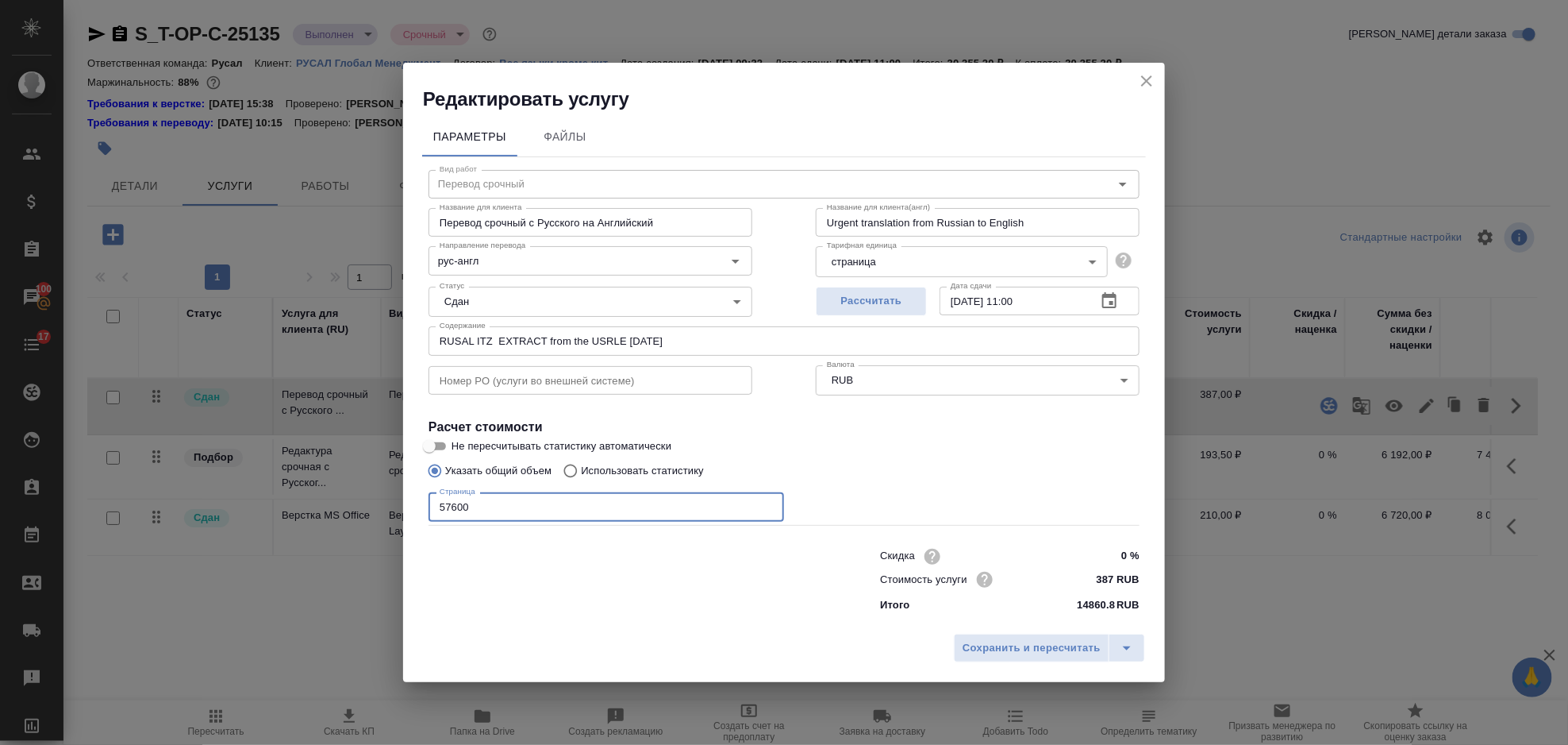
drag, startPoint x: 499, startPoint y: 505, endPoint x: 371, endPoint y: 506, distance: 128.0
click at [368, 514] on div "Редактировать услугу Параметры Файлы Вид работ Перевод срочный Вид работ Назван…" at bounding box center [784, 372] width 1568 height 745
type input "64100"
click at [1028, 641] on span "Сохранить и пересчитать" at bounding box center [1032, 648] width 138 height 18
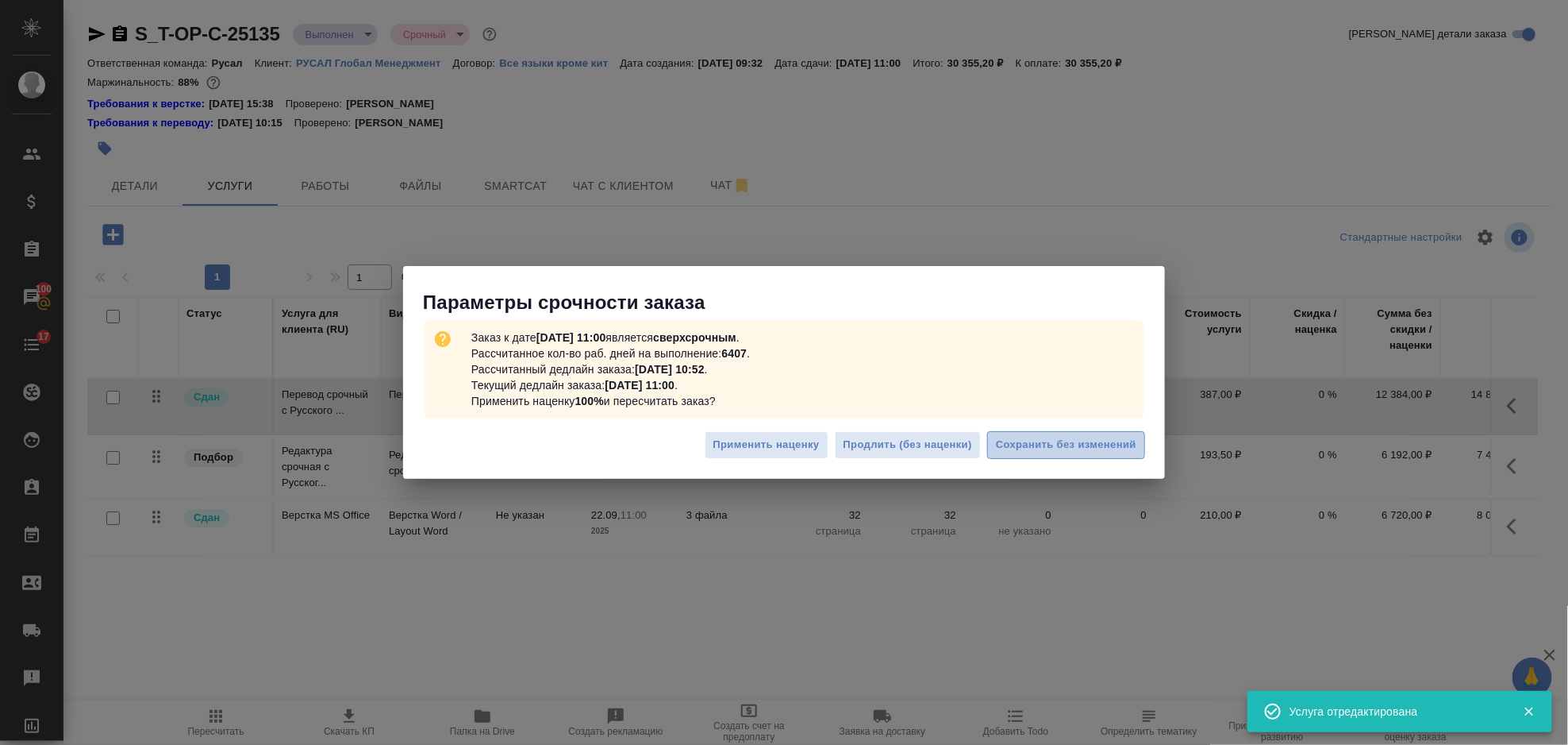
click at [1024, 443] on span "Сохранить без изменений" at bounding box center [1066, 445] width 140 height 18
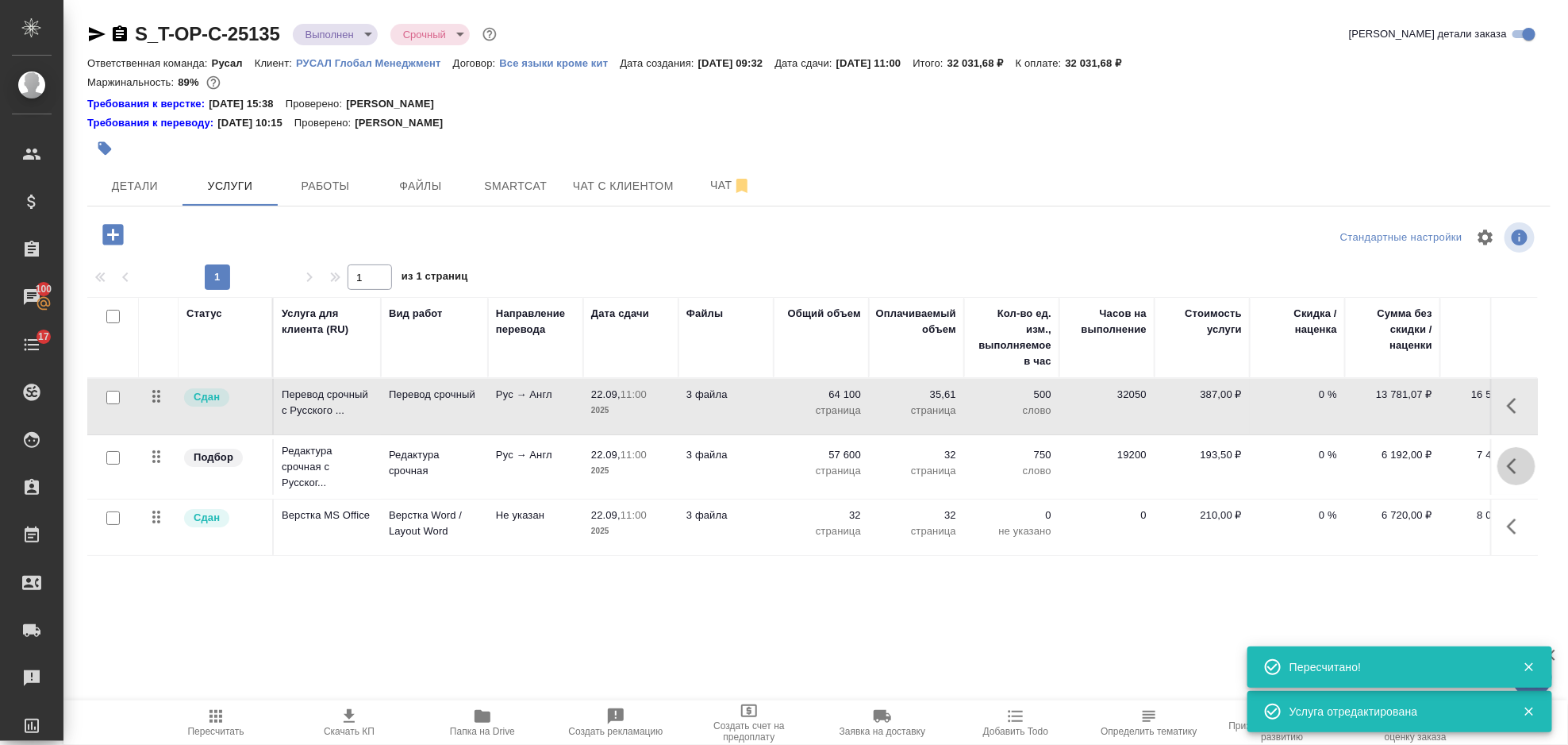
click at [1510, 467] on icon "button" at bounding box center [1512, 466] width 10 height 16
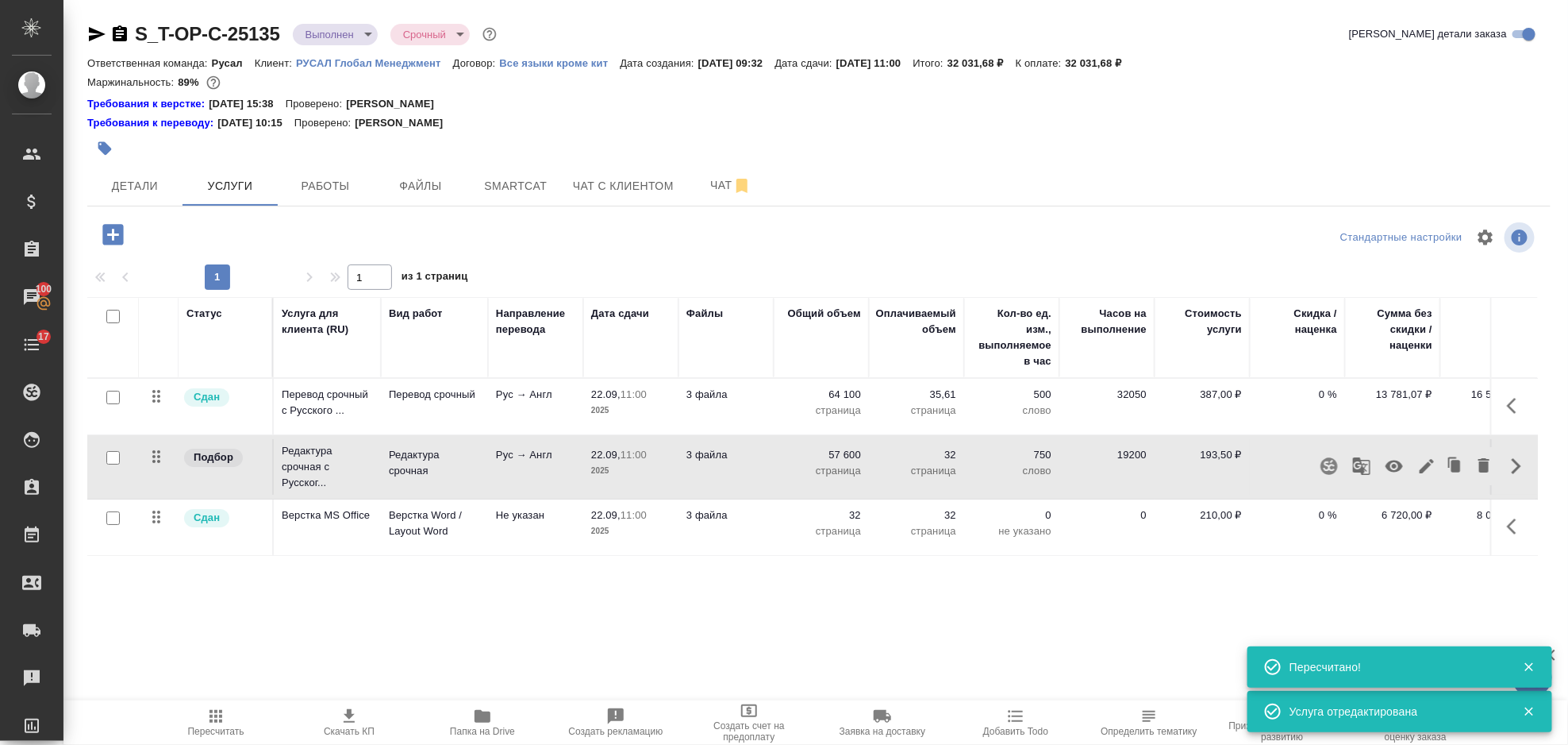
click at [1433, 467] on icon "button" at bounding box center [1427, 466] width 19 height 19
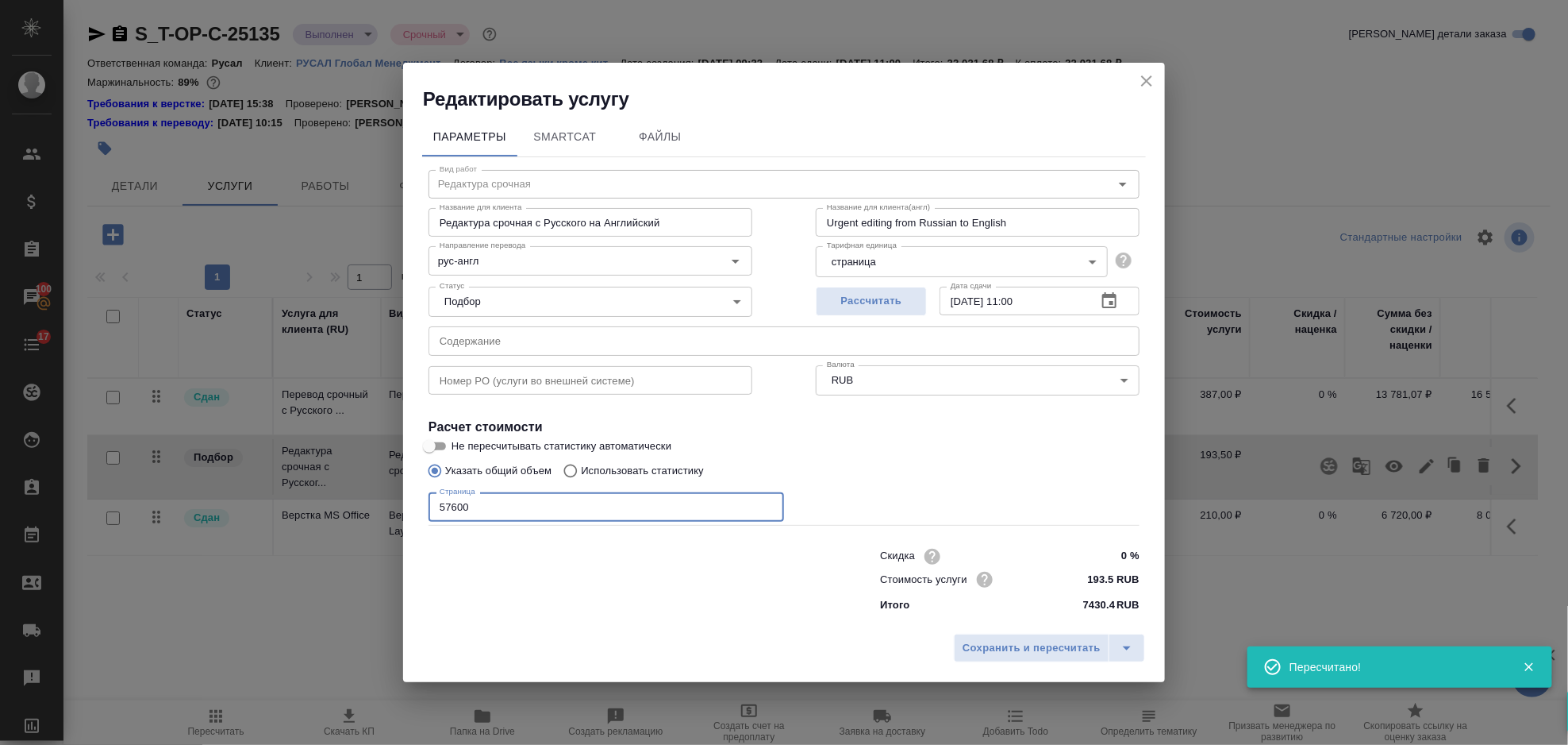
drag, startPoint x: 539, startPoint y: 508, endPoint x: 393, endPoint y: 516, distance: 146.2
click at [393, 516] on div "Редактировать услугу Параметры SmartCat Файлы Вид работ Редактура срочная Вид р…" at bounding box center [784, 372] width 1568 height 745
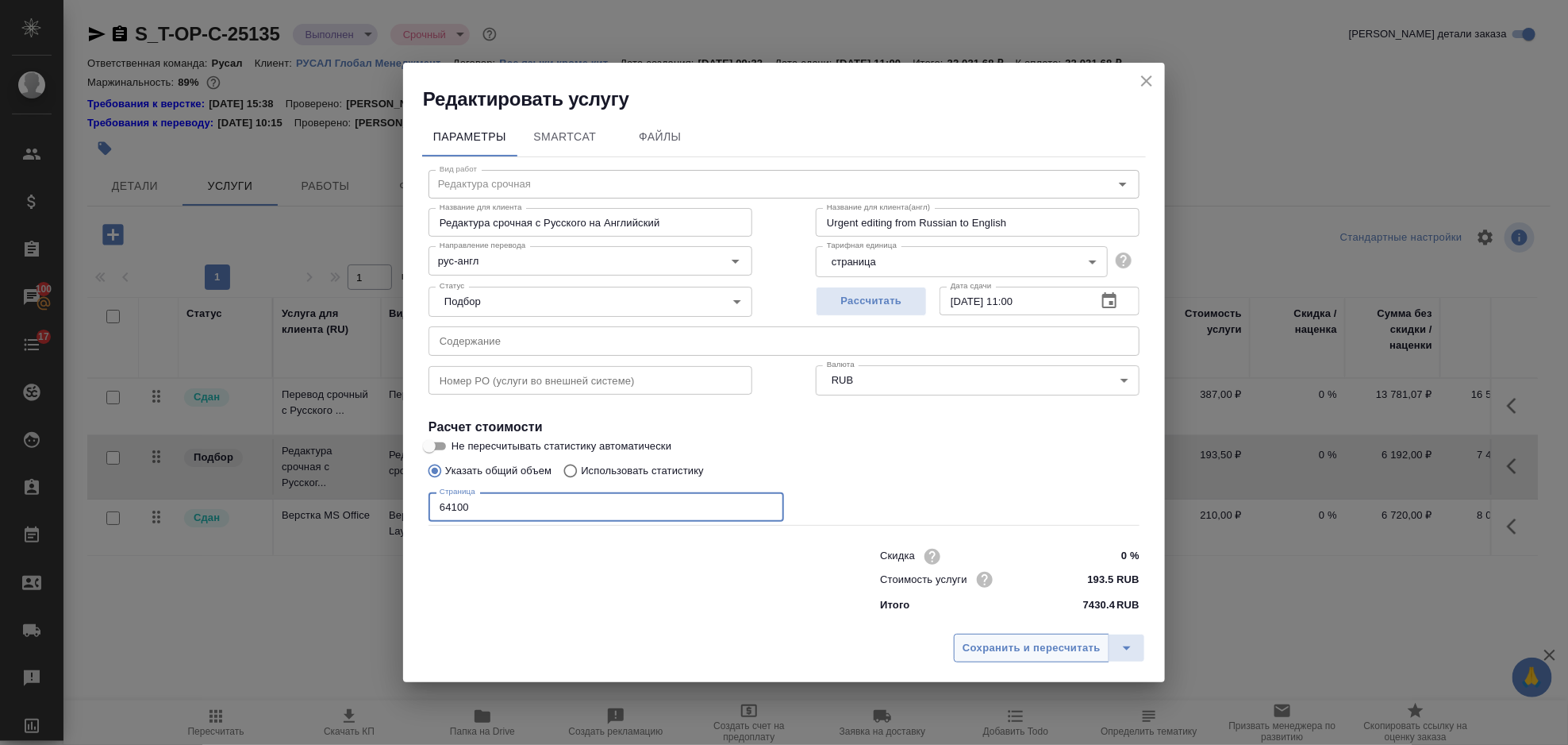
type input "64100"
click at [957, 656] on button "Сохранить и пересчитать" at bounding box center [1032, 648] width 155 height 29
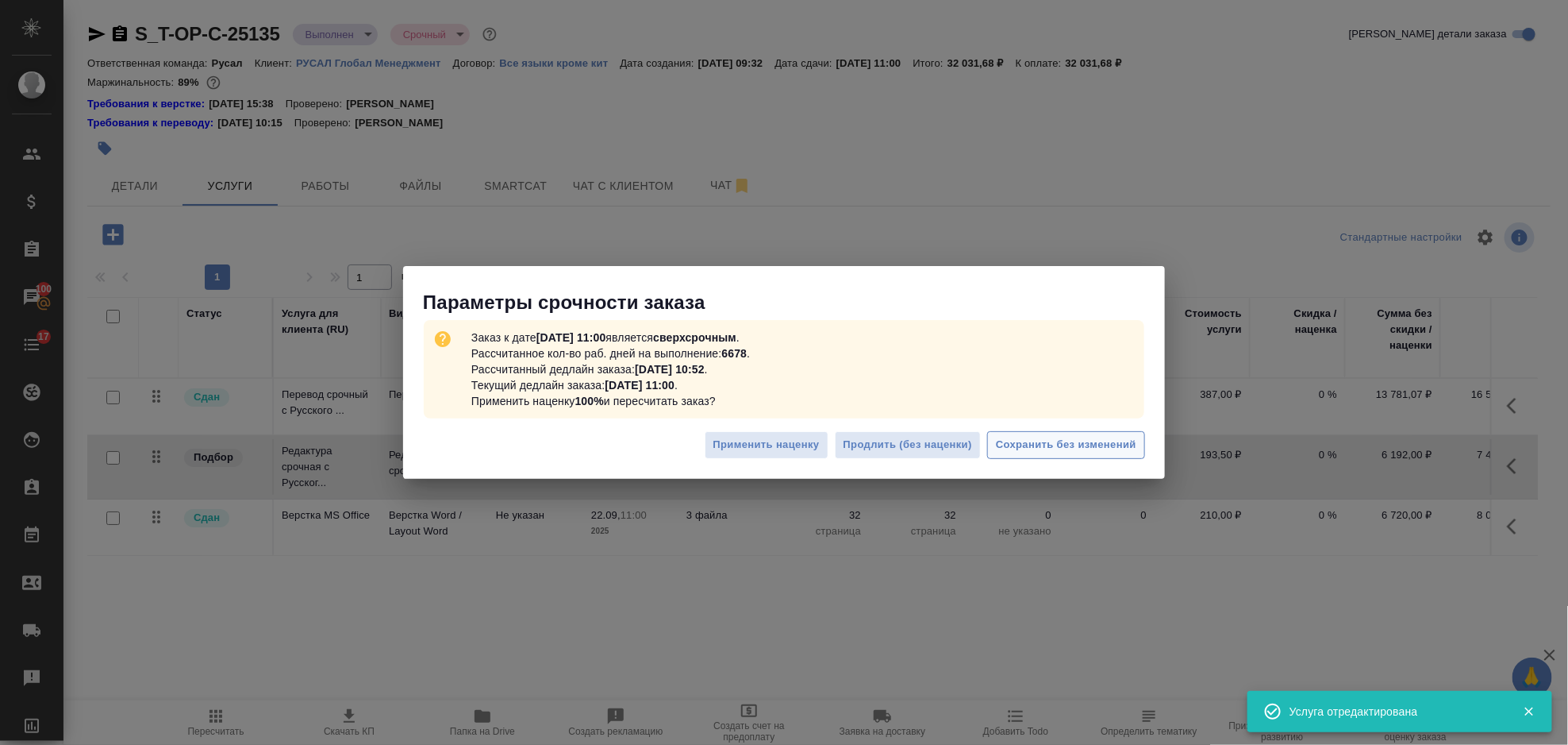
click at [1039, 443] on span "Сохранить без изменений" at bounding box center [1066, 445] width 140 height 18
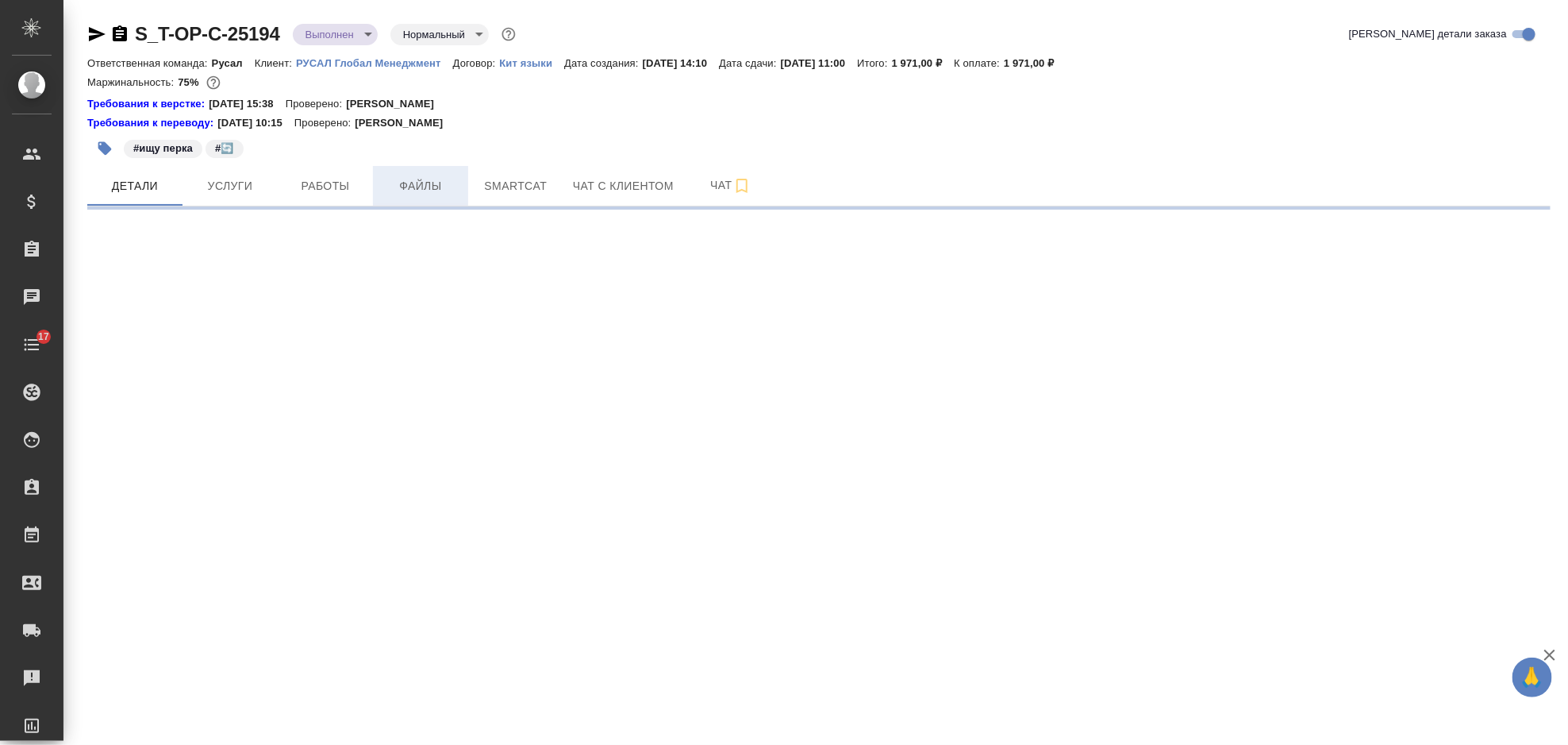
select select "RU"
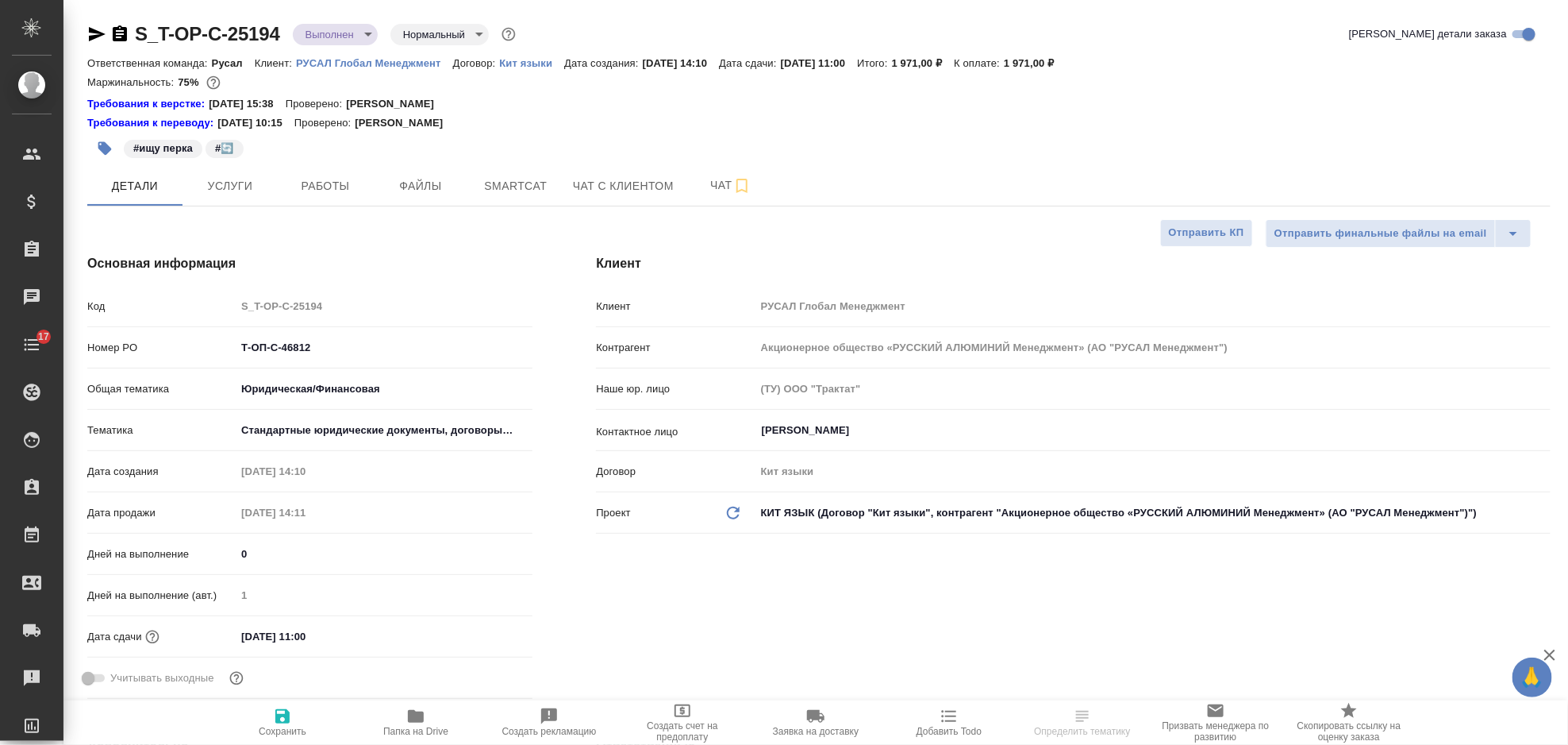
type textarea "x"
click at [257, 186] on span "Услуги" at bounding box center [230, 186] width 77 height 20
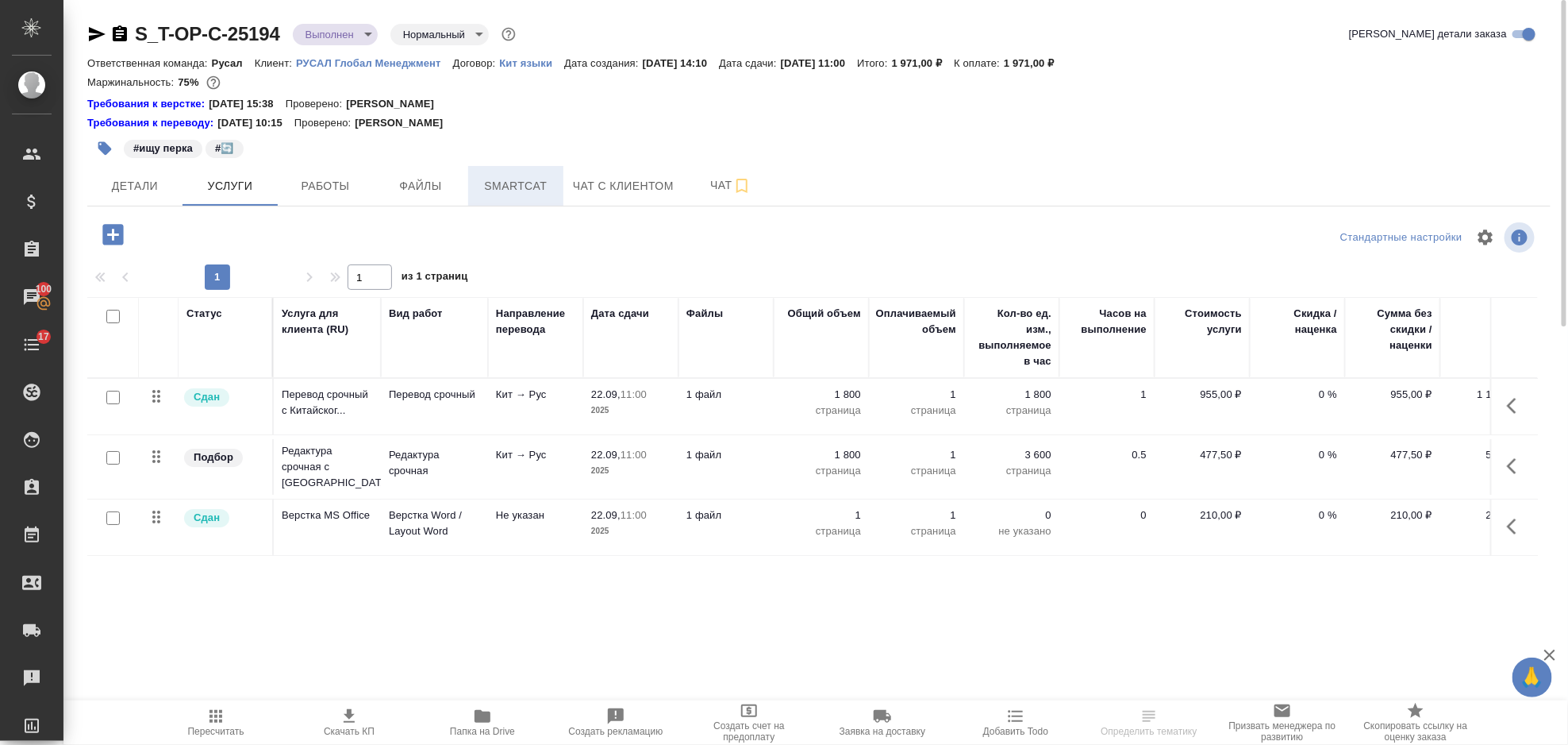
click at [481, 186] on span "Smartcat" at bounding box center [516, 186] width 77 height 20
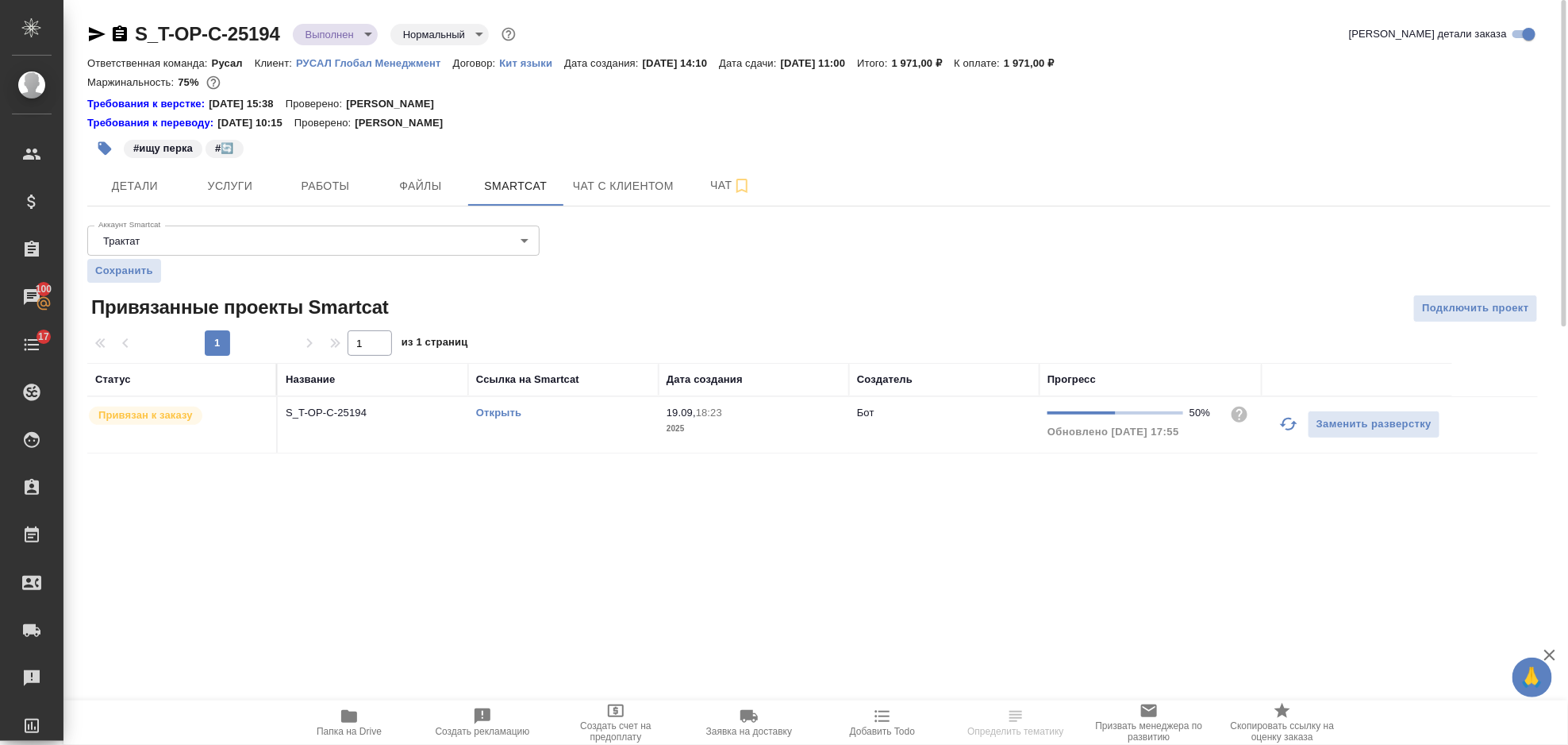
click at [493, 411] on link "Открыть" at bounding box center [498, 412] width 45 height 12
click at [247, 200] on button "Услуги" at bounding box center [230, 186] width 95 height 40
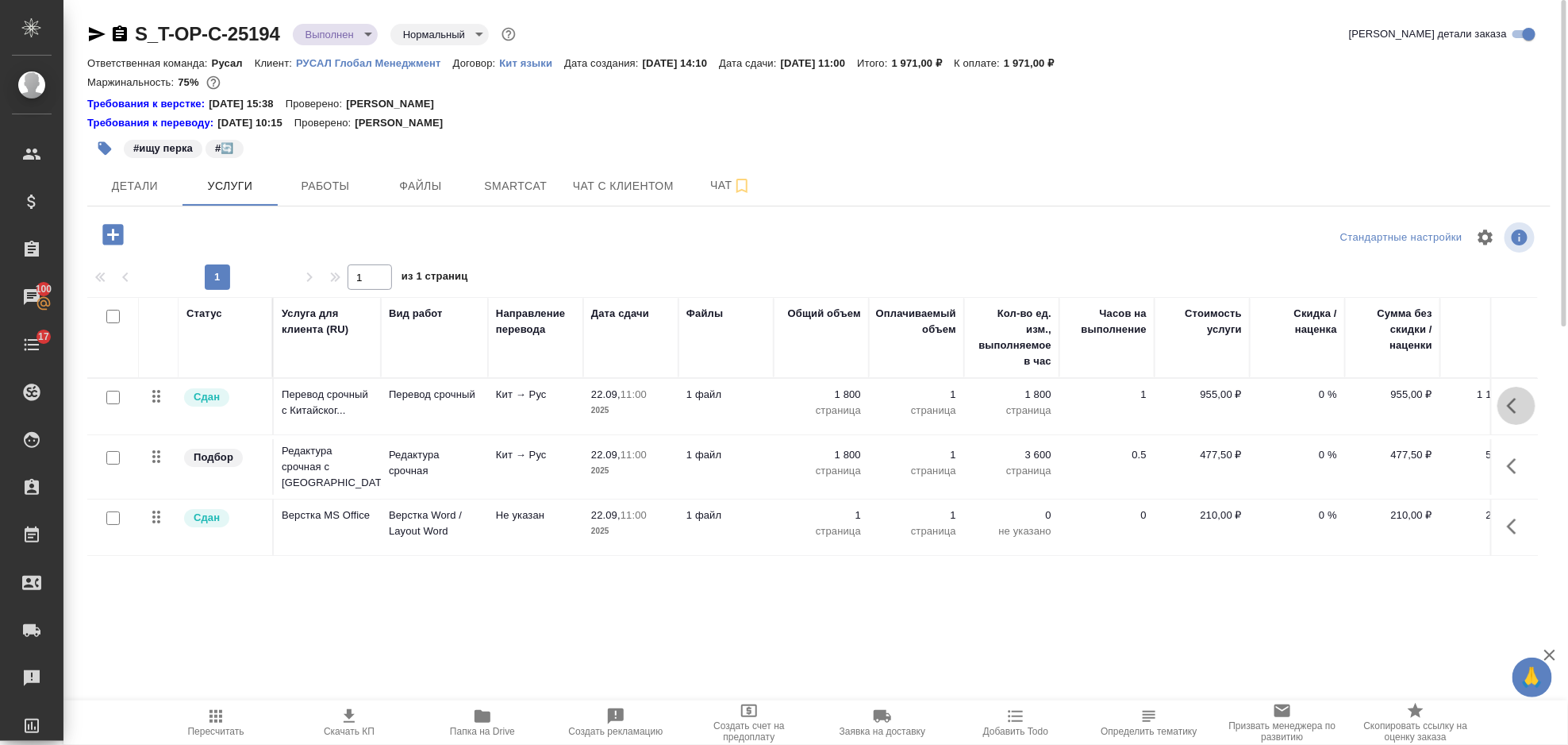
click at [1519, 411] on icon "button" at bounding box center [1517, 406] width 19 height 19
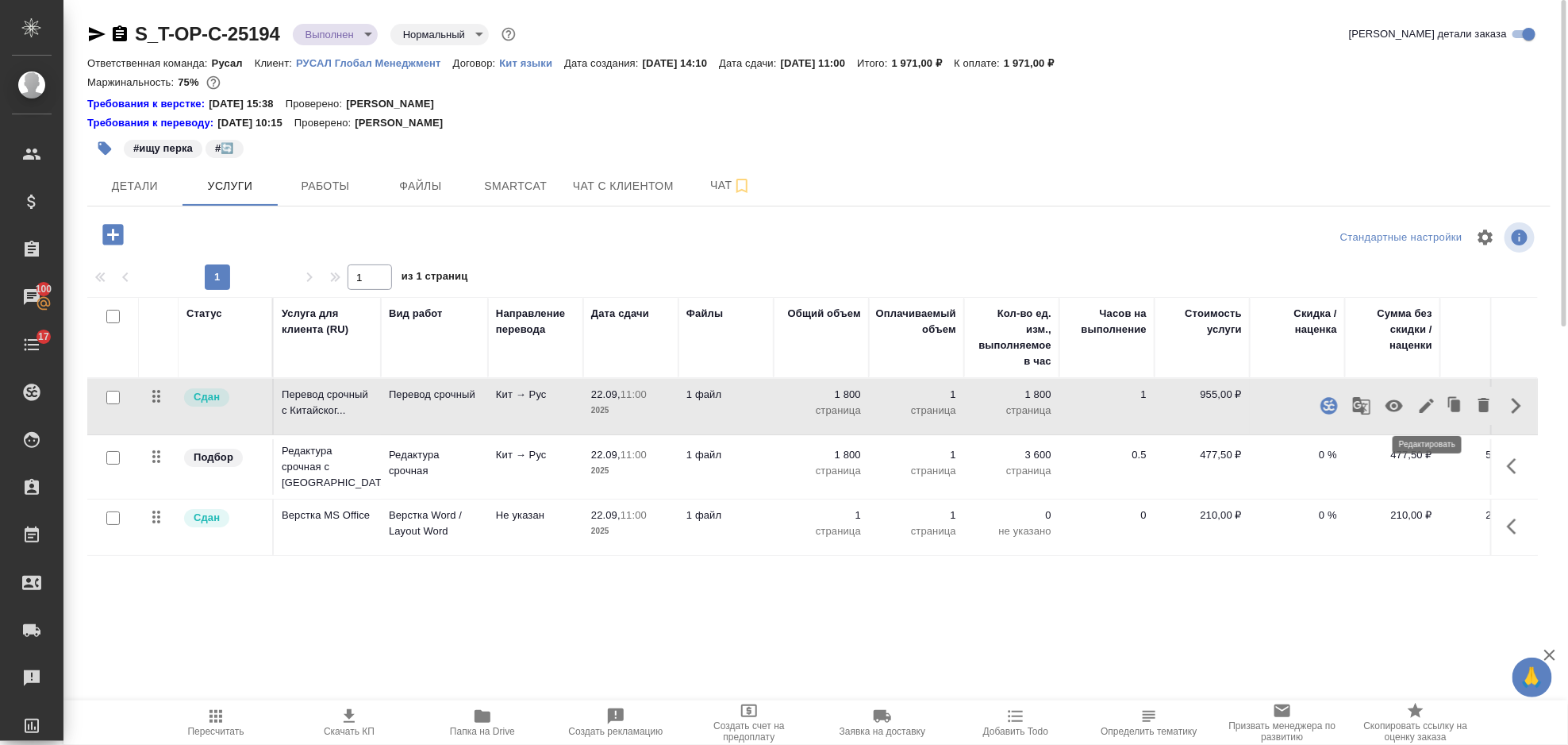
click at [1418, 402] on icon "button" at bounding box center [1427, 406] width 19 height 19
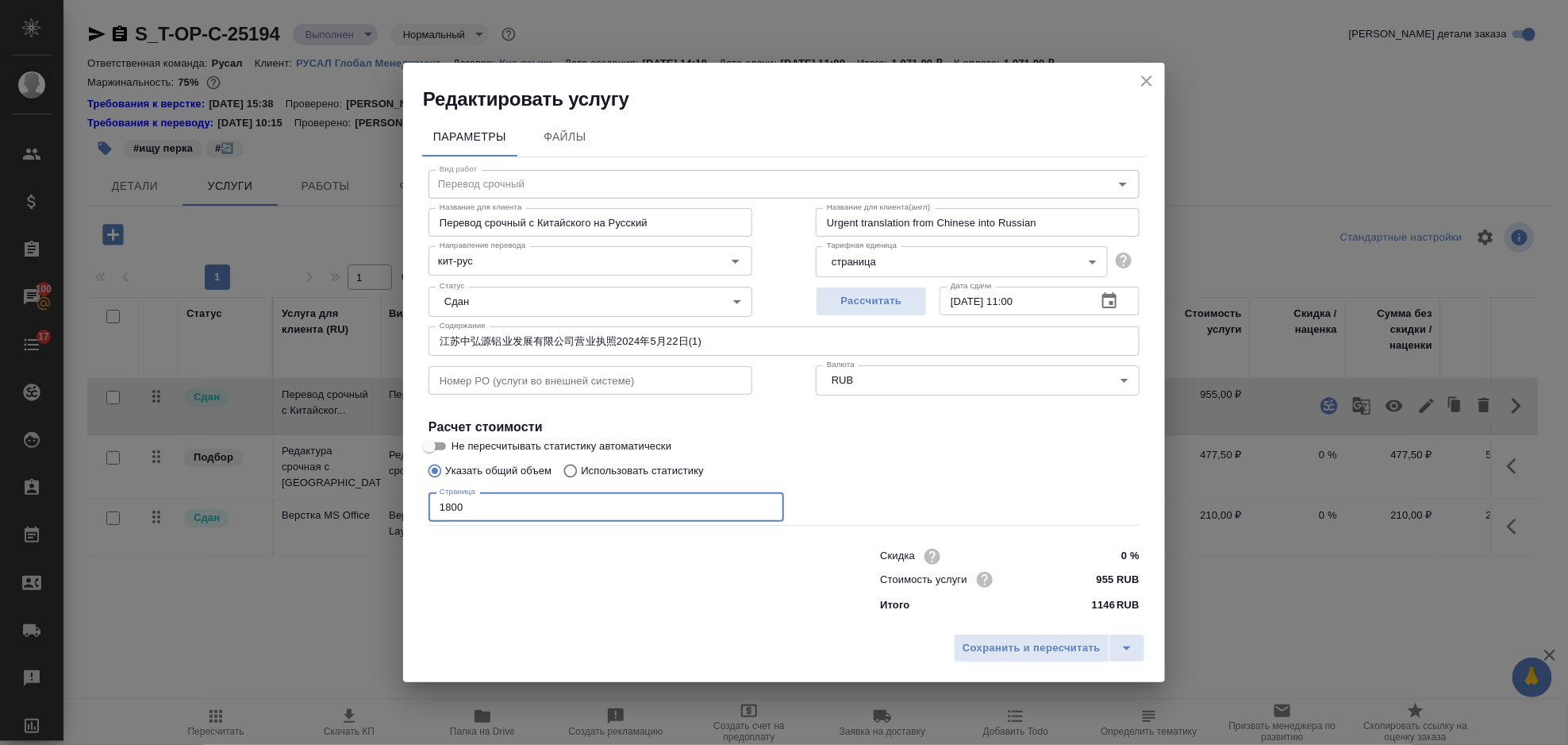
drag, startPoint x: 514, startPoint y: 511, endPoint x: 433, endPoint y: 518, distance: 81.3
click at [433, 518] on input "1800" at bounding box center [607, 507] width 356 height 29
type input "3050"
click at [979, 649] on span "Сохранить и пересчитать" at bounding box center [1032, 648] width 138 height 18
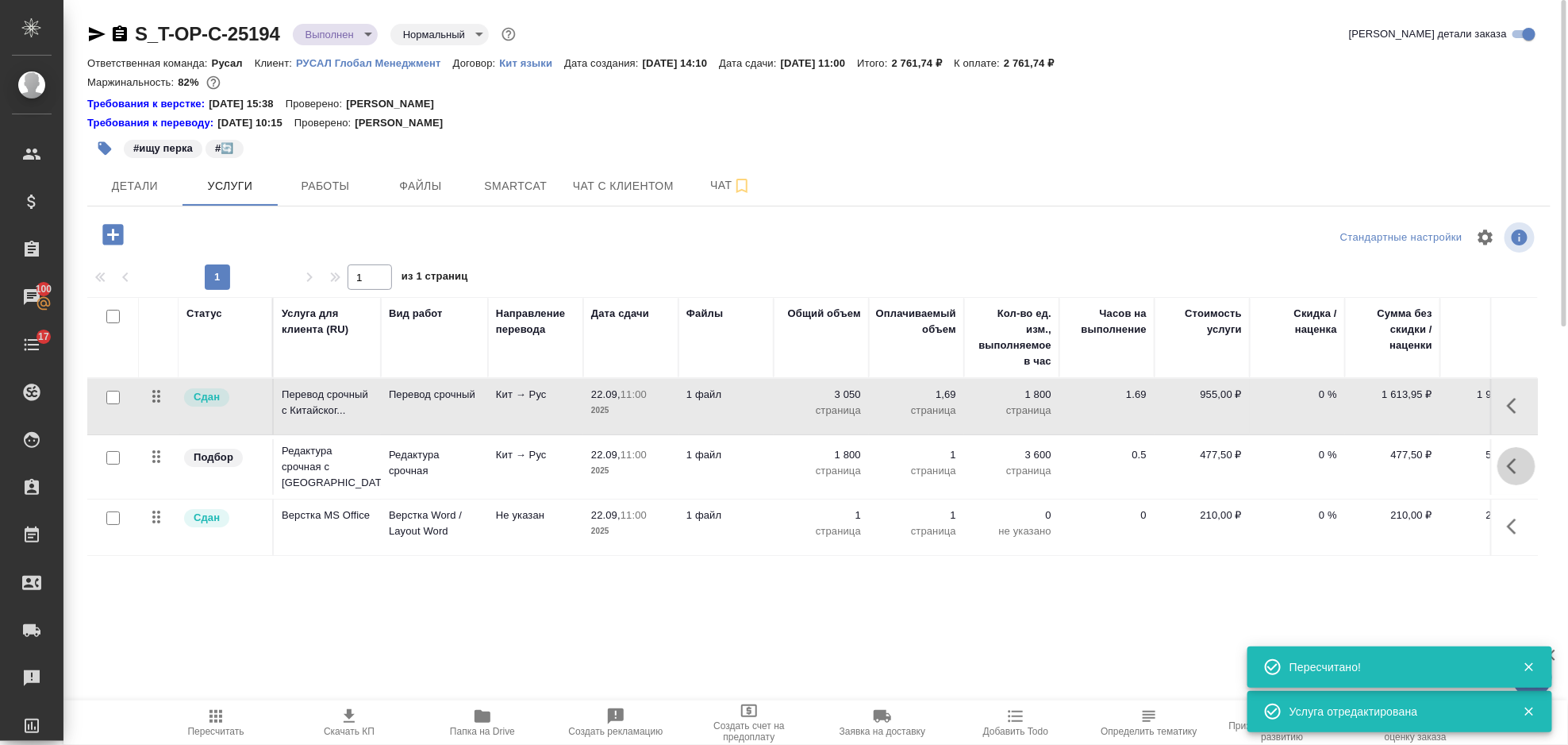
click at [1515, 458] on icon "button" at bounding box center [1517, 466] width 19 height 19
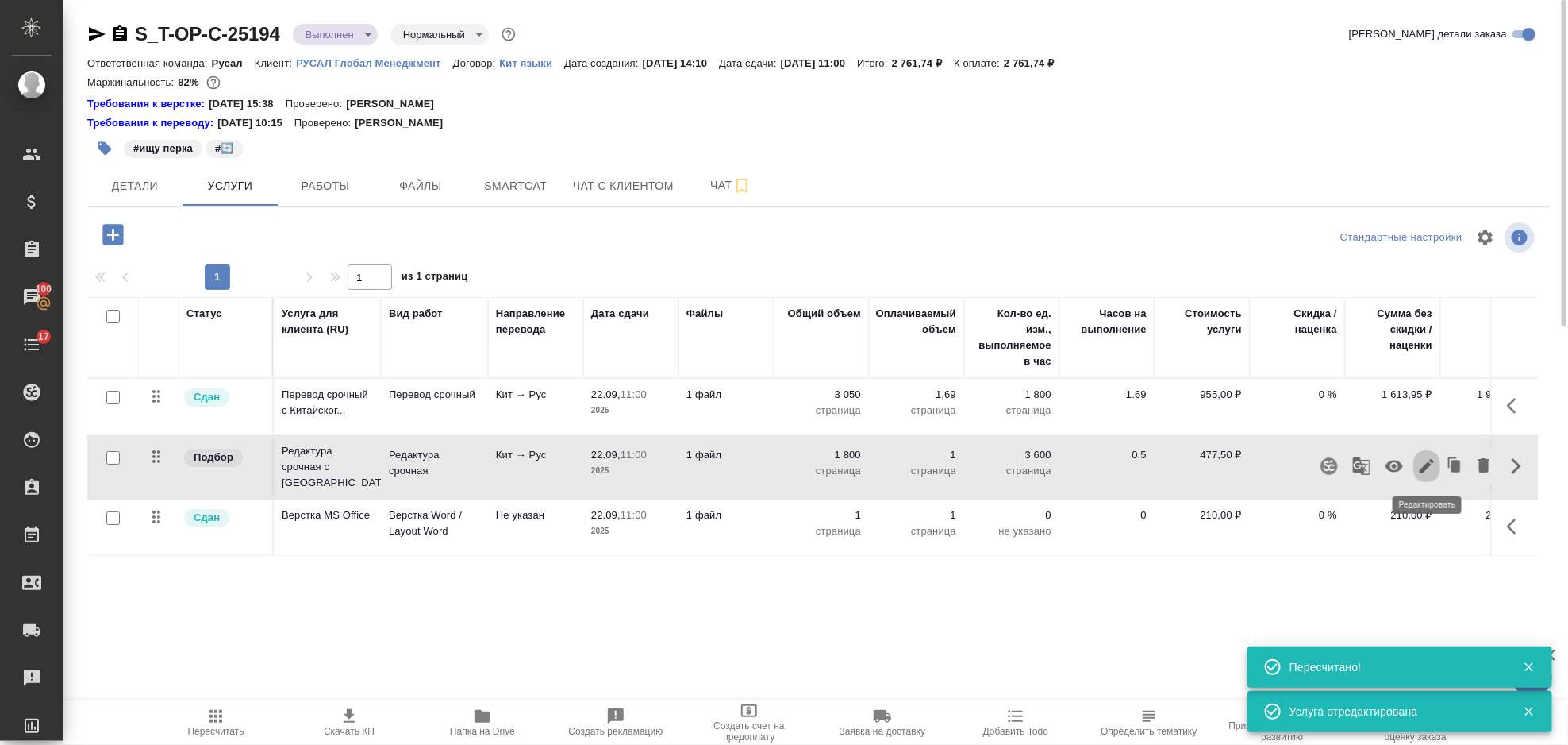
click at [1428, 461] on icon "button" at bounding box center [1427, 466] width 19 height 19
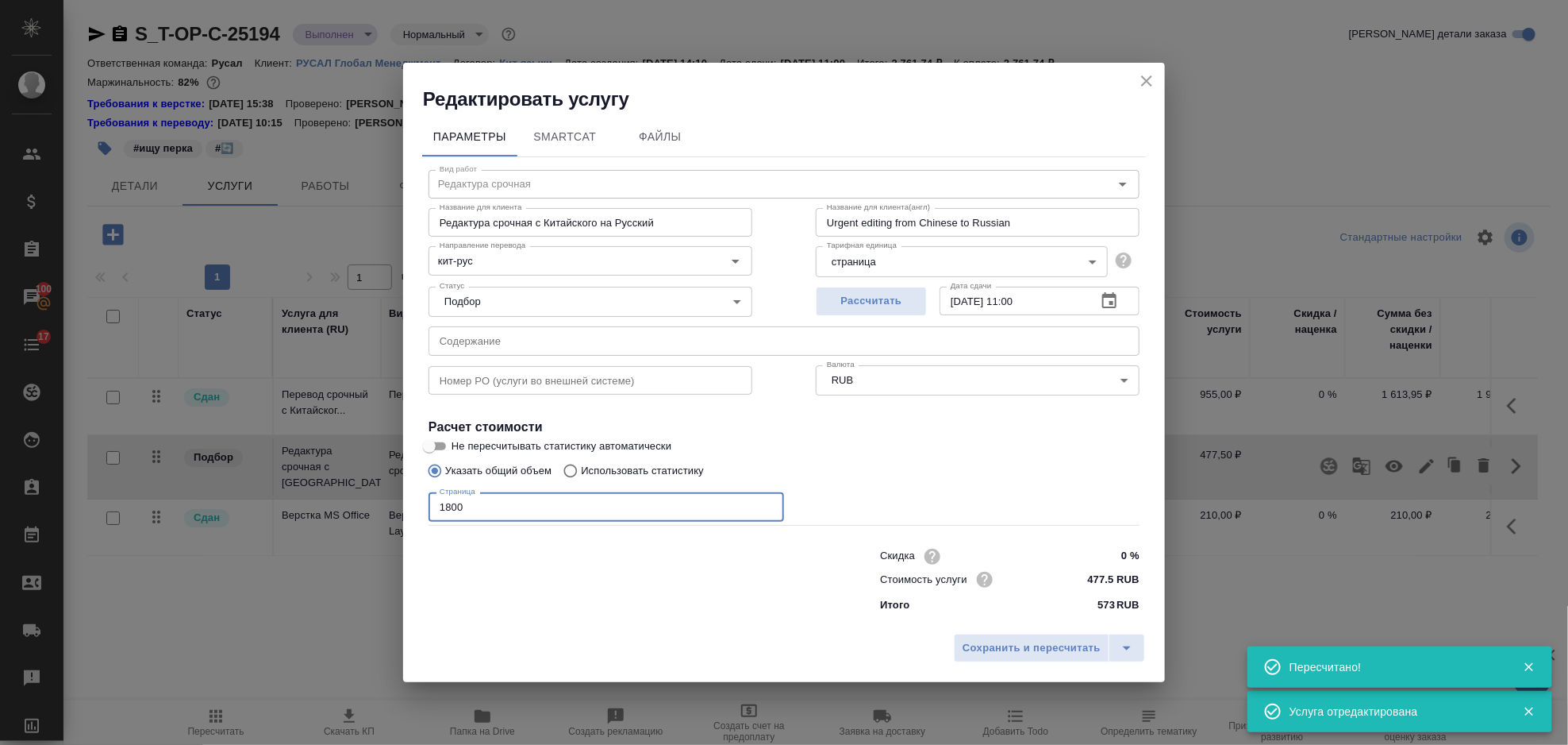
drag, startPoint x: 467, startPoint y: 515, endPoint x: 432, endPoint y: 521, distance: 35.5
click at [432, 521] on input "1800" at bounding box center [607, 507] width 356 height 29
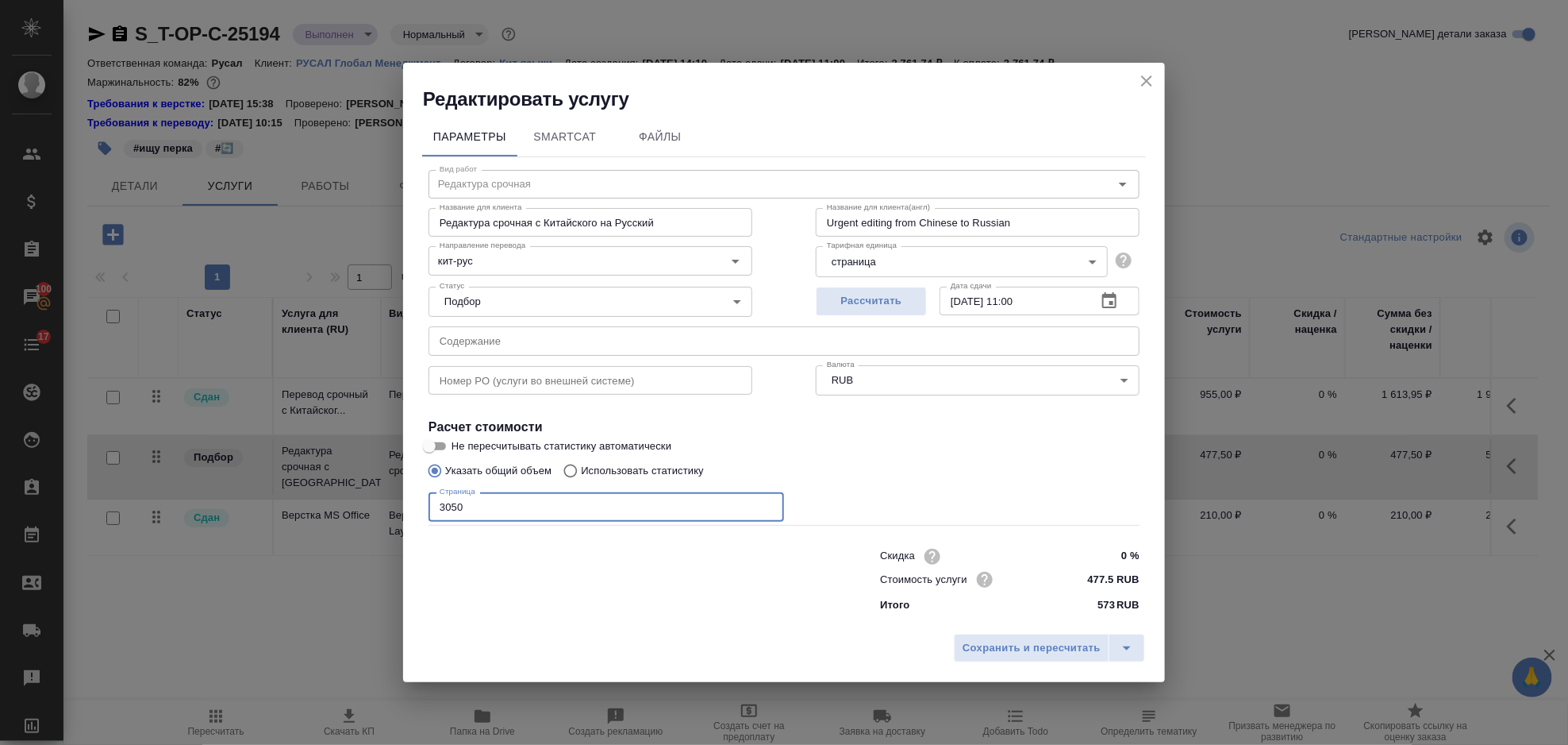
type input "3050"
click at [1003, 625] on div "Параметры SmartCat Файлы Вид работ Редактура срочная Вид работ Название для кли…" at bounding box center [784, 369] width 762 height 514
click at [1011, 640] on span "Сохранить и пересчитать" at bounding box center [1032, 648] width 138 height 18
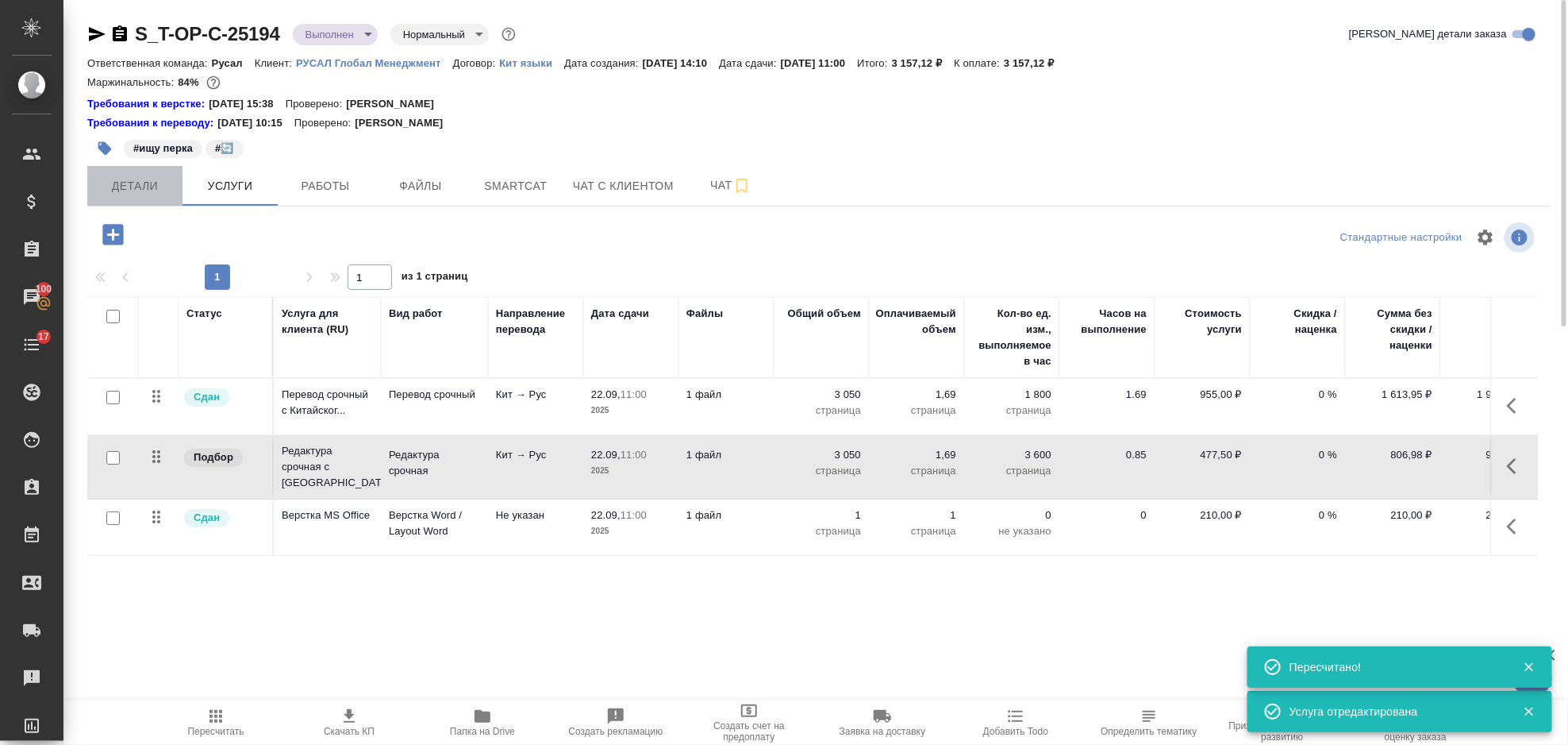
click at [119, 181] on span "Детали" at bounding box center [135, 186] width 77 height 20
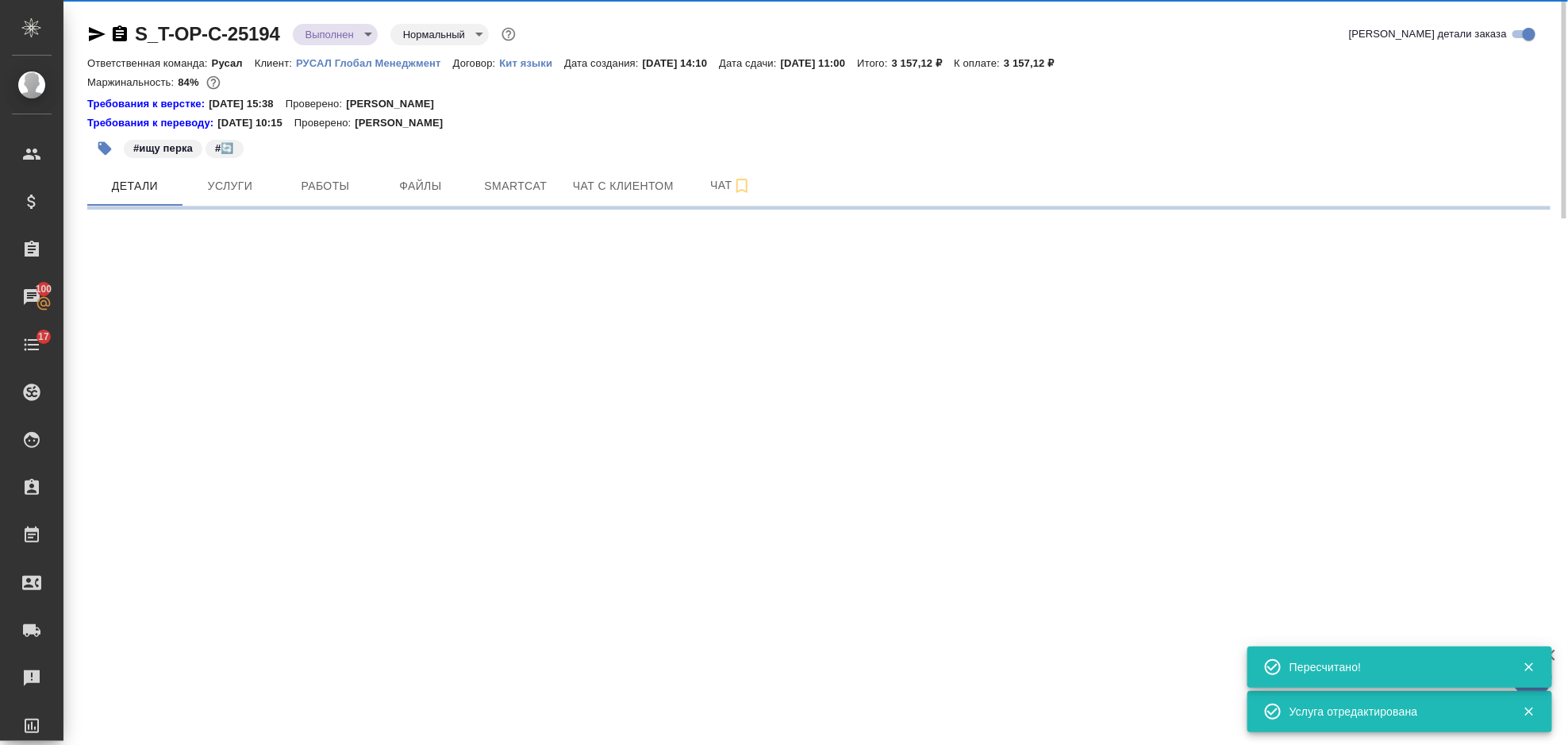
select select "RU"
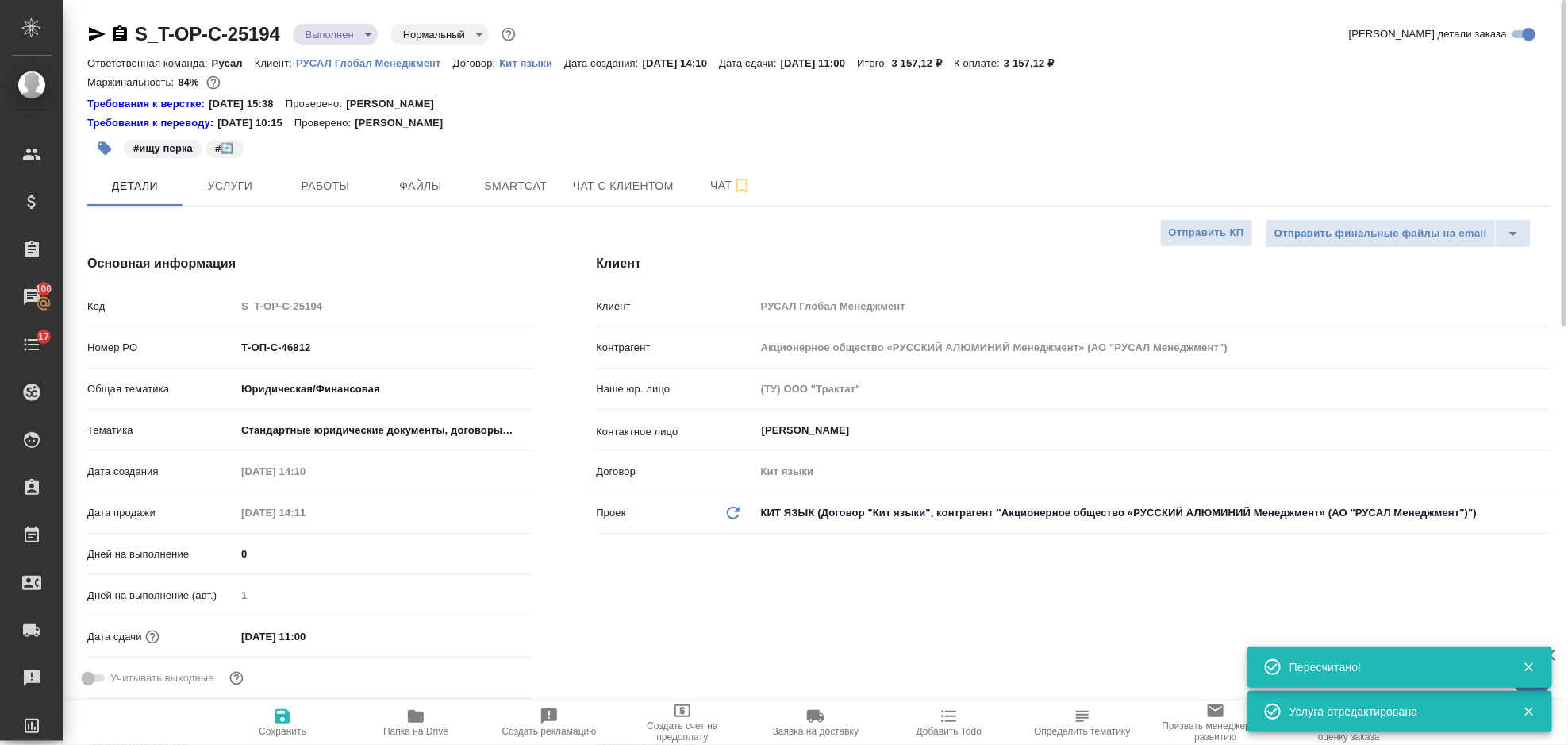
type textarea "x"
drag, startPoint x: 289, startPoint y: 342, endPoint x: 236, endPoint y: 341, distance: 53.0
click at [237, 341] on input "Т-ОП-С-46812" at bounding box center [384, 347] width 295 height 23
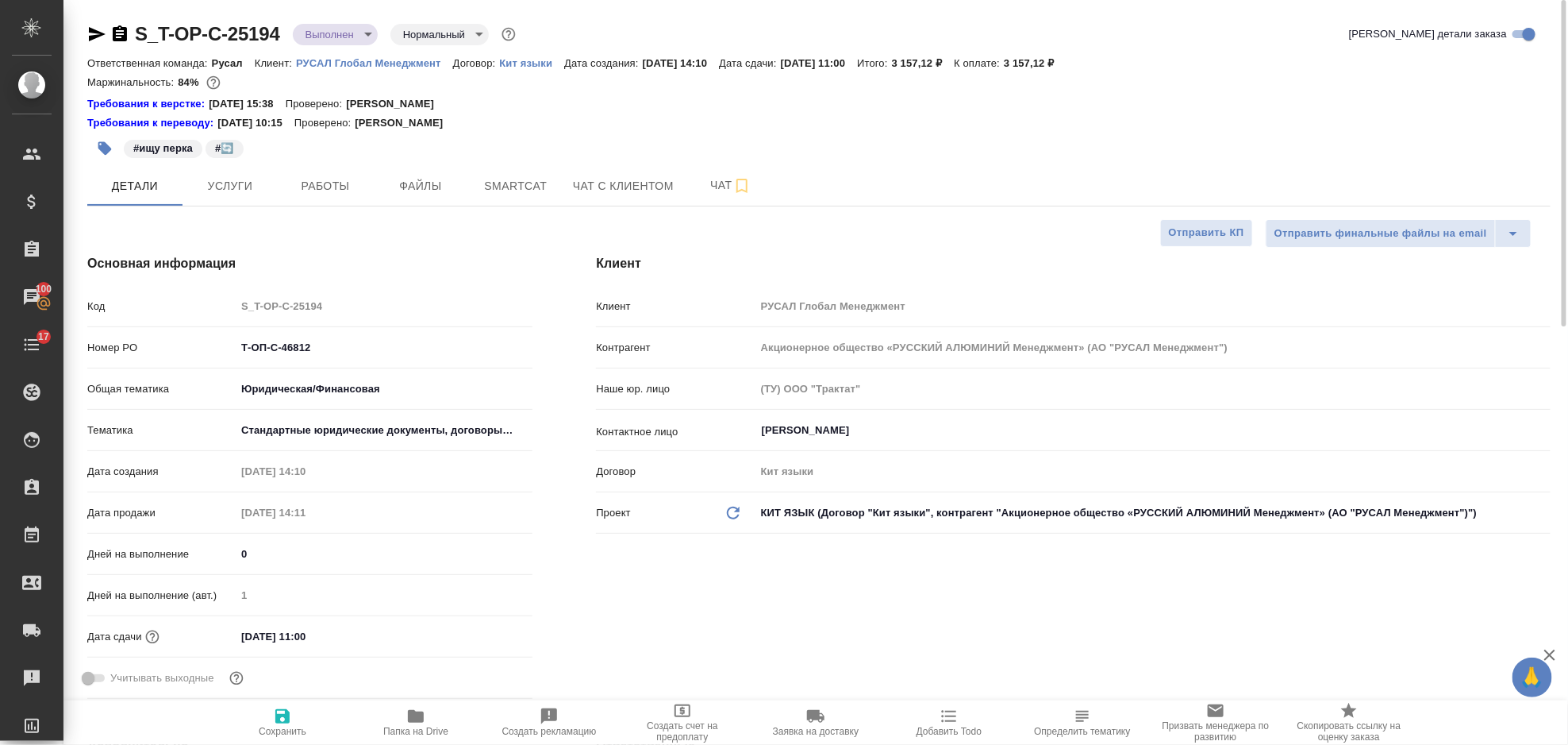
type textarea "x"
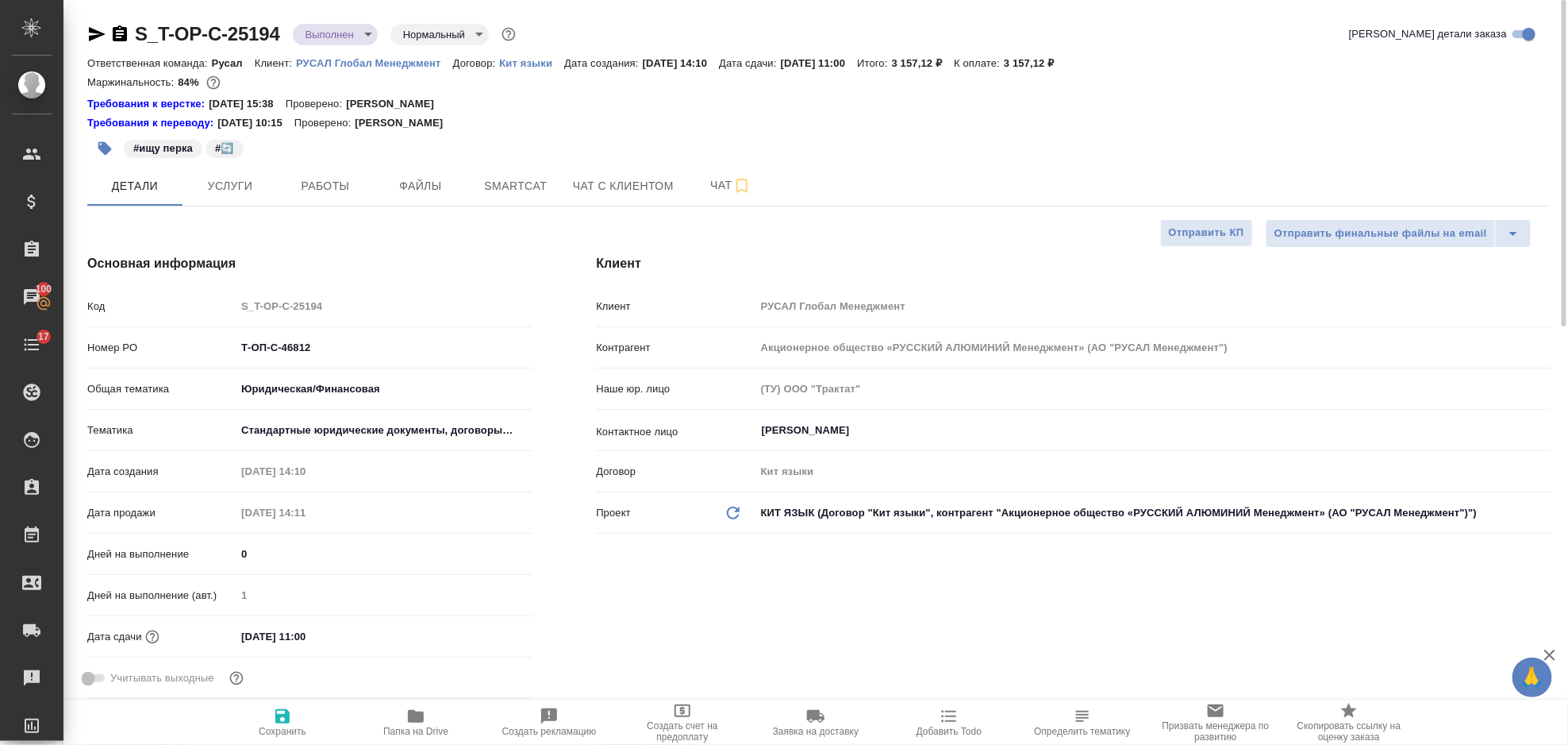
type textarea "x"
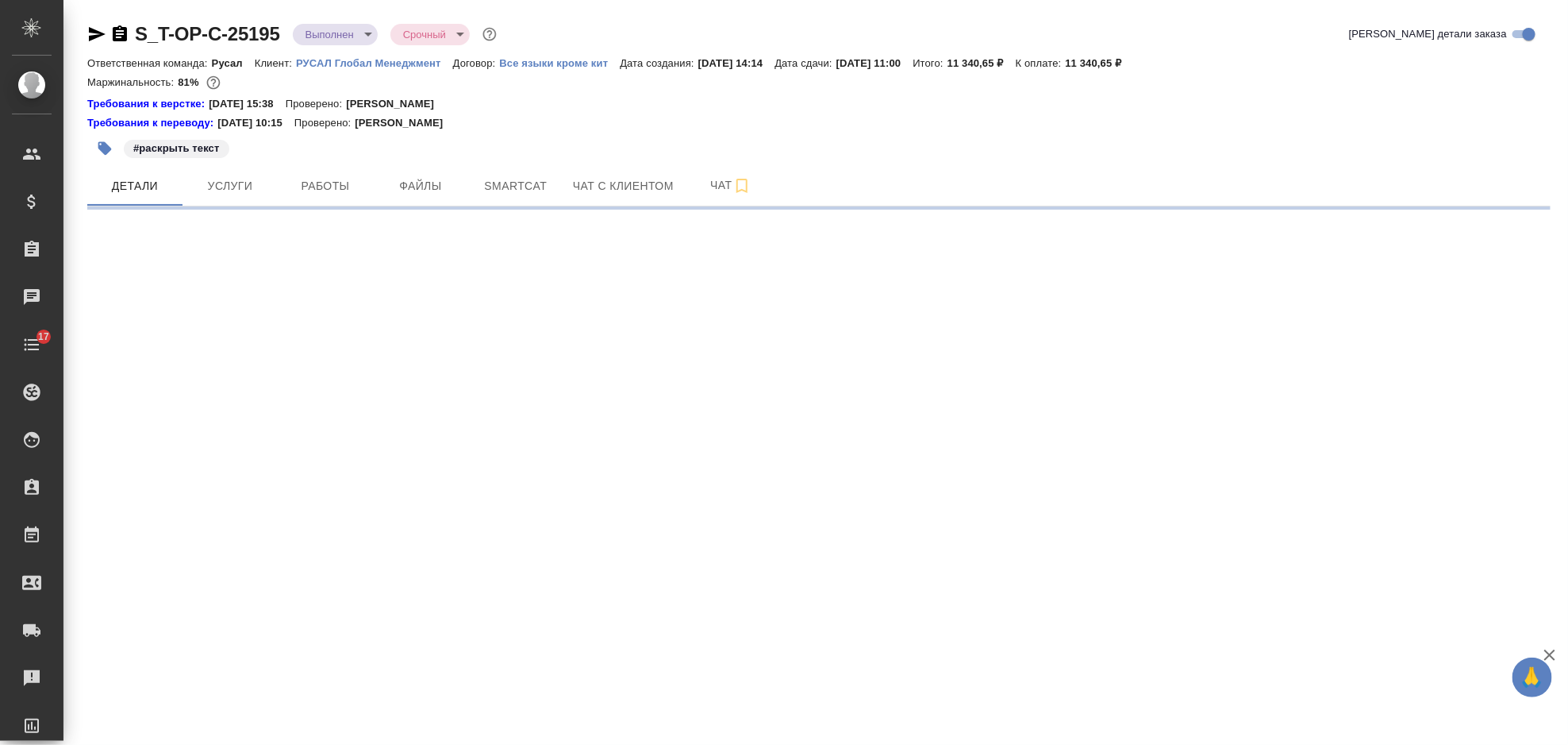
select select "RU"
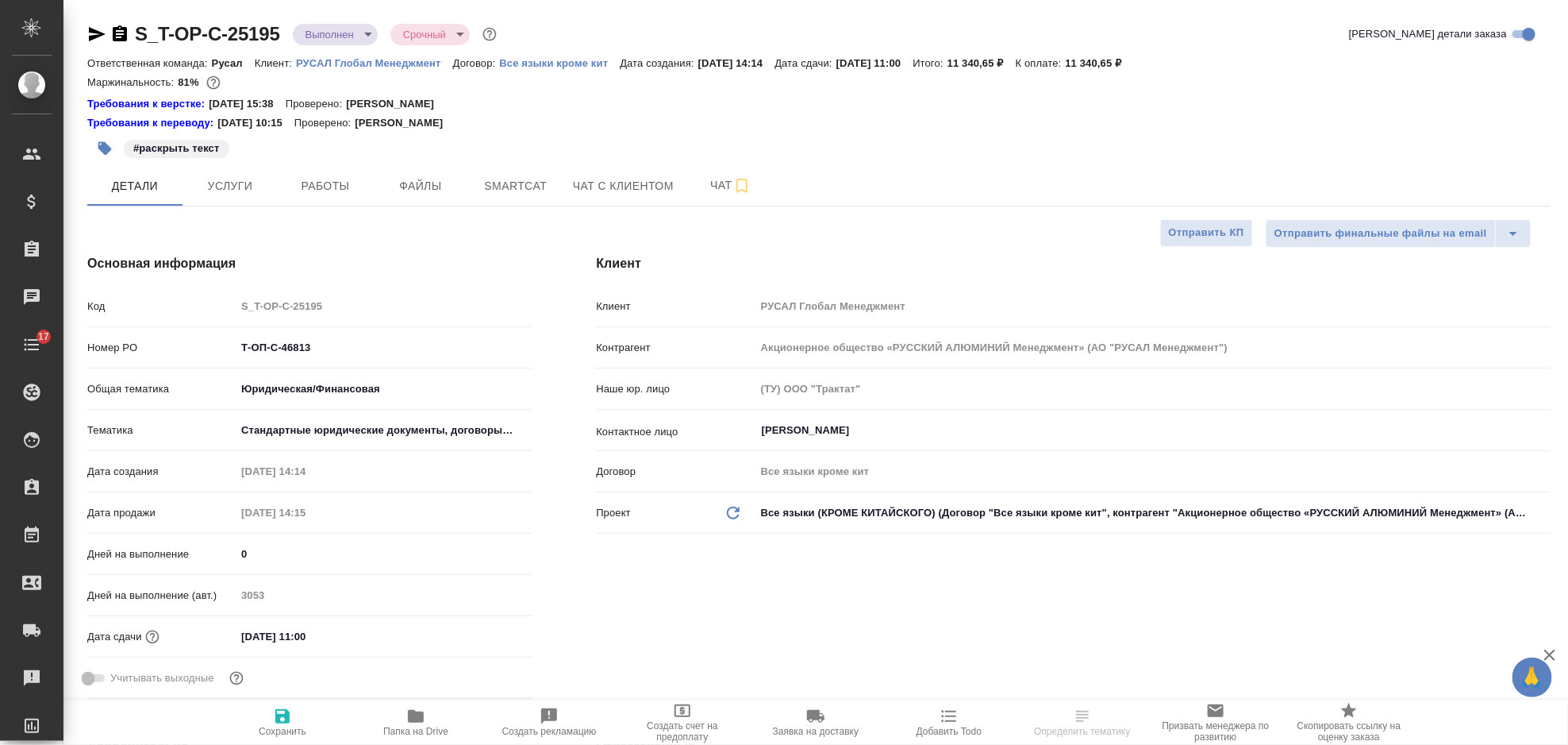
type textarea "x"
click at [229, 166] on button "Услуги" at bounding box center [230, 186] width 95 height 40
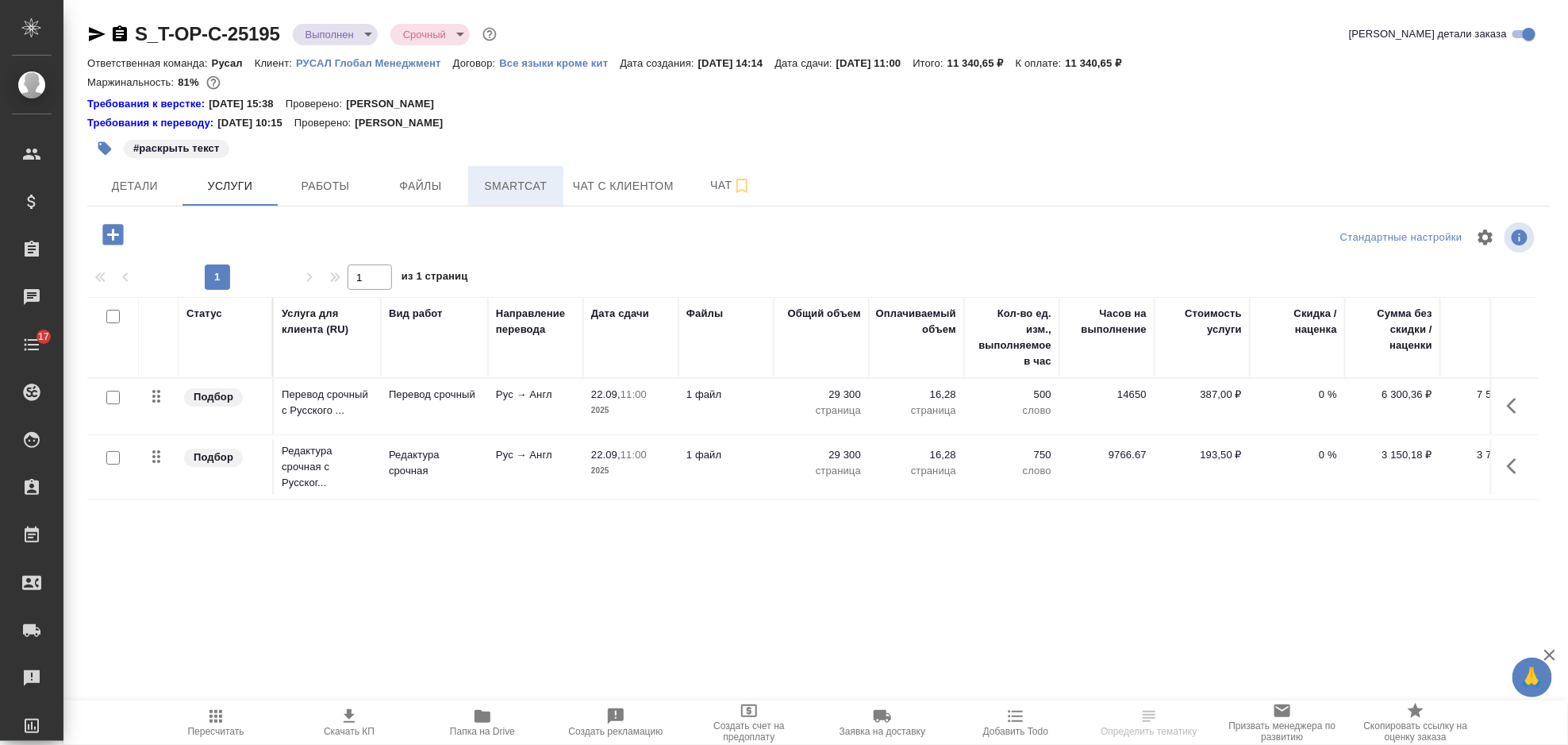
click at [507, 181] on span "Smartcat" at bounding box center [516, 186] width 77 height 20
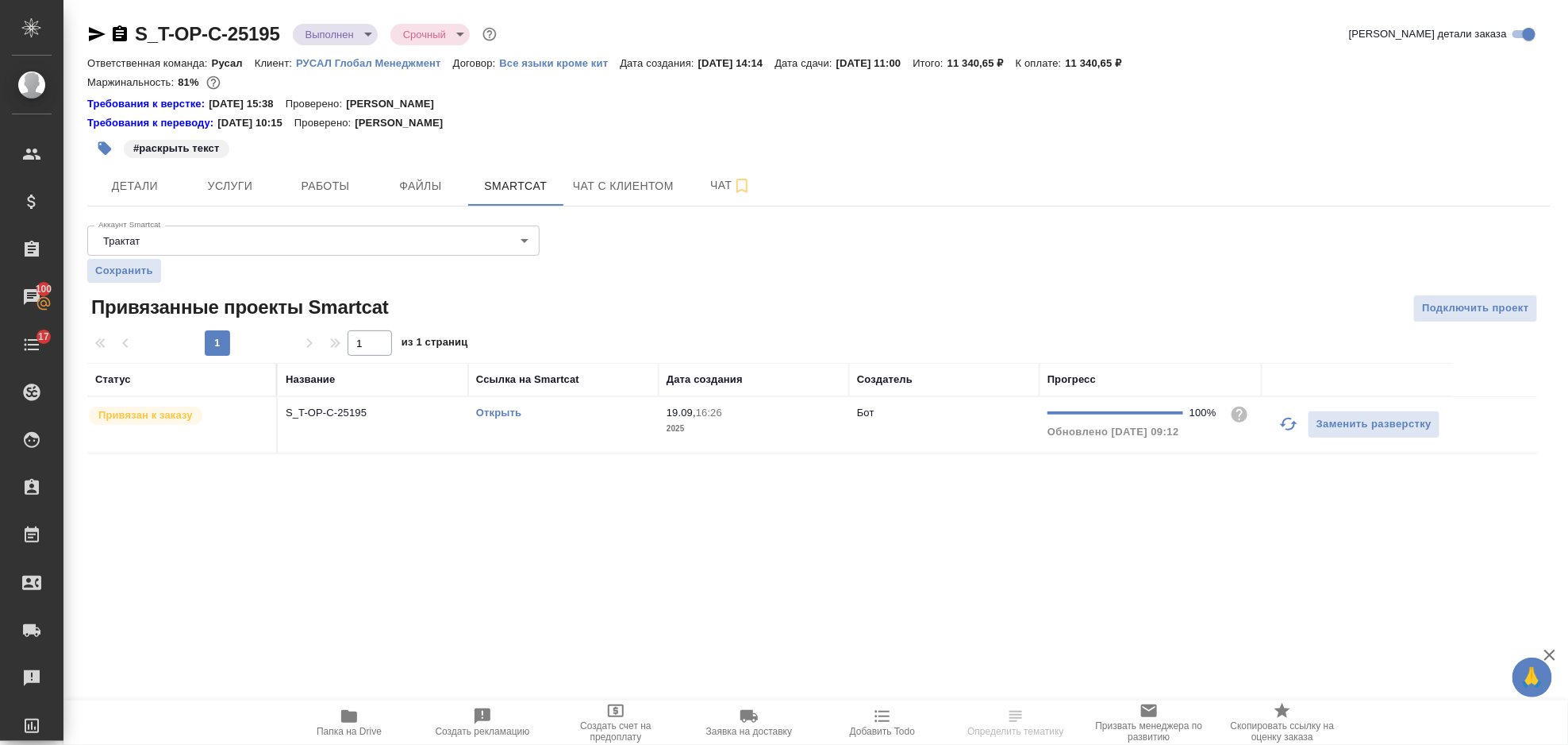
click at [482, 417] on link "Открыть" at bounding box center [498, 412] width 45 height 12
click at [269, 203] on button "Услуги" at bounding box center [230, 186] width 95 height 40
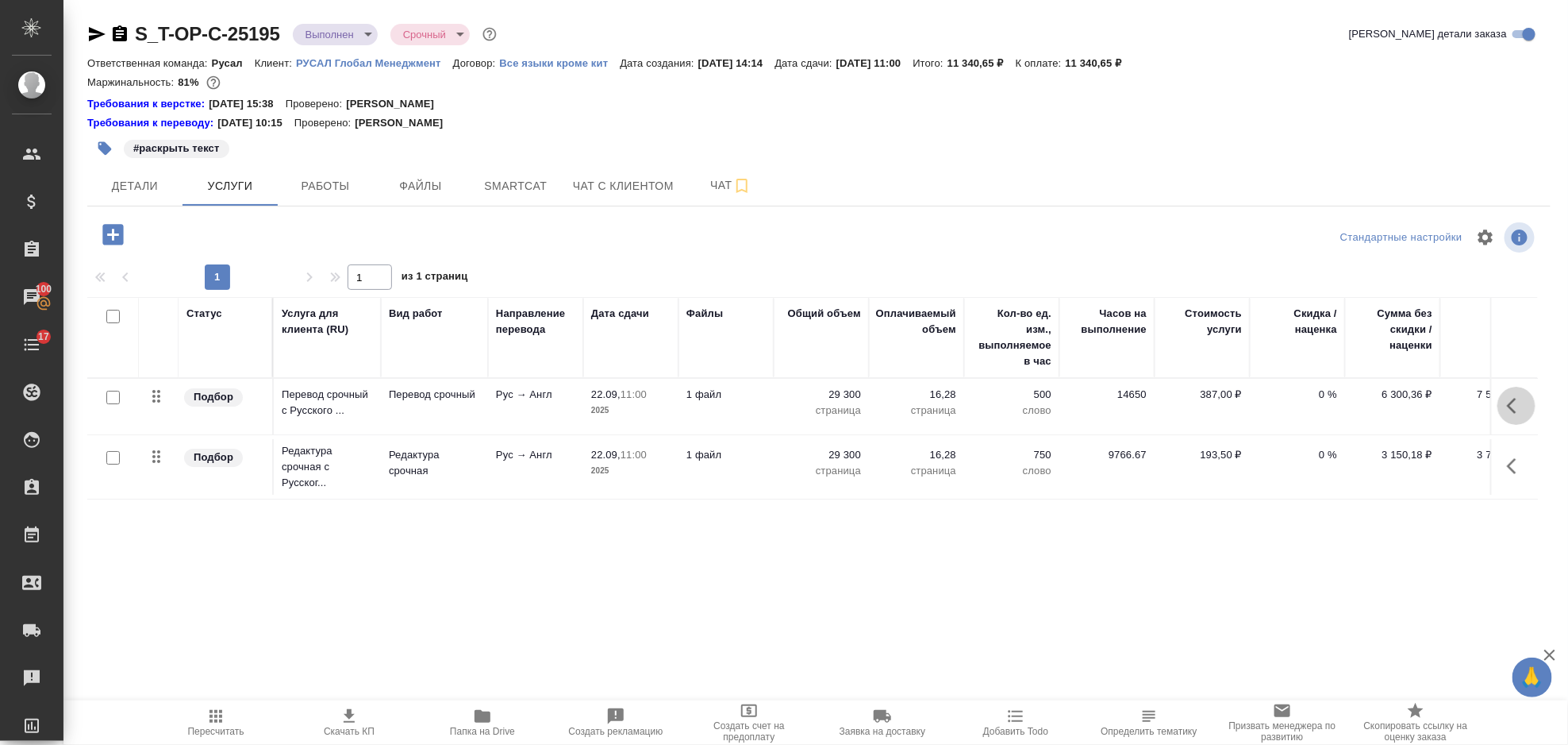
click at [1519, 398] on icon "button" at bounding box center [1517, 406] width 19 height 19
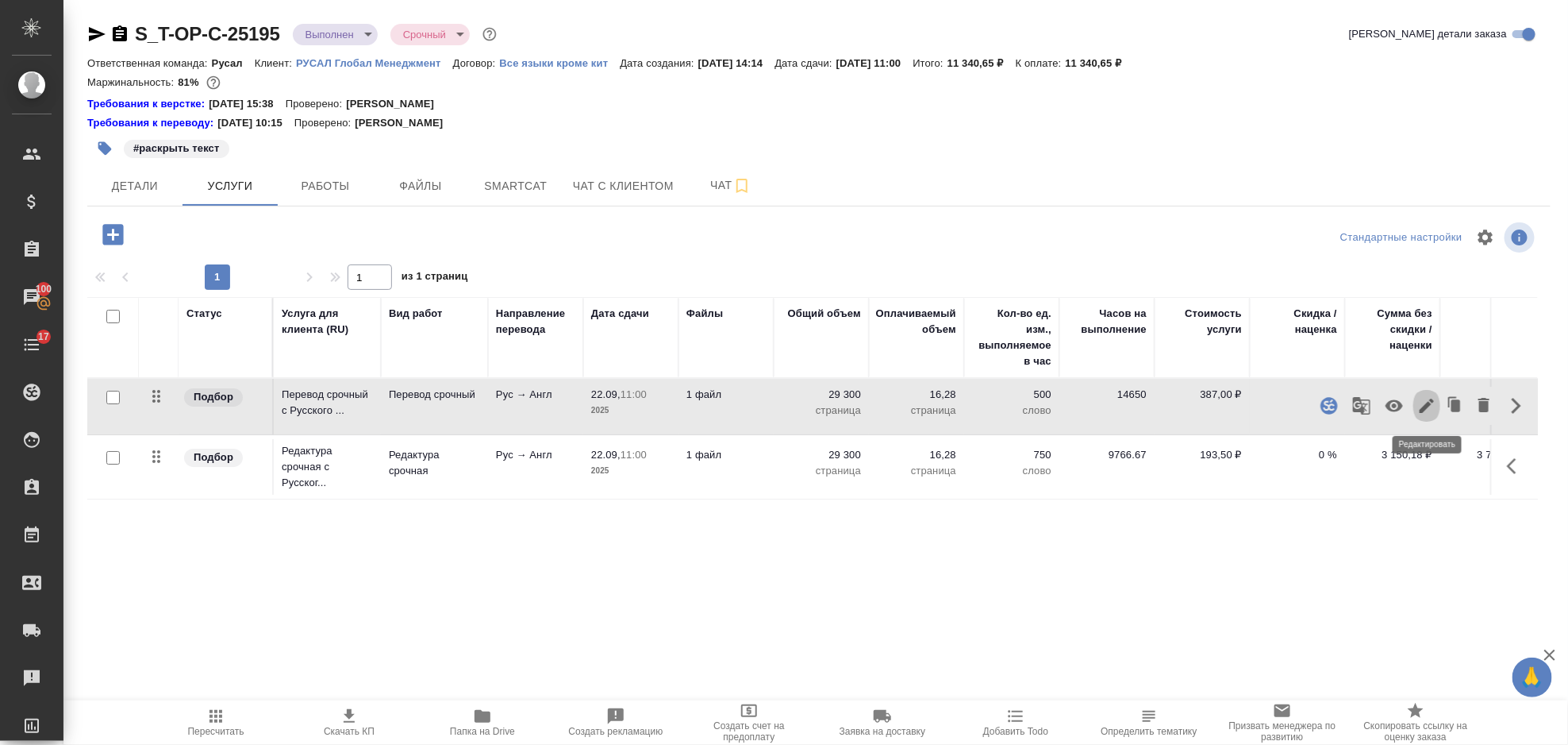
click at [1431, 402] on icon "button" at bounding box center [1427, 406] width 19 height 19
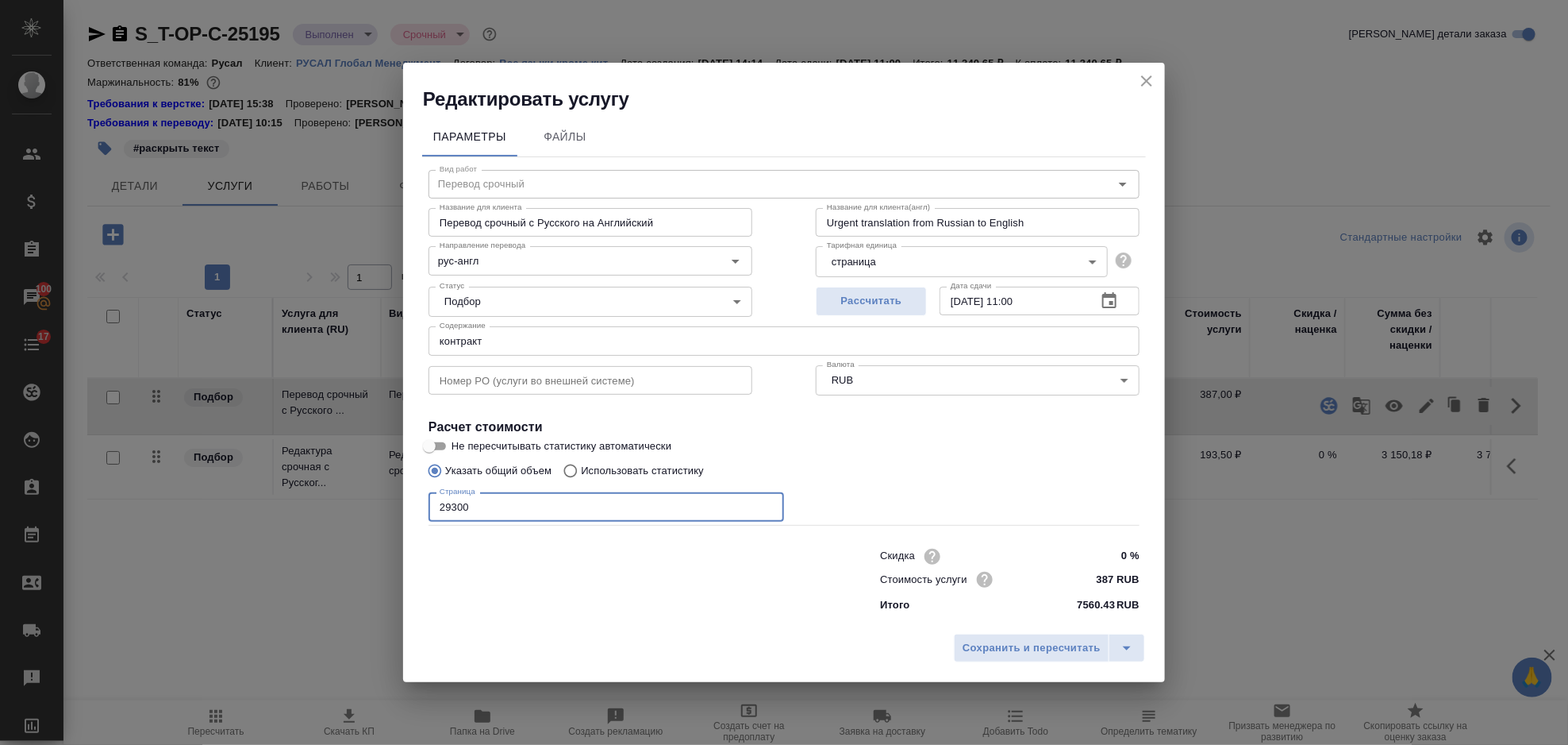
drag, startPoint x: 555, startPoint y: 496, endPoint x: 386, endPoint y: 502, distance: 169.1
click at [387, 503] on div "Редактировать услугу Параметры Файлы Вид работ Перевод срочный Вид работ Назван…" at bounding box center [784, 372] width 1568 height 745
type input "15100"
click at [976, 648] on span "Сохранить и пересчитать" at bounding box center [1032, 648] width 138 height 18
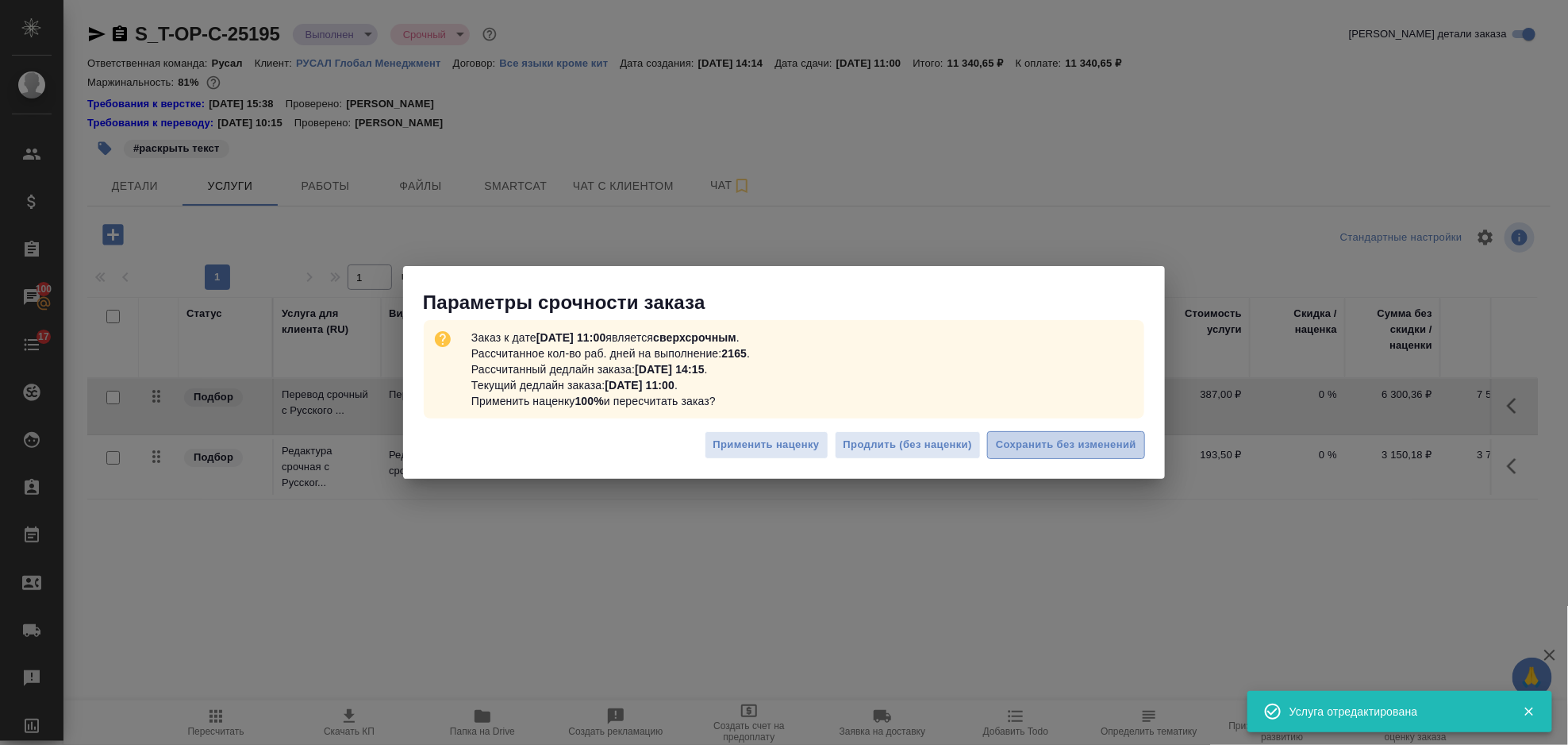
click at [1072, 451] on span "Сохранить без изменений" at bounding box center [1066, 445] width 140 height 18
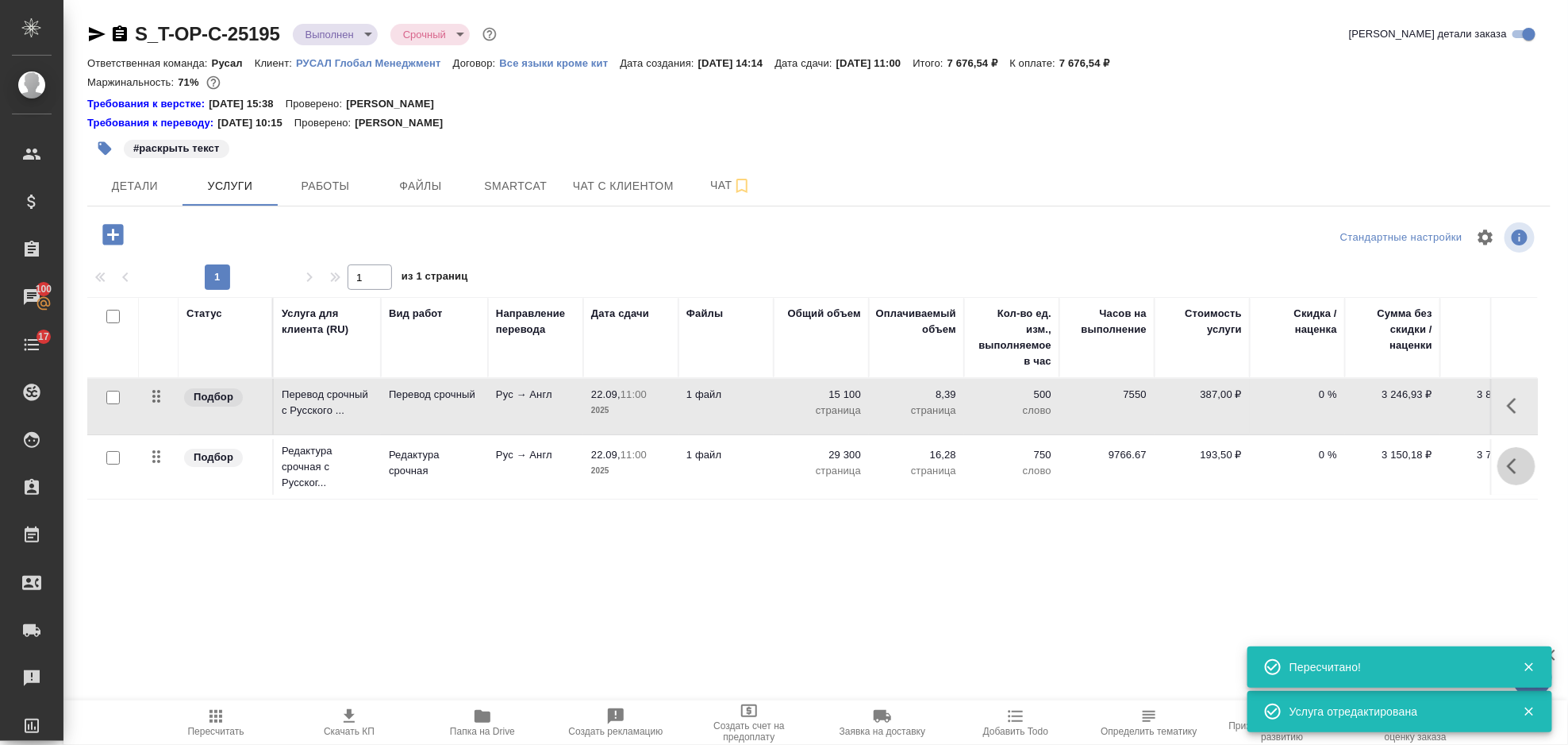
click at [1506, 459] on button "button" at bounding box center [1517, 466] width 38 height 38
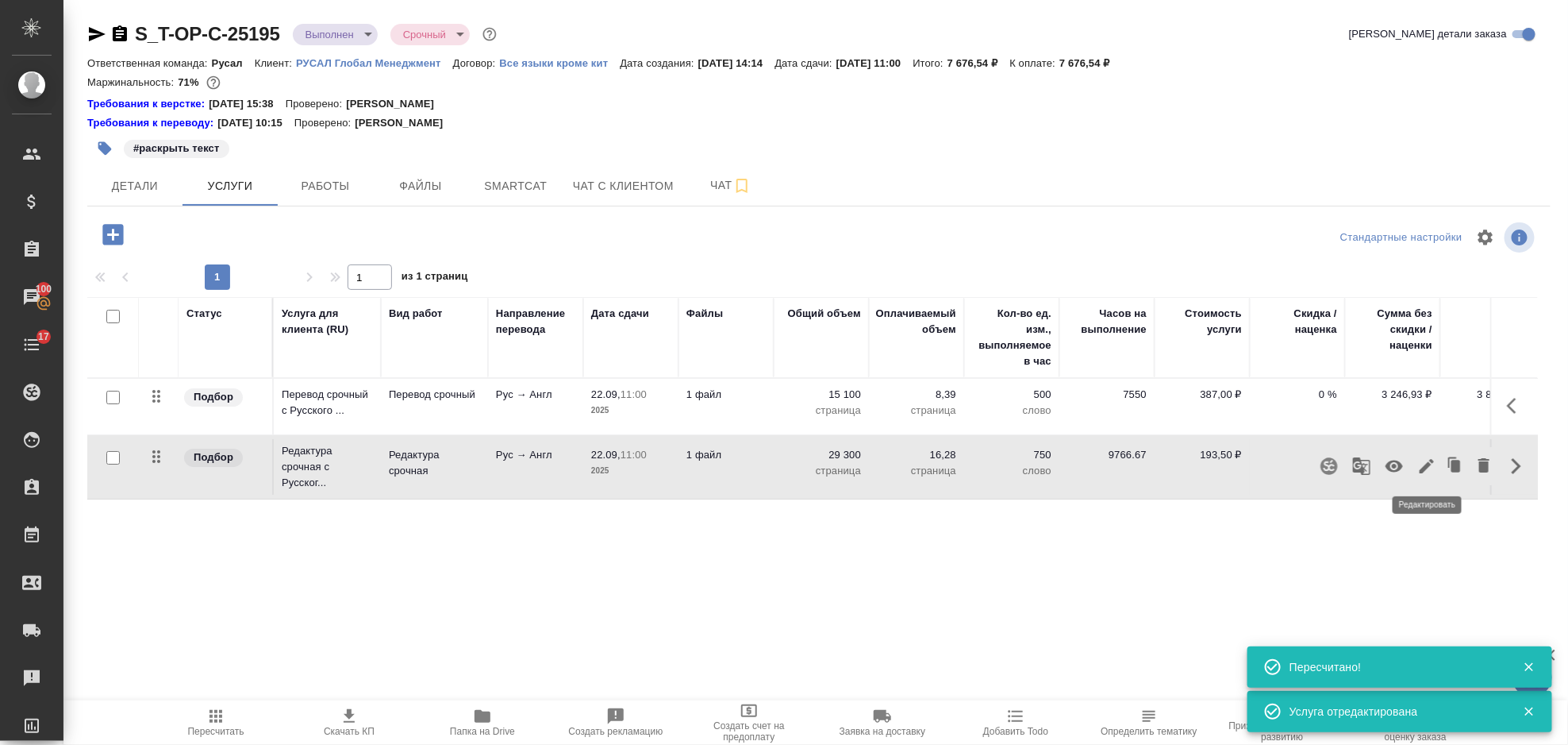
click at [1427, 462] on icon "button" at bounding box center [1427, 466] width 19 height 19
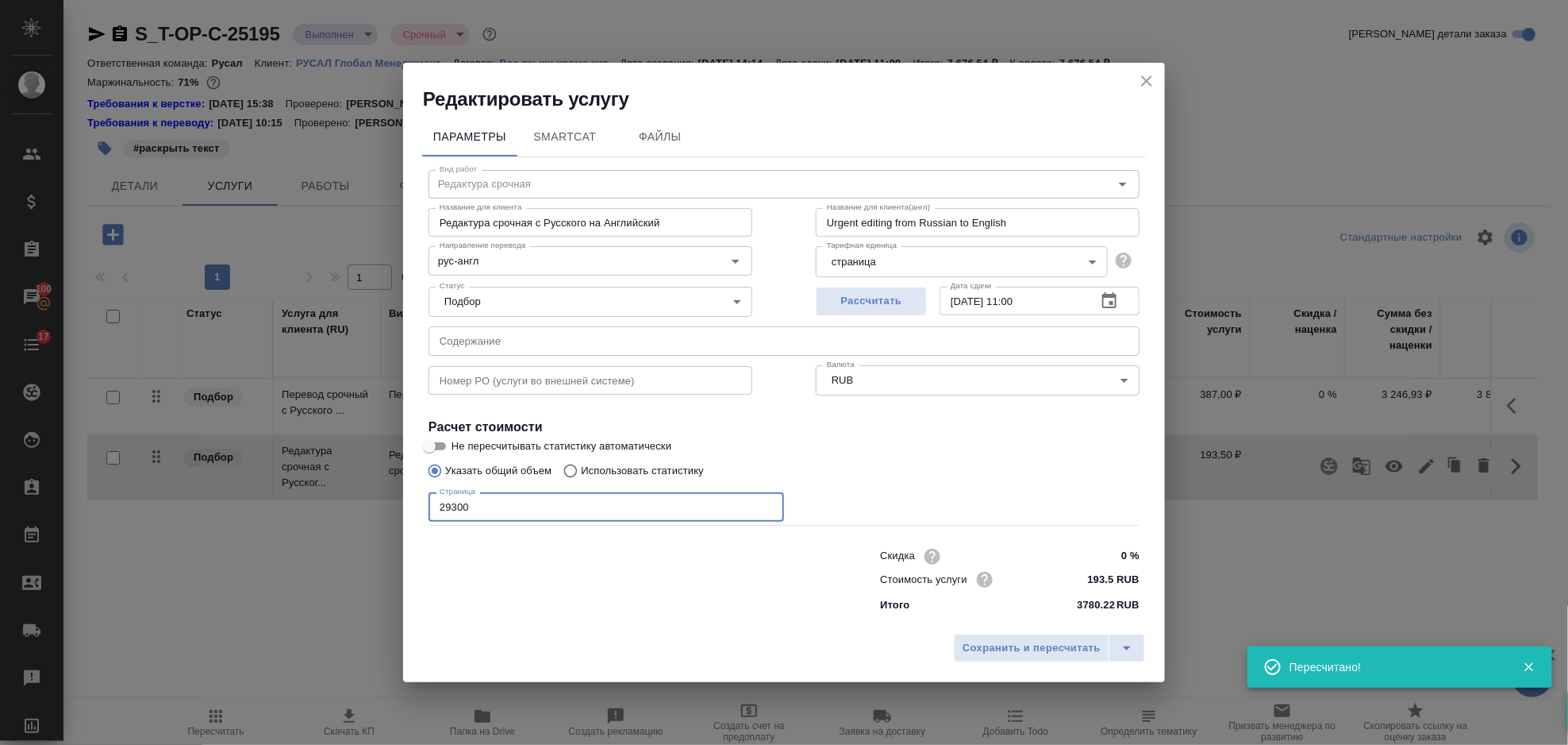
drag, startPoint x: 546, startPoint y: 507, endPoint x: 374, endPoint y: 519, distance: 172.4
click at [379, 519] on div "Редактировать услугу Параметры SmartCat Файлы Вид работ Редактура срочная Вид р…" at bounding box center [784, 372] width 1568 height 745
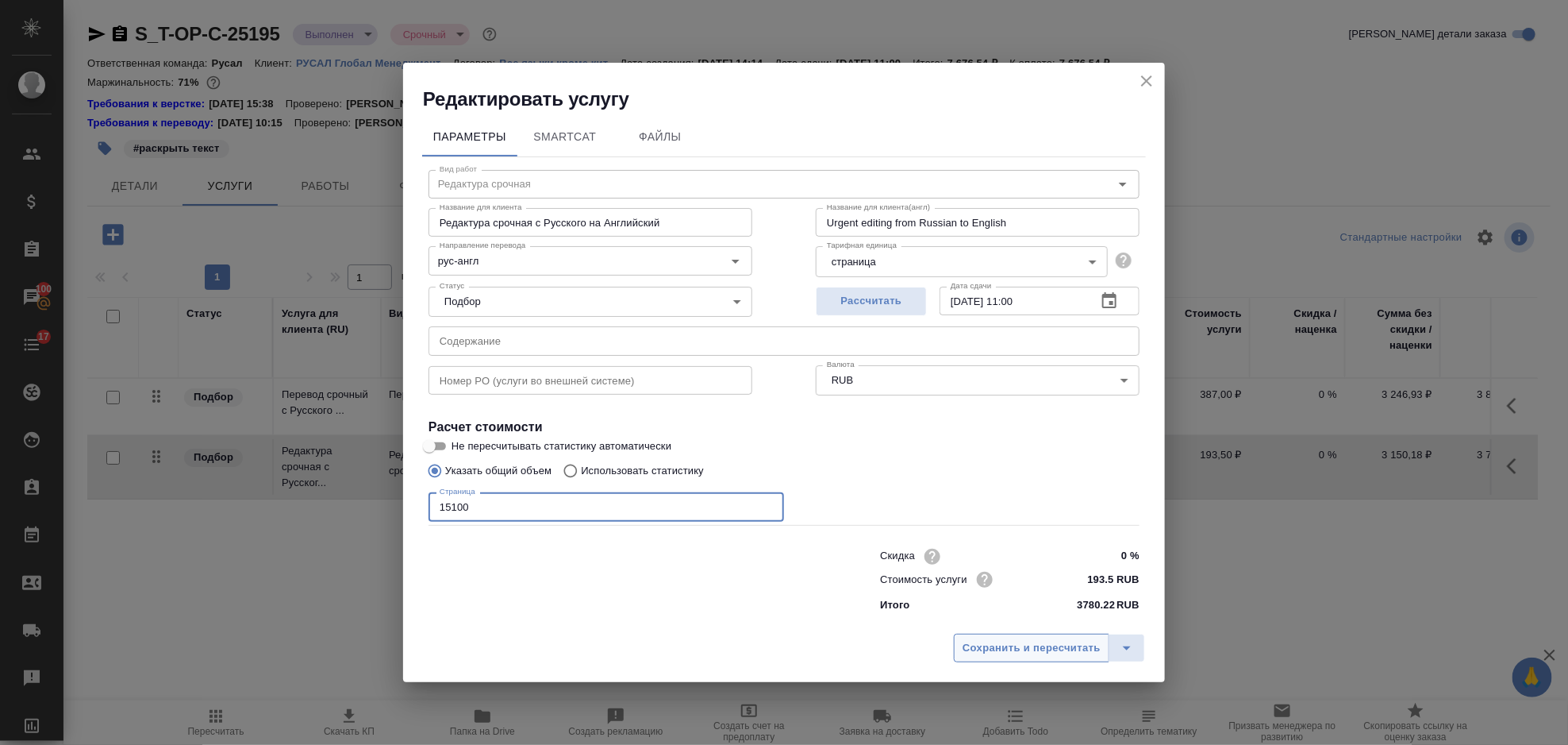
type input "15100"
click at [1038, 659] on button "Сохранить и пересчитать" at bounding box center [1032, 648] width 155 height 29
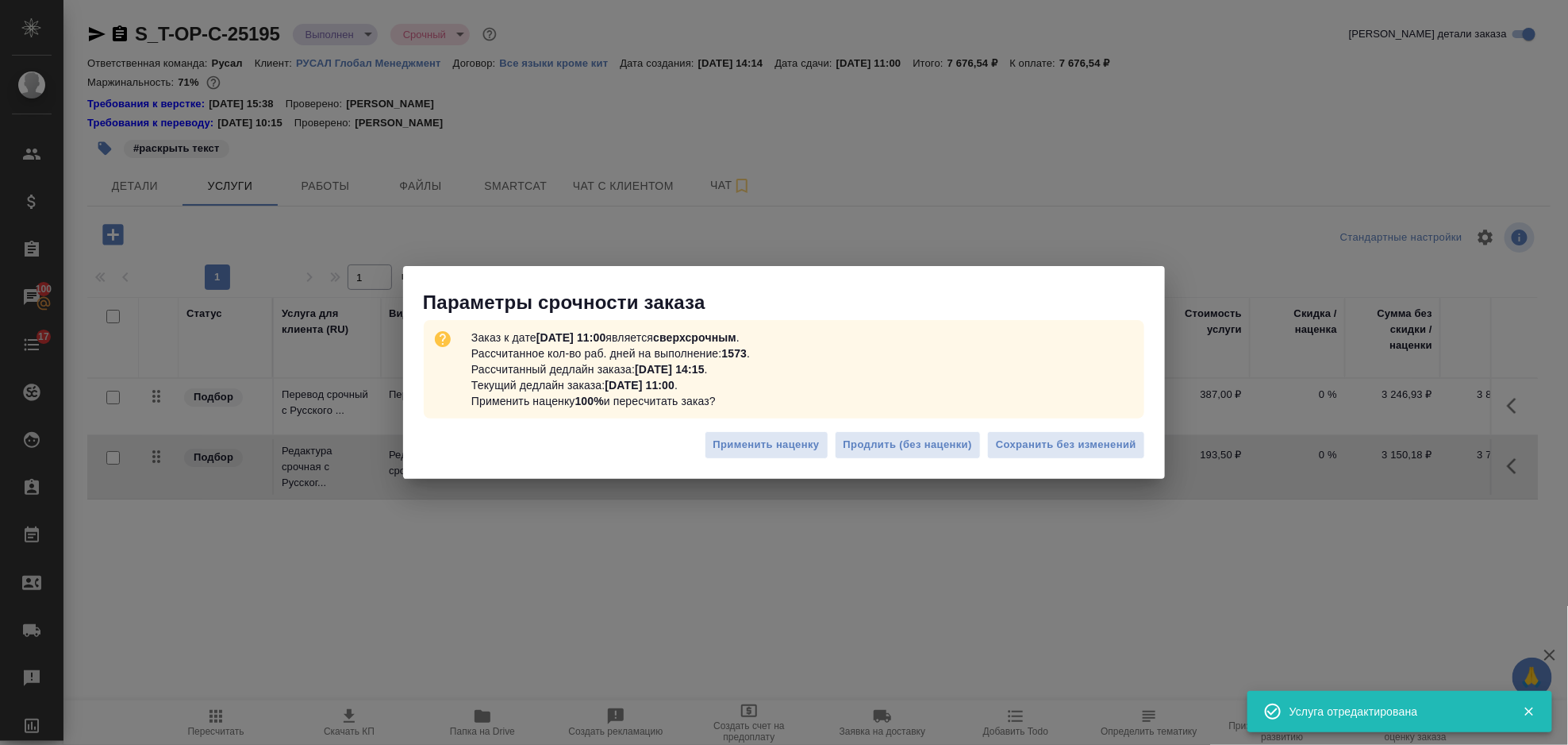
click at [1083, 413] on div "Заказ к дате 22.09.2025, 11:00 является сверхсрочным . Рассчитанное кол-во раб.…" at bounding box center [784, 369] width 721 height 98
click at [1083, 432] on div "Применить наценку Продлить (без наценки) Сохранить без изменений" at bounding box center [784, 451] width 762 height 56
click at [1084, 449] on span "Сохранить без изменений" at bounding box center [1066, 445] width 140 height 18
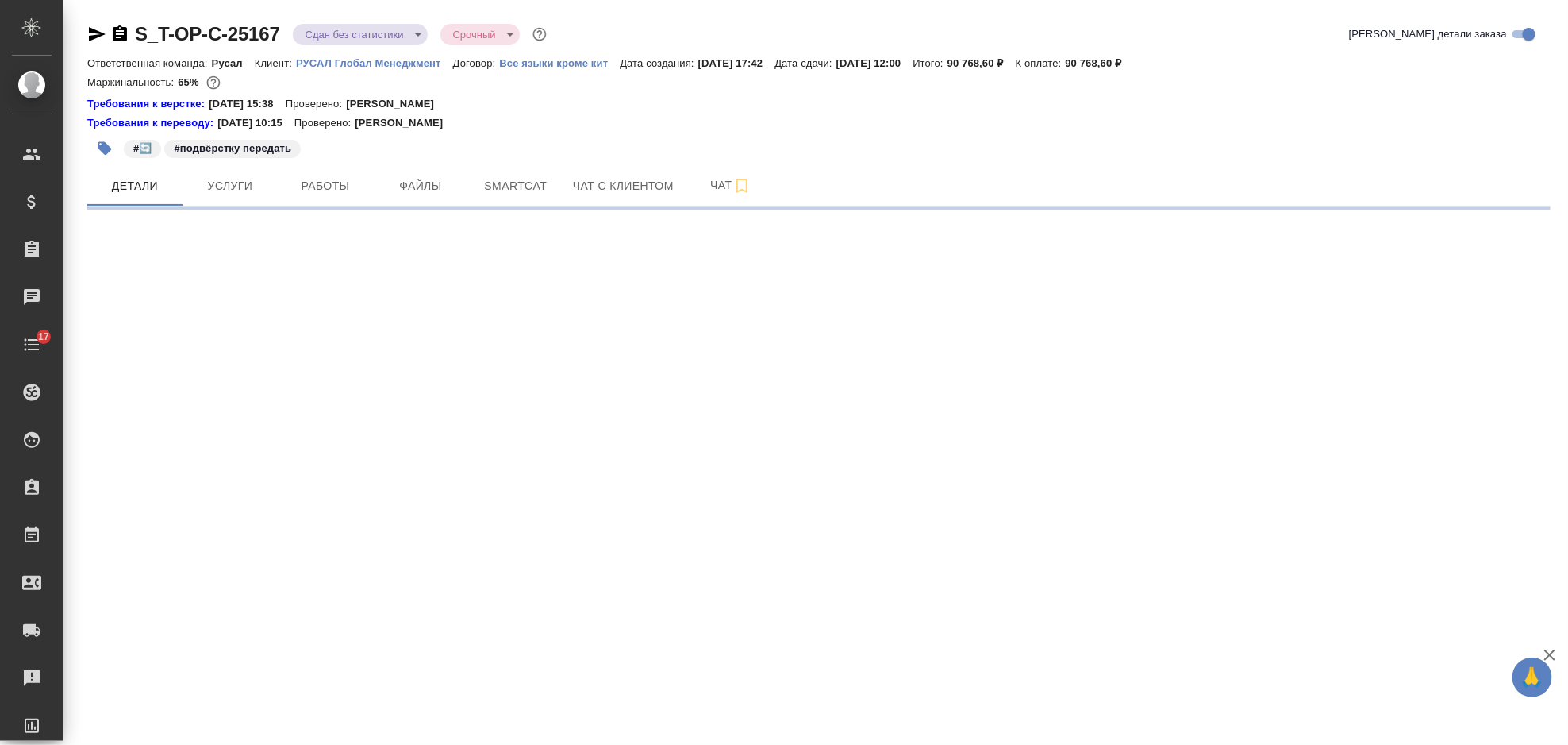
select select "RU"
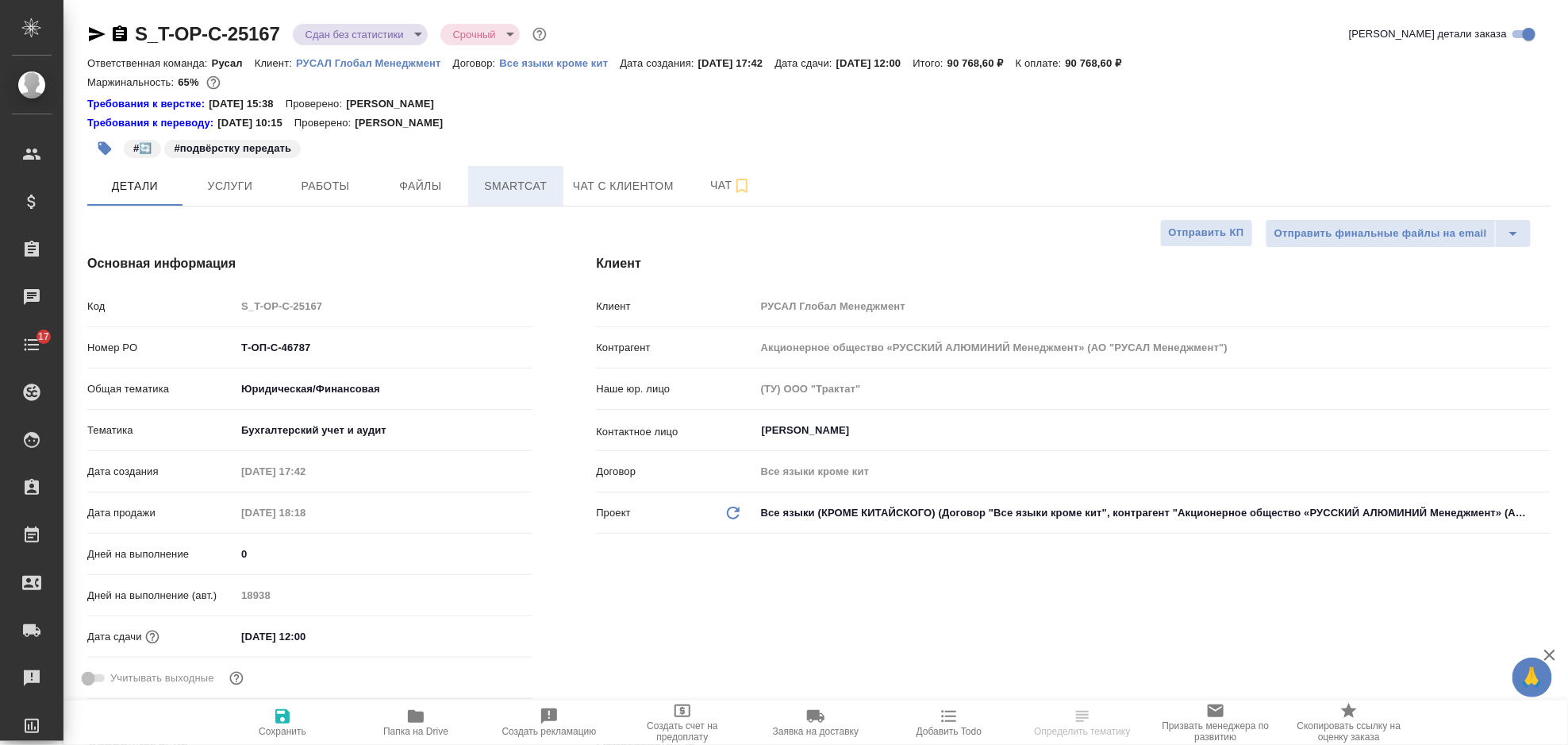
type textarea "x"
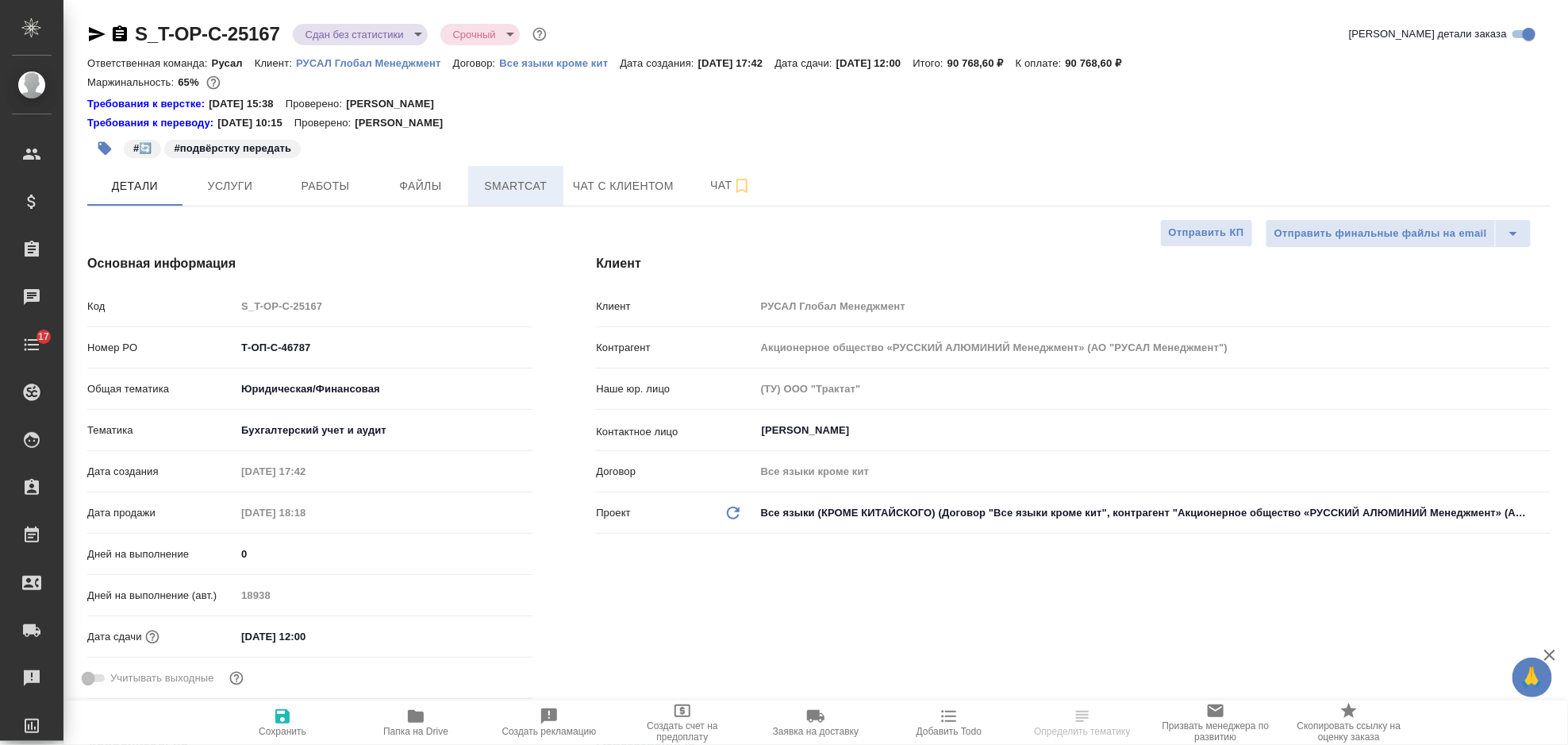
type textarea "x"
click at [378, 186] on button "Файлы" at bounding box center [420, 186] width 95 height 40
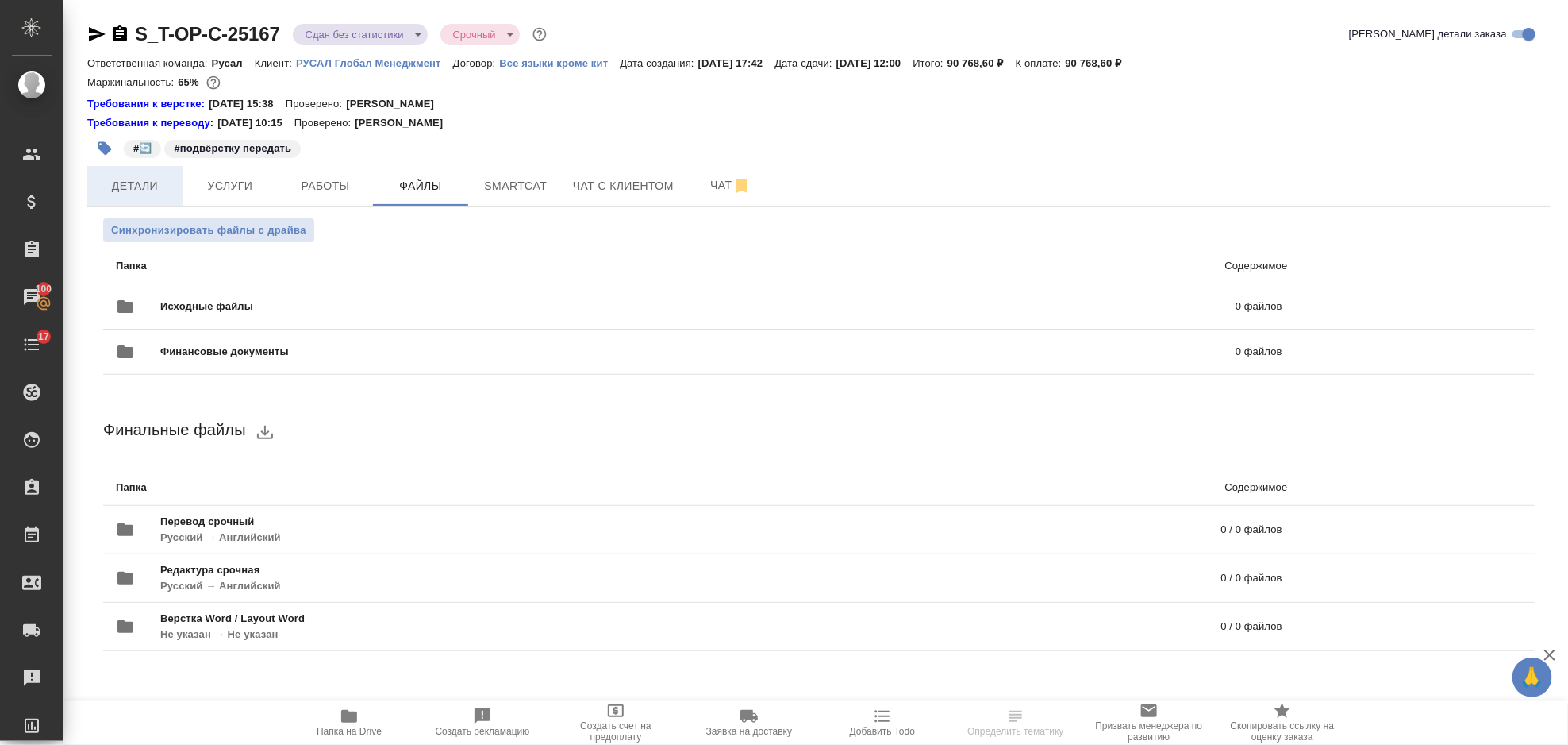
click at [143, 184] on span "Детали" at bounding box center [135, 186] width 77 height 20
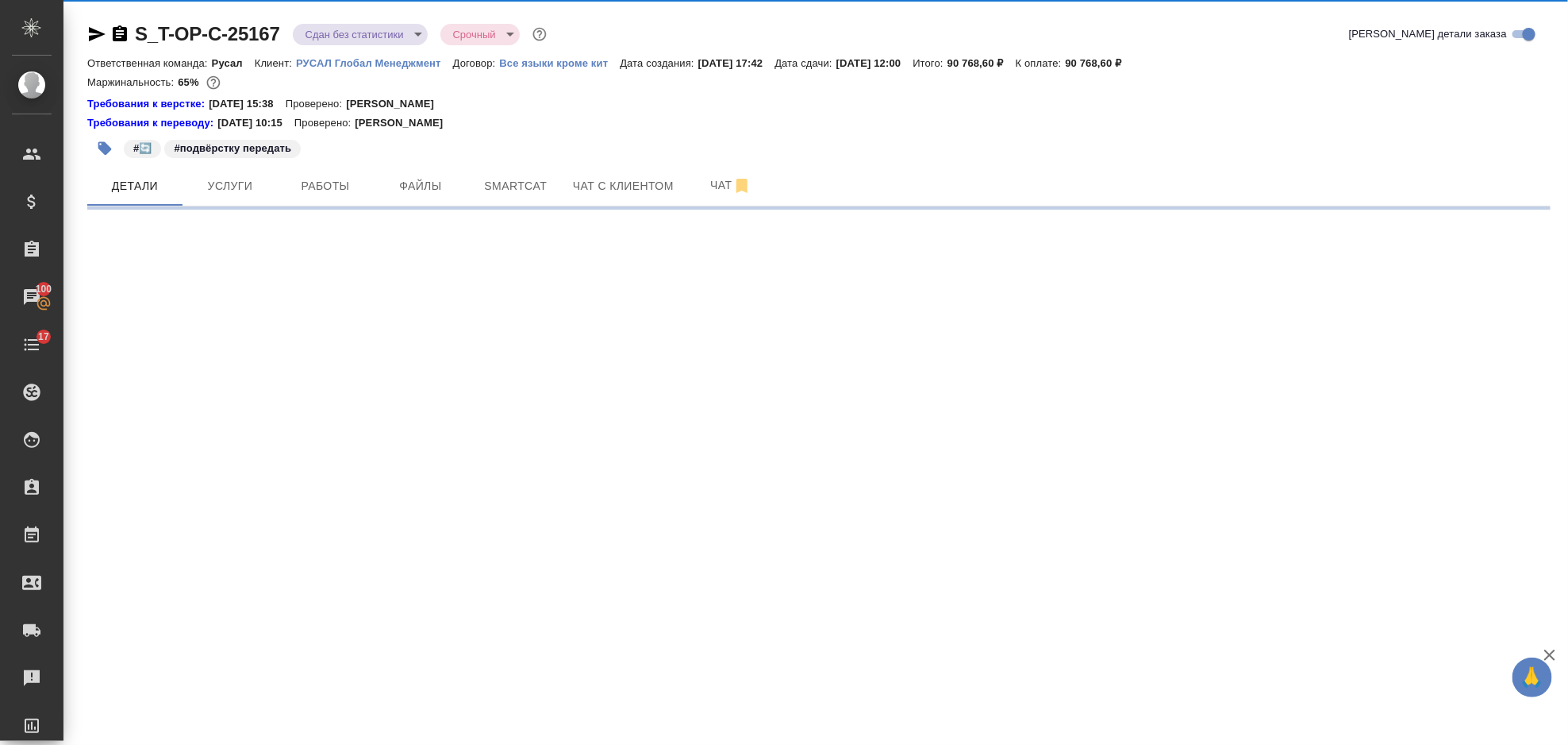
select select "RU"
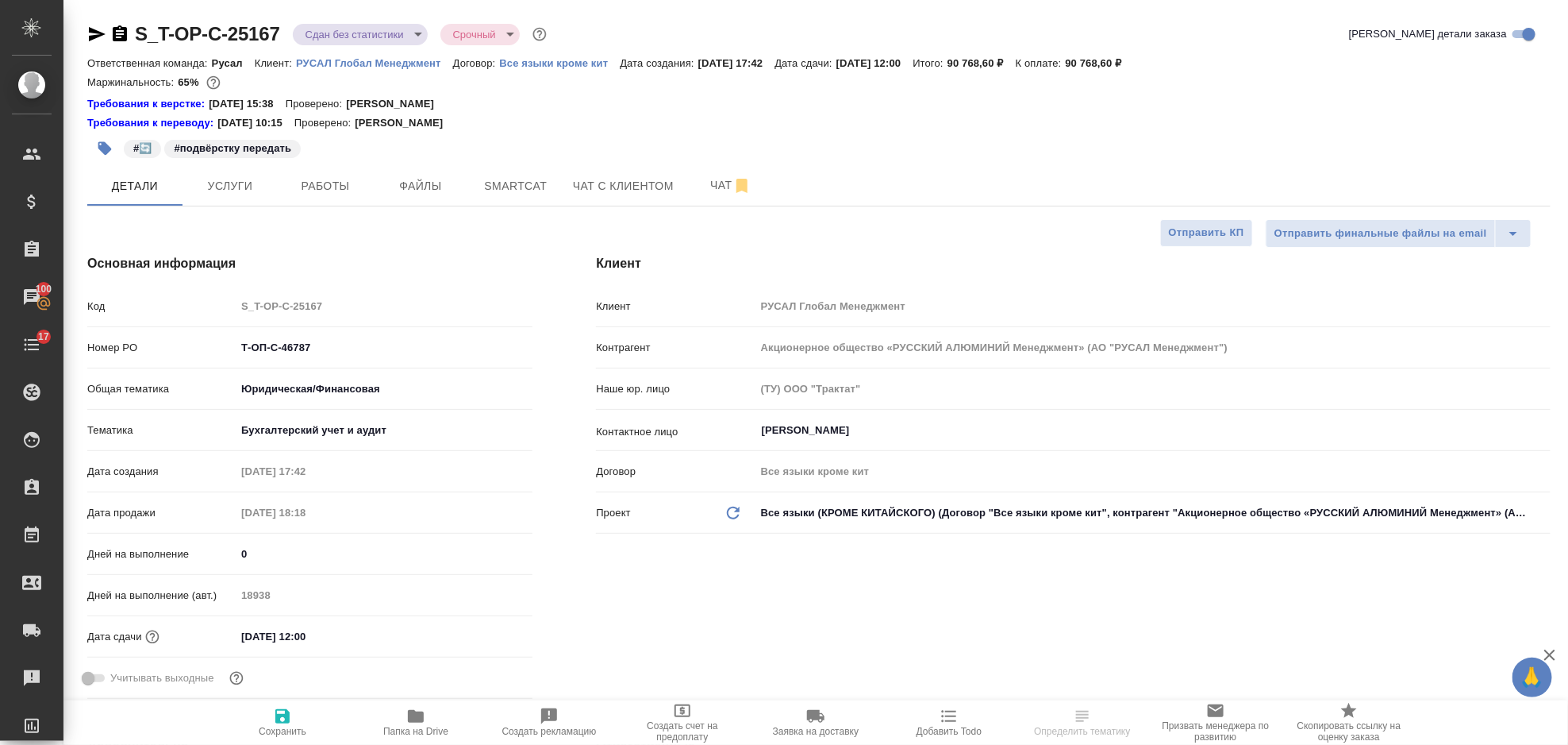
type textarea "x"
click at [426, 711] on span "Папка на Drive" at bounding box center [415, 722] width 114 height 30
type textarea "x"
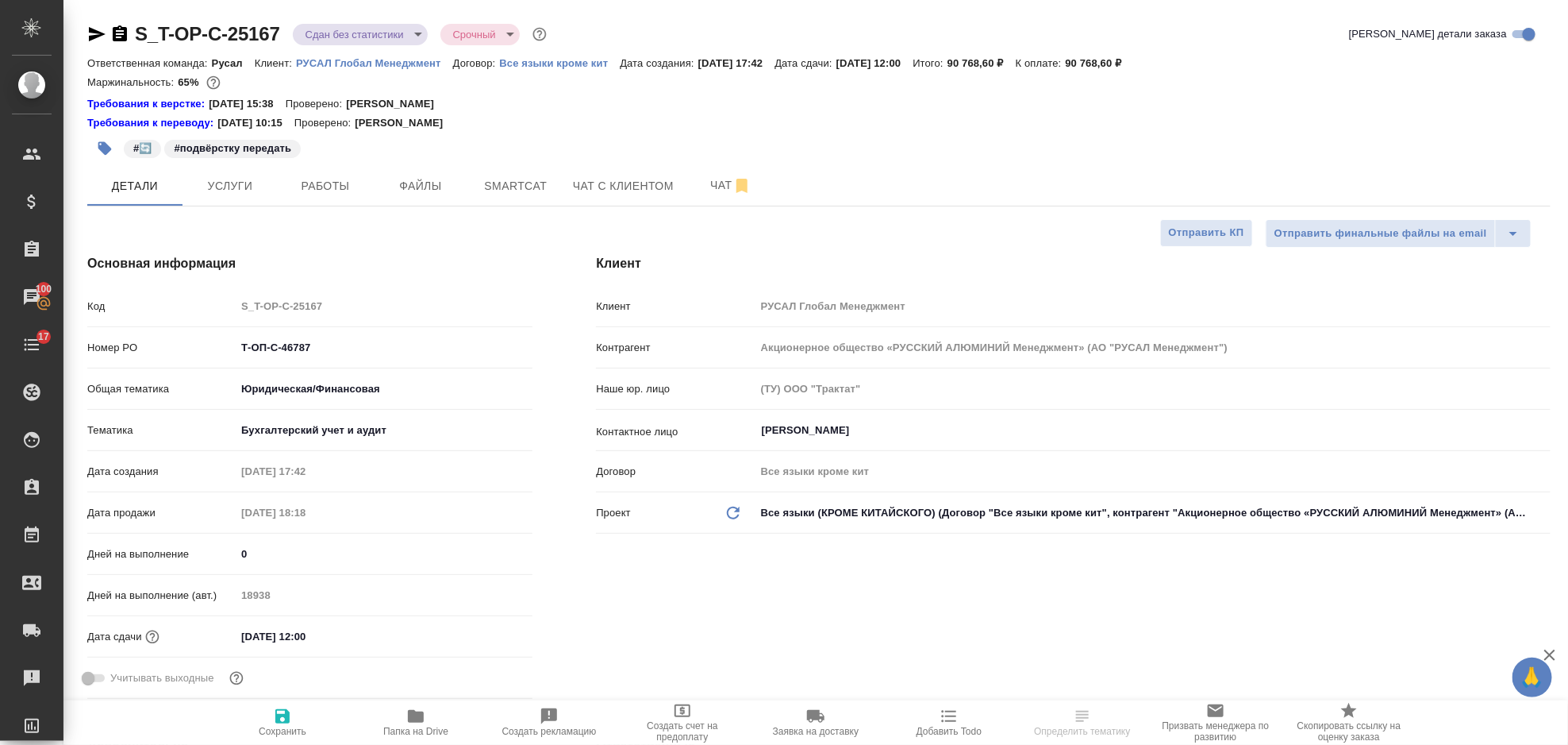
type textarea "x"
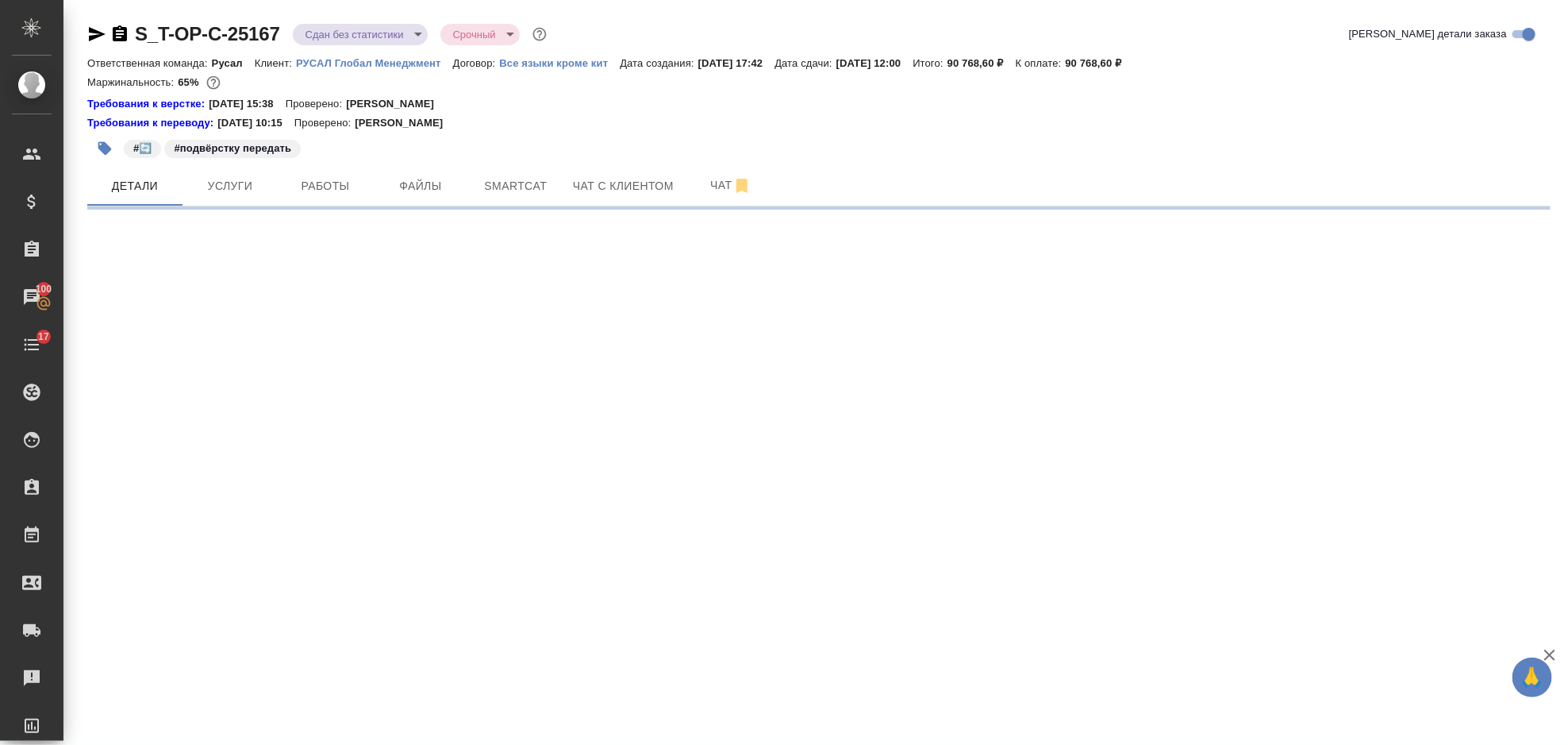
select select "RU"
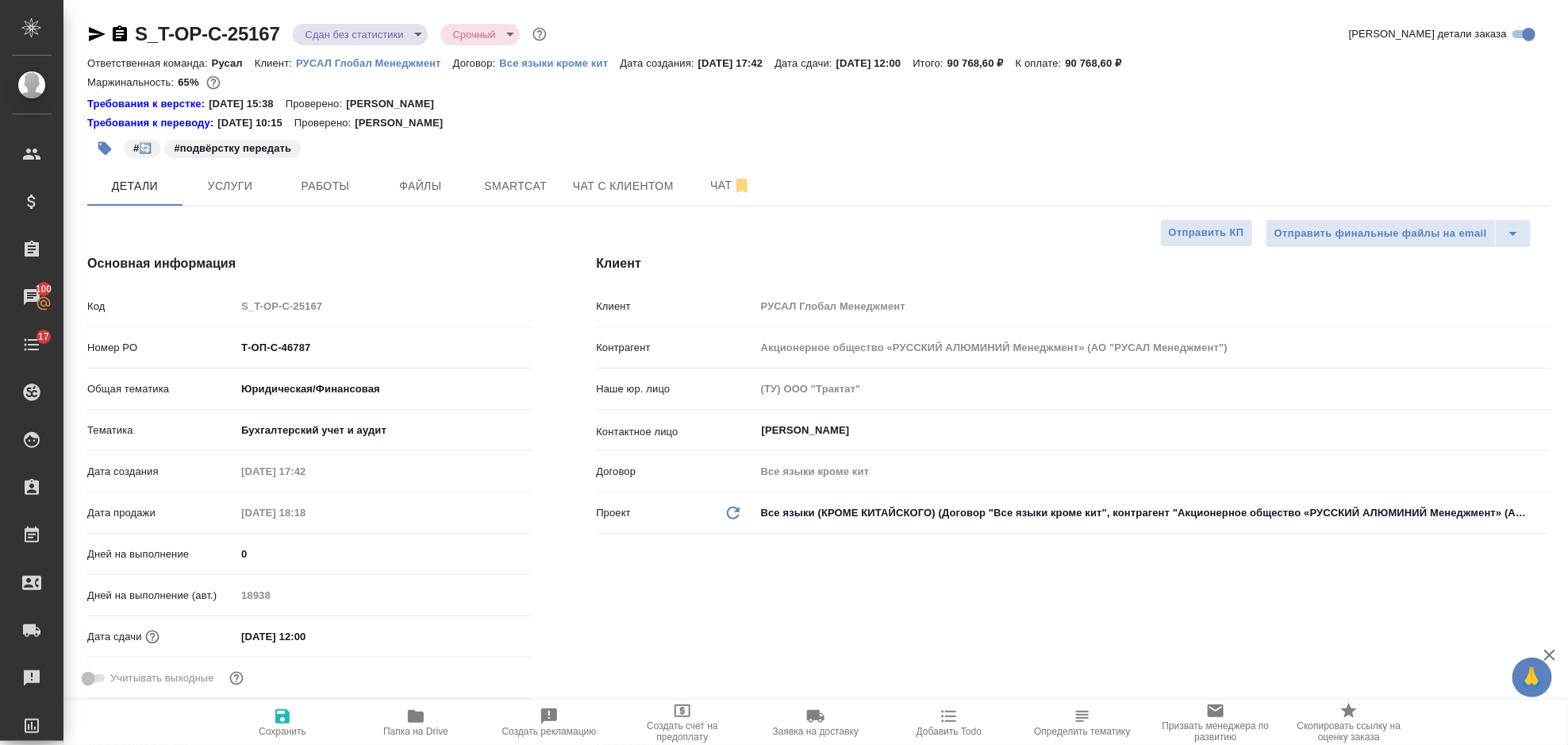
type textarea "x"
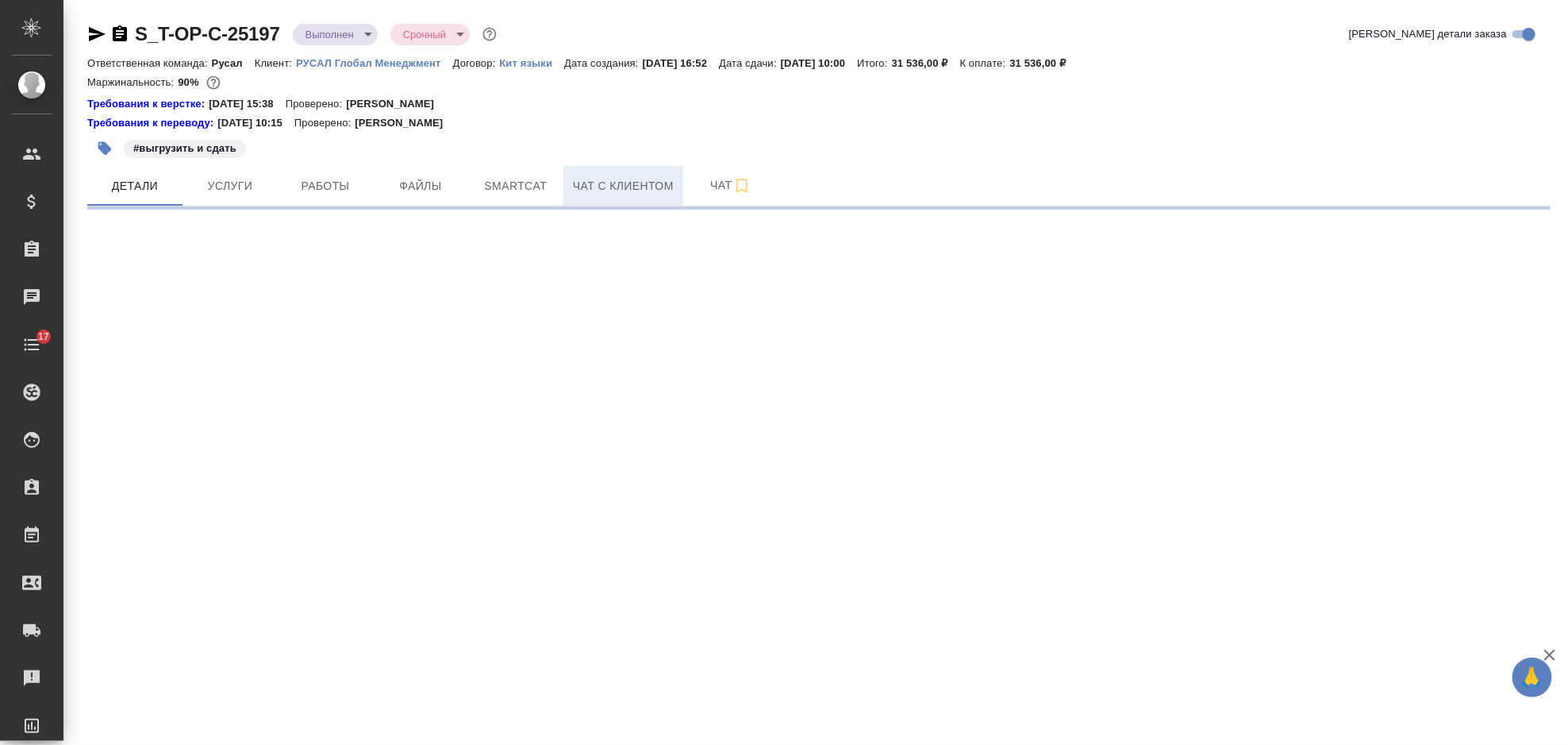
select select "RU"
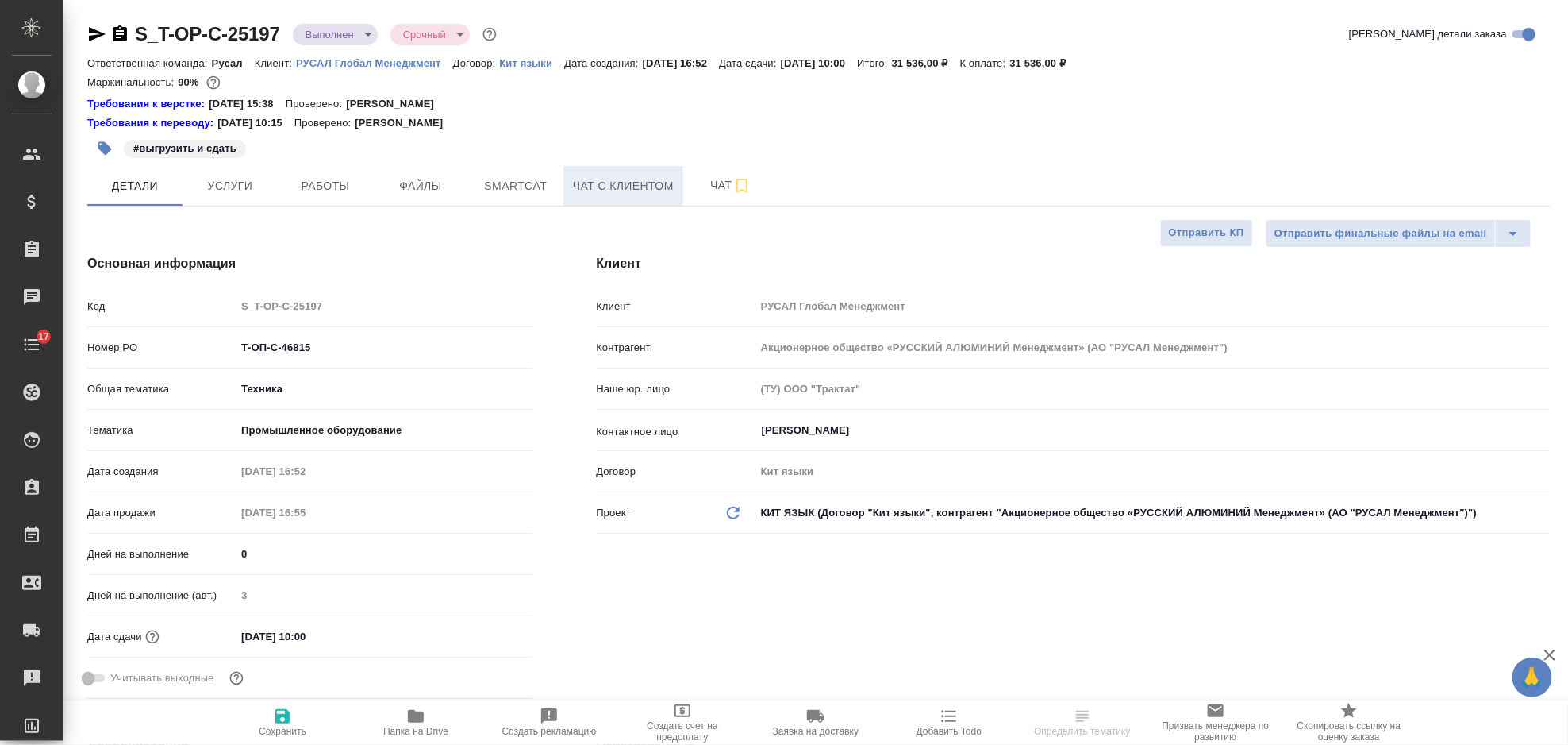
type textarea "x"
click at [218, 204] on button "Услуги" at bounding box center [230, 186] width 95 height 40
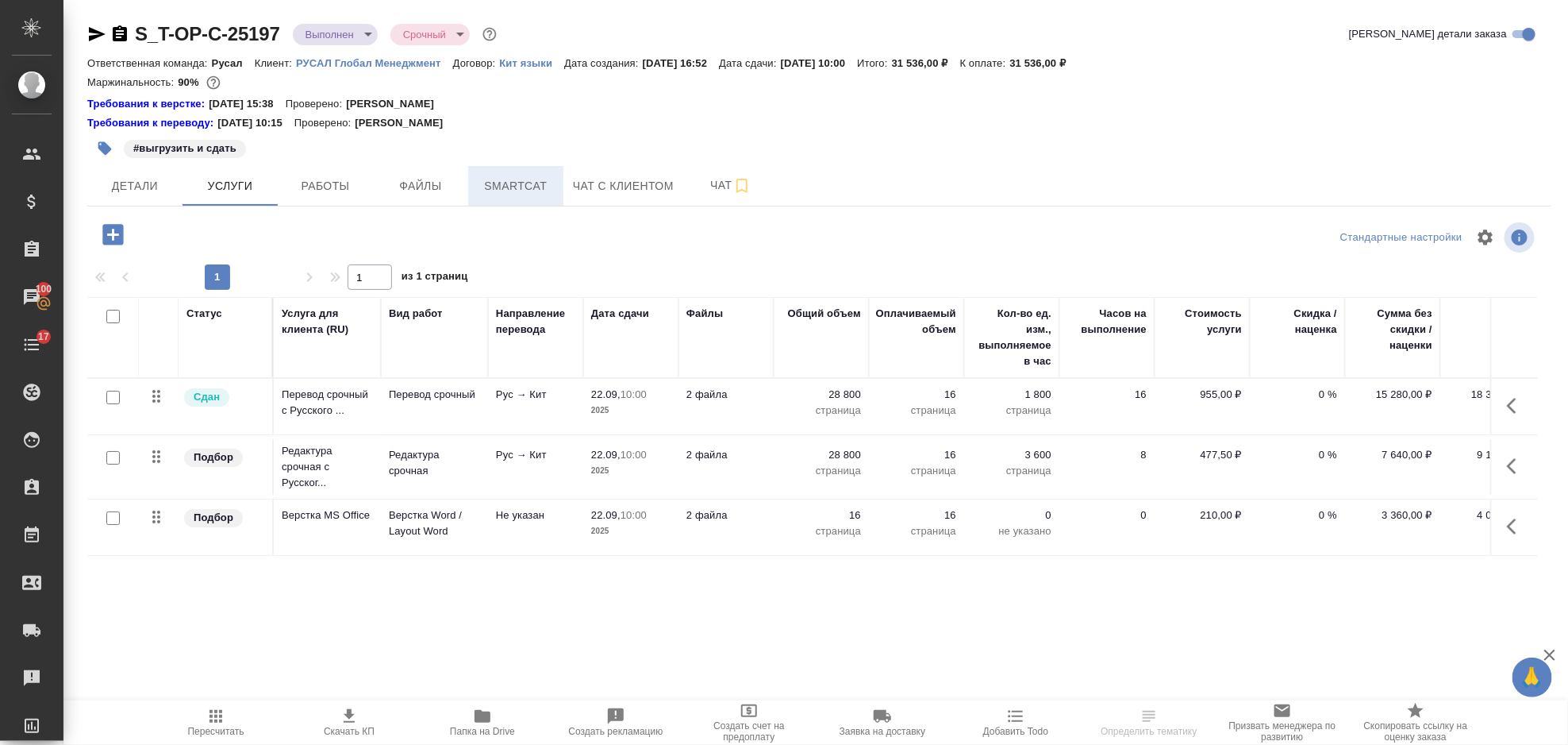
click at [488, 195] on span "Smartcat" at bounding box center [516, 186] width 77 height 20
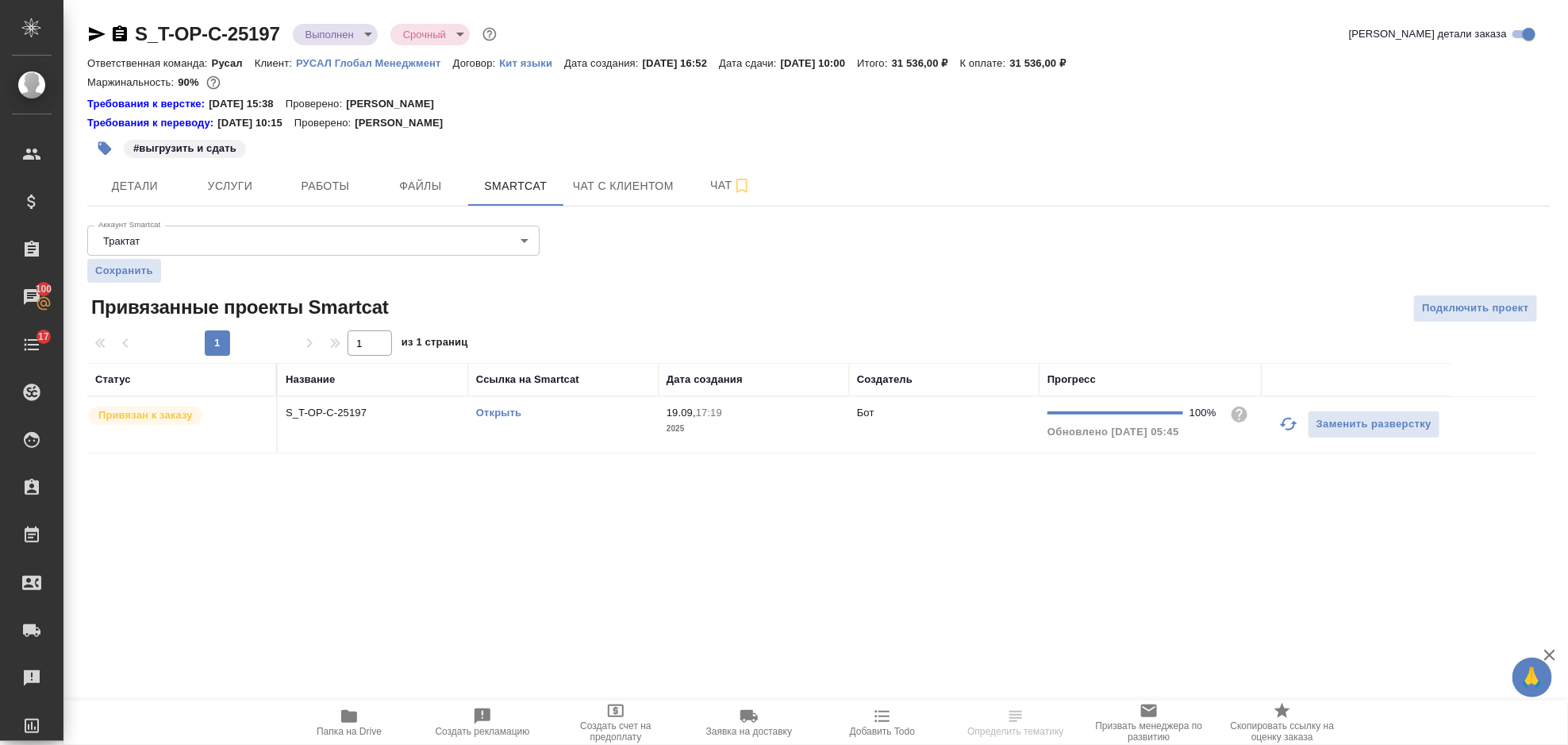
click at [496, 411] on link "Открыть" at bounding box center [498, 412] width 45 height 12
click at [220, 201] on button "Услуги" at bounding box center [230, 186] width 95 height 40
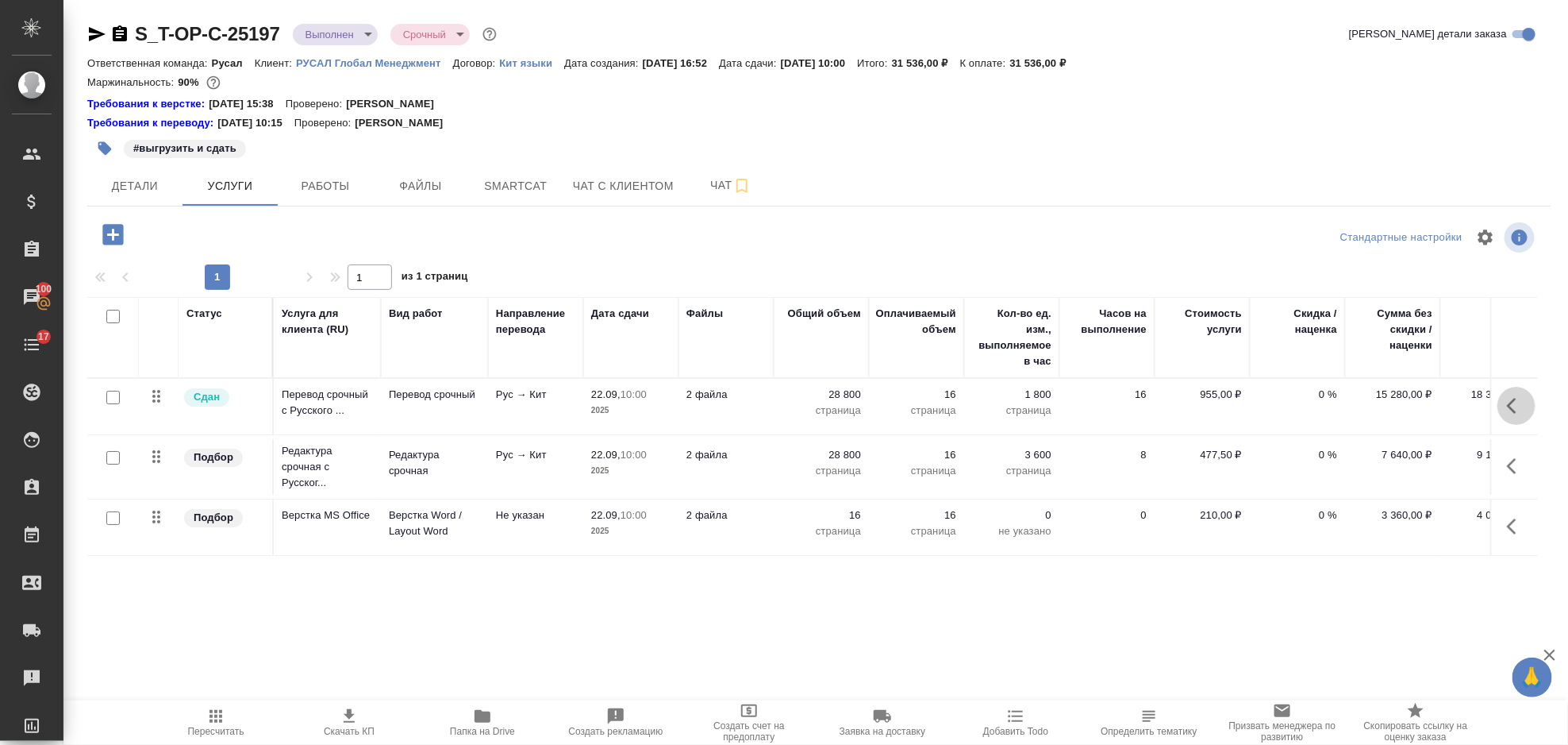
click at [1514, 400] on icon "button" at bounding box center [1512, 406] width 10 height 16
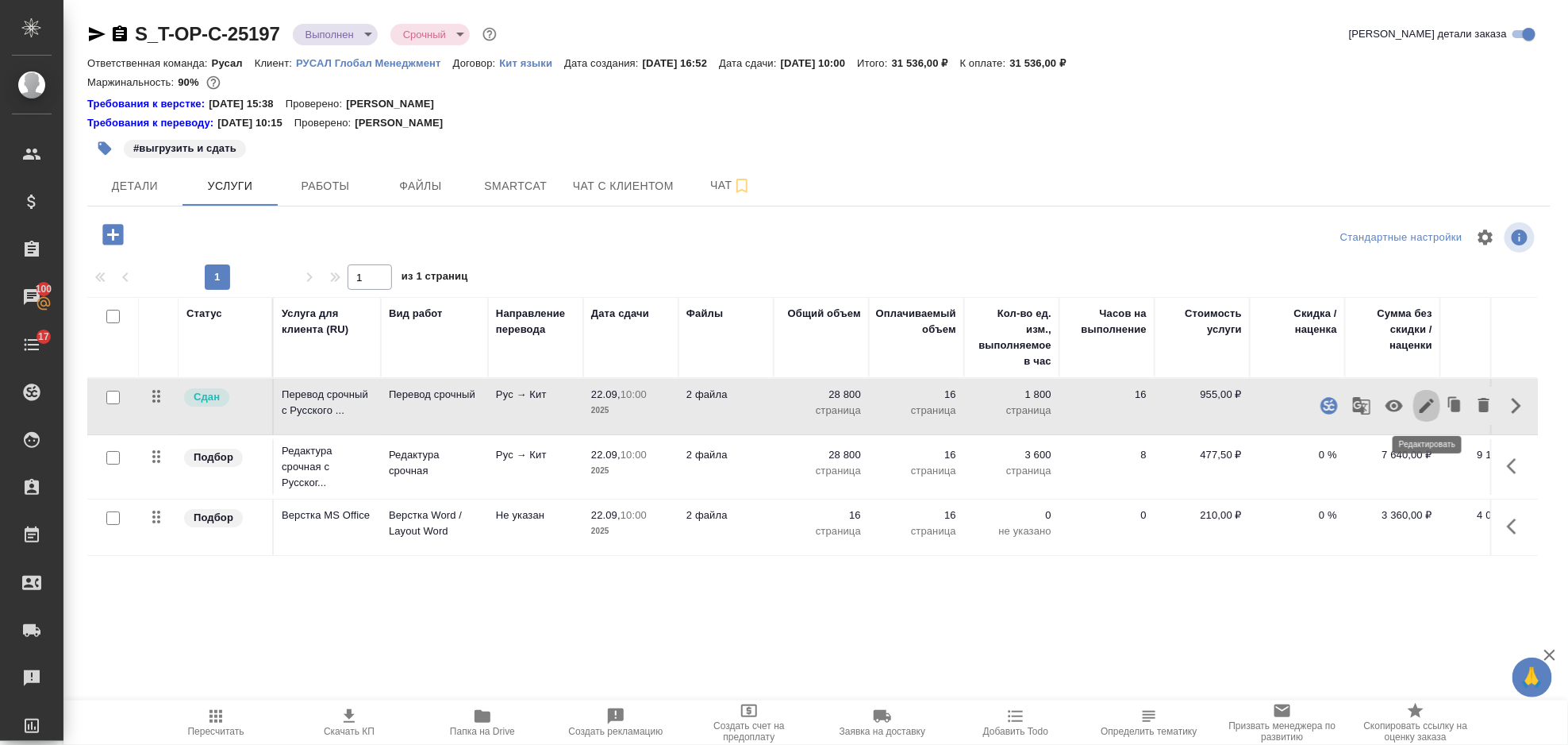
click at [1415, 404] on button "button" at bounding box center [1427, 406] width 27 height 38
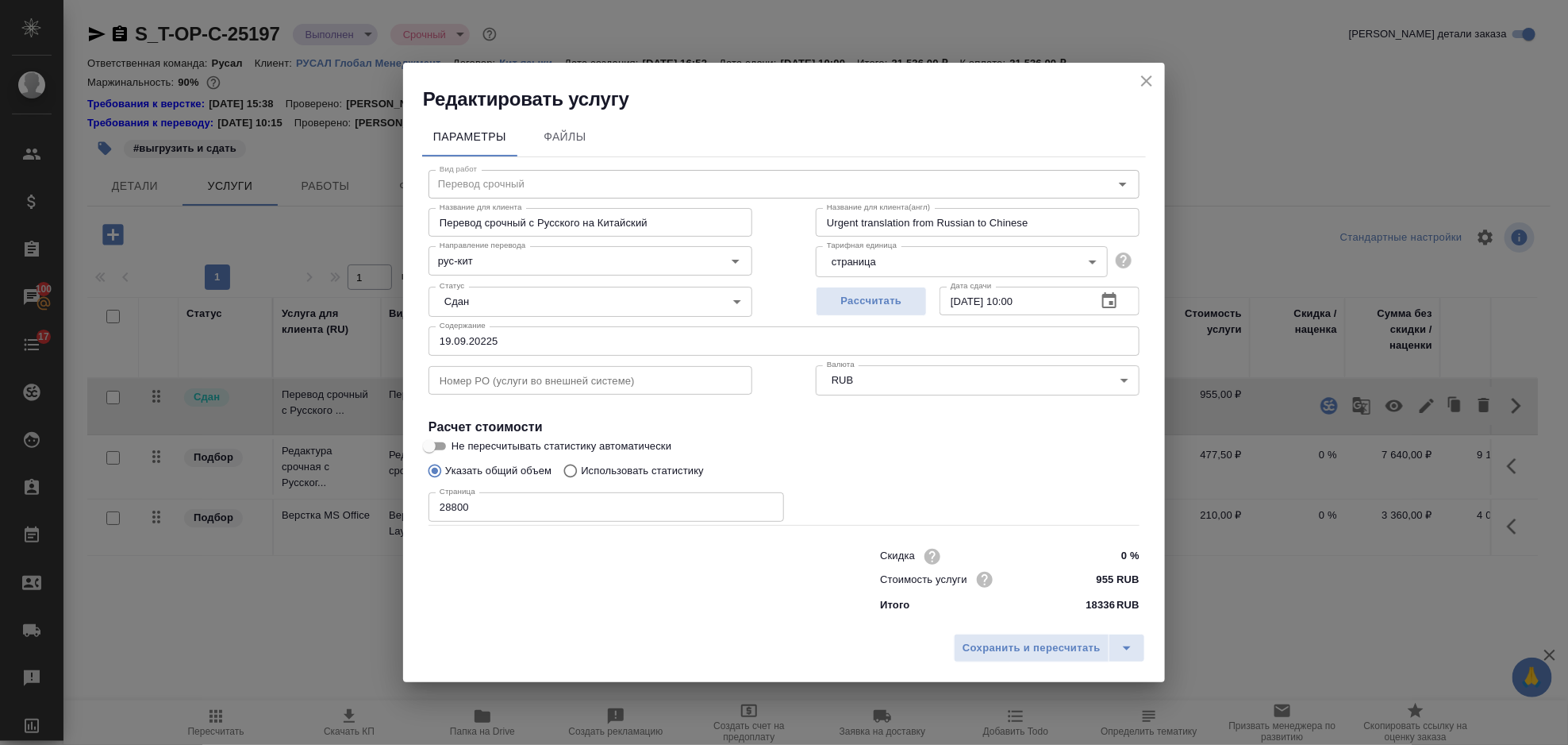
click at [514, 516] on input "28800" at bounding box center [607, 507] width 356 height 29
type input "26700"
click at [1012, 656] on span "Сохранить и пересчитать" at bounding box center [1032, 648] width 138 height 18
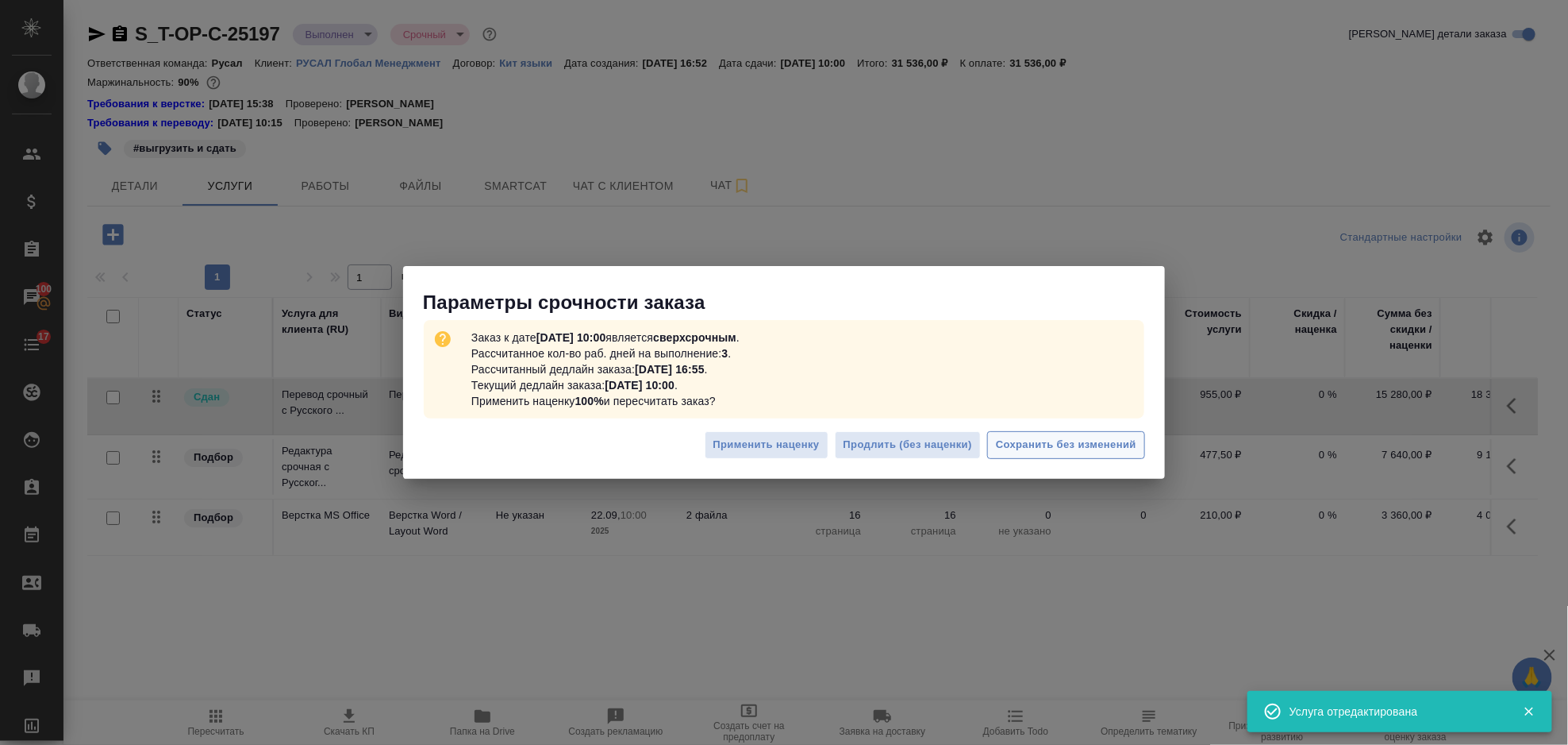
click at [1055, 444] on span "Сохранить без изменений" at bounding box center [1066, 445] width 140 height 18
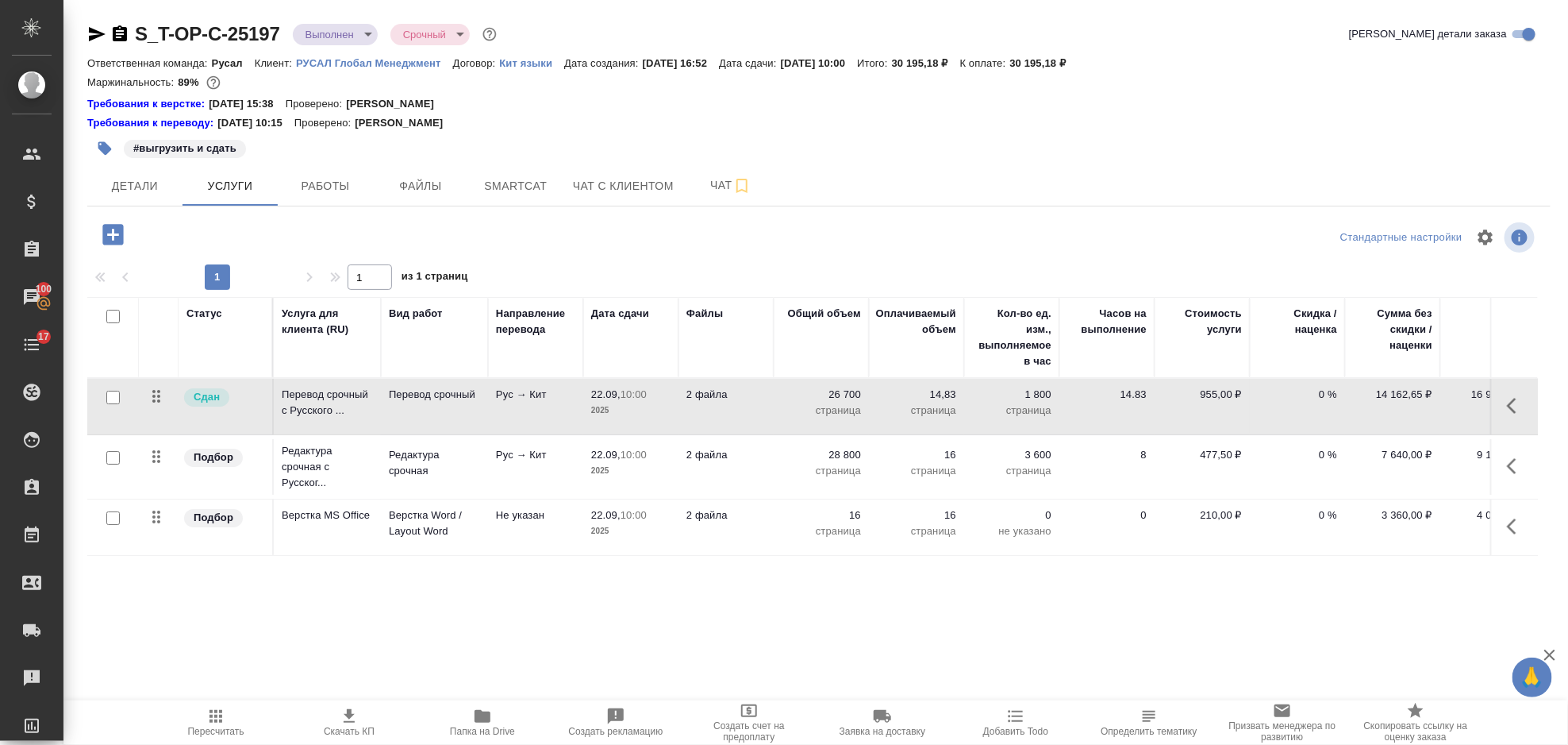
click at [1519, 408] on icon "button" at bounding box center [1517, 406] width 19 height 19
click at [1435, 396] on icon "button" at bounding box center [1427, 406] width 19 height 19
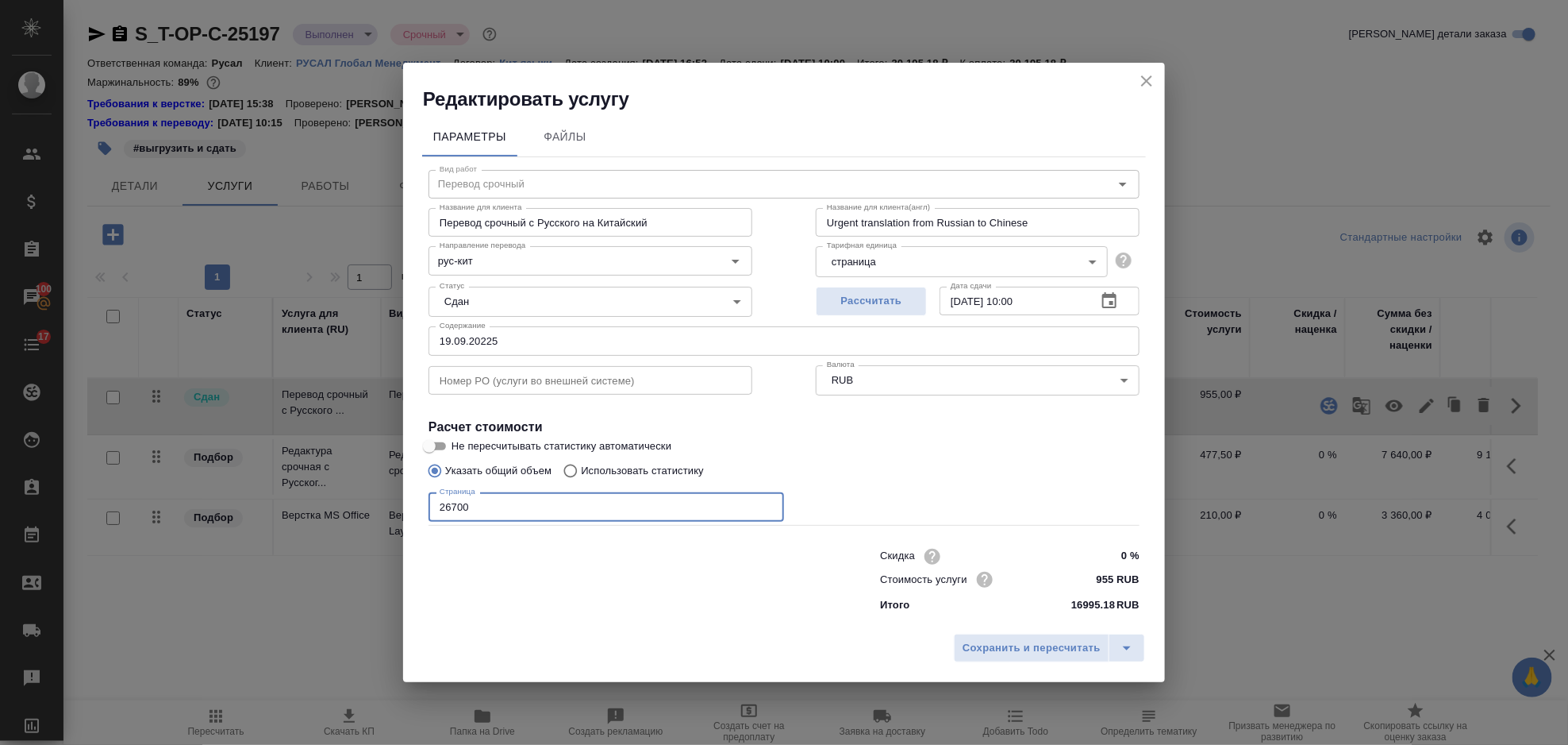
drag, startPoint x: 469, startPoint y: 512, endPoint x: 437, endPoint y: 511, distance: 32.0
click at [437, 511] on input "26700" at bounding box center [607, 507] width 356 height 29
type input "27000"
click at [989, 641] on span "Сохранить и пересчитать" at bounding box center [1032, 648] width 138 height 18
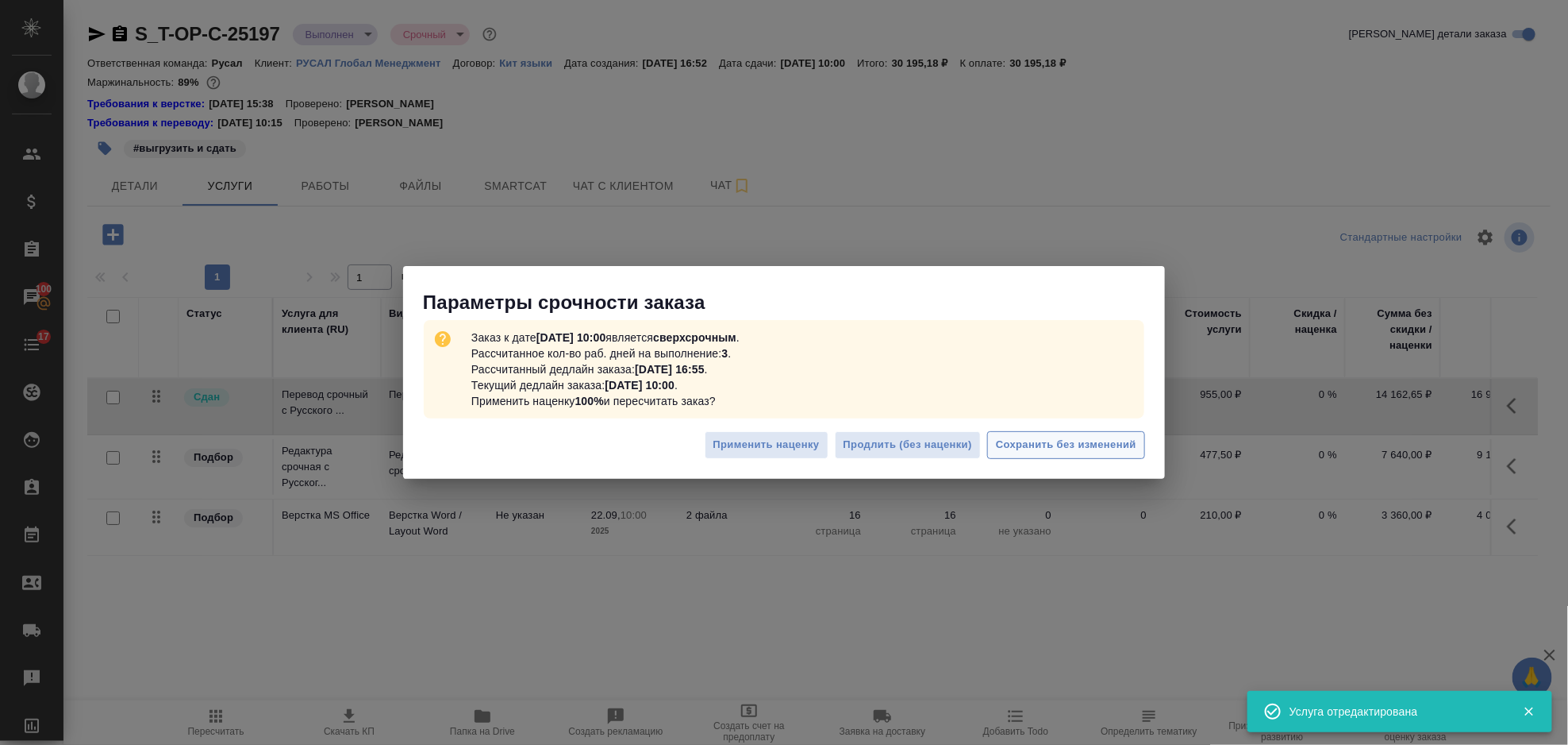
click at [1067, 446] on span "Сохранить без изменений" at bounding box center [1066, 445] width 140 height 18
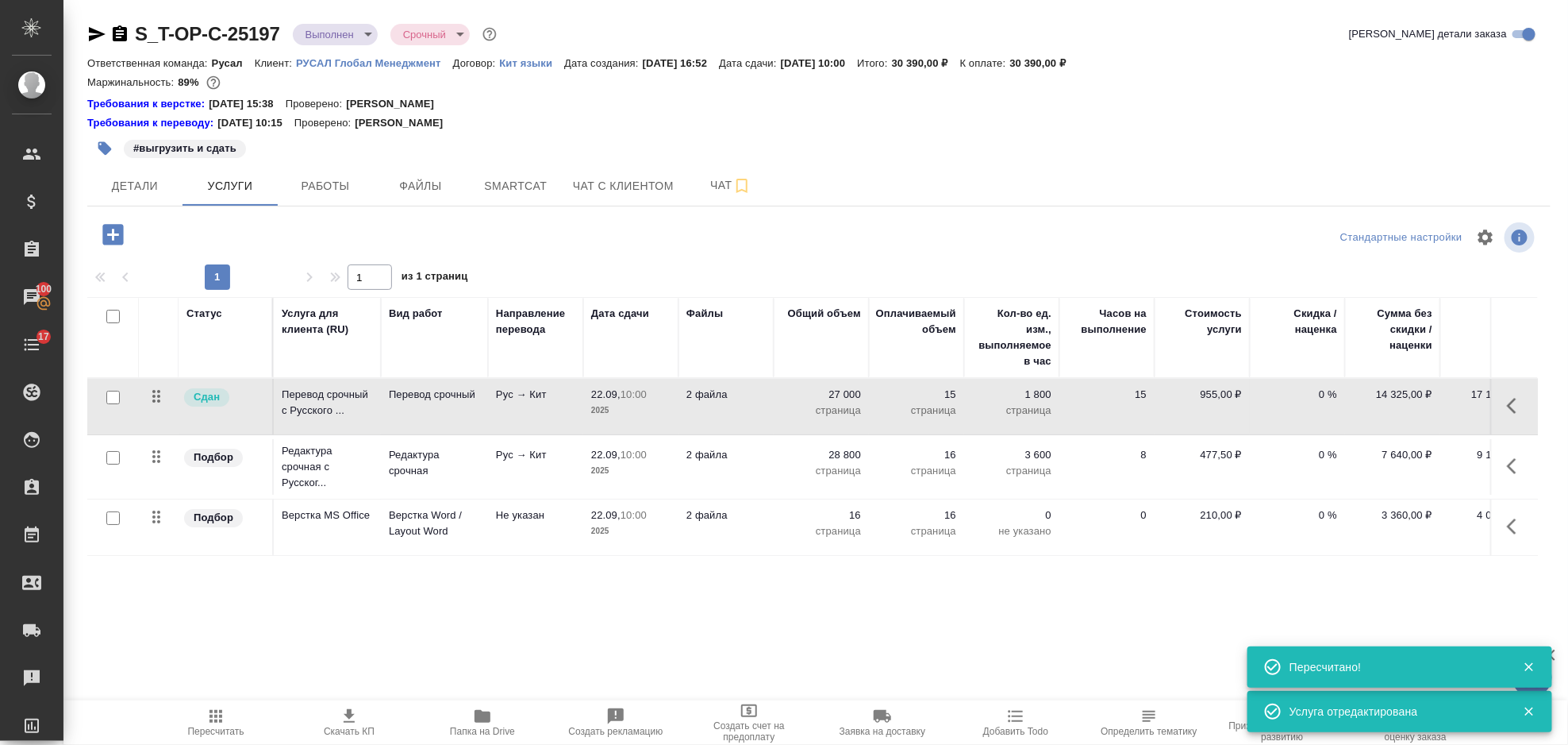
click at [1514, 469] on icon "button" at bounding box center [1517, 466] width 19 height 19
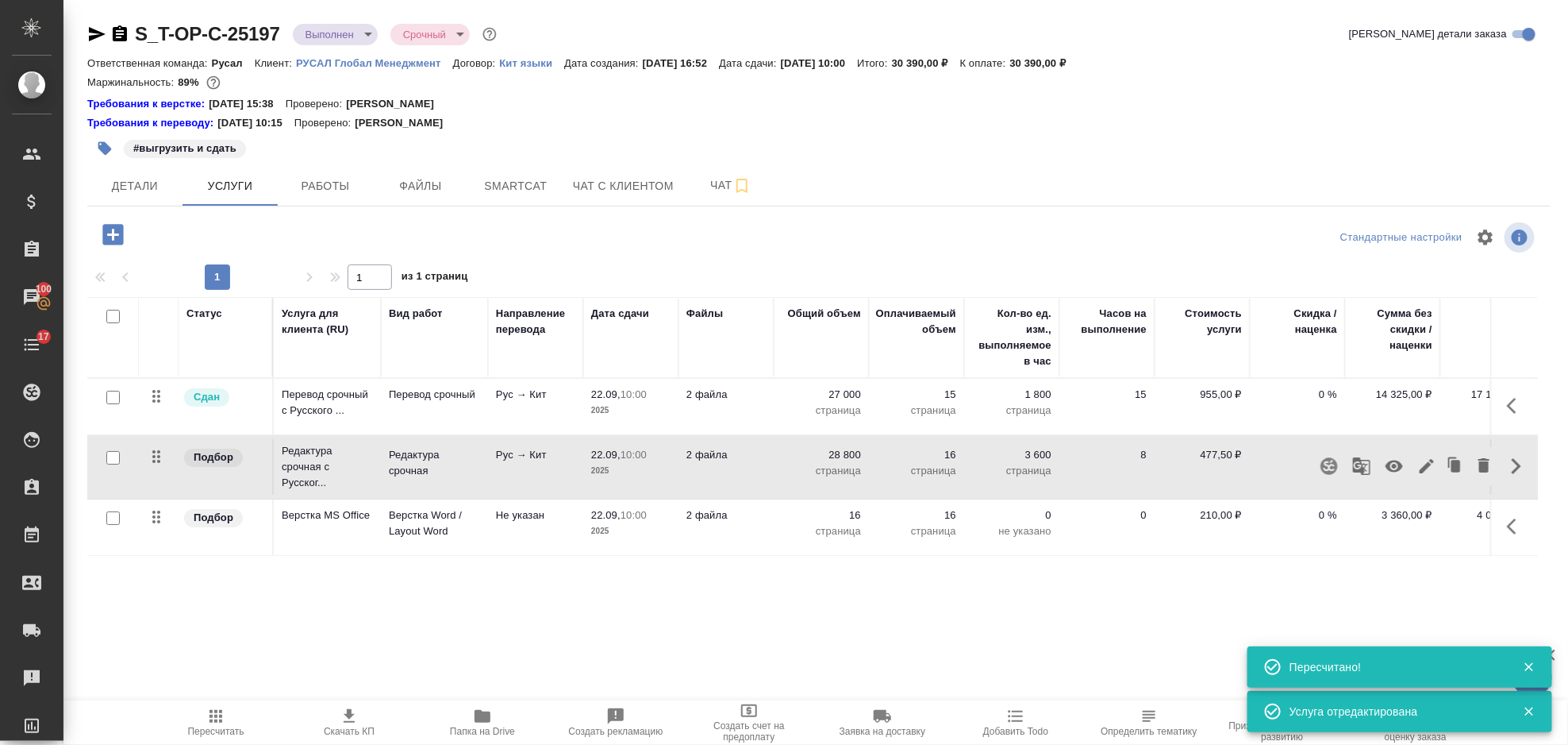
click at [1426, 459] on icon "button" at bounding box center [1427, 466] width 19 height 19
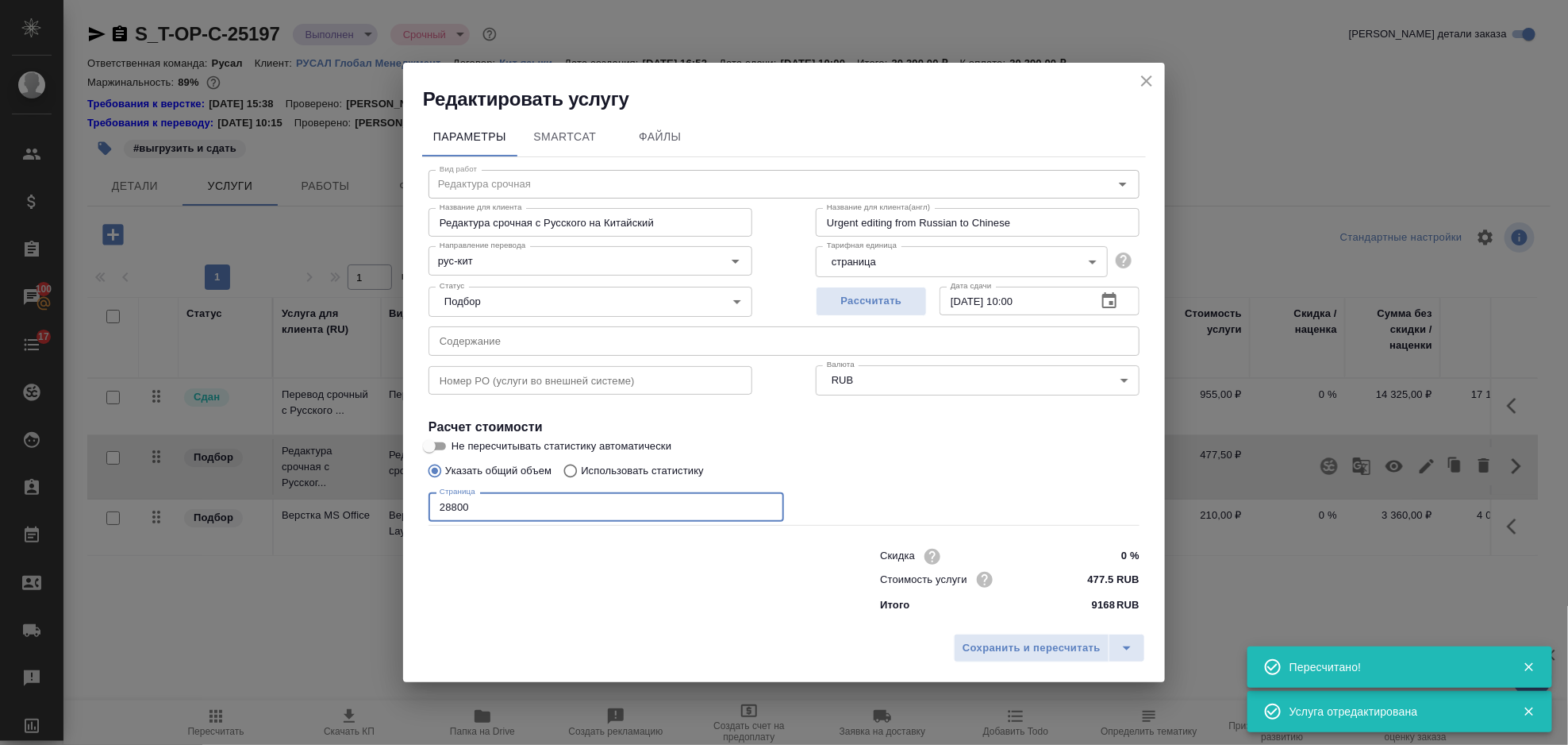
drag, startPoint x: 532, startPoint y: 509, endPoint x: 369, endPoint y: 519, distance: 163.3
click at [380, 518] on div "Редактировать услугу Параметры SmartCat Файлы Вид работ Редактура срочная Вид р…" at bounding box center [784, 372] width 1568 height 745
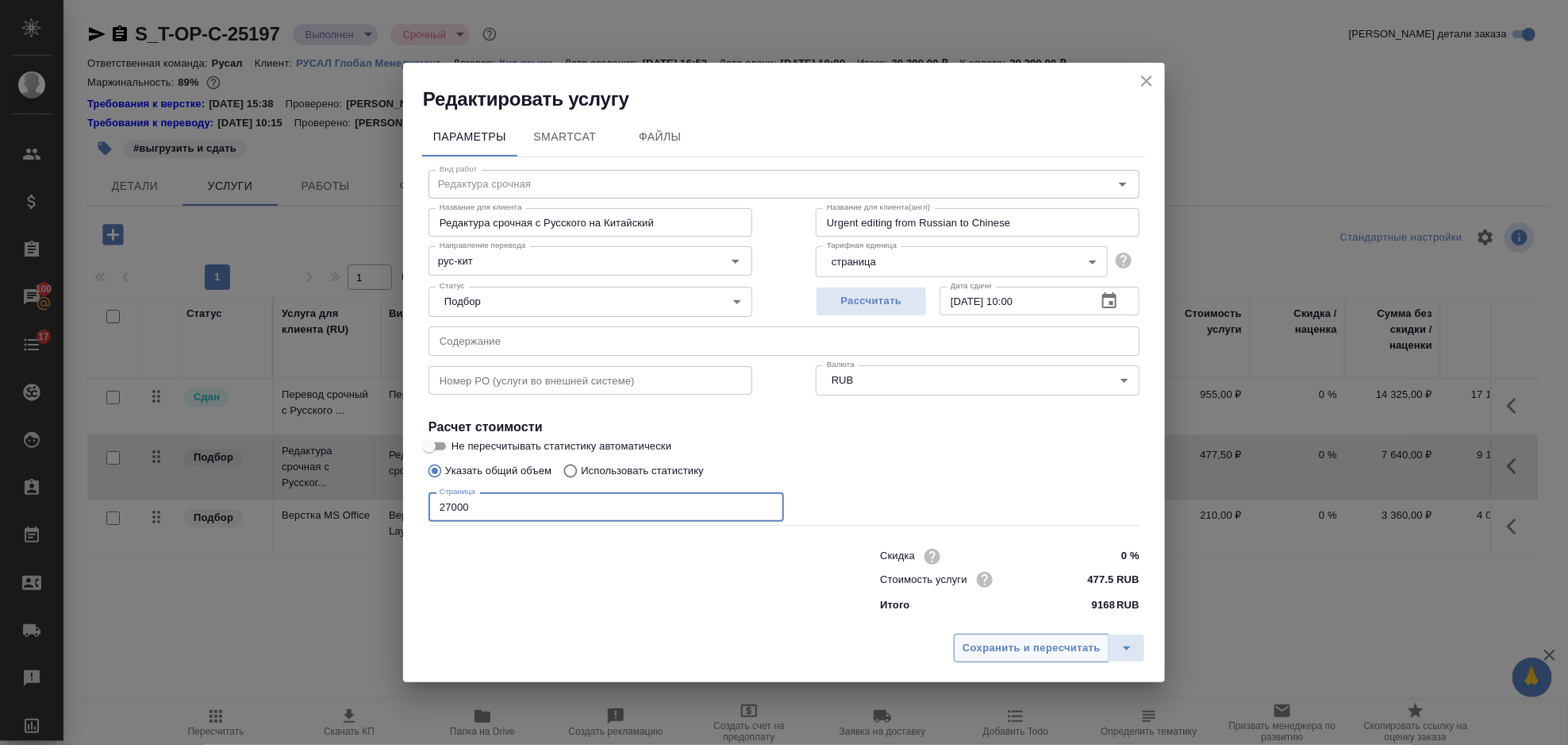
type input "27000"
click at [1017, 653] on span "Сохранить и пересчитать" at bounding box center [1032, 648] width 138 height 18
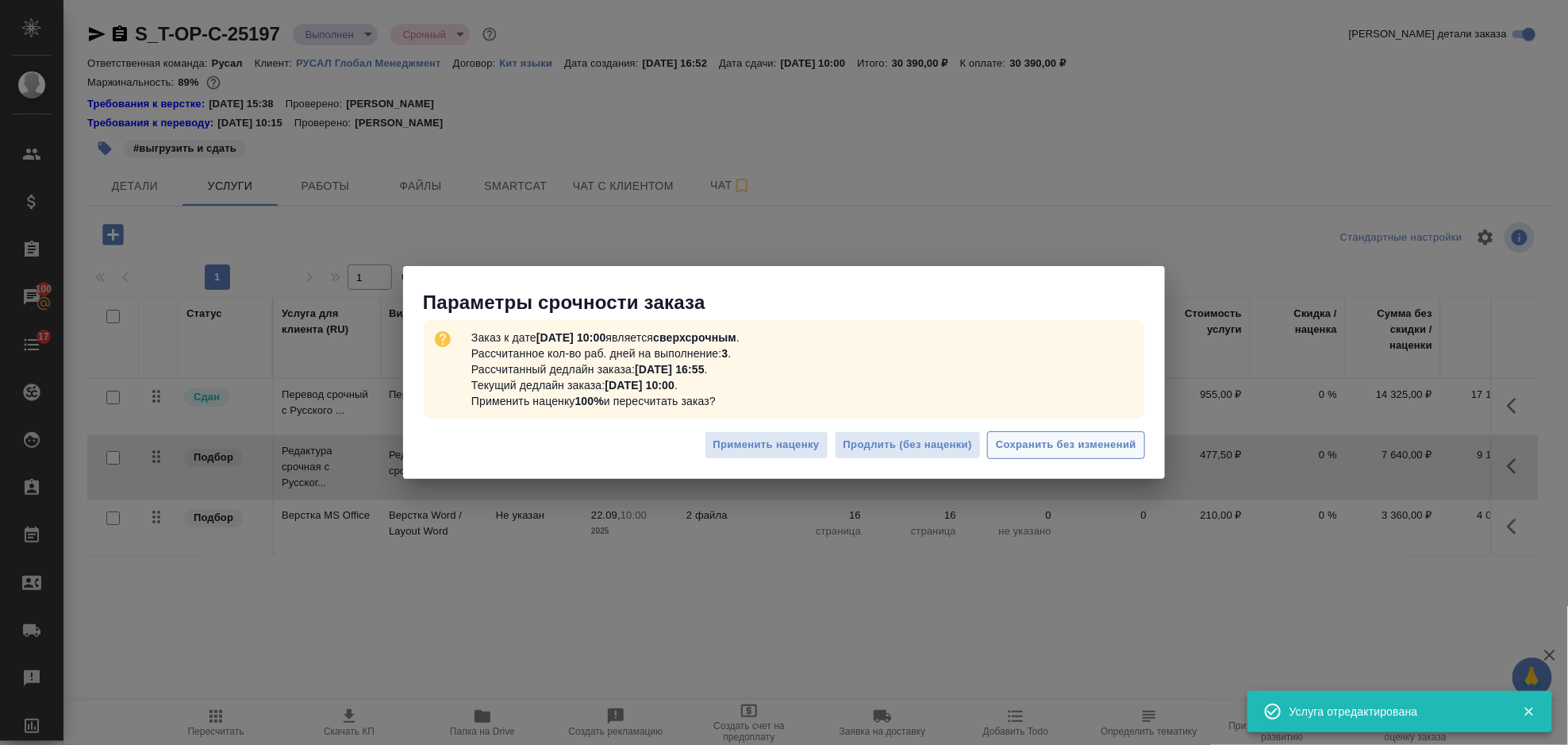
click at [1097, 436] on span "Сохранить без изменений" at bounding box center [1066, 445] width 140 height 18
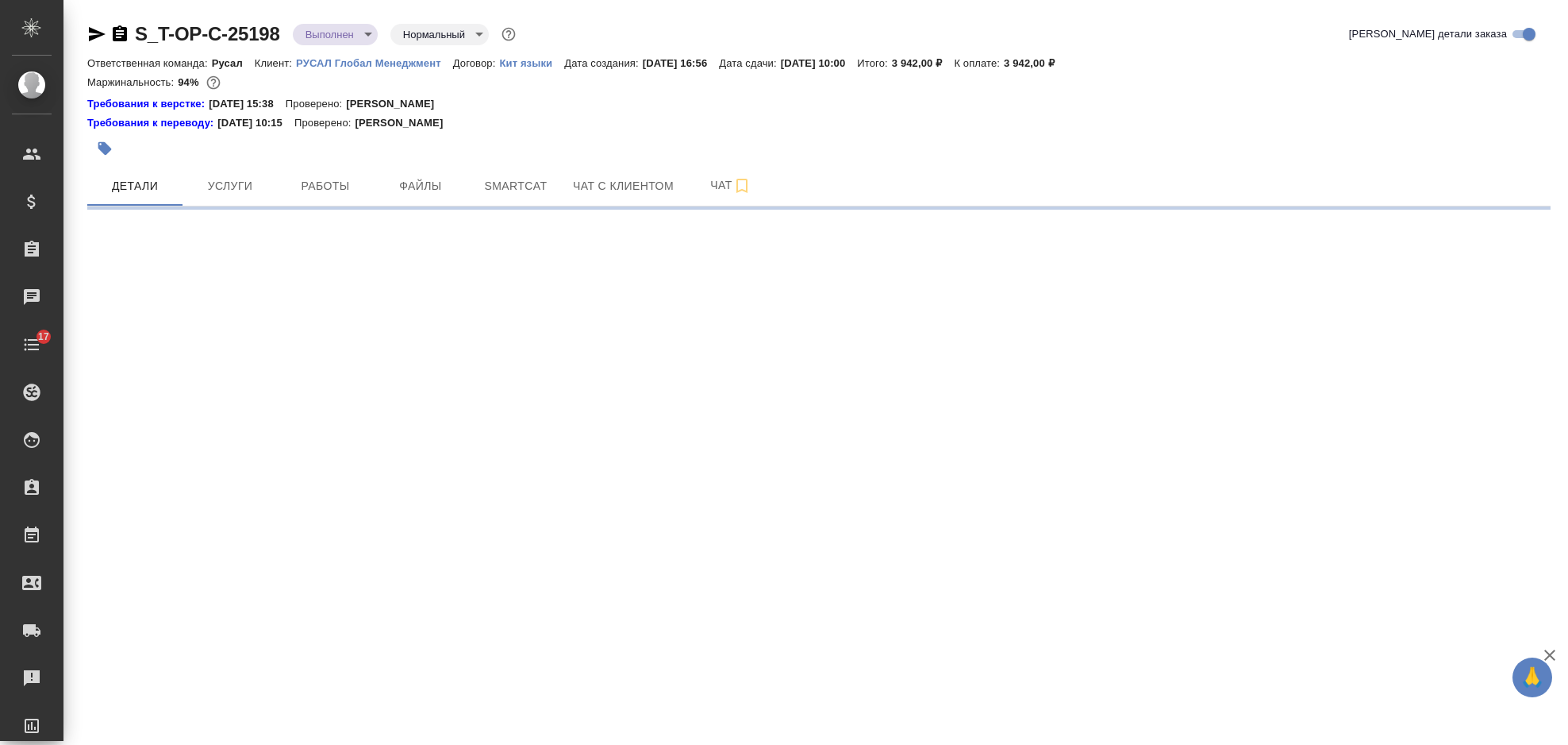
select select "RU"
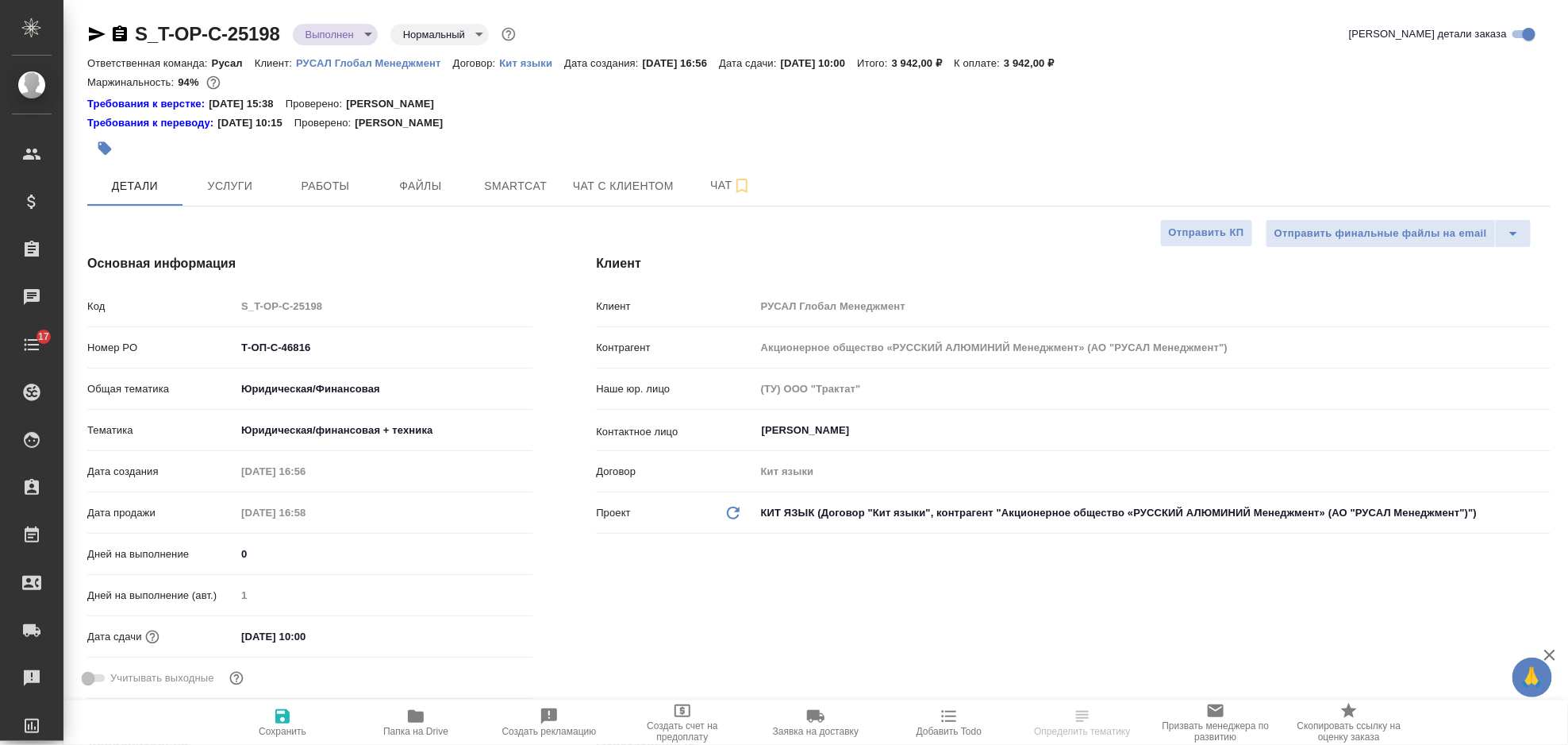
type textarea "x"
click at [234, 193] on span "Услуги" at bounding box center [230, 186] width 77 height 20
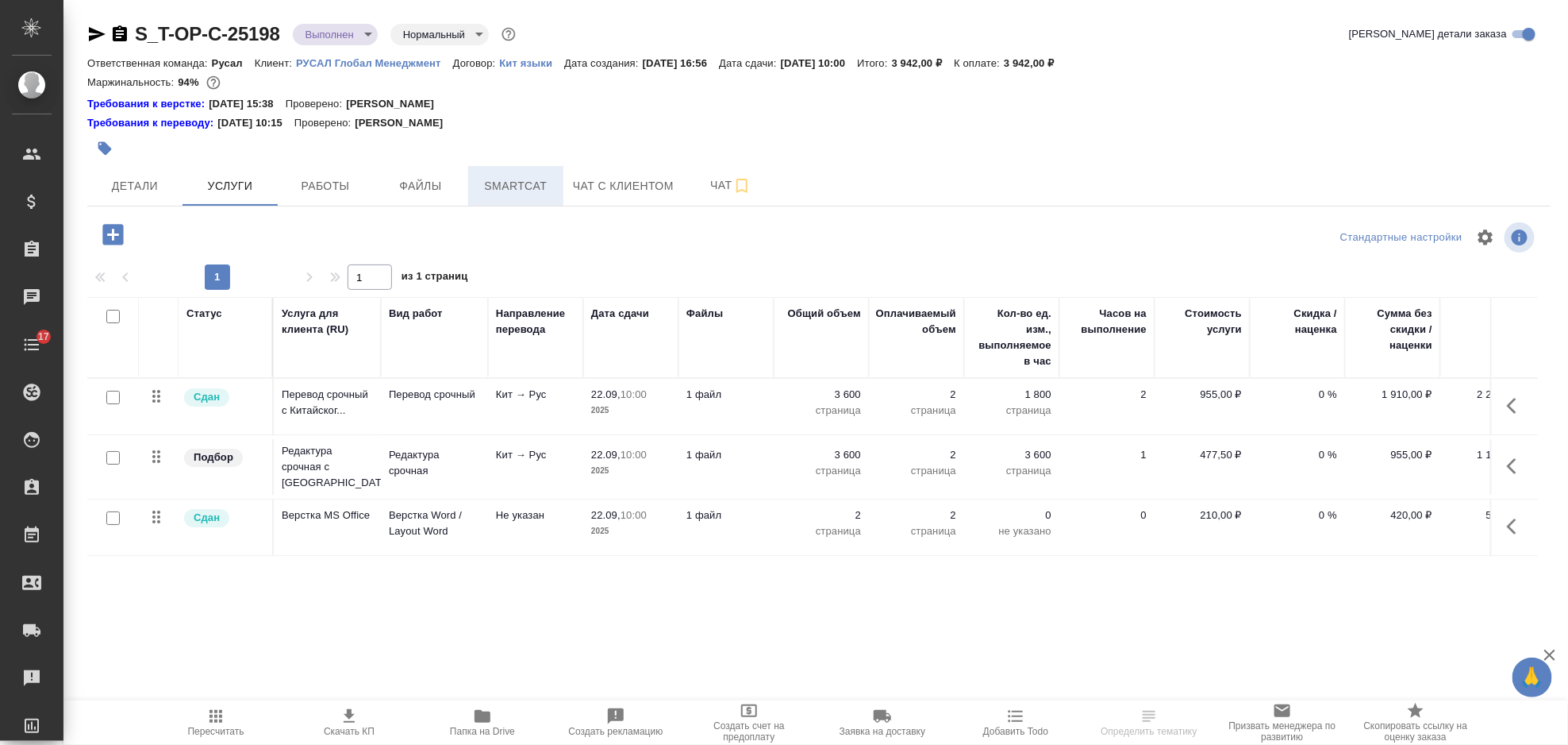
click at [544, 186] on span "Smartcat" at bounding box center [516, 186] width 77 height 20
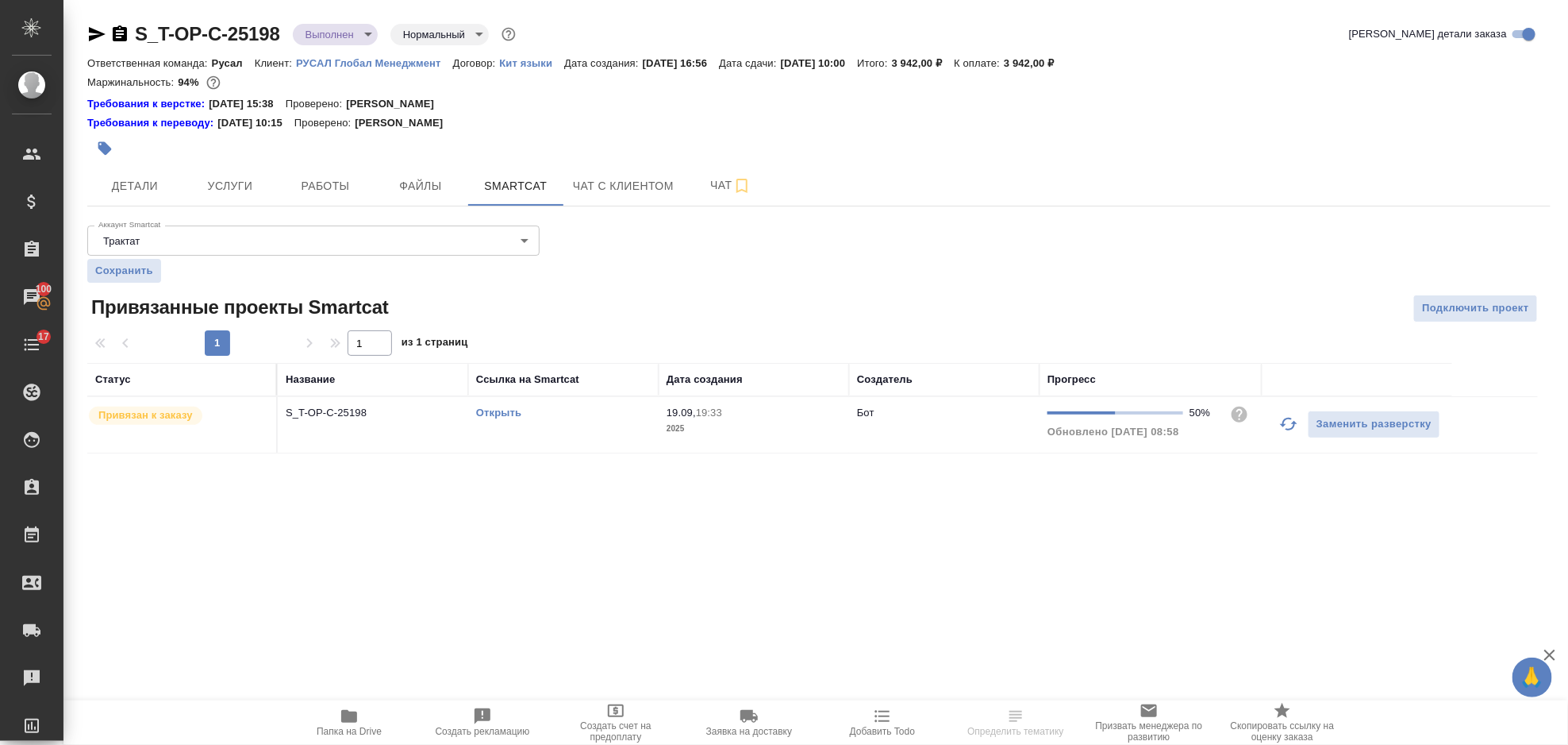
click at [491, 412] on link "Открыть" at bounding box center [498, 412] width 45 height 12
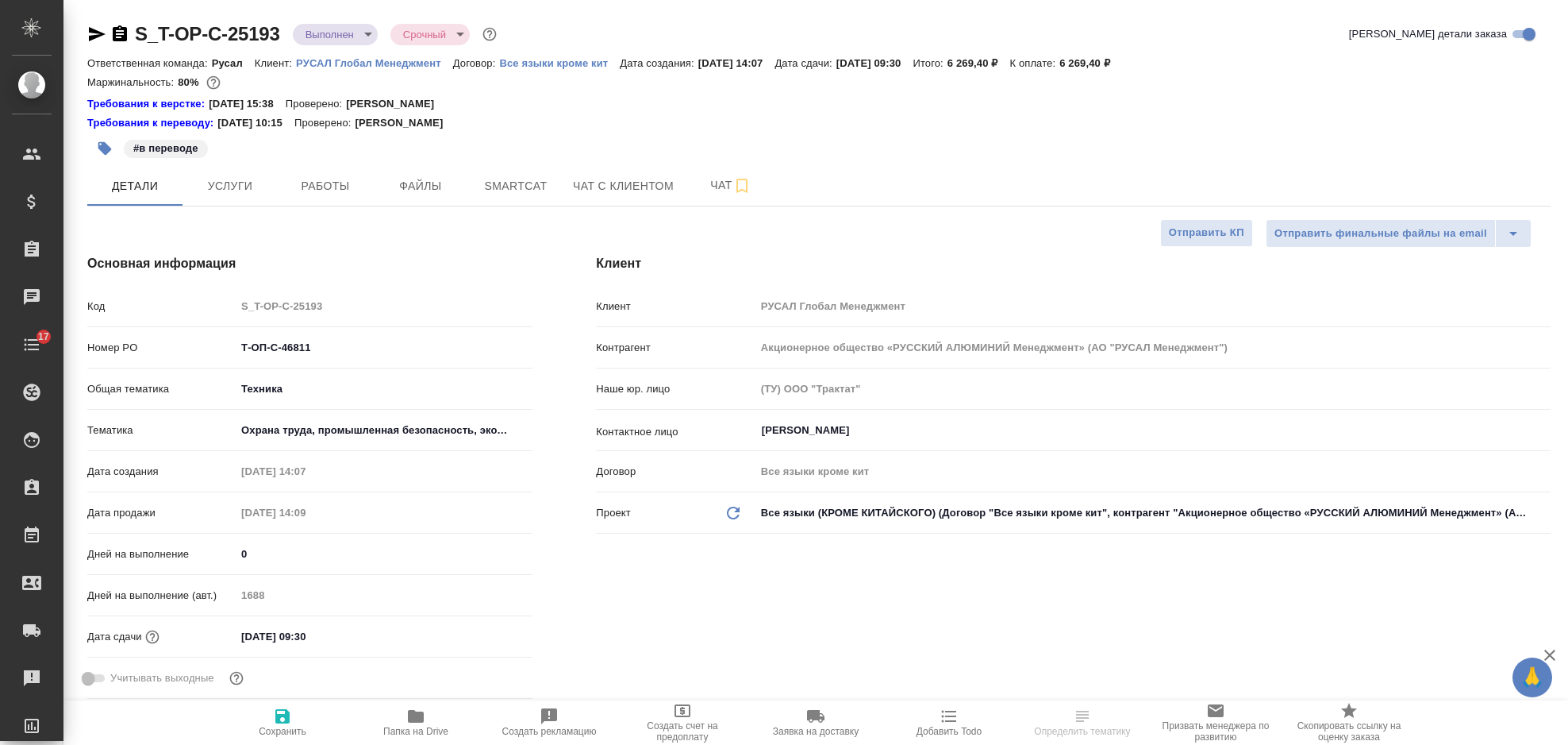
select select "RU"
click at [242, 190] on span "Услуги" at bounding box center [230, 186] width 77 height 20
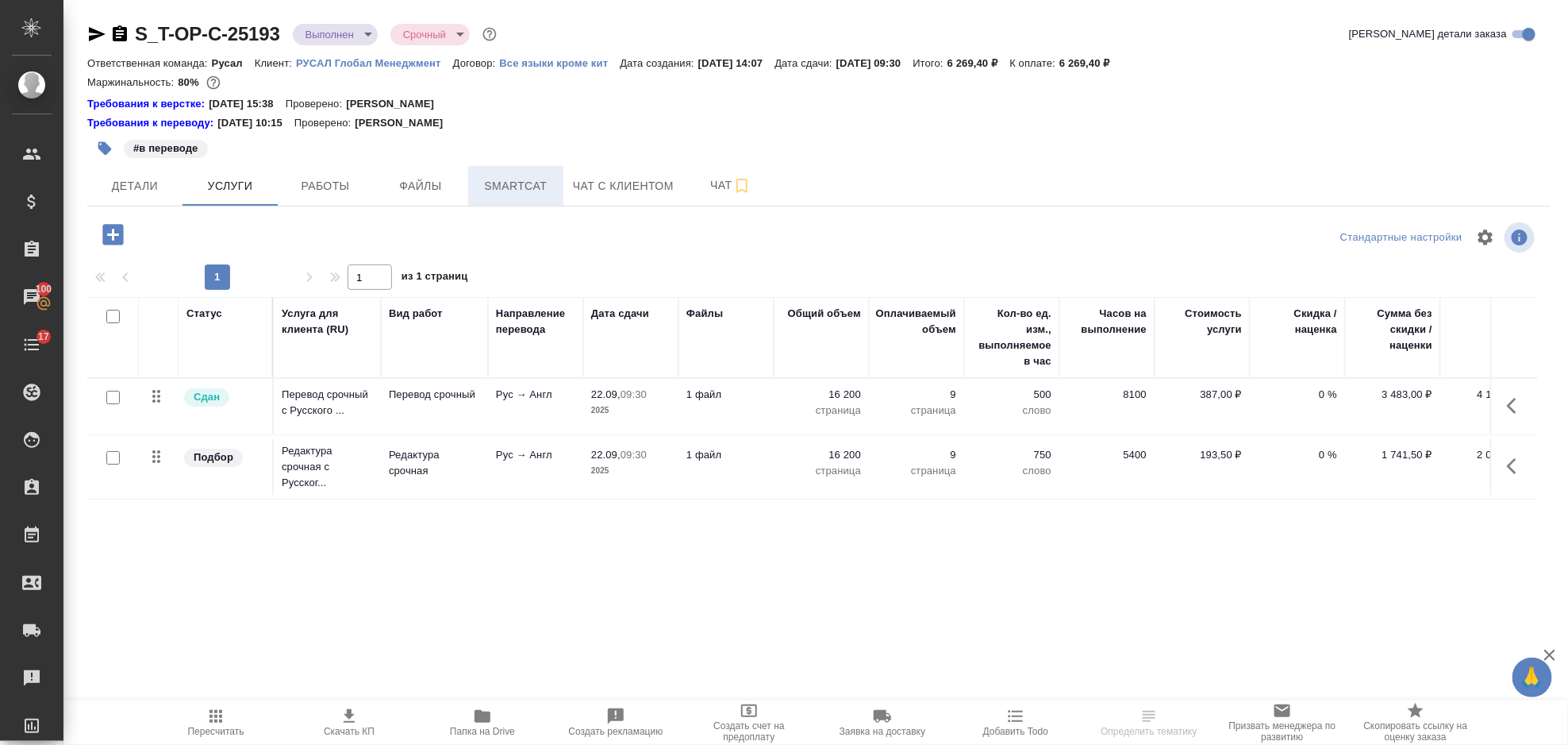
click at [490, 188] on span "Smartcat" at bounding box center [516, 186] width 77 height 20
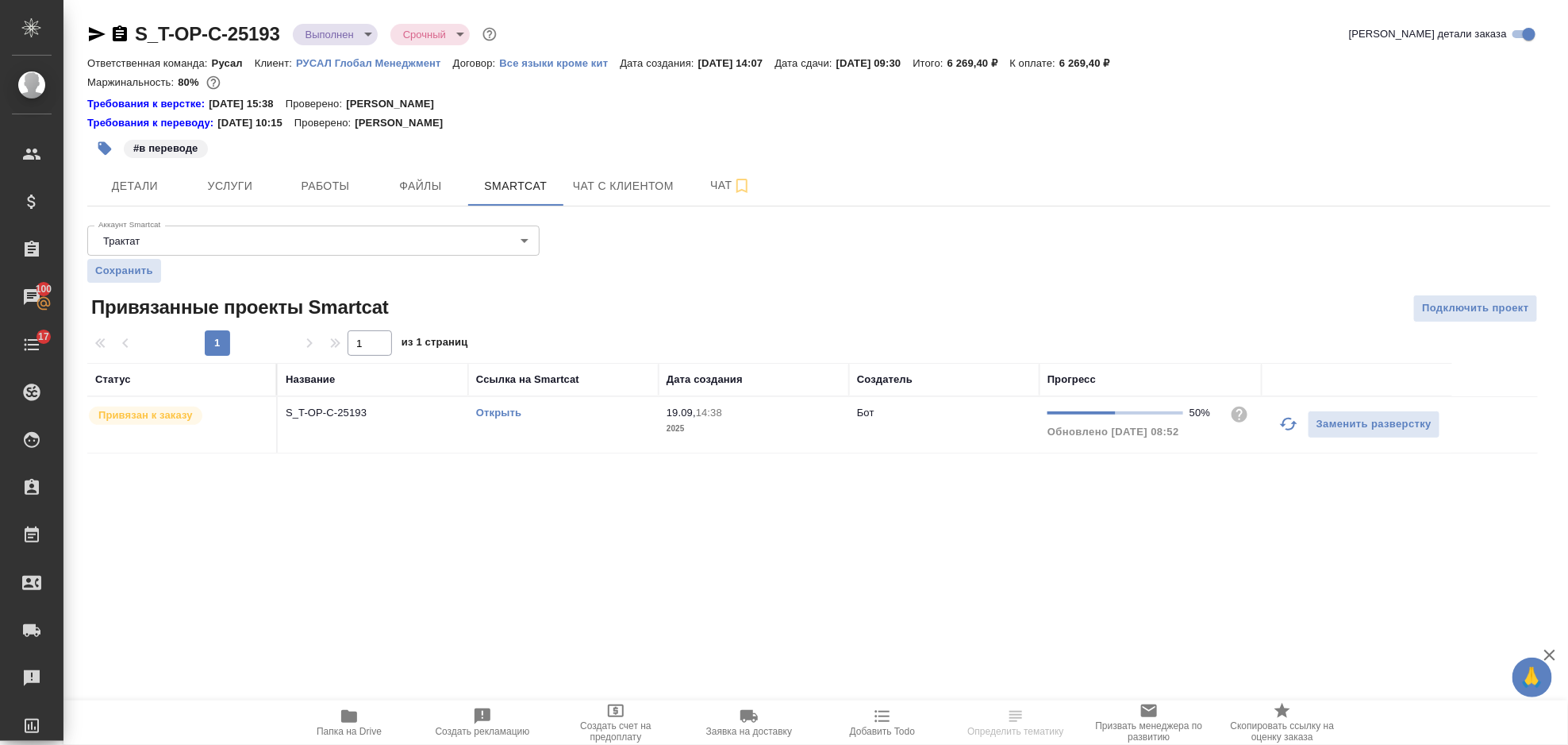
click at [511, 415] on link "Открыть" at bounding box center [498, 412] width 45 height 12
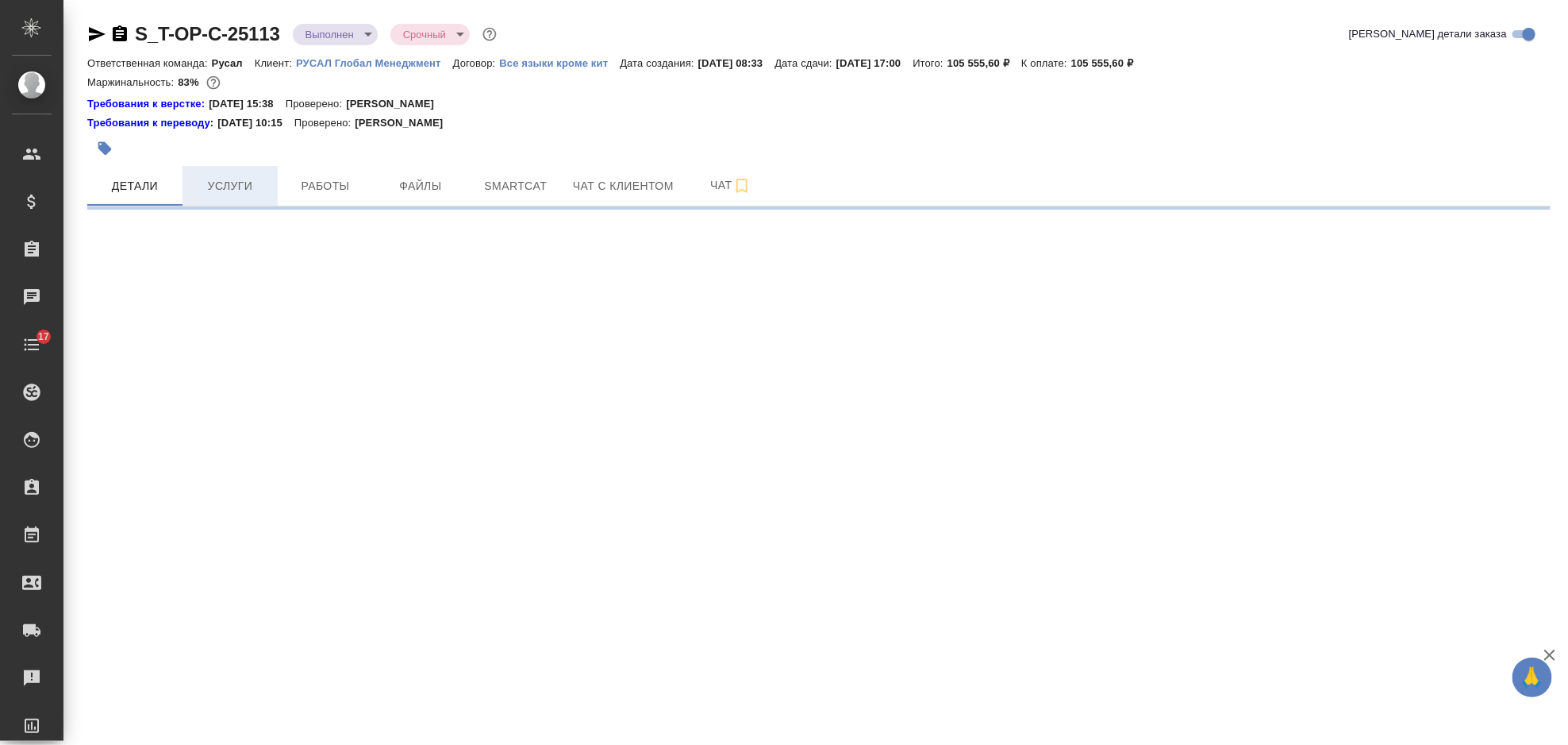
select select "RU"
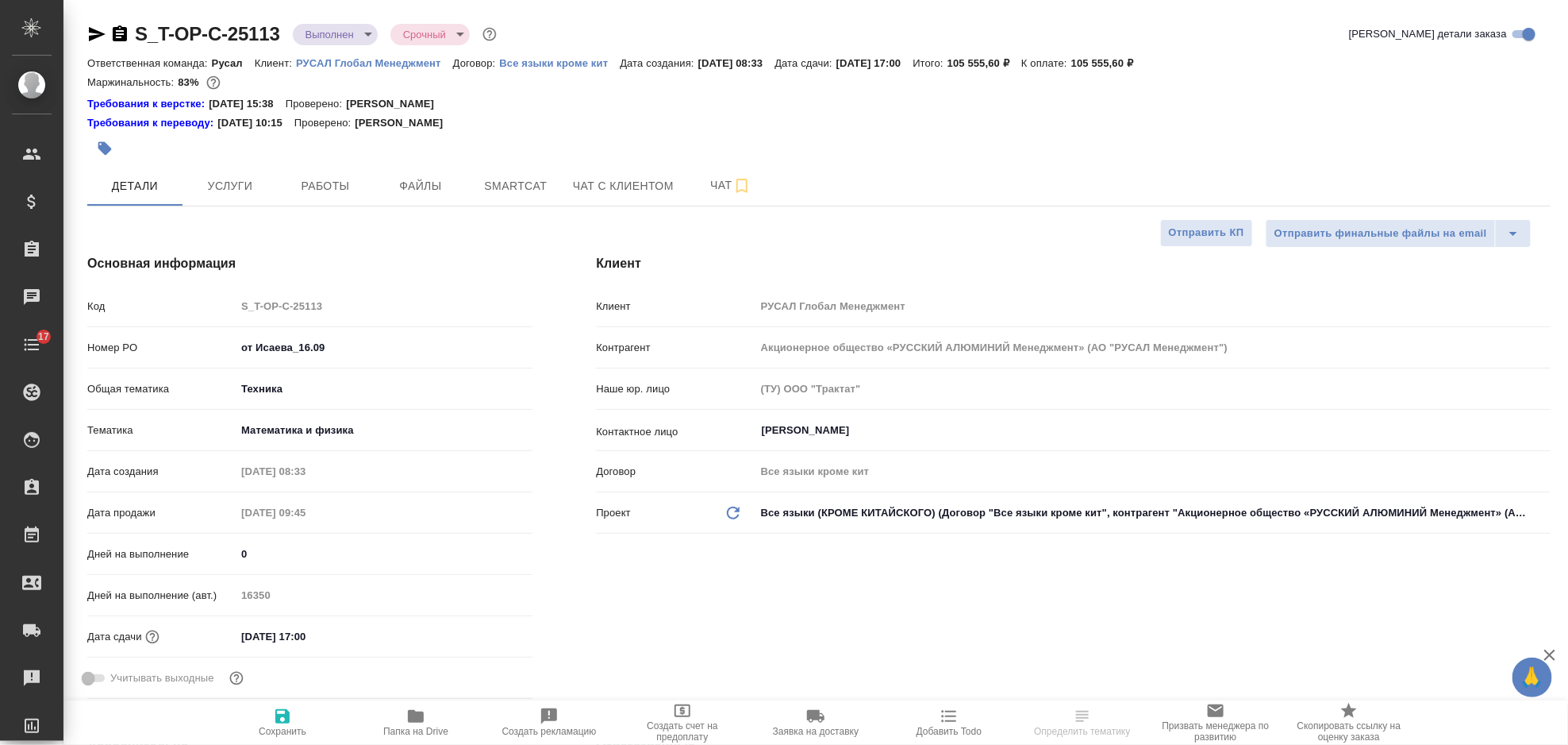
type textarea "x"
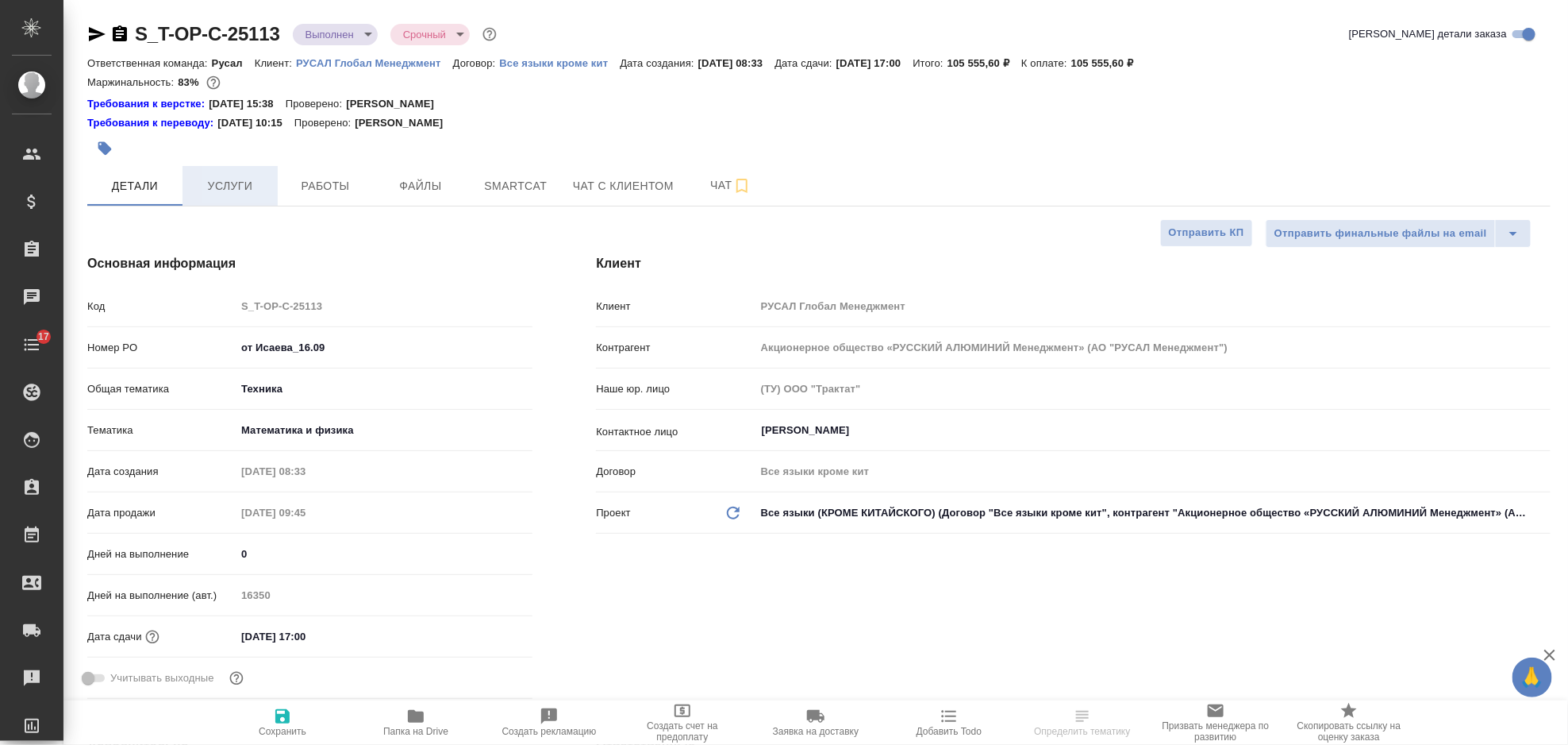
type textarea "x"
click at [246, 191] on span "Услуги" at bounding box center [230, 186] width 77 height 20
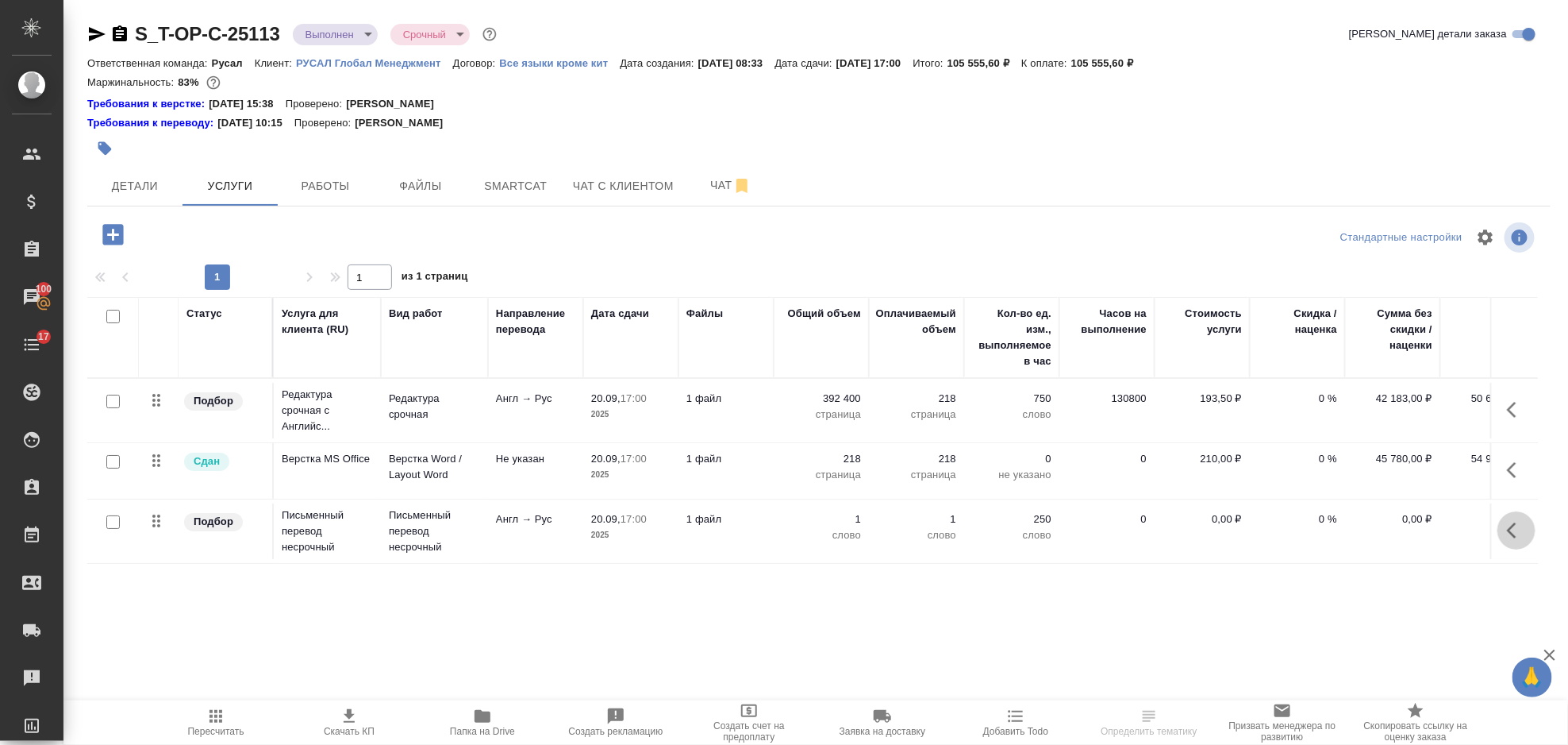
click at [1517, 522] on icon "button" at bounding box center [1517, 530] width 19 height 19
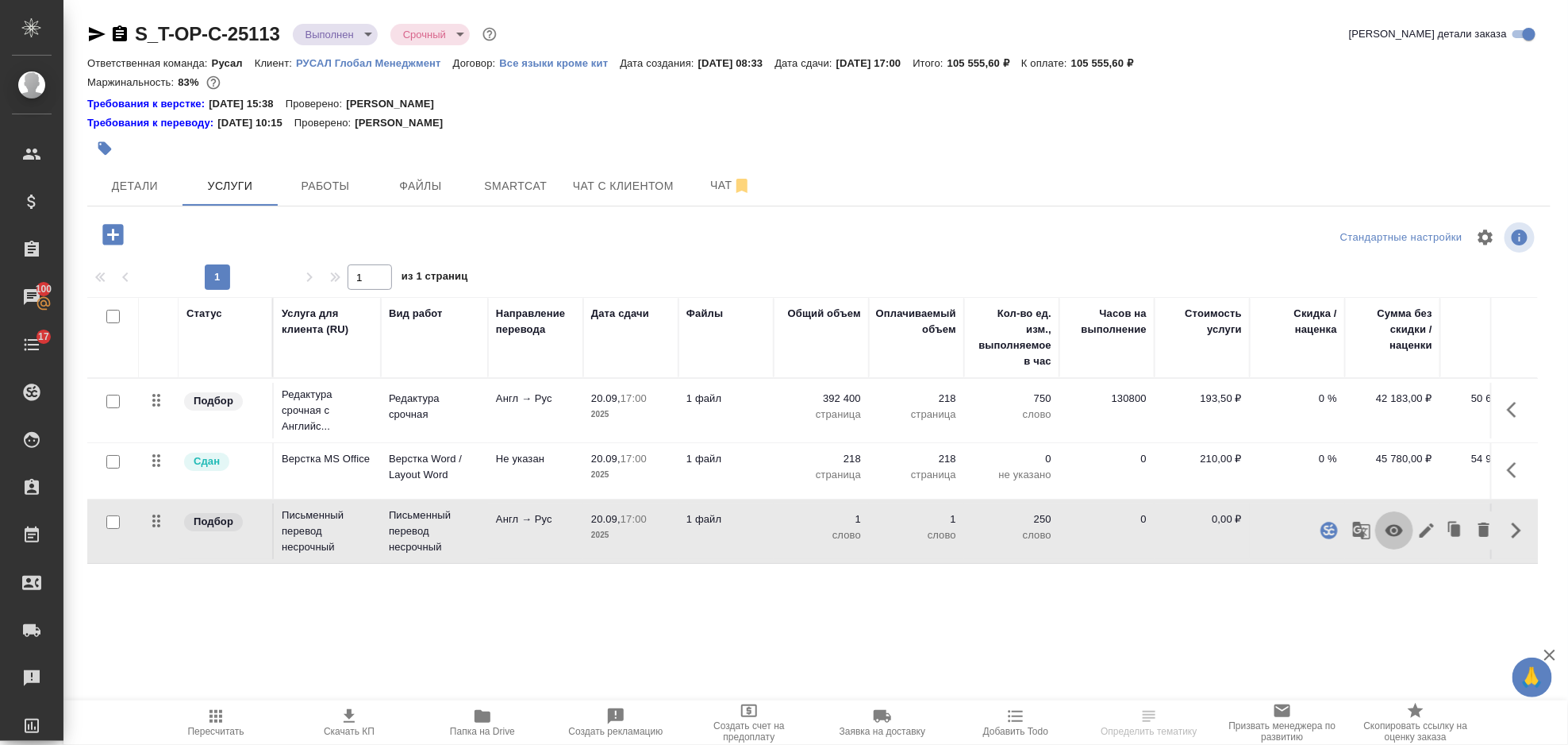
click at [1396, 520] on button "button" at bounding box center [1394, 530] width 38 height 38
click at [226, 715] on span "Пересчитать" at bounding box center [215, 722] width 114 height 30
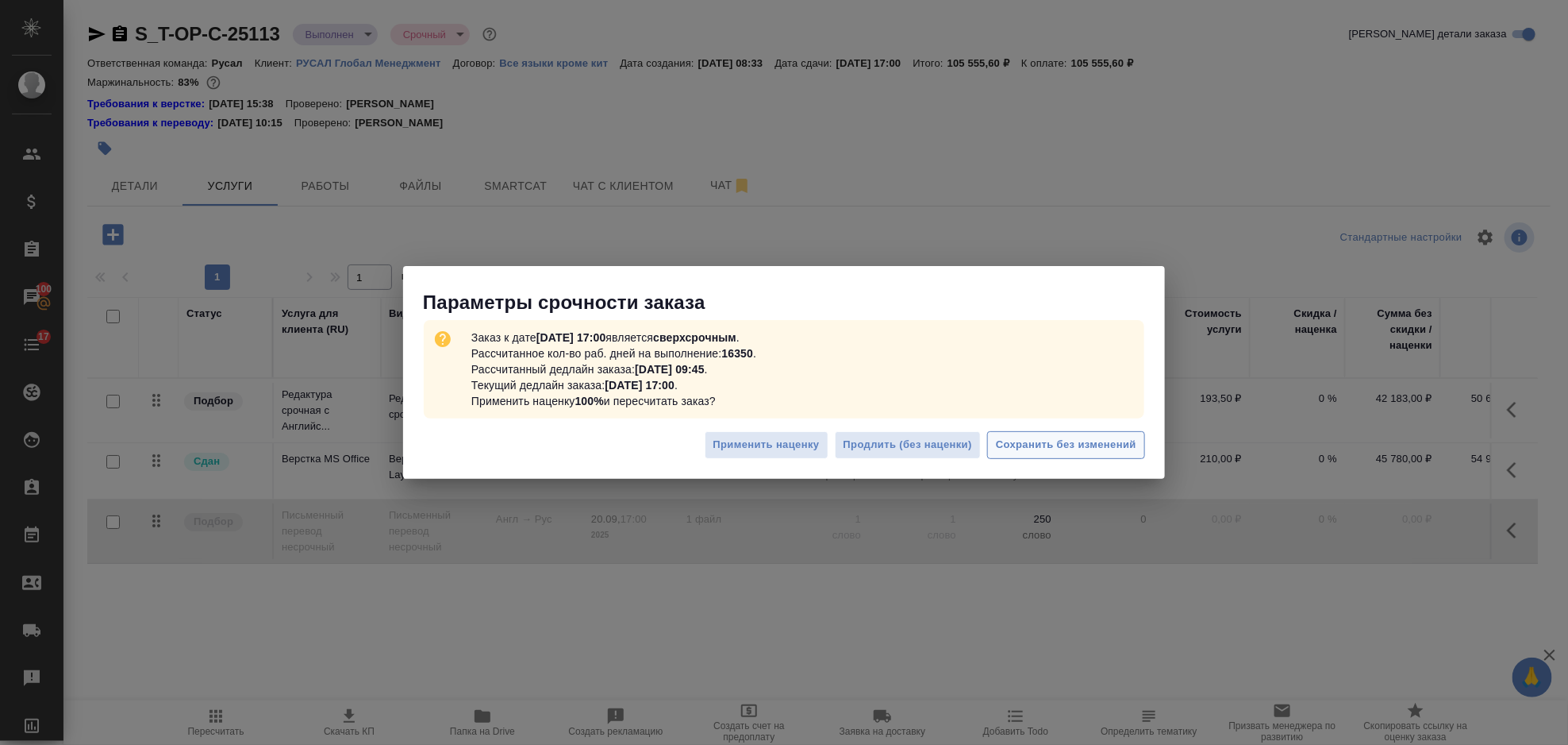
click at [1026, 436] on span "Сохранить без изменений" at bounding box center [1066, 445] width 140 height 18
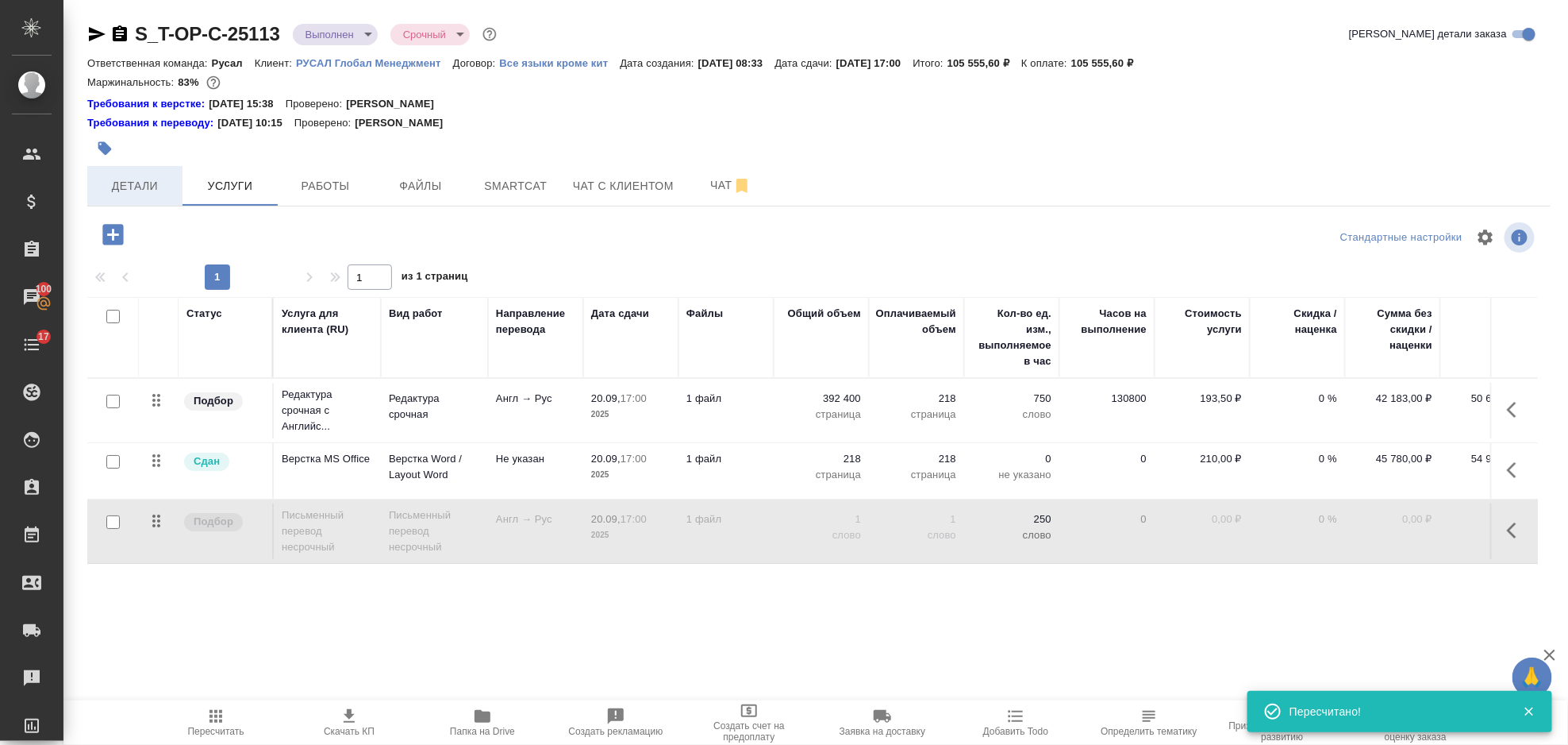
click at [147, 183] on span "Детали" at bounding box center [135, 186] width 77 height 20
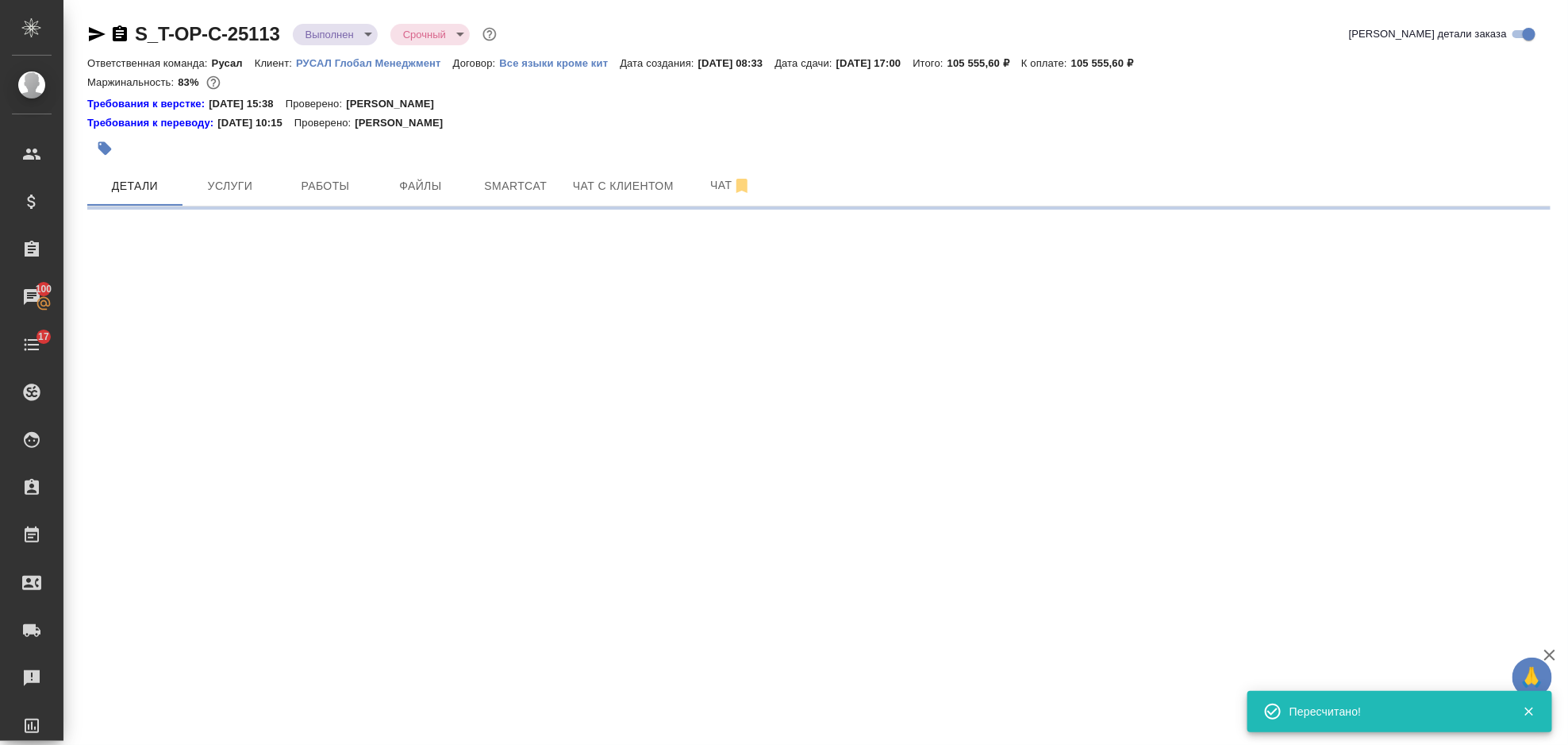
select select "RU"
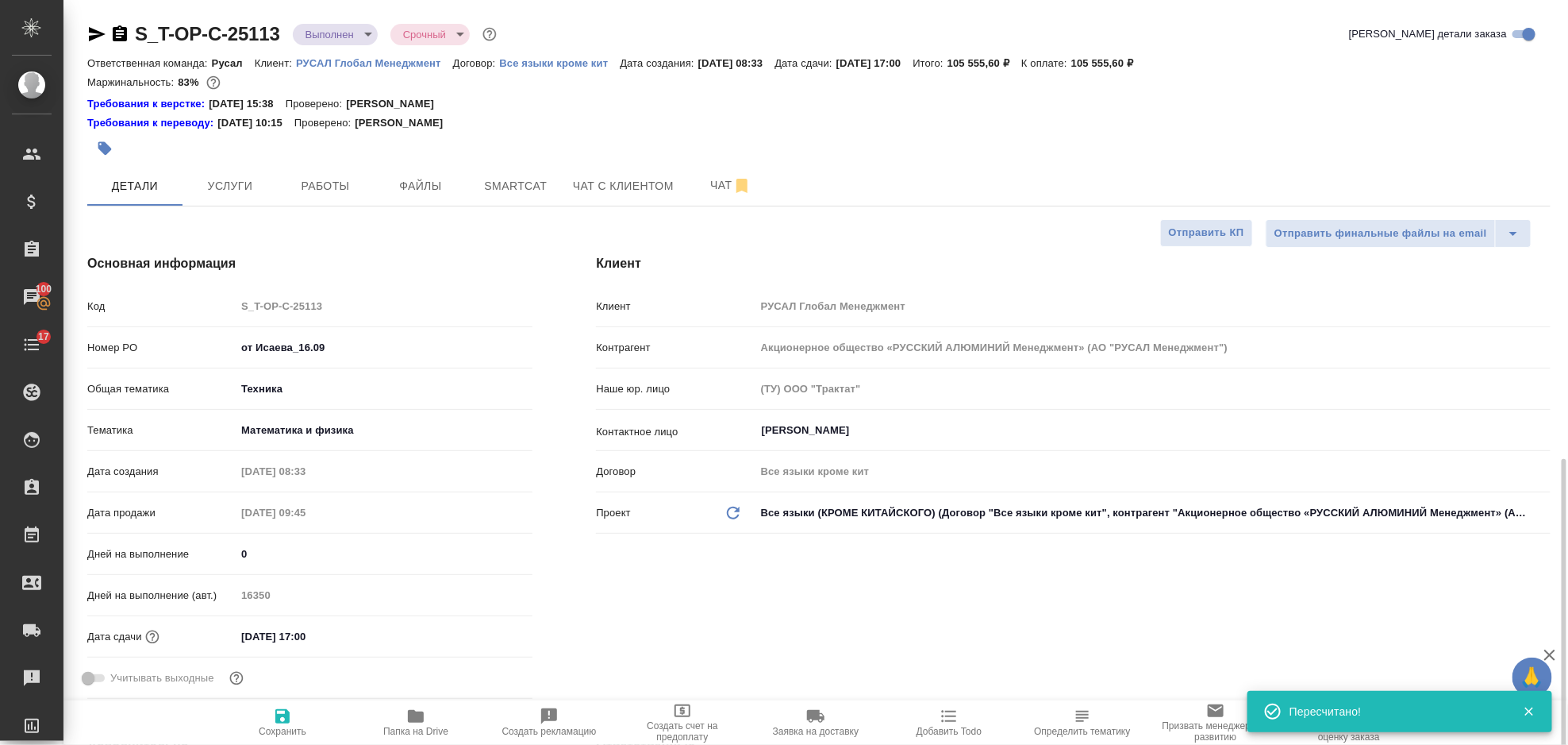
type textarea "x"
click at [530, 194] on span "Smartcat" at bounding box center [516, 186] width 77 height 20
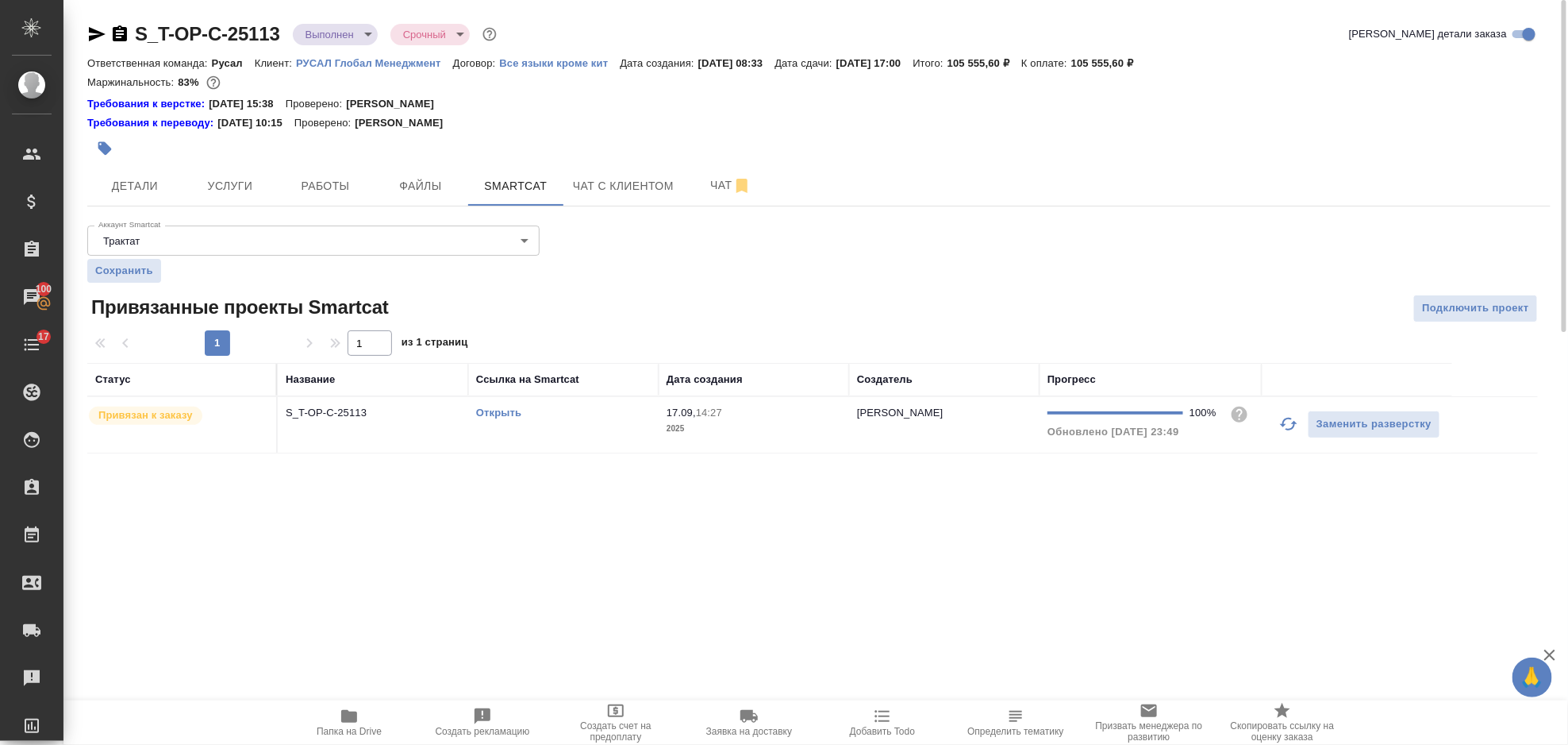
click at [498, 418] on link "Открыть" at bounding box center [498, 412] width 45 height 12
click at [371, 722] on span "Папка на Drive" at bounding box center [348, 722] width 114 height 30
click at [237, 183] on span "Услуги" at bounding box center [230, 186] width 77 height 20
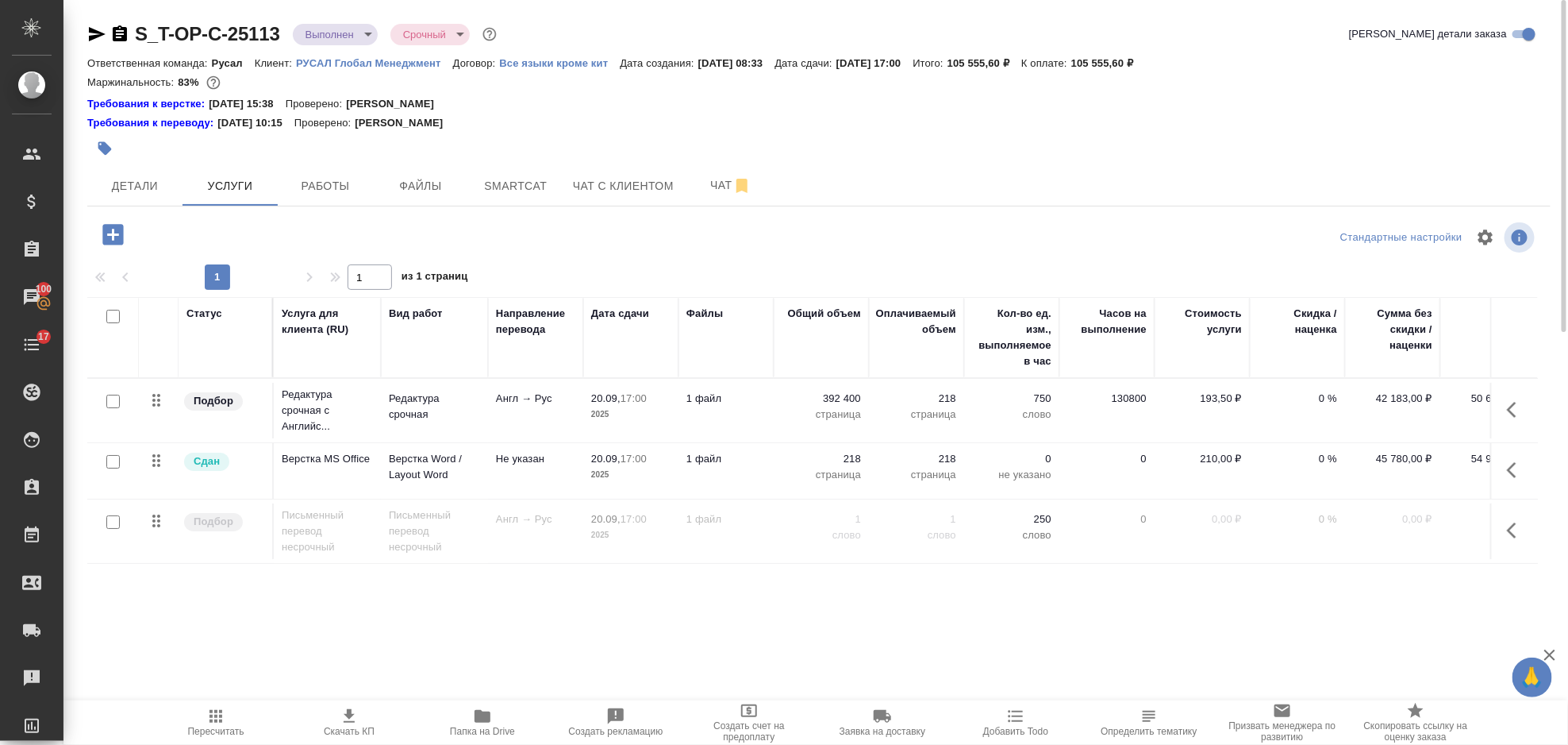
click at [1507, 408] on icon "button" at bounding box center [1517, 410] width 19 height 19
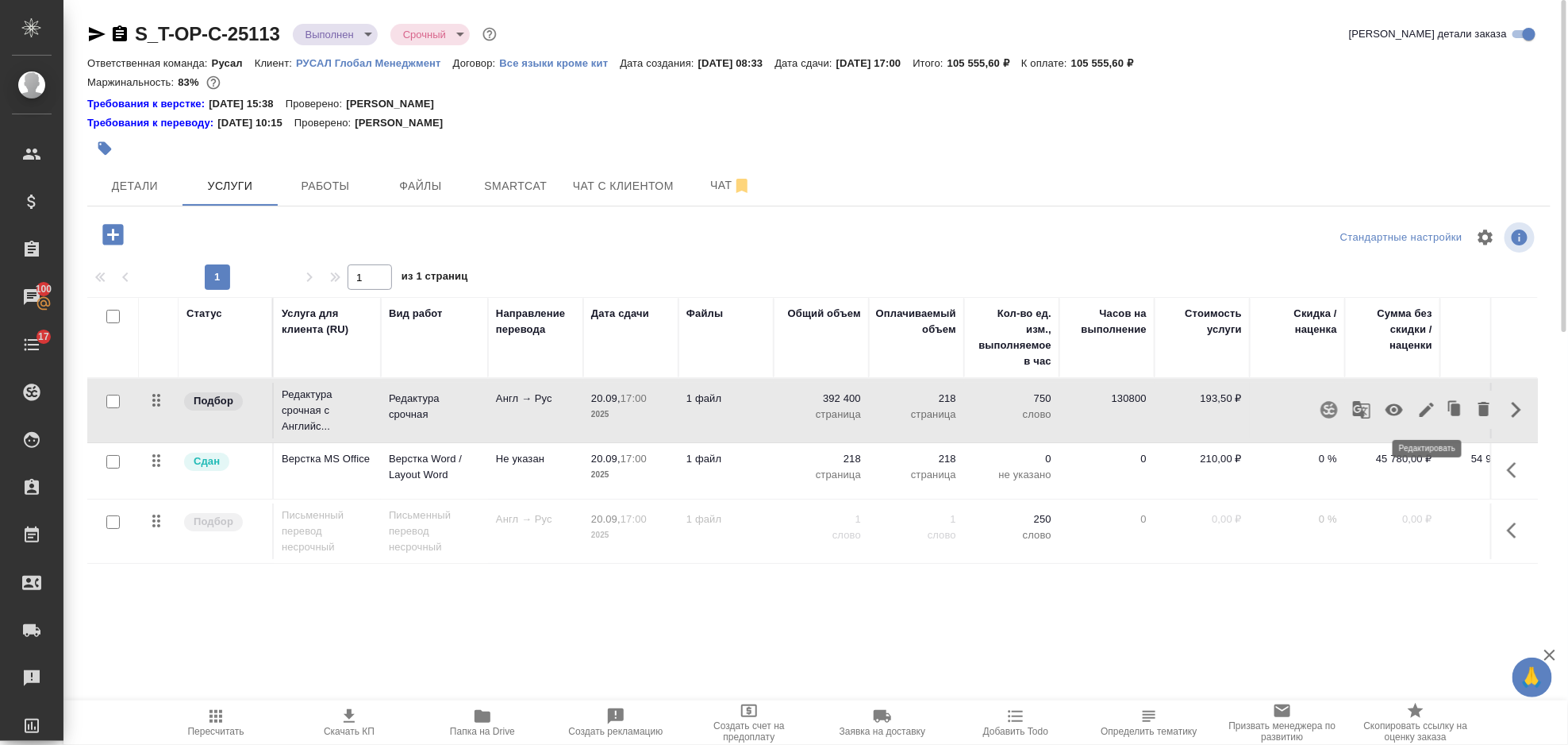
click at [1426, 408] on icon "button" at bounding box center [1427, 410] width 19 height 19
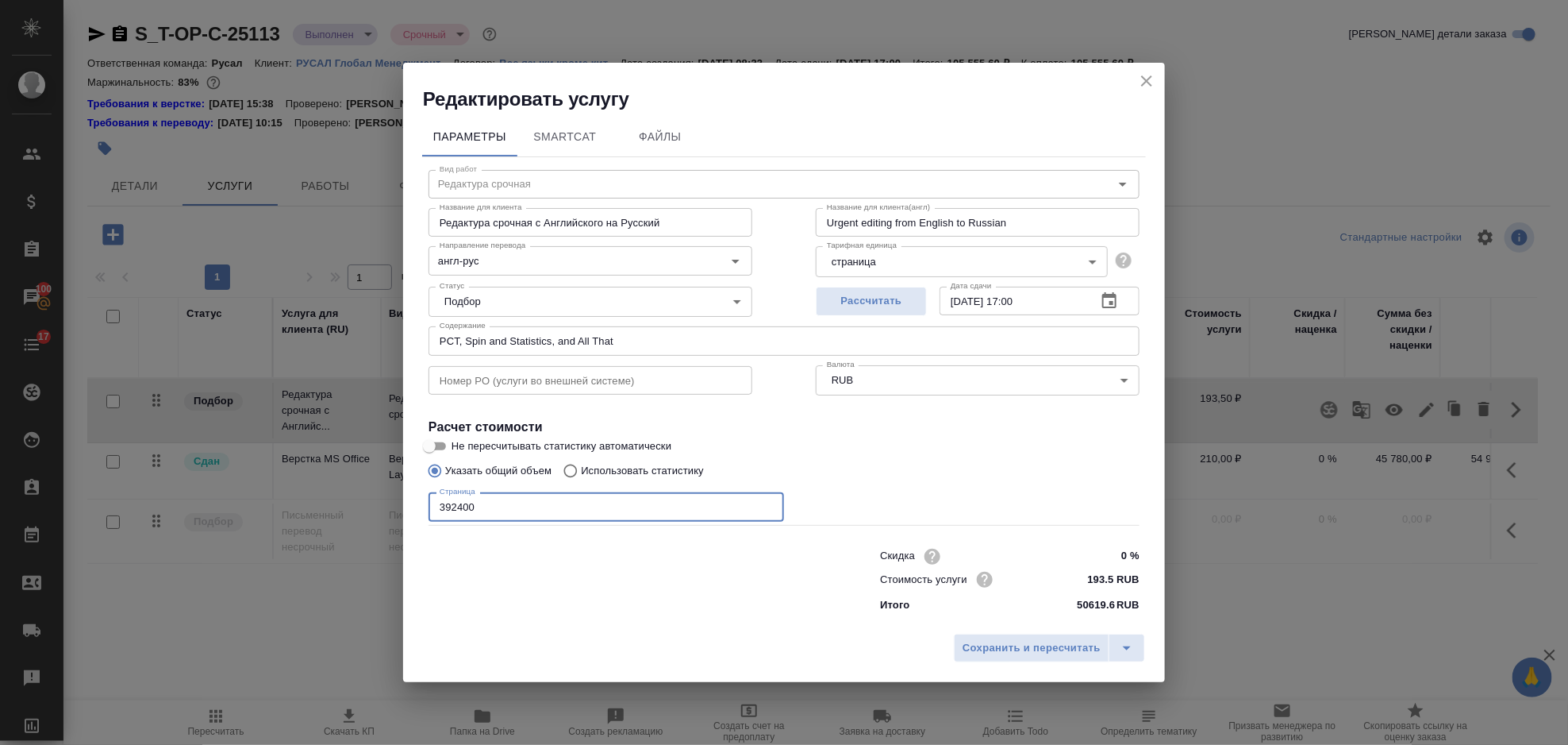
drag, startPoint x: 489, startPoint y: 509, endPoint x: 424, endPoint y: 515, distance: 65.3
click at [425, 515] on div "Вид работ Редактура срочная Вид работ Название для клиента Редактура срочная с …" at bounding box center [784, 388] width 724 height 463
type input "387200"
click at [1039, 650] on span "Сохранить и пересчитать" at bounding box center [1032, 648] width 138 height 18
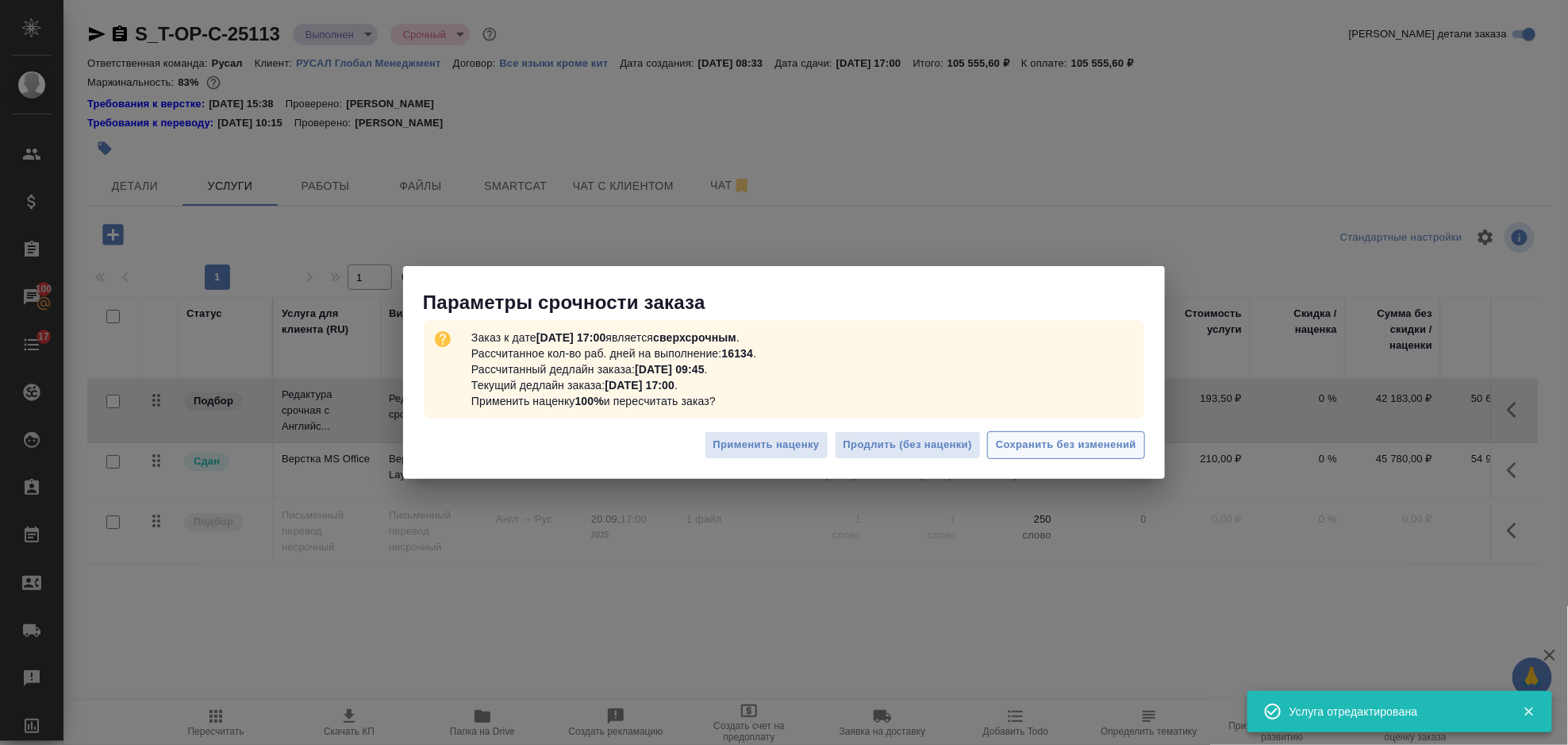
click at [1072, 444] on span "Сохранить без изменений" at bounding box center [1066, 445] width 140 height 18
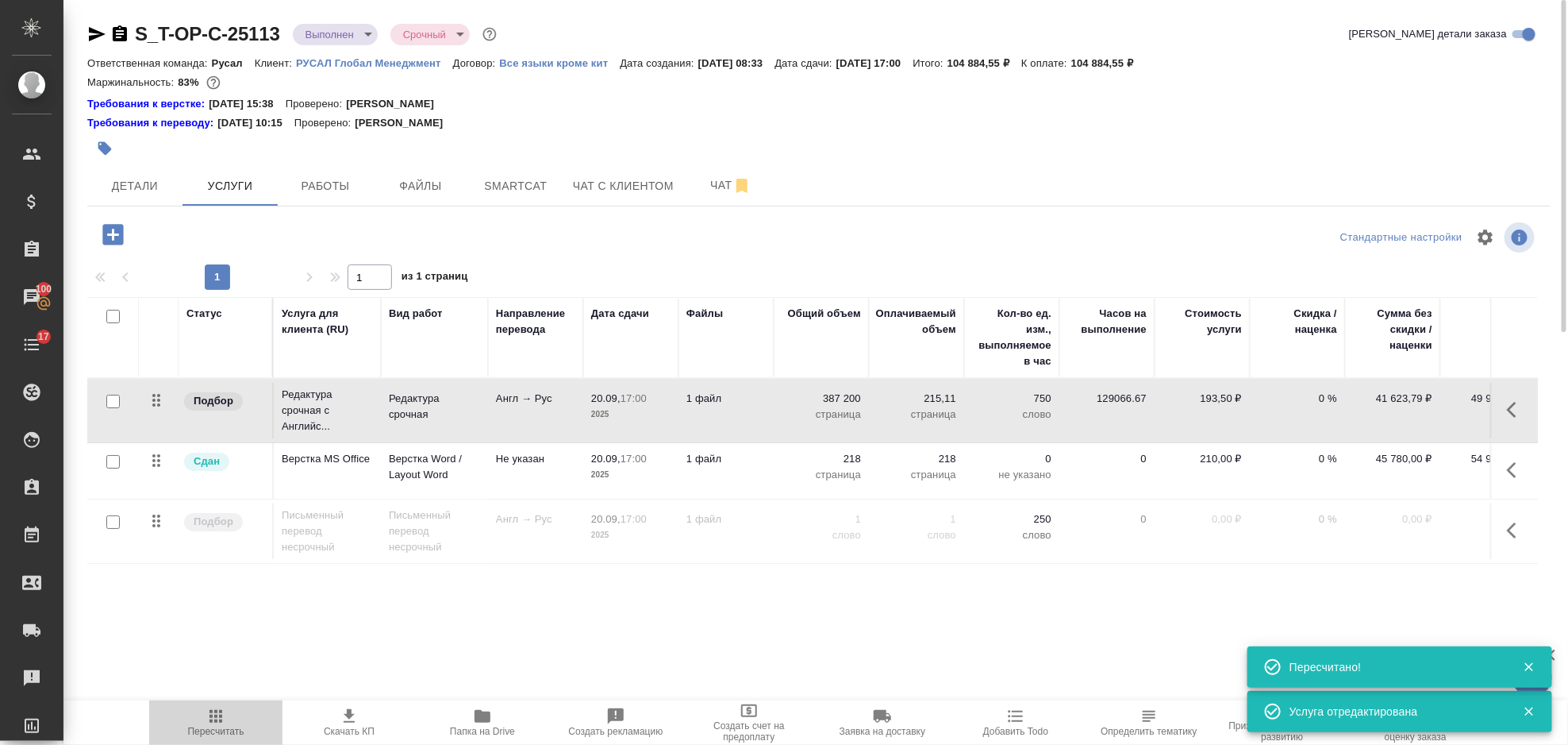
click at [229, 713] on span "Пересчитать" at bounding box center [215, 722] width 114 height 30
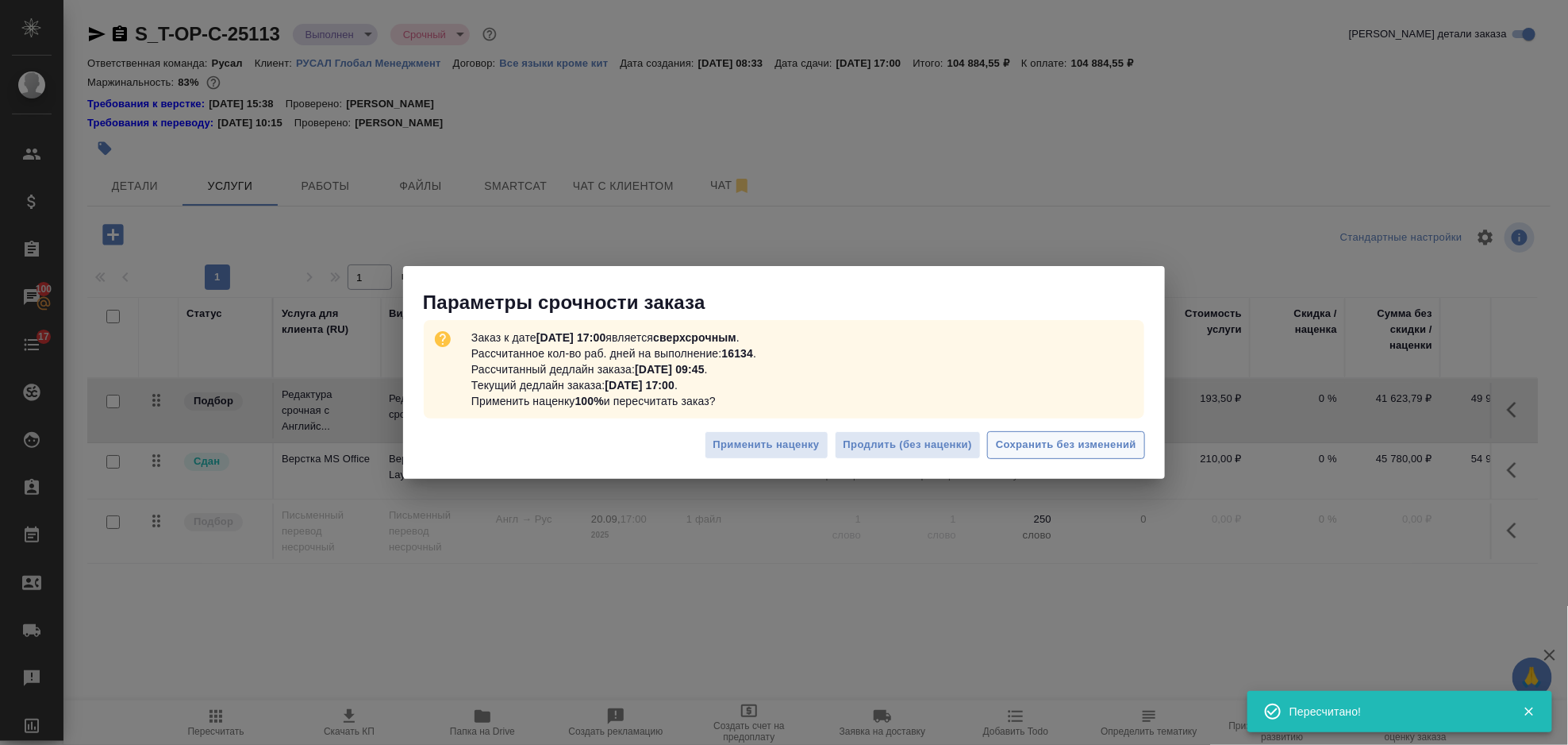
click at [1053, 436] on span "Сохранить без изменений" at bounding box center [1066, 445] width 140 height 18
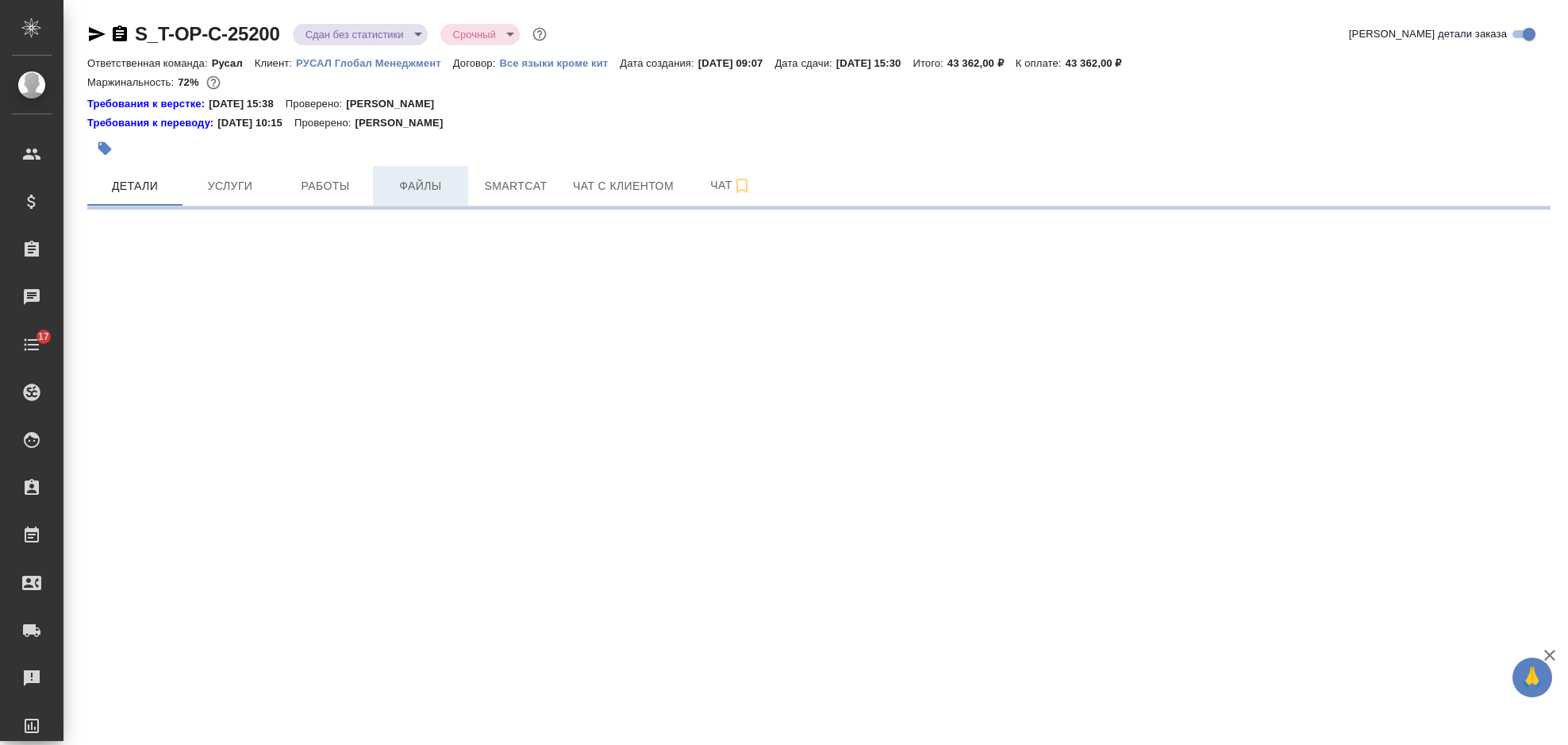
select select "RU"
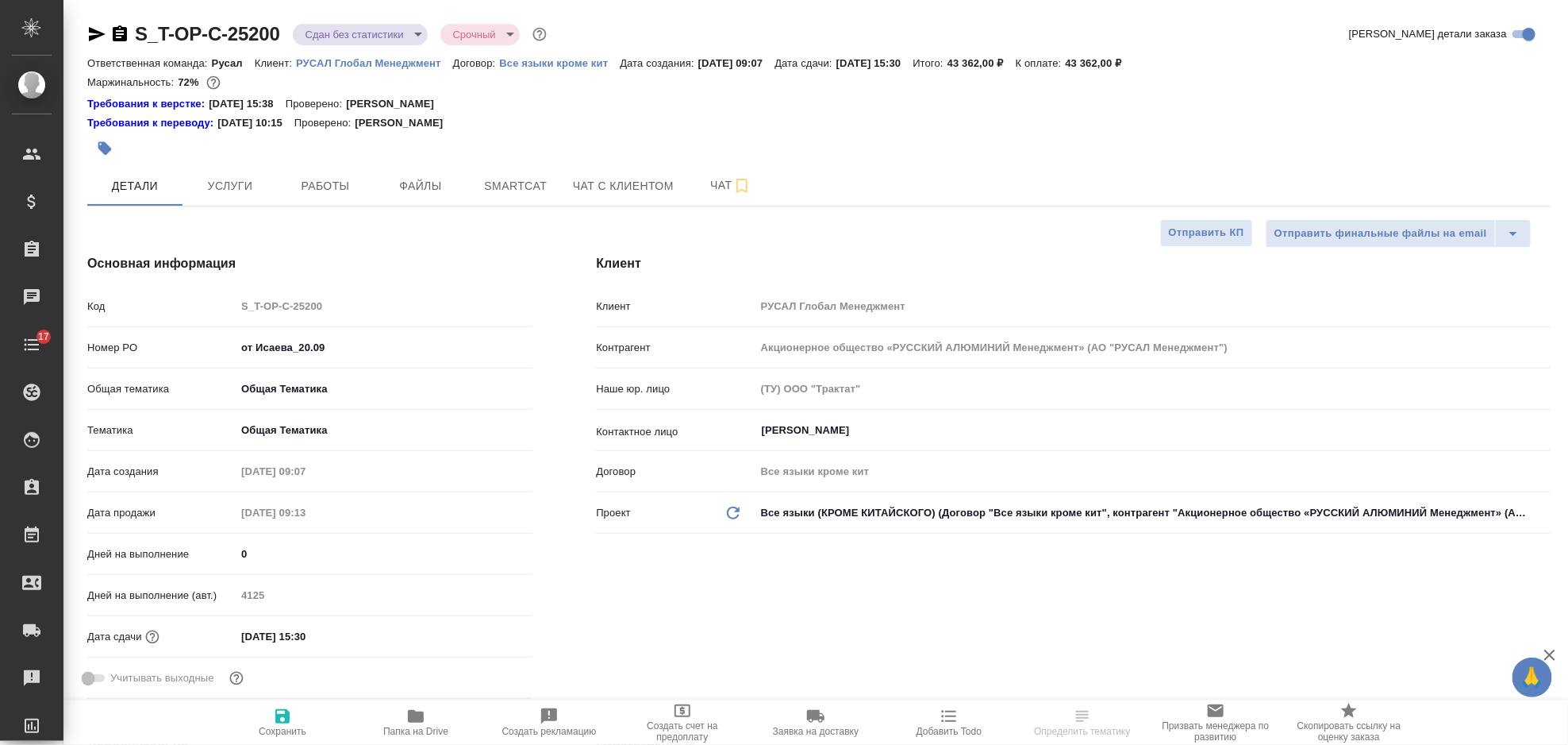
type textarea "x"
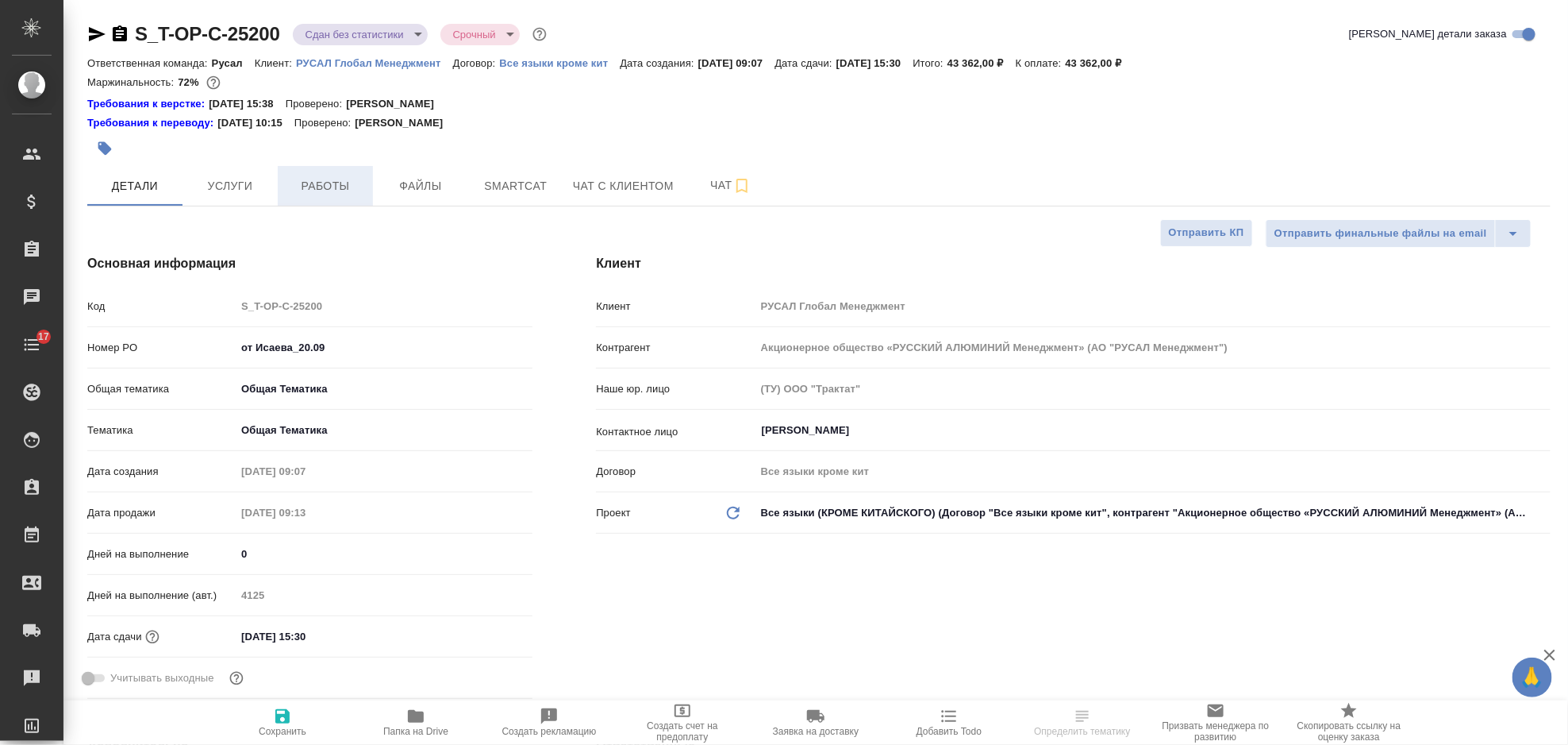
type textarea "x"
click at [252, 195] on button "Услуги" at bounding box center [230, 186] width 95 height 40
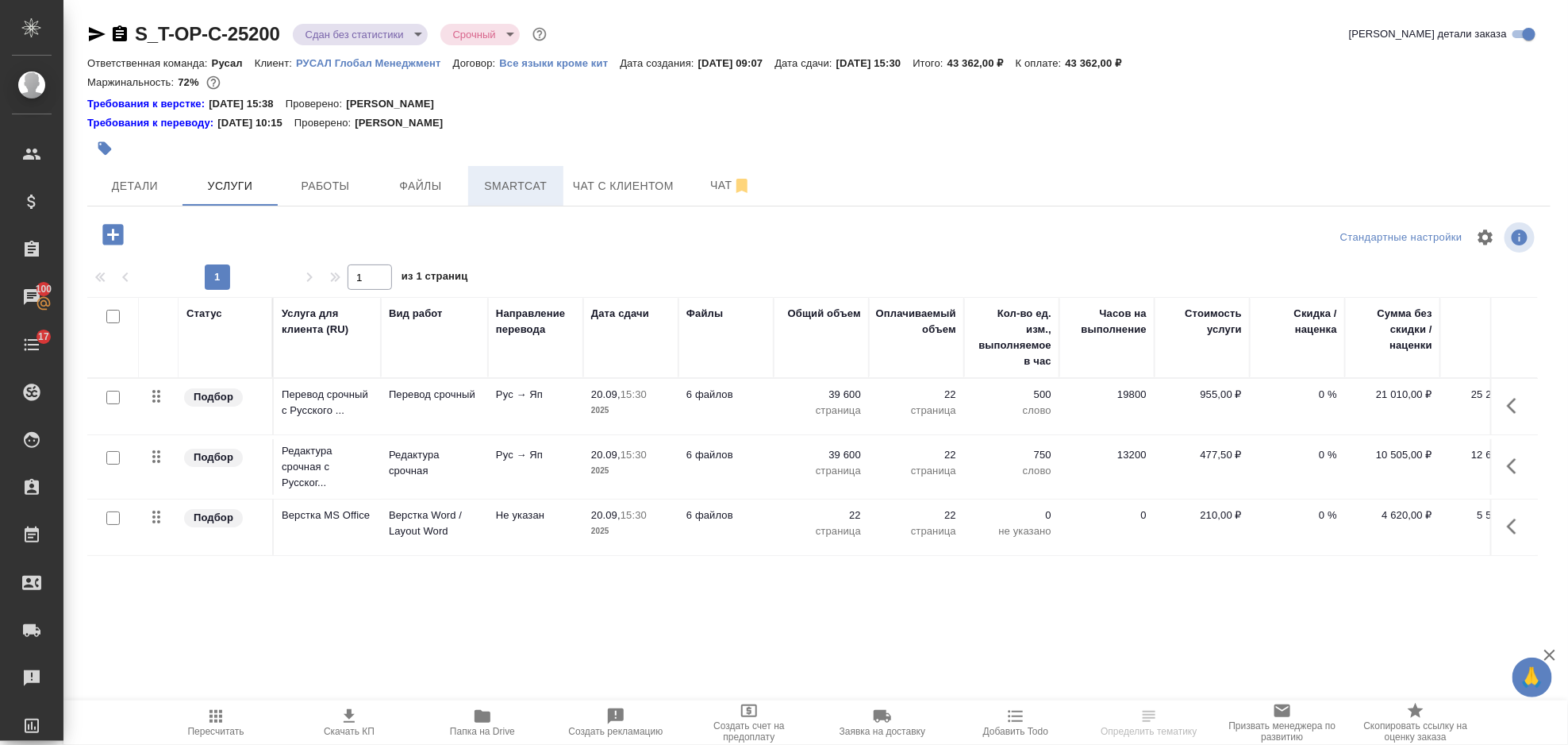
click at [509, 183] on span "Smartcat" at bounding box center [516, 186] width 77 height 20
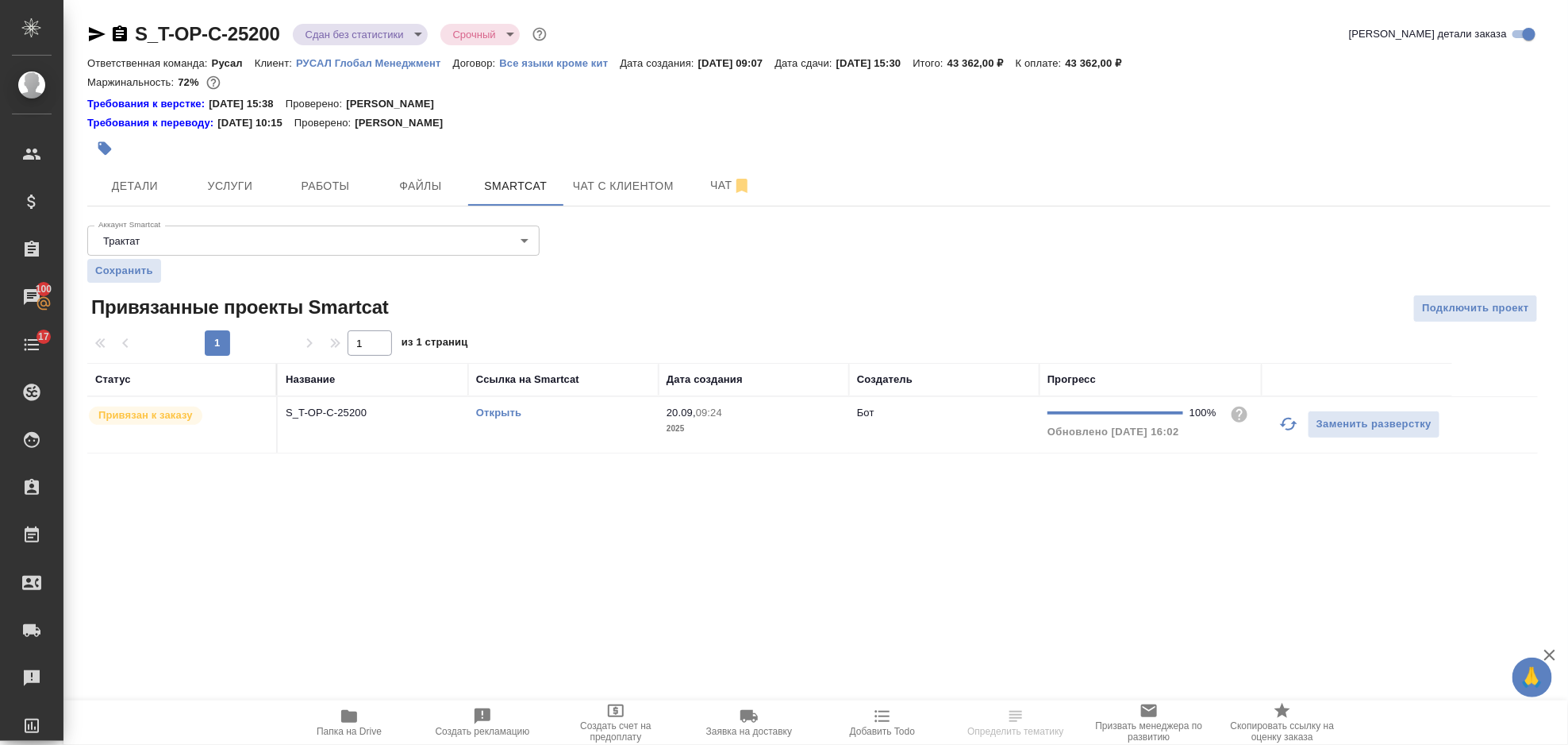
click at [500, 412] on link "Открыть" at bounding box center [498, 412] width 45 height 12
click at [208, 182] on span "Услуги" at bounding box center [230, 186] width 77 height 20
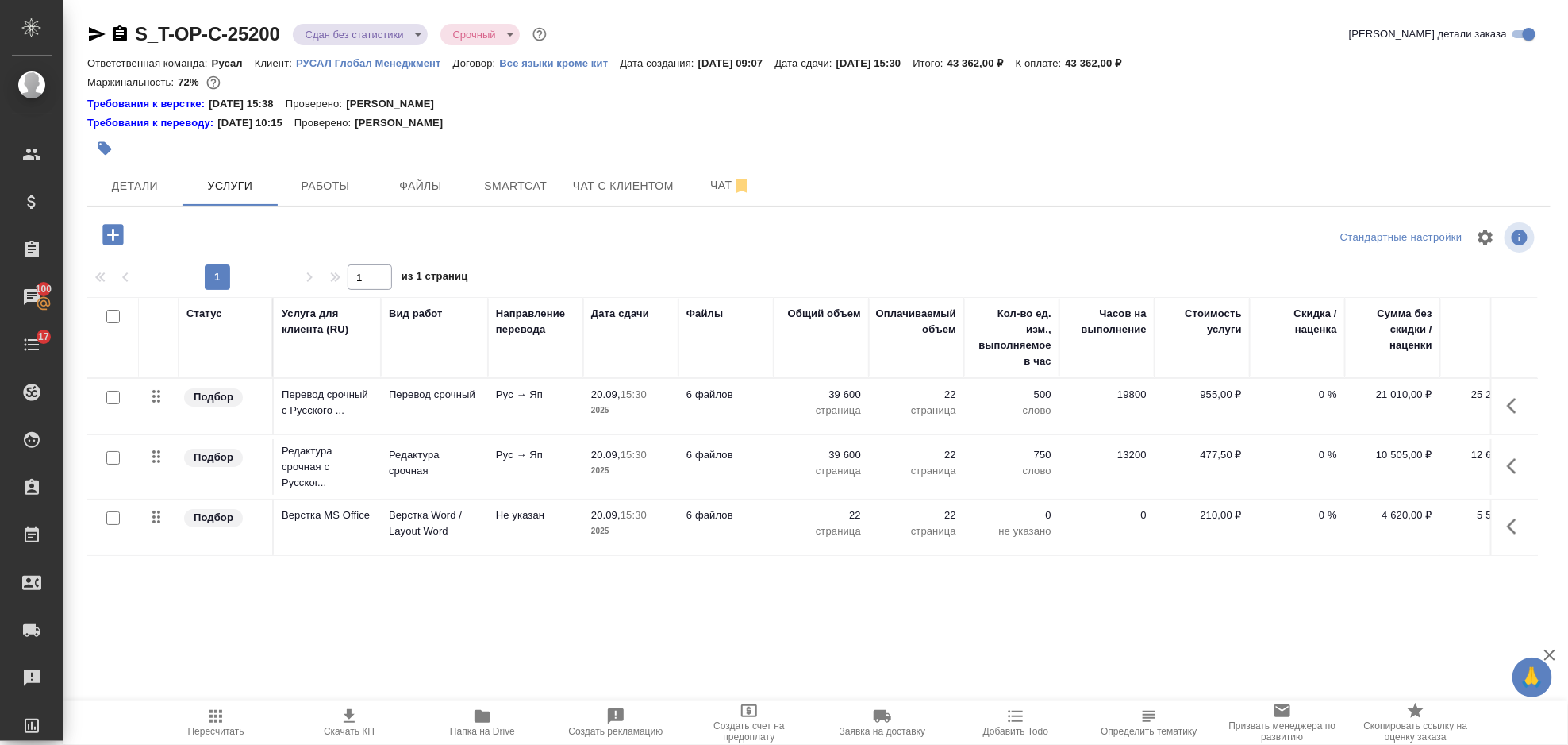
click at [1512, 411] on icon "button" at bounding box center [1512, 406] width 10 height 16
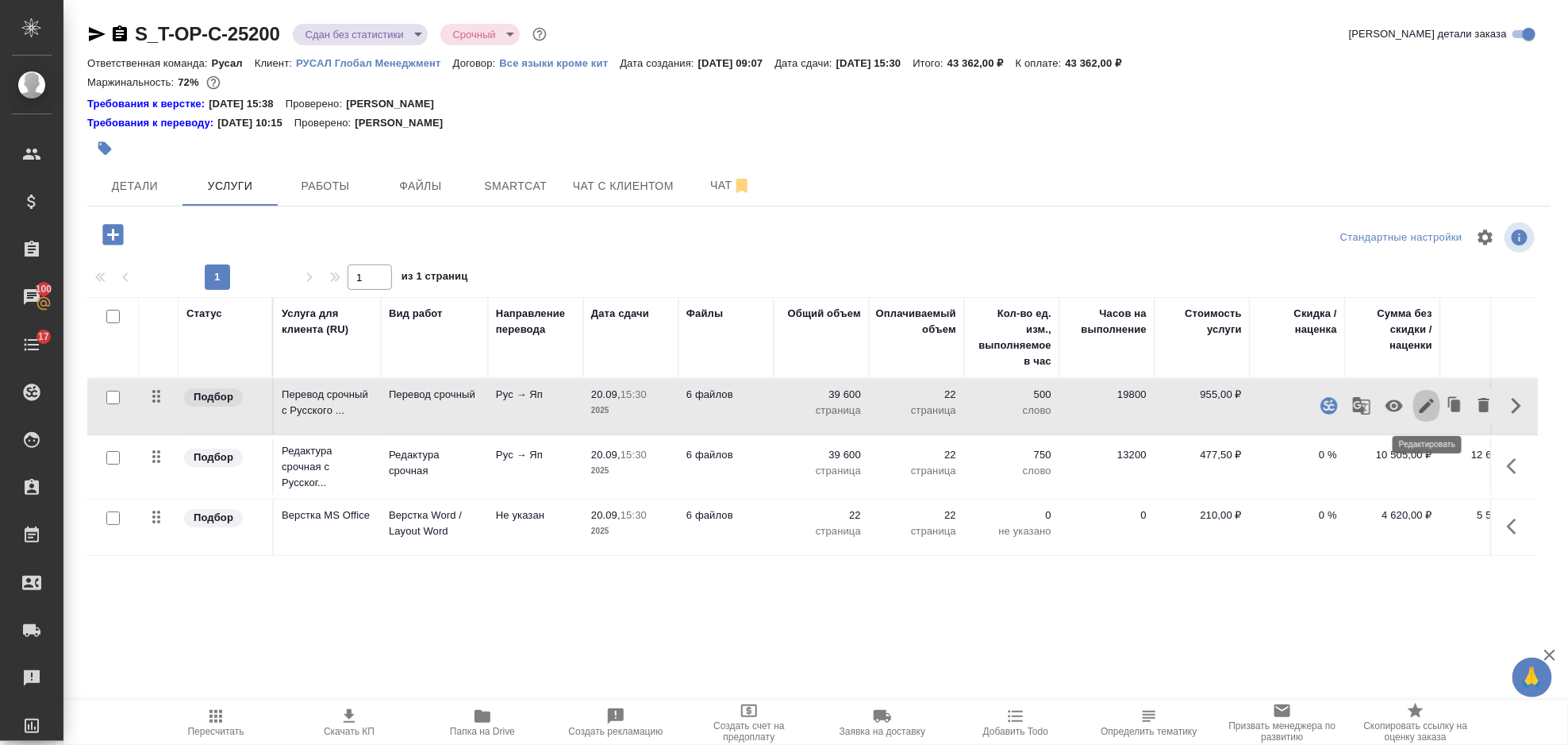
click at [1432, 408] on icon "button" at bounding box center [1427, 406] width 19 height 19
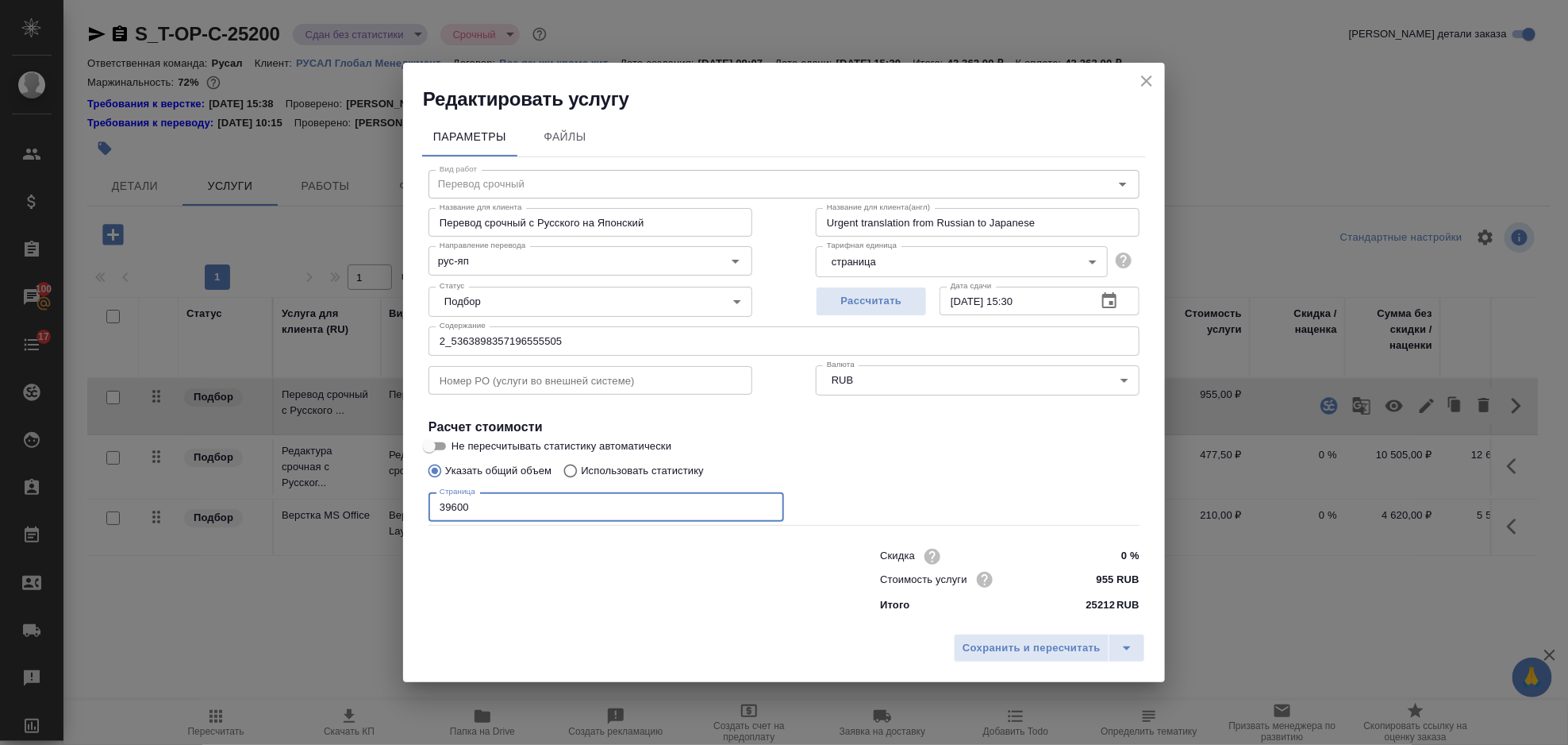
drag, startPoint x: 556, startPoint y: 499, endPoint x: 407, endPoint y: 520, distance: 150.5
click at [411, 526] on div "Параметры Файлы Вид работ Перевод срочный Вид работ Название для клиента Перево…" at bounding box center [784, 369] width 762 height 514
type input "43000"
click at [996, 630] on div "Сохранить и пересчитать" at bounding box center [784, 653] width 762 height 57
click at [991, 641] on span "Сохранить и пересчитать" at bounding box center [1032, 648] width 138 height 18
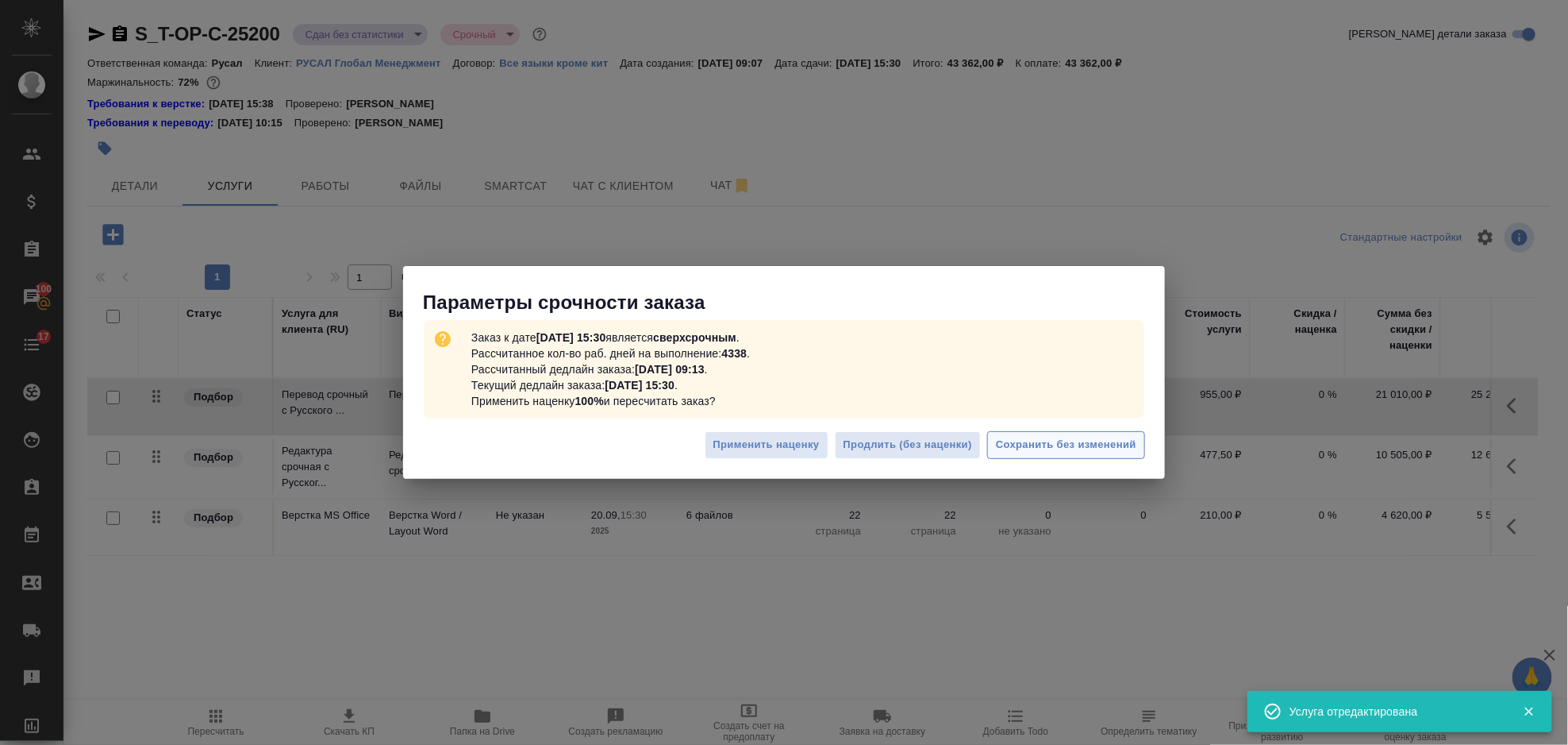
click at [1047, 447] on span "Сохранить без изменений" at bounding box center [1066, 445] width 140 height 18
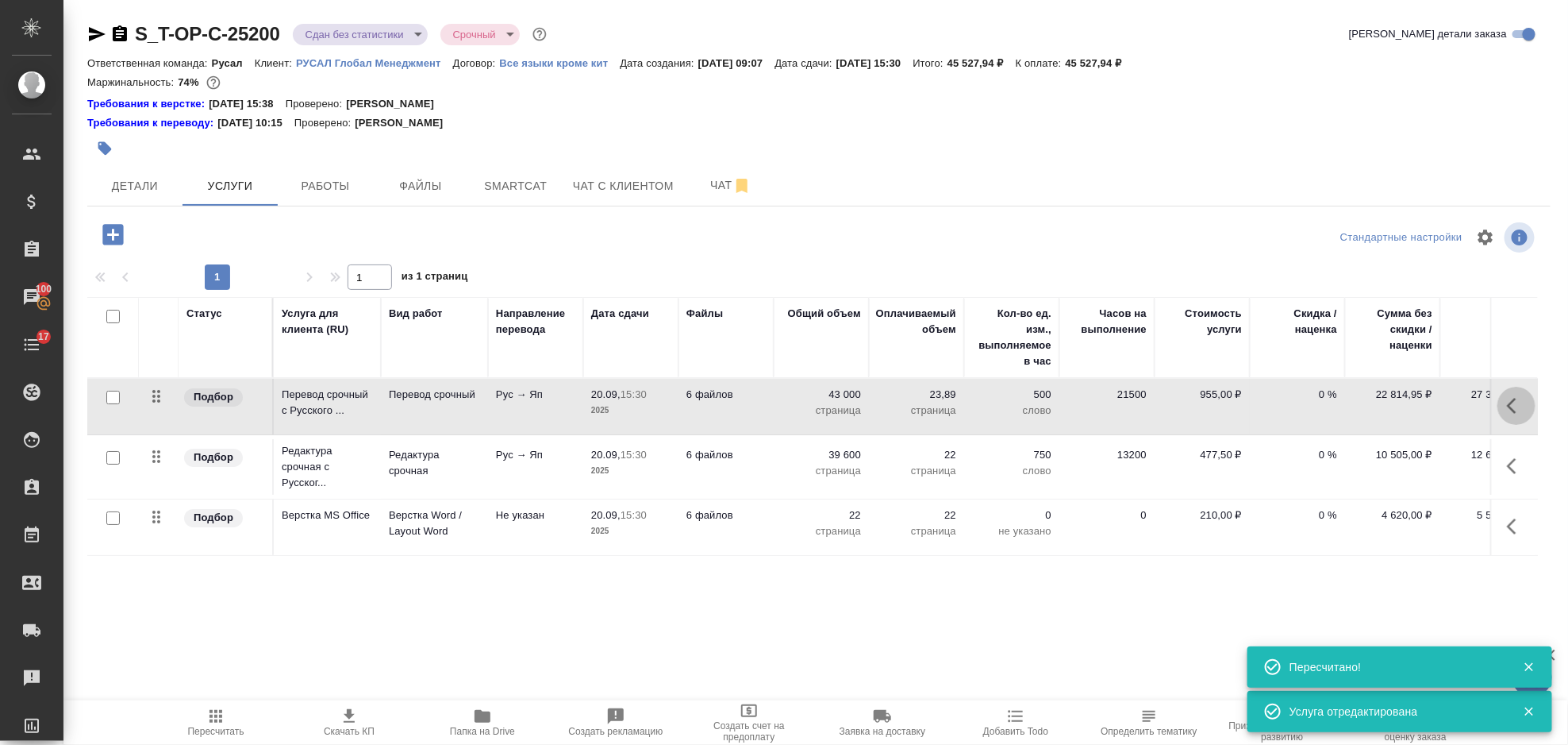
click at [1519, 404] on icon "button" at bounding box center [1517, 406] width 19 height 19
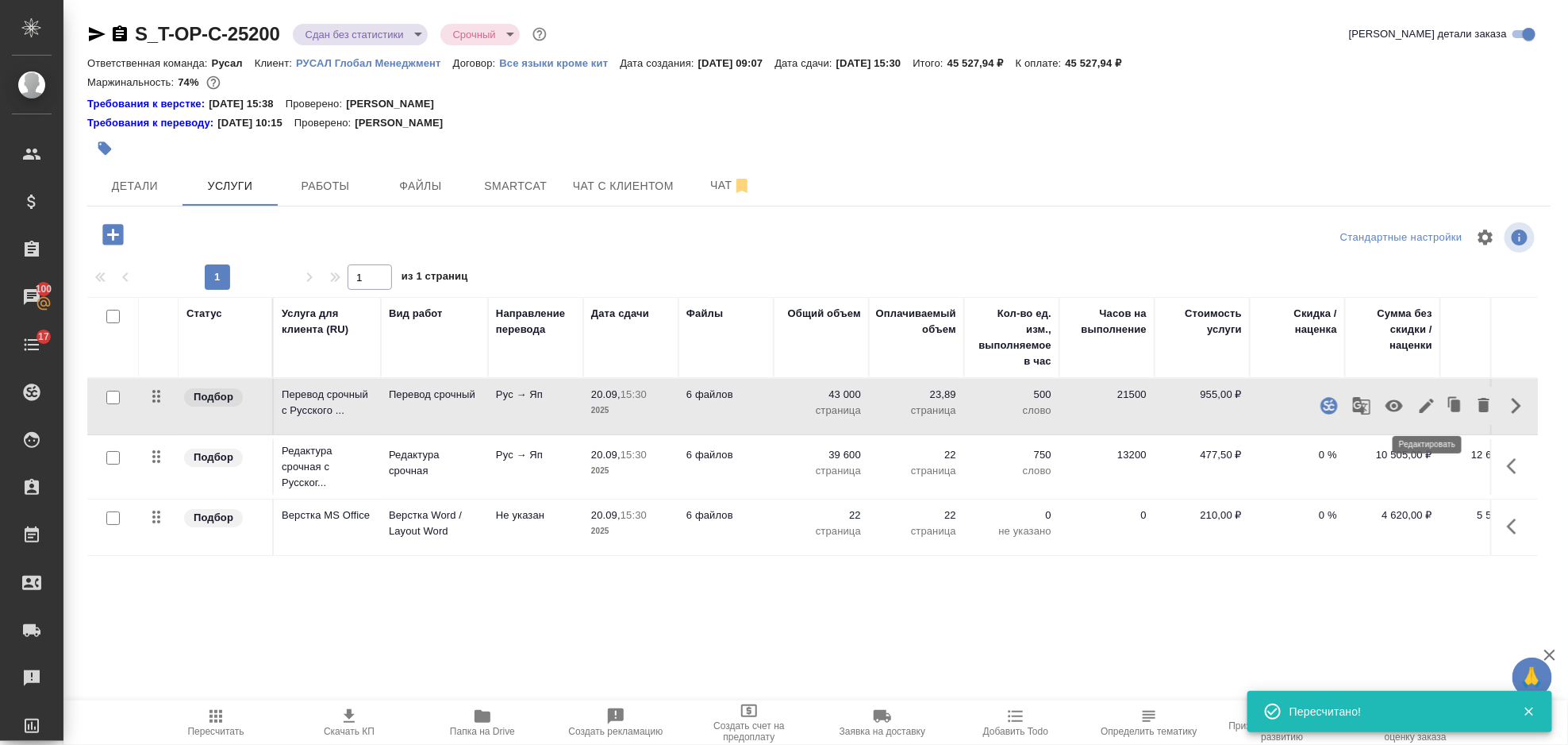
click at [1433, 404] on icon "button" at bounding box center [1427, 406] width 19 height 19
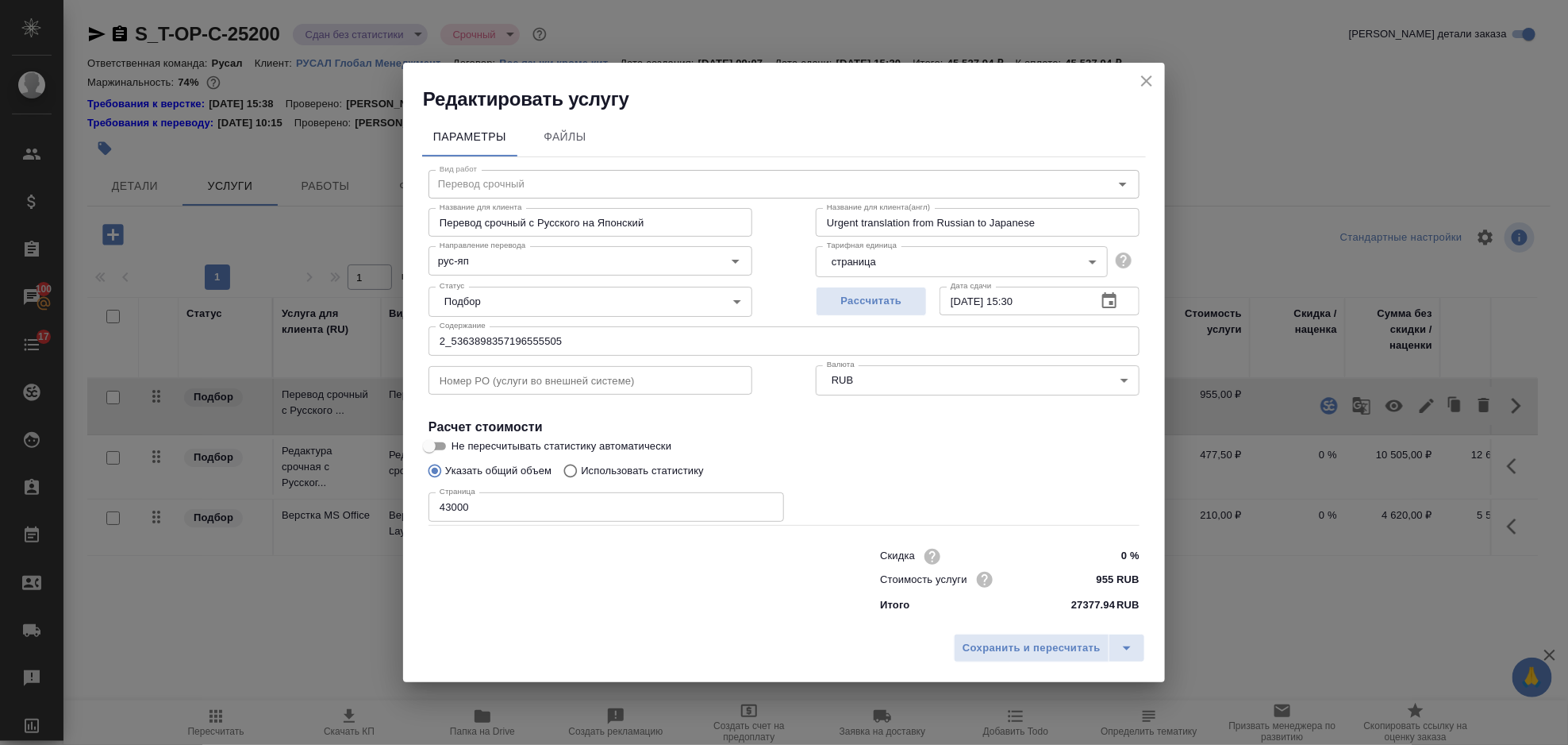
click at [1156, 79] on button "close" at bounding box center [1147, 81] width 24 height 24
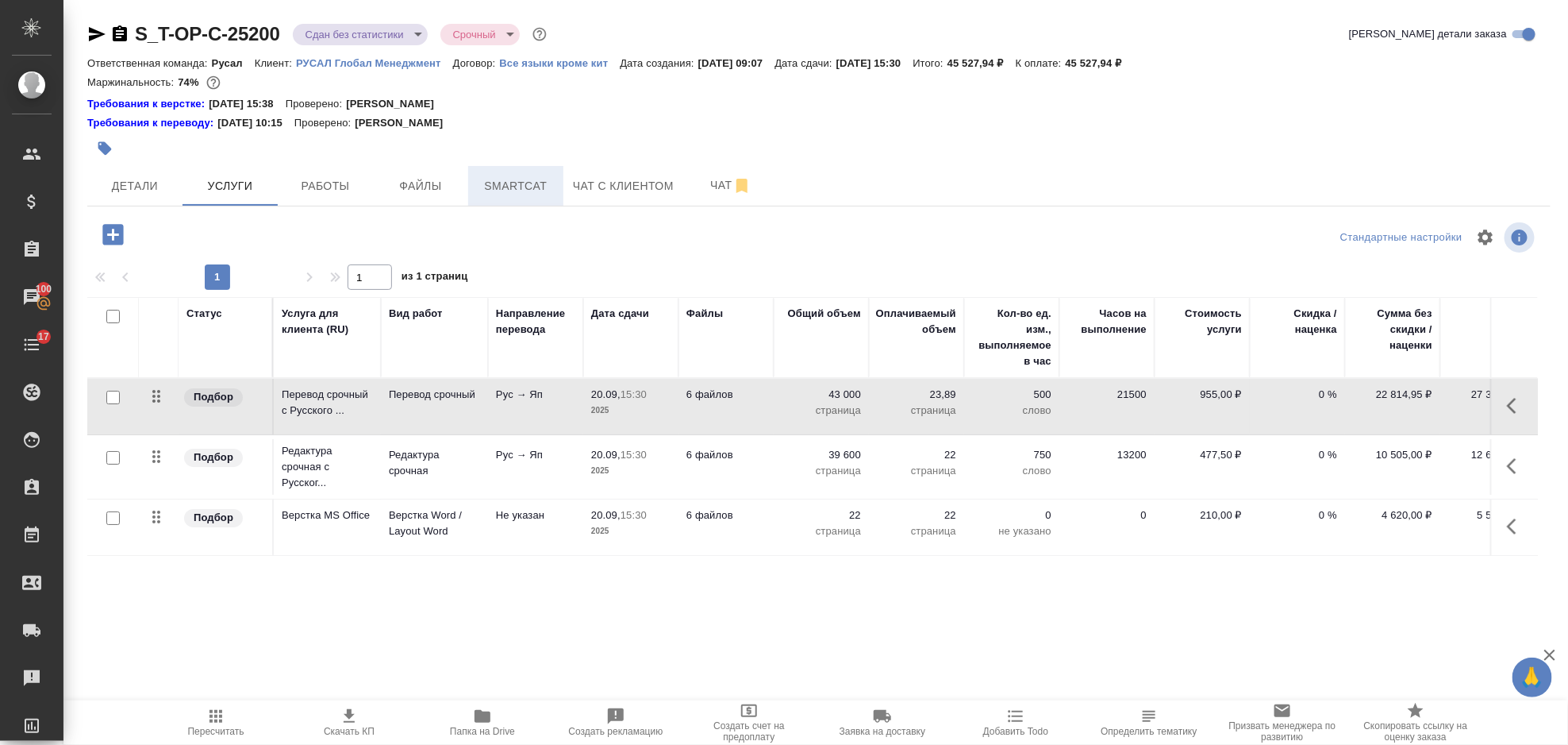
click at [507, 194] on span "Smartcat" at bounding box center [516, 186] width 77 height 20
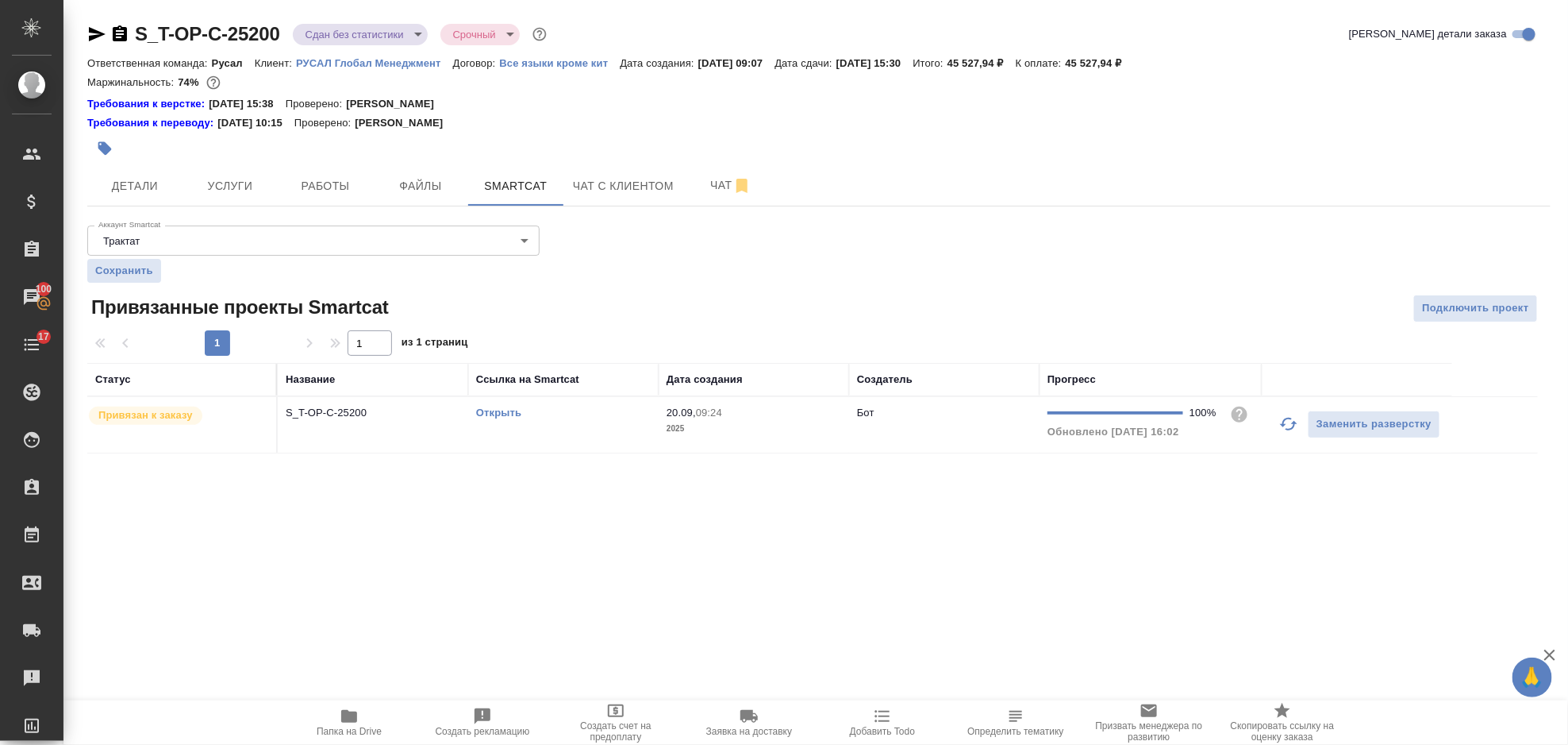
click at [522, 411] on div "Открыть" at bounding box center [563, 413] width 175 height 16
click at [491, 418] on link "Открыть" at bounding box center [498, 412] width 45 height 12
click at [266, 194] on span "Услуги" at bounding box center [230, 186] width 77 height 20
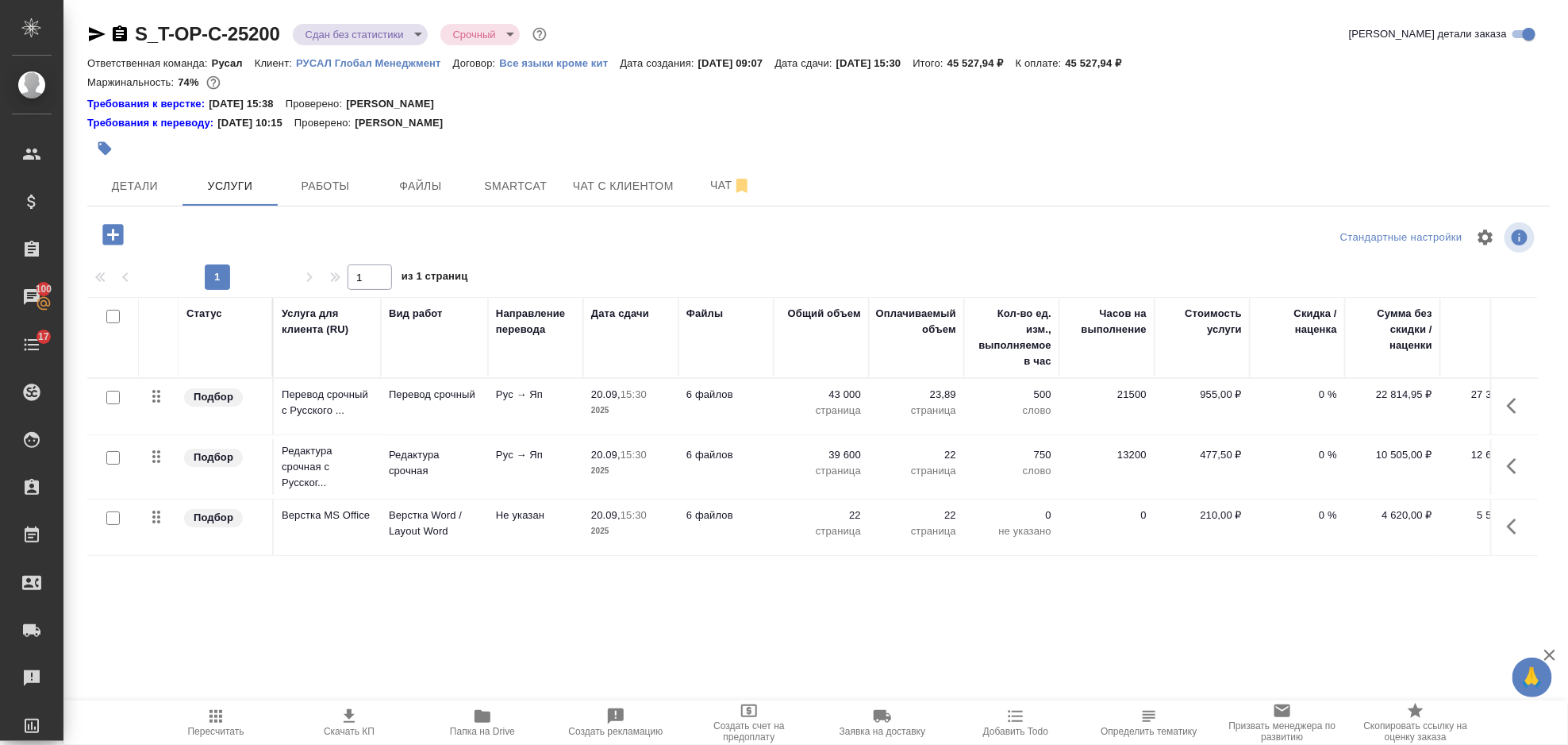
click at [1515, 400] on icon "button" at bounding box center [1512, 406] width 10 height 16
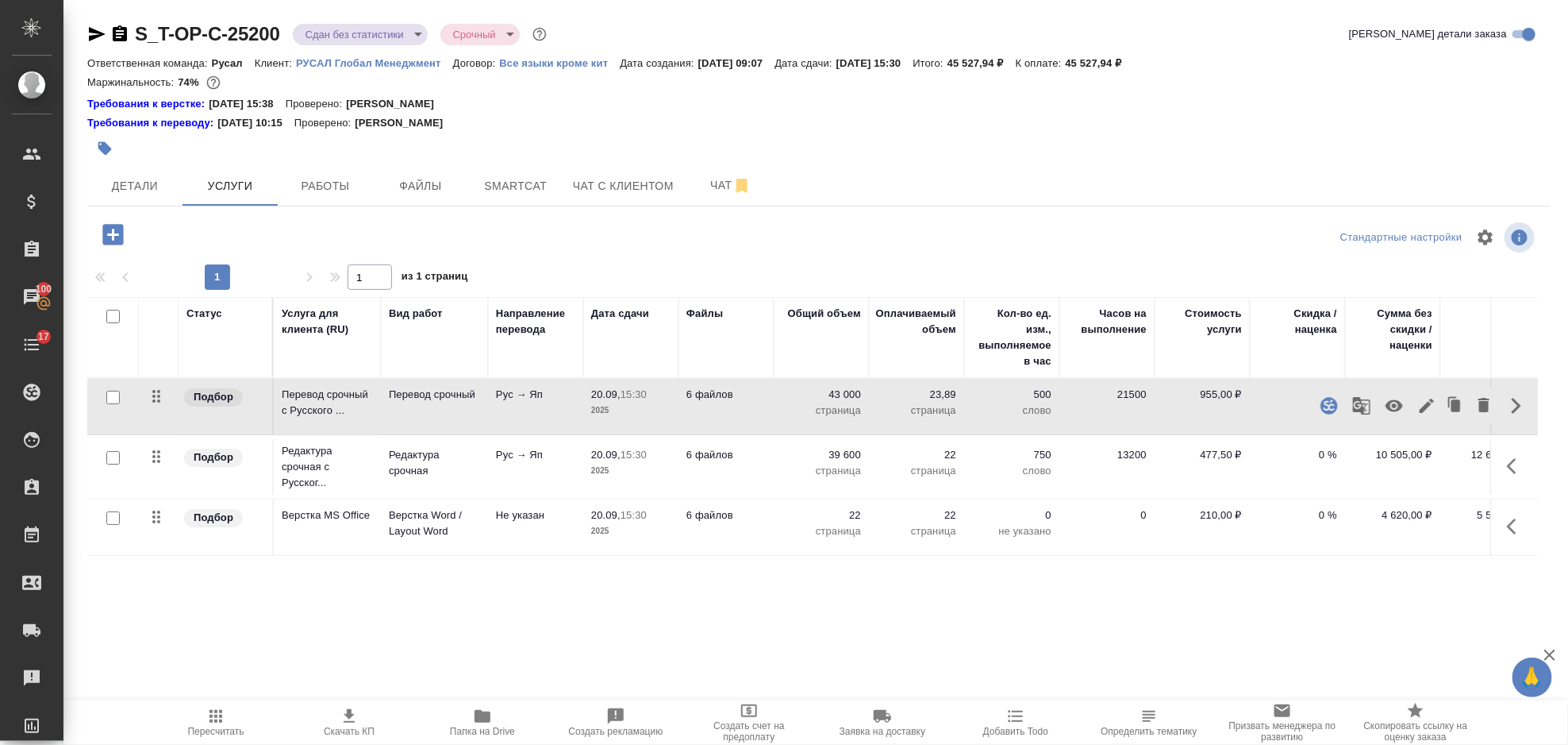
click at [1424, 409] on icon "button" at bounding box center [1427, 406] width 14 height 14
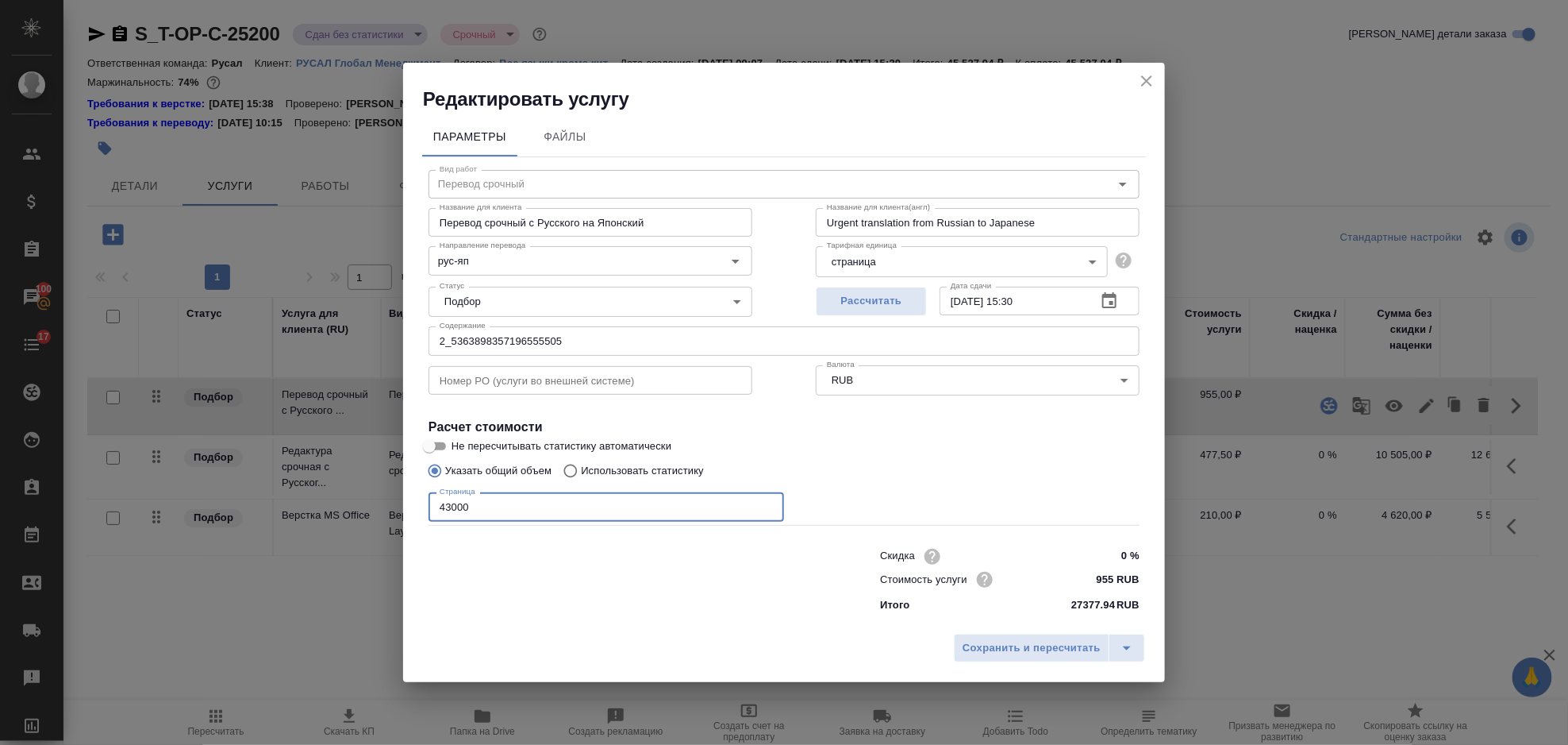
drag, startPoint x: 505, startPoint y: 521, endPoint x: 434, endPoint y: 521, distance: 71.0
click at [435, 521] on input "43000" at bounding box center [607, 507] width 356 height 29
type input "41000"
click at [1006, 654] on span "Сохранить и пересчитать" at bounding box center [1032, 648] width 138 height 18
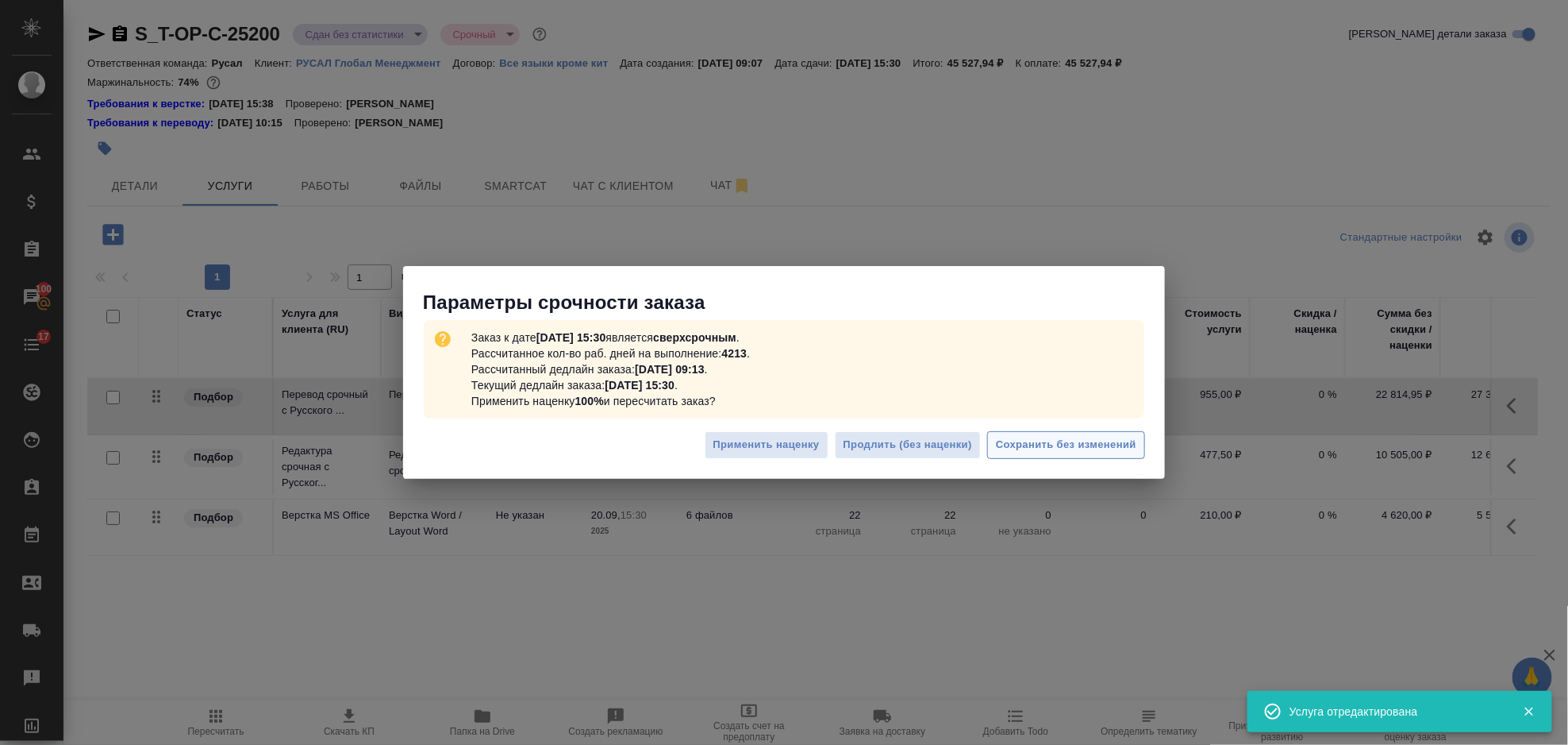
click at [1032, 440] on span "Сохранить без изменений" at bounding box center [1066, 445] width 140 height 18
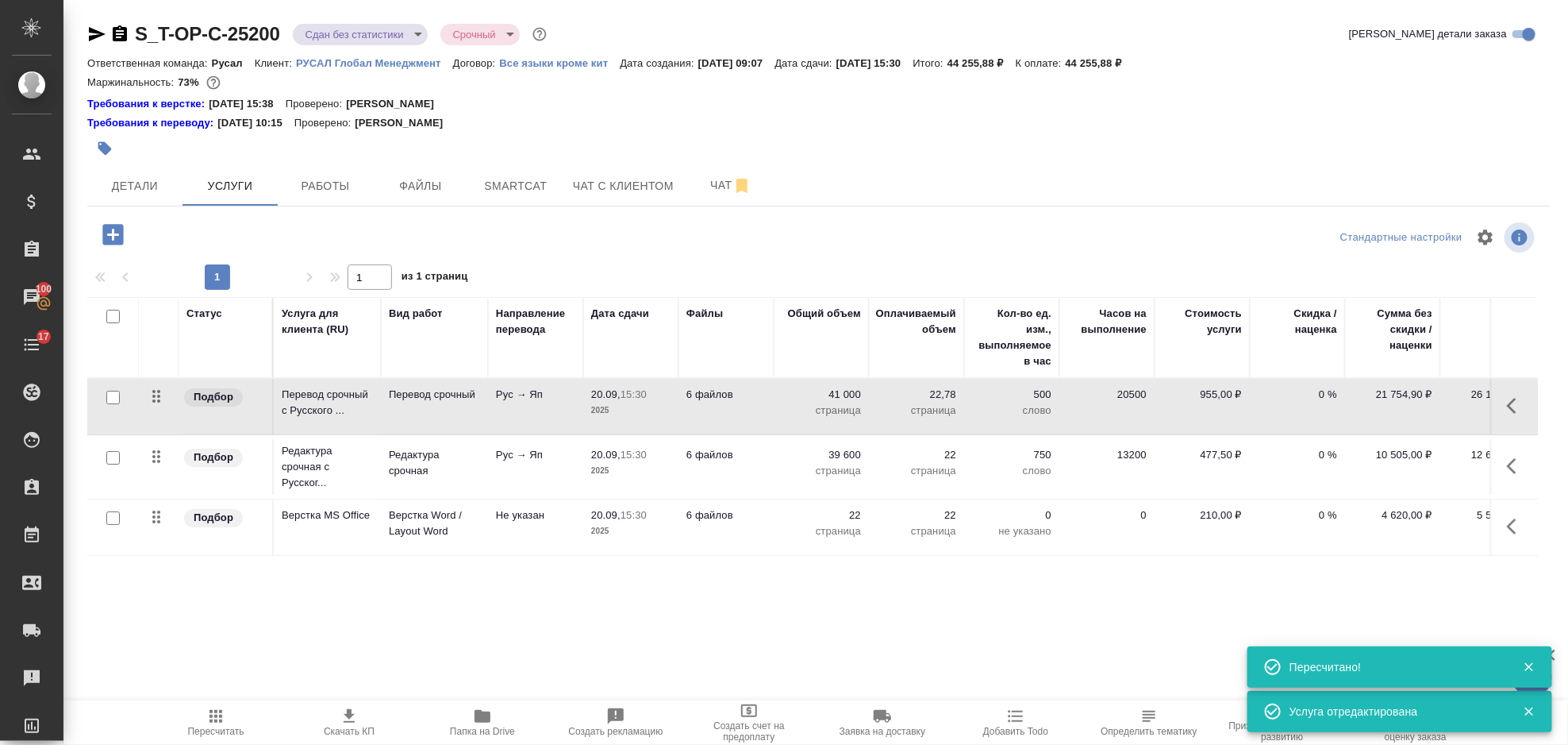
click at [1508, 464] on icon "button" at bounding box center [1517, 466] width 19 height 19
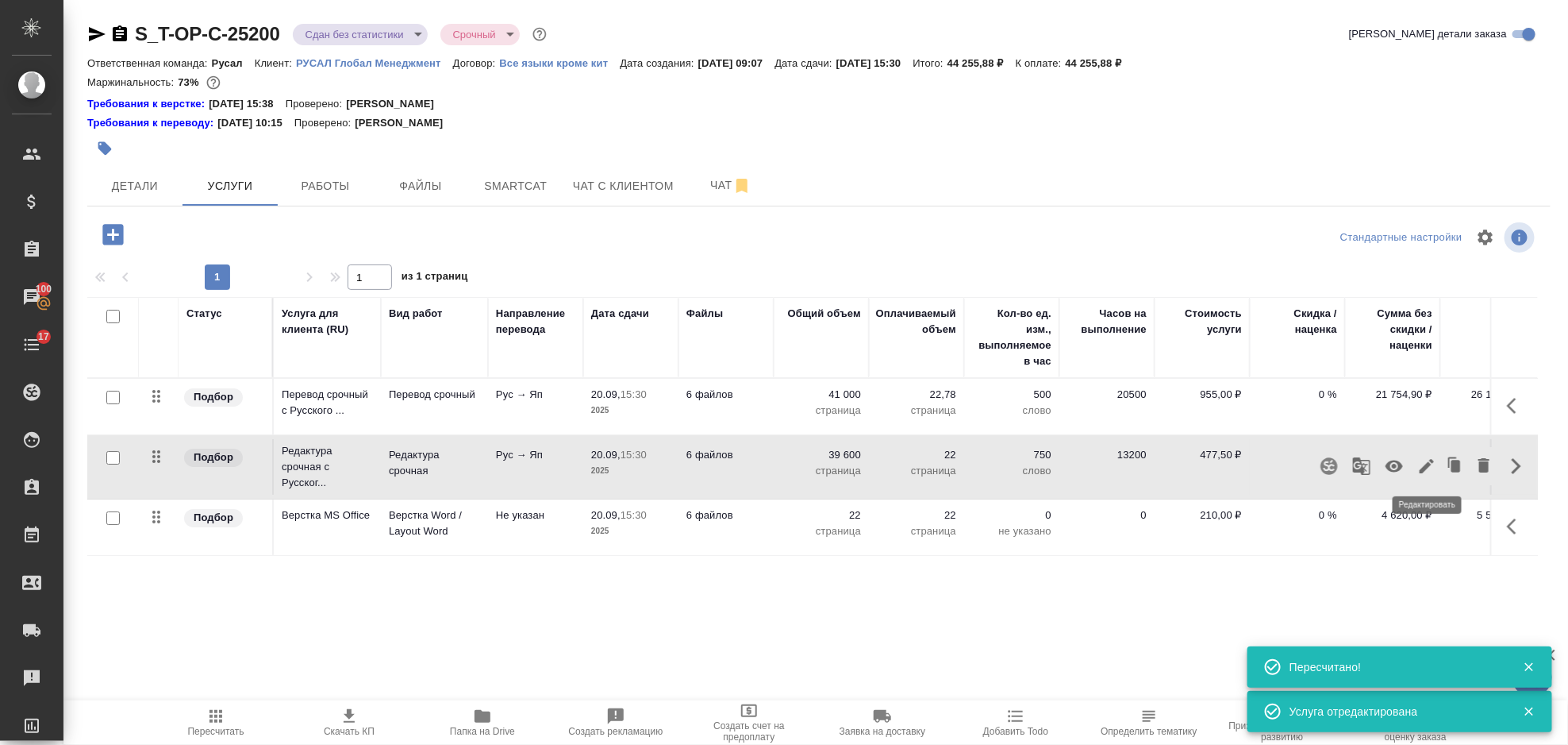
click at [1432, 459] on icon "button" at bounding box center [1427, 466] width 14 height 14
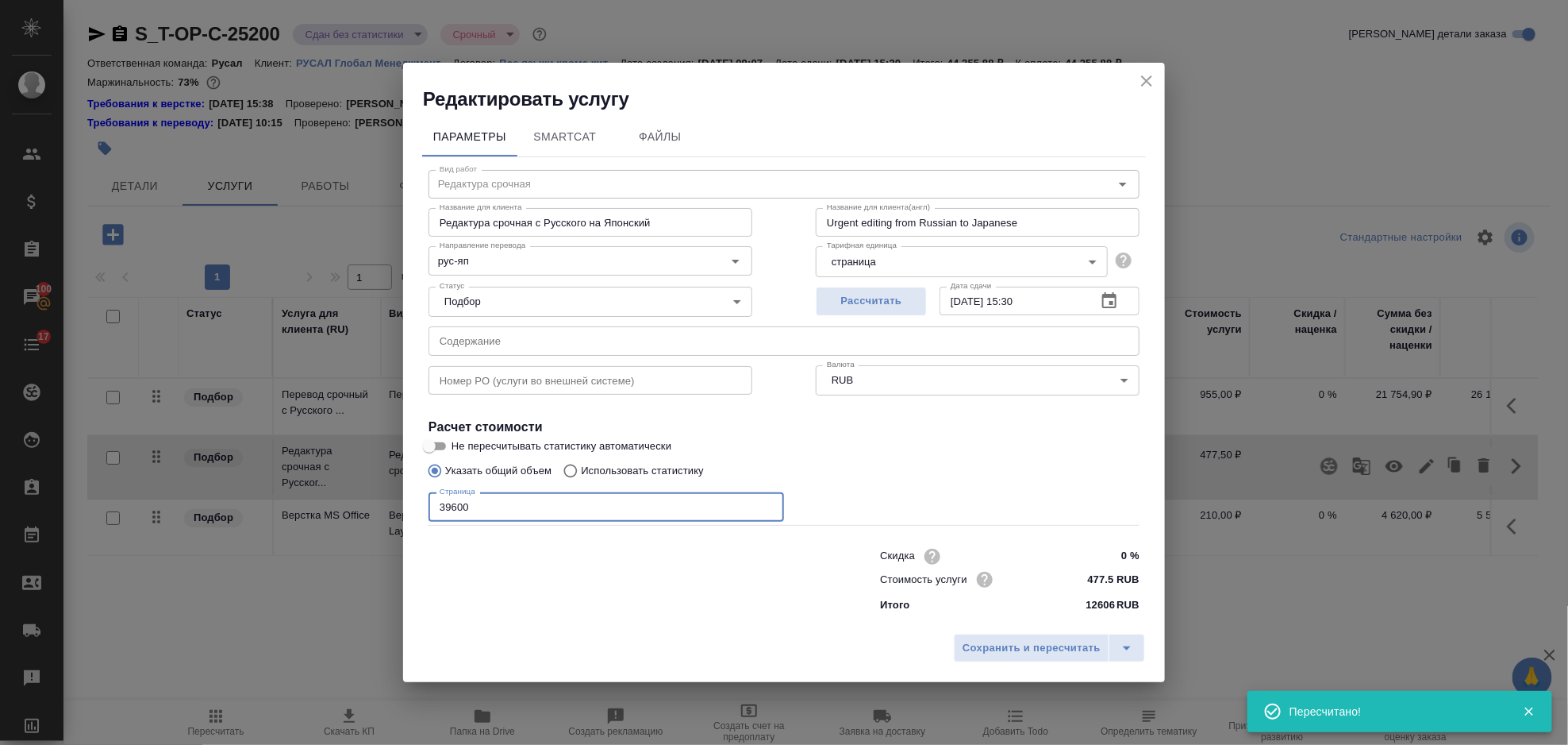
drag, startPoint x: 489, startPoint y: 512, endPoint x: 451, endPoint y: 514, distance: 38.1
click at [452, 514] on input "39600" at bounding box center [607, 507] width 356 height 29
type input "3"
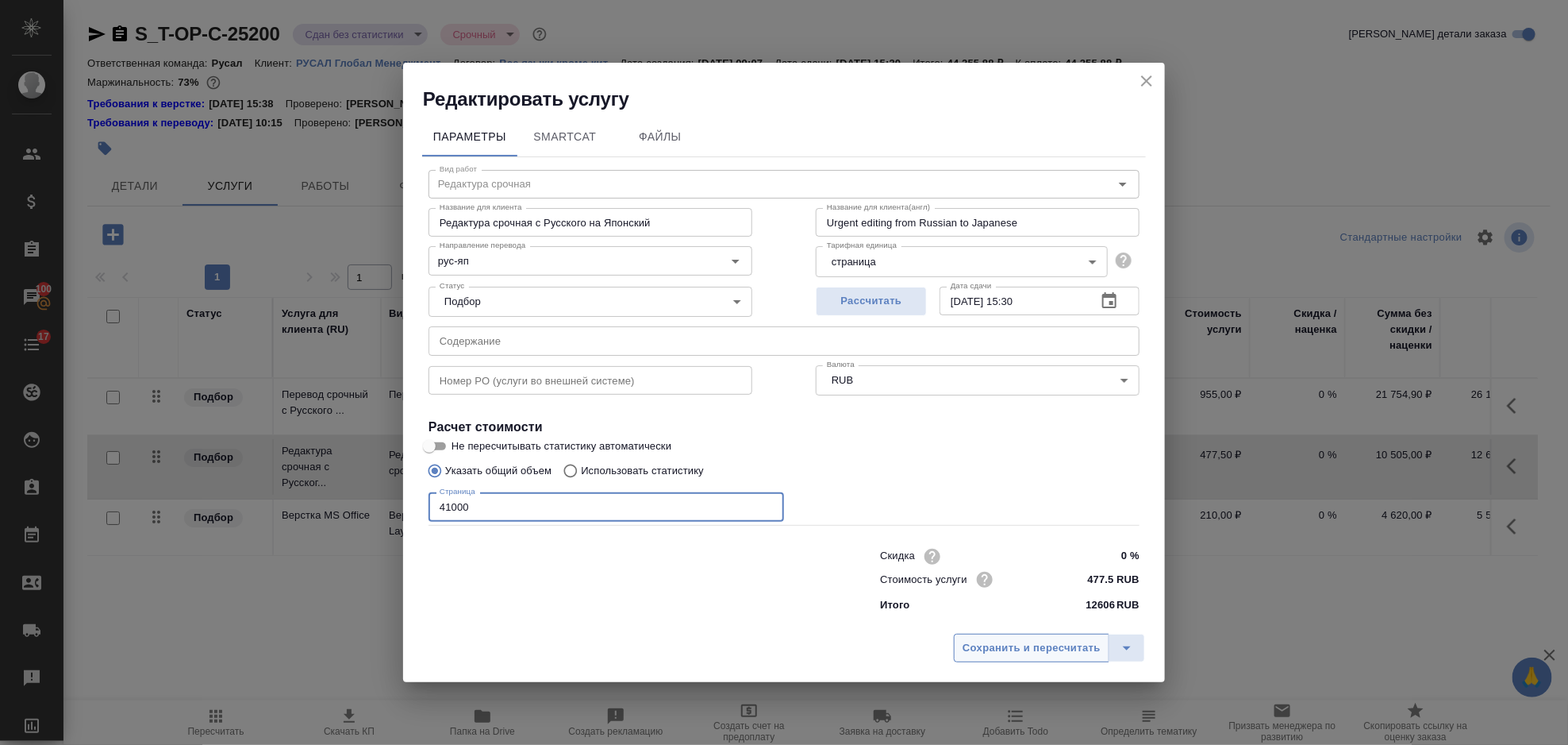
type input "41000"
click at [973, 648] on span "Сохранить и пересчитать" at bounding box center [1032, 648] width 138 height 18
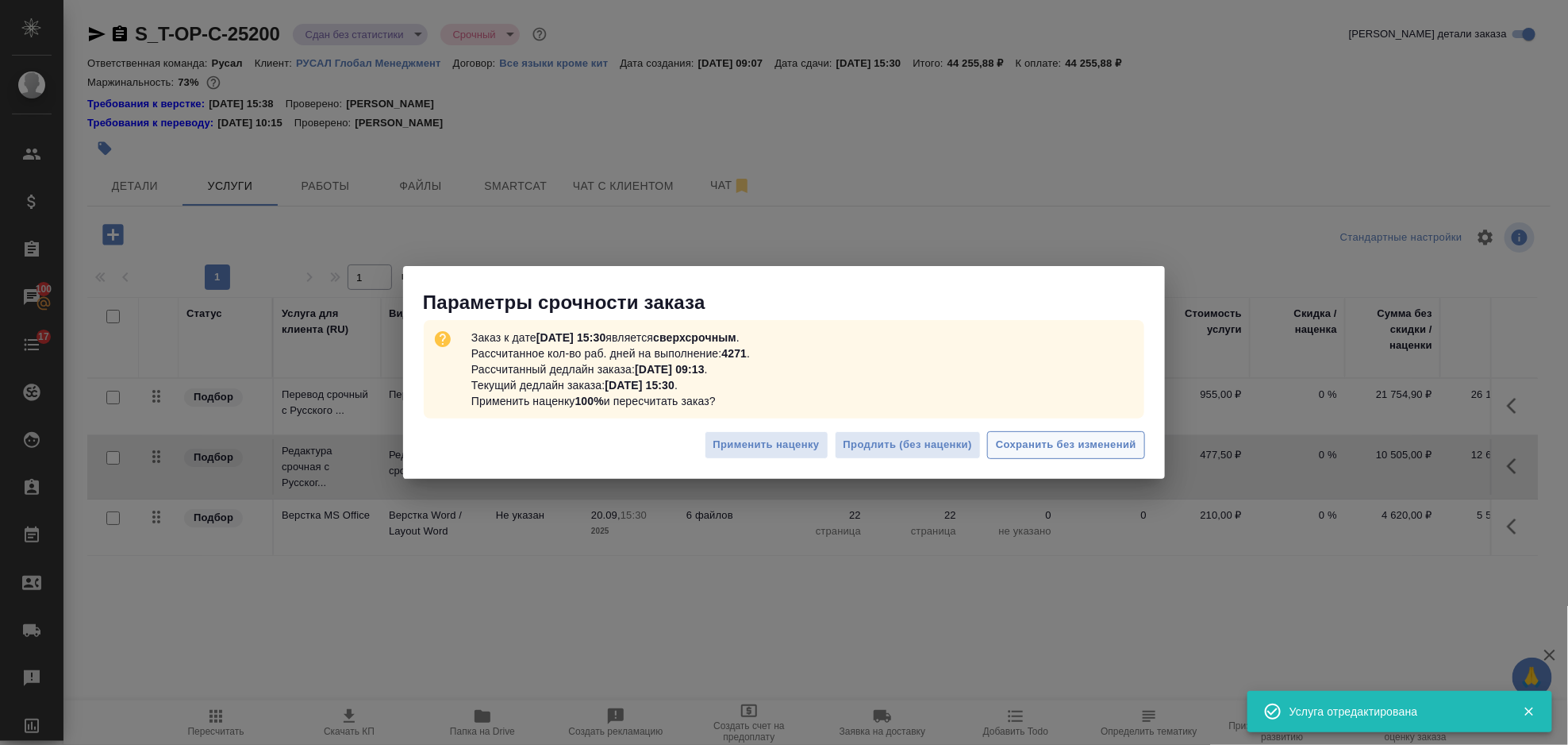
click at [1032, 447] on span "Сохранить без изменений" at bounding box center [1066, 445] width 140 height 18
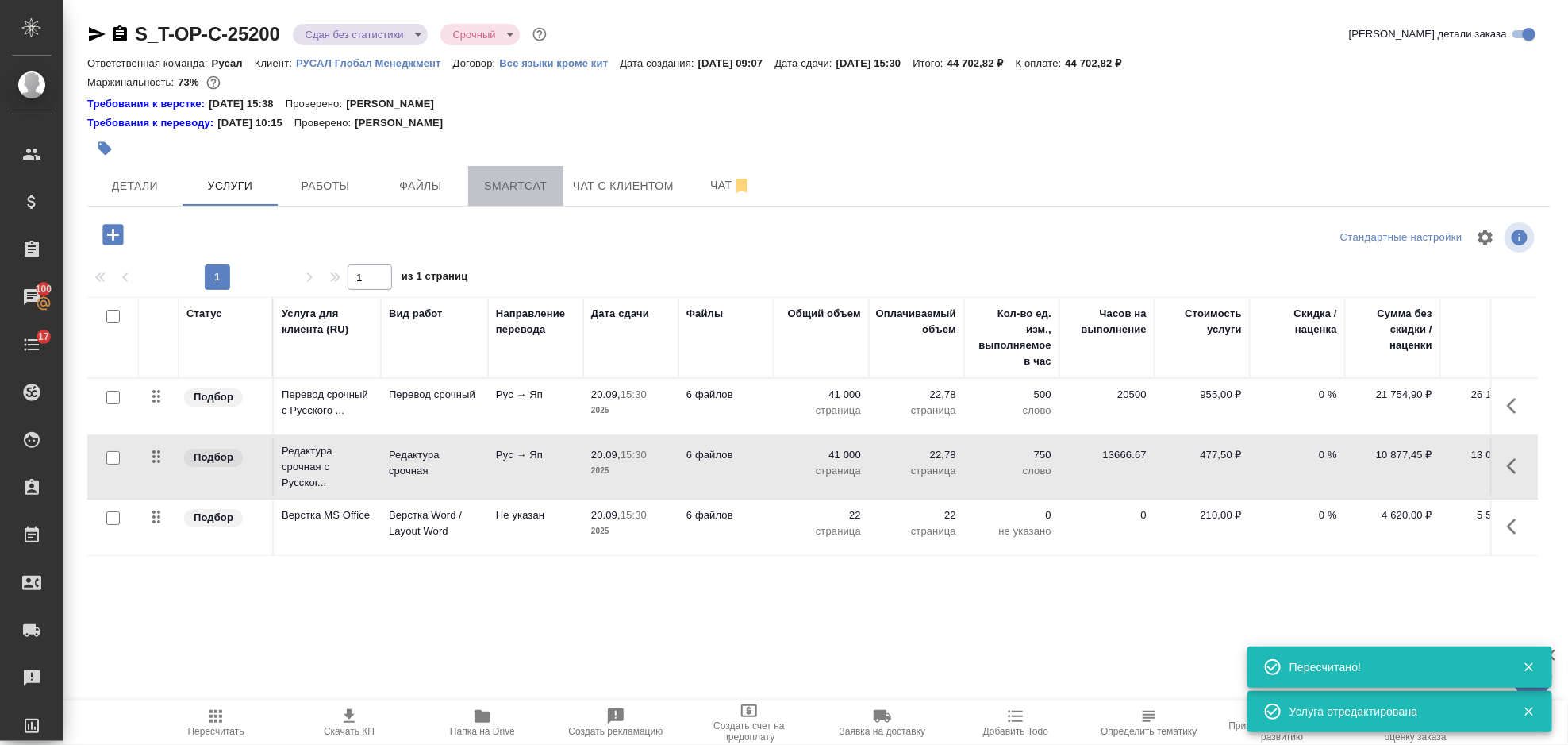
click at [547, 179] on span "Smartcat" at bounding box center [516, 186] width 77 height 20
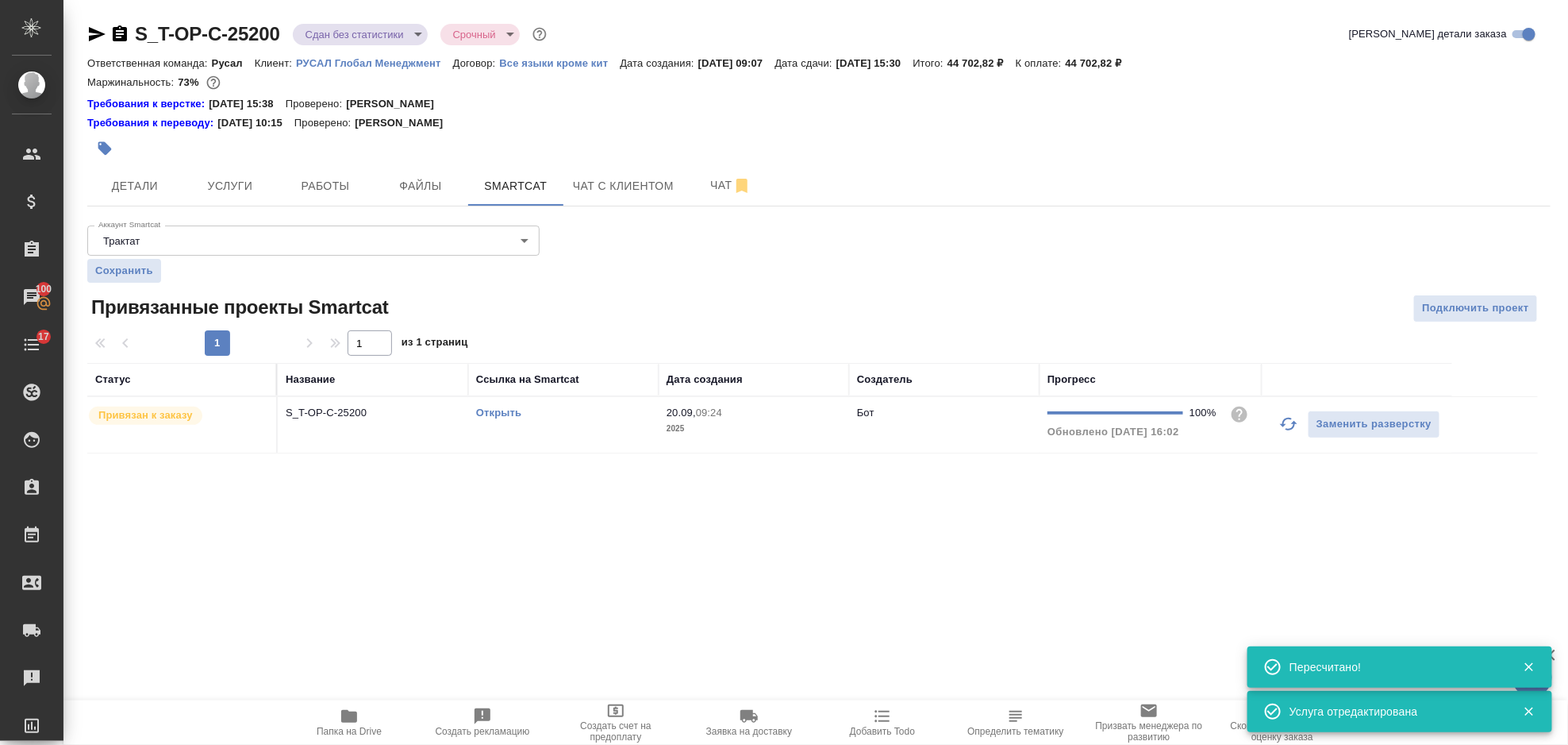
click at [502, 415] on link "Открыть" at bounding box center [498, 412] width 45 height 12
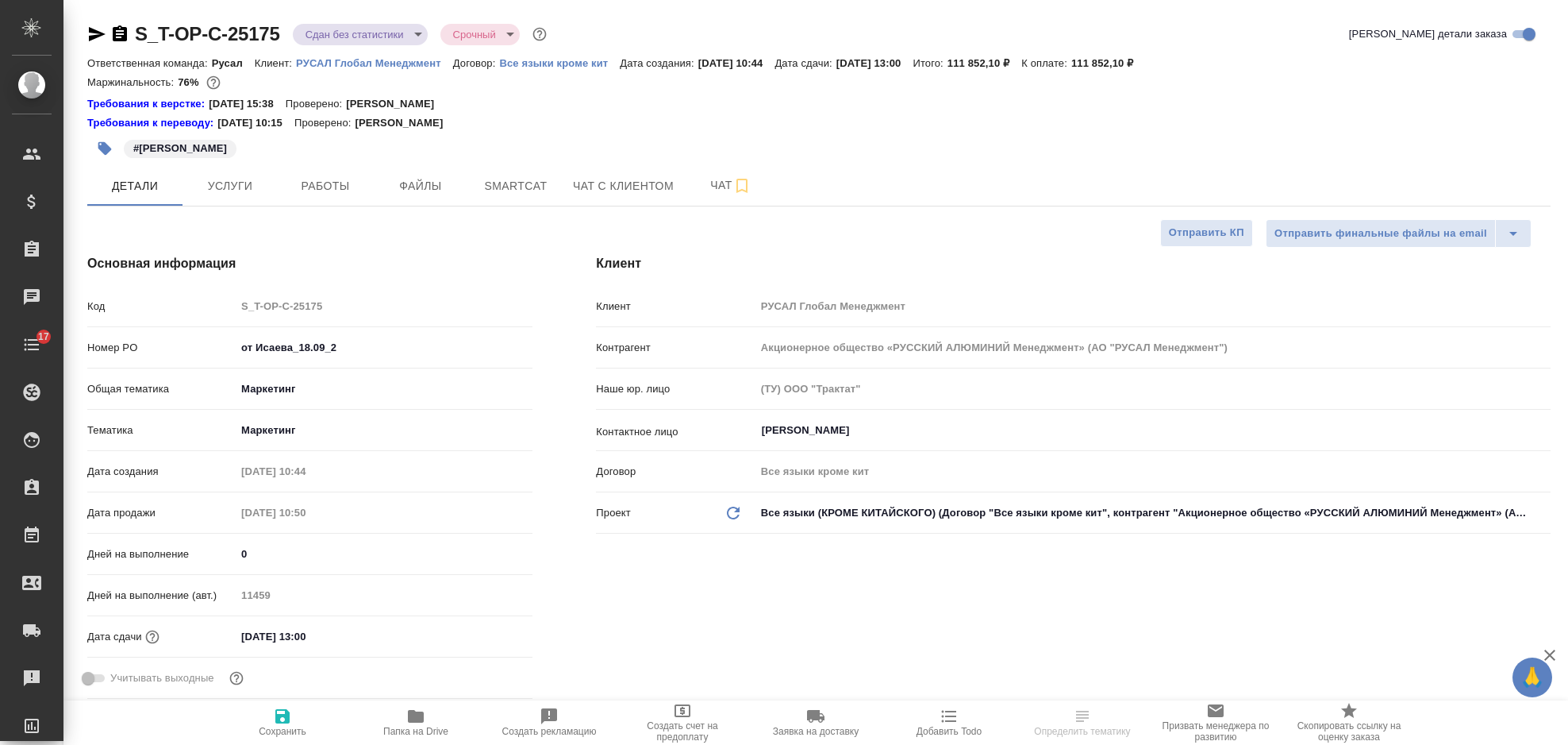
select select "RU"
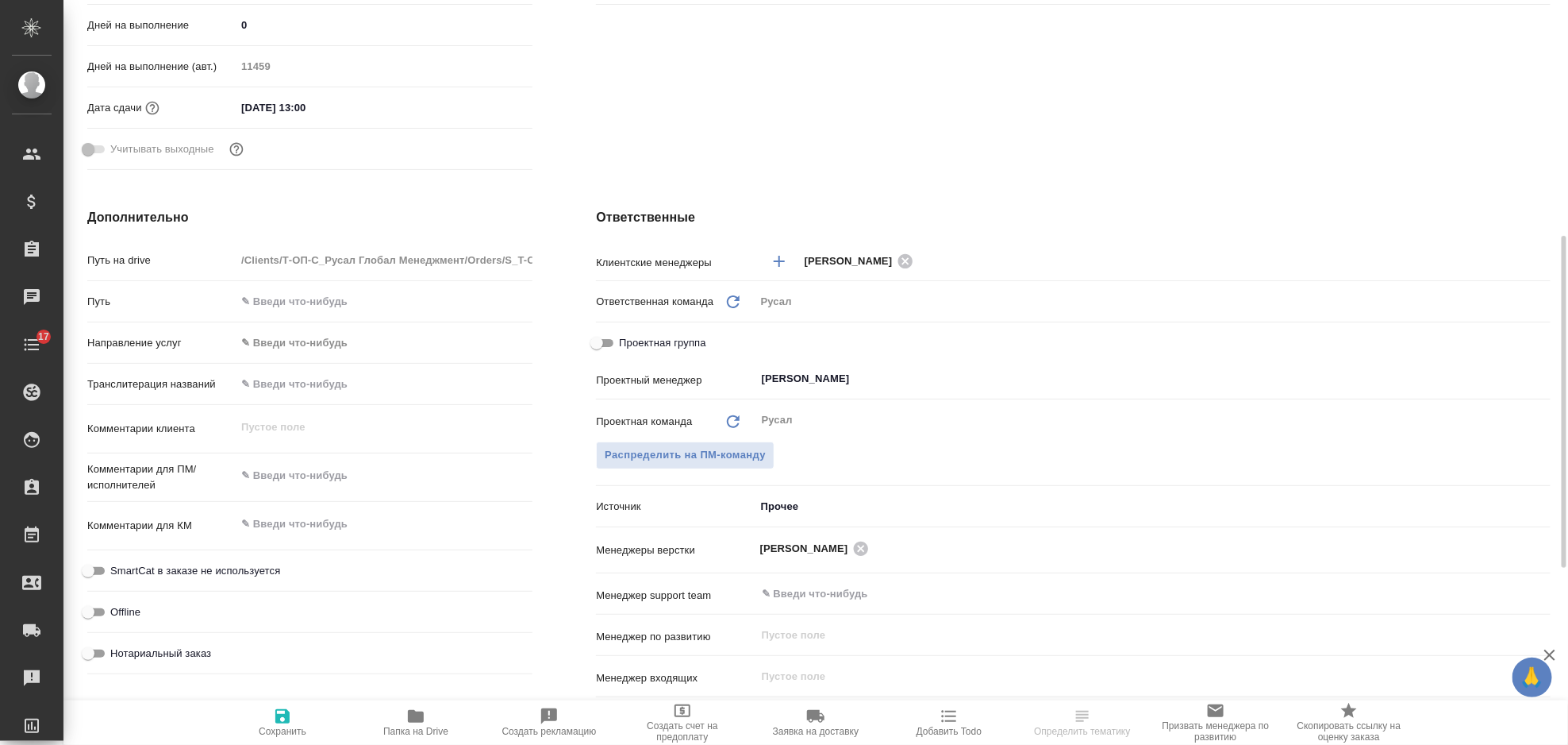
scroll to position [105, 0]
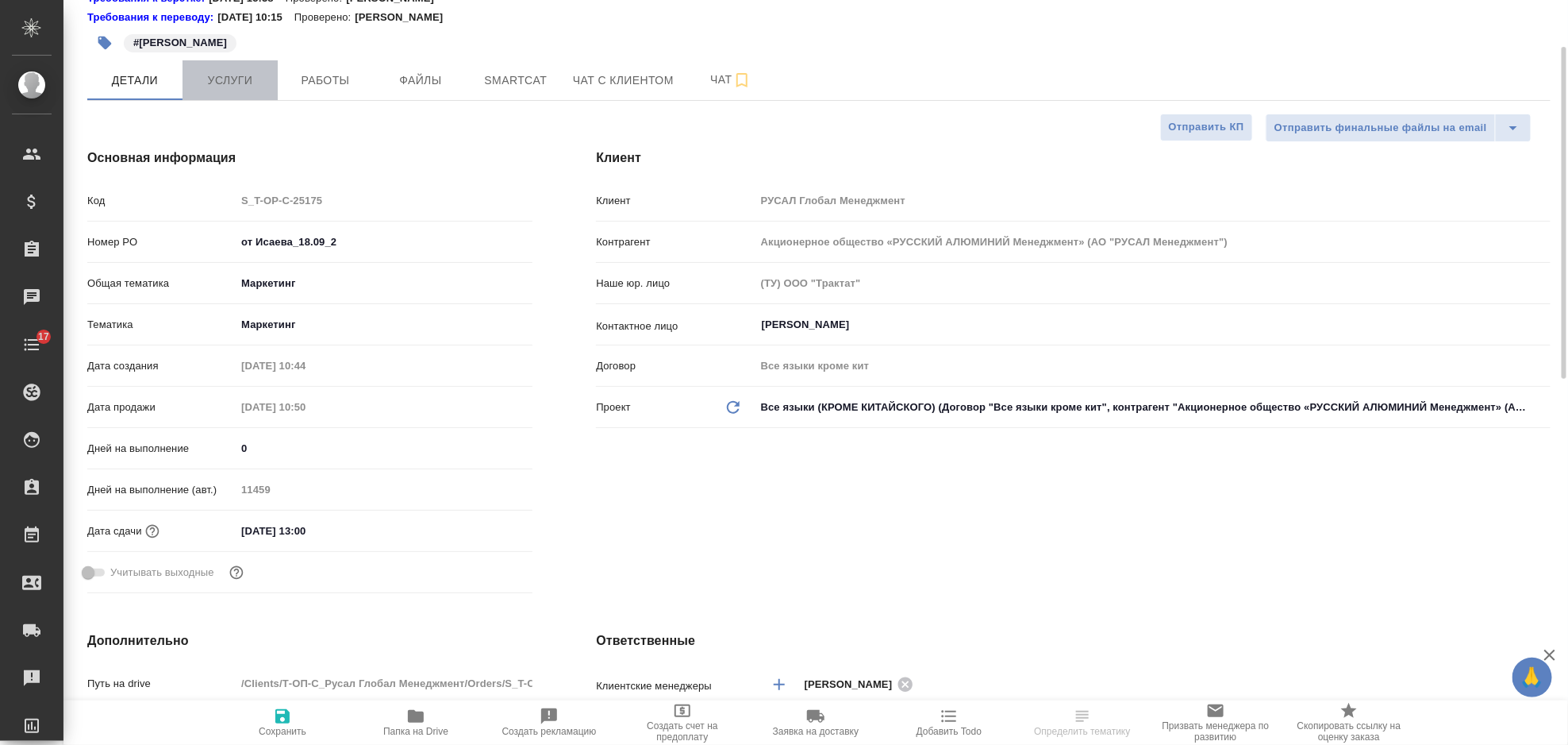
click at [230, 72] on span "Услуги" at bounding box center [230, 81] width 77 height 20
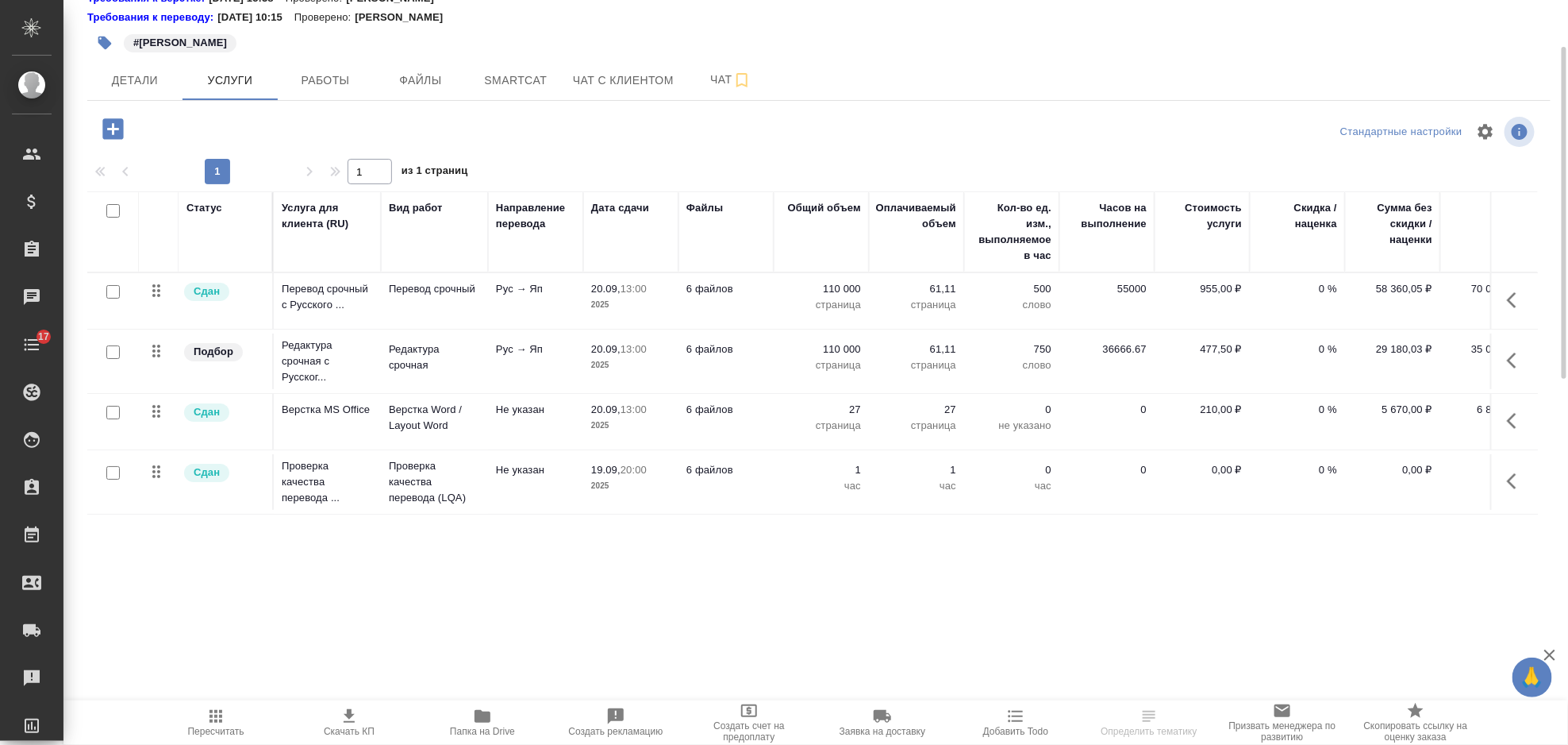
scroll to position [166, 0]
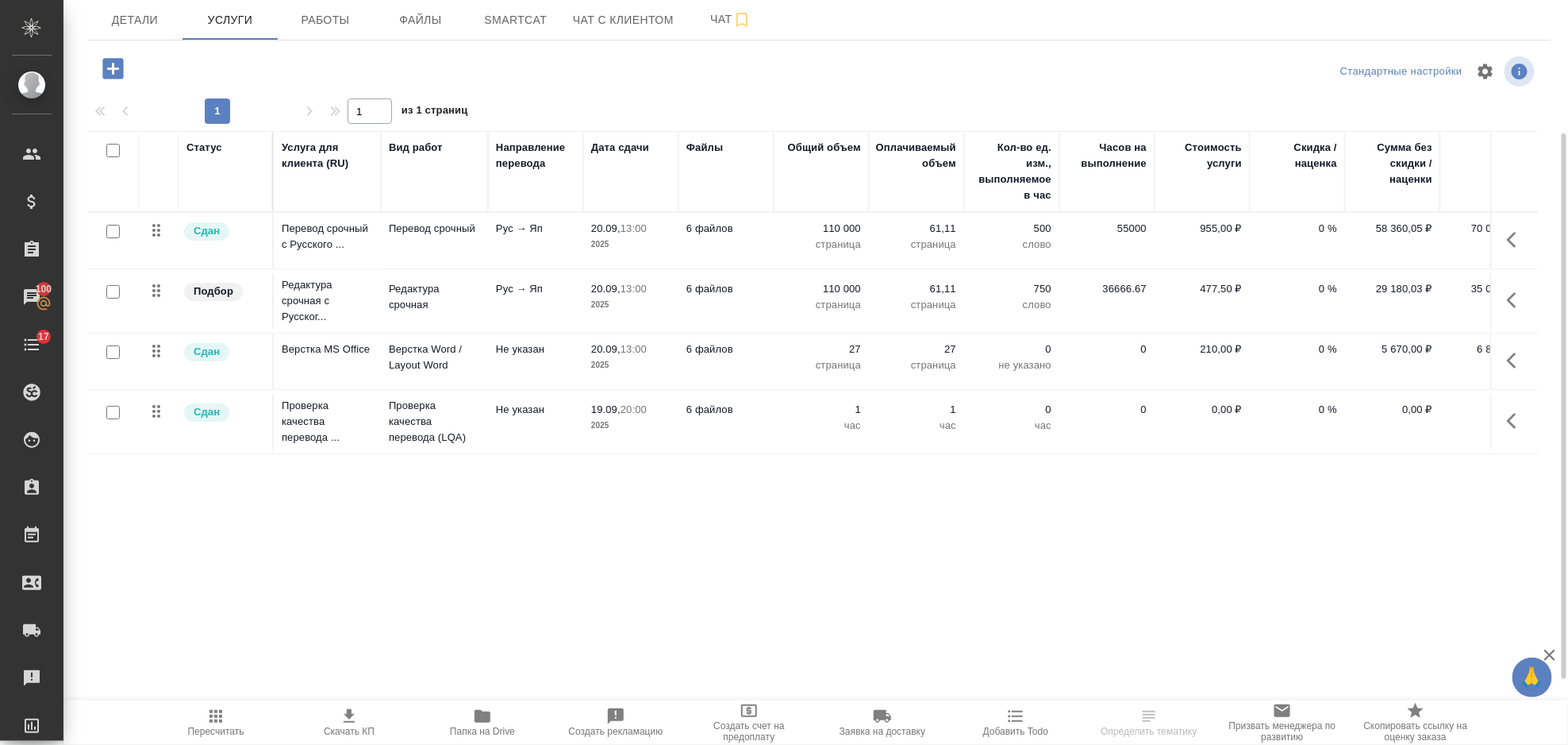
click at [1529, 424] on button "button" at bounding box center [1517, 421] width 38 height 38
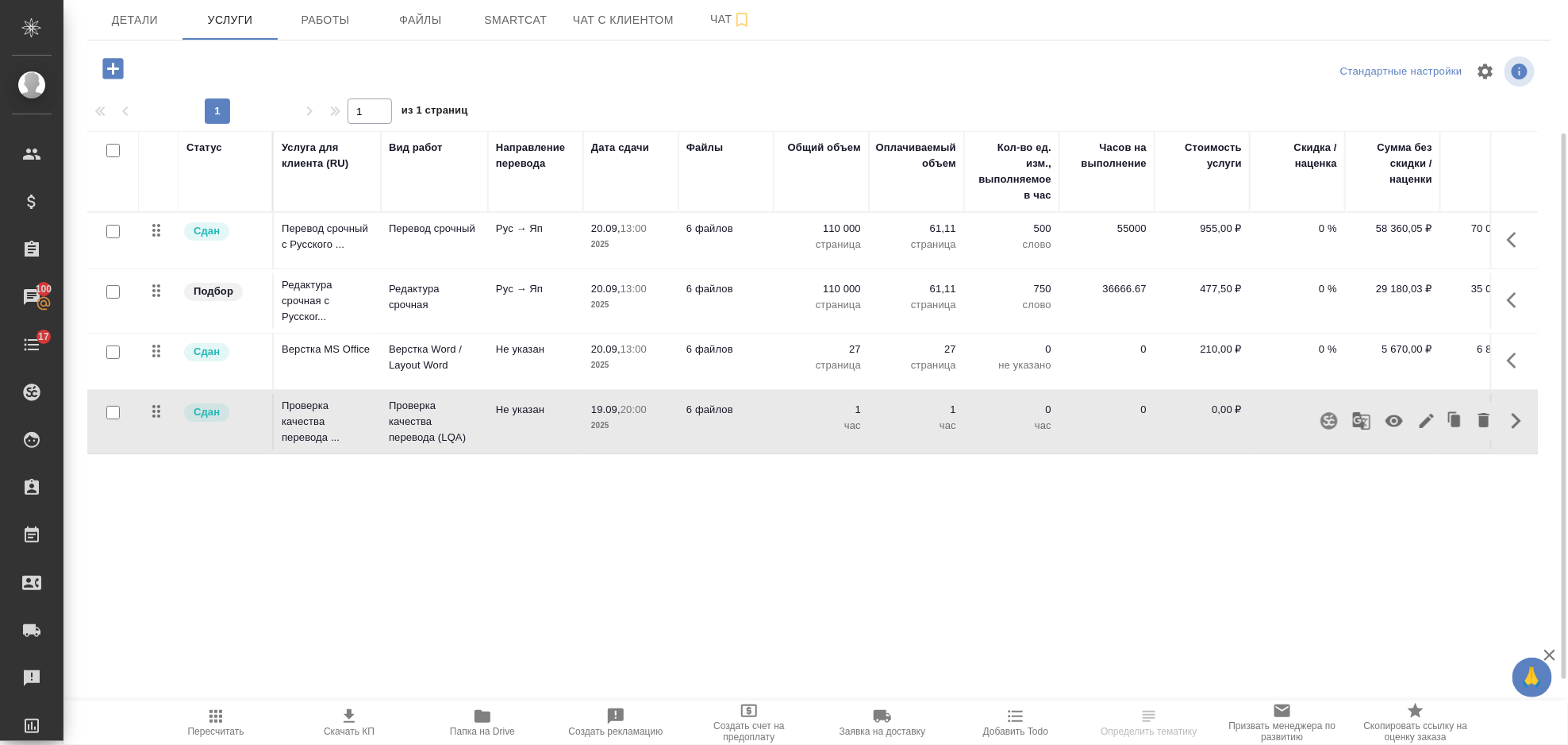
click at [1397, 420] on icon "button" at bounding box center [1394, 421] width 19 height 19
click at [216, 711] on icon "button" at bounding box center [216, 716] width 13 height 13
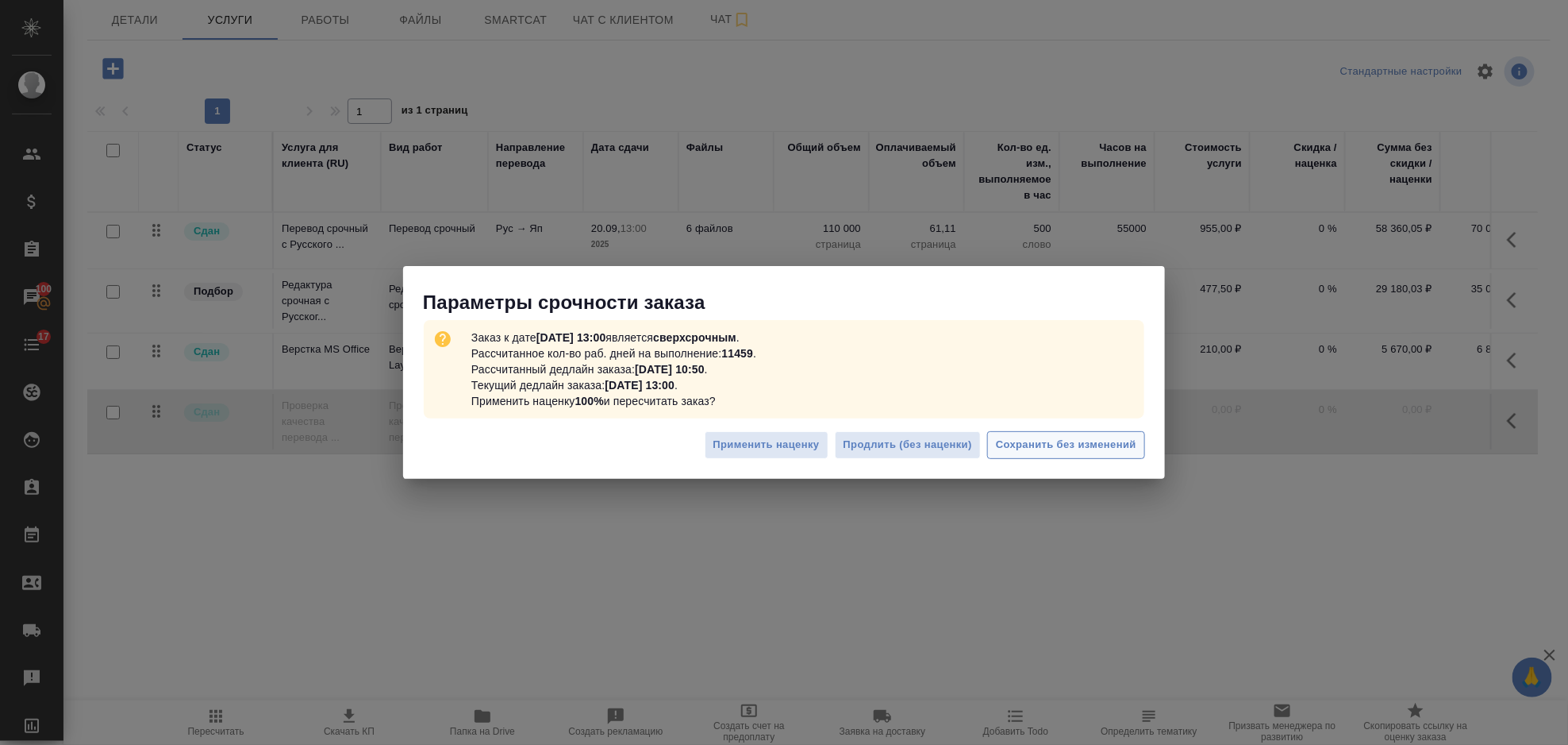
click at [1054, 437] on span "Сохранить без изменений" at bounding box center [1066, 445] width 140 height 18
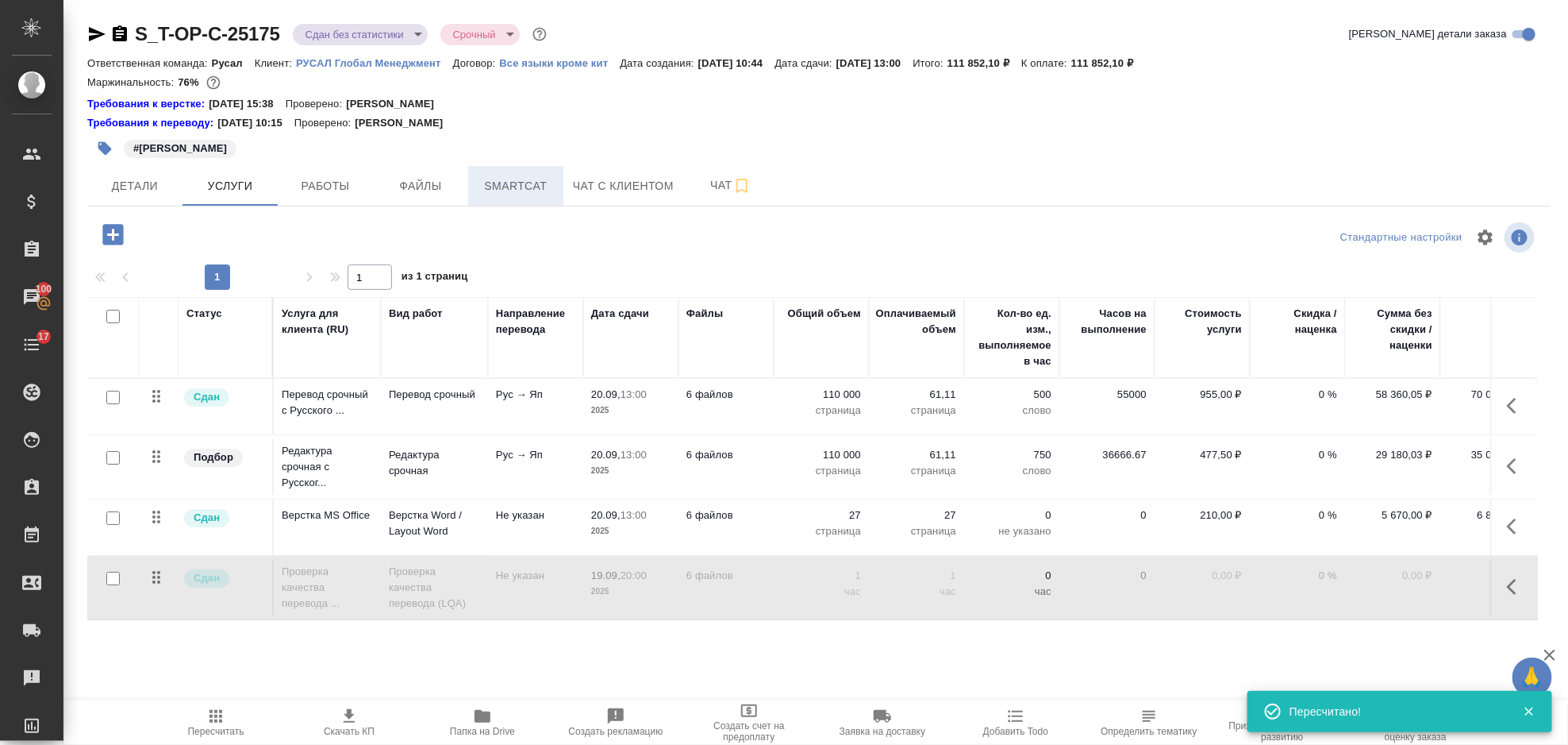
scroll to position [0, 0]
click at [521, 180] on span "Smartcat" at bounding box center [516, 186] width 77 height 20
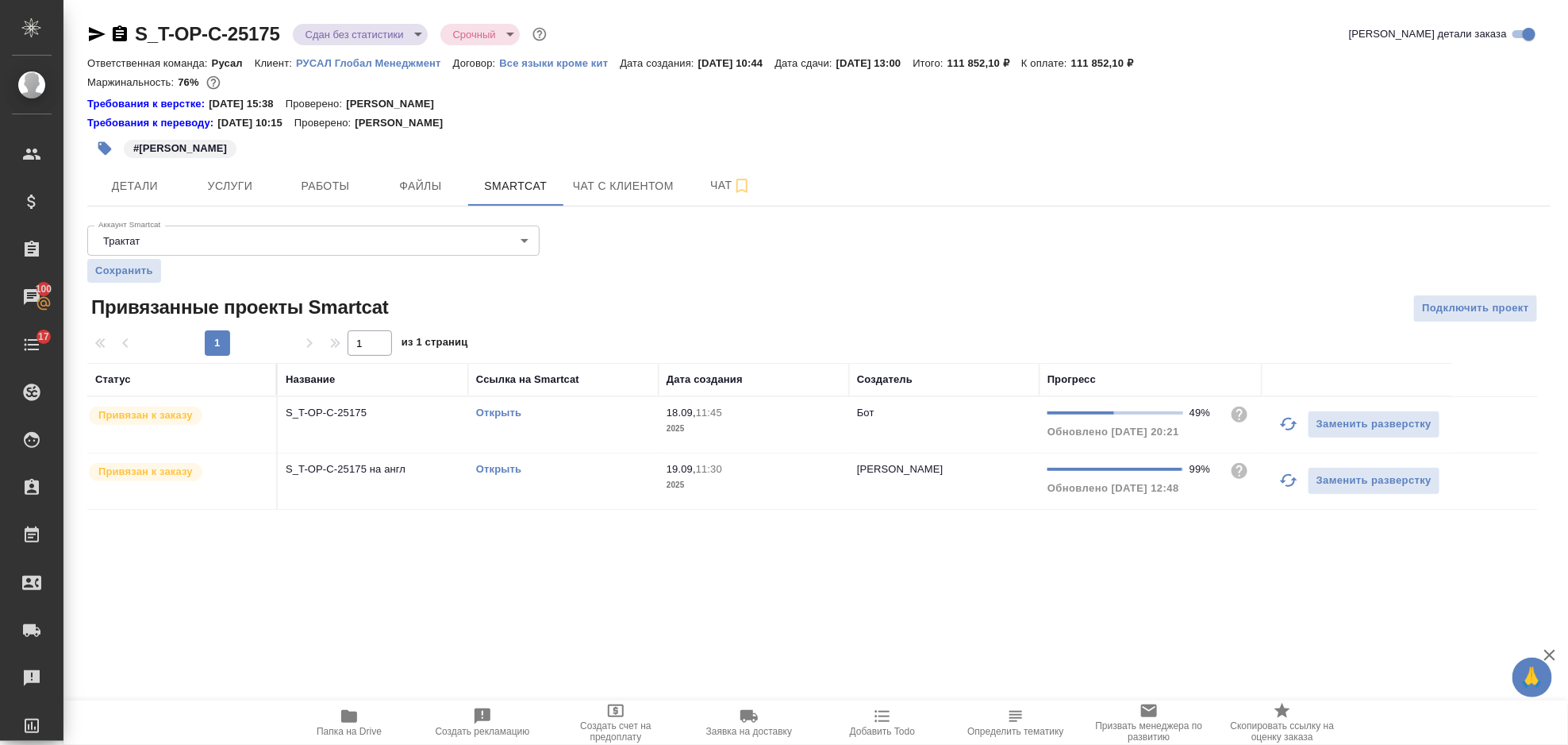
click at [355, 711] on icon "button" at bounding box center [349, 716] width 19 height 19
click at [259, 167] on button "Услуги" at bounding box center [230, 186] width 95 height 40
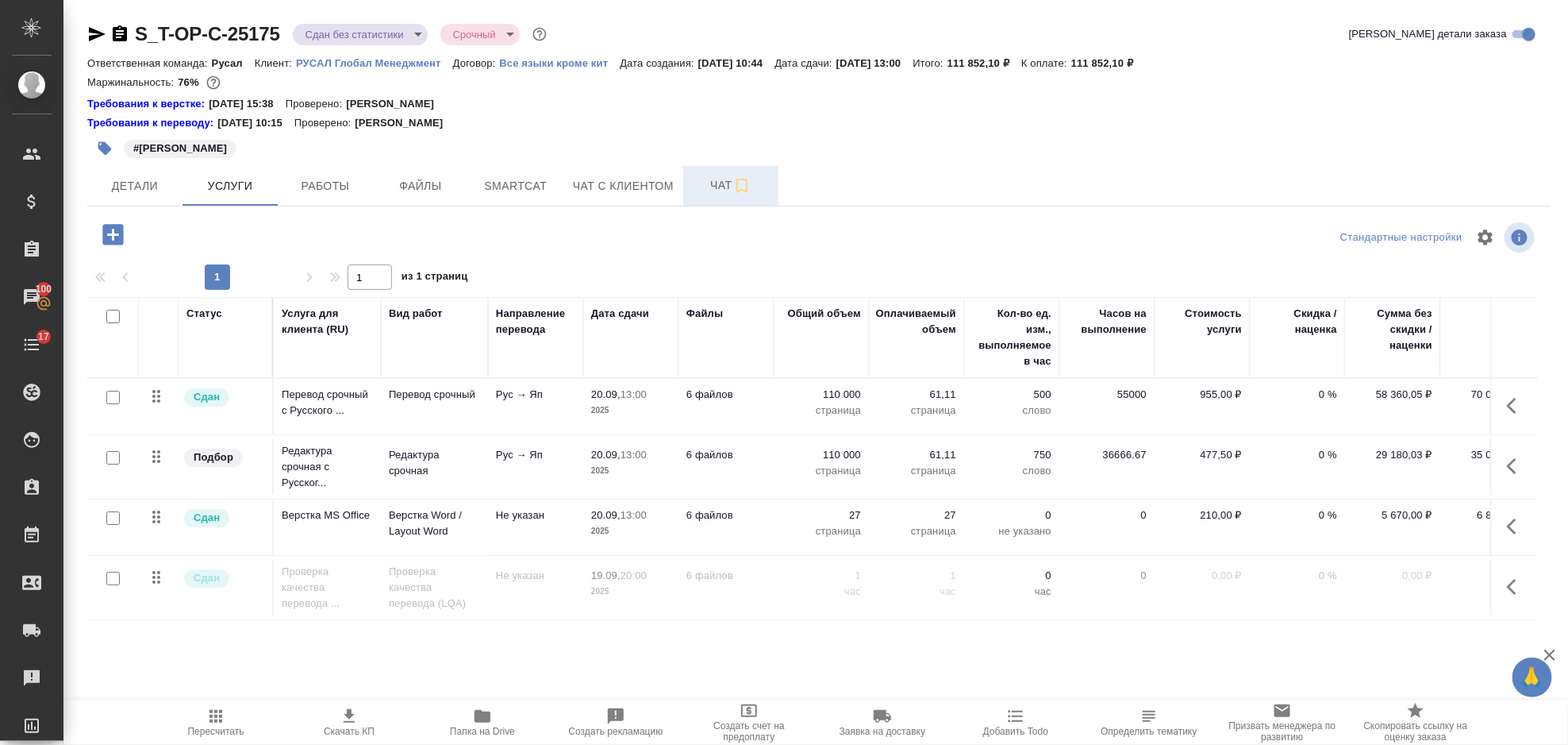
click at [707, 194] on span "Чат" at bounding box center [731, 185] width 77 height 20
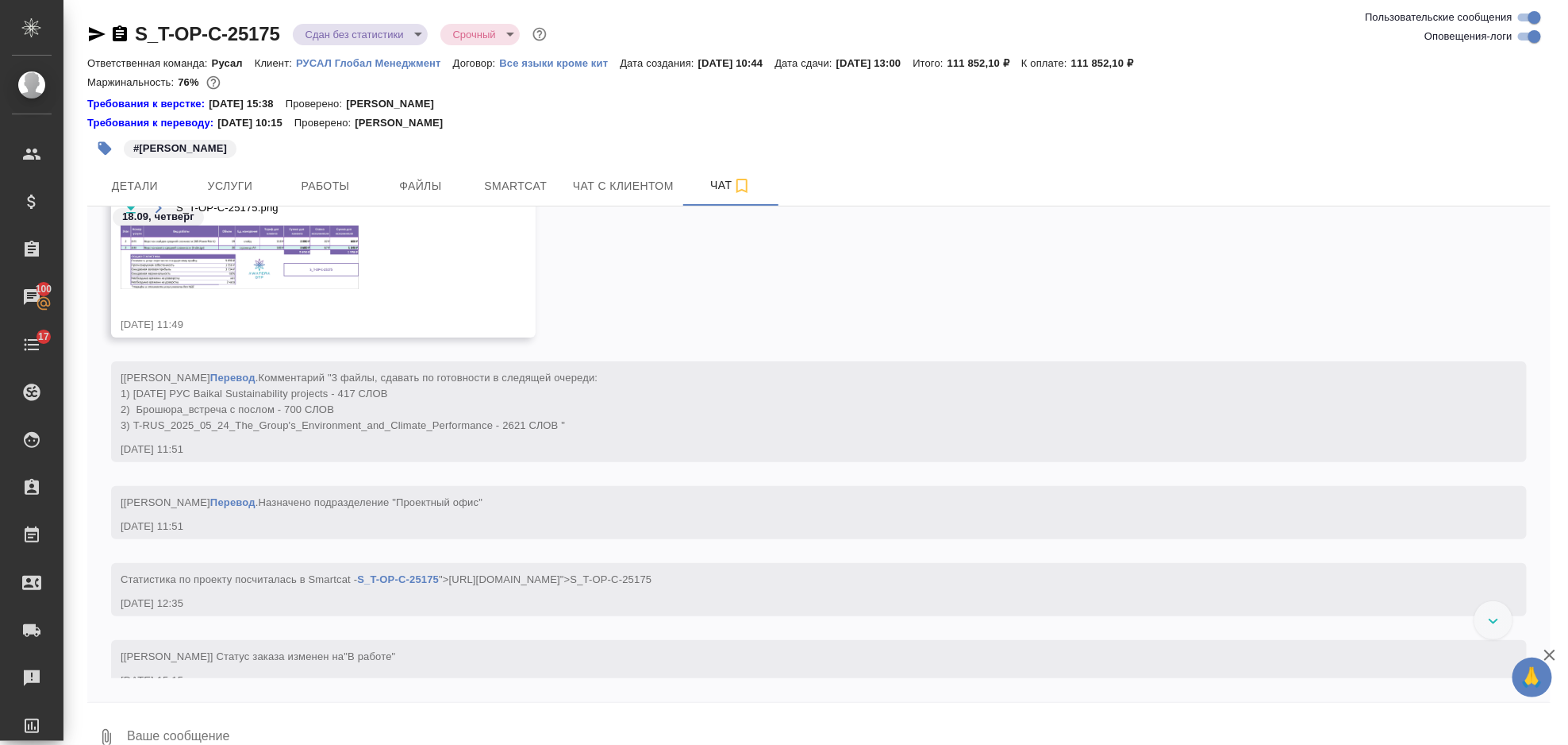
scroll to position [2697, 0]
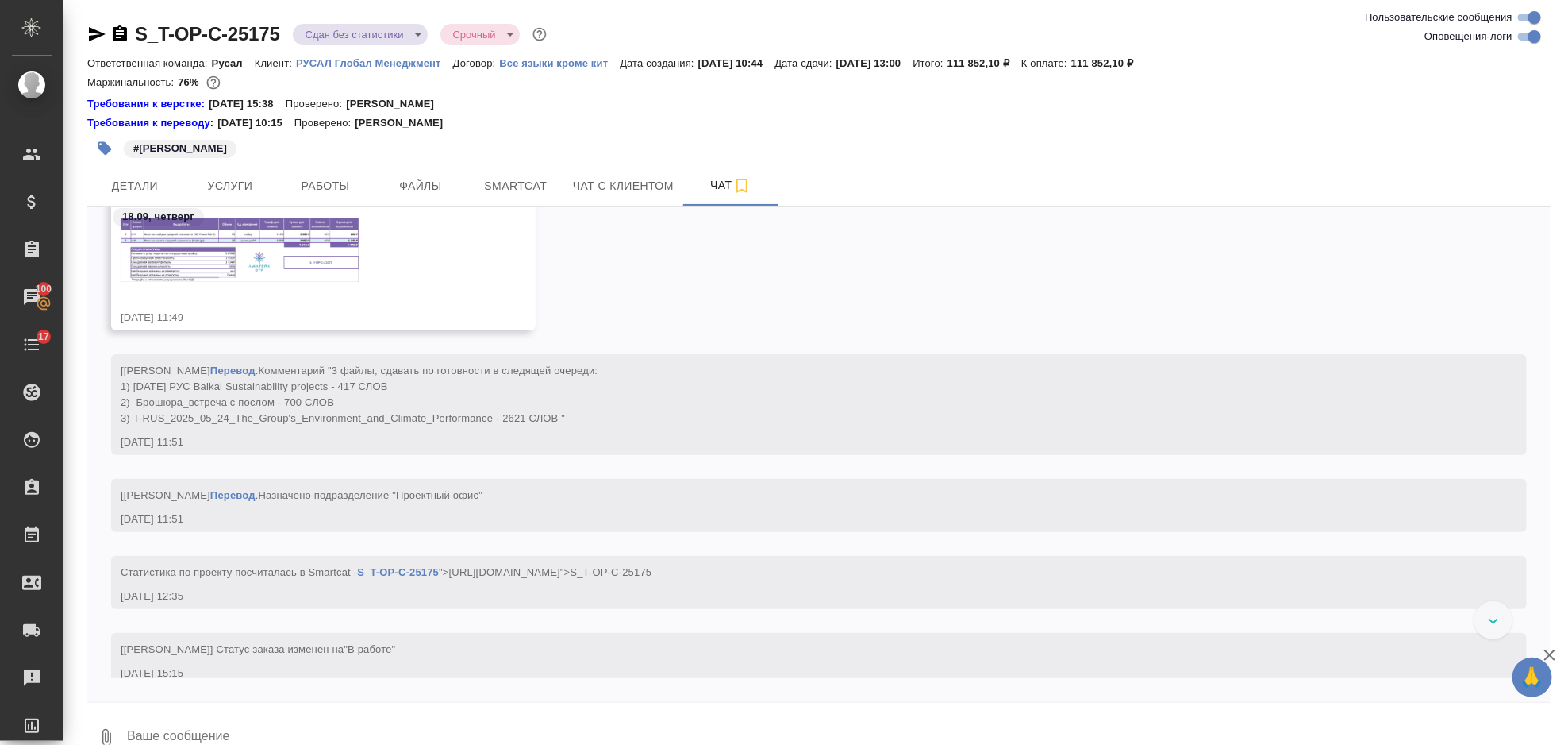
click at [278, 246] on img at bounding box center [239, 250] width 238 height 64
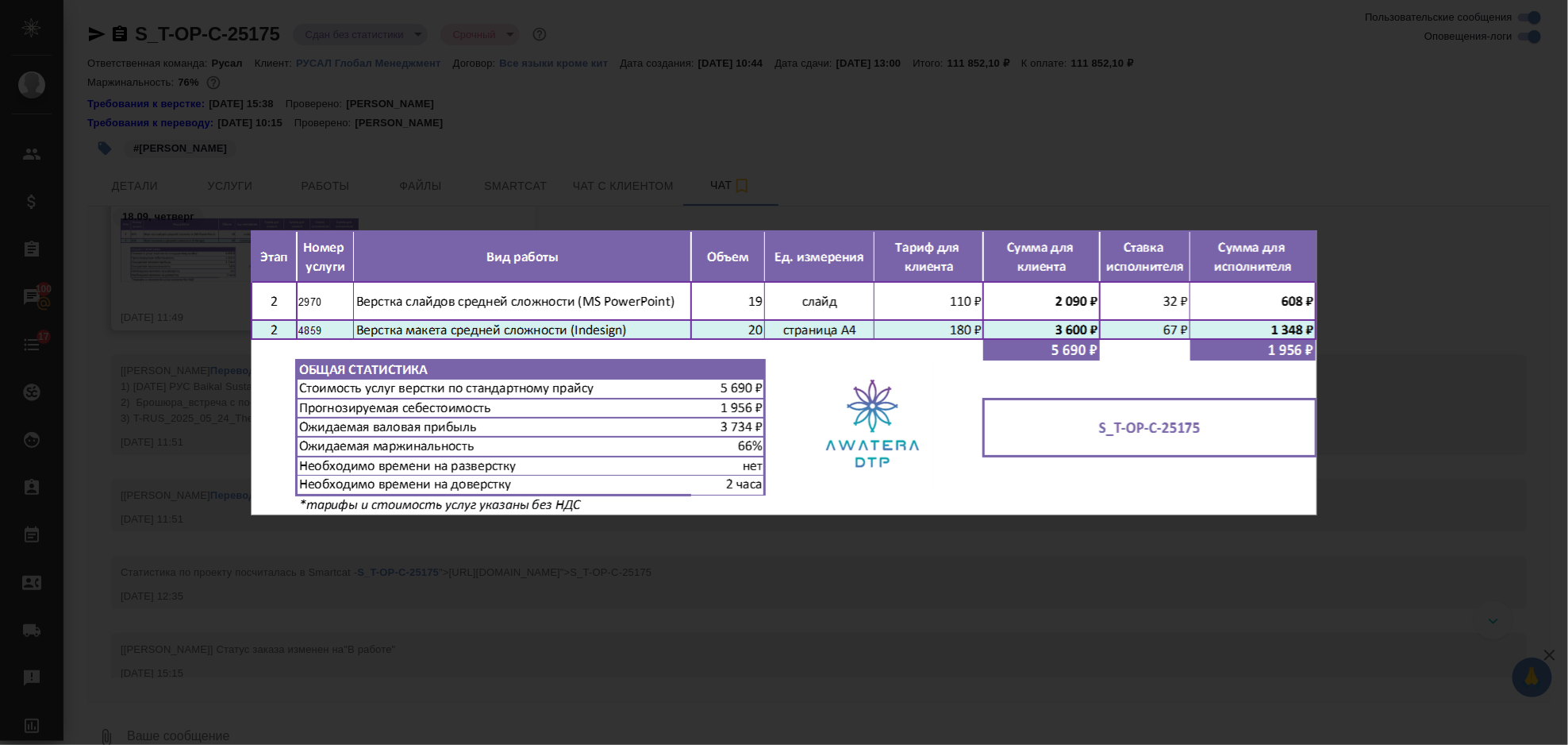
click at [1392, 331] on div "S_T-OP-C-25175.png 1 of 1" at bounding box center [784, 372] width 1568 height 745
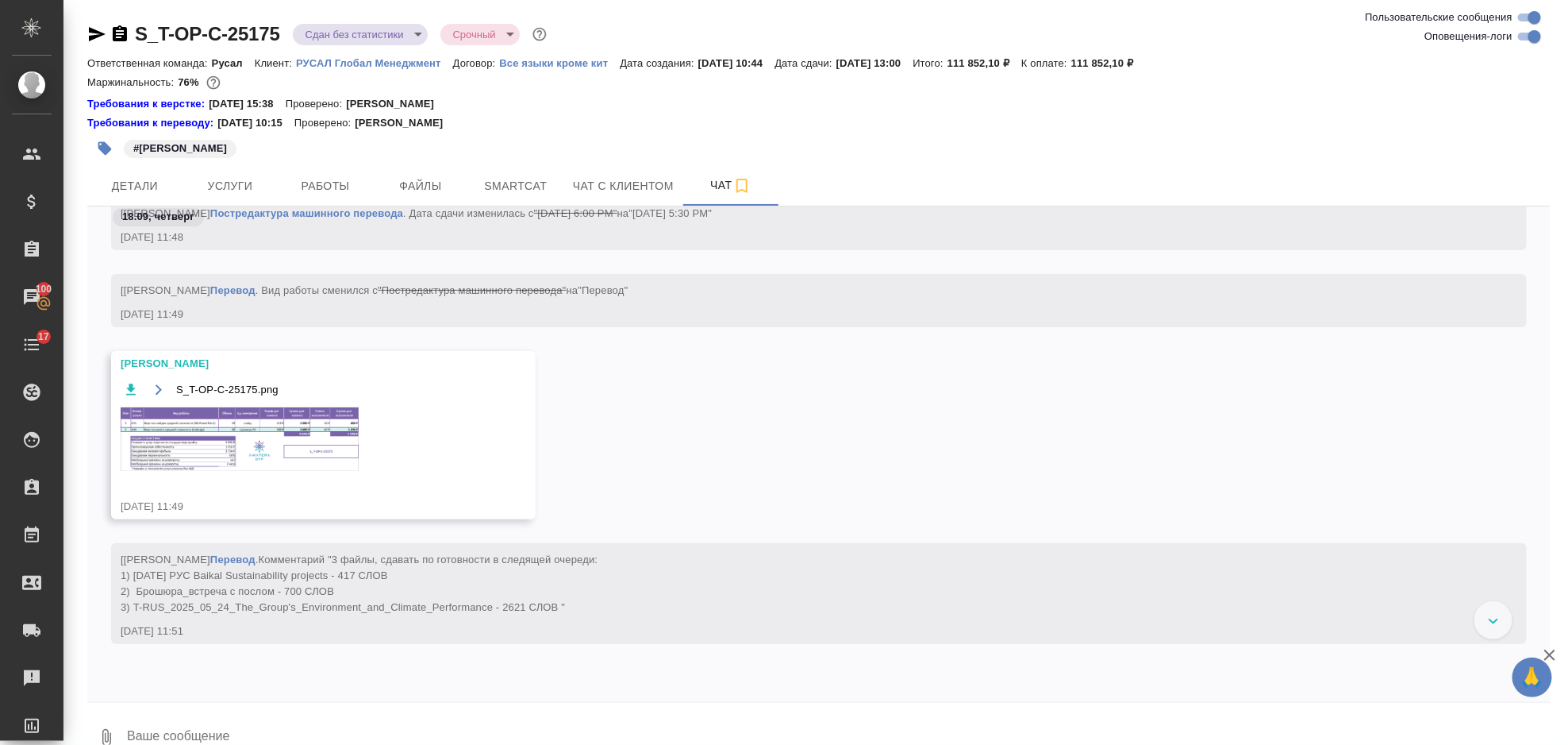
scroll to position [2379, 0]
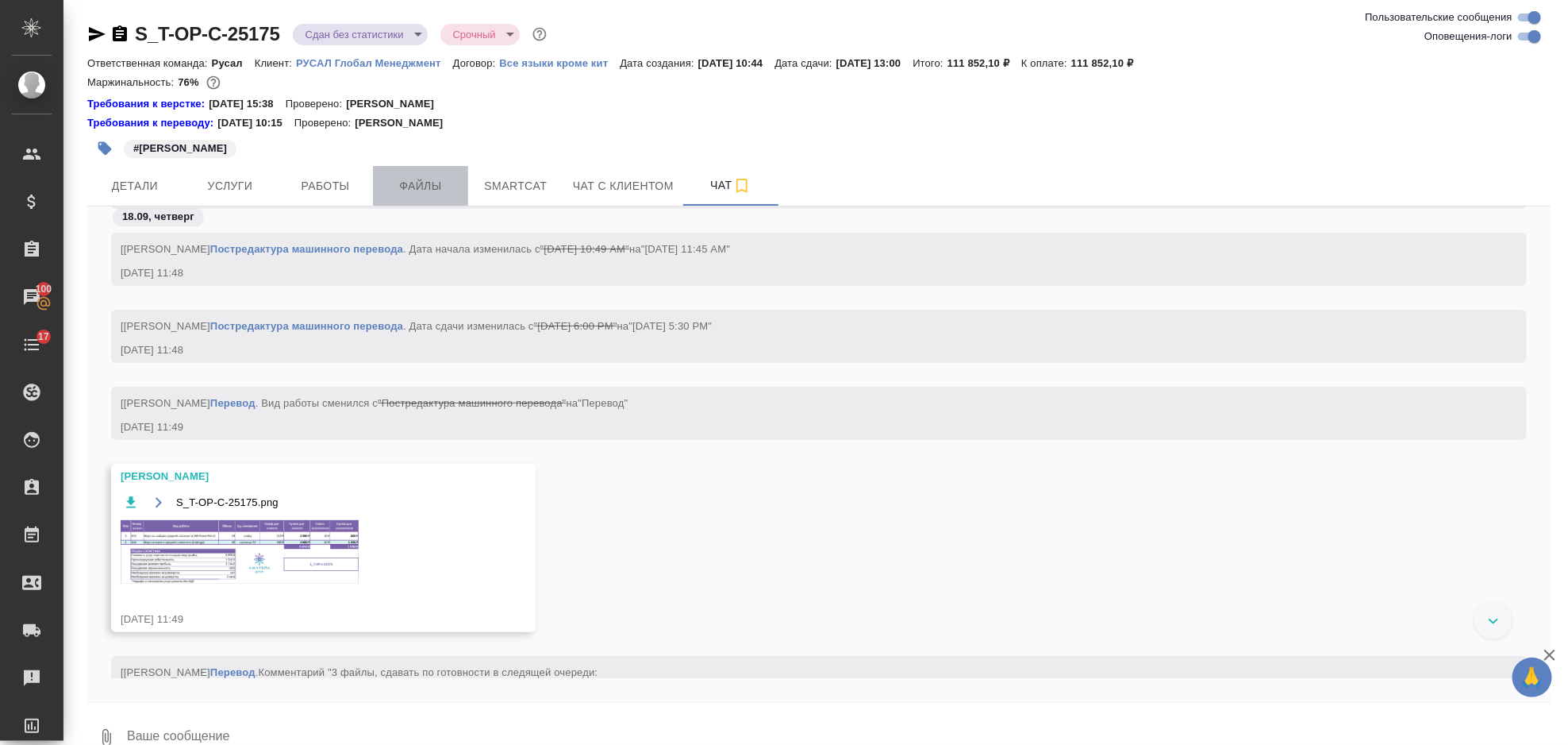
click at [441, 191] on span "Файлы" at bounding box center [421, 186] width 77 height 20
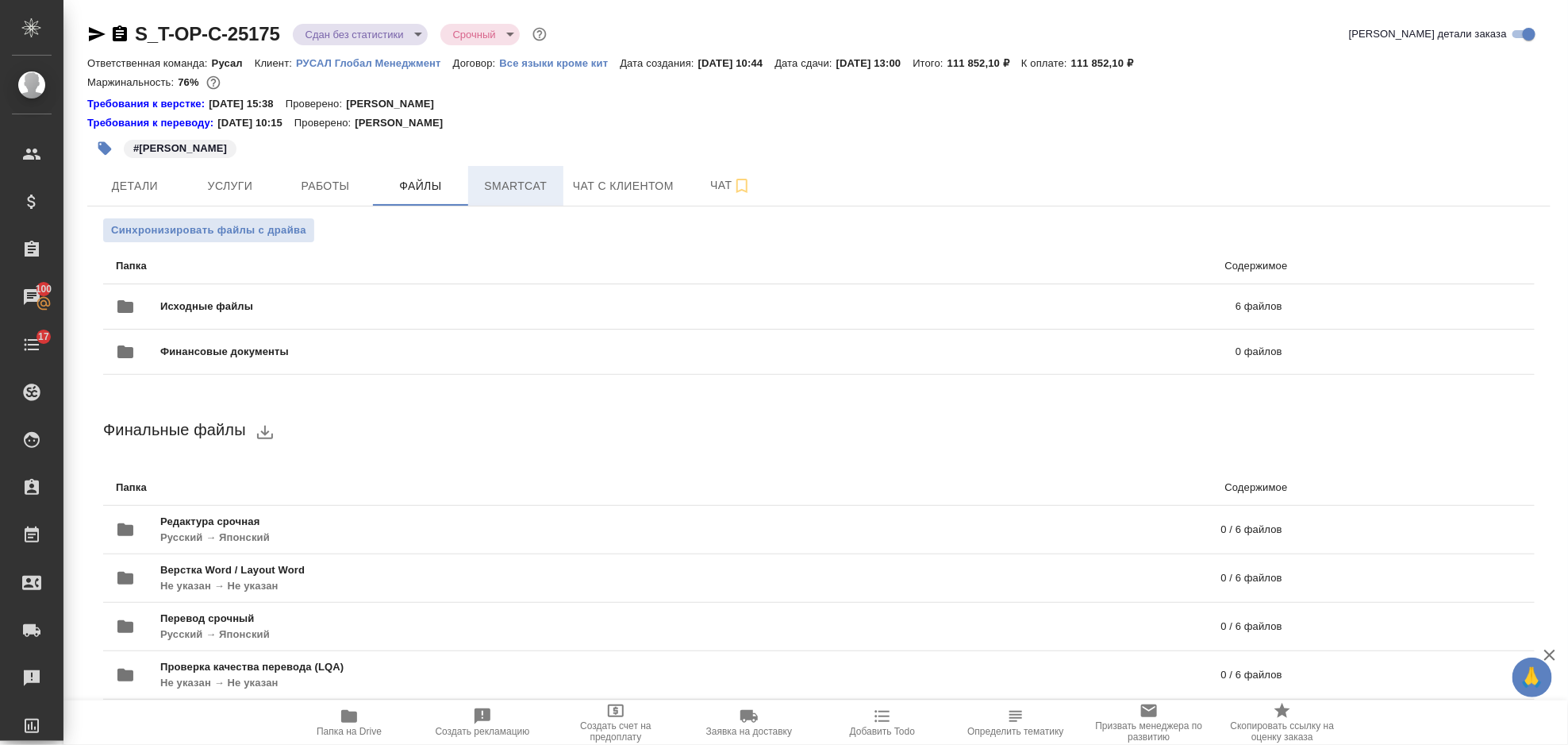
click at [512, 184] on span "Smartcat" at bounding box center [516, 186] width 77 height 20
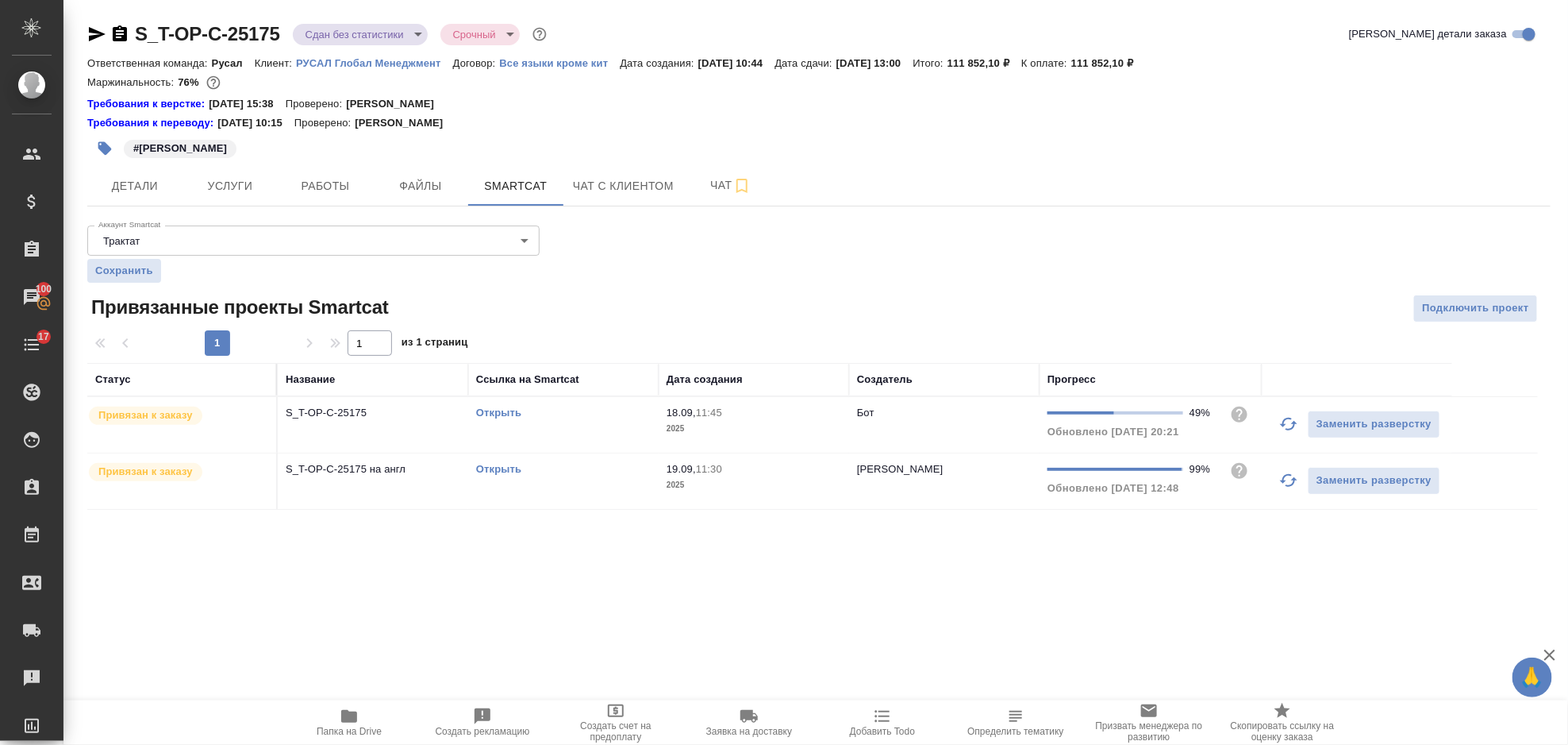
click at [497, 407] on link "Открыть" at bounding box center [498, 412] width 45 height 12
click at [493, 464] on link "Открыть" at bounding box center [498, 468] width 45 height 12
click at [242, 195] on button "Услуги" at bounding box center [230, 186] width 95 height 40
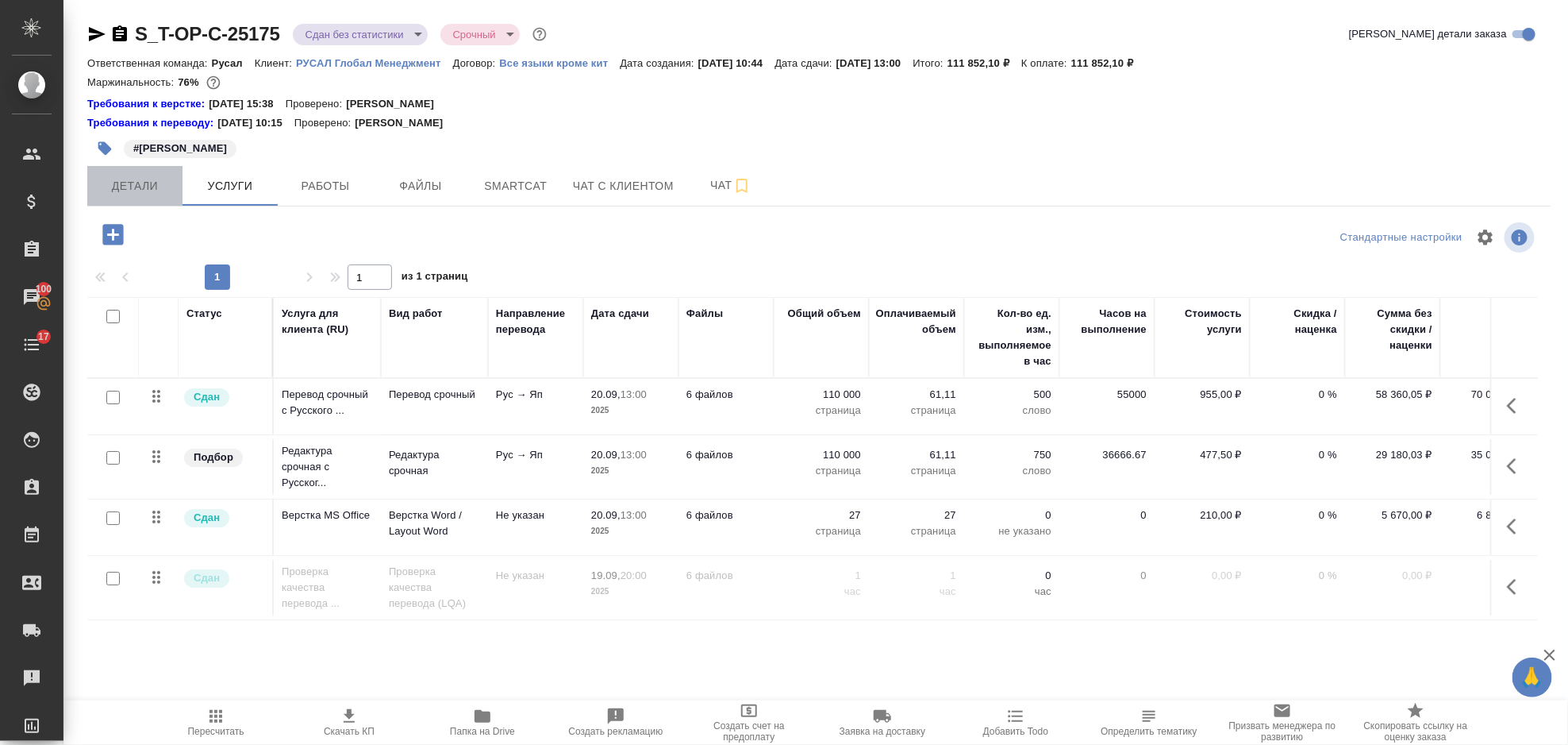
click at [157, 183] on span "Детали" at bounding box center [135, 186] width 77 height 20
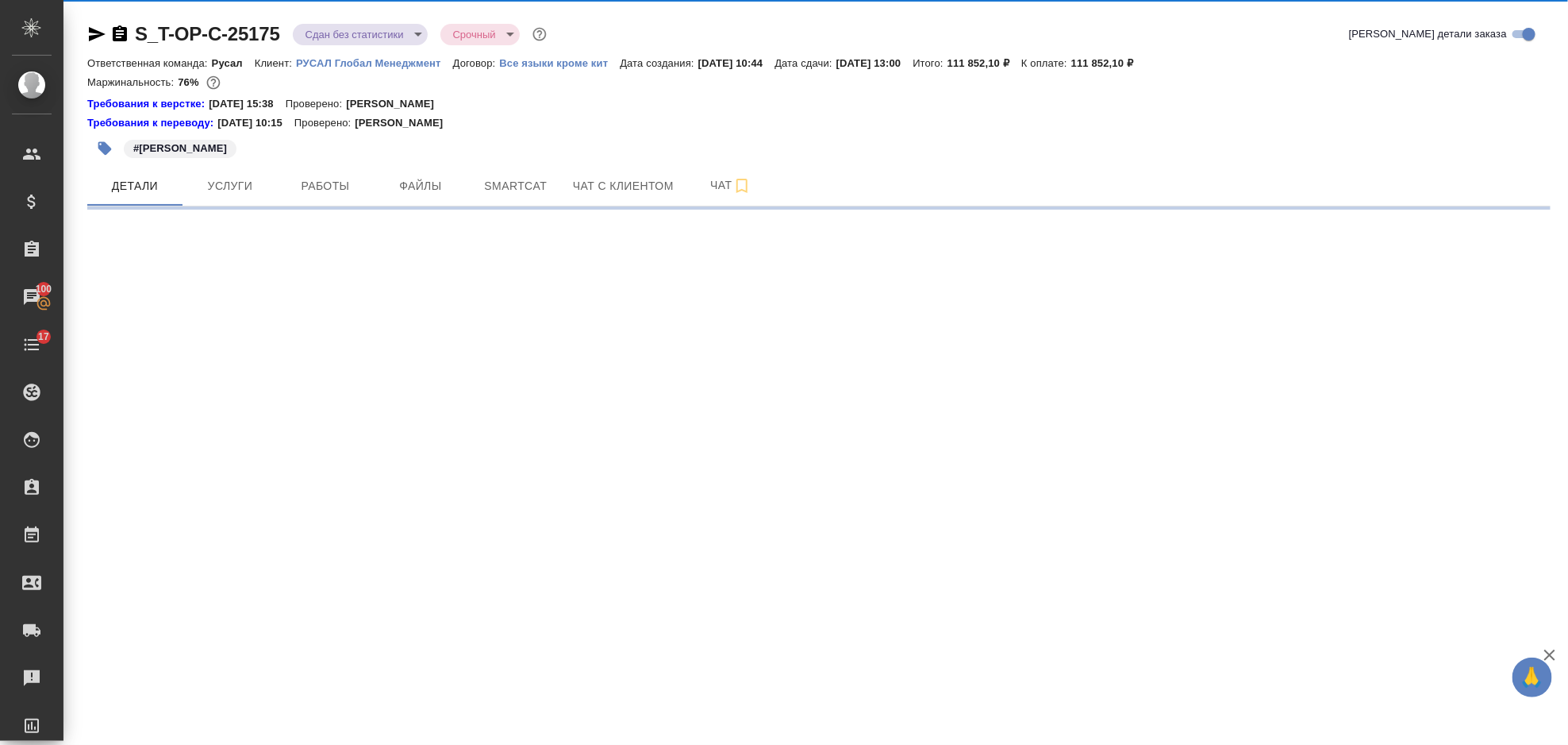
select select "RU"
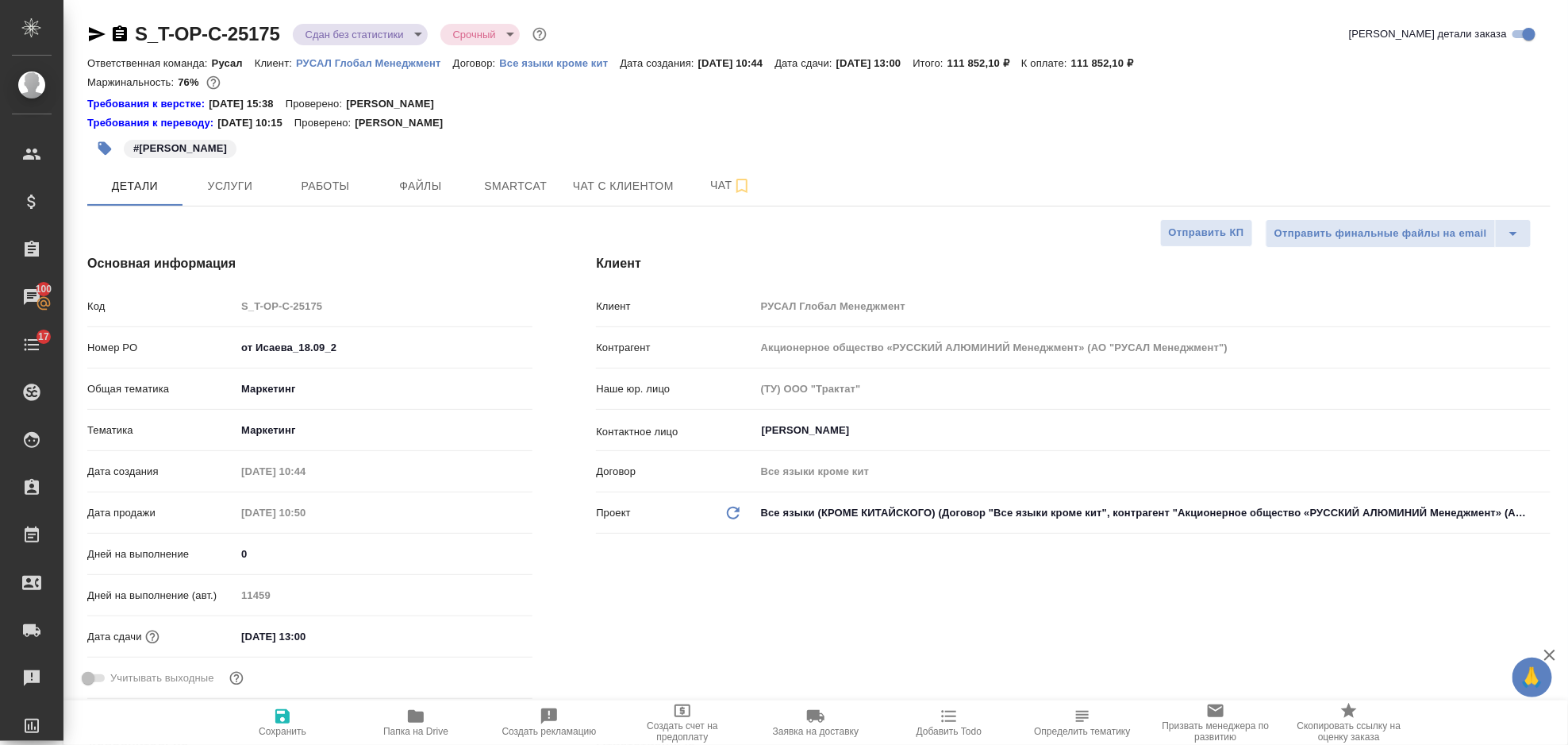
type textarea "x"
